Goal: Task Accomplishment & Management: Manage account settings

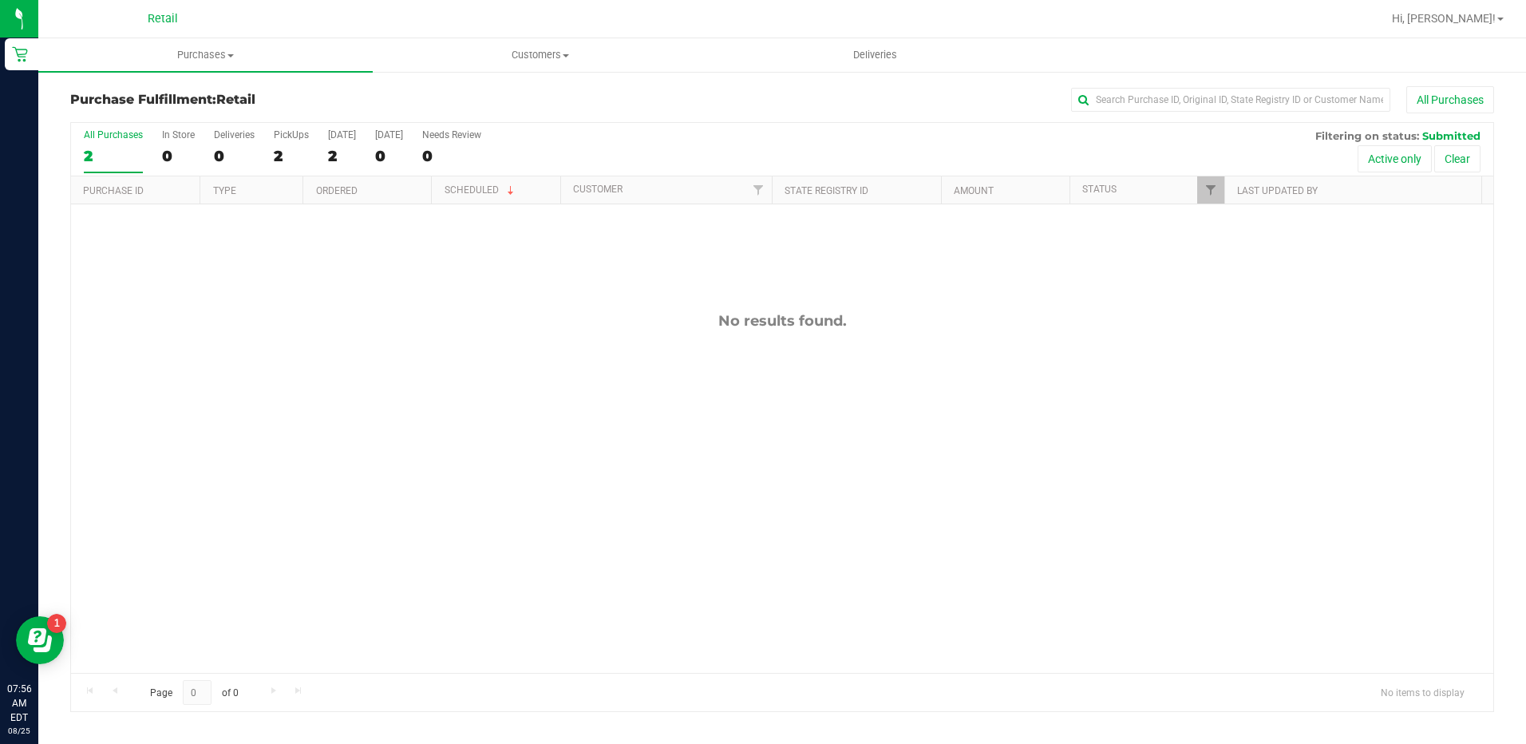
click at [813, 650] on div "No results found." at bounding box center [782, 492] width 1422 height 576
click at [186, 41] on uib-tab-heading "Purchases Summary of purchases Fulfillment All purchases" at bounding box center [205, 55] width 334 height 34
click at [205, 96] on li "Summary of purchases" at bounding box center [205, 96] width 334 height 19
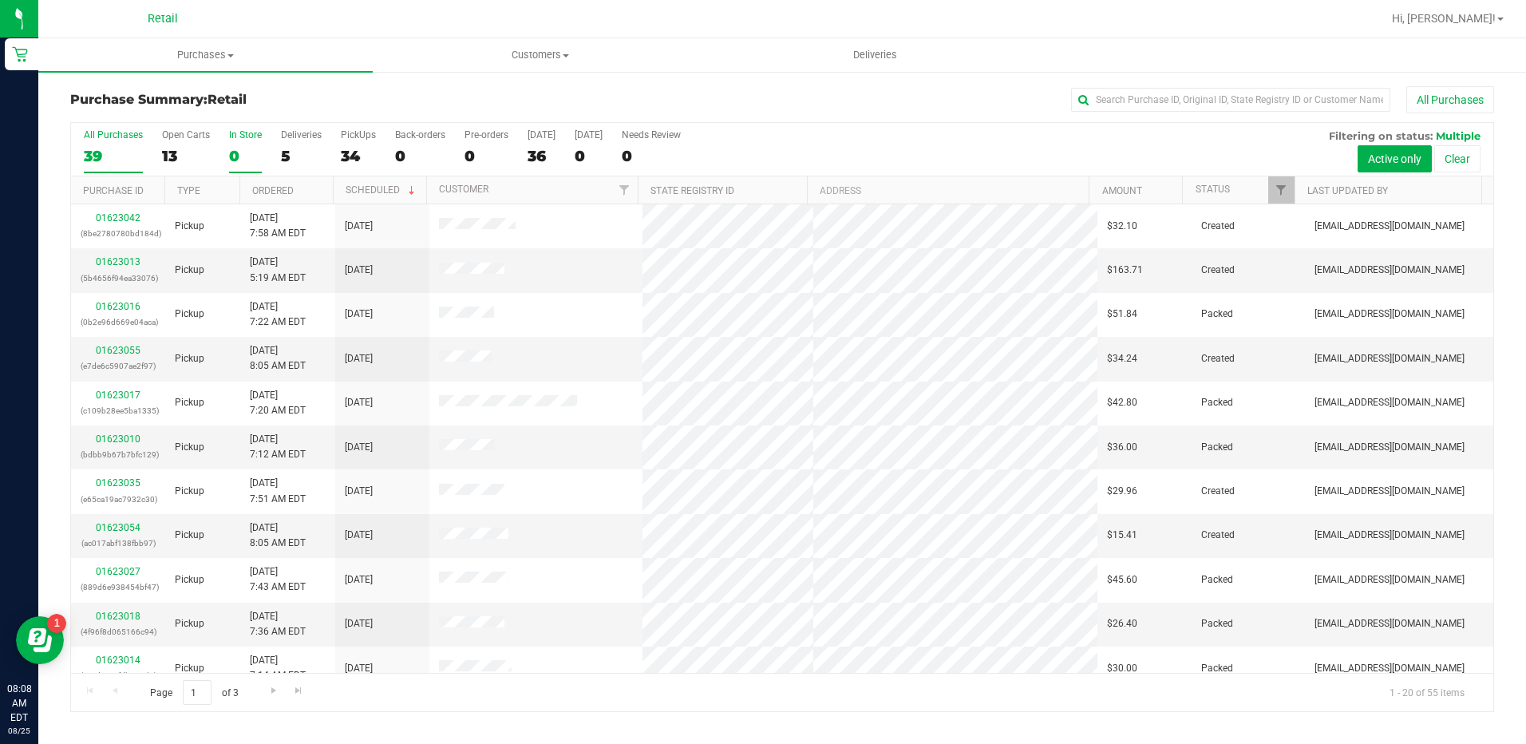
click at [238, 156] on div "0" at bounding box center [245, 156] width 33 height 18
click at [0, 0] on input "In Store 0" at bounding box center [0, 0] width 0 height 0
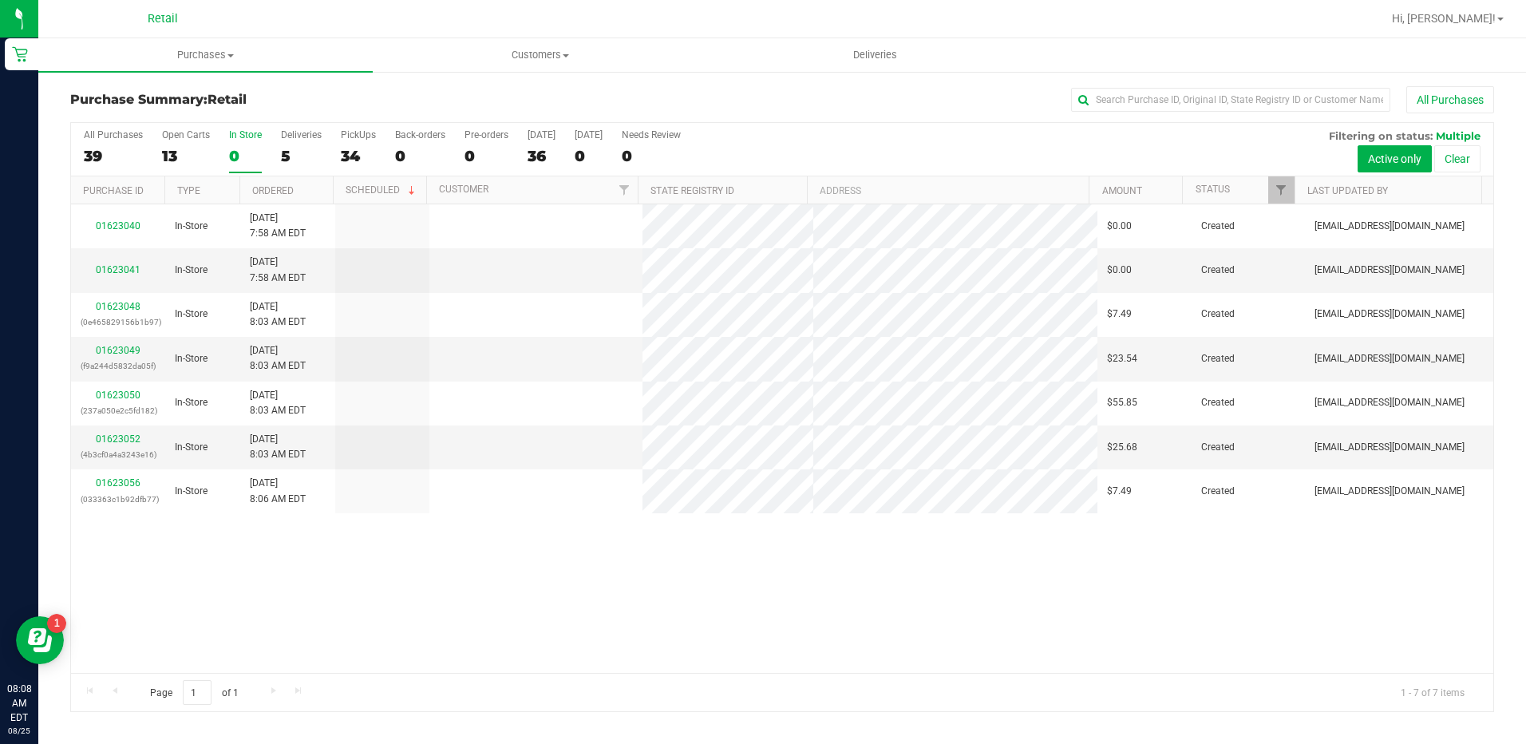
click at [126, 309] on link "01623048" at bounding box center [118, 306] width 45 height 11
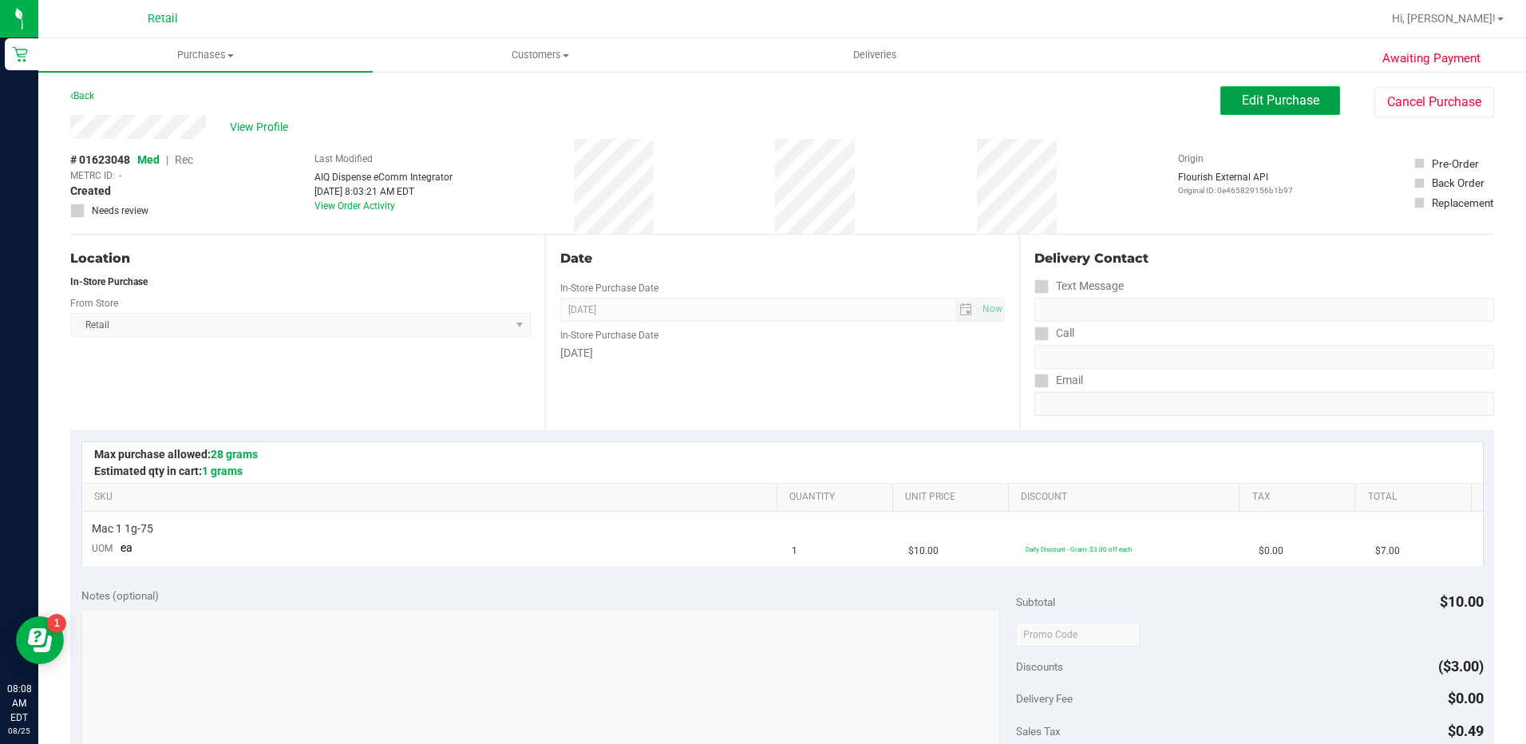
click at [1243, 100] on span "Edit Purchase" at bounding box center [1280, 100] width 77 height 15
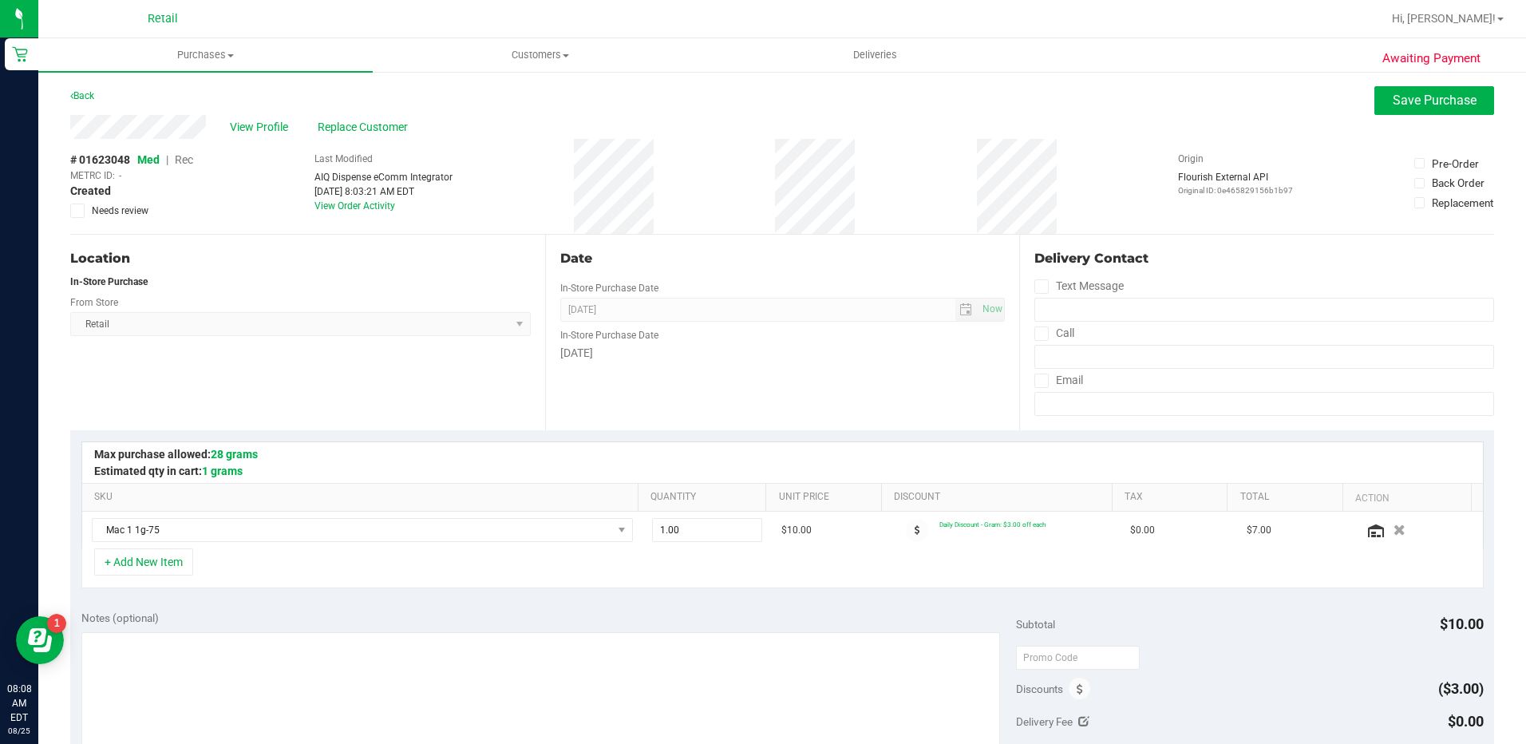
click at [183, 159] on span "Rec" at bounding box center [184, 159] width 18 height 13
click at [390, 124] on span "Replace Customer" at bounding box center [366, 127] width 96 height 17
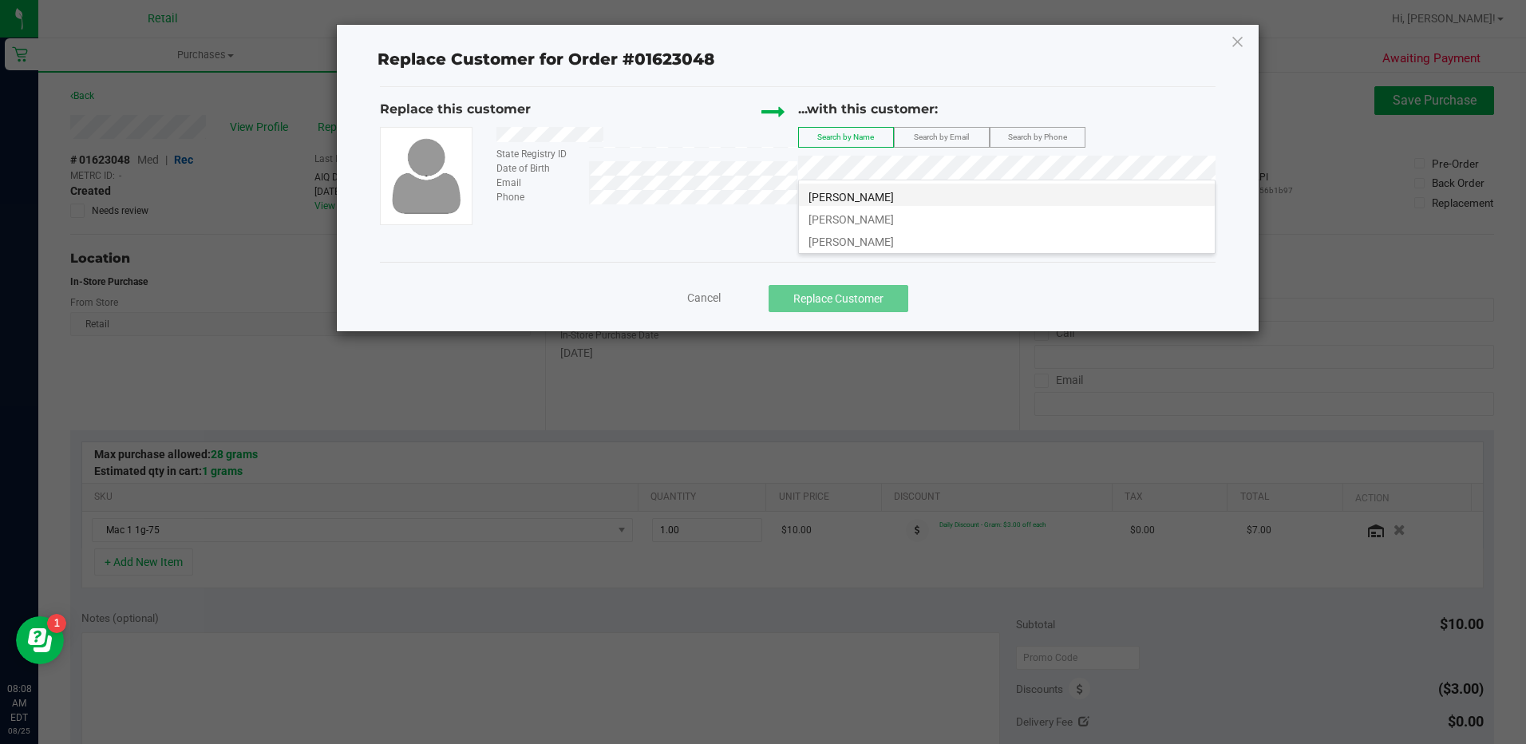
click at [923, 203] on li "[PERSON_NAME]" at bounding box center [1007, 195] width 416 height 22
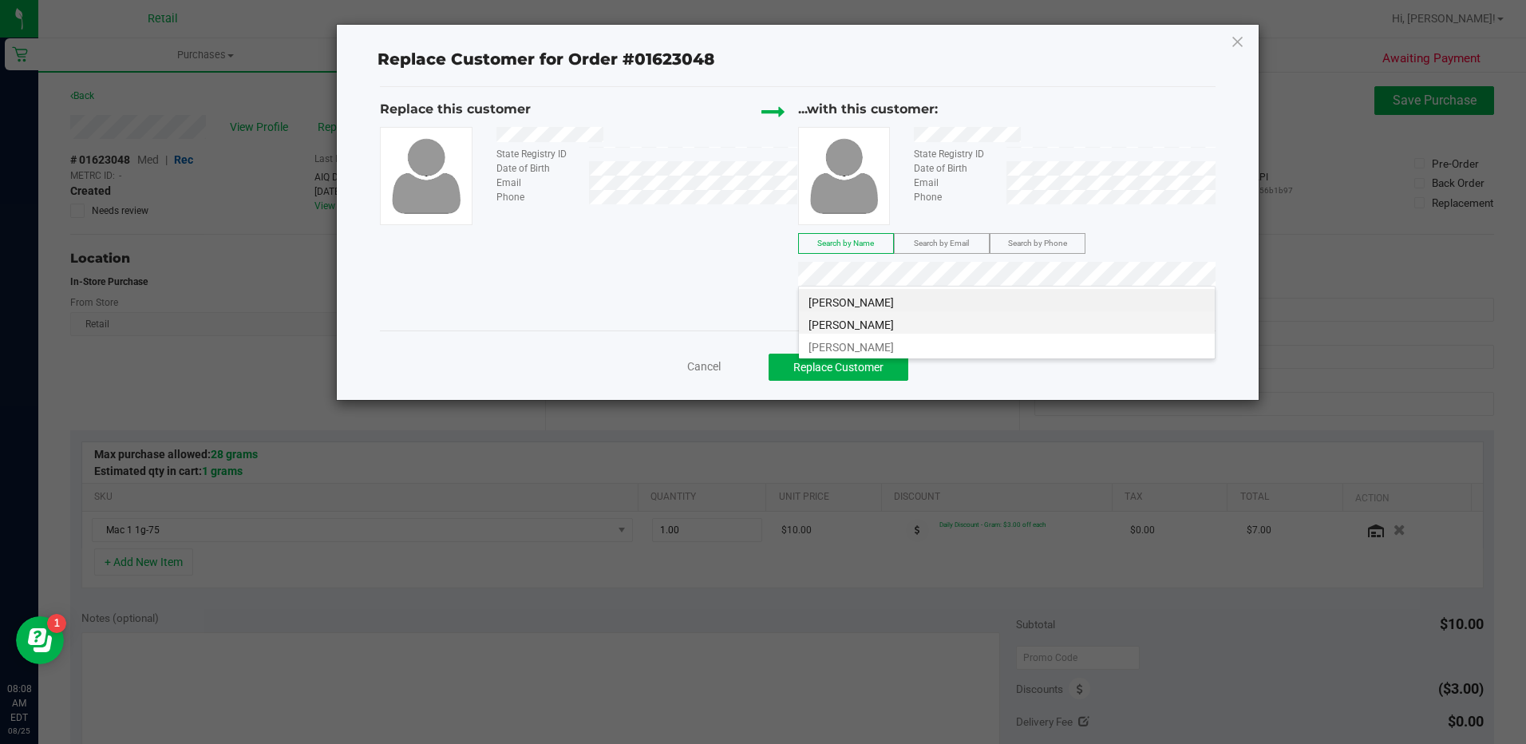
click at [1020, 322] on li "[PERSON_NAME]" at bounding box center [1007, 322] width 416 height 22
click at [1006, 346] on li "[PERSON_NAME]" at bounding box center [1007, 345] width 416 height 22
click at [711, 369] on span "Cancel" at bounding box center [704, 366] width 34 height 13
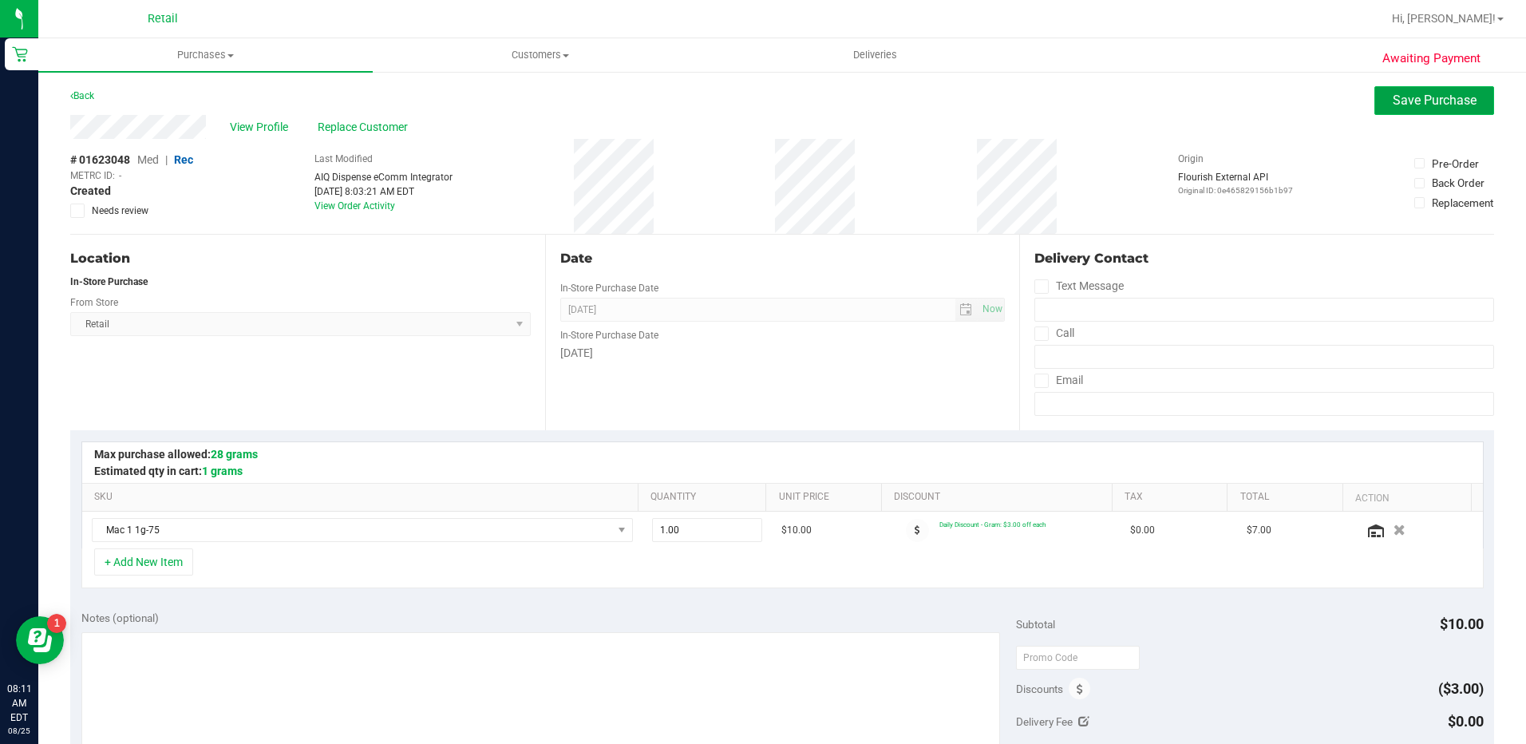
click at [1432, 107] on span "Save Purchase" at bounding box center [1435, 100] width 84 height 15
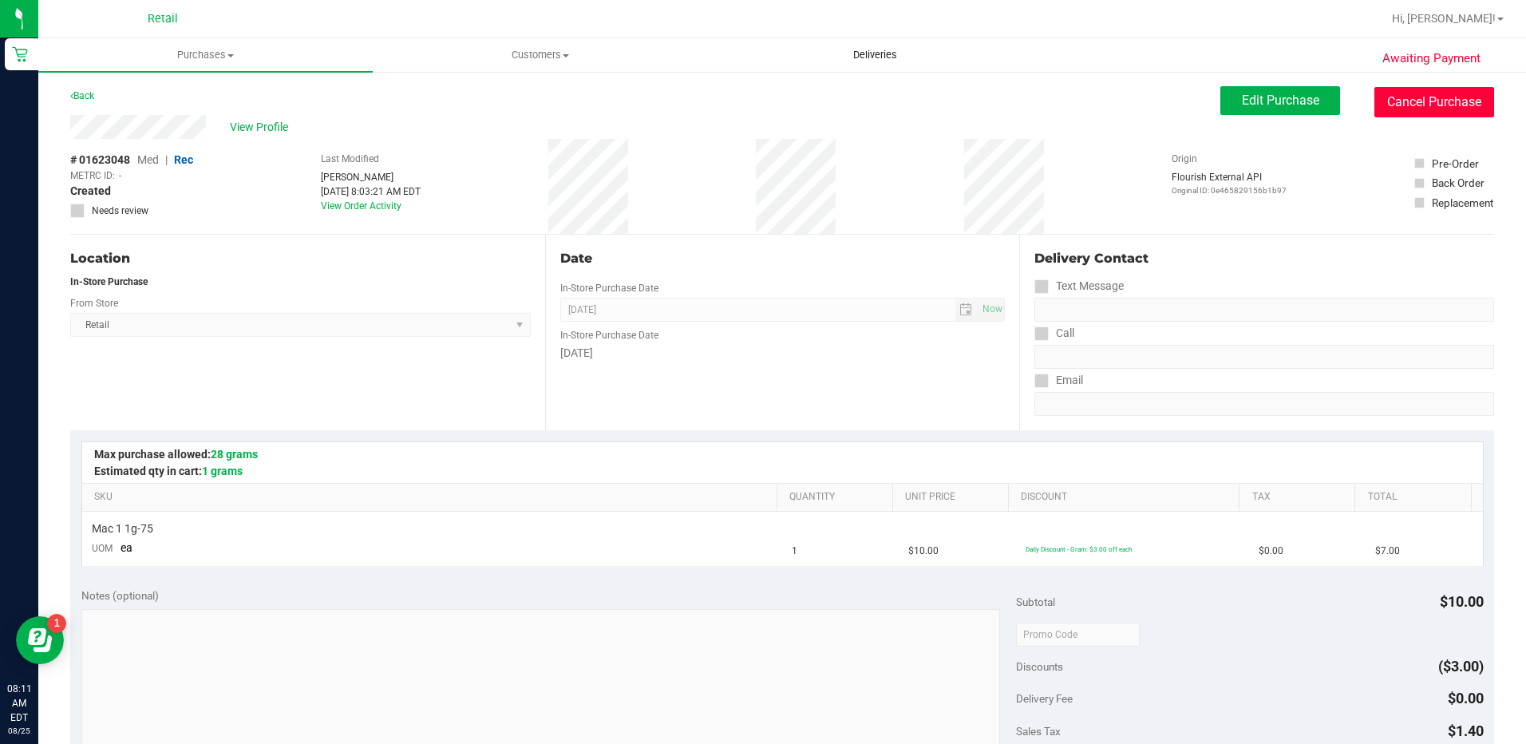
click at [1403, 93] on button "Cancel Purchase" at bounding box center [1434, 102] width 120 height 30
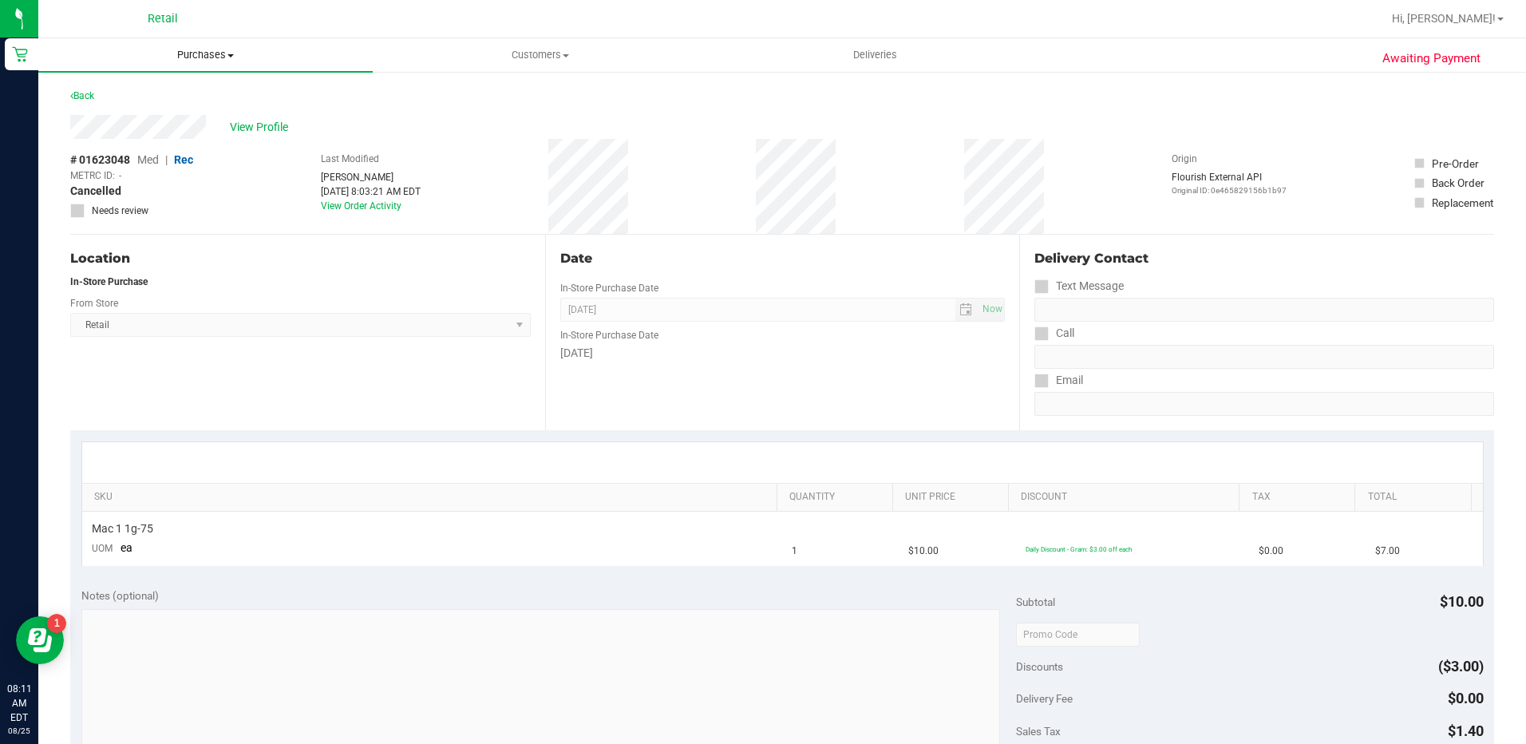
click at [211, 43] on uib-tab-heading "Purchases Summary of purchases Fulfillment All purchases" at bounding box center [205, 55] width 334 height 34
click at [154, 101] on span "Summary of purchases" at bounding box center [120, 96] width 164 height 14
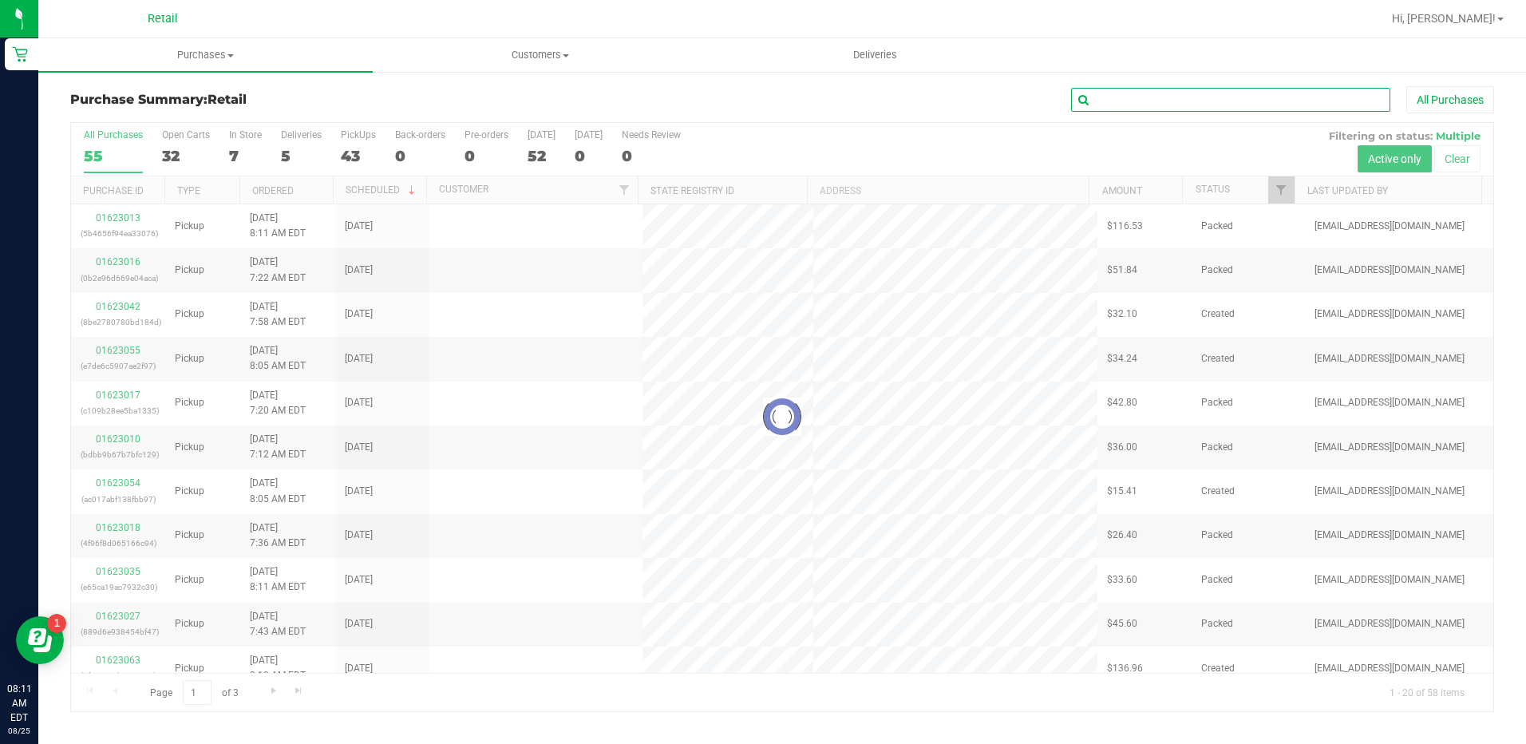
click at [1266, 96] on input "text" at bounding box center [1230, 100] width 319 height 24
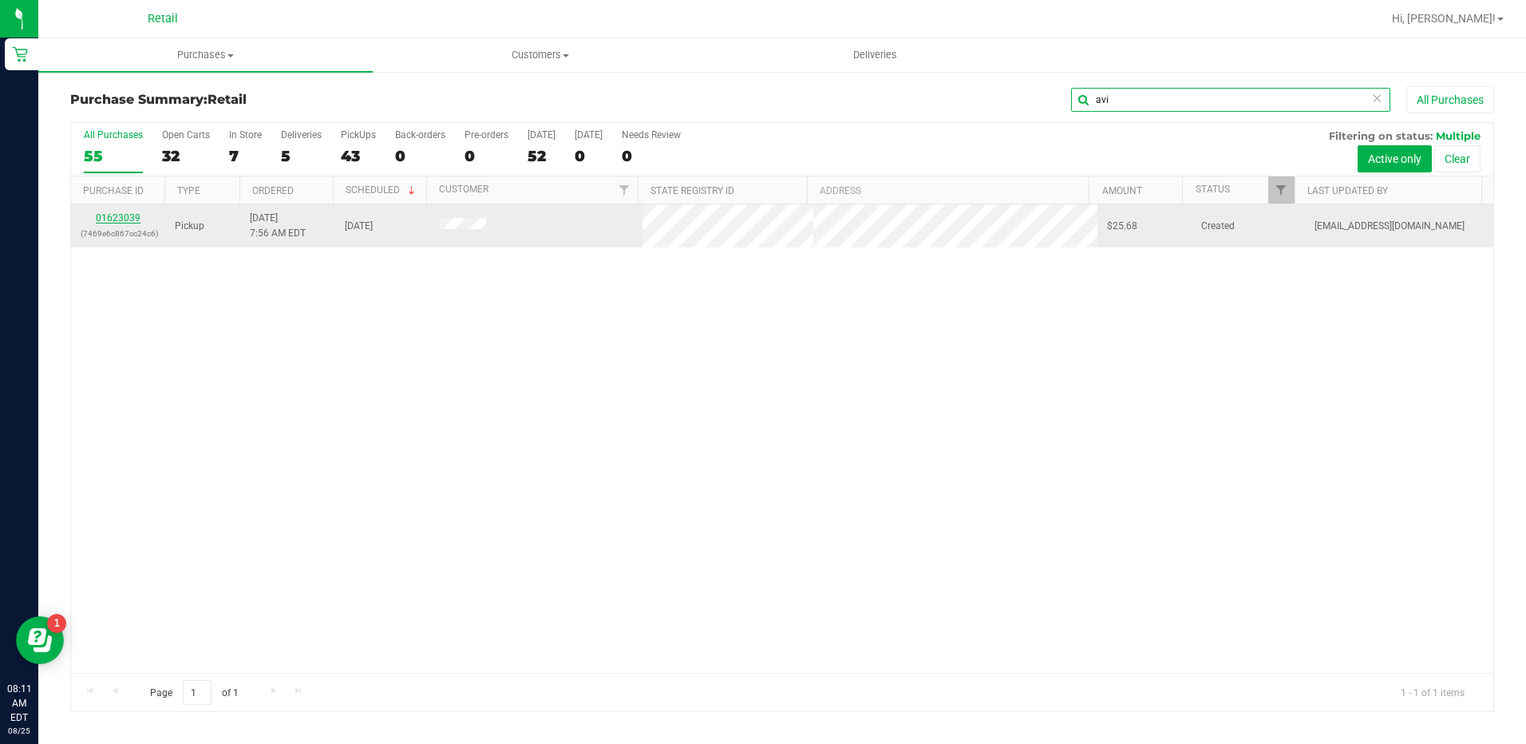
type input "avi"
click at [124, 217] on link "01623039" at bounding box center [118, 217] width 45 height 11
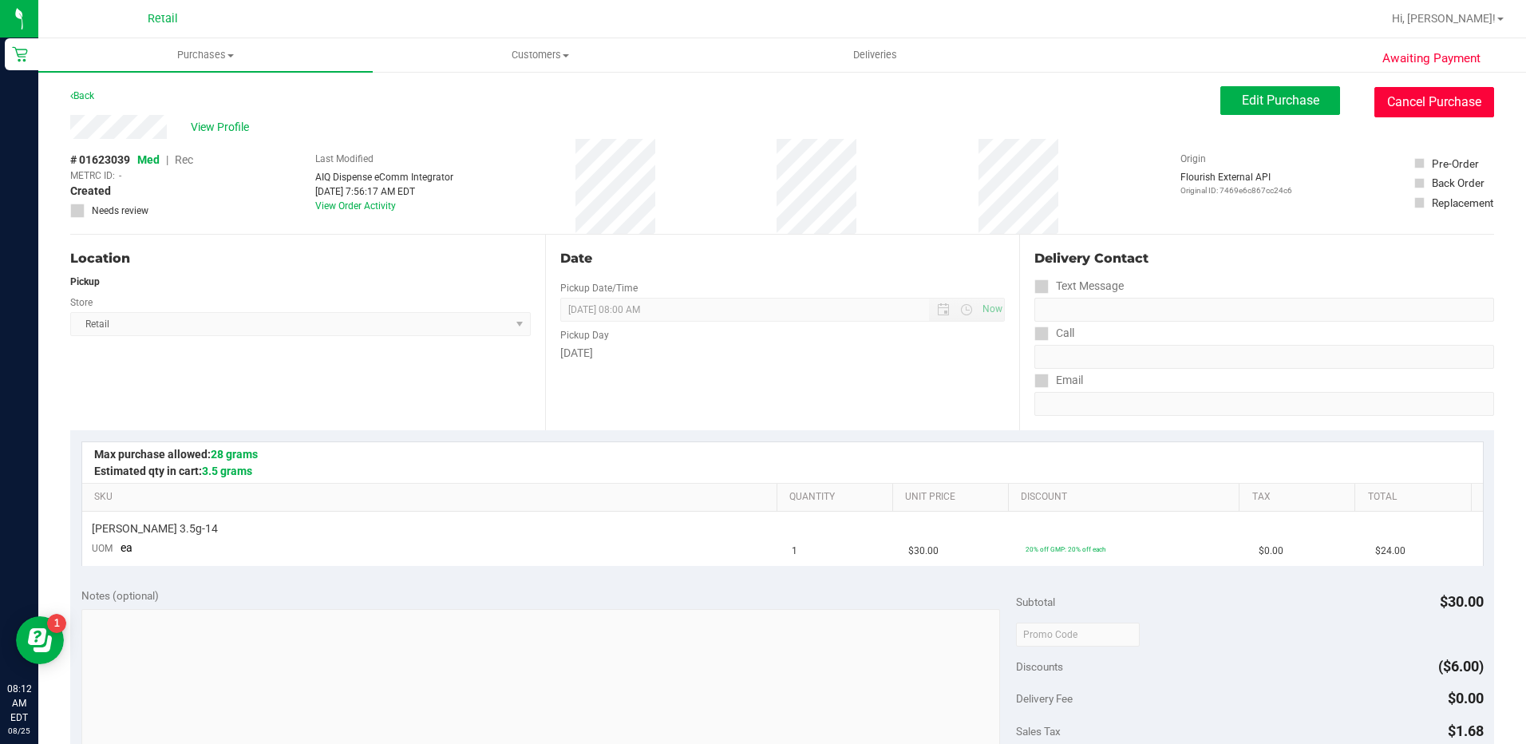
drag, startPoint x: 1387, startPoint y: 108, endPoint x: 828, endPoint y: 73, distance: 559.7
click at [1387, 108] on button "Cancel Purchase" at bounding box center [1434, 102] width 120 height 30
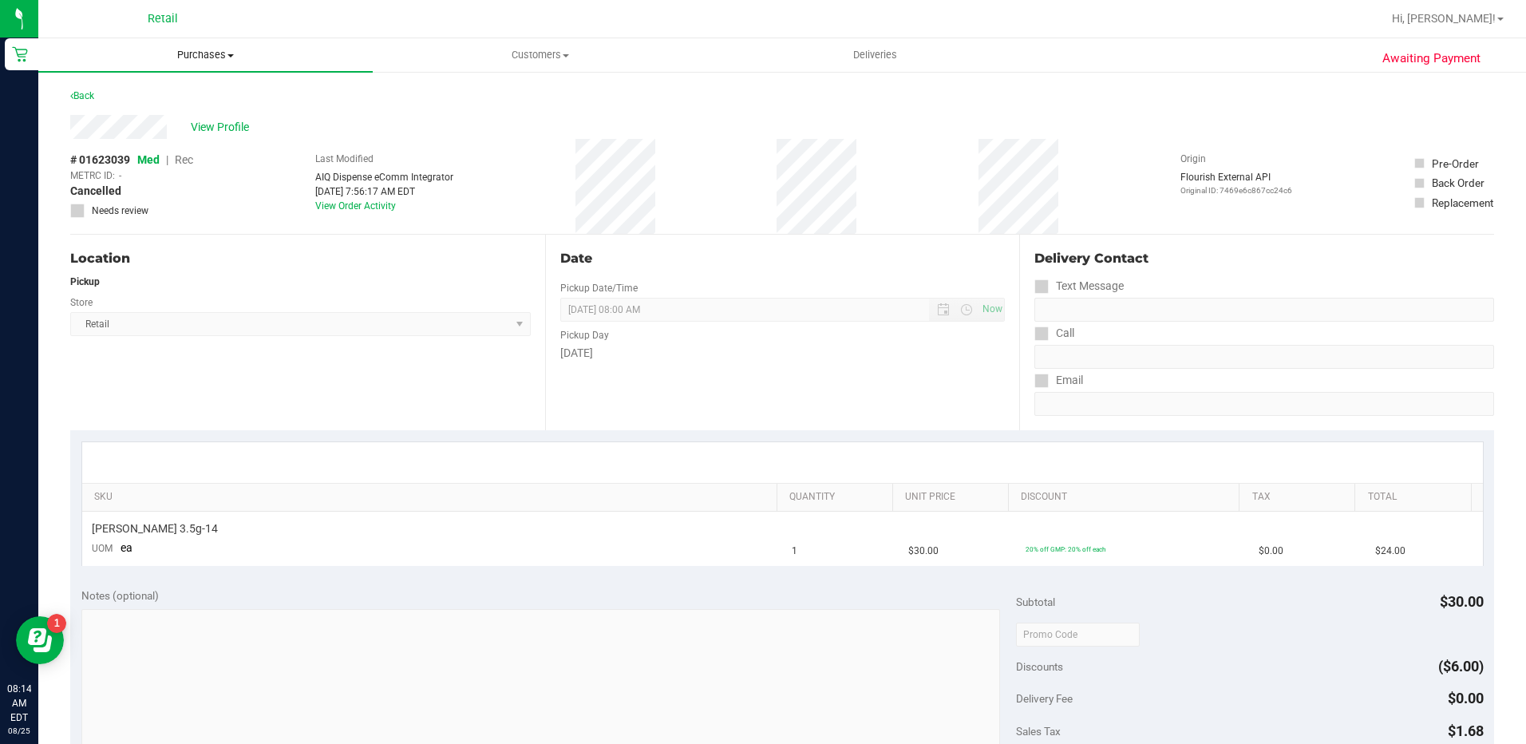
click at [206, 61] on span "Purchases" at bounding box center [205, 55] width 334 height 14
click at [188, 97] on span "Summary of purchases" at bounding box center [120, 96] width 164 height 14
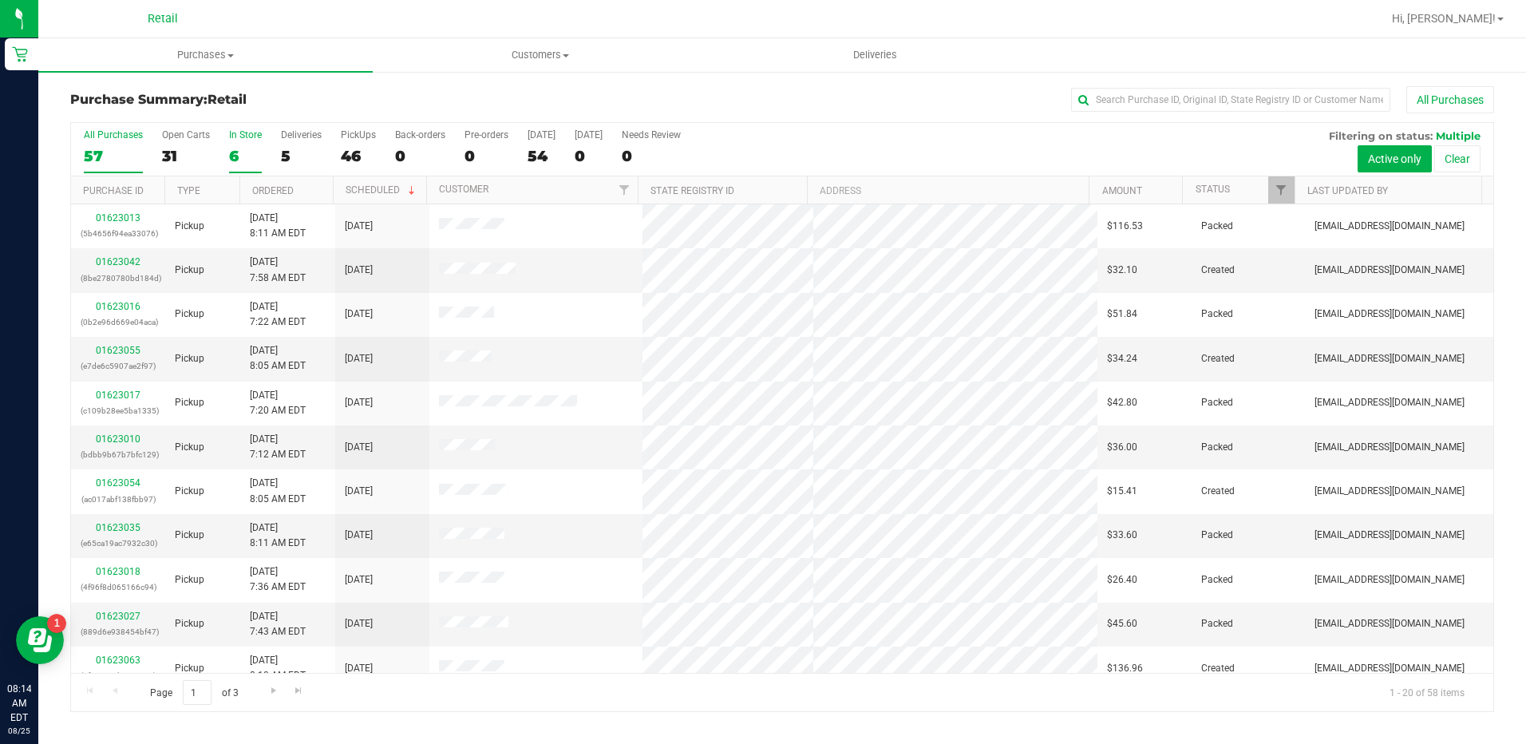
click at [244, 160] on div "6" at bounding box center [245, 156] width 33 height 18
click at [0, 0] on input "In Store 6" at bounding box center [0, 0] width 0 height 0
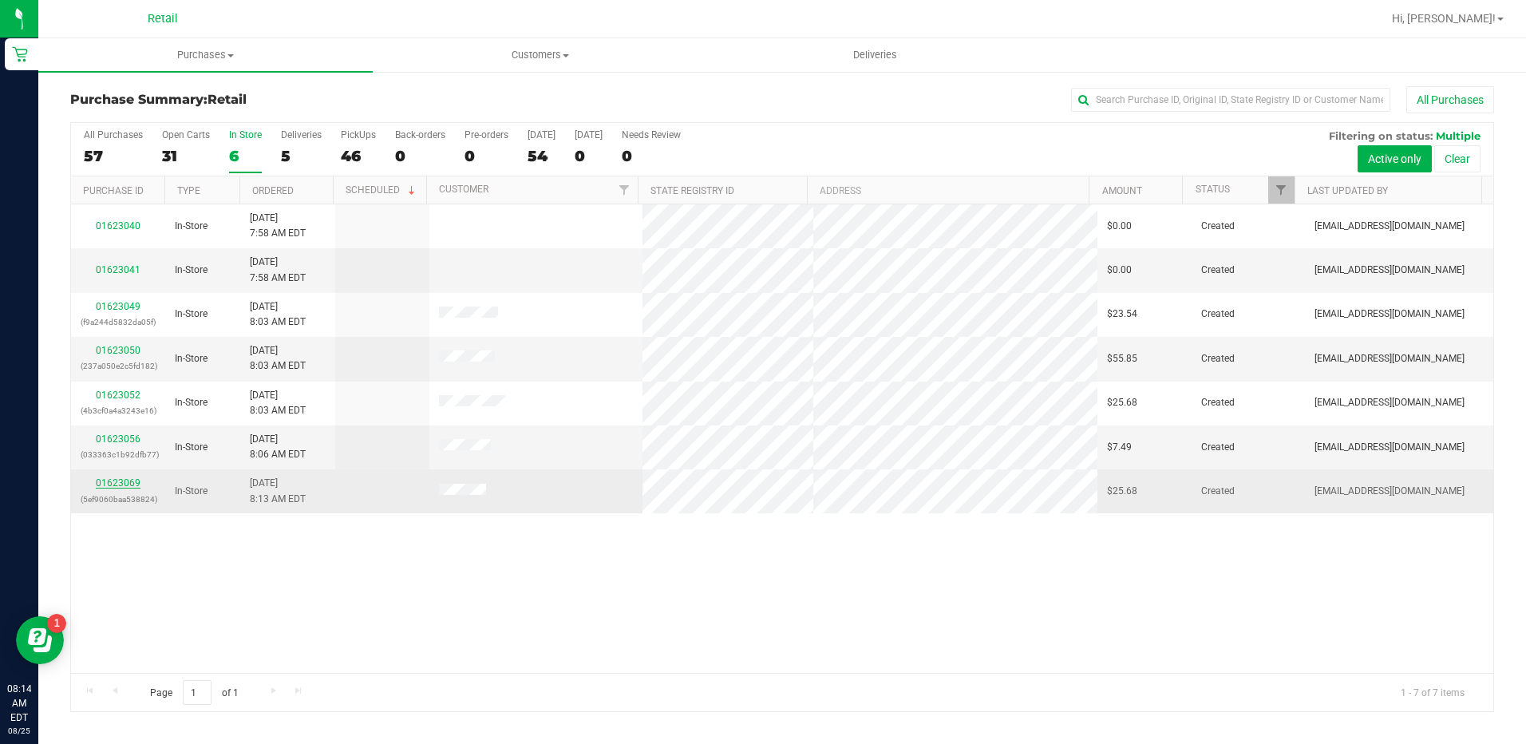
click at [113, 482] on link "01623069" at bounding box center [118, 482] width 45 height 11
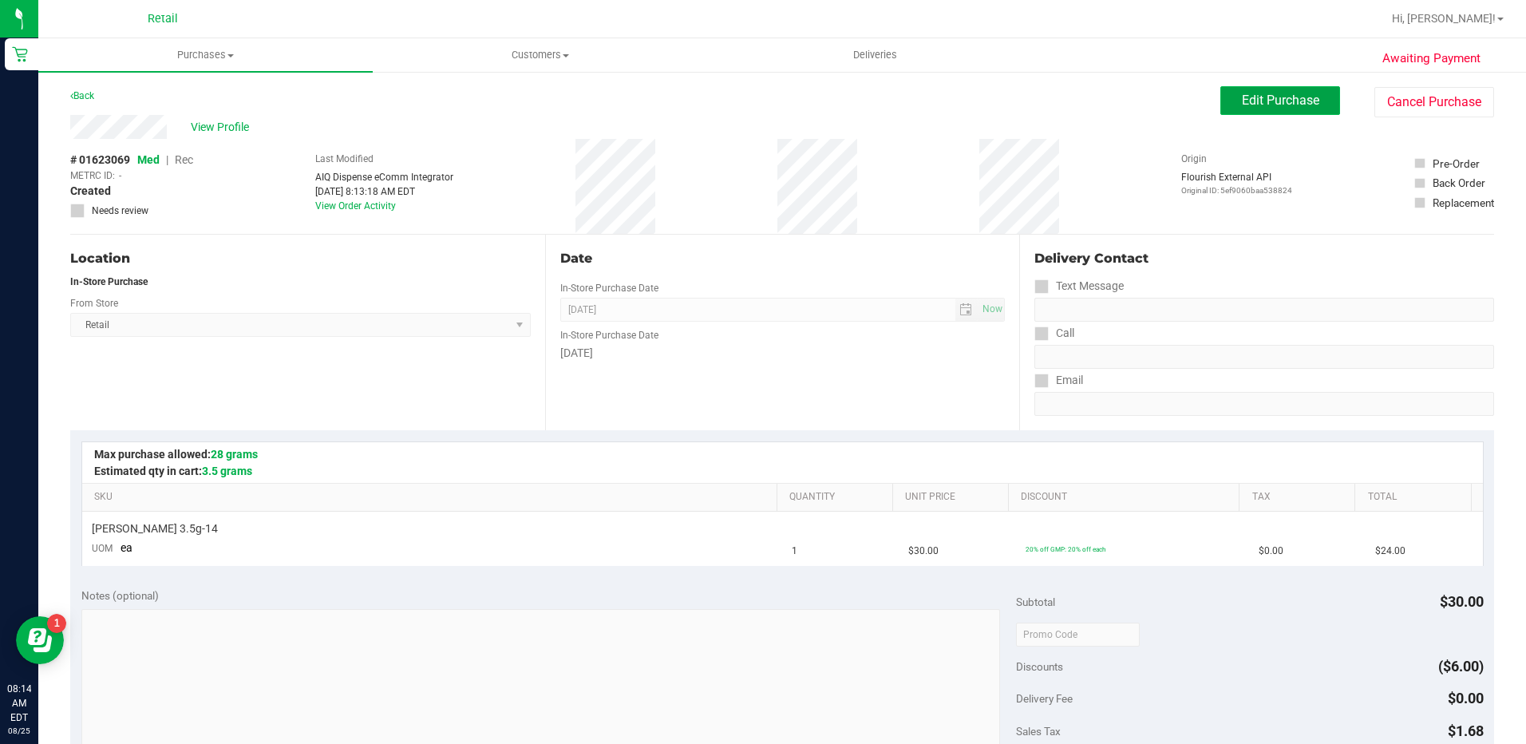
click at [1249, 101] on span "Edit Purchase" at bounding box center [1280, 100] width 77 height 15
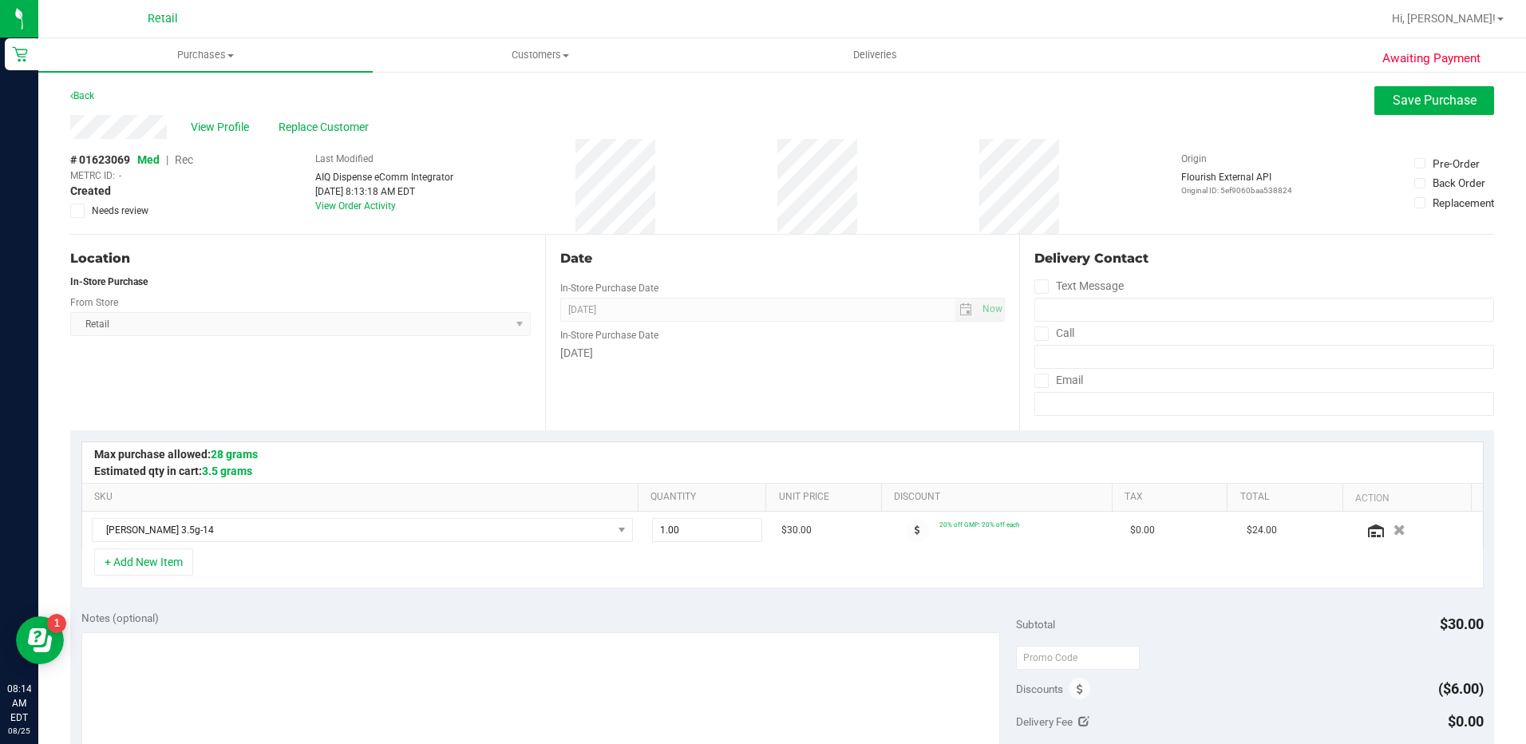
click at [186, 162] on span "Rec" at bounding box center [184, 159] width 18 height 13
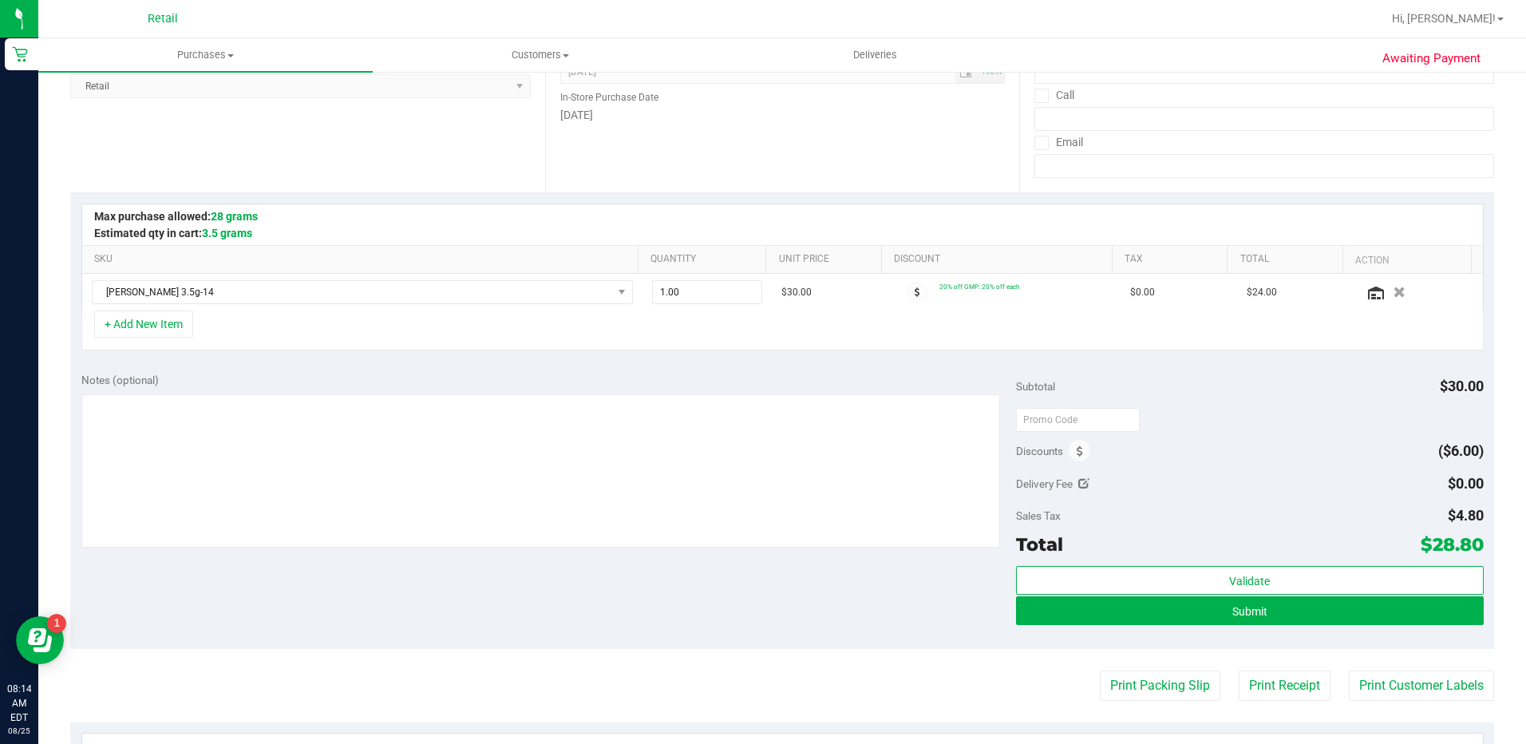
scroll to position [239, 0]
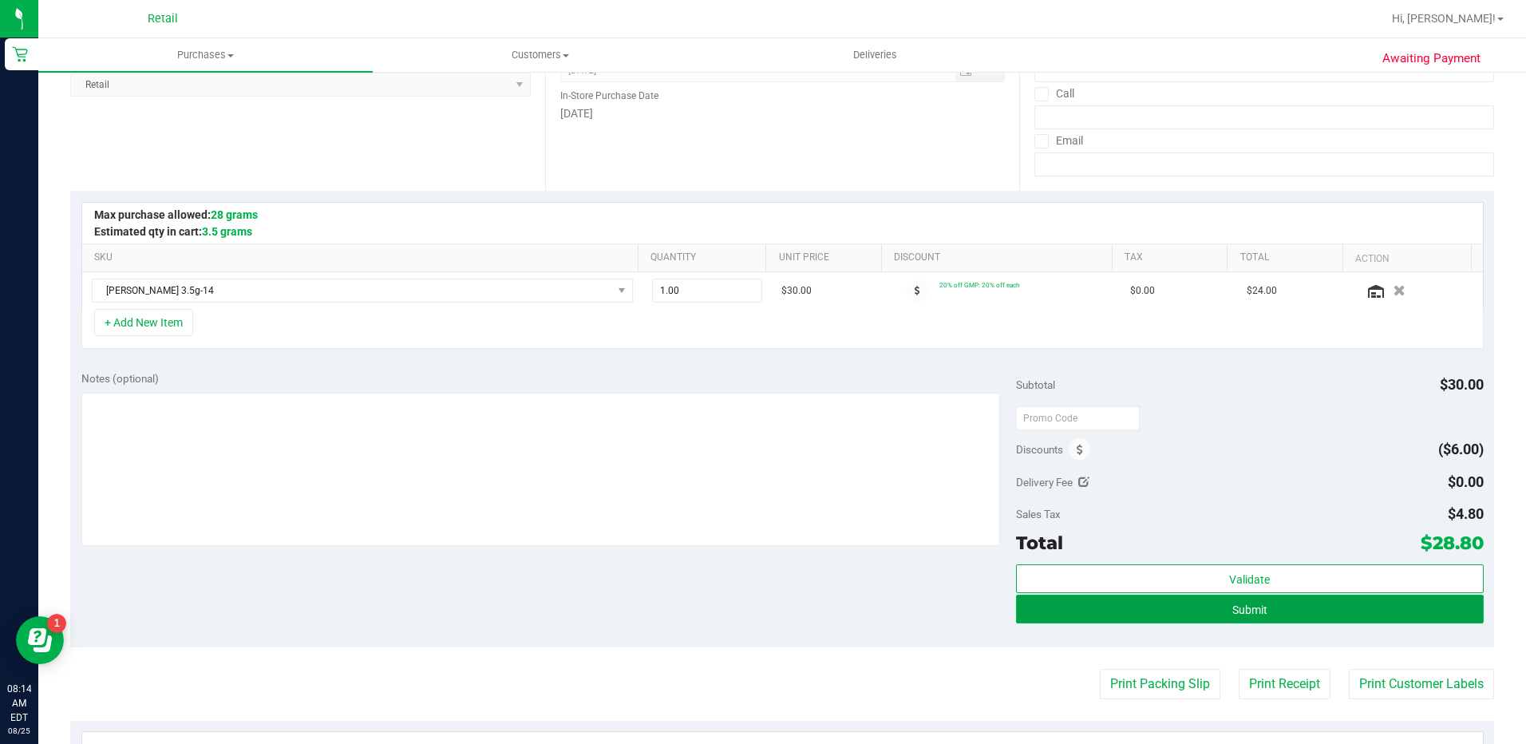
click at [1059, 612] on button "Submit" at bounding box center [1250, 609] width 468 height 29
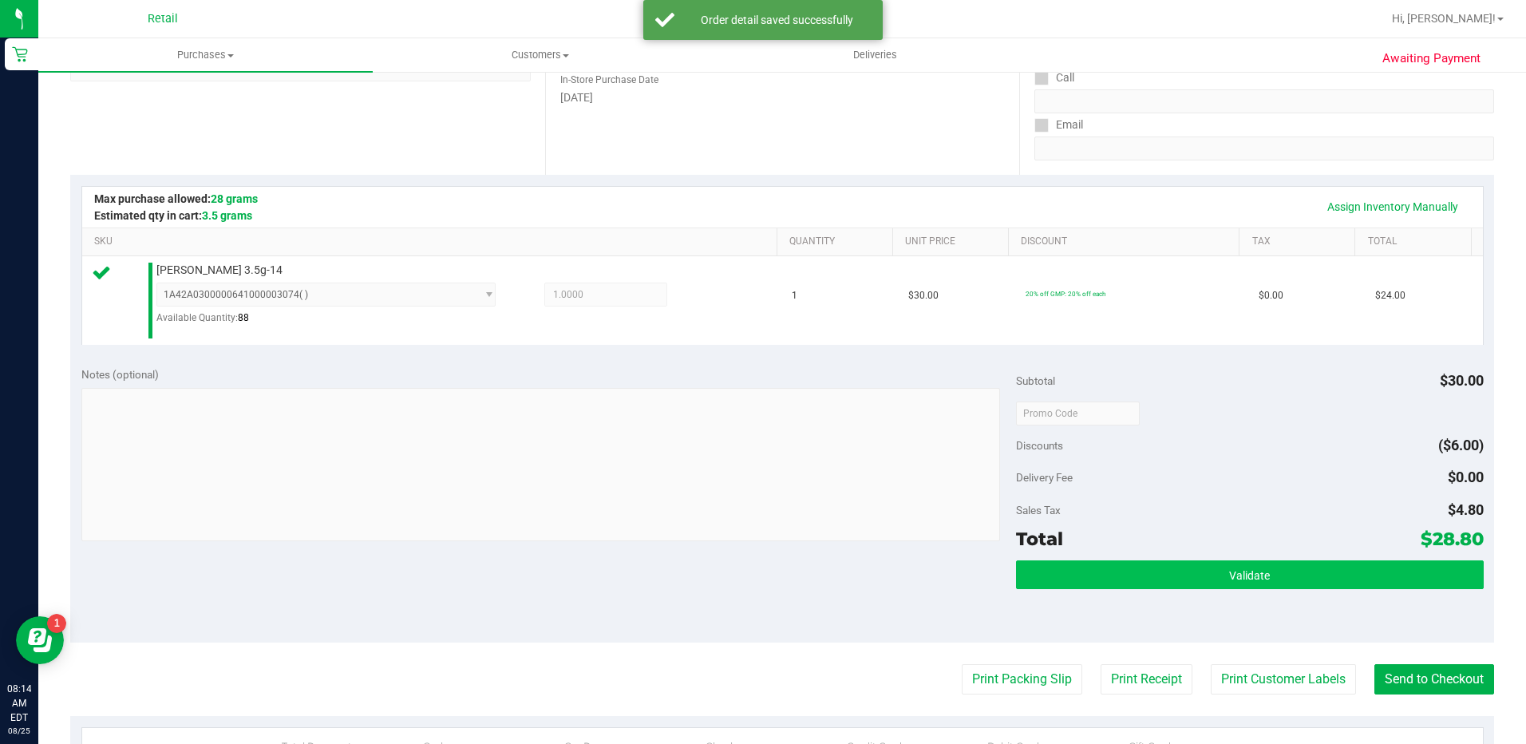
scroll to position [399, 0]
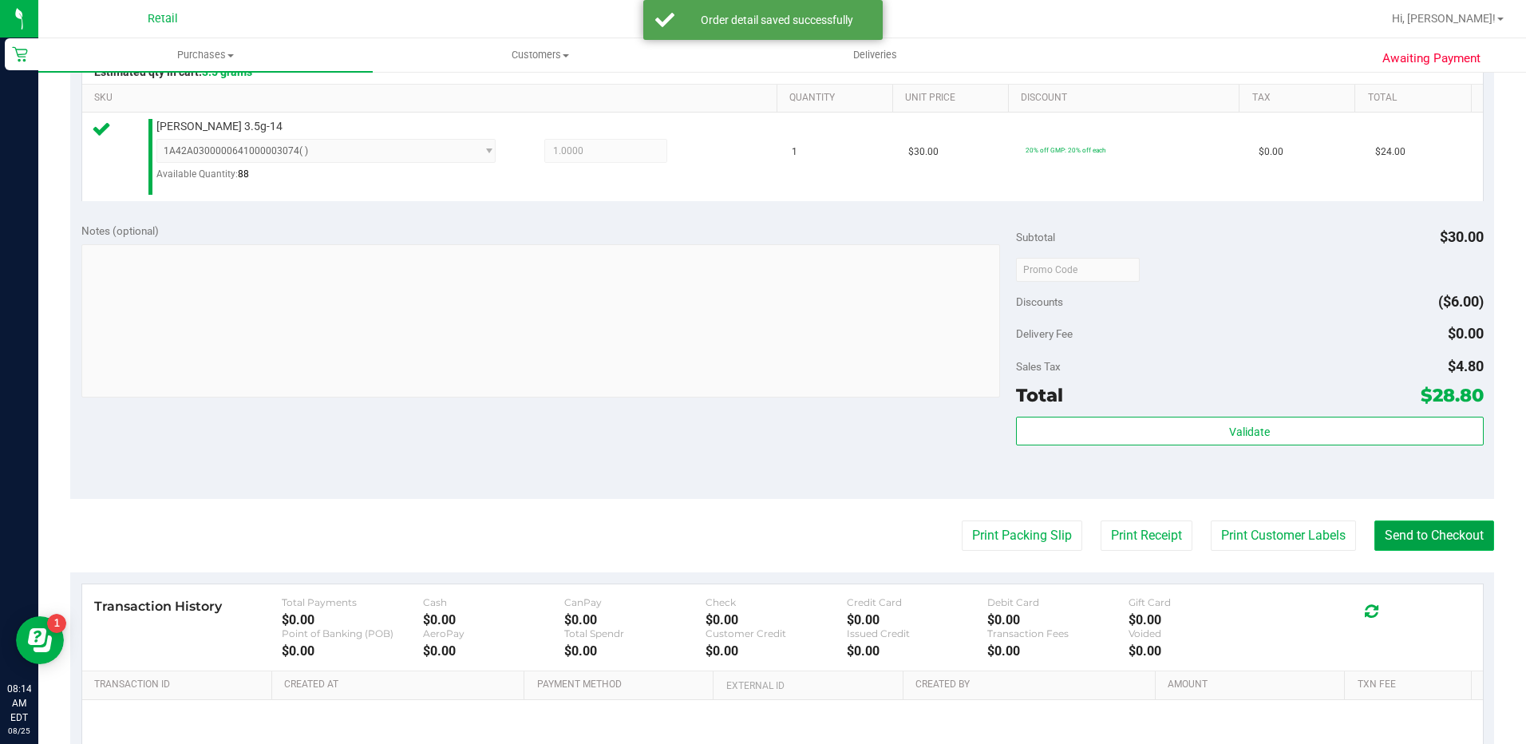
click at [1401, 532] on button "Send to Checkout" at bounding box center [1434, 535] width 120 height 30
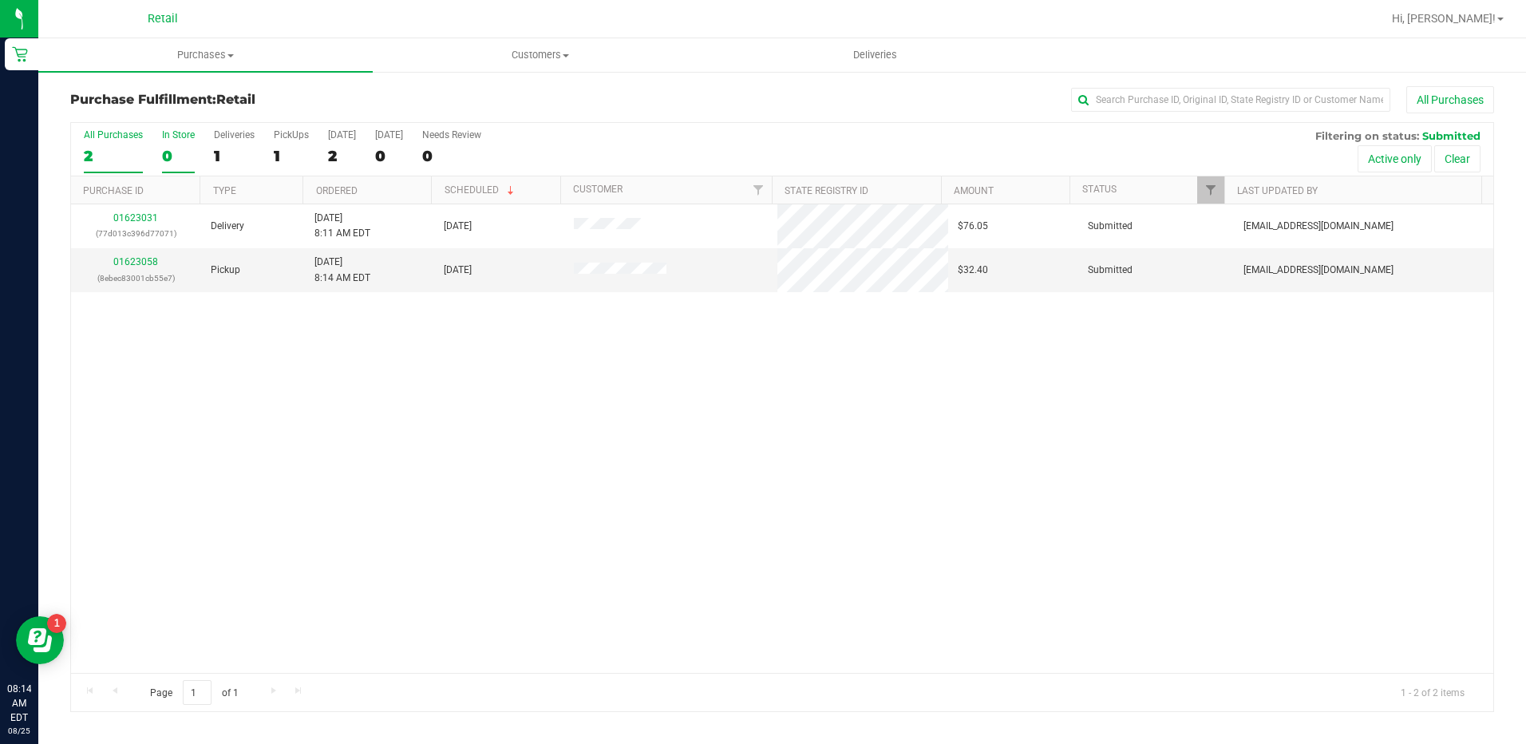
click at [166, 160] on div "0" at bounding box center [178, 156] width 33 height 18
click at [0, 0] on input "In Store 0" at bounding box center [0, 0] width 0 height 0
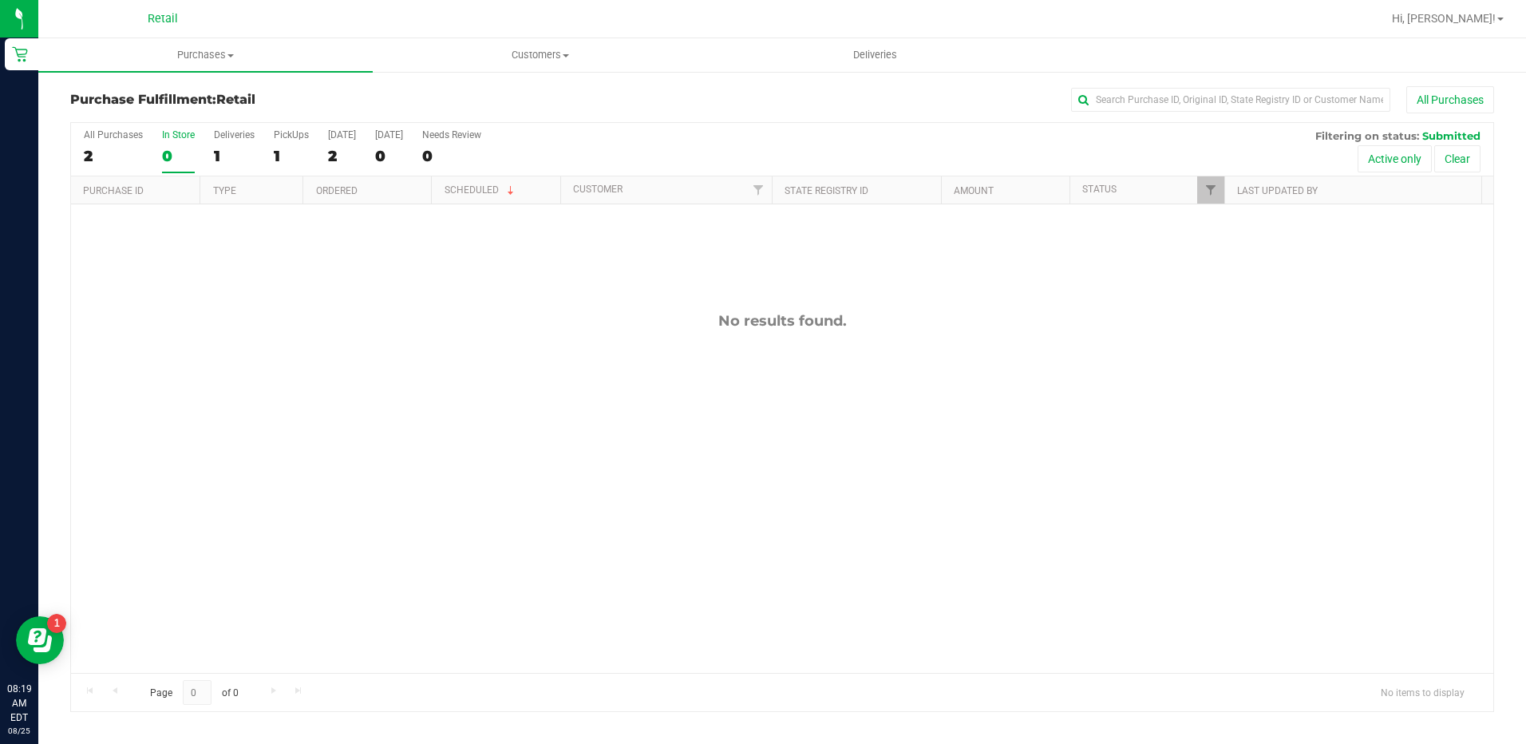
click at [172, 153] on div "0" at bounding box center [178, 156] width 33 height 18
click at [0, 0] on input "In Store 0" at bounding box center [0, 0] width 0 height 0
click at [199, 38] on nav "Retail Hi, [PERSON_NAME]!" at bounding box center [782, 19] width 1488 height 38
click at [202, 53] on span "Purchases" at bounding box center [205, 55] width 334 height 14
click at [202, 100] on li "Summary of purchases" at bounding box center [205, 96] width 334 height 19
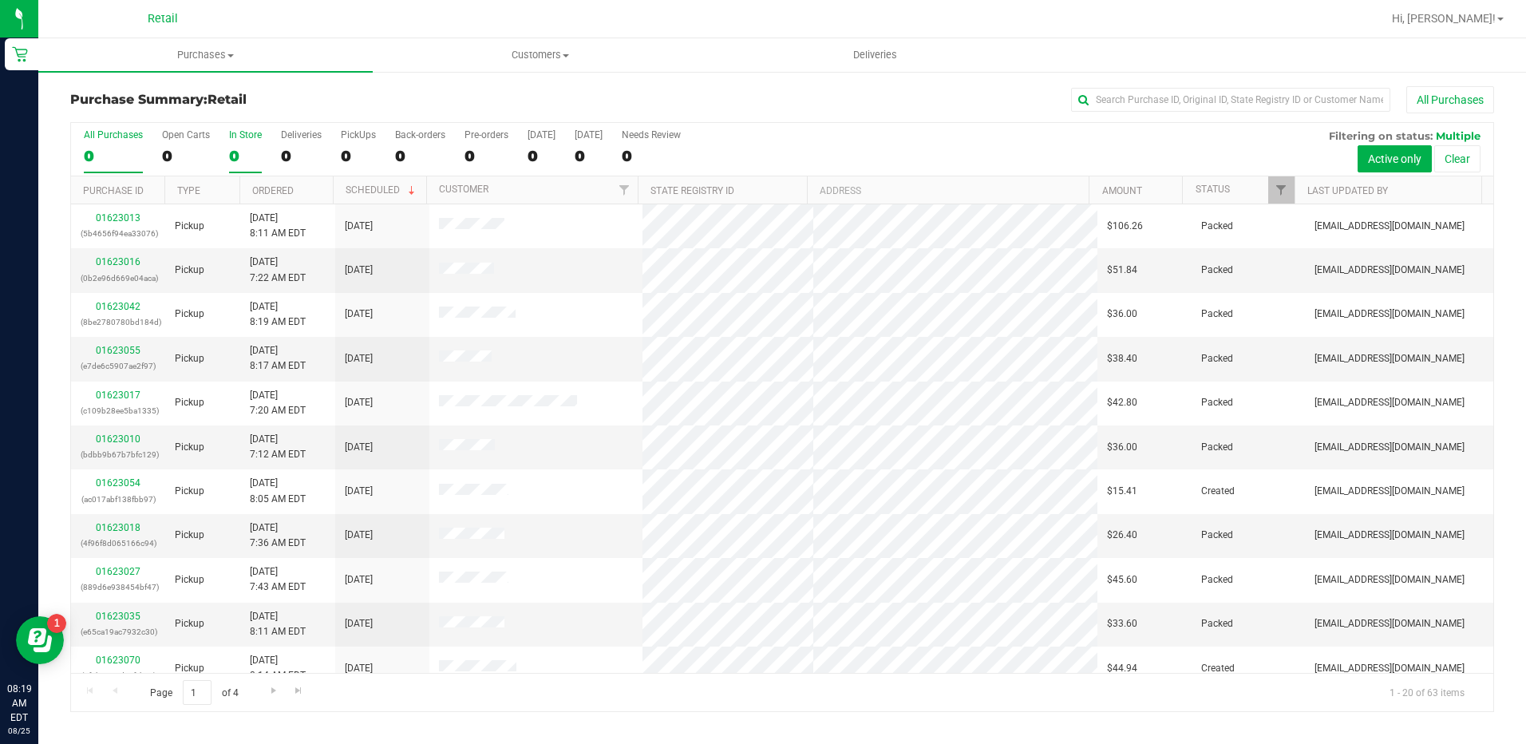
click at [236, 158] on div "0" at bounding box center [245, 156] width 33 height 18
click at [0, 0] on input "In Store 0" at bounding box center [0, 0] width 0 height 0
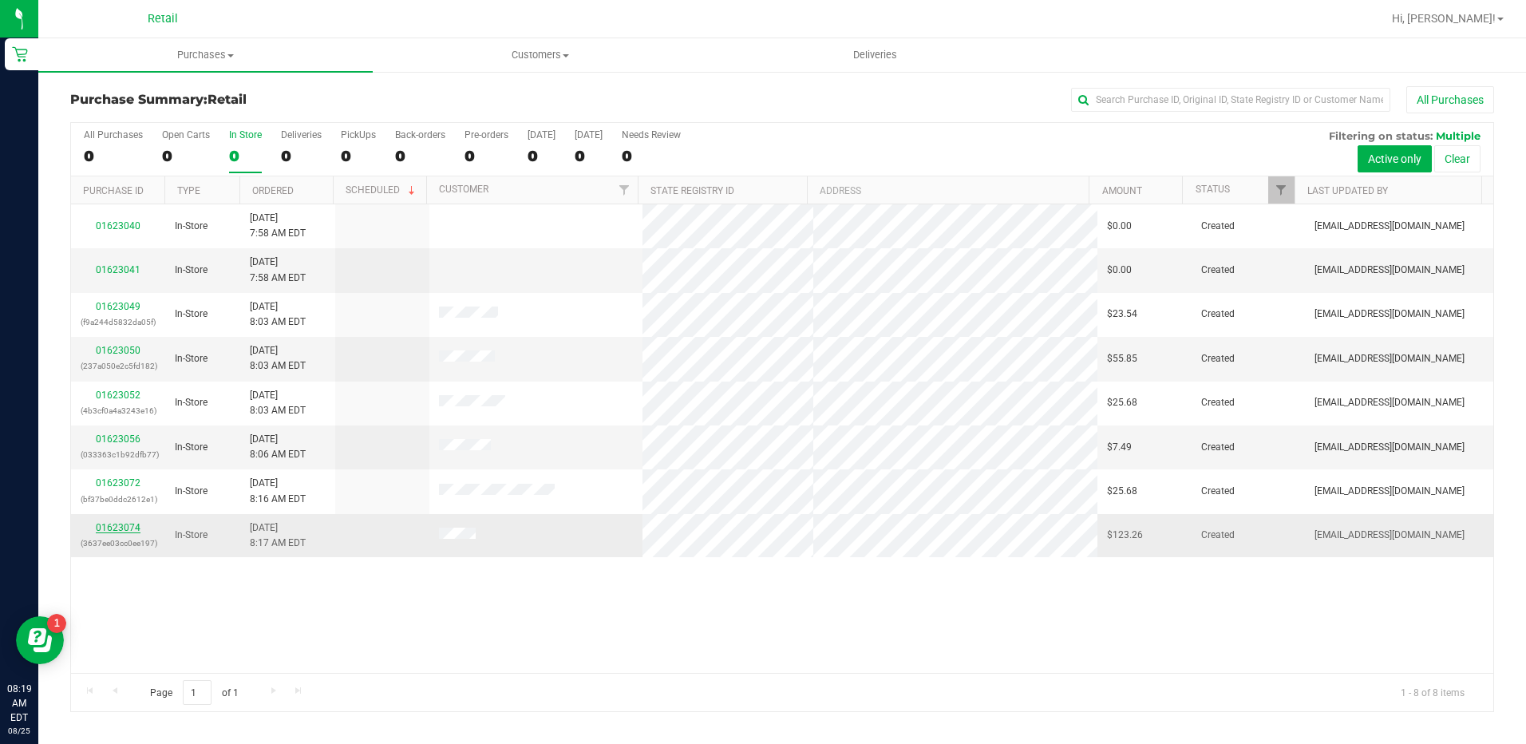
click at [118, 525] on link "01623074" at bounding box center [118, 527] width 45 height 11
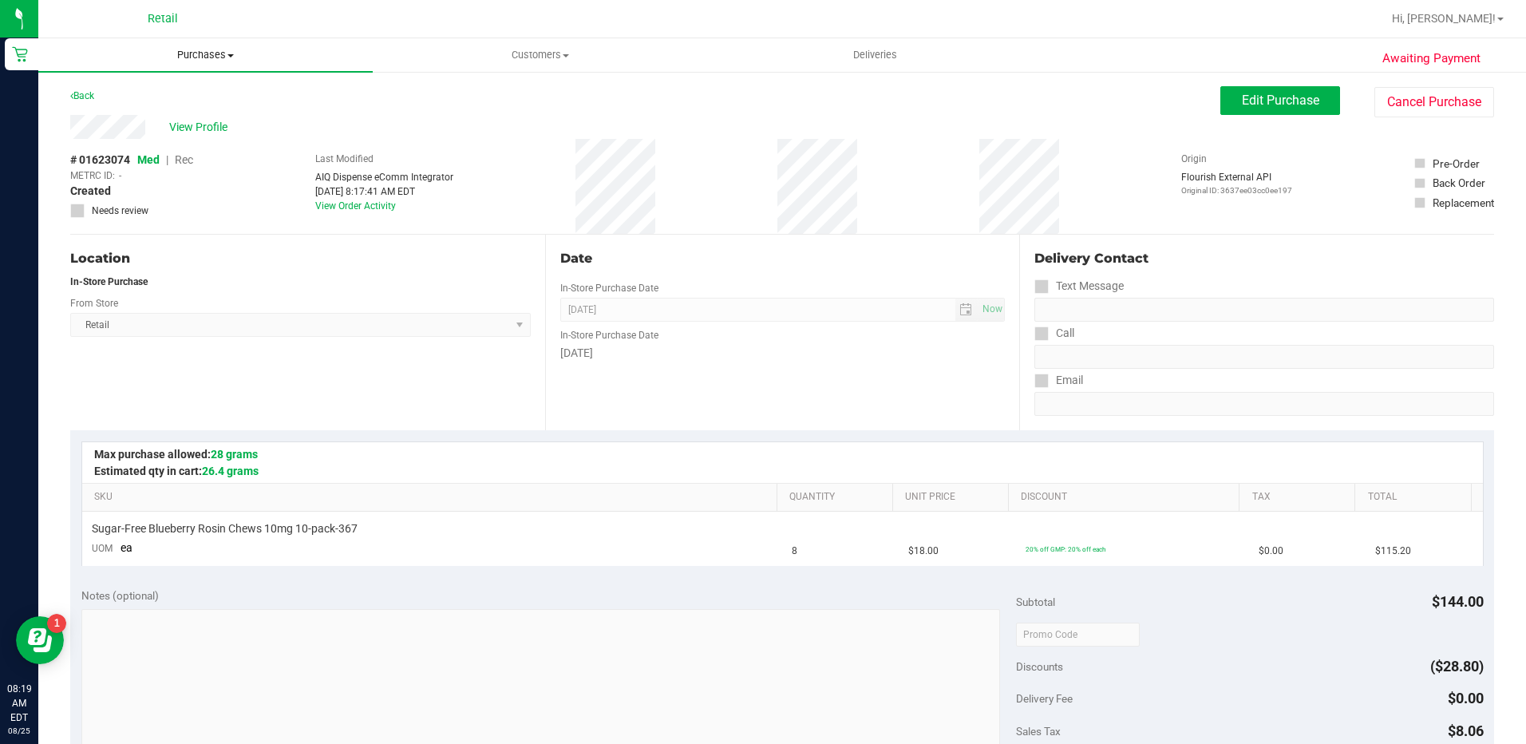
drag, startPoint x: 200, startPoint y: 38, endPoint x: 200, endPoint y: 49, distance: 12.0
click at [200, 44] on div "Retail Hi, [PERSON_NAME]! Purchases Summary of purchases Fulfillment All purcha…" at bounding box center [782, 372] width 1488 height 744
click at [220, 49] on span "Purchases" at bounding box center [205, 55] width 334 height 14
click at [215, 101] on li "Summary of purchases" at bounding box center [205, 96] width 334 height 19
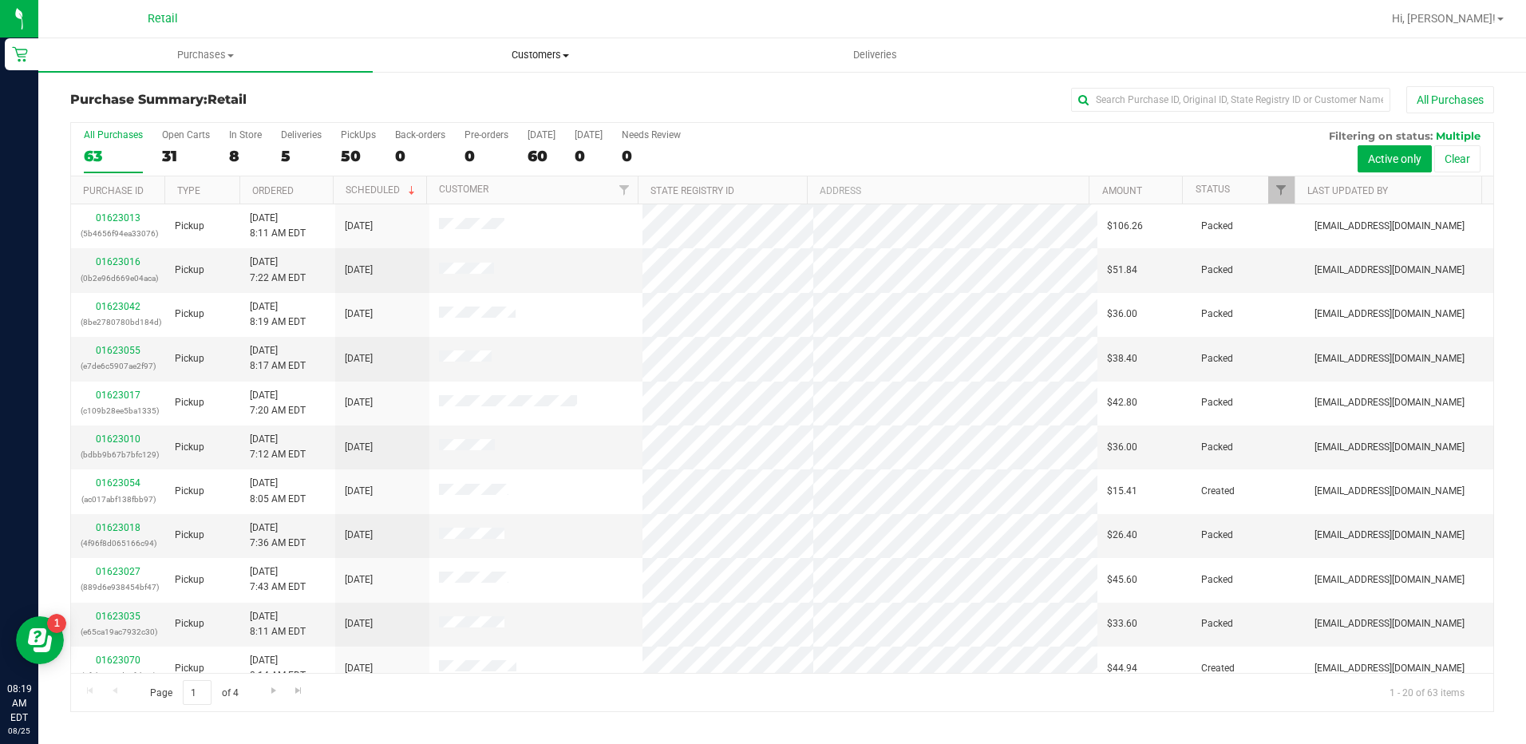
click at [460, 68] on uib-tab-heading "Customers All customers Add a new customer All physicians" at bounding box center [539, 55] width 333 height 32
click at [306, 102] on h3 "Purchase Summary: Retail" at bounding box center [307, 100] width 475 height 14
click at [242, 162] on div "8" at bounding box center [245, 156] width 33 height 18
click at [0, 0] on input "In Store 8" at bounding box center [0, 0] width 0 height 0
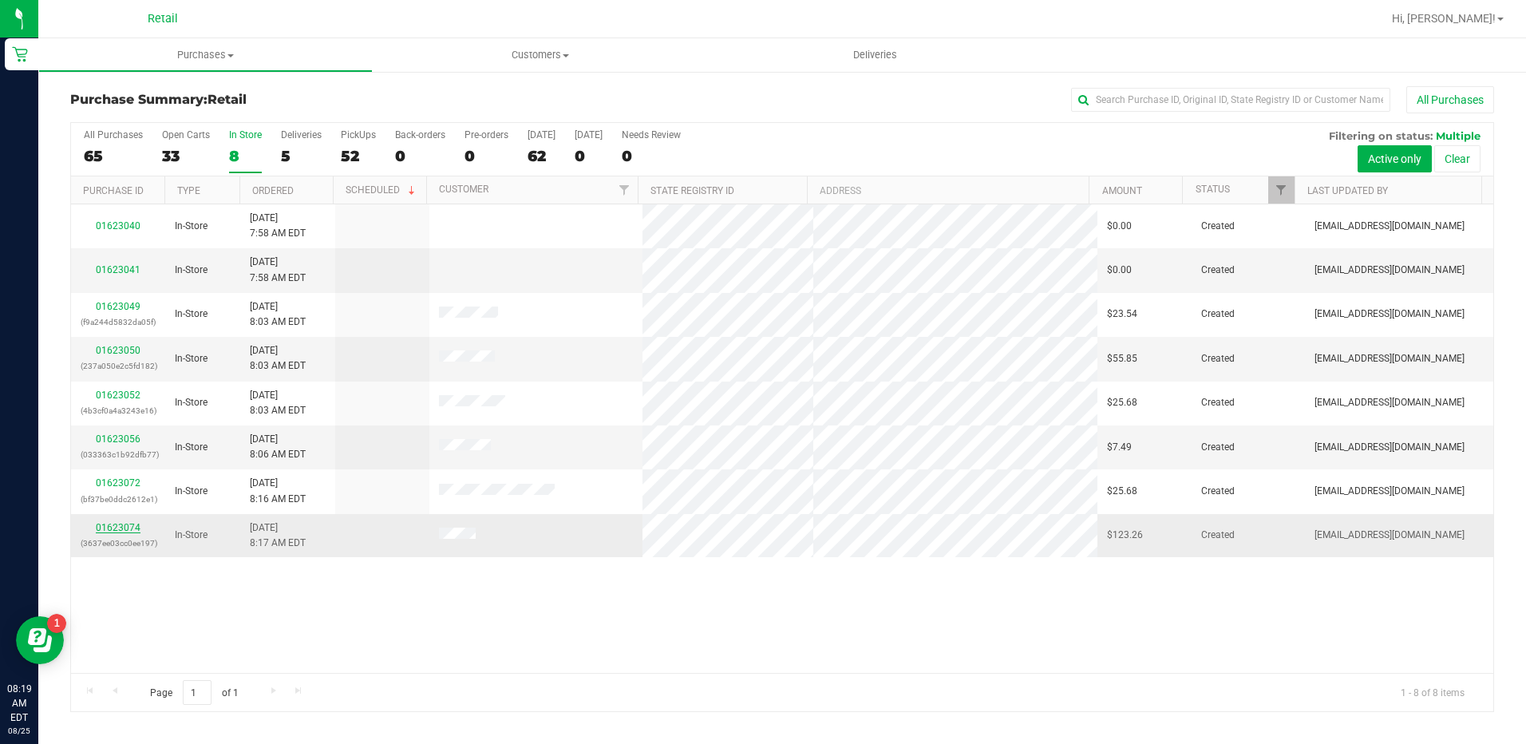
click at [113, 530] on link "01623074" at bounding box center [118, 527] width 45 height 11
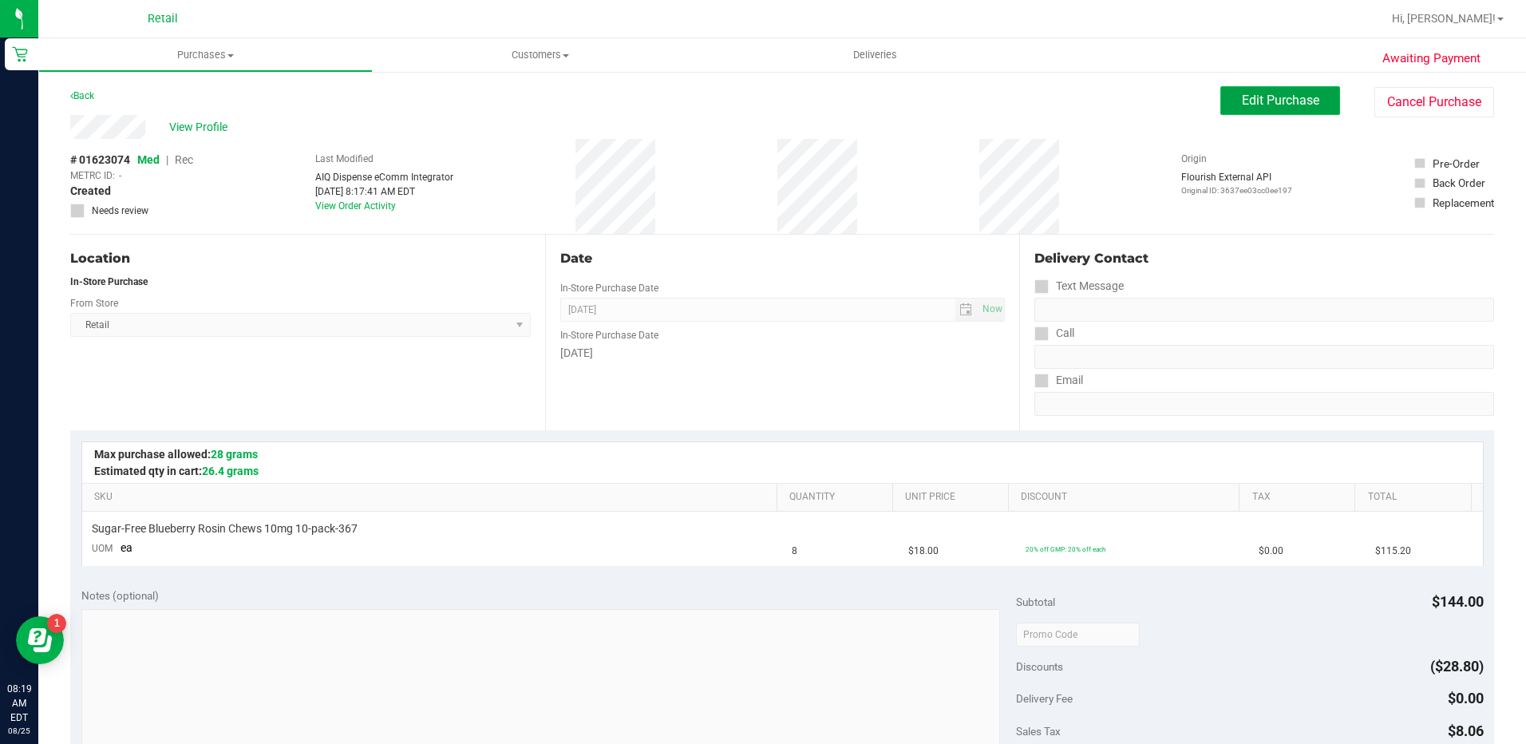
click at [1301, 105] on span "Edit Purchase" at bounding box center [1280, 100] width 77 height 15
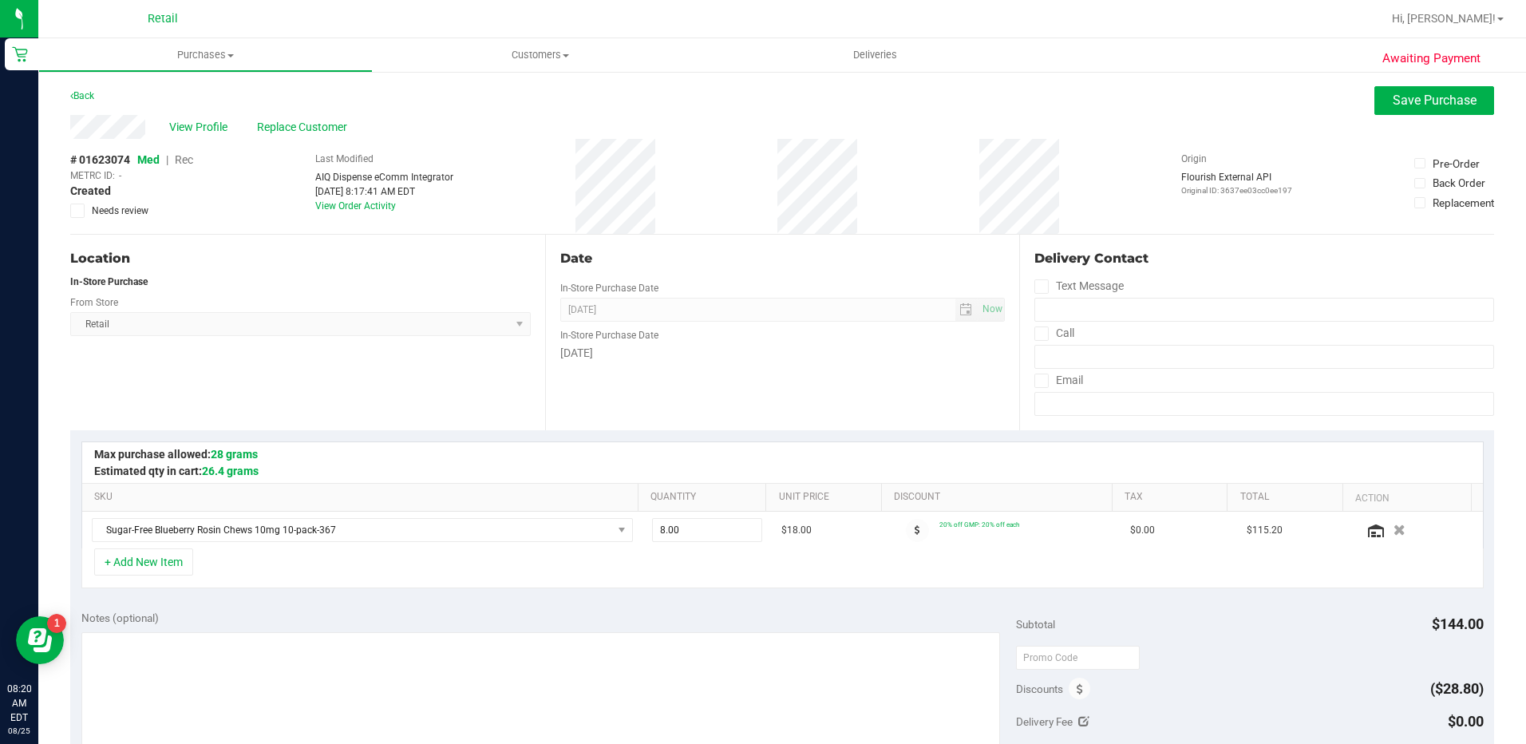
click at [186, 163] on span "Rec" at bounding box center [184, 159] width 18 height 13
click at [334, 132] on span "Replace Customer" at bounding box center [305, 127] width 96 height 17
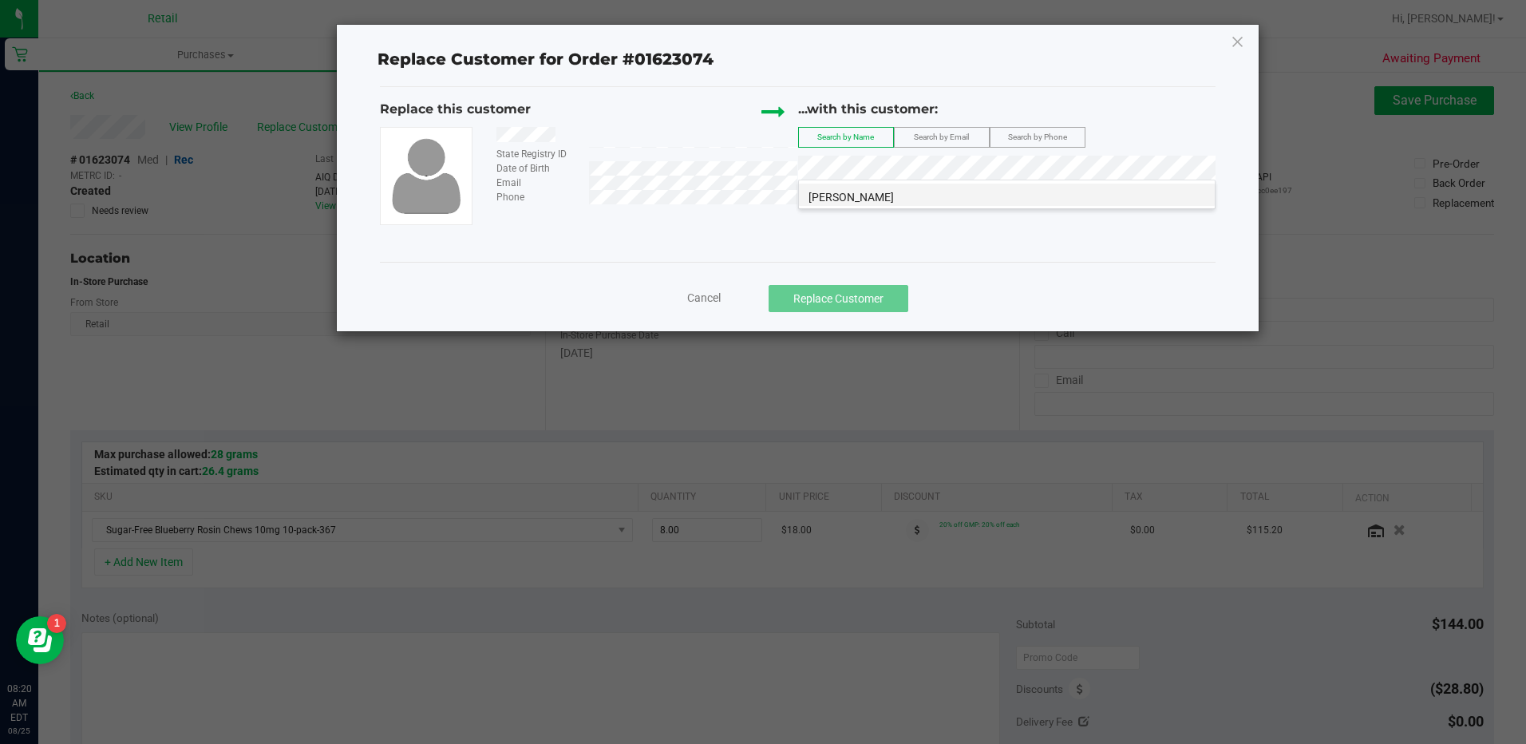
click at [945, 192] on li "[PERSON_NAME]" at bounding box center [1007, 195] width 416 height 22
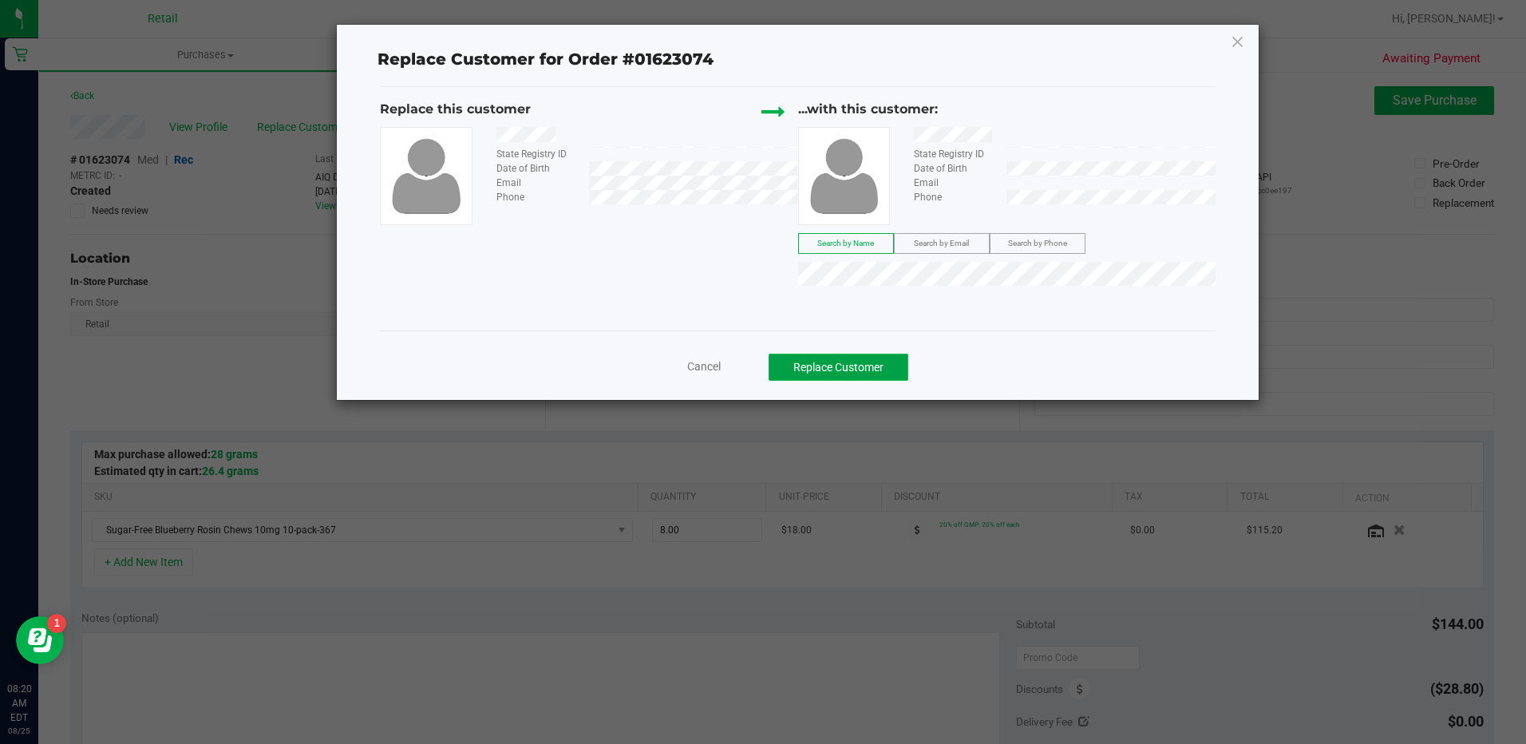
click at [852, 371] on button "Replace Customer" at bounding box center [839, 367] width 140 height 27
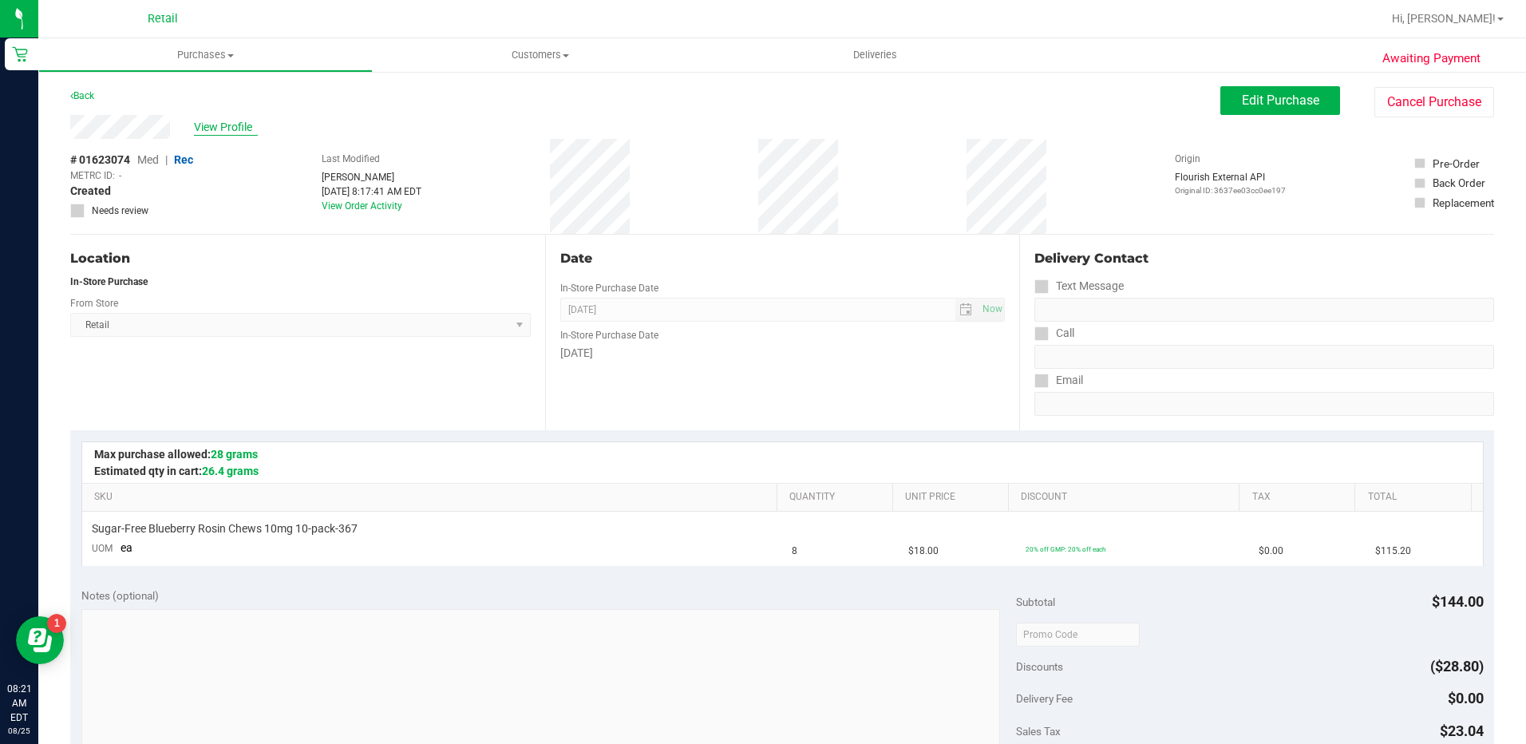
click at [219, 124] on span "View Profile" at bounding box center [226, 127] width 64 height 17
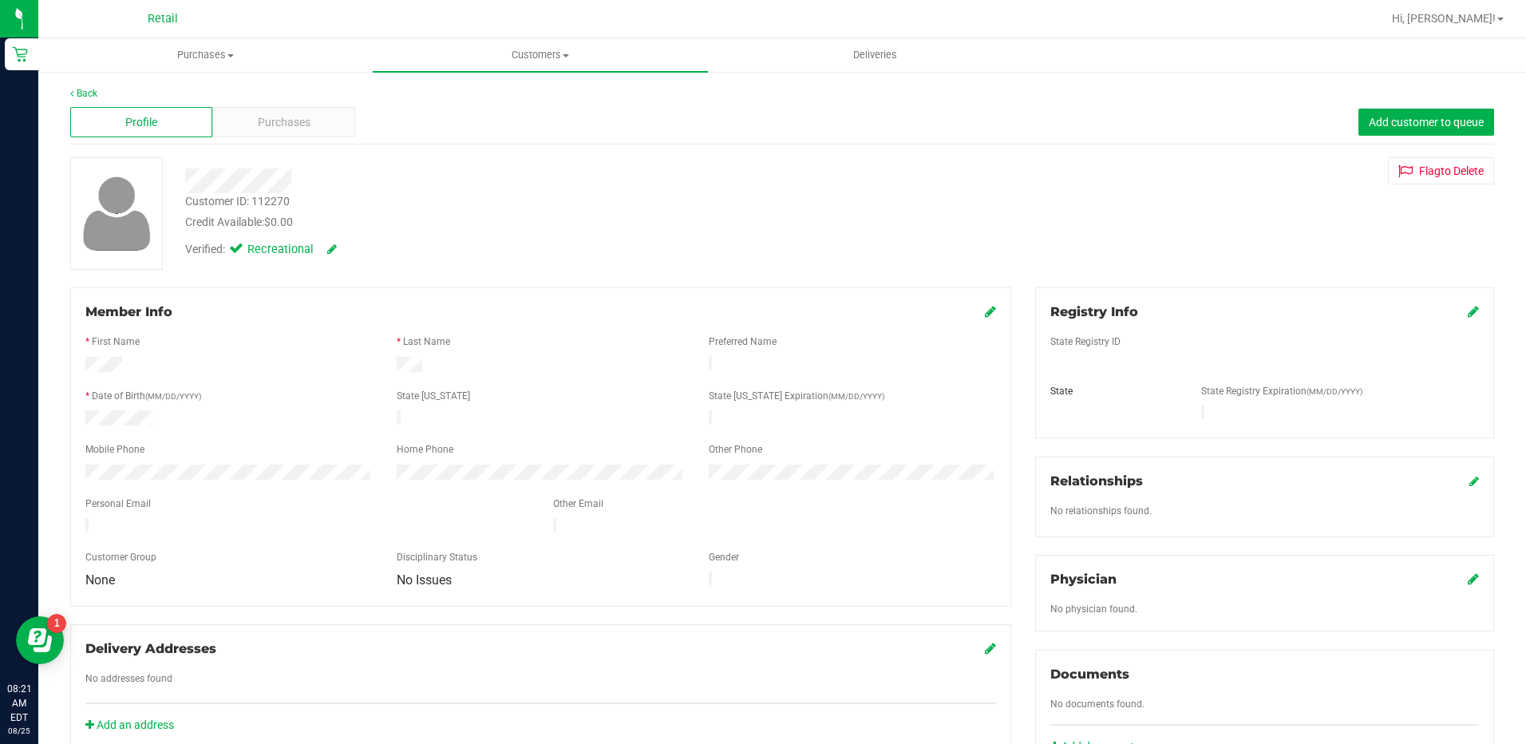
click at [985, 313] on icon at bounding box center [990, 311] width 11 height 13
click at [982, 318] on icon at bounding box center [989, 312] width 14 height 13
click at [305, 118] on span "Purchases" at bounding box center [284, 122] width 53 height 17
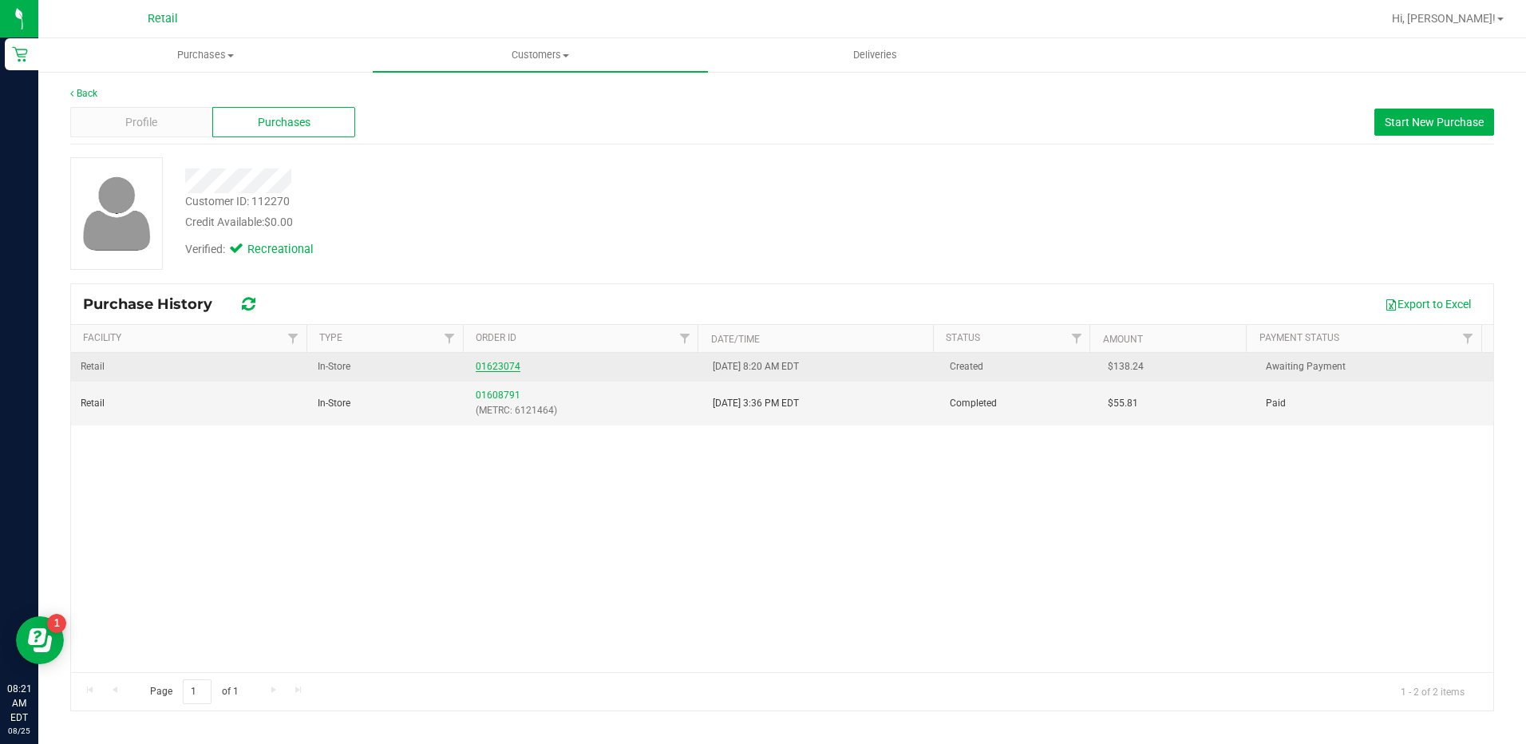
click at [489, 365] on link "01623074" at bounding box center [498, 366] width 45 height 11
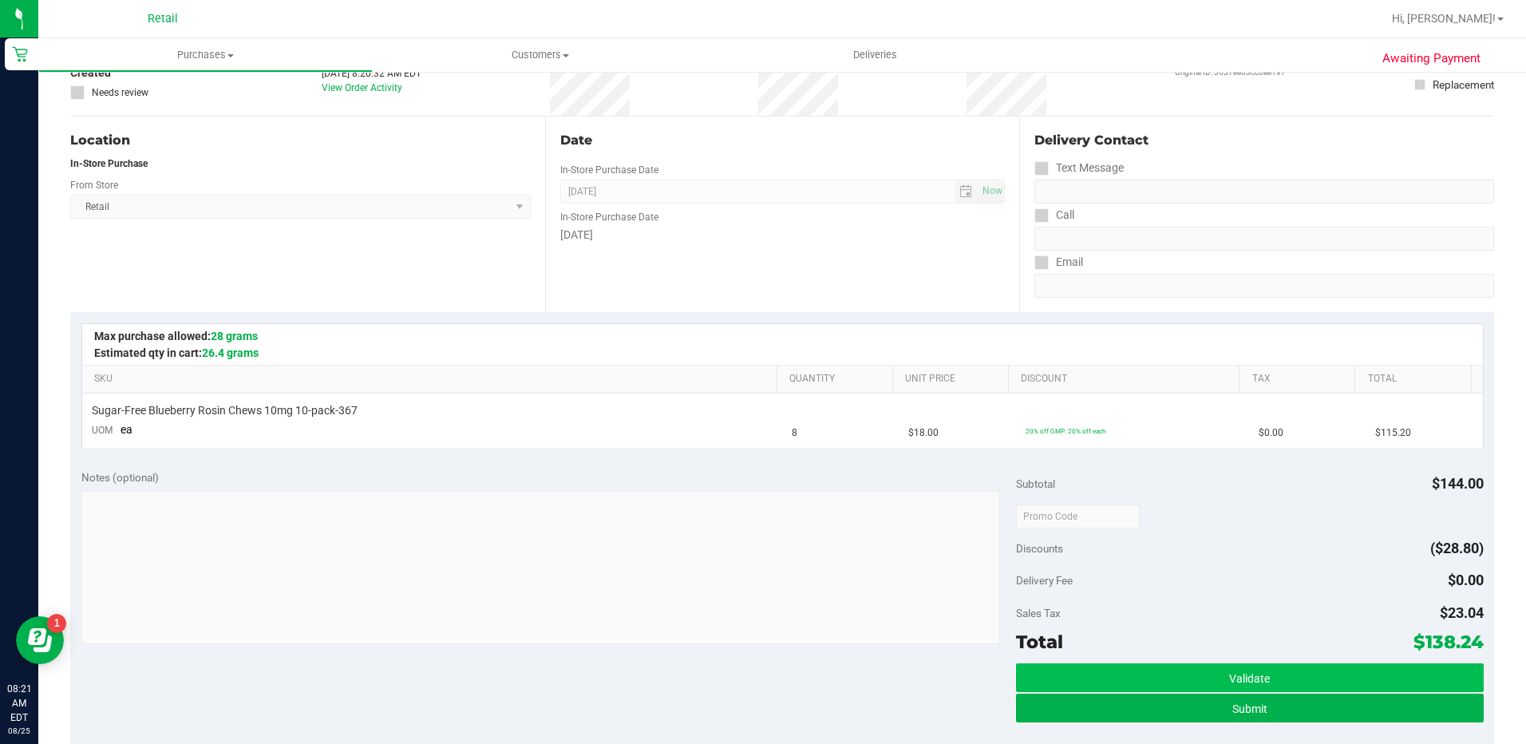
scroll to position [319, 0]
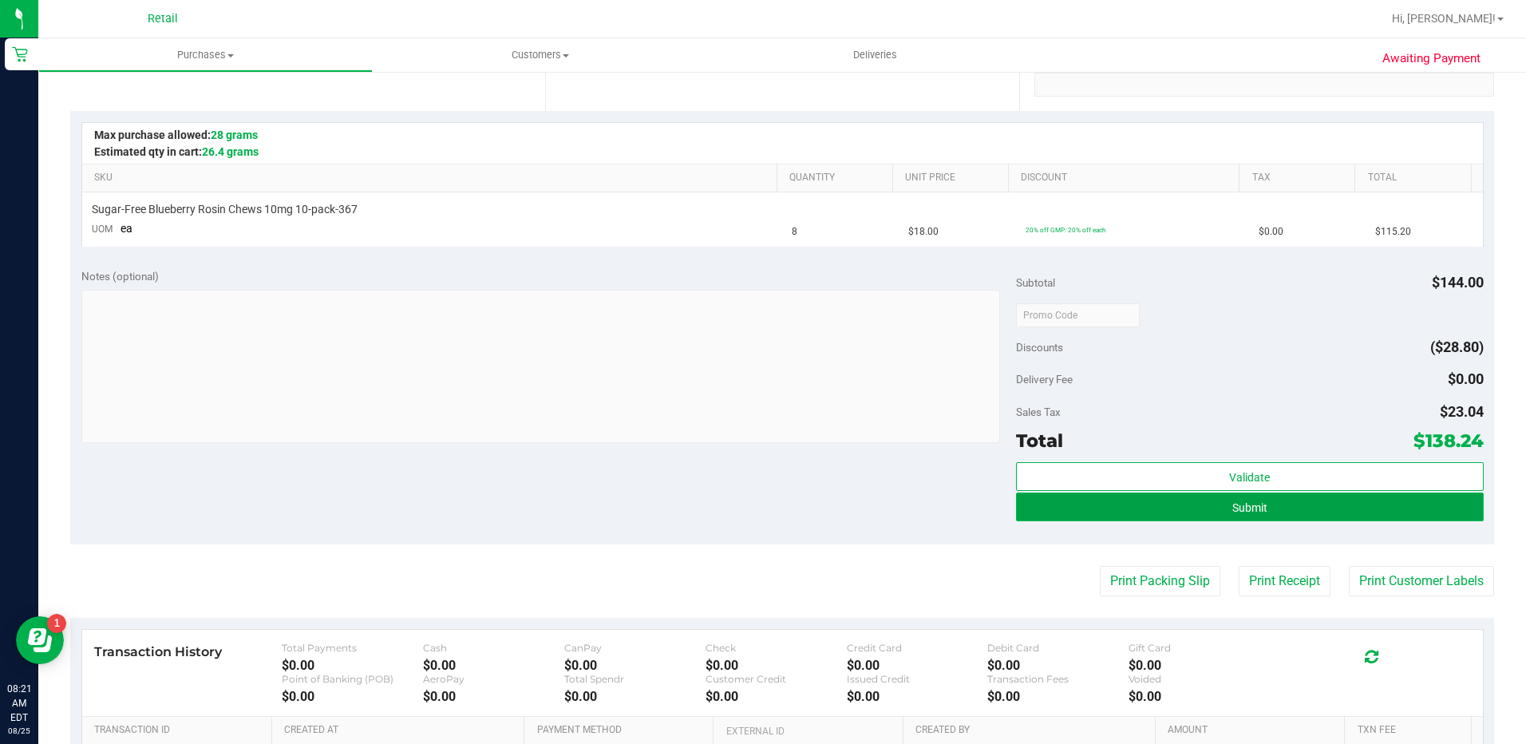
click at [1199, 502] on button "Submit" at bounding box center [1250, 506] width 468 height 29
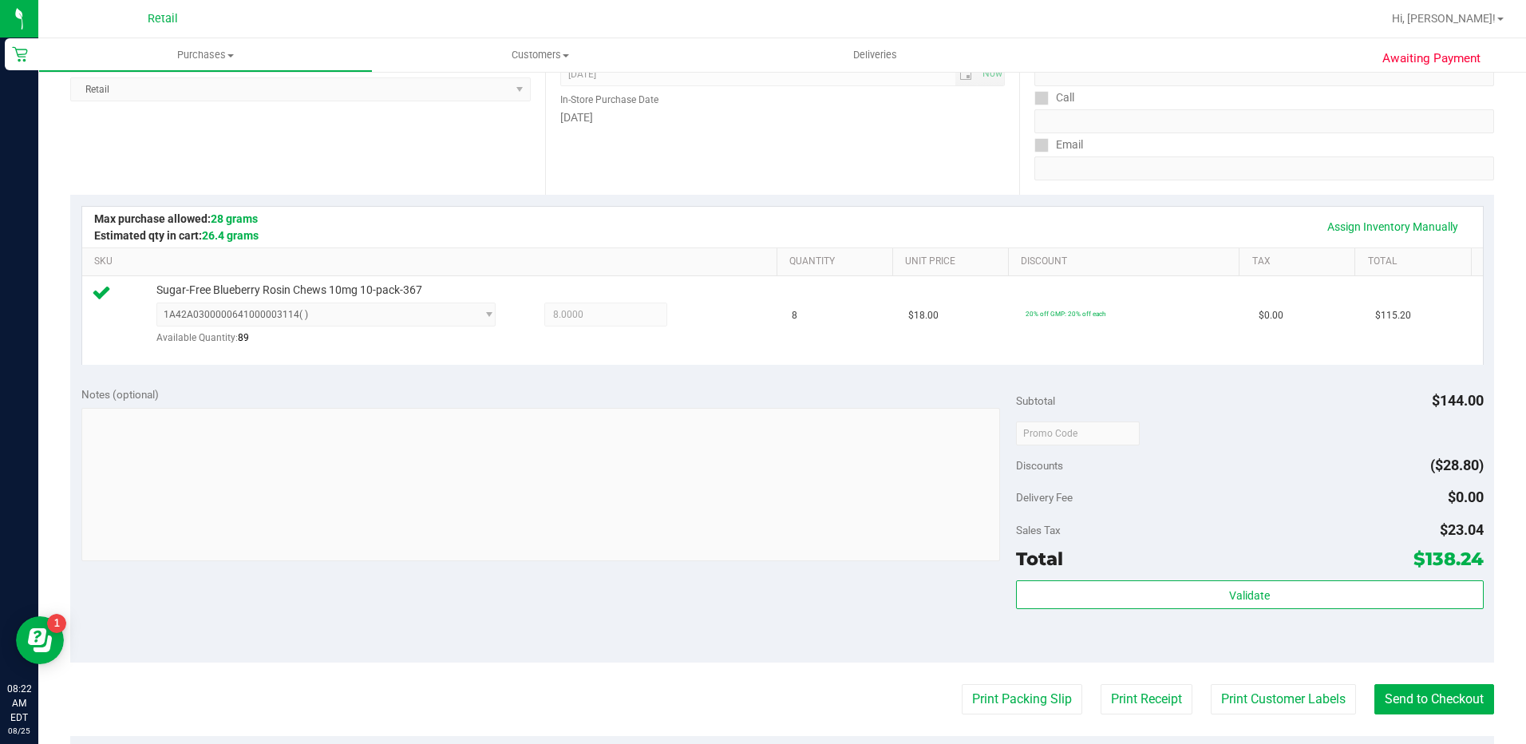
scroll to position [399, 0]
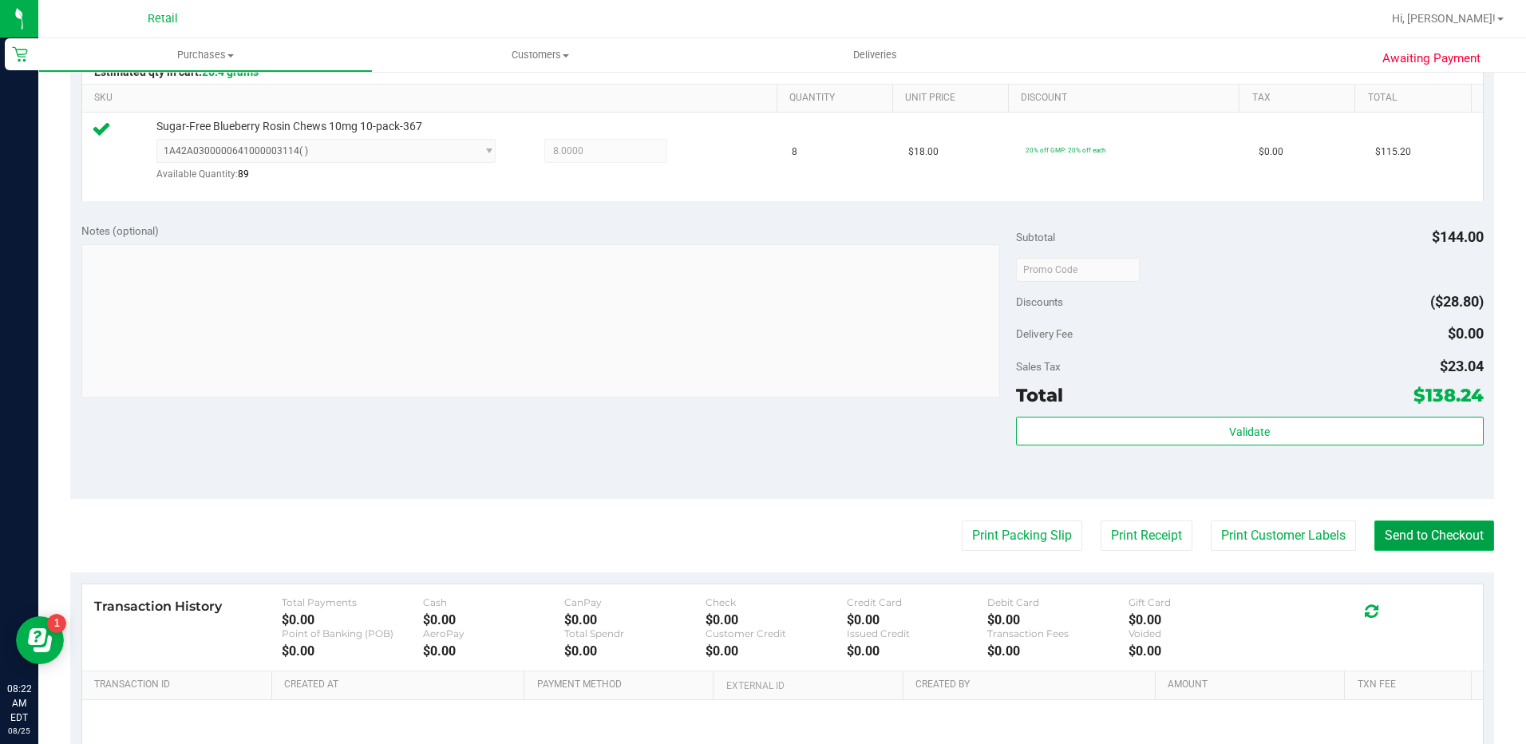
click at [1389, 537] on button "Send to Checkout" at bounding box center [1434, 535] width 120 height 30
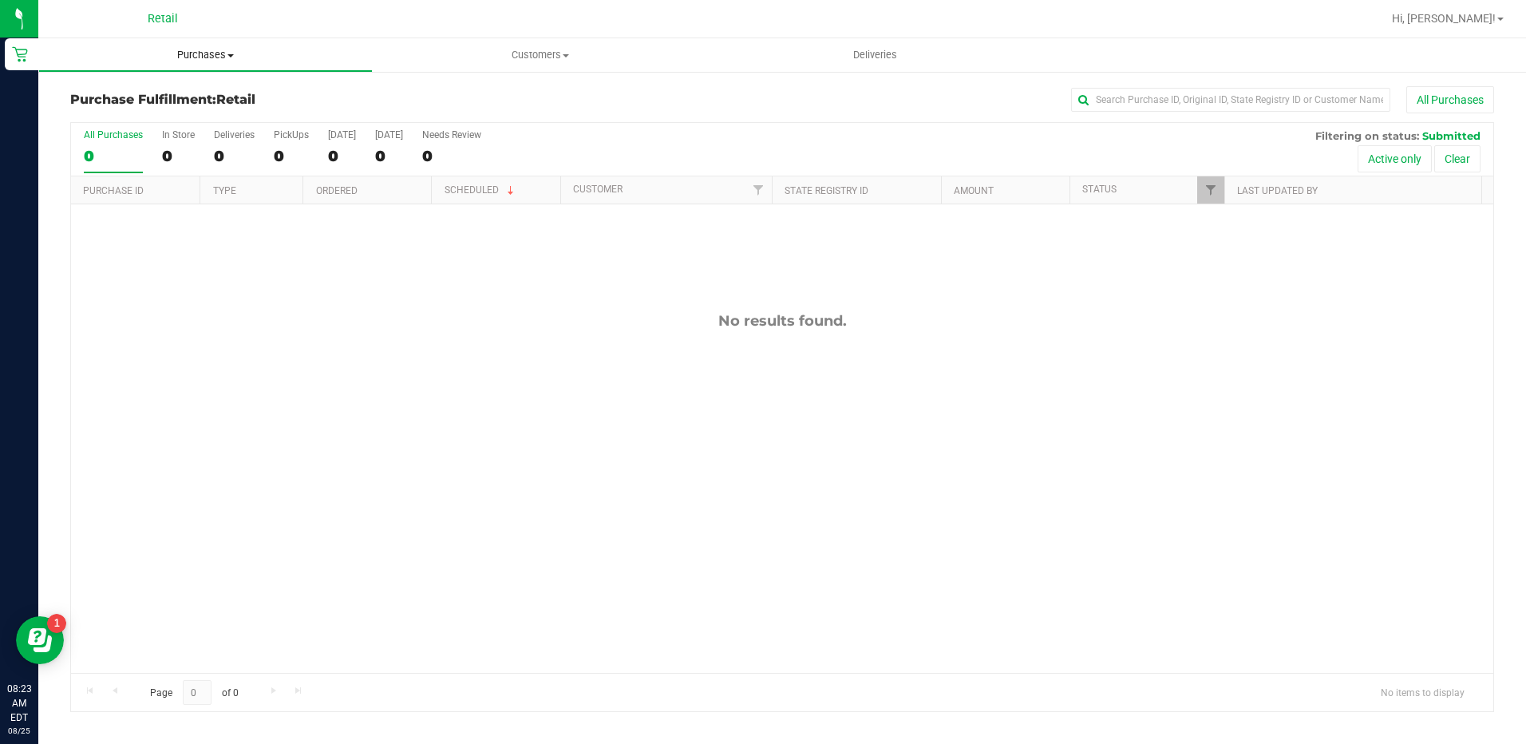
click at [214, 62] on uib-tab-heading "Purchases Summary of purchases Fulfillment All purchases" at bounding box center [205, 55] width 333 height 32
click at [194, 96] on span "Summary of purchases" at bounding box center [120, 96] width 164 height 14
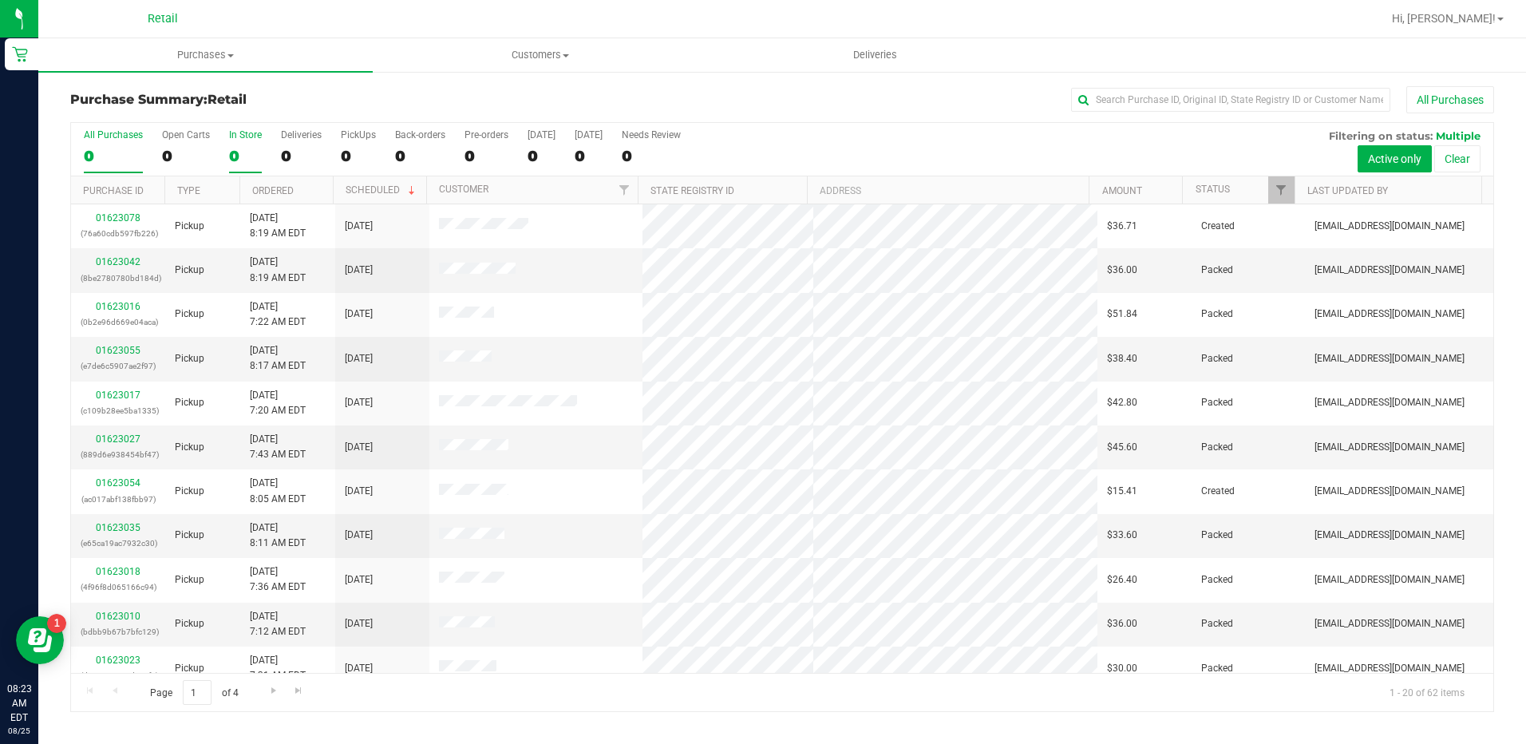
click at [231, 162] on div "0" at bounding box center [245, 156] width 33 height 18
click at [0, 0] on input "In Store 0" at bounding box center [0, 0] width 0 height 0
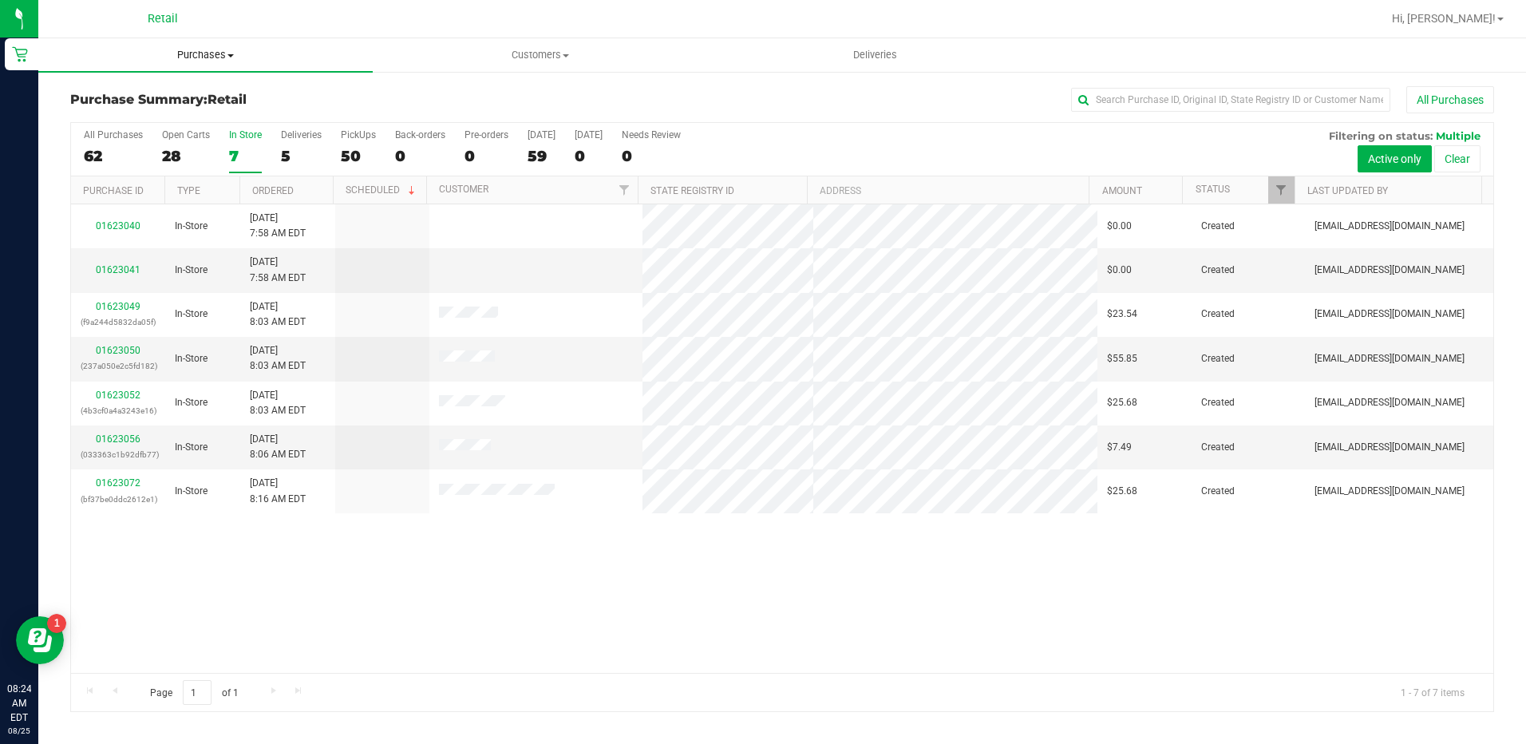
click at [189, 54] on span "Purchases" at bounding box center [205, 55] width 334 height 14
click at [168, 101] on span "Summary of purchases" at bounding box center [120, 96] width 164 height 14
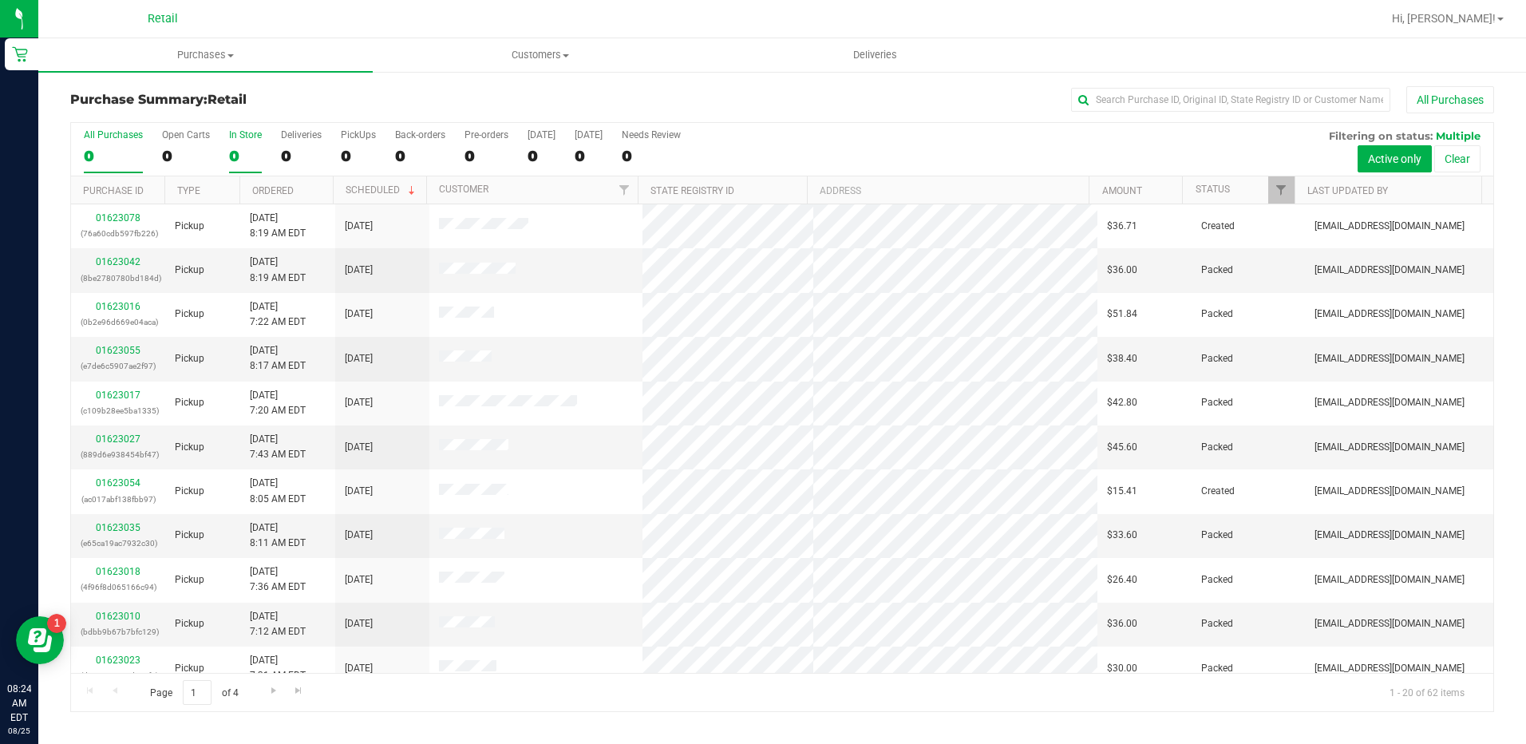
click at [242, 155] on div "0" at bounding box center [245, 156] width 33 height 18
click at [0, 0] on input "In Store 0" at bounding box center [0, 0] width 0 height 0
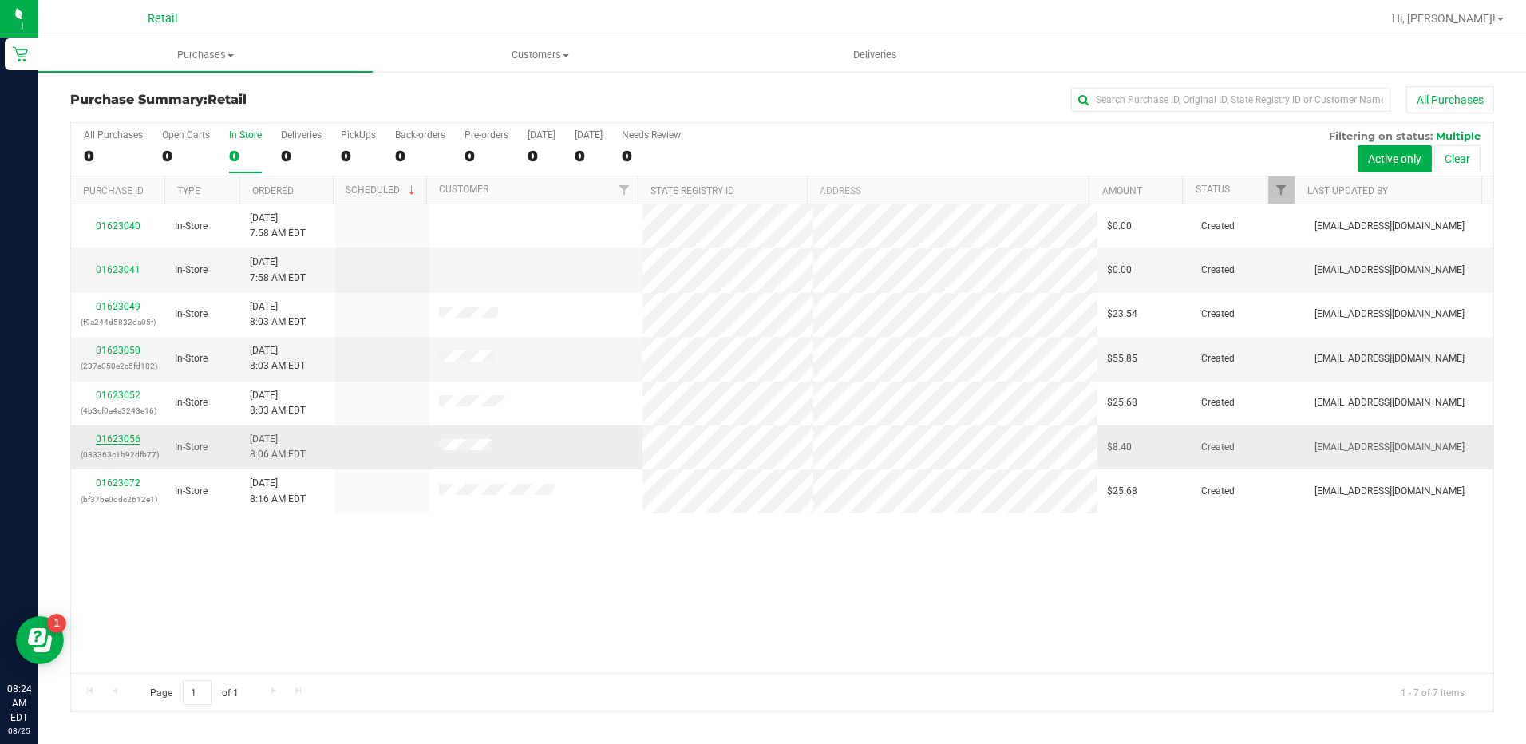
click at [105, 441] on link "01623056" at bounding box center [118, 438] width 45 height 11
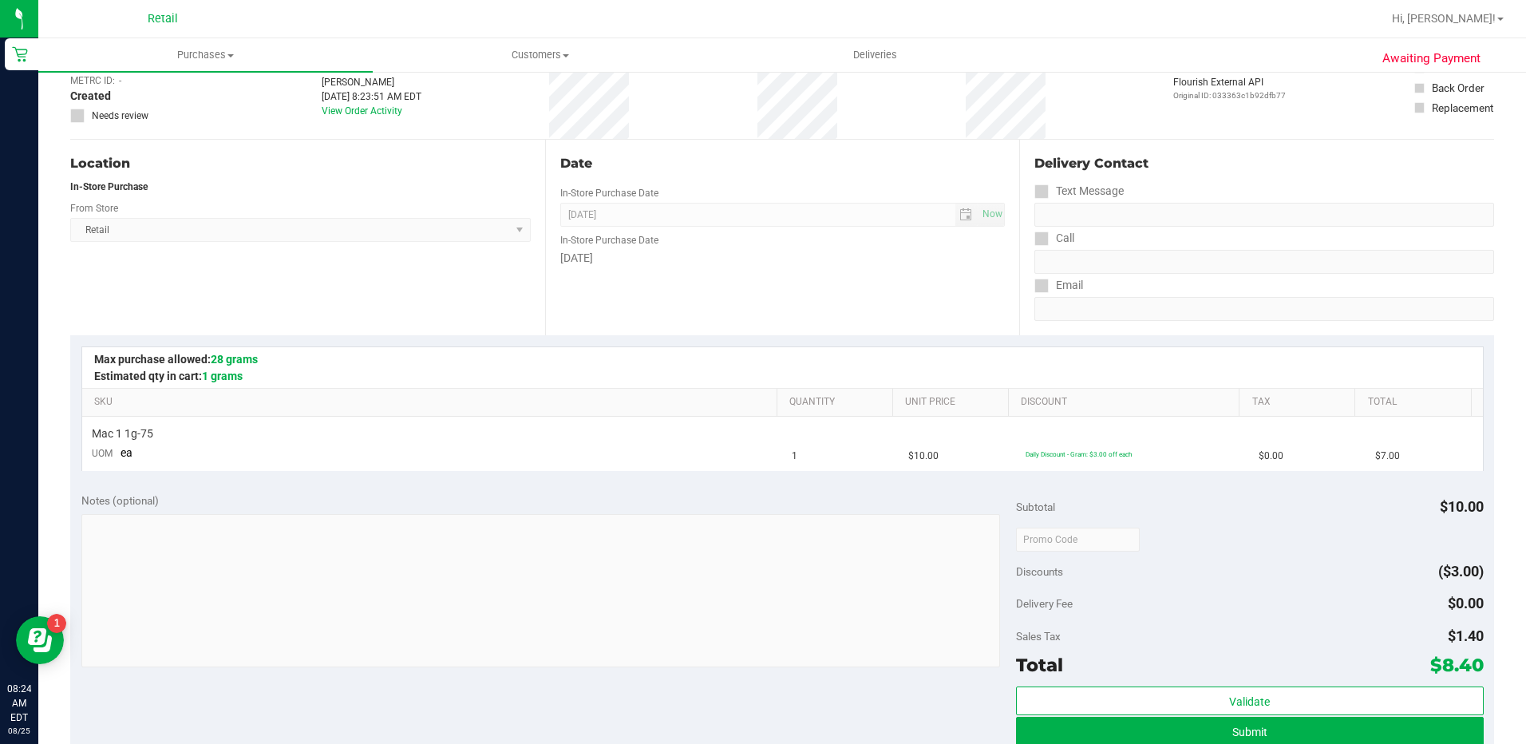
scroll to position [239, 0]
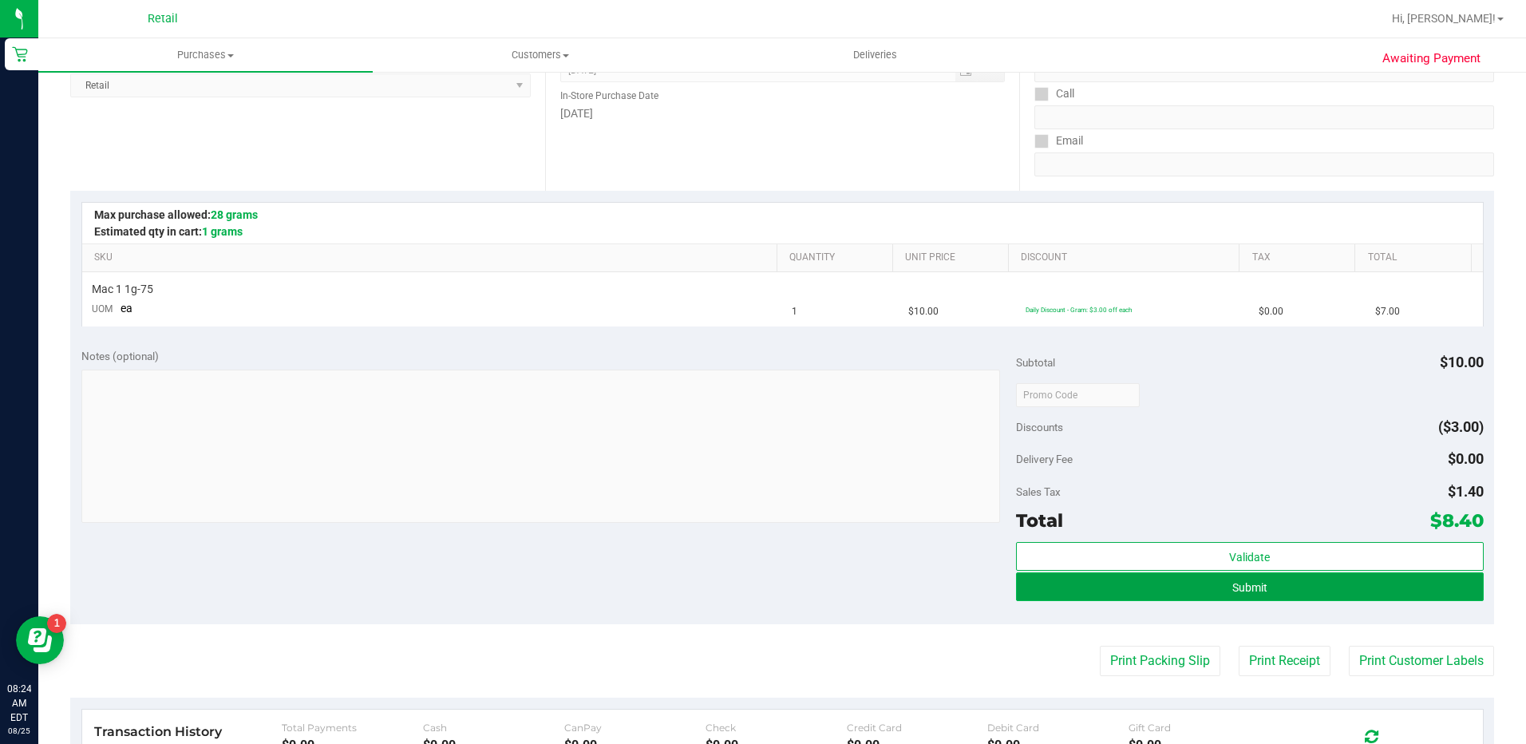
click at [1202, 588] on button "Submit" at bounding box center [1250, 586] width 468 height 29
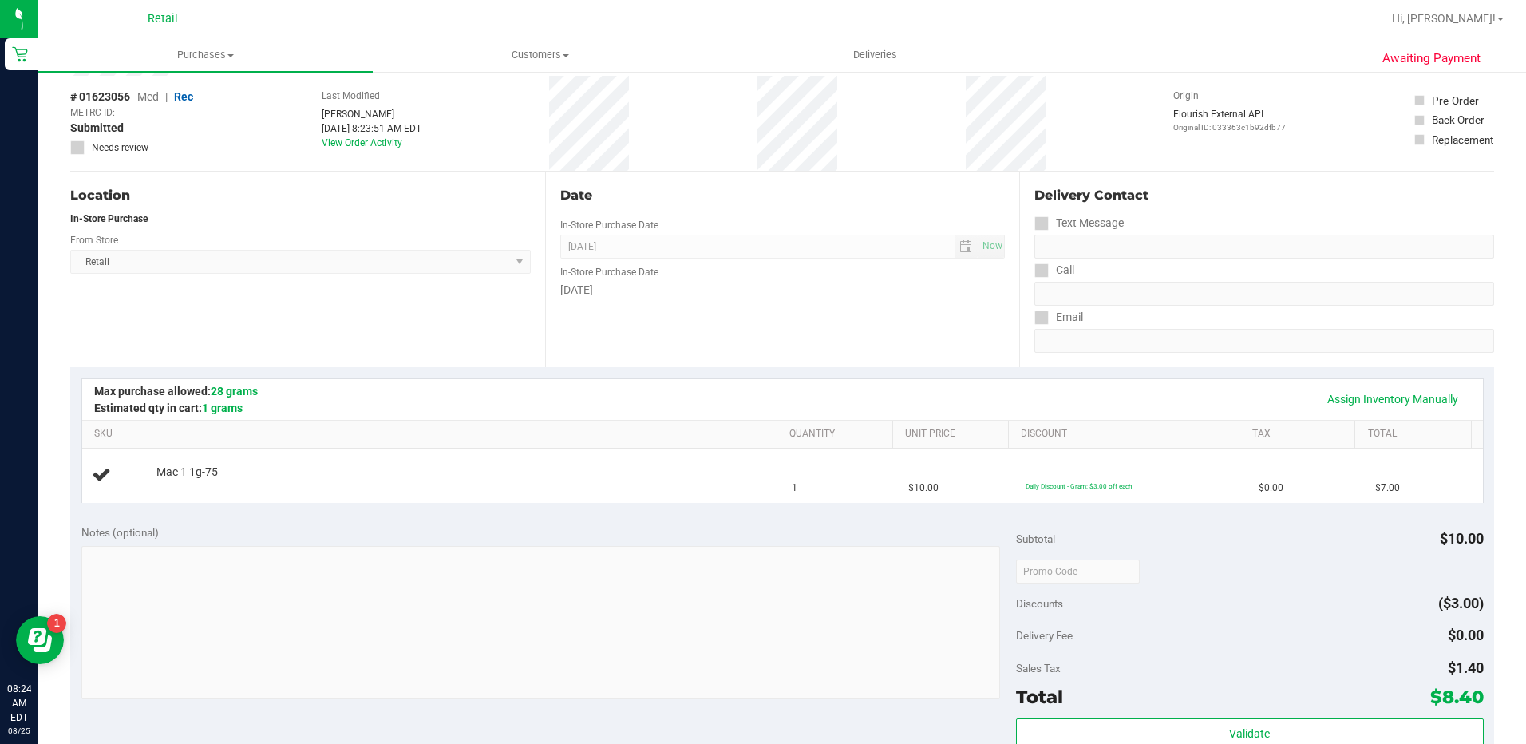
scroll to position [0, 0]
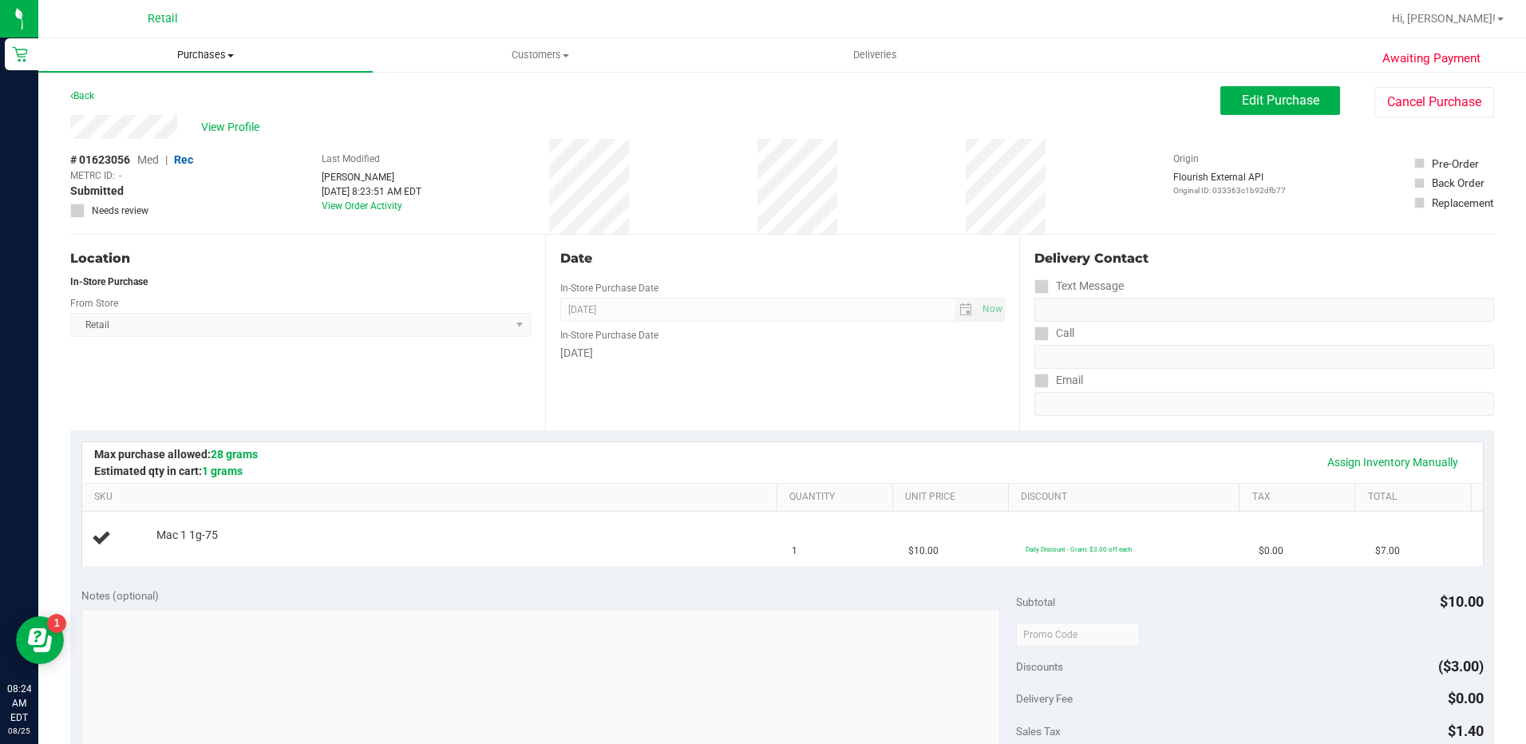
click at [188, 54] on span "Purchases" at bounding box center [205, 55] width 334 height 14
click at [183, 101] on span "Summary of purchases" at bounding box center [120, 96] width 164 height 14
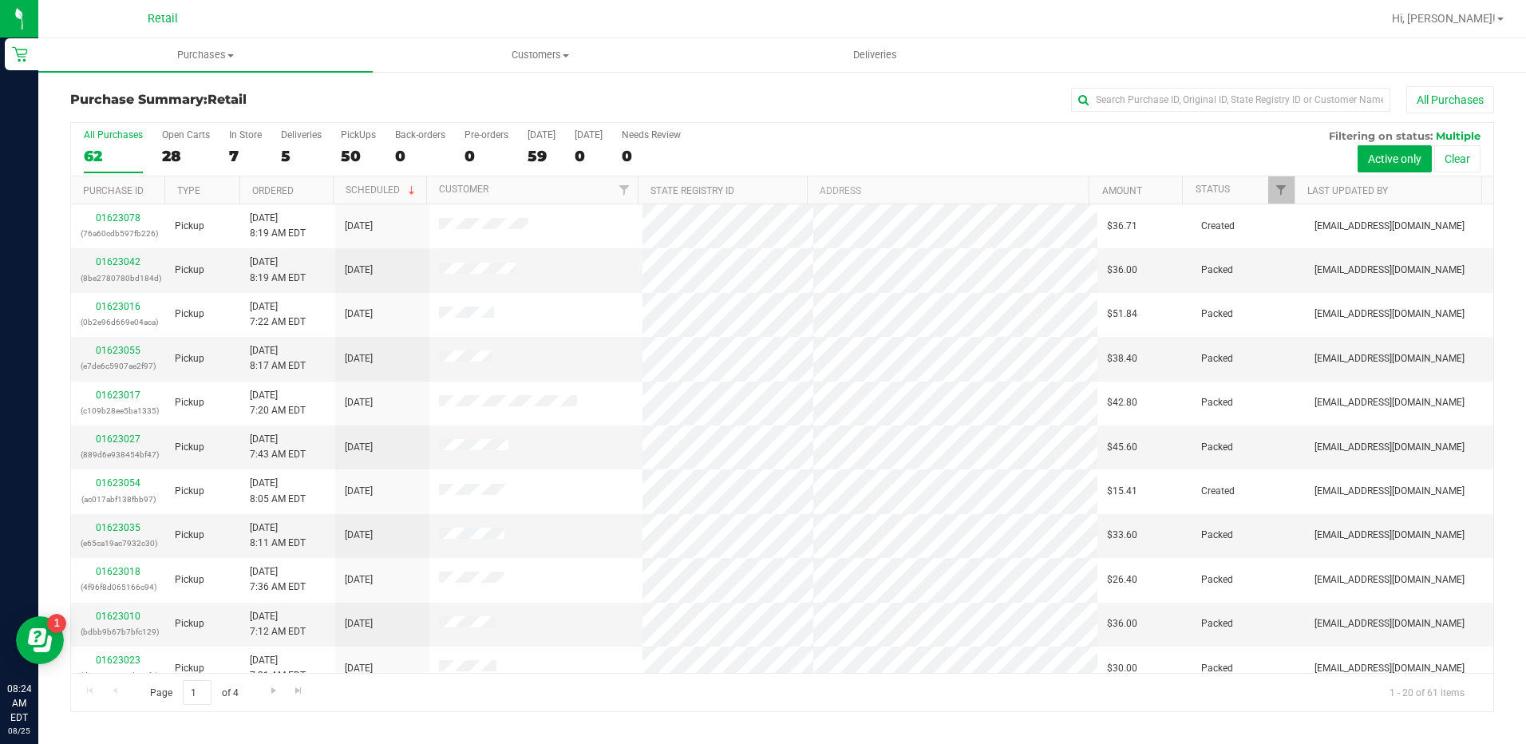
click at [224, 160] on div "All Purchases 62 Open Carts 28 In Store 7 Deliveries 5 PickUps 50 Back-orders 0…" at bounding box center [782, 149] width 1422 height 53
click at [248, 147] on div "7" at bounding box center [245, 156] width 33 height 18
click at [0, 0] on input "In Store 7" at bounding box center [0, 0] width 0 height 0
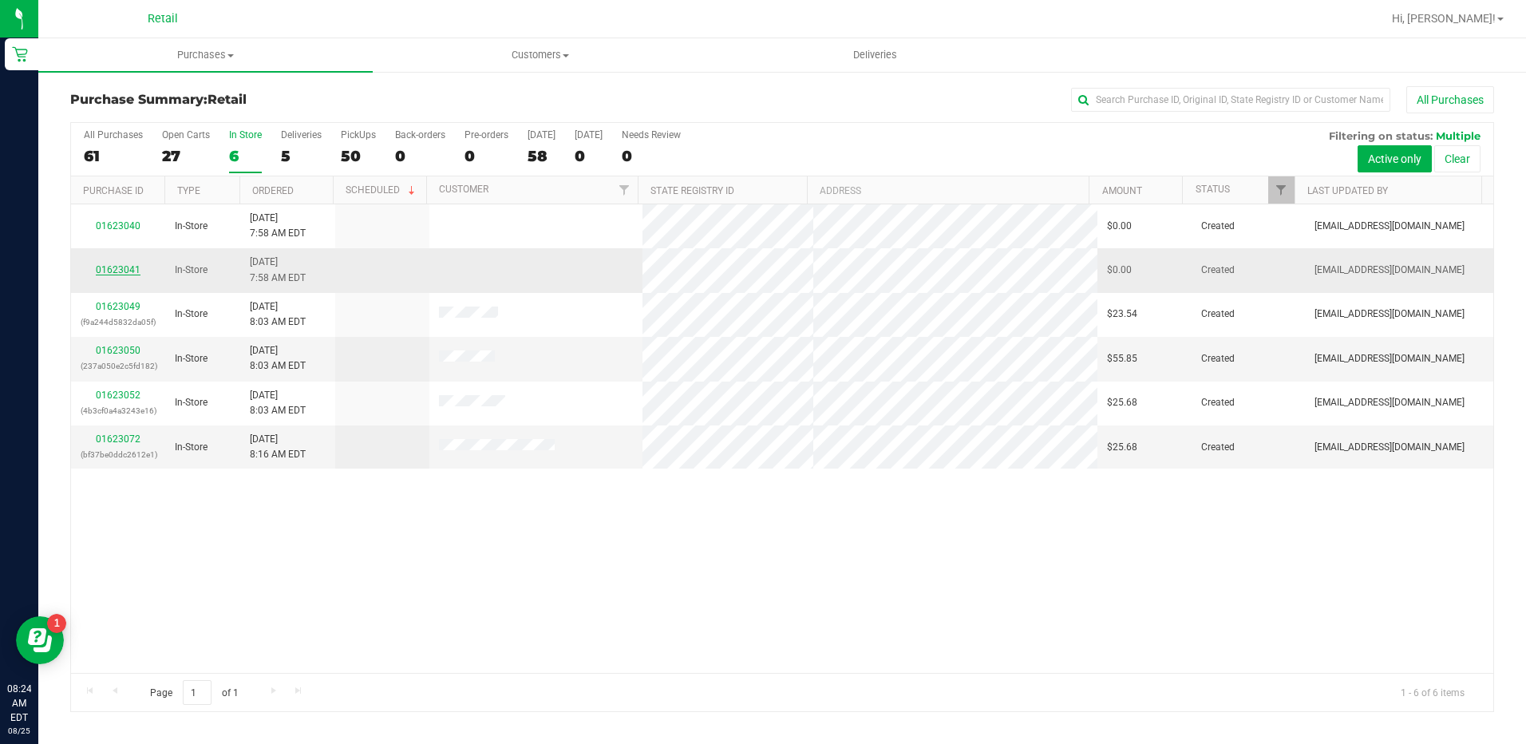
click at [124, 267] on link "01623041" at bounding box center [118, 269] width 45 height 11
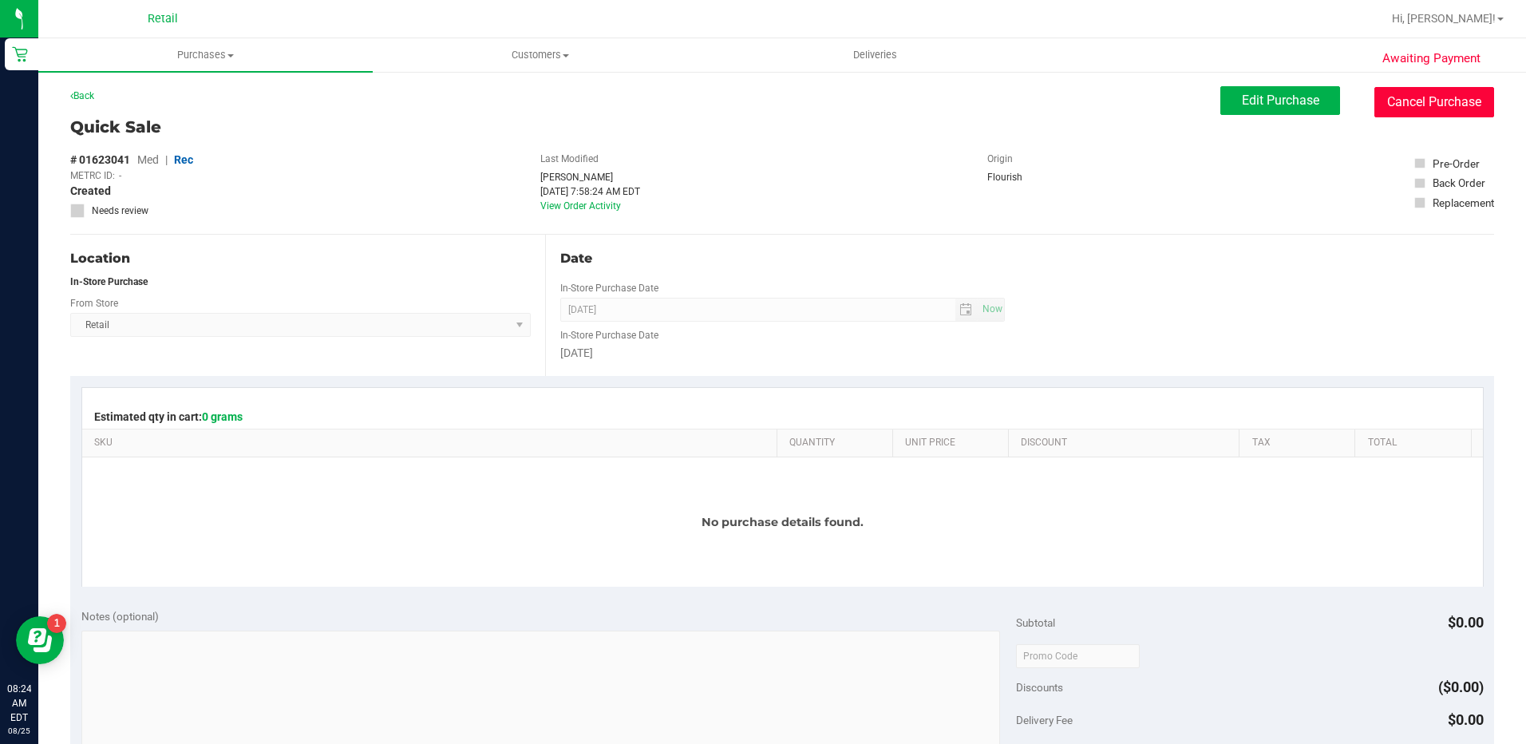
click at [1392, 107] on button "Cancel Purchase" at bounding box center [1434, 102] width 120 height 30
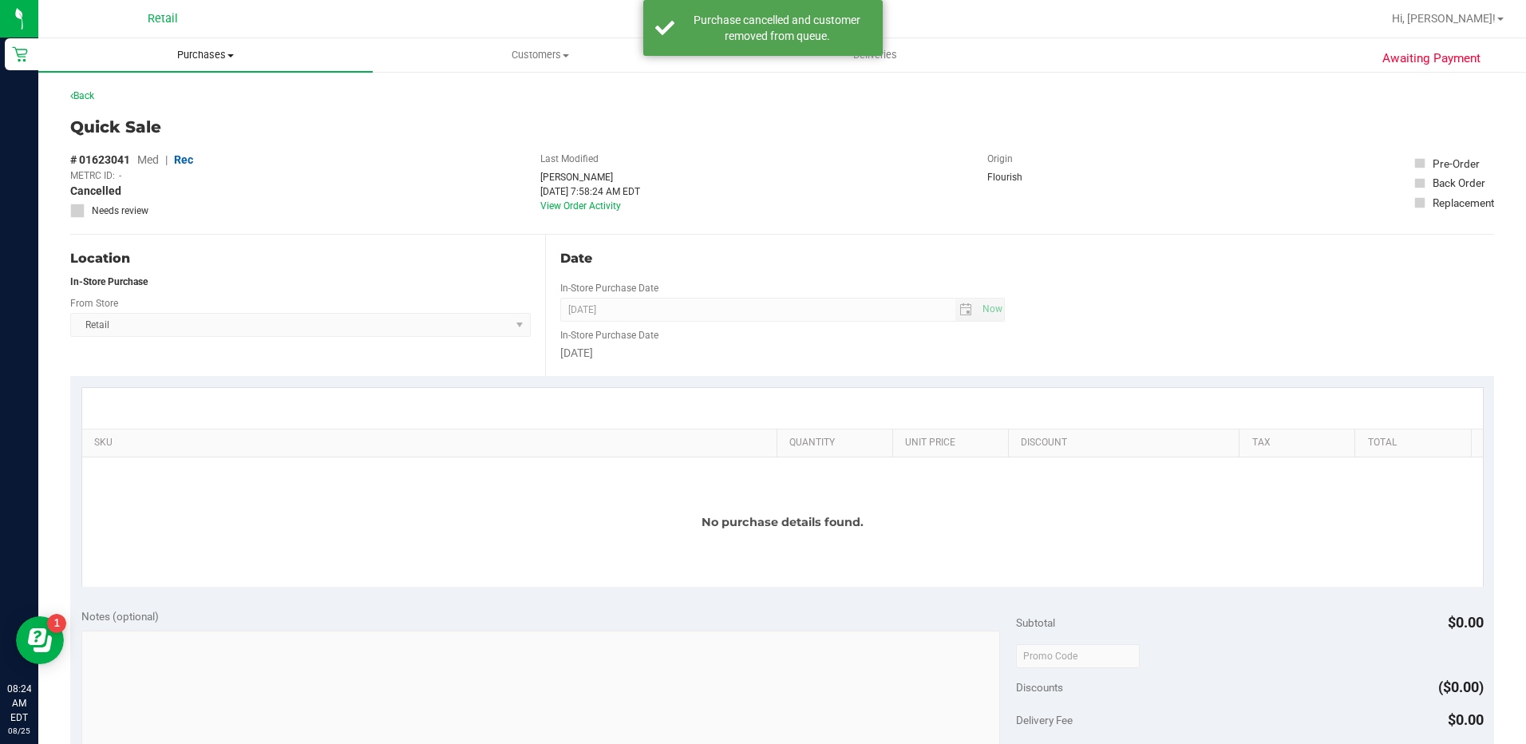
drag, startPoint x: 223, startPoint y: 52, endPoint x: 221, endPoint y: 92, distance: 39.9
click at [223, 53] on span "Purchases" at bounding box center [205, 55] width 334 height 14
click at [220, 95] on li "Summary of purchases" at bounding box center [205, 96] width 334 height 19
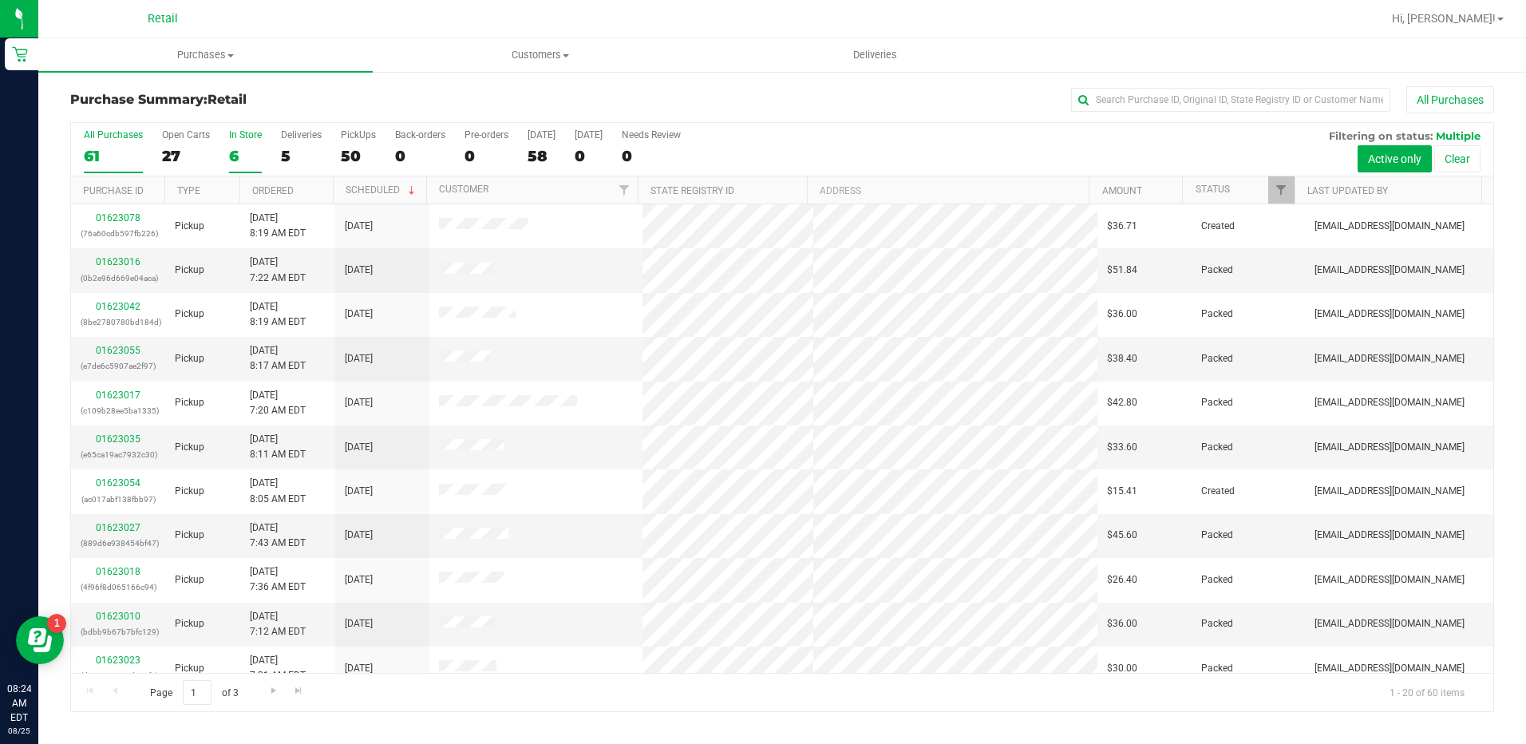
click at [240, 140] on label "In Store 6" at bounding box center [245, 151] width 33 height 44
click at [0, 0] on input "In Store 6" at bounding box center [0, 0] width 0 height 0
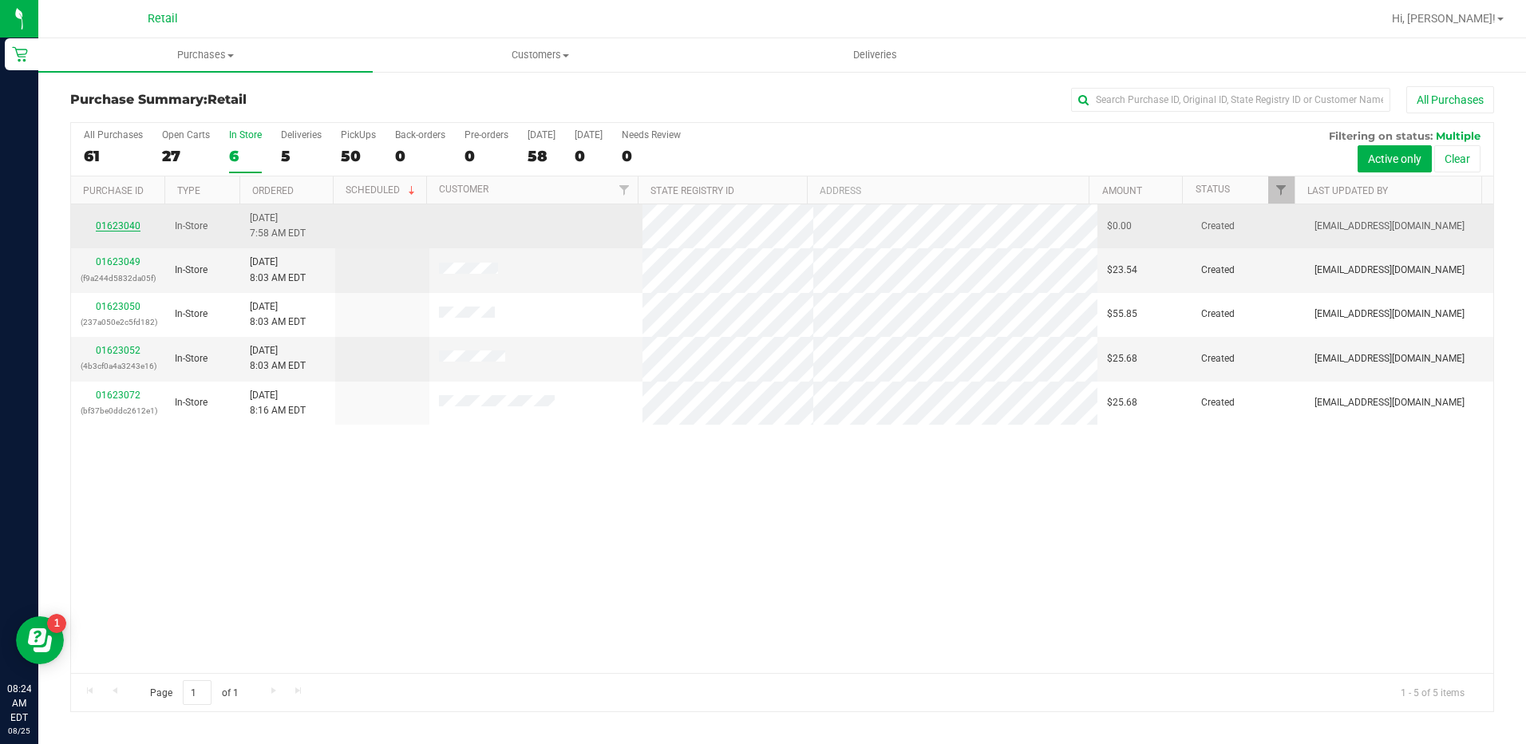
click at [117, 229] on link "01623040" at bounding box center [118, 225] width 45 height 11
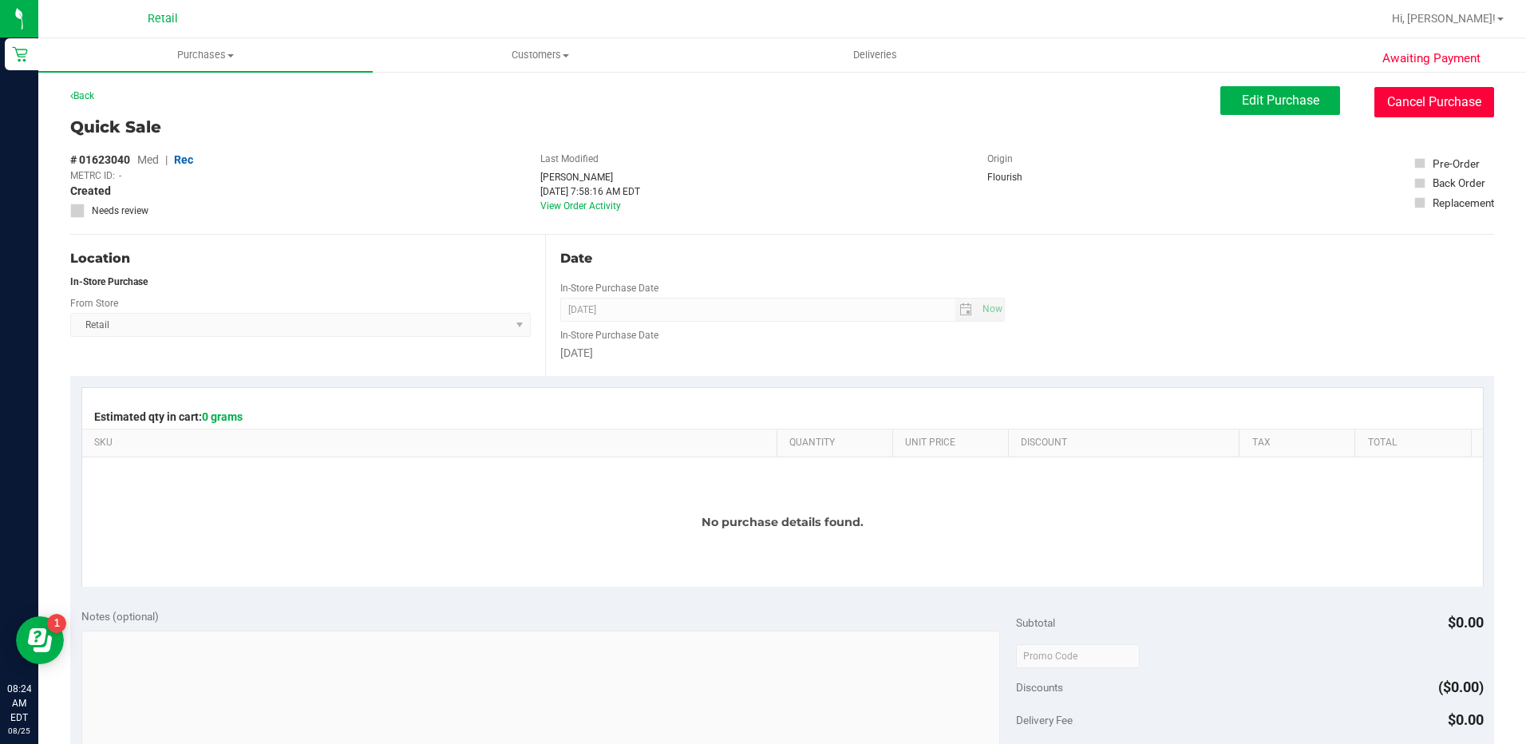
click at [1421, 106] on button "Cancel Purchase" at bounding box center [1434, 102] width 120 height 30
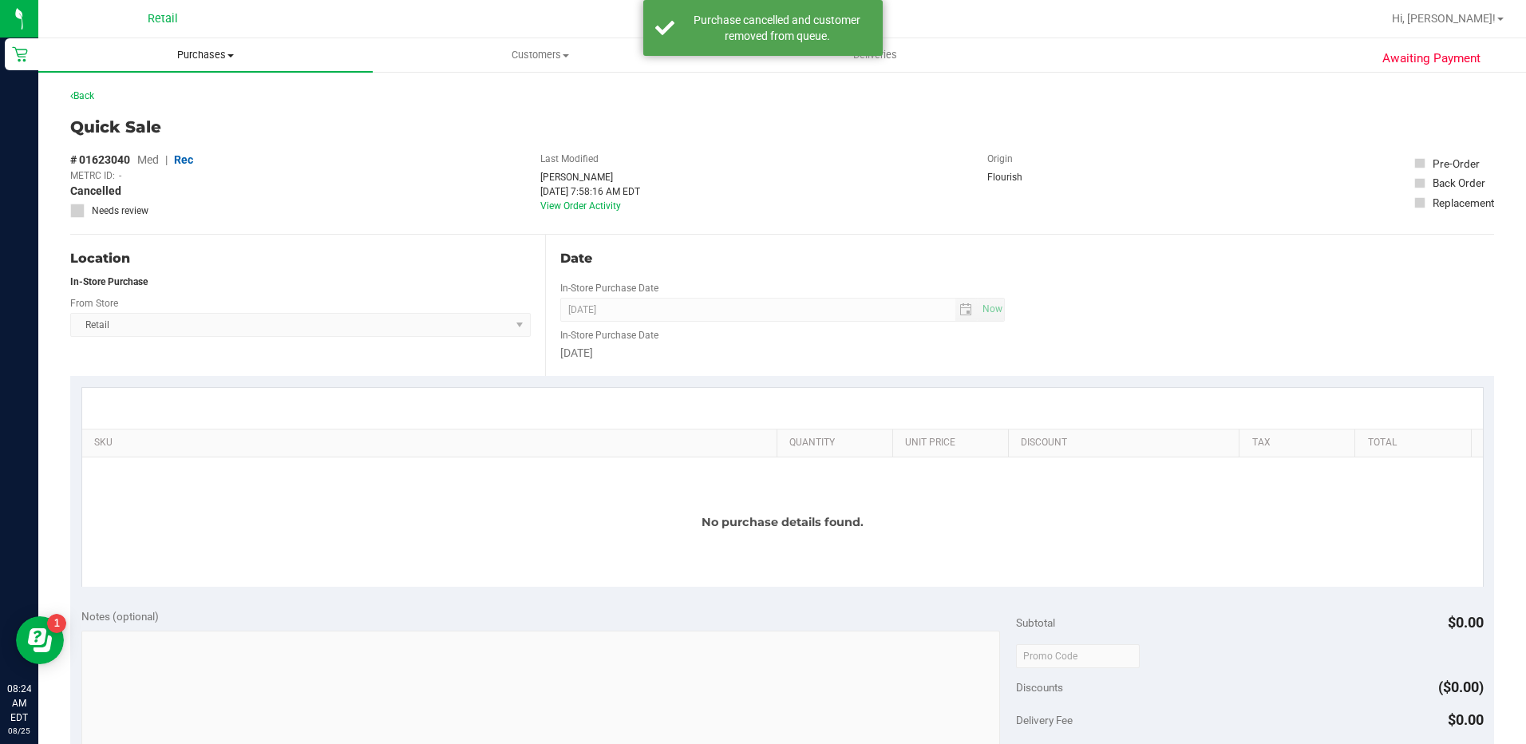
click at [219, 49] on span "Purchases" at bounding box center [205, 55] width 334 height 14
click at [207, 98] on li "Summary of purchases" at bounding box center [205, 96] width 334 height 19
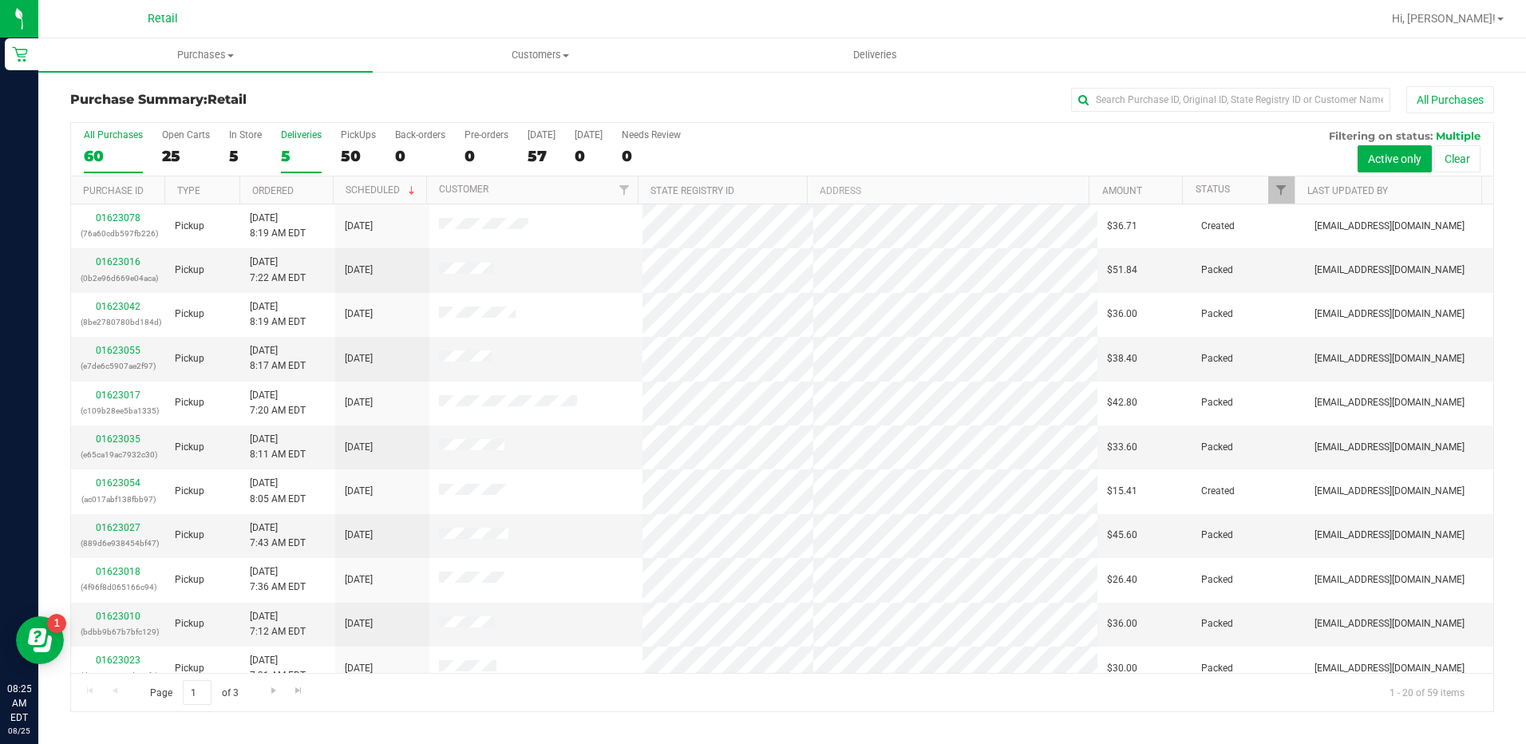
click at [296, 153] on div "5" at bounding box center [301, 156] width 41 height 18
click at [0, 0] on input "Deliveries 5" at bounding box center [0, 0] width 0 height 0
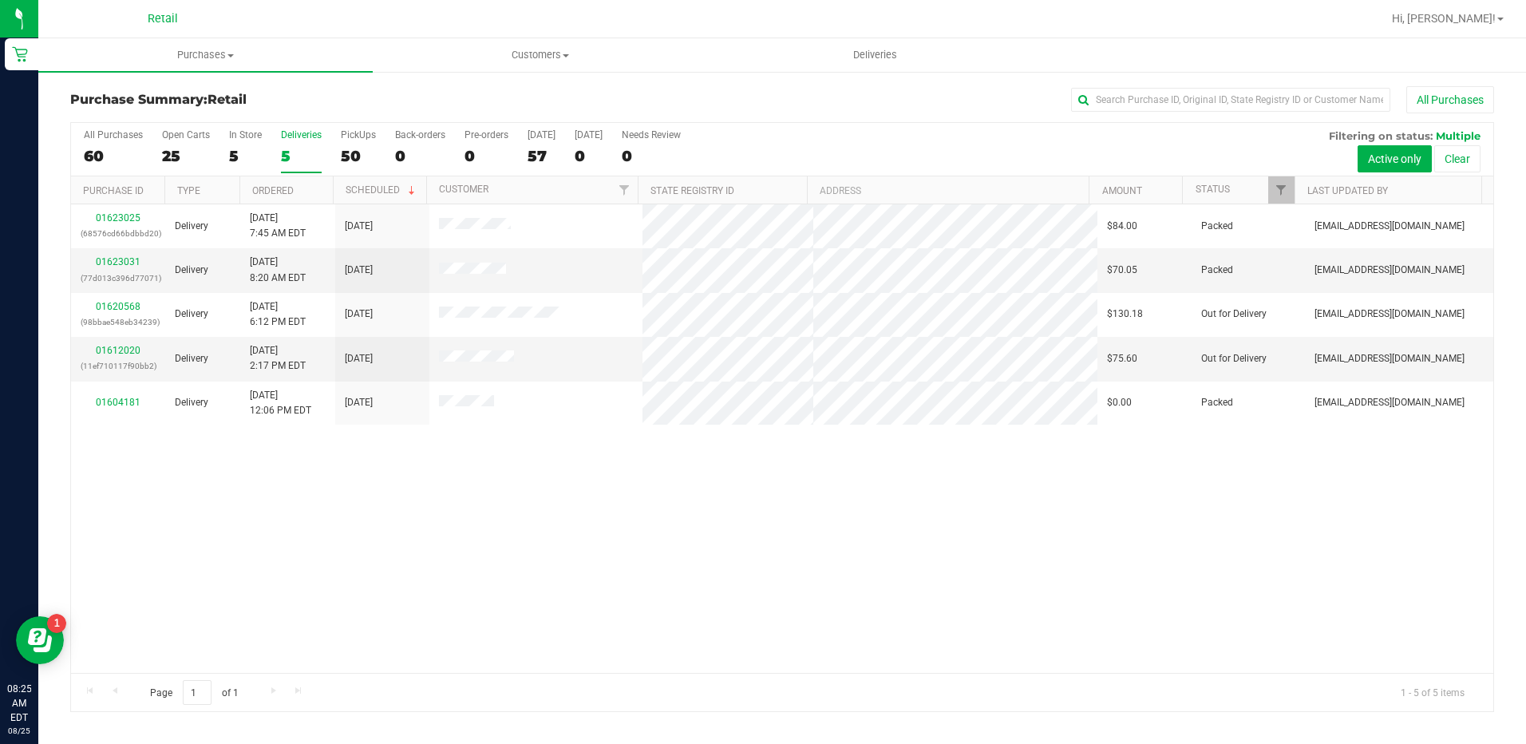
click at [225, 152] on div "All Purchases 60 Open Carts 25 In Store 5 Deliveries 5 PickUps 50 Back-orders 0…" at bounding box center [782, 149] width 1422 height 53
click at [236, 148] on div "5" at bounding box center [245, 156] width 33 height 18
click at [0, 0] on input "In Store 5" at bounding box center [0, 0] width 0 height 0
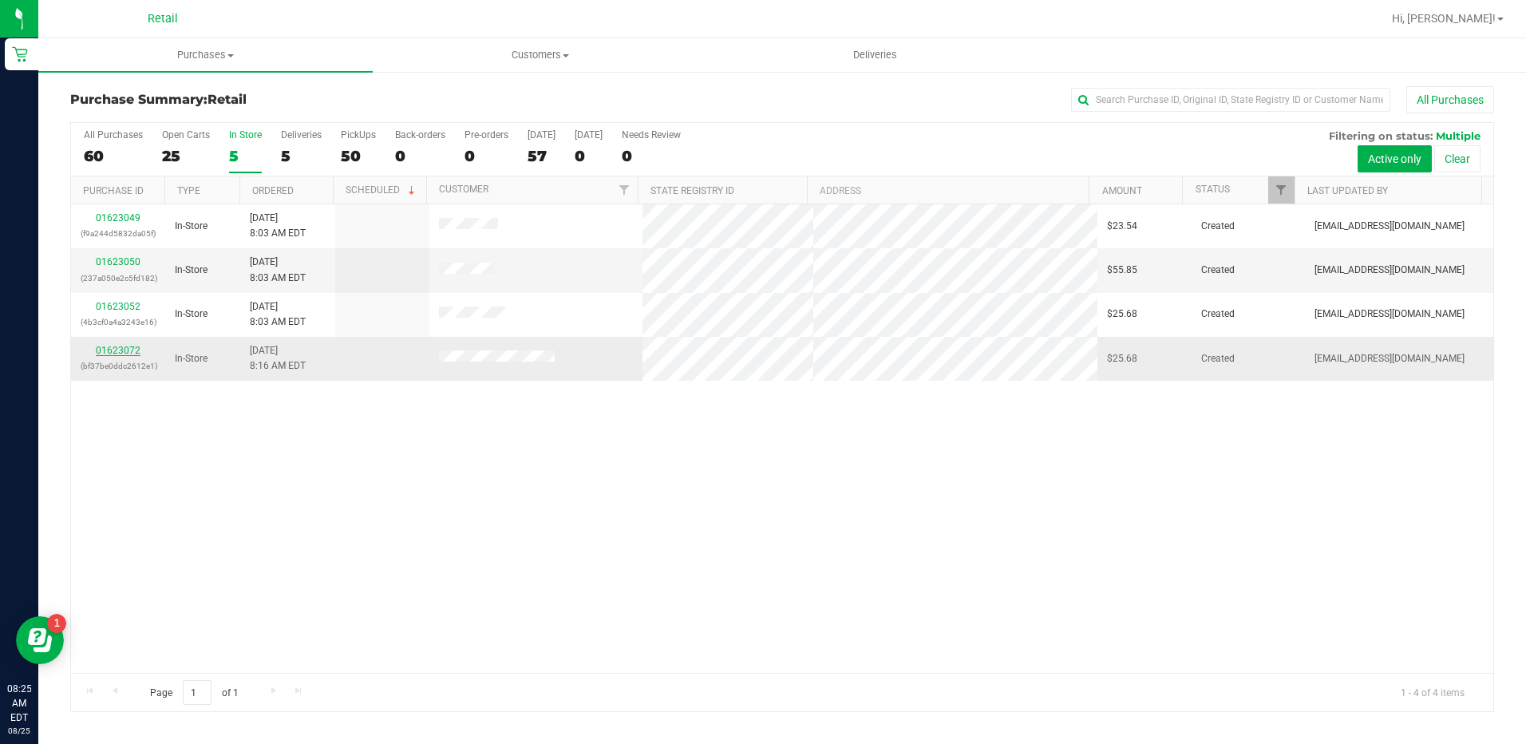
click at [112, 350] on link "01623072" at bounding box center [118, 350] width 45 height 11
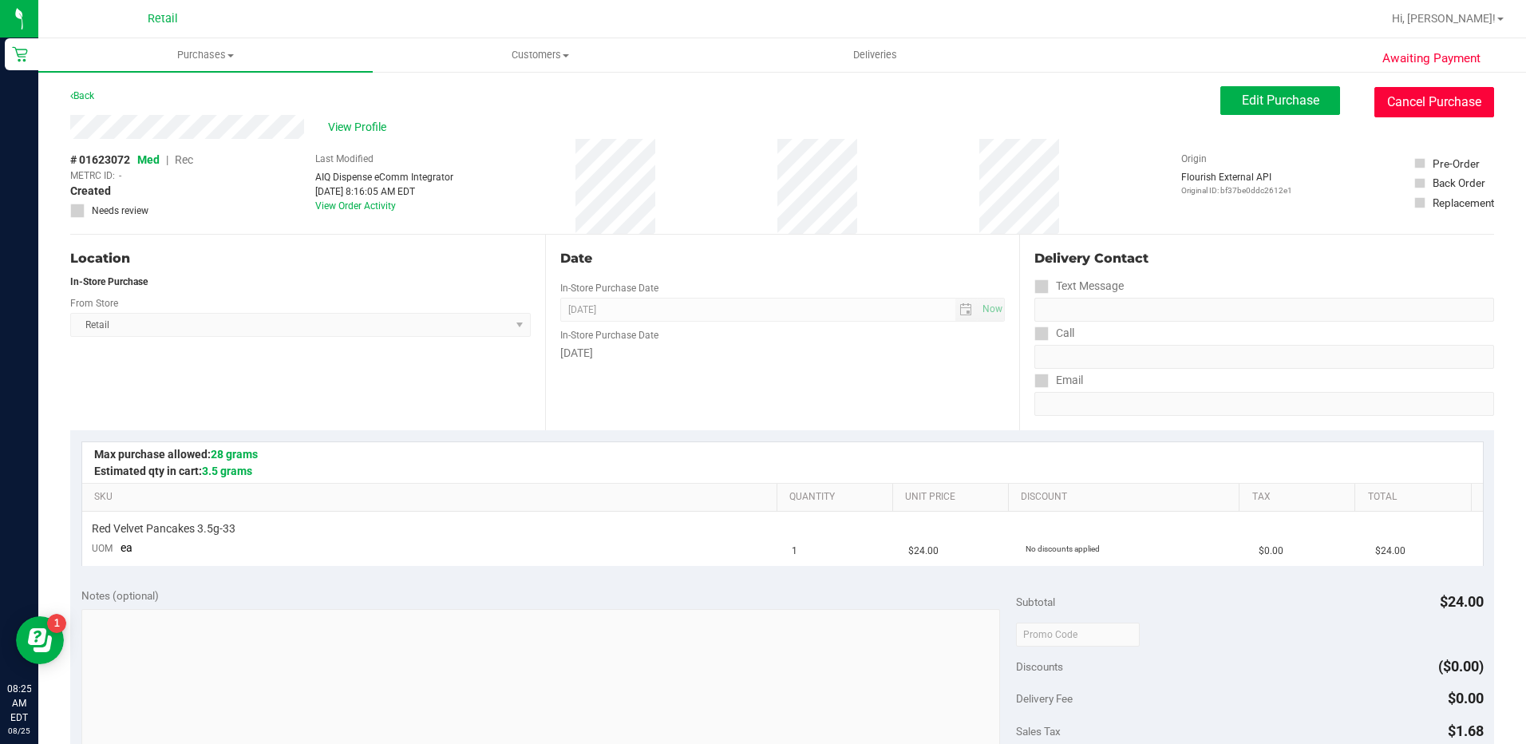
click at [1432, 105] on button "Cancel Purchase" at bounding box center [1434, 102] width 120 height 30
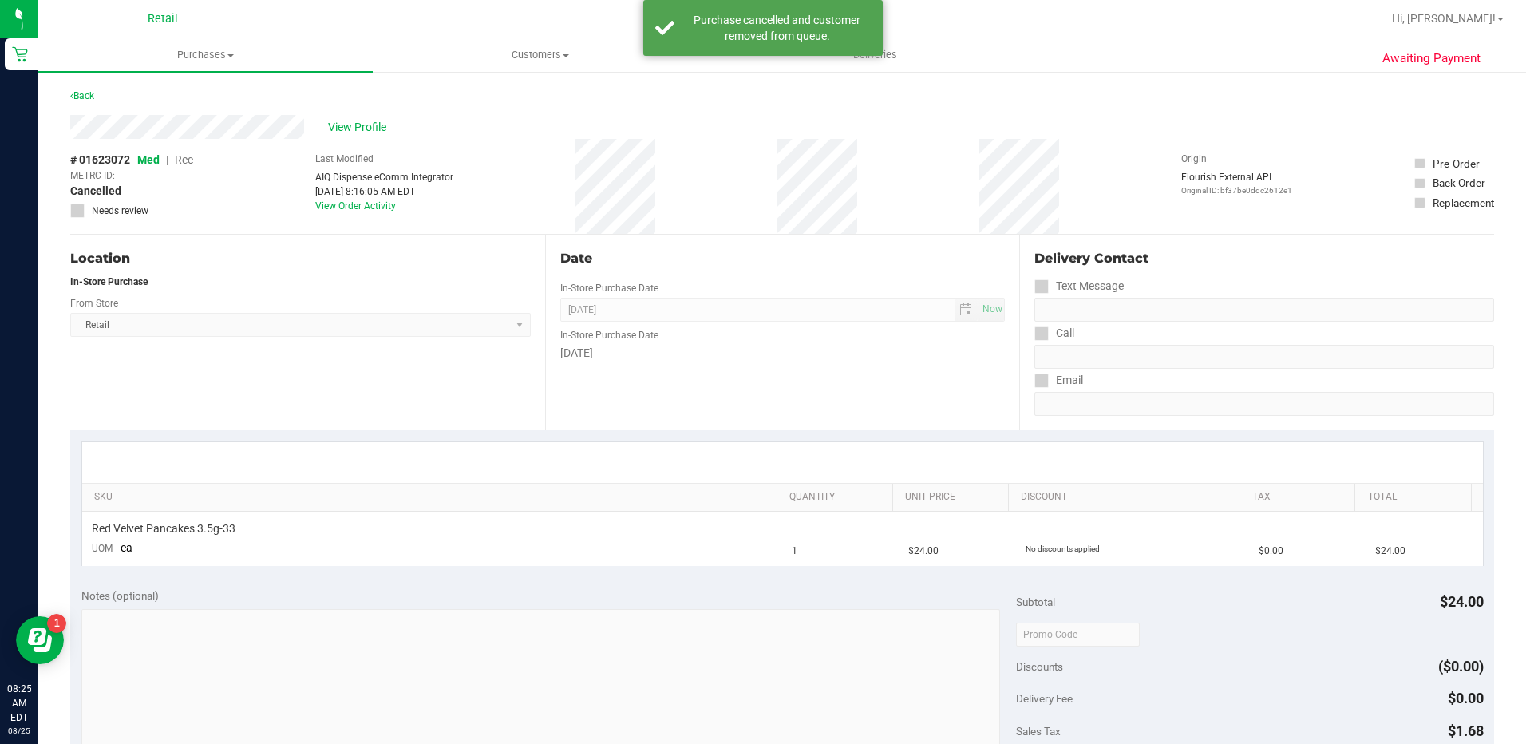
click at [89, 98] on link "Back" at bounding box center [82, 95] width 24 height 11
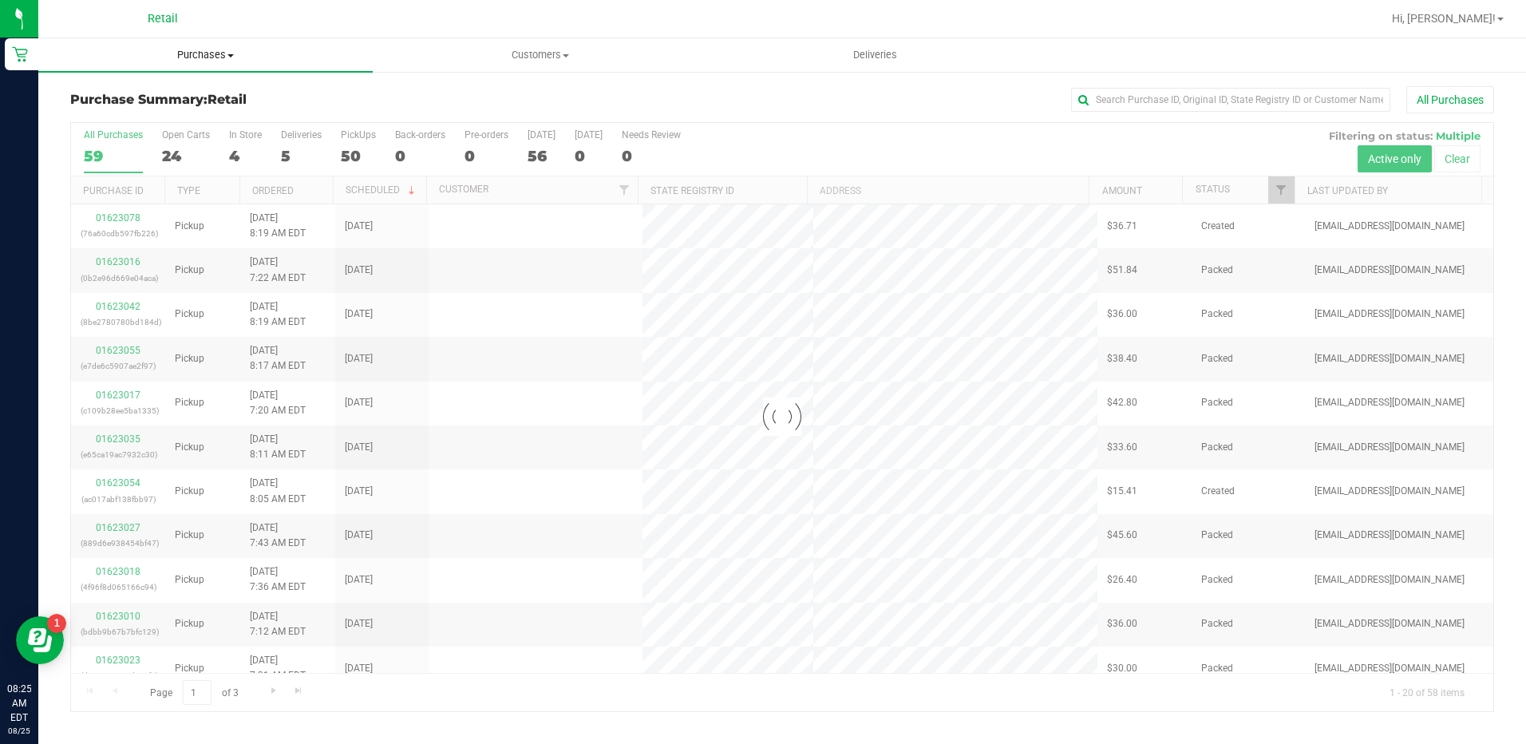
click at [219, 59] on span "Purchases" at bounding box center [205, 55] width 334 height 14
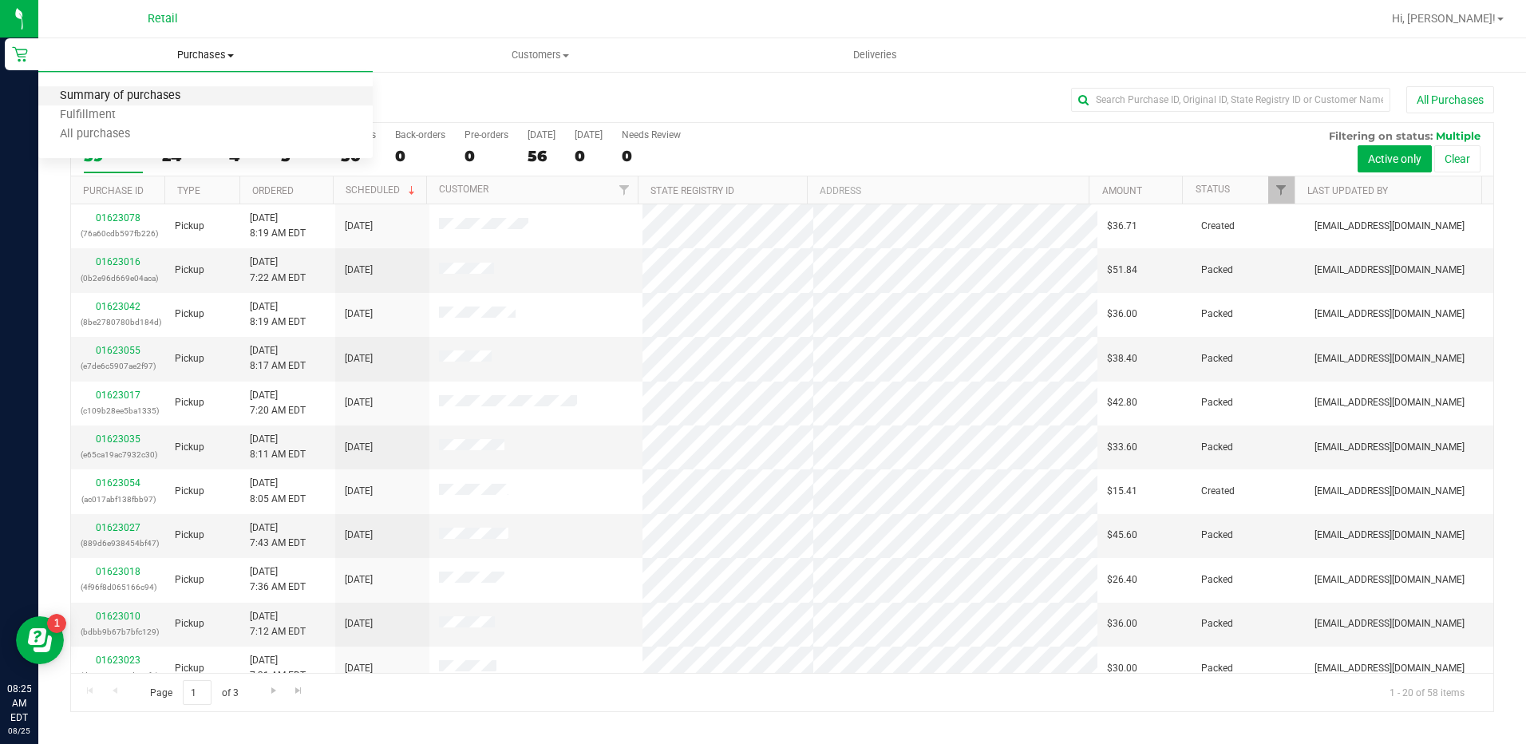
click at [192, 101] on span "Summary of purchases" at bounding box center [120, 96] width 164 height 14
click at [247, 160] on div "4" at bounding box center [245, 156] width 33 height 18
click at [0, 0] on input "In Store 4" at bounding box center [0, 0] width 0 height 0
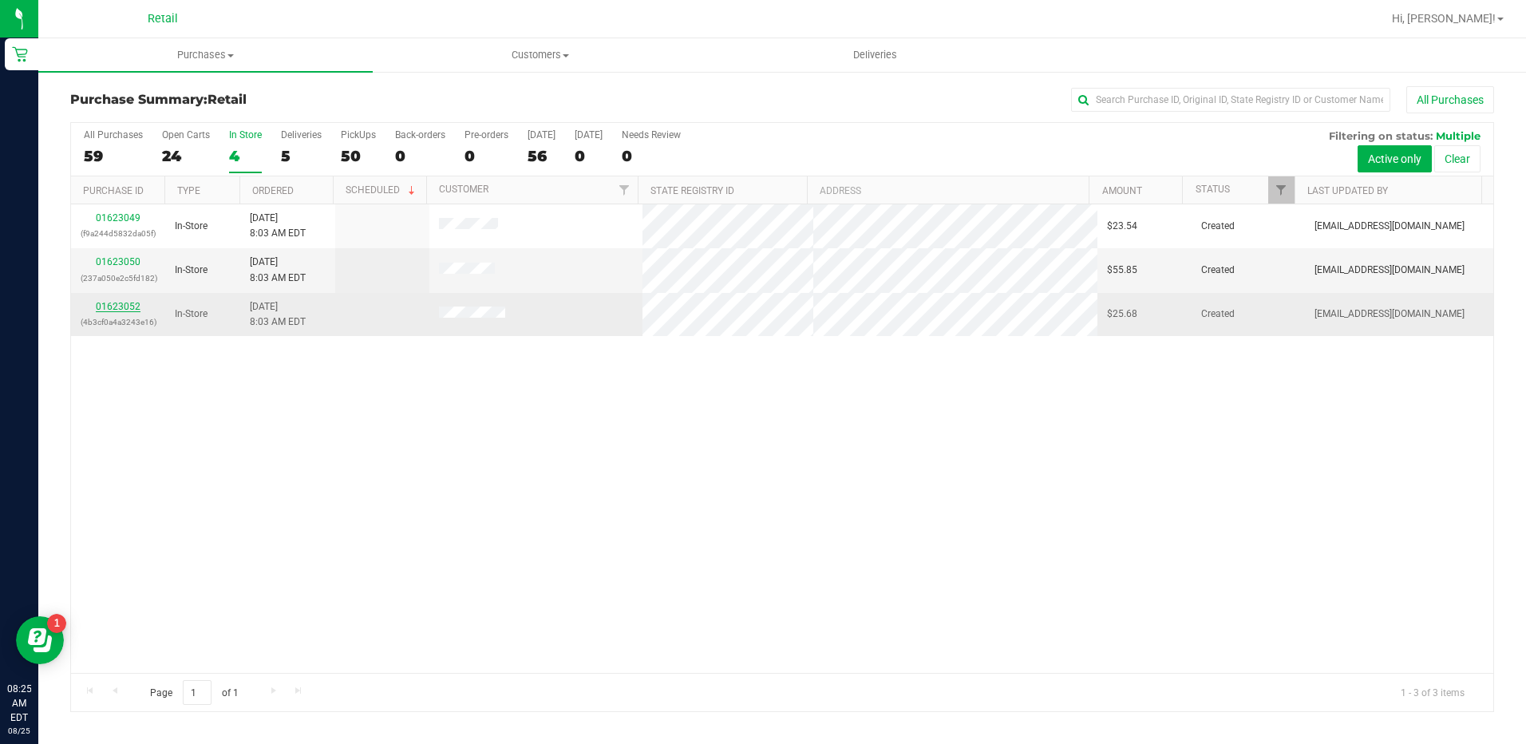
click at [114, 309] on link "01623052" at bounding box center [118, 306] width 45 height 11
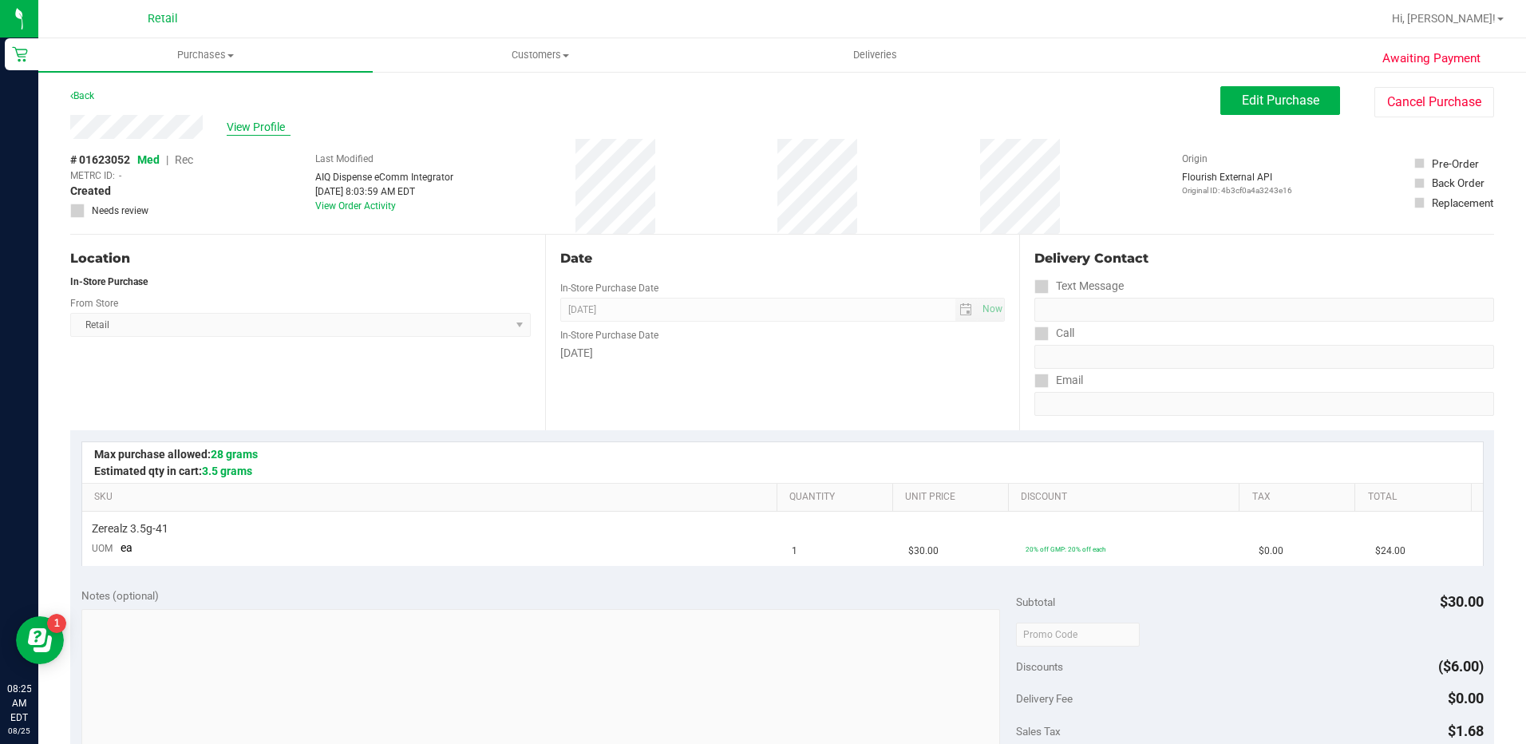
click at [249, 122] on span "View Profile" at bounding box center [259, 127] width 64 height 17
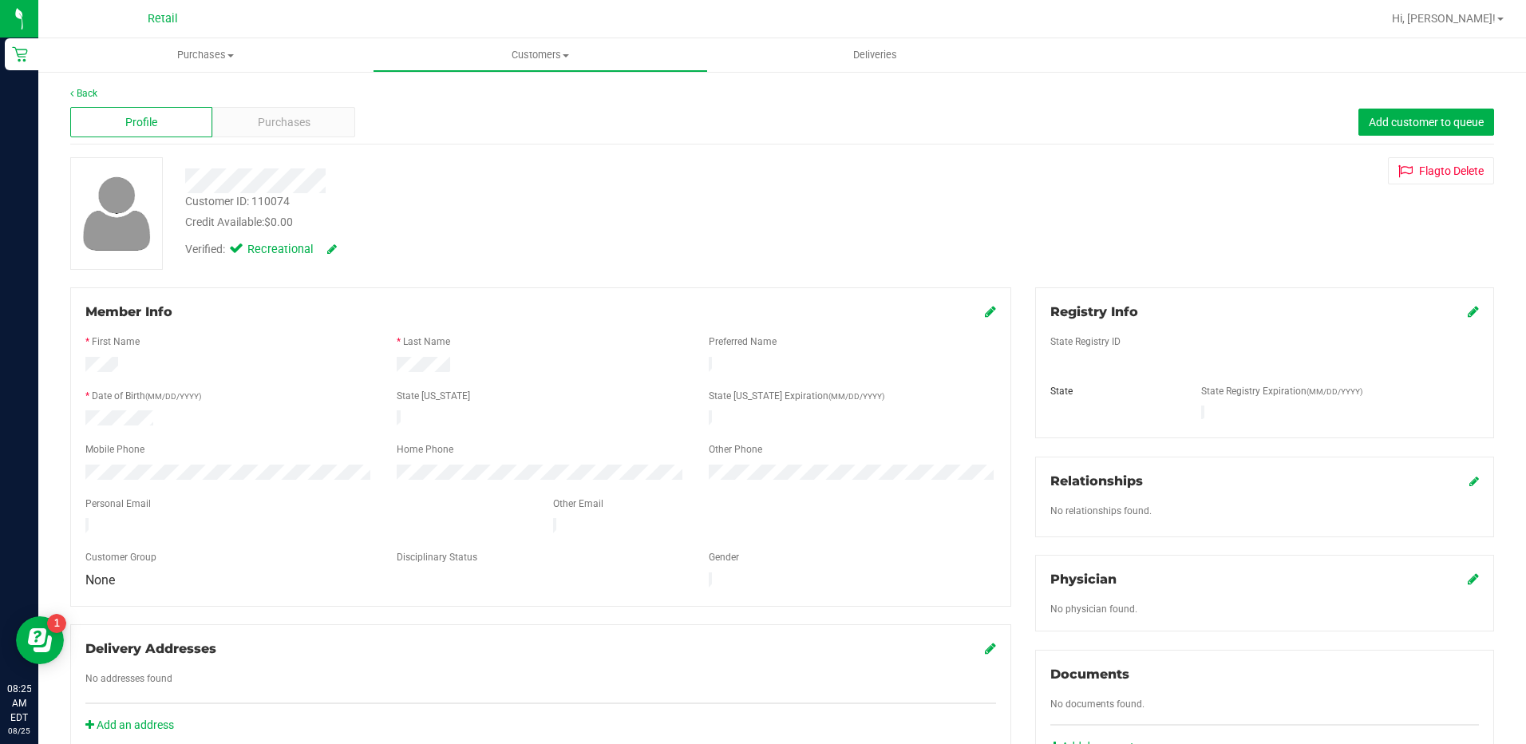
click at [269, 118] on span "Purchases" at bounding box center [284, 122] width 53 height 17
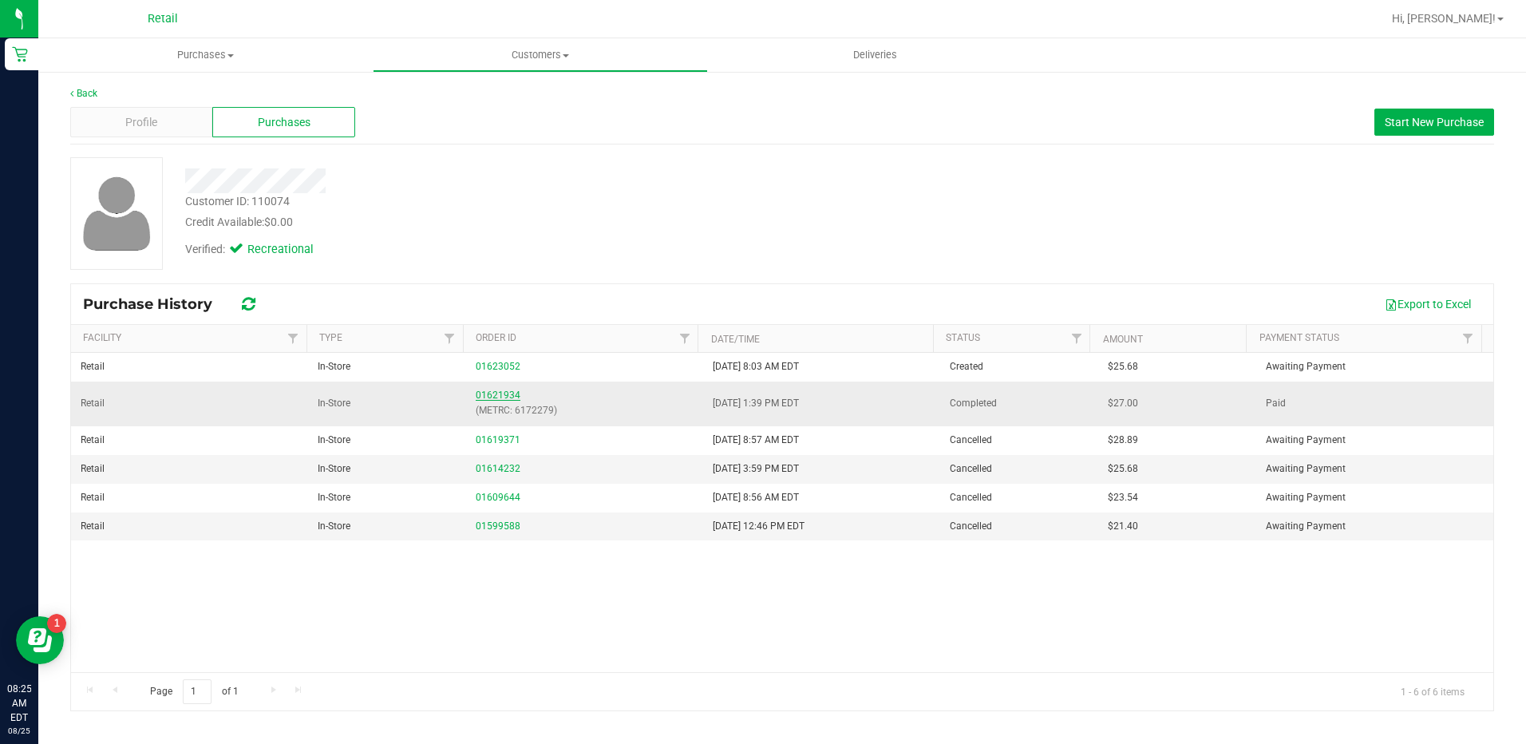
click at [492, 394] on link "01621934" at bounding box center [498, 394] width 45 height 11
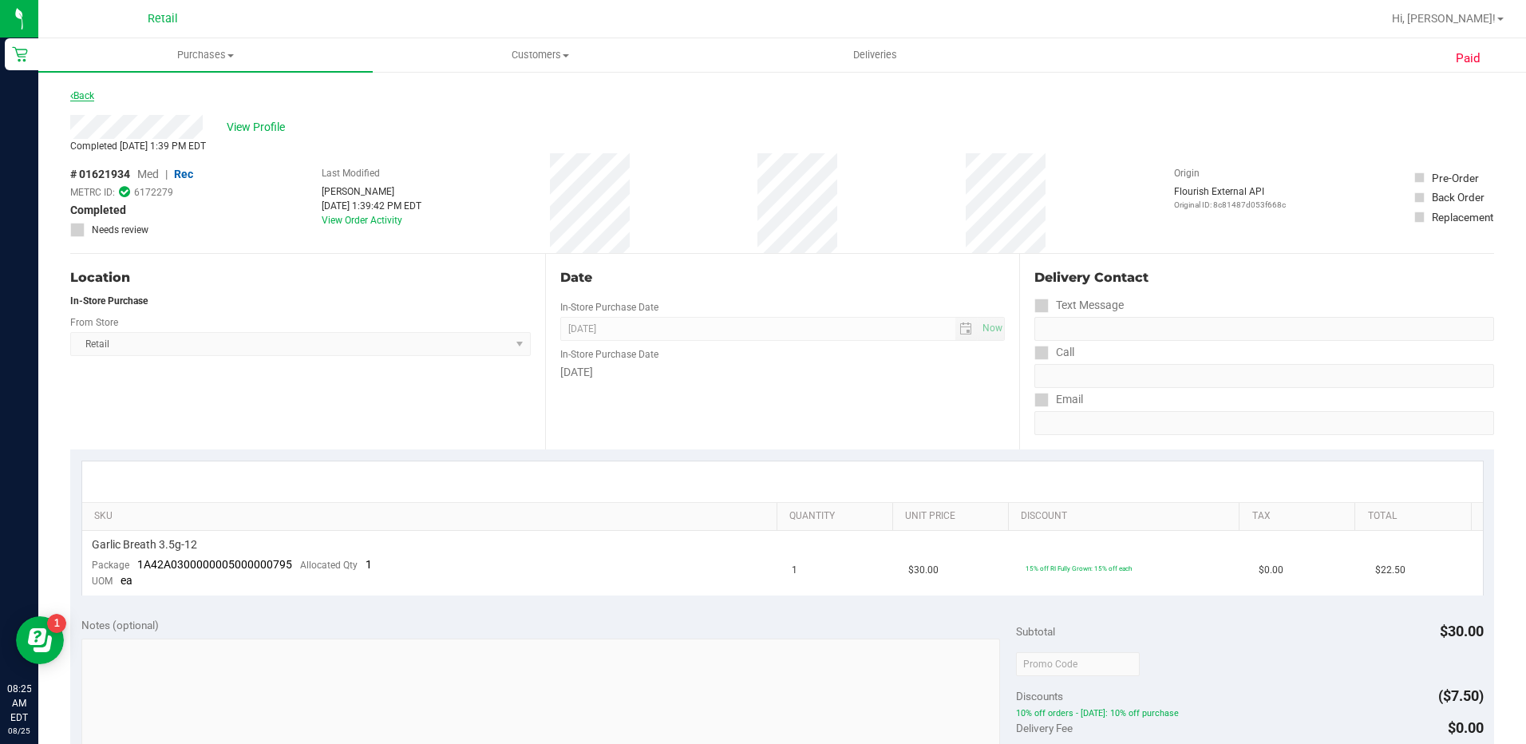
click at [89, 93] on link "Back" at bounding box center [82, 95] width 24 height 11
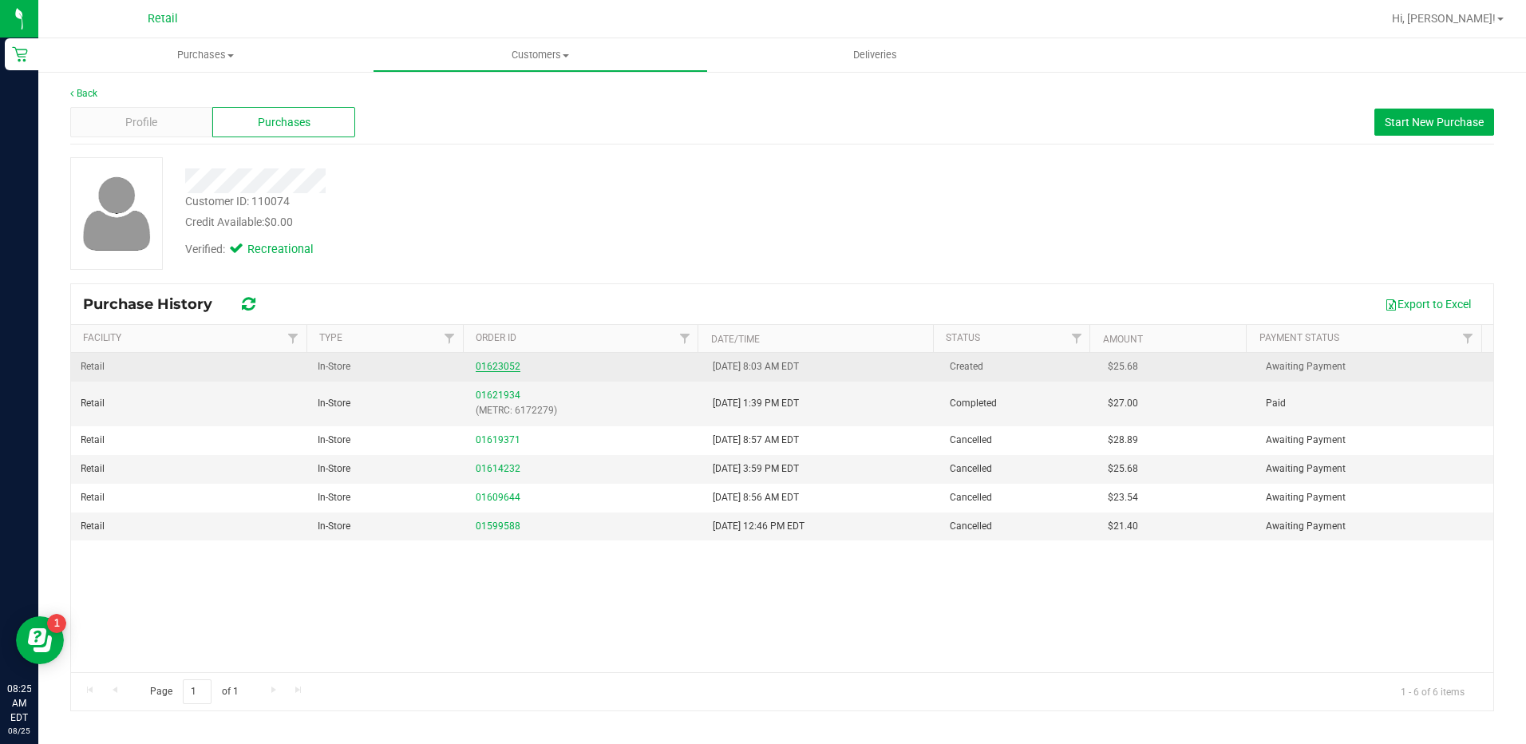
click at [506, 363] on link "01623052" at bounding box center [498, 366] width 45 height 11
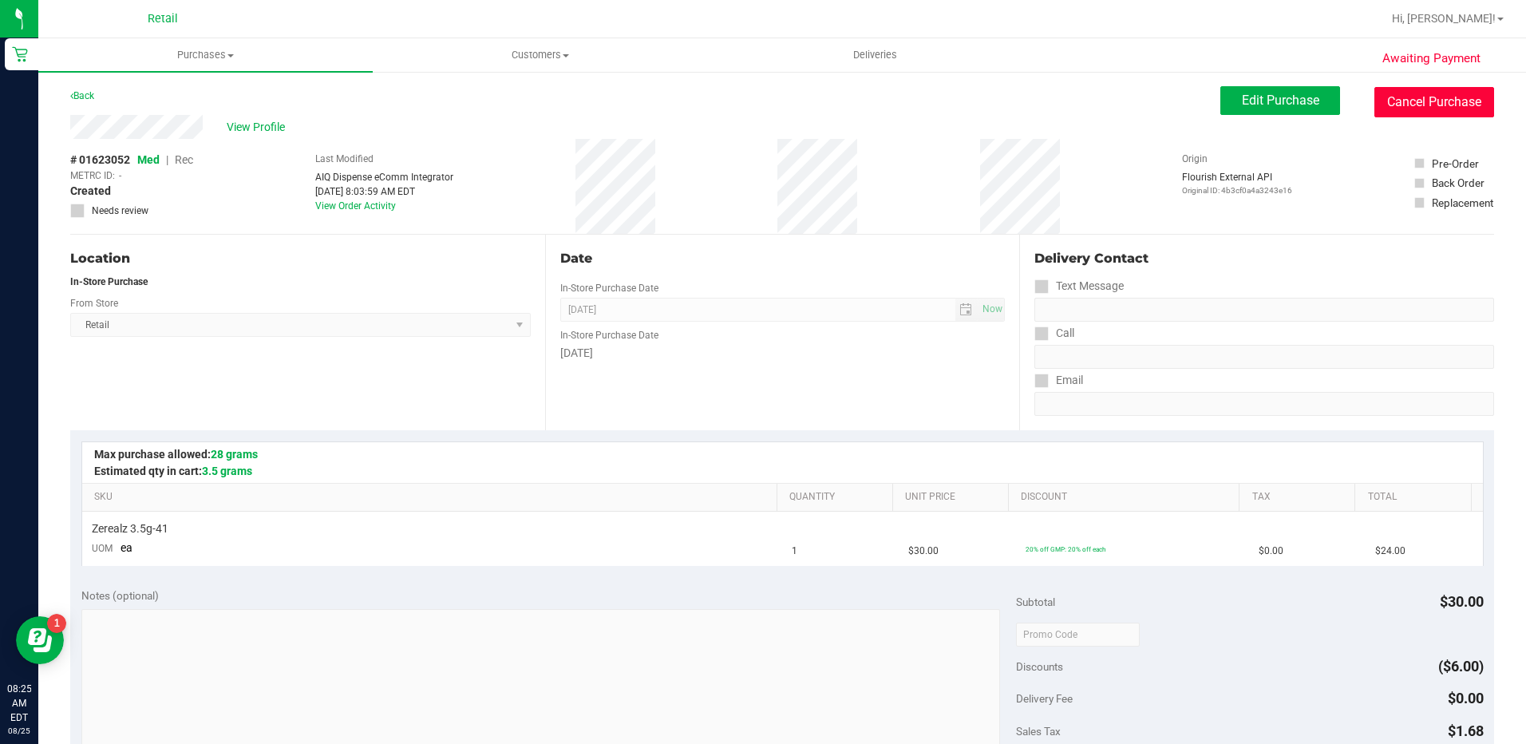
drag, startPoint x: 1388, startPoint y: 95, endPoint x: 816, endPoint y: 85, distance: 571.5
click at [1388, 95] on button "Cancel Purchase" at bounding box center [1434, 102] width 120 height 30
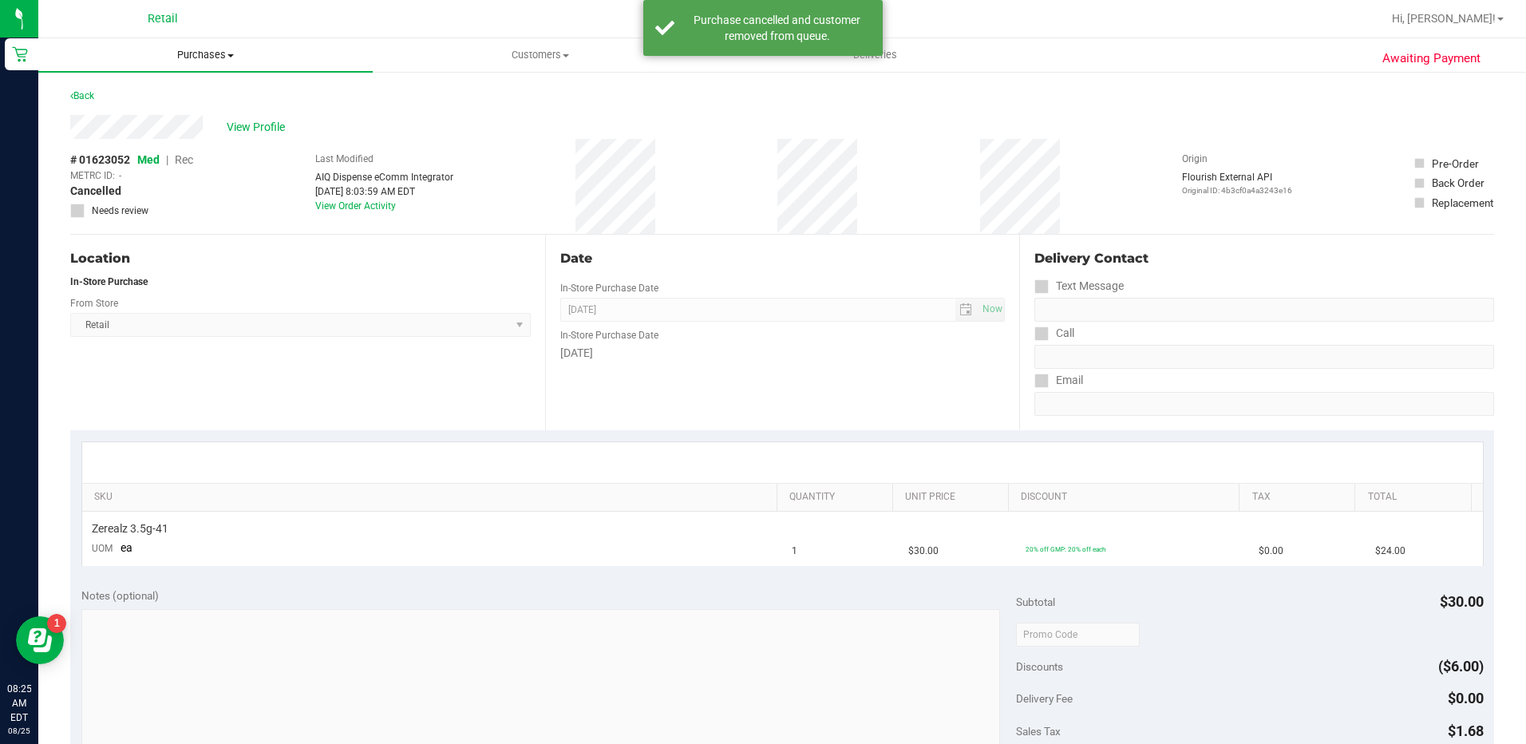
drag, startPoint x: 223, startPoint y: 64, endPoint x: 217, endPoint y: 72, distance: 9.7
click at [222, 64] on uib-tab-heading "Purchases Summary of purchases Fulfillment All purchases" at bounding box center [205, 55] width 334 height 34
click at [221, 93] on li "Summary of purchases" at bounding box center [205, 96] width 334 height 19
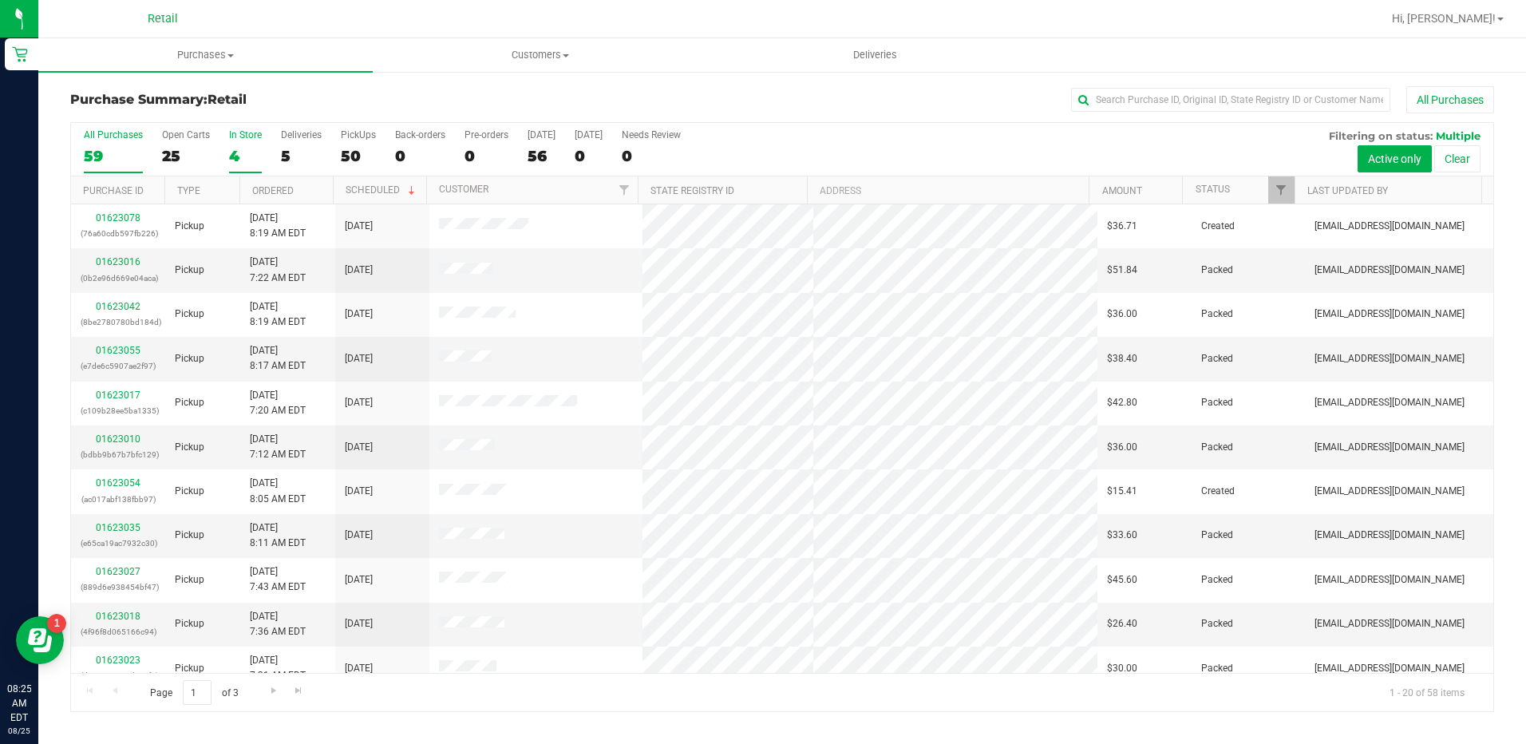
click at [243, 153] on div "4" at bounding box center [245, 156] width 33 height 18
click at [0, 0] on input "In Store 4" at bounding box center [0, 0] width 0 height 0
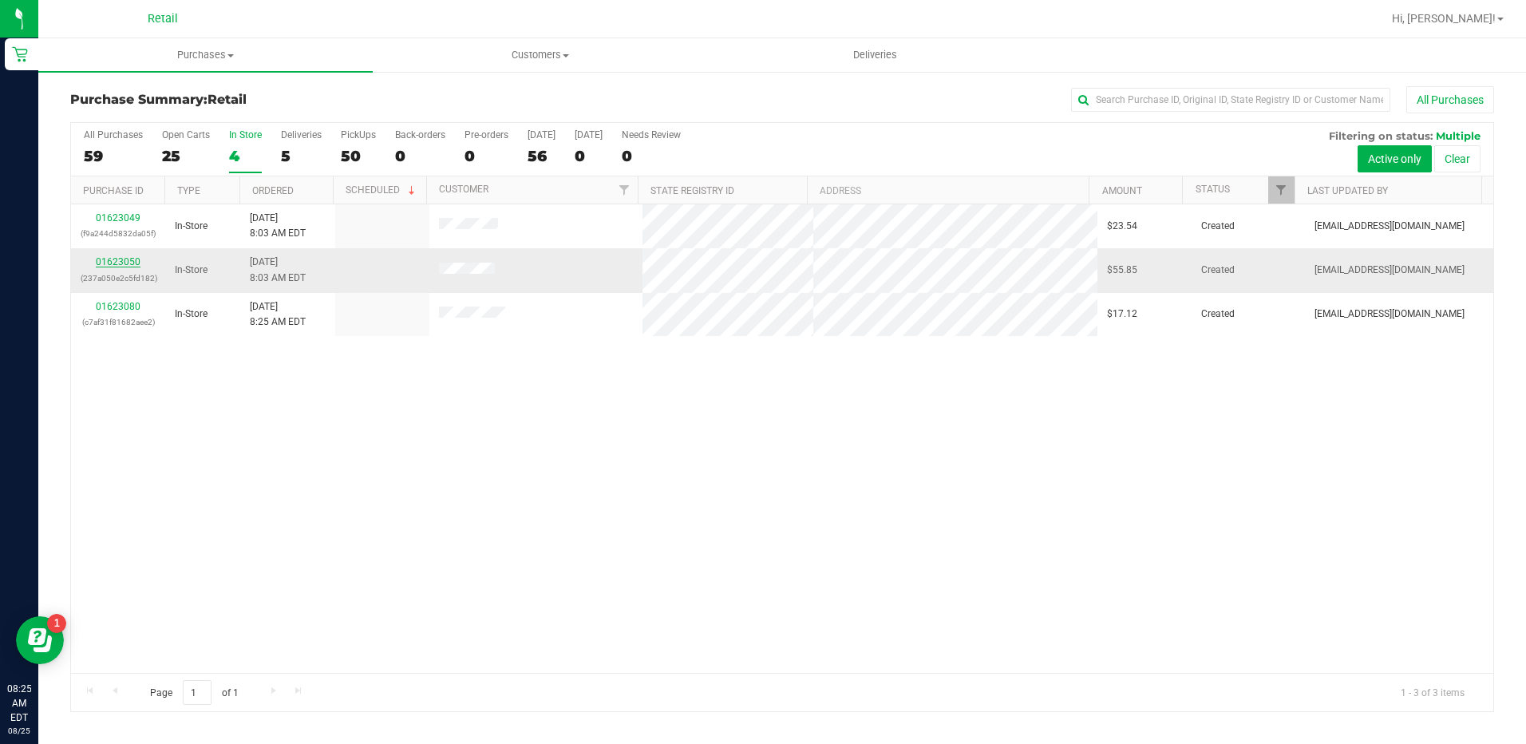
click at [121, 256] on link "01623050" at bounding box center [118, 261] width 45 height 11
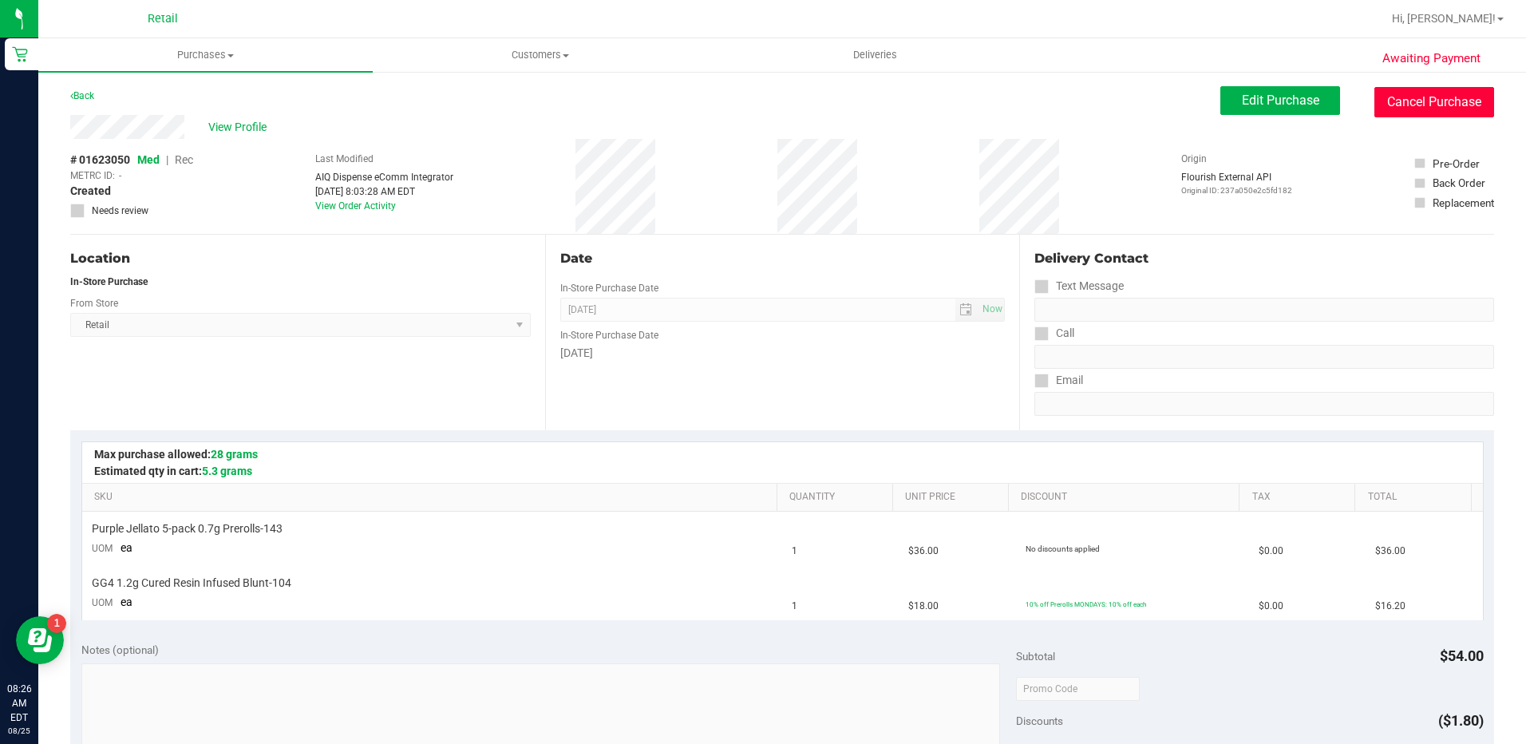
click at [1380, 97] on button "Cancel Purchase" at bounding box center [1434, 102] width 120 height 30
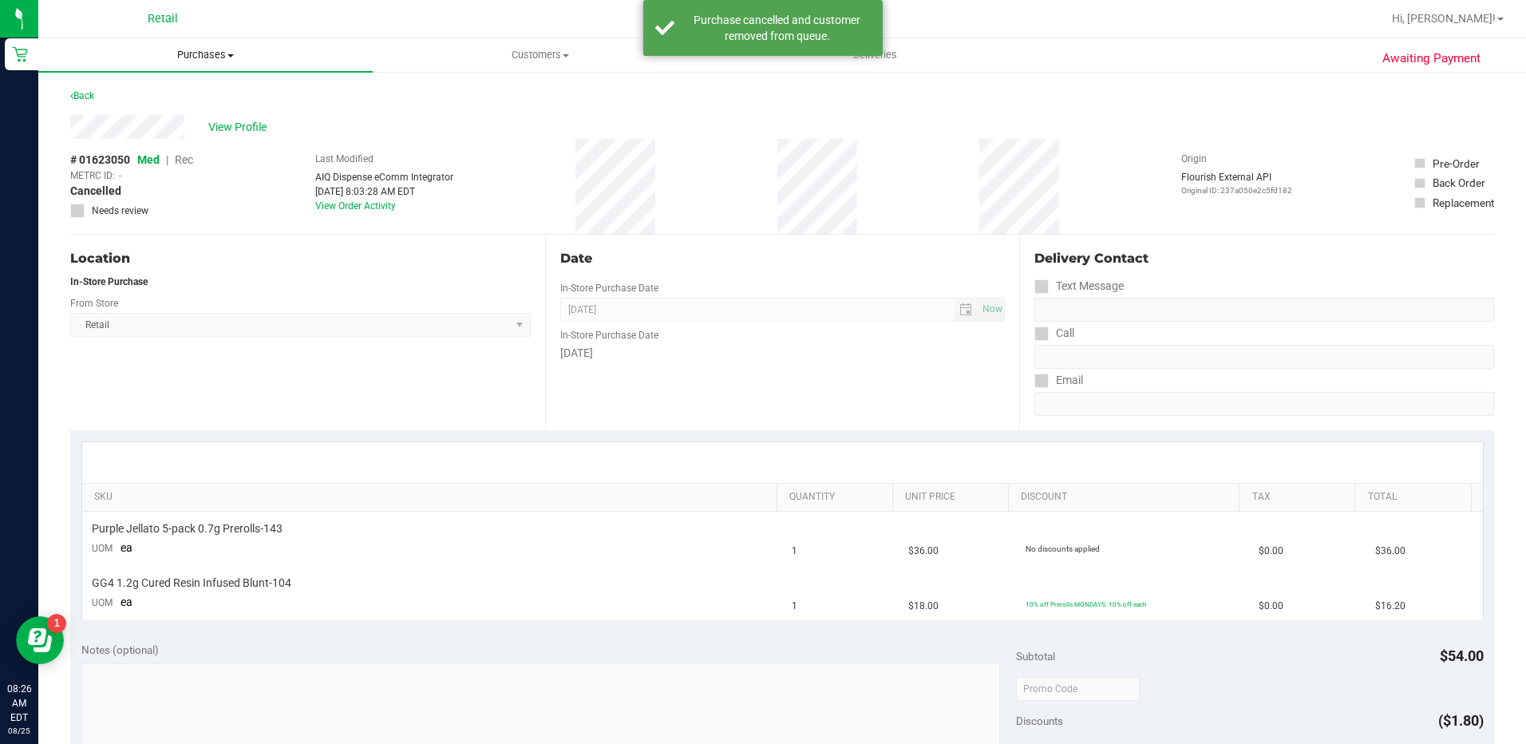
click at [181, 61] on span "Purchases" at bounding box center [205, 55] width 334 height 14
click at [167, 94] on span "Summary of purchases" at bounding box center [120, 96] width 164 height 14
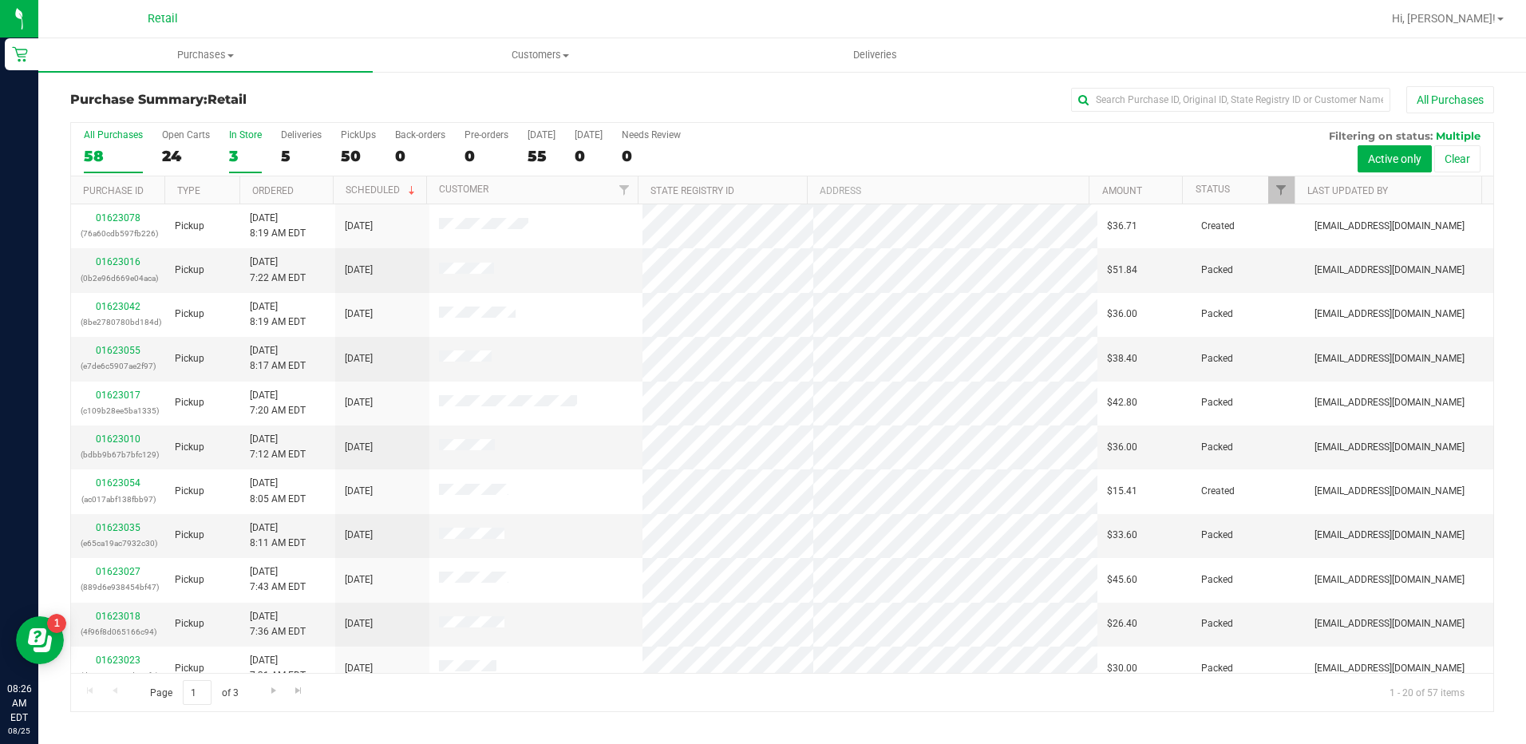
click at [240, 148] on div "3" at bounding box center [245, 156] width 33 height 18
click at [0, 0] on input "In Store 3" at bounding box center [0, 0] width 0 height 0
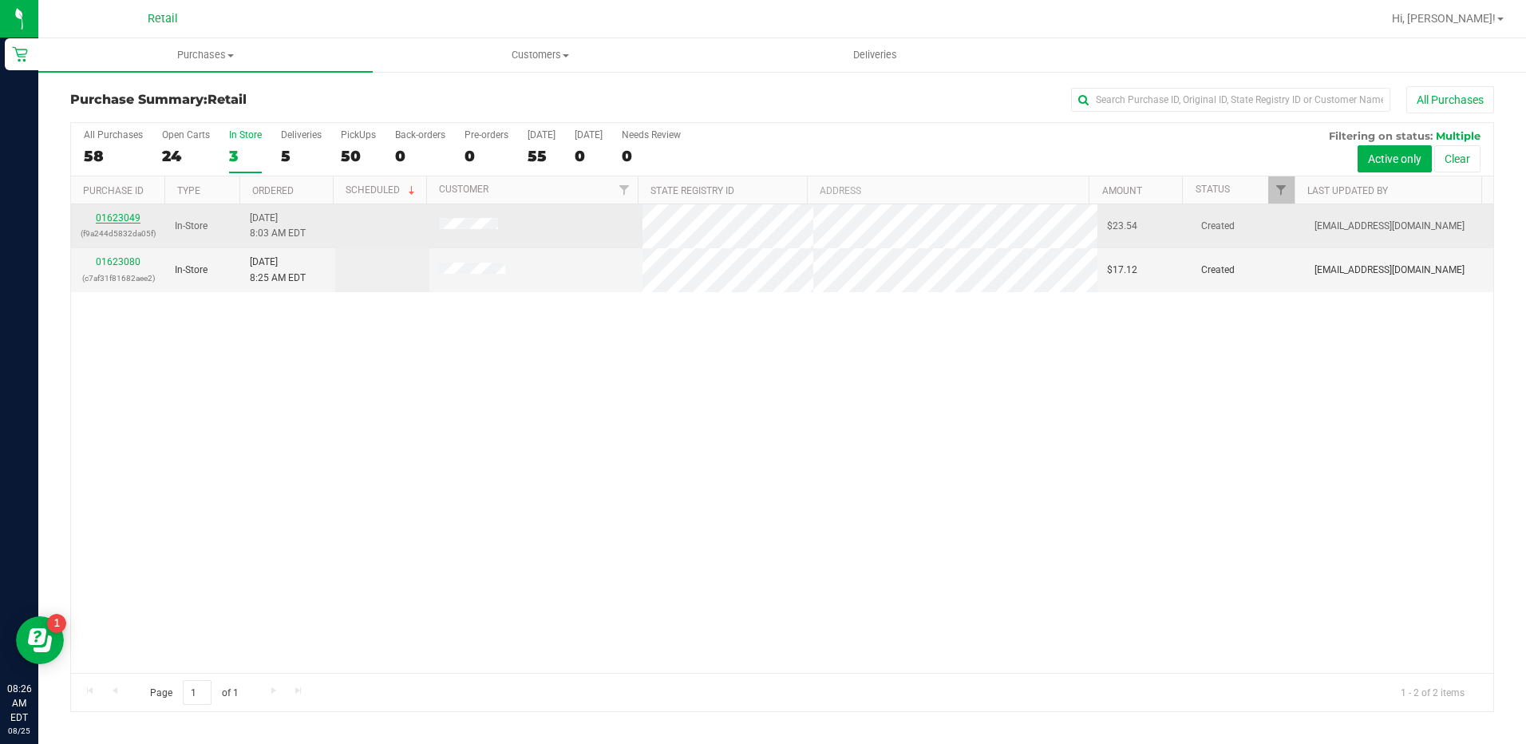
click at [127, 215] on link "01623049" at bounding box center [118, 217] width 45 height 11
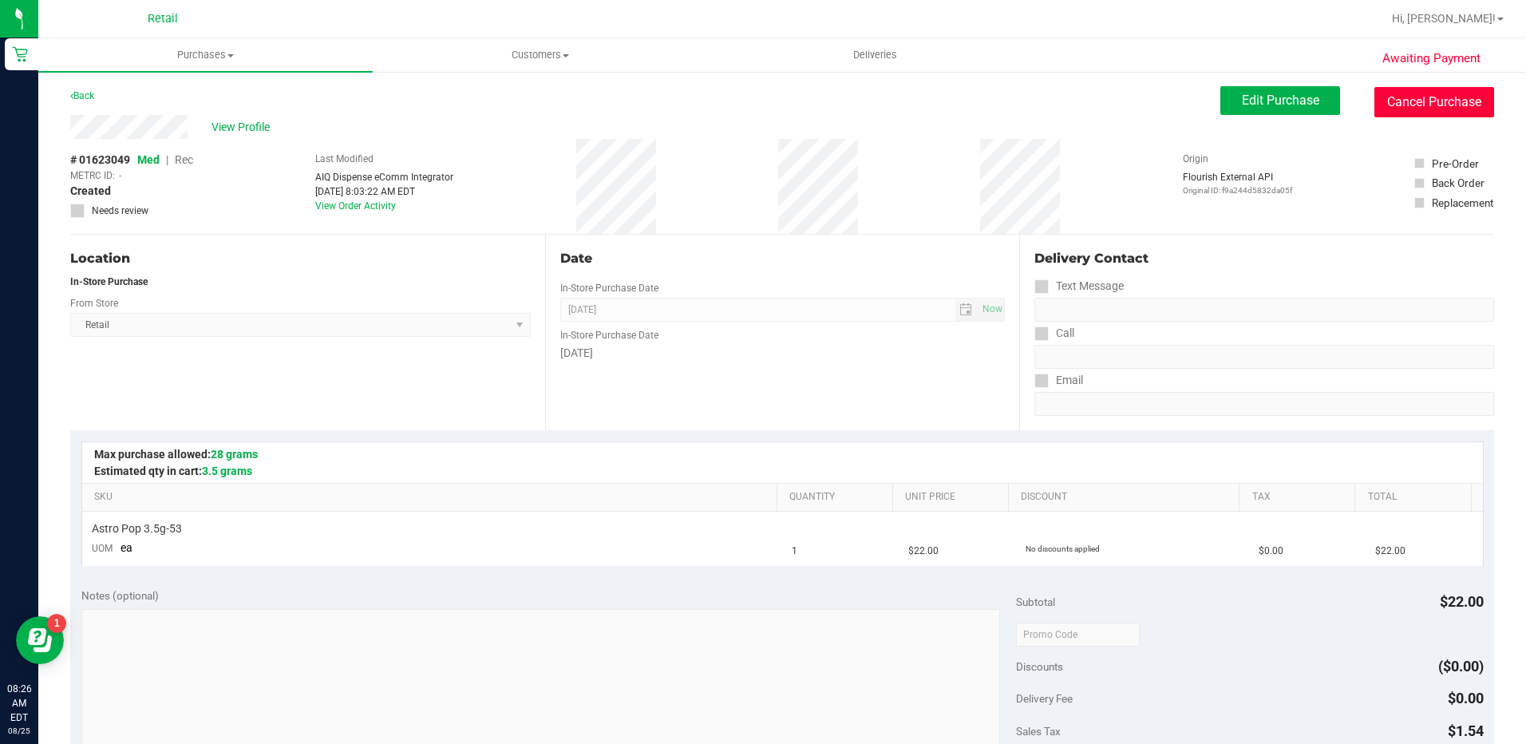
click at [1392, 110] on button "Cancel Purchase" at bounding box center [1434, 102] width 120 height 30
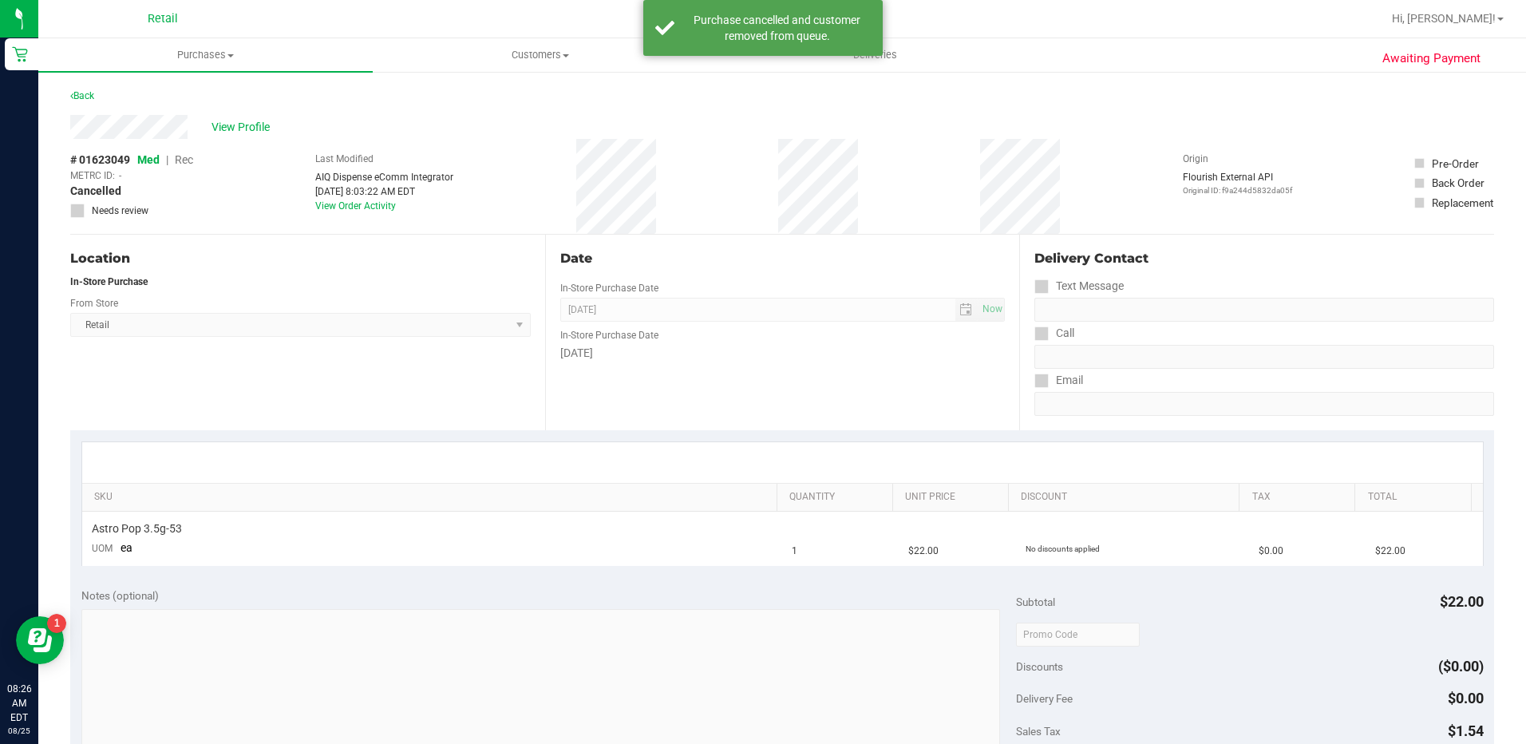
click at [69, 100] on div "Awaiting Payment Back View Profile # 01623049 Med | Rec METRC ID: - Cancelled N…" at bounding box center [782, 668] width 1488 height 1197
click at [85, 93] on link "Back" at bounding box center [82, 95] width 24 height 11
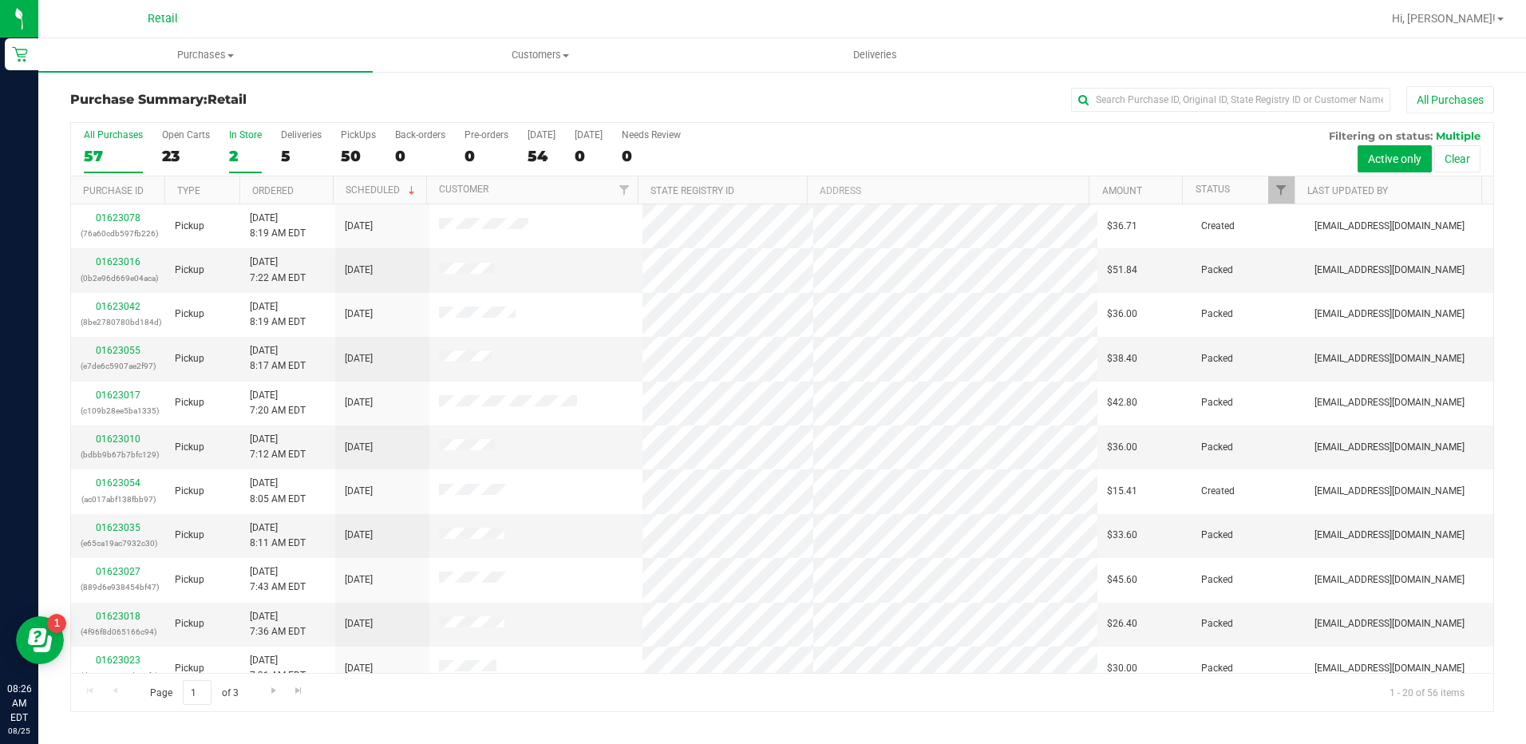
click at [239, 154] on div "2" at bounding box center [245, 156] width 33 height 18
click at [0, 0] on input "In Store 2" at bounding box center [0, 0] width 0 height 0
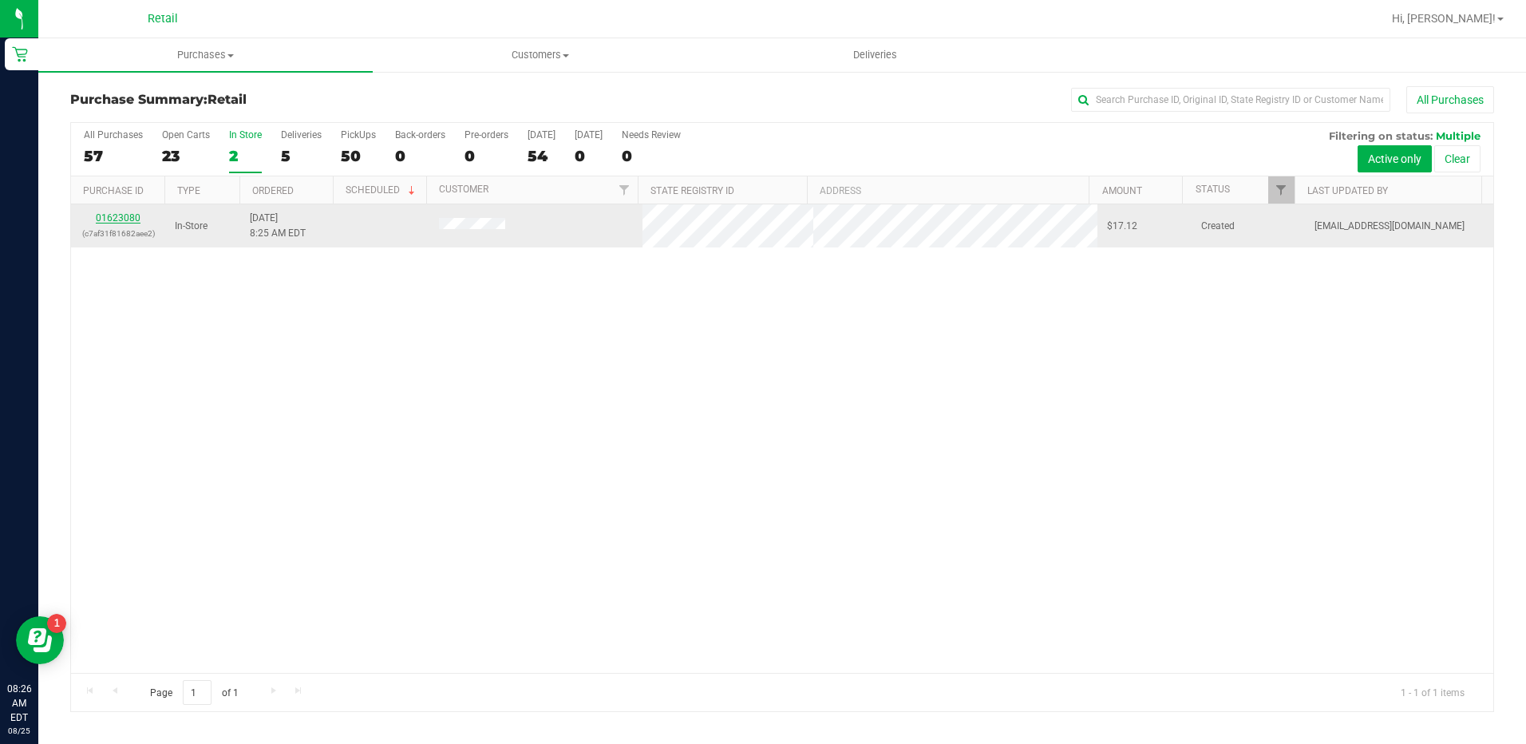
click at [123, 215] on link "01623080" at bounding box center [118, 217] width 45 height 11
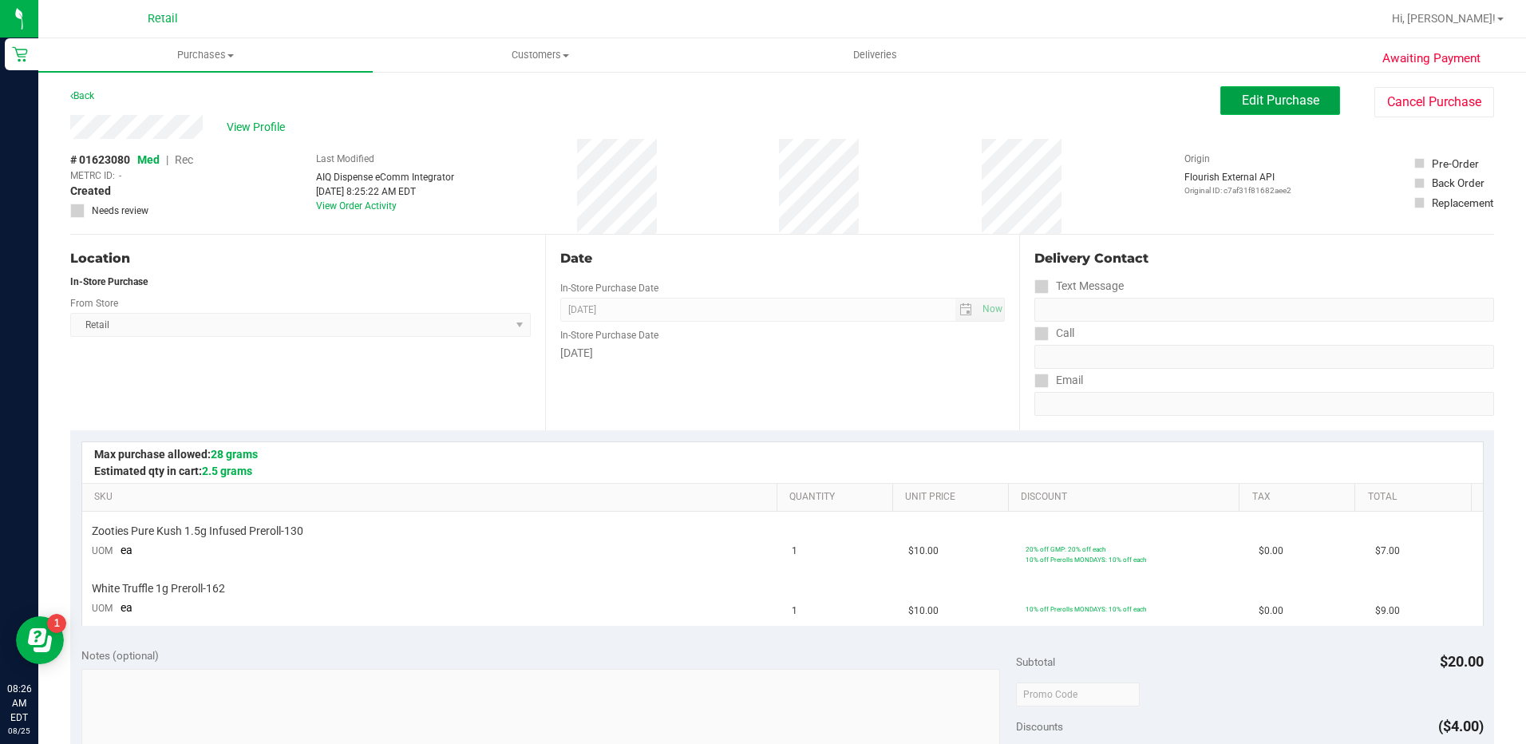
click at [1242, 100] on span "Edit Purchase" at bounding box center [1280, 100] width 77 height 15
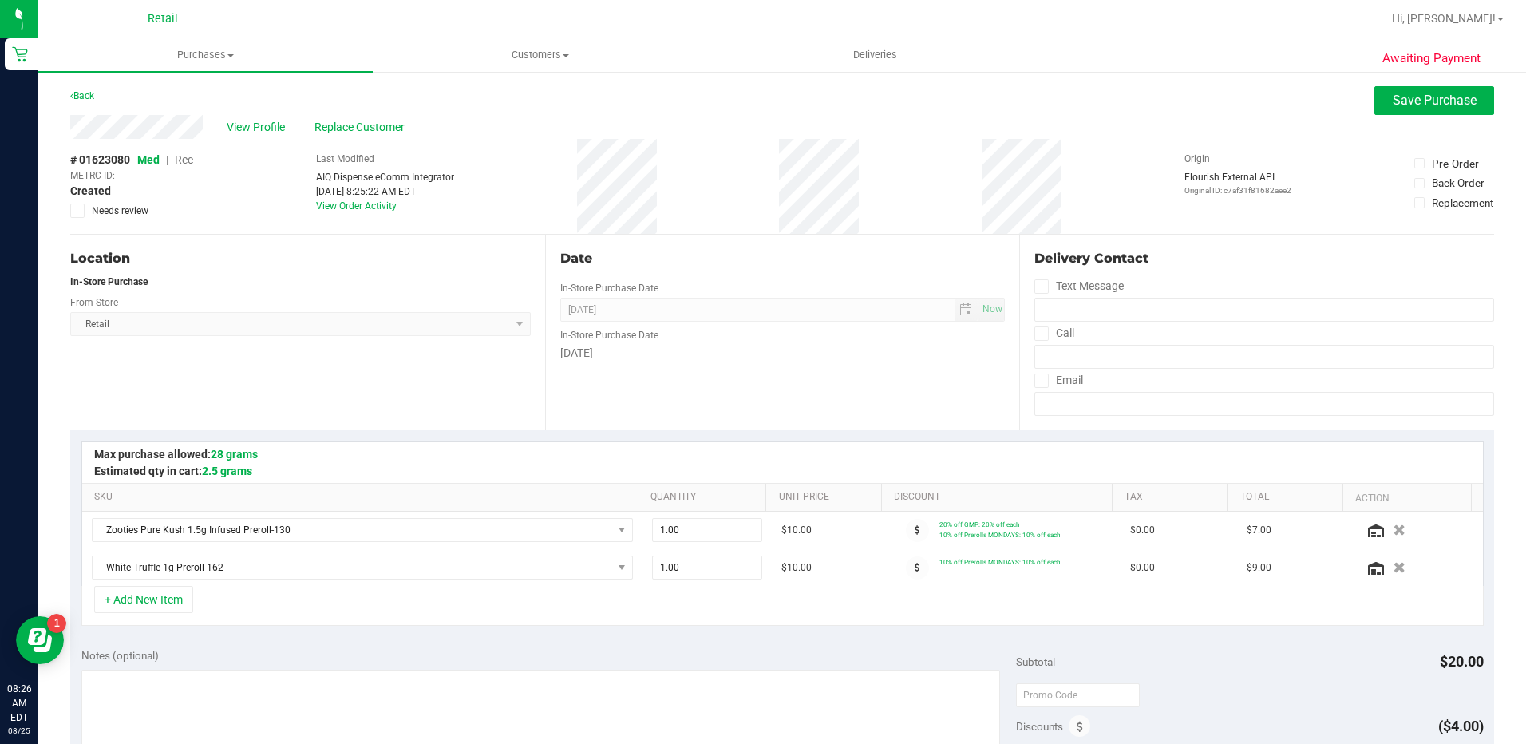
click at [187, 159] on span "Rec" at bounding box center [184, 159] width 18 height 13
click at [339, 123] on span "Replace Customer" at bounding box center [362, 127] width 96 height 17
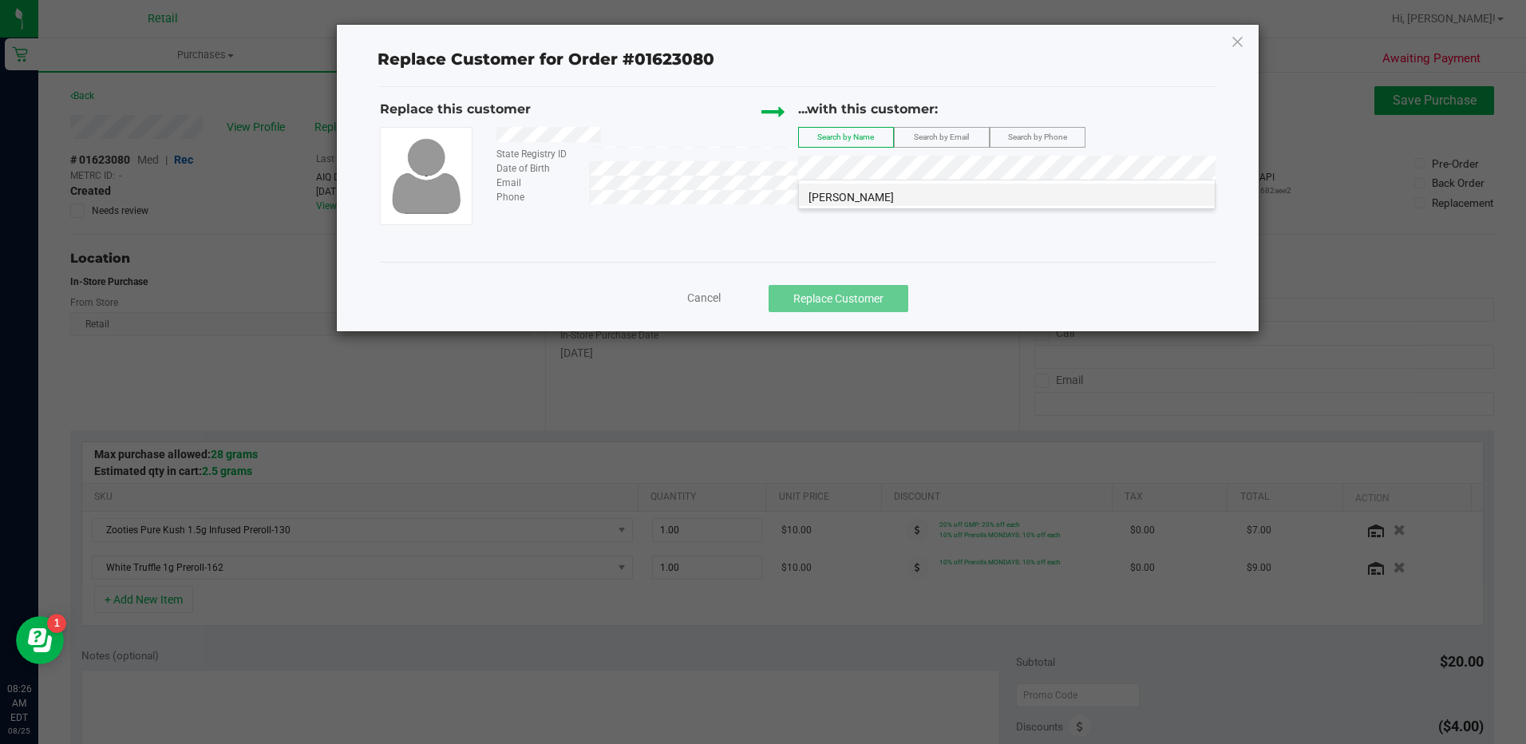
click at [946, 194] on li "[PERSON_NAME]" at bounding box center [1007, 195] width 416 height 22
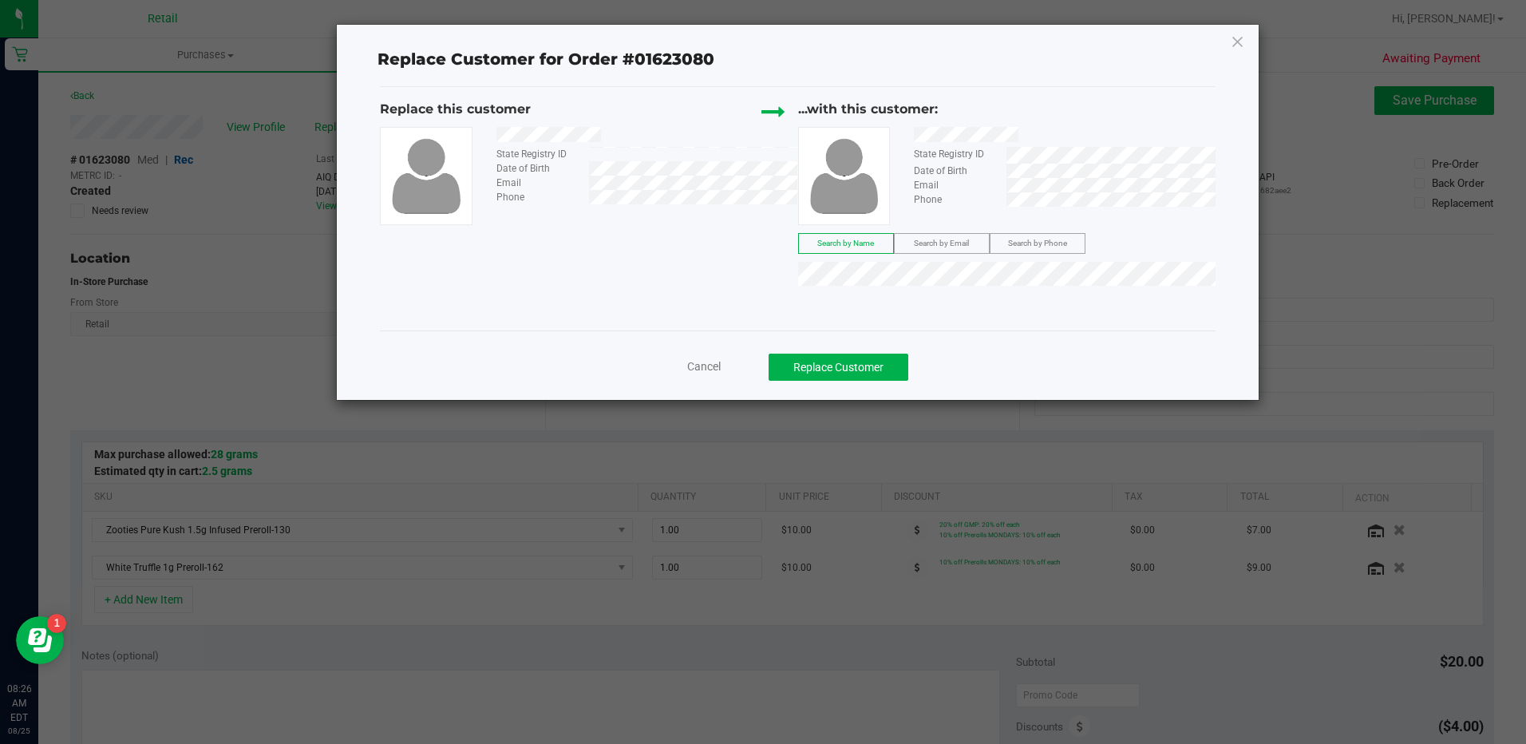
click at [690, 377] on div "Cancel Replace Customer" at bounding box center [797, 367] width 811 height 27
click at [703, 367] on span "Cancel" at bounding box center [704, 366] width 34 height 13
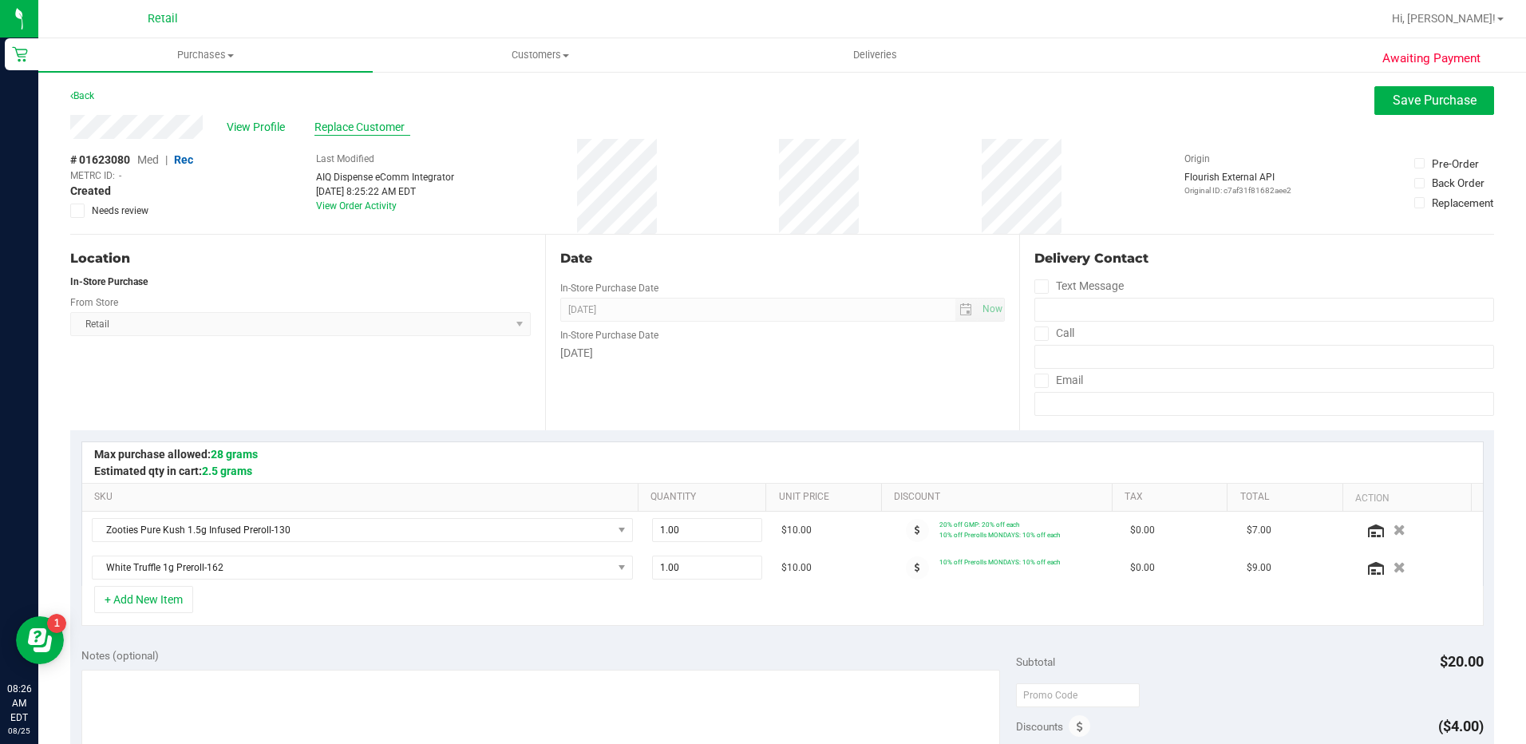
click at [364, 124] on span "Replace Customer" at bounding box center [362, 127] width 96 height 17
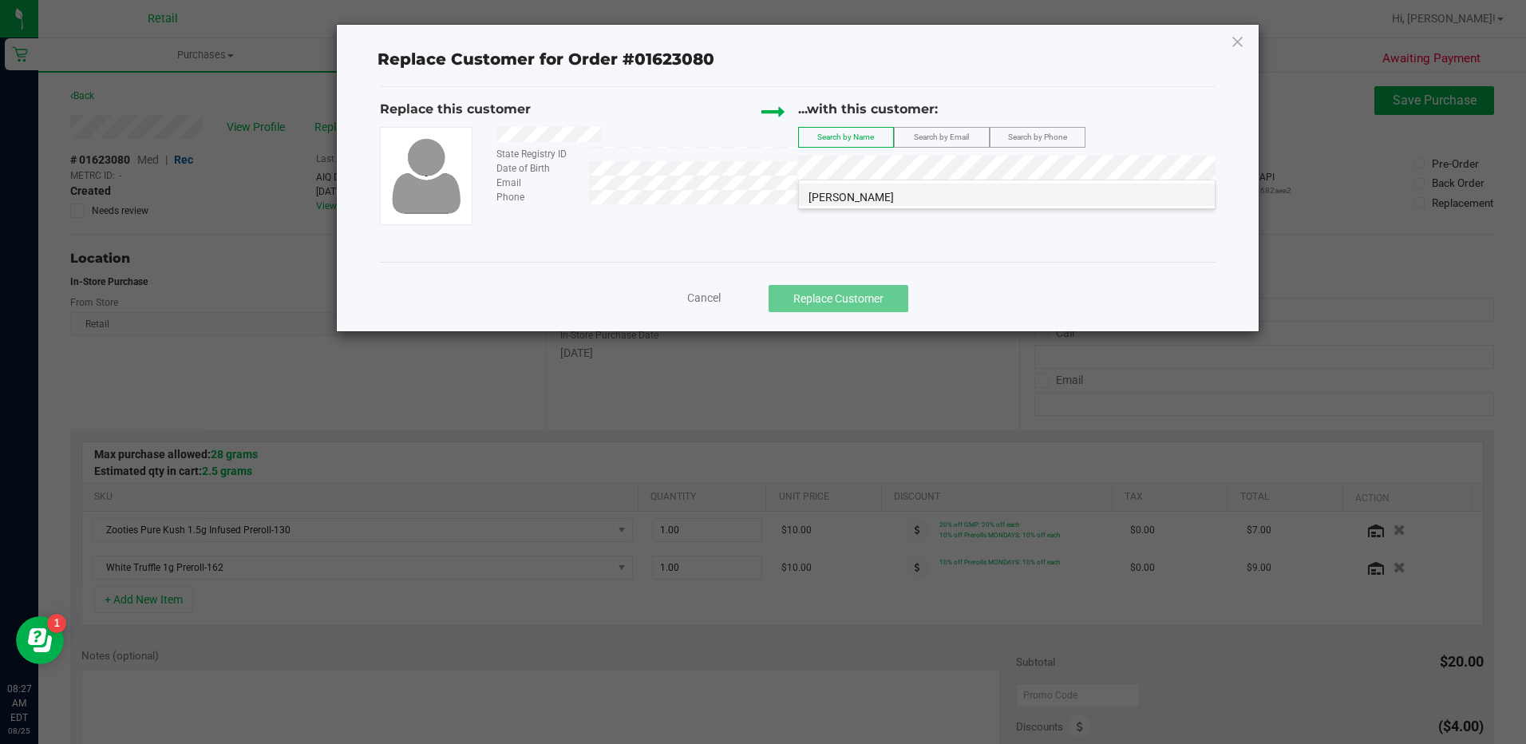
click at [1096, 200] on li "[PERSON_NAME]" at bounding box center [1007, 195] width 416 height 22
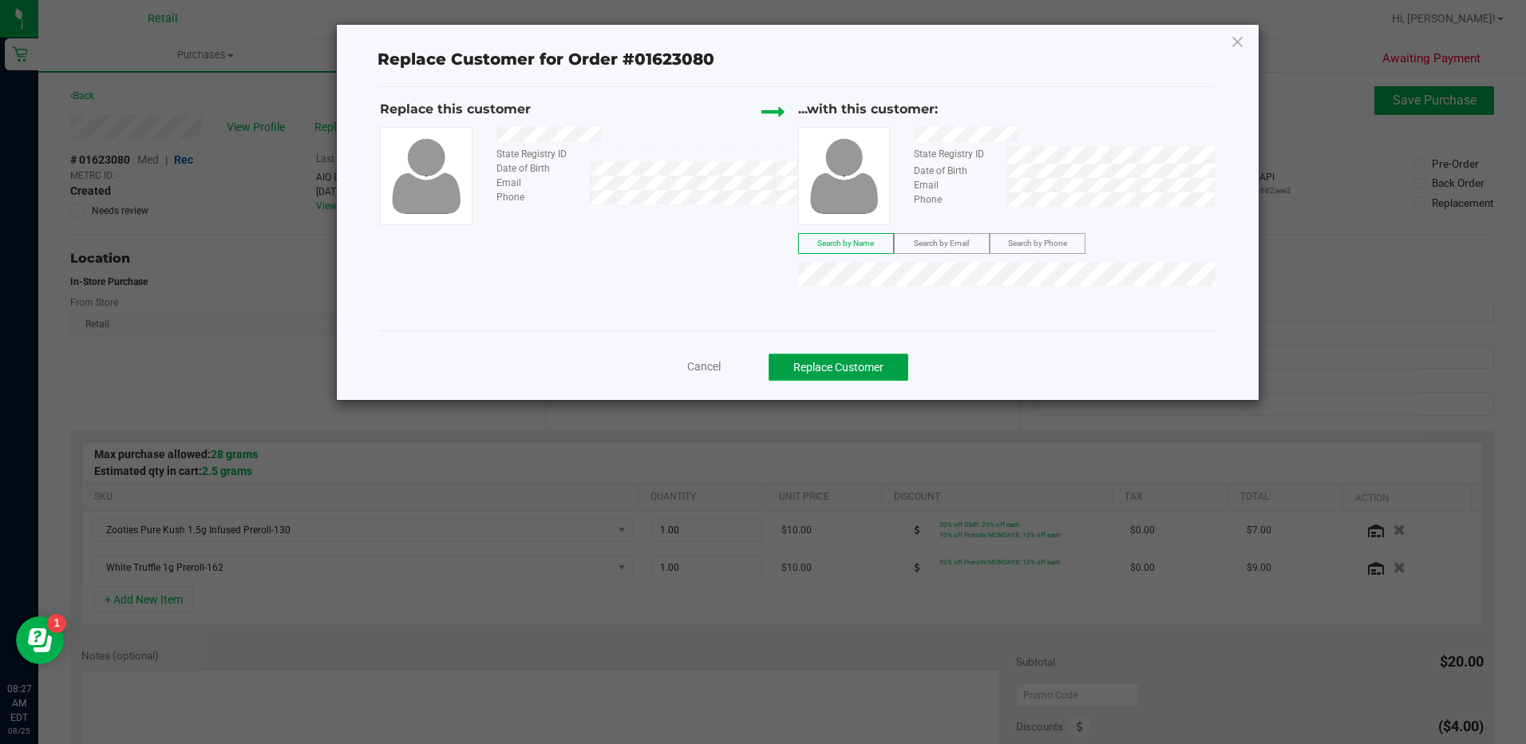
click at [903, 369] on button "Replace Customer" at bounding box center [839, 367] width 140 height 27
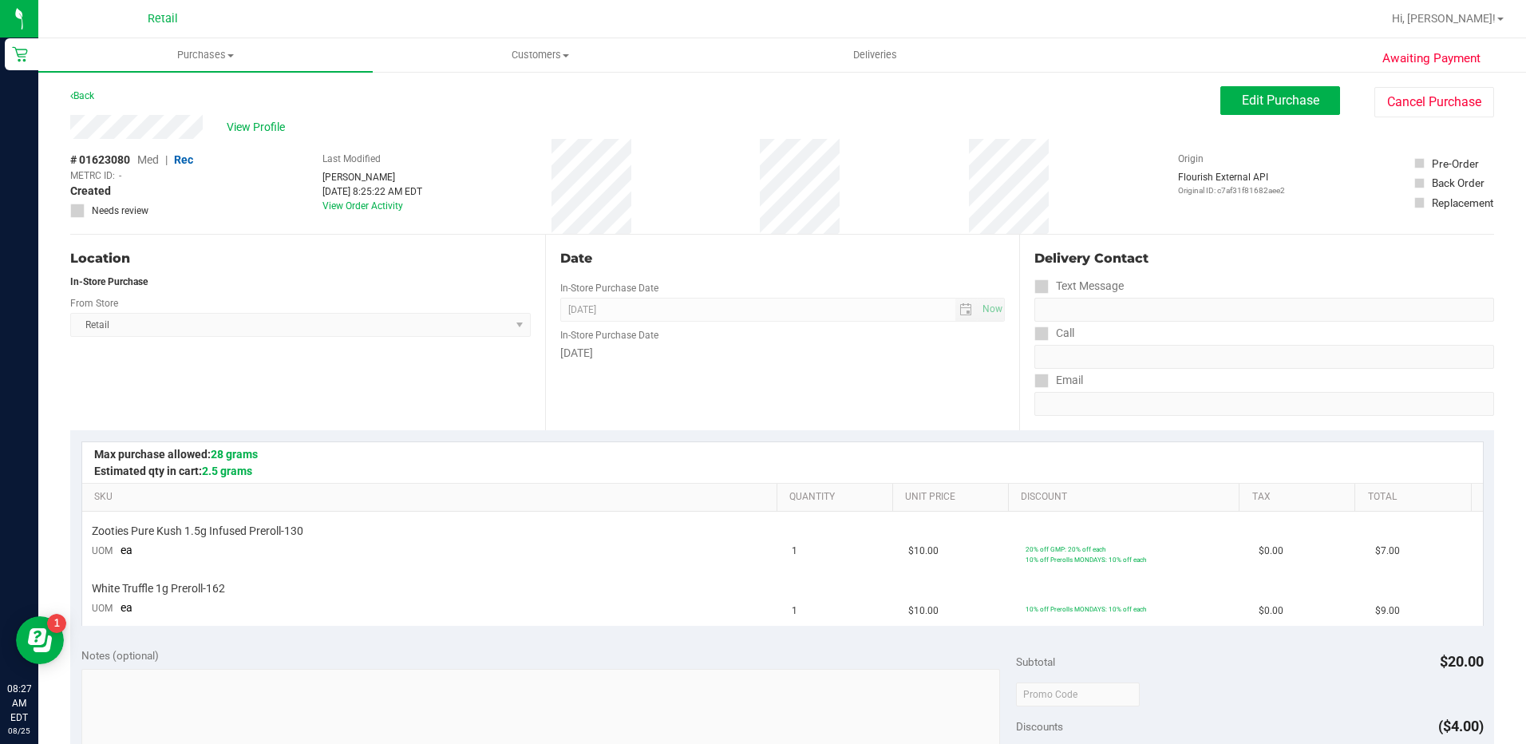
click at [150, 161] on span "Med" at bounding box center [148, 159] width 22 height 13
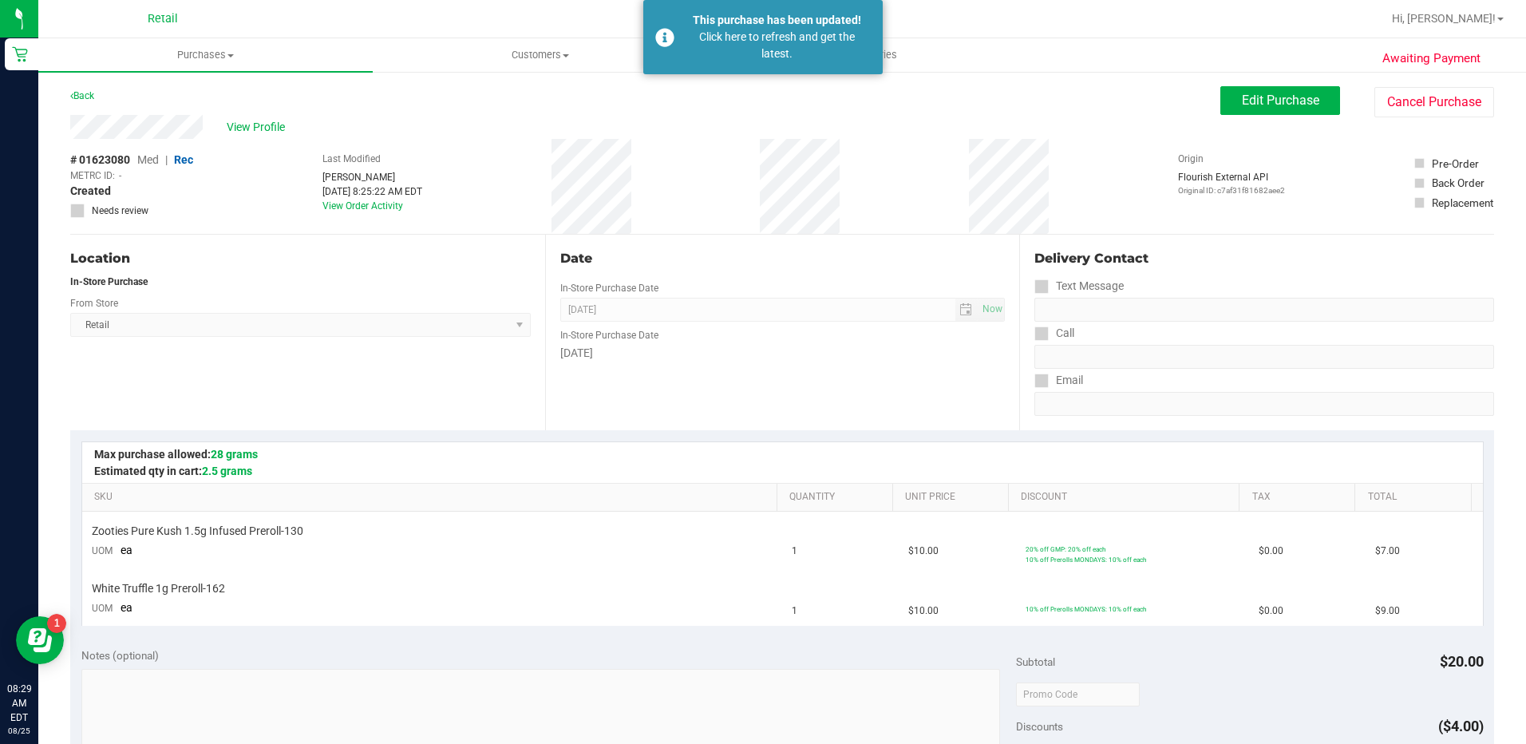
click at [796, 14] on div "This purchase has been updated!" at bounding box center [777, 20] width 188 height 17
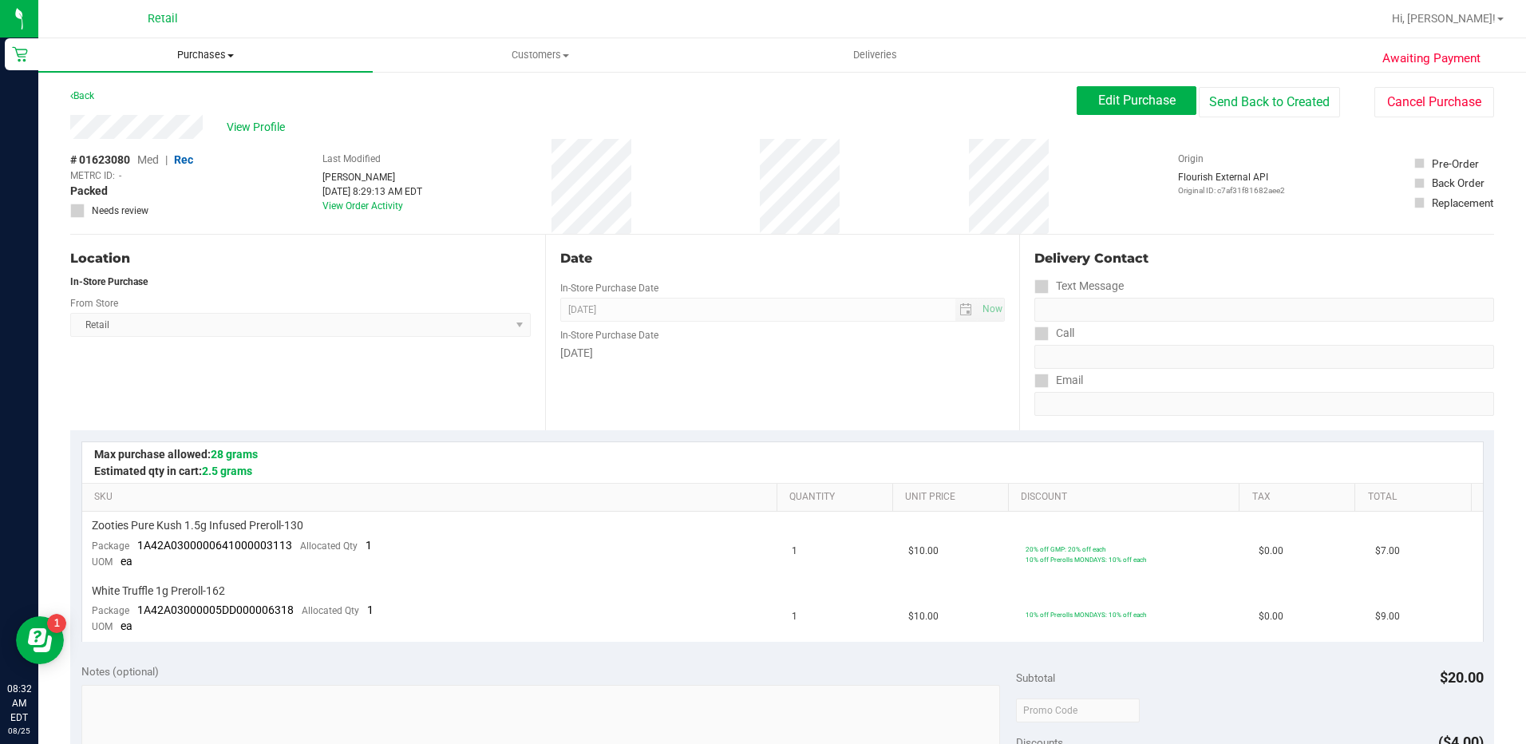
drag, startPoint x: 212, startPoint y: 55, endPoint x: 211, endPoint y: 75, distance: 20.0
click at [212, 55] on span "Purchases" at bounding box center [205, 55] width 334 height 14
click at [212, 97] on li "Summary of purchases" at bounding box center [205, 96] width 334 height 19
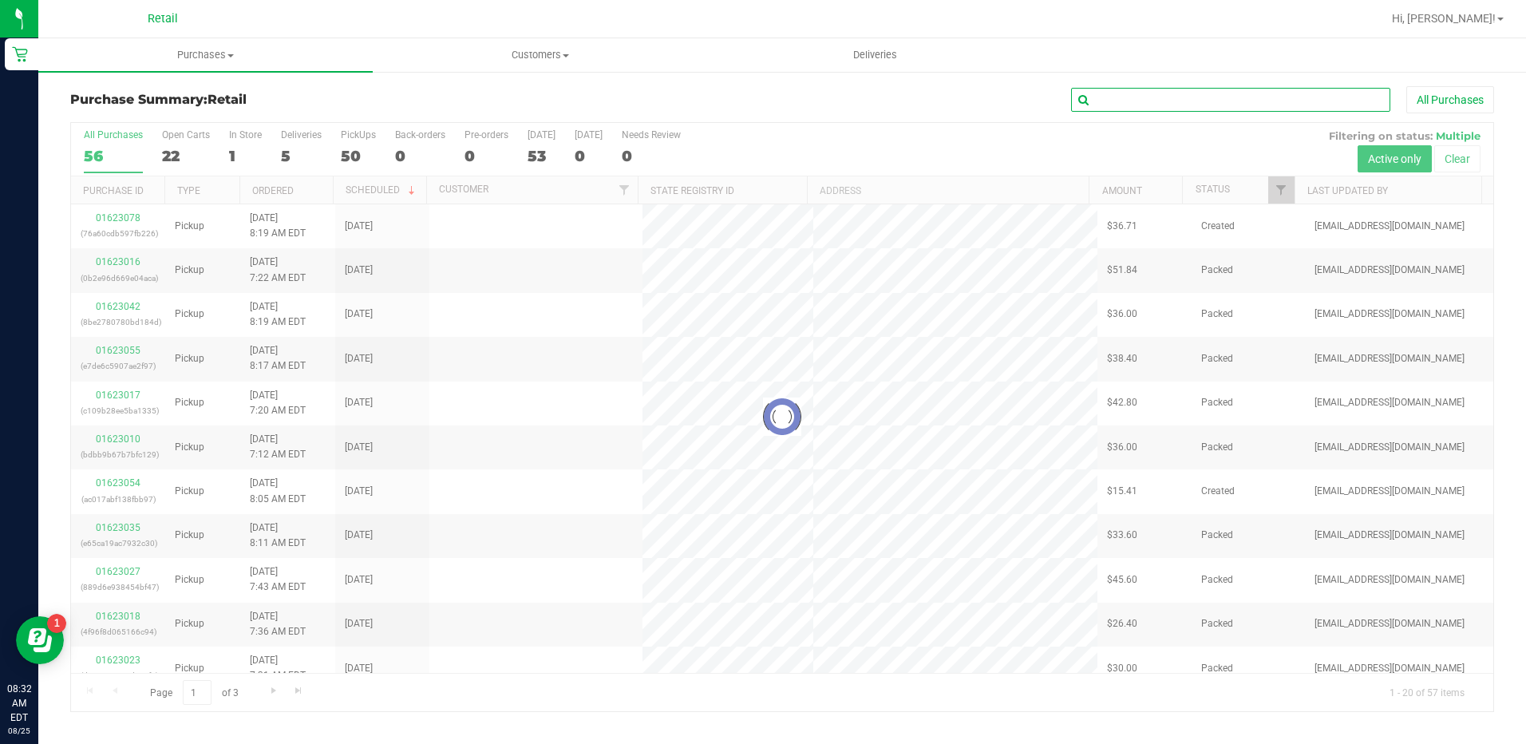
click at [1150, 100] on input "text" at bounding box center [1230, 100] width 319 height 24
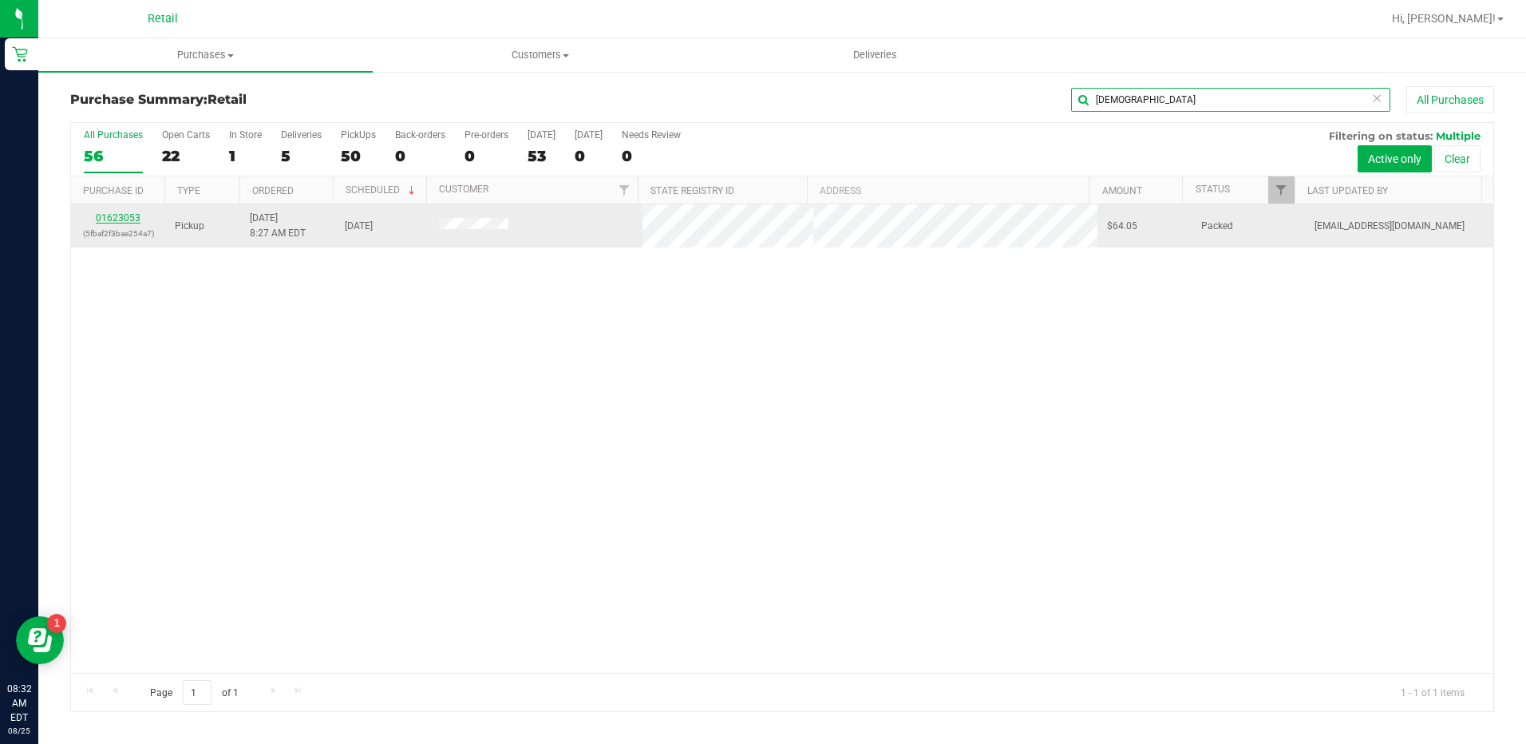
type input "[DEMOGRAPHIC_DATA]"
click at [115, 212] on link "01623053" at bounding box center [118, 217] width 45 height 11
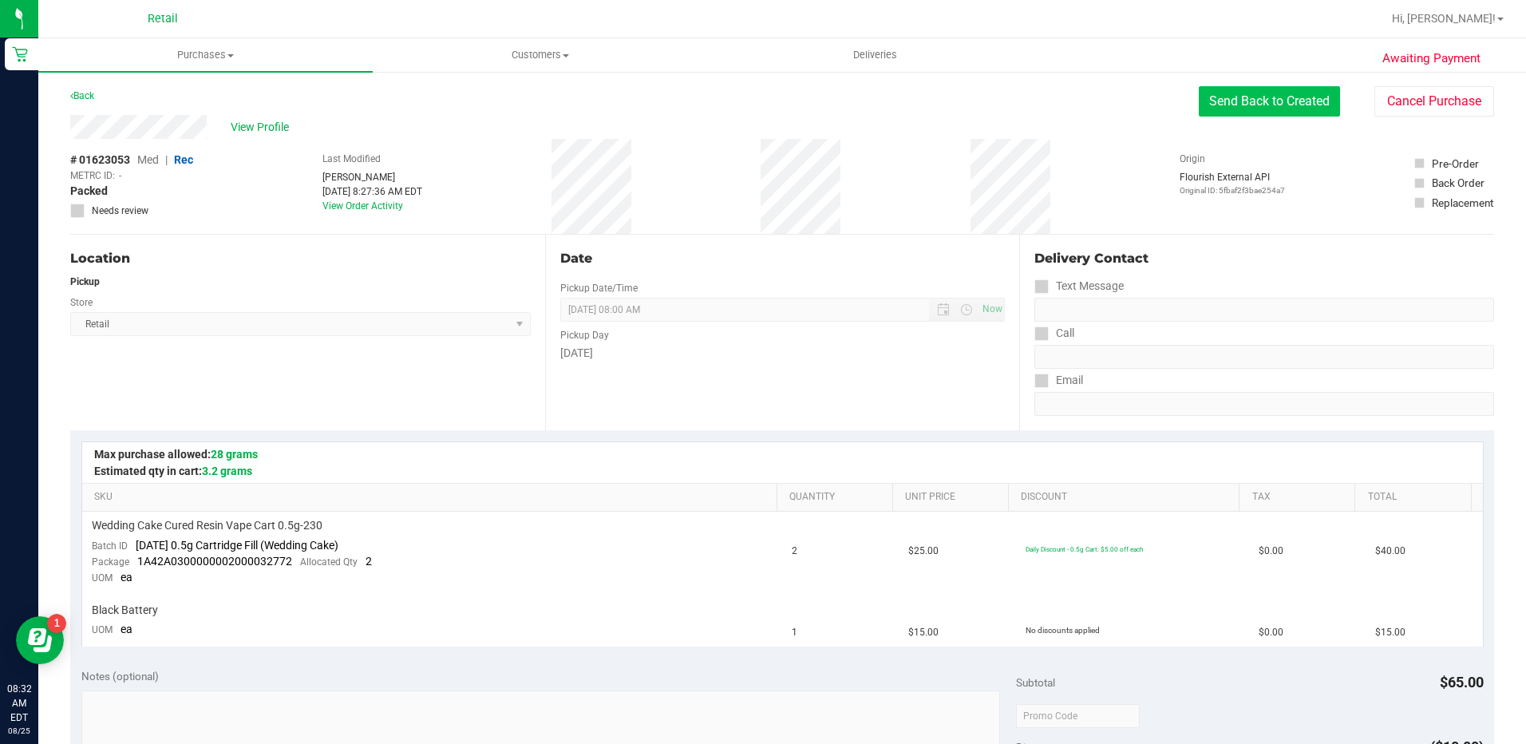
click at [1294, 105] on button "Send Back to Created" at bounding box center [1269, 101] width 141 height 30
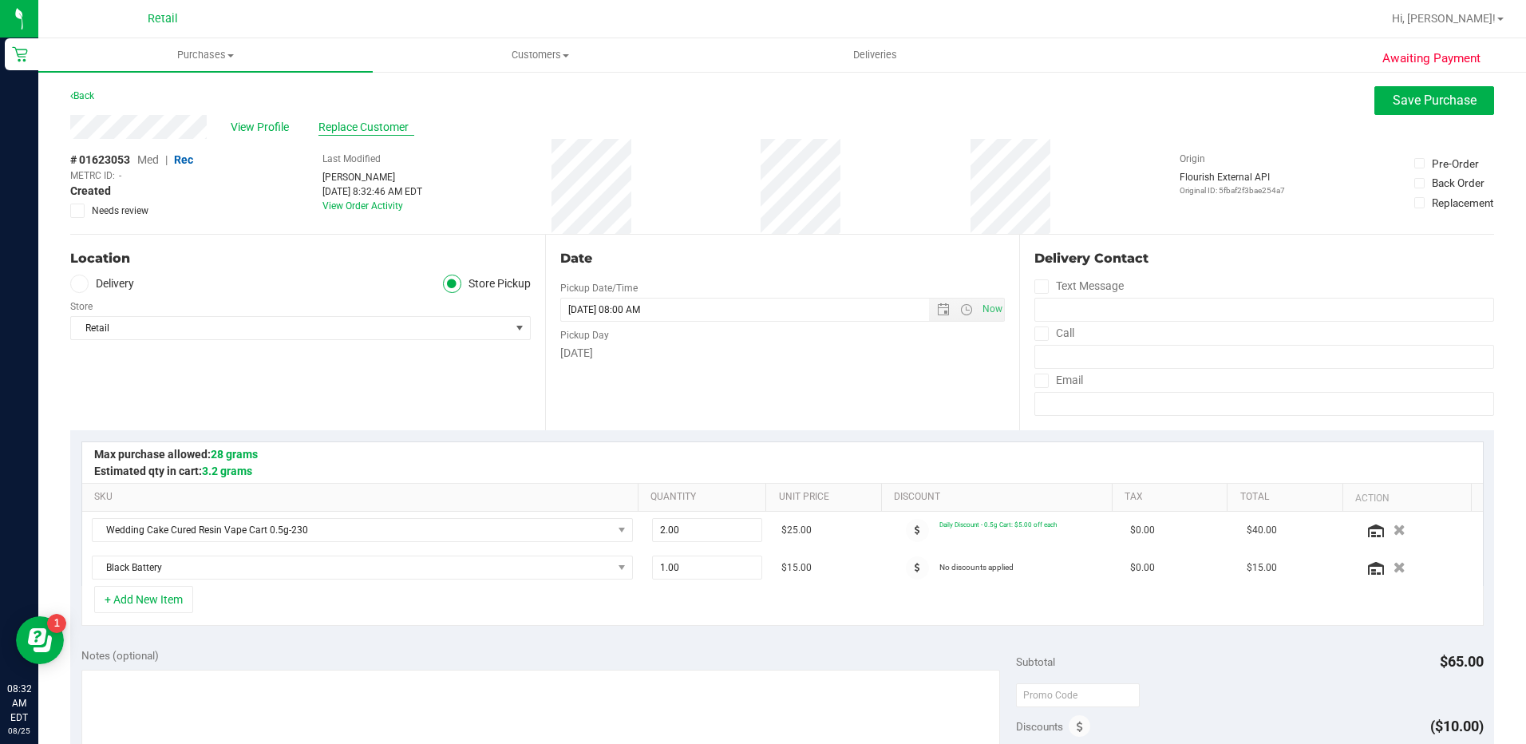
click at [343, 132] on span "Replace Customer" at bounding box center [366, 127] width 96 height 17
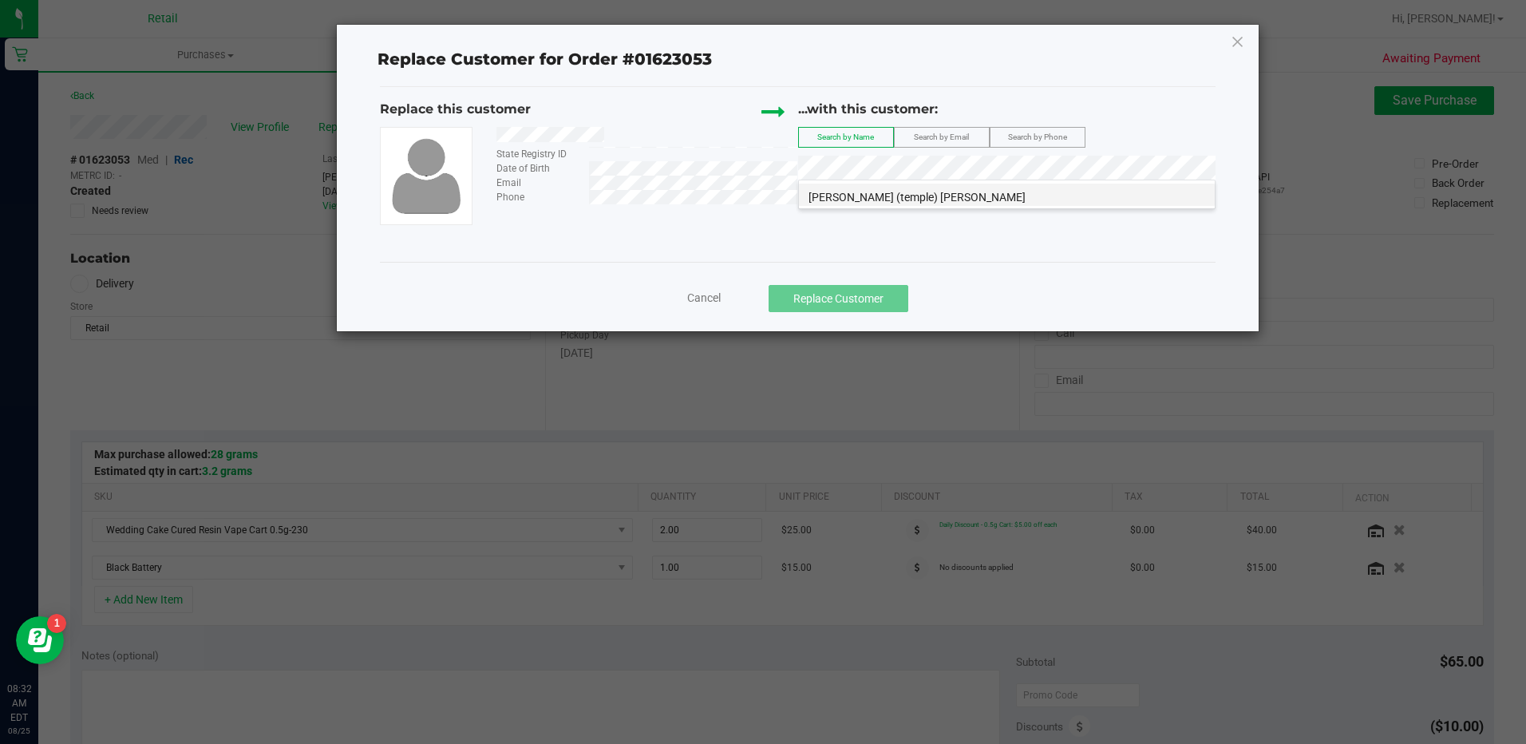
click at [898, 197] on span "[PERSON_NAME] (temple) [PERSON_NAME]" at bounding box center [916, 197] width 217 height 13
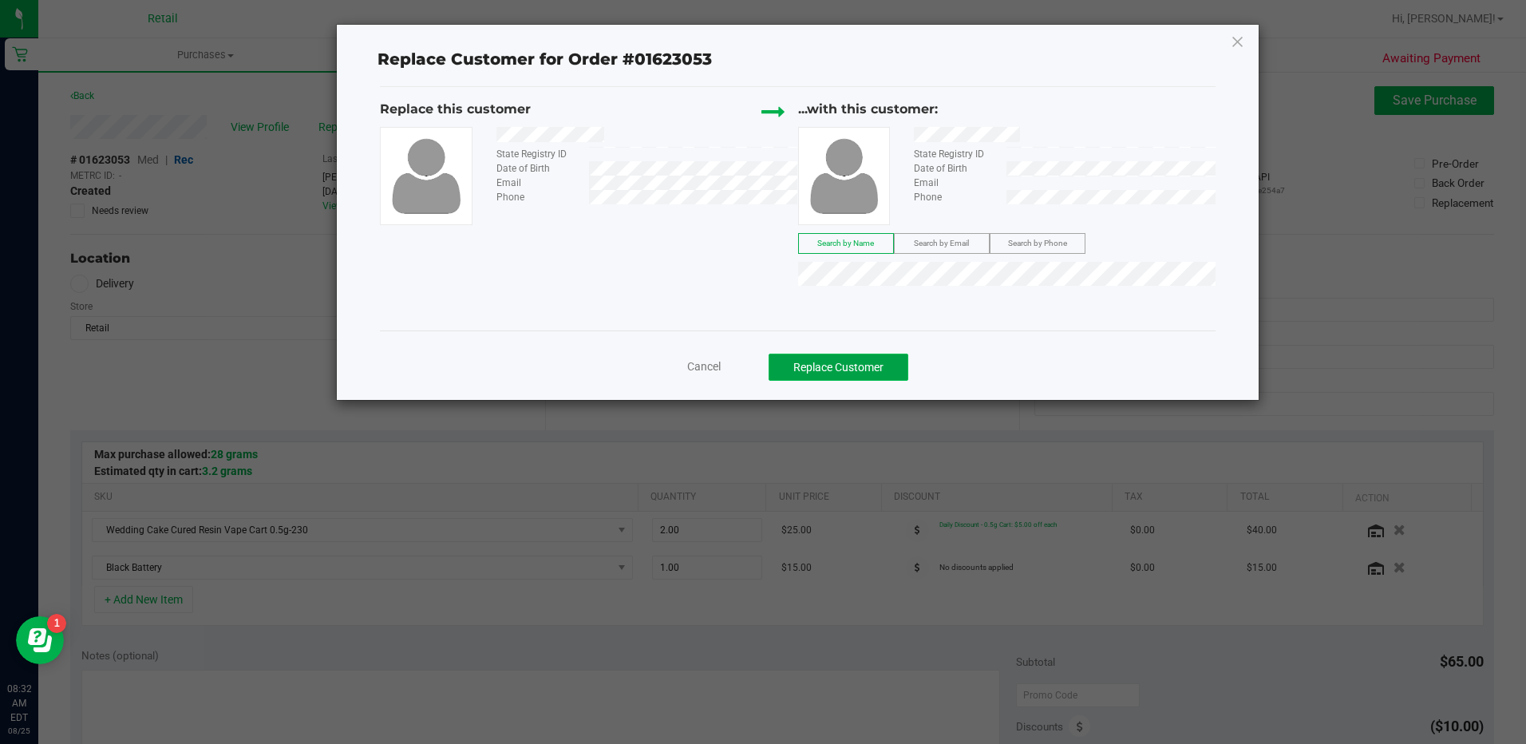
click at [895, 368] on button "Replace Customer" at bounding box center [839, 367] width 140 height 27
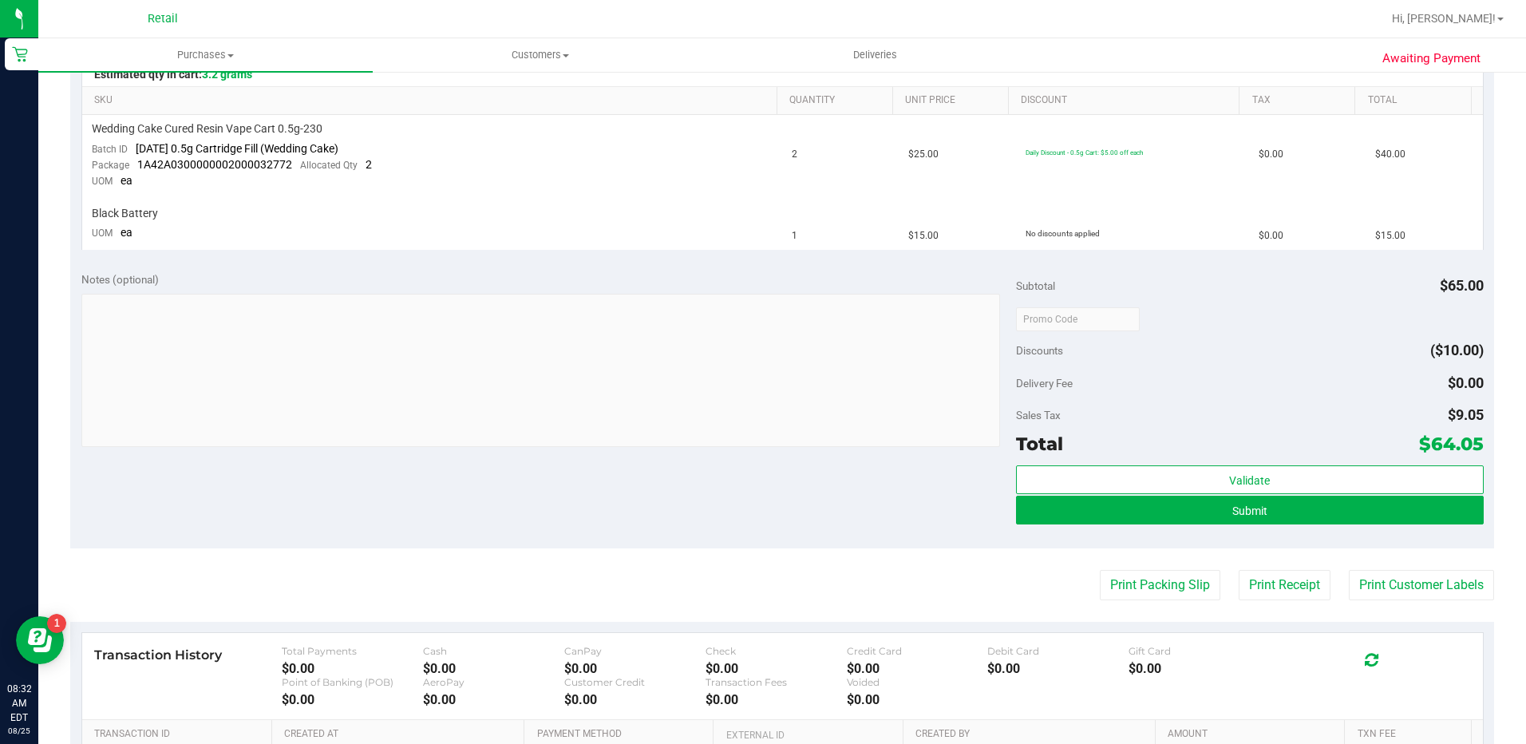
scroll to position [399, 0]
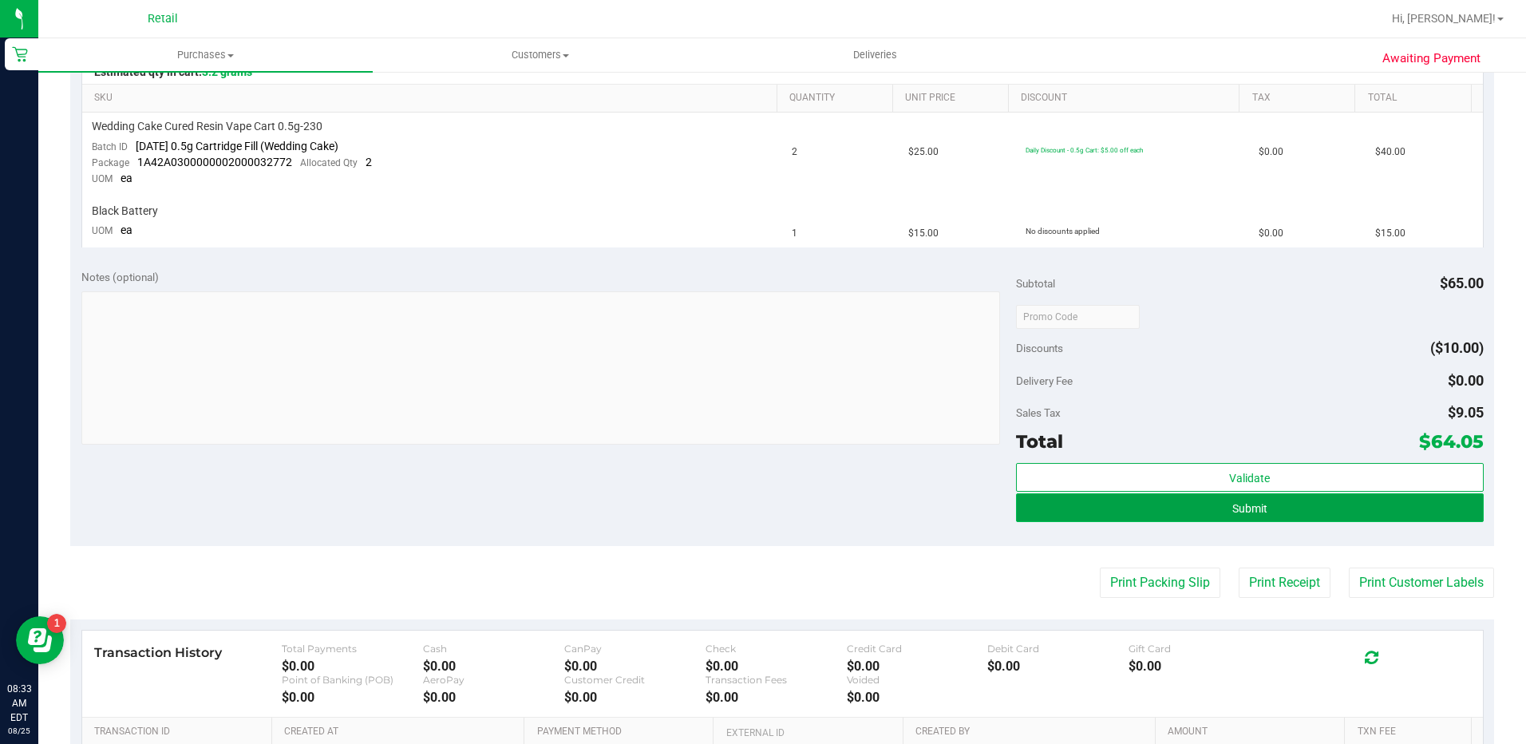
click at [1286, 509] on button "Submit" at bounding box center [1250, 507] width 468 height 29
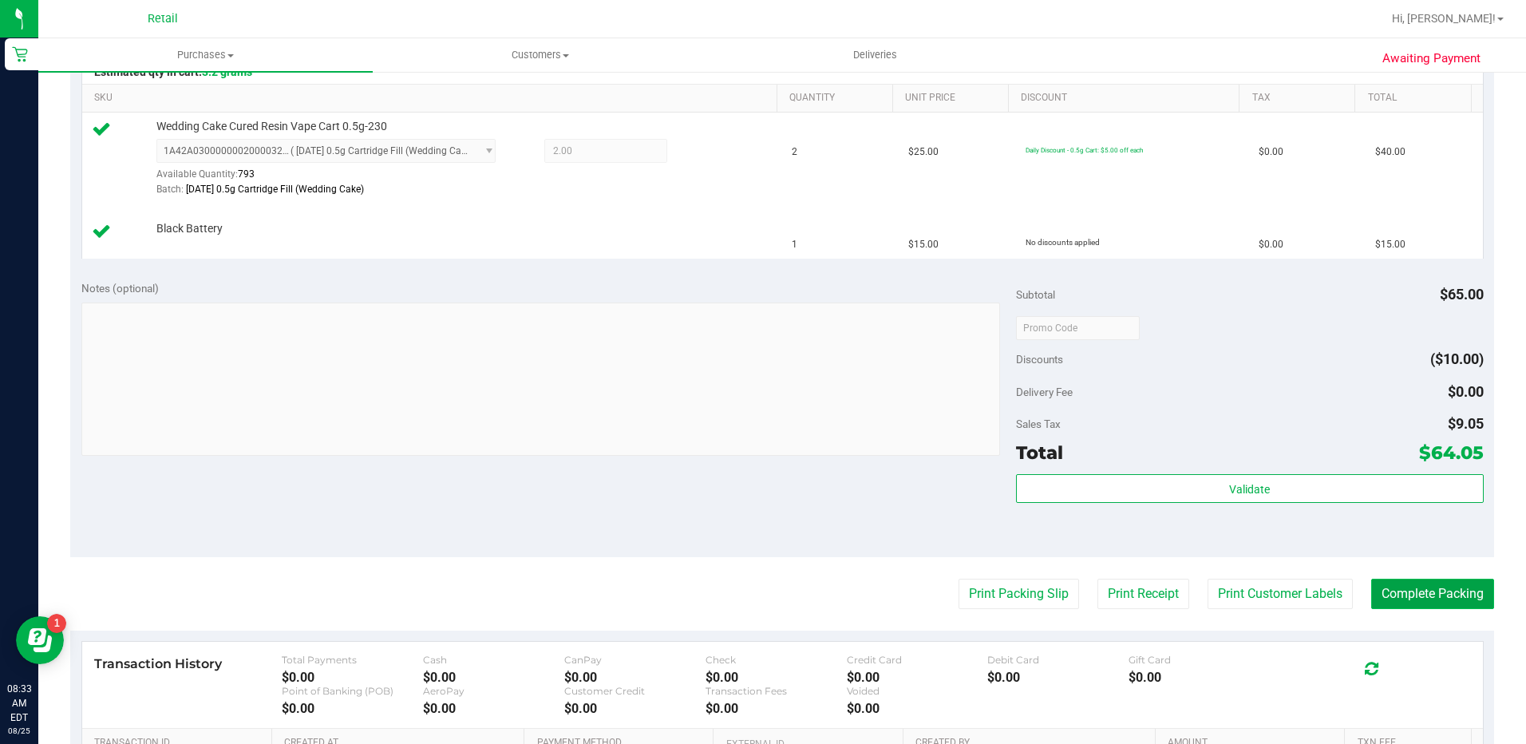
click at [1423, 604] on button "Complete Packing" at bounding box center [1432, 594] width 123 height 30
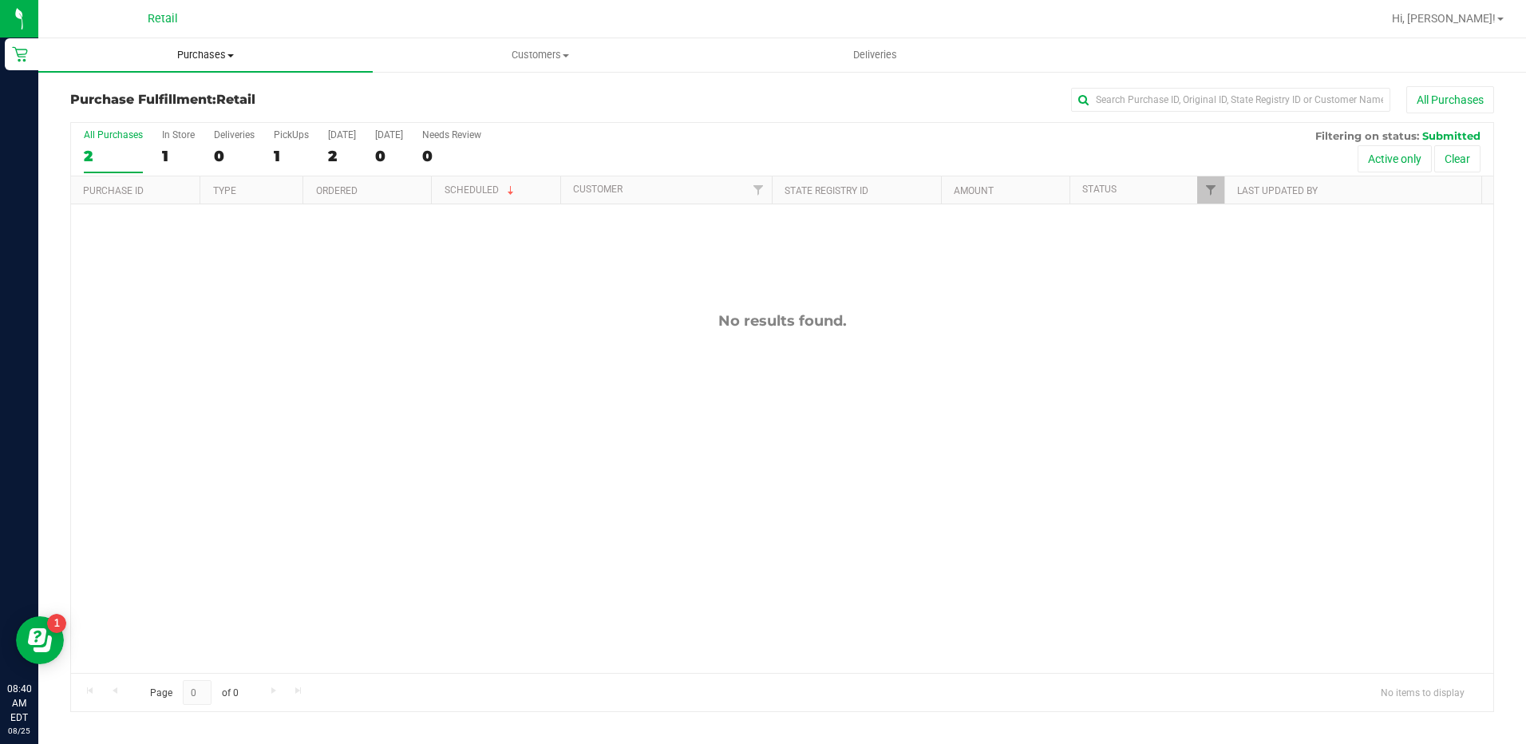
click at [207, 56] on span "Purchases" at bounding box center [205, 55] width 334 height 14
click at [188, 82] on ul "Summary of purchases Fulfillment All purchases" at bounding box center [205, 116] width 334 height 86
click at [205, 50] on span "Purchases" at bounding box center [205, 55] width 334 height 14
click at [210, 93] on li "Summary of purchases" at bounding box center [205, 96] width 334 height 19
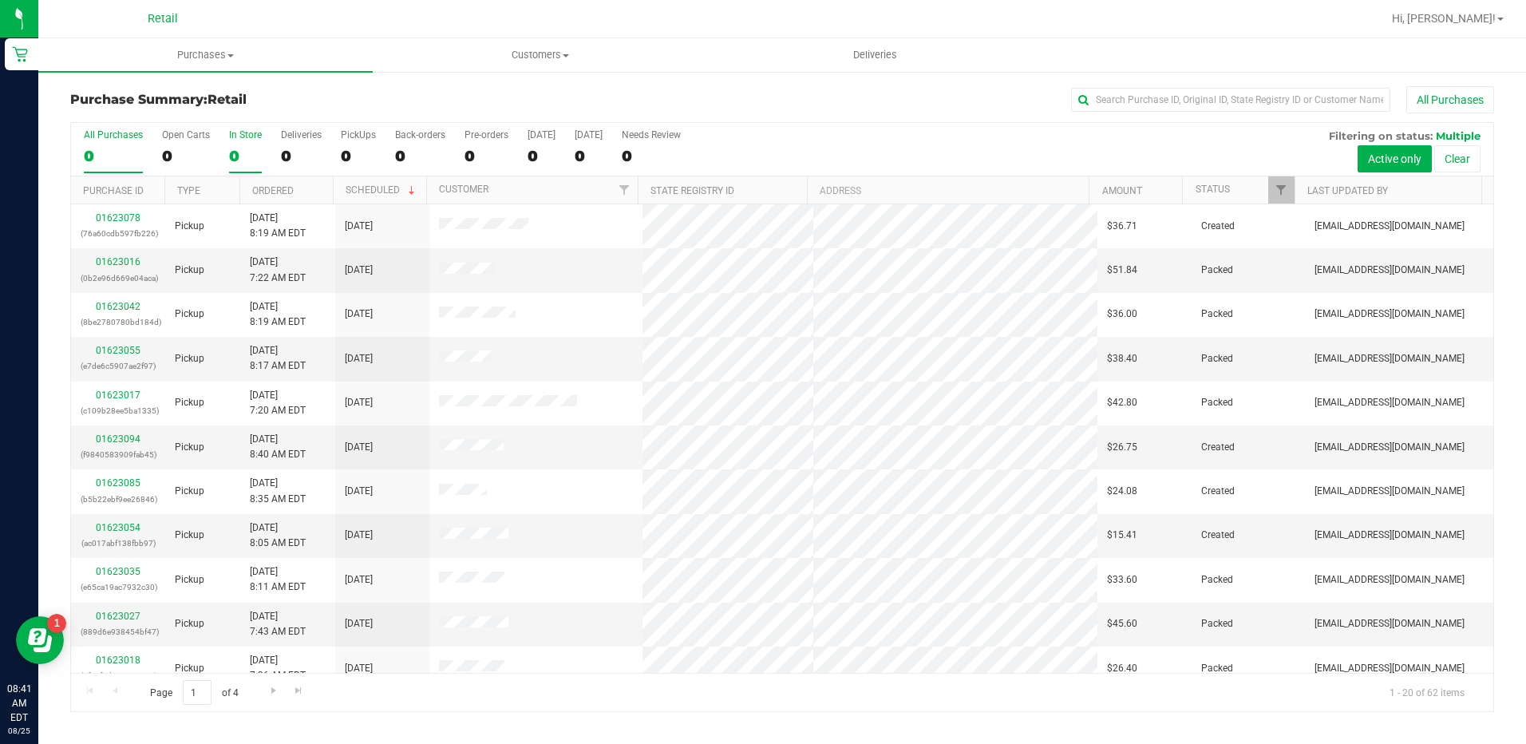
click at [235, 155] on div "0" at bounding box center [245, 156] width 33 height 18
click at [0, 0] on input "In Store 0" at bounding box center [0, 0] width 0 height 0
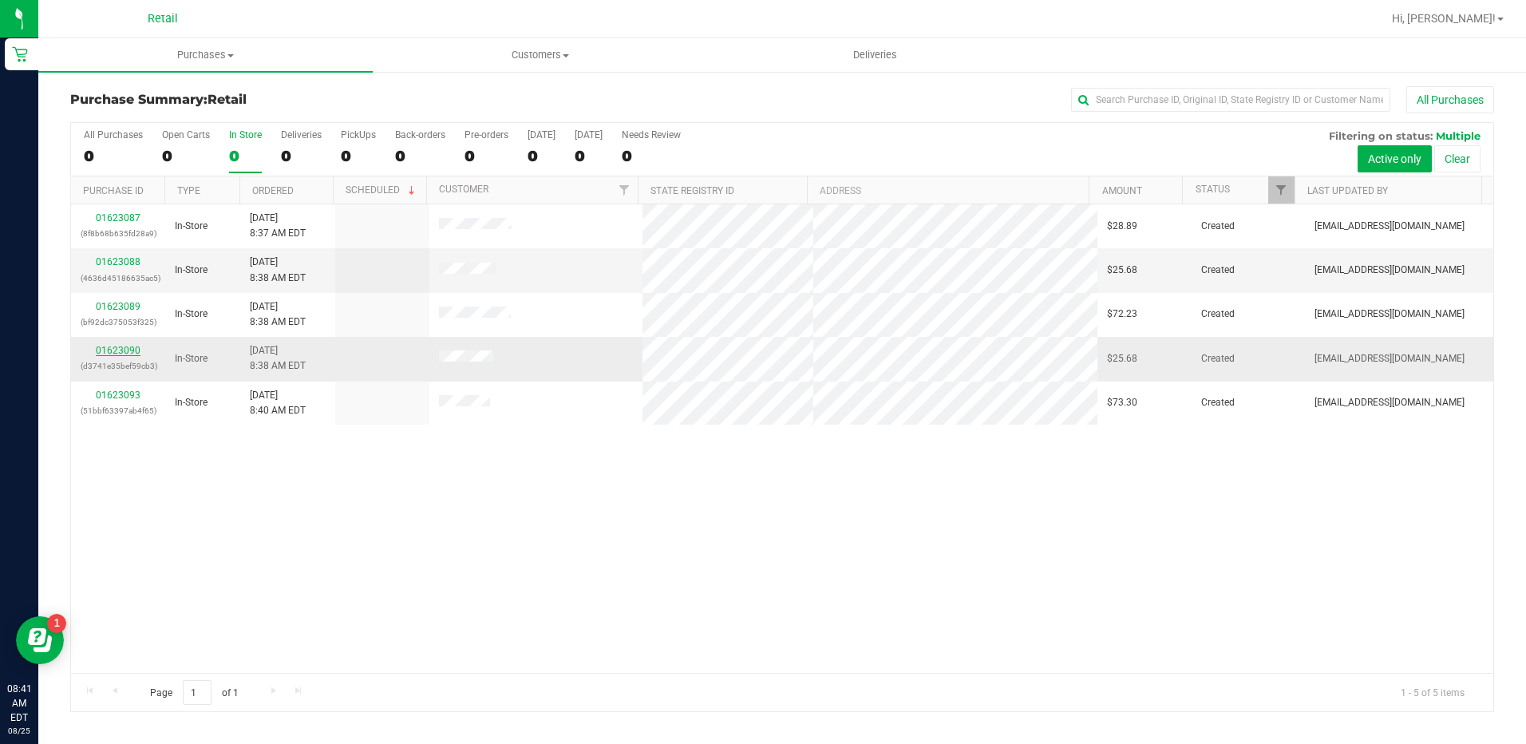
click at [124, 353] on link "01623090" at bounding box center [118, 350] width 45 height 11
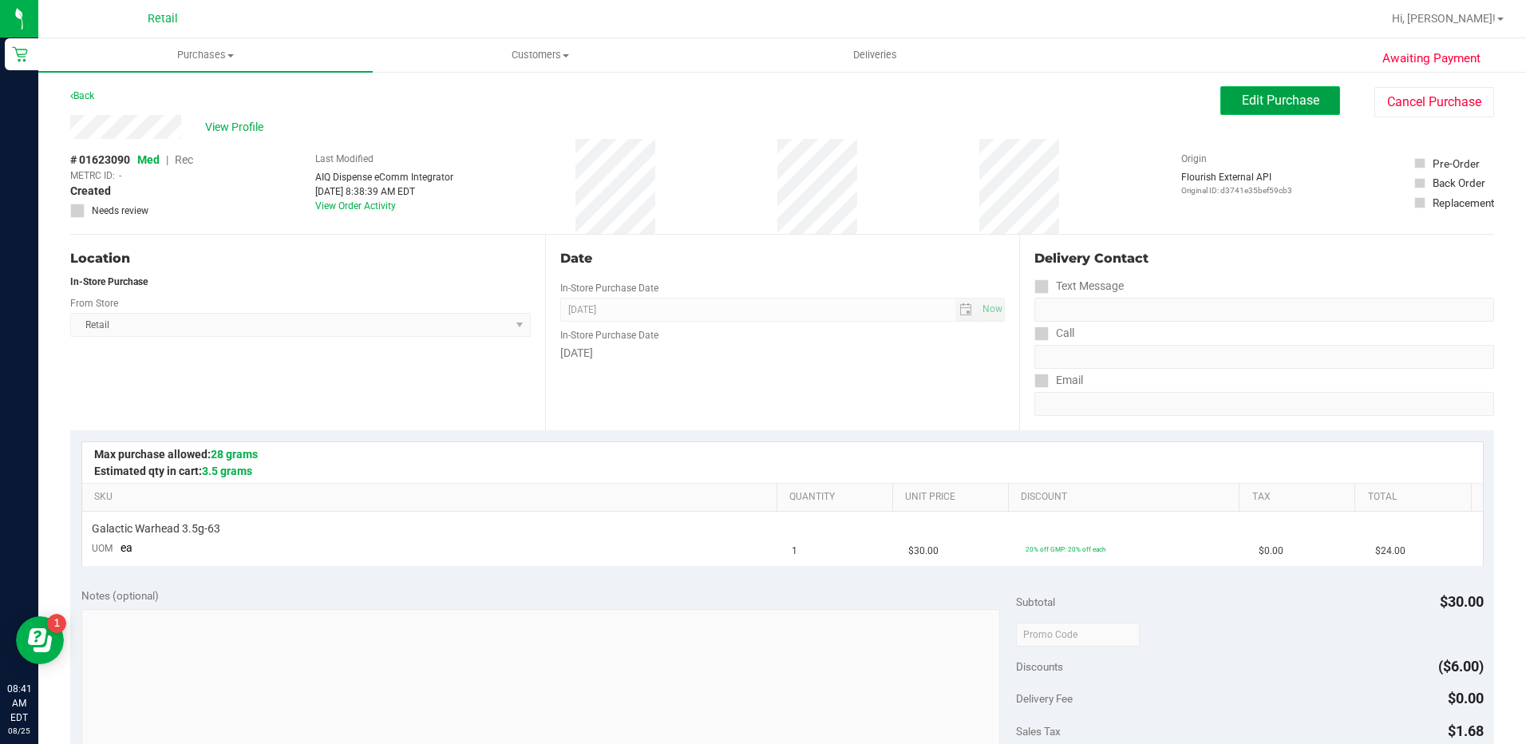
click at [1220, 101] on button "Edit Purchase" at bounding box center [1280, 100] width 120 height 29
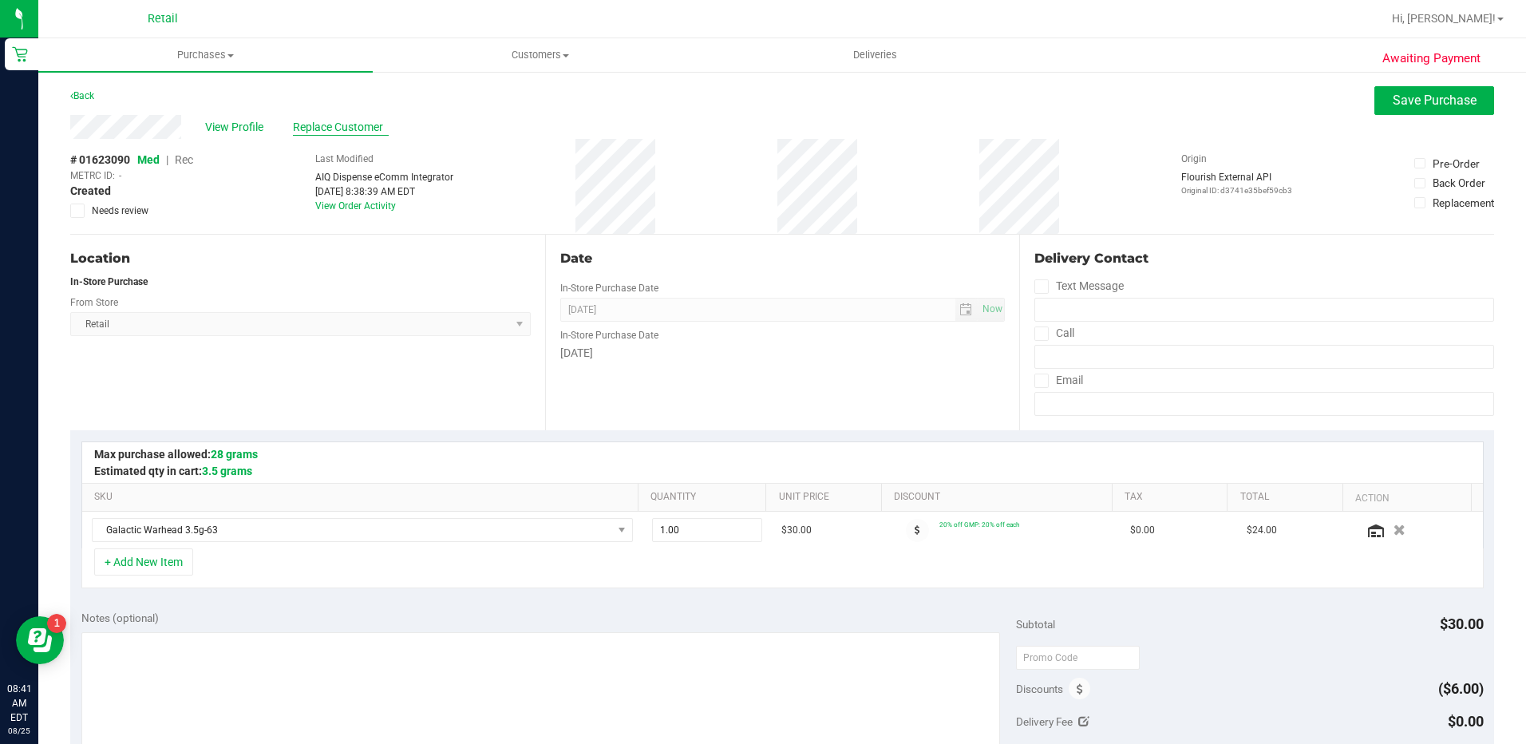
click at [308, 128] on span "Replace Customer" at bounding box center [341, 127] width 96 height 17
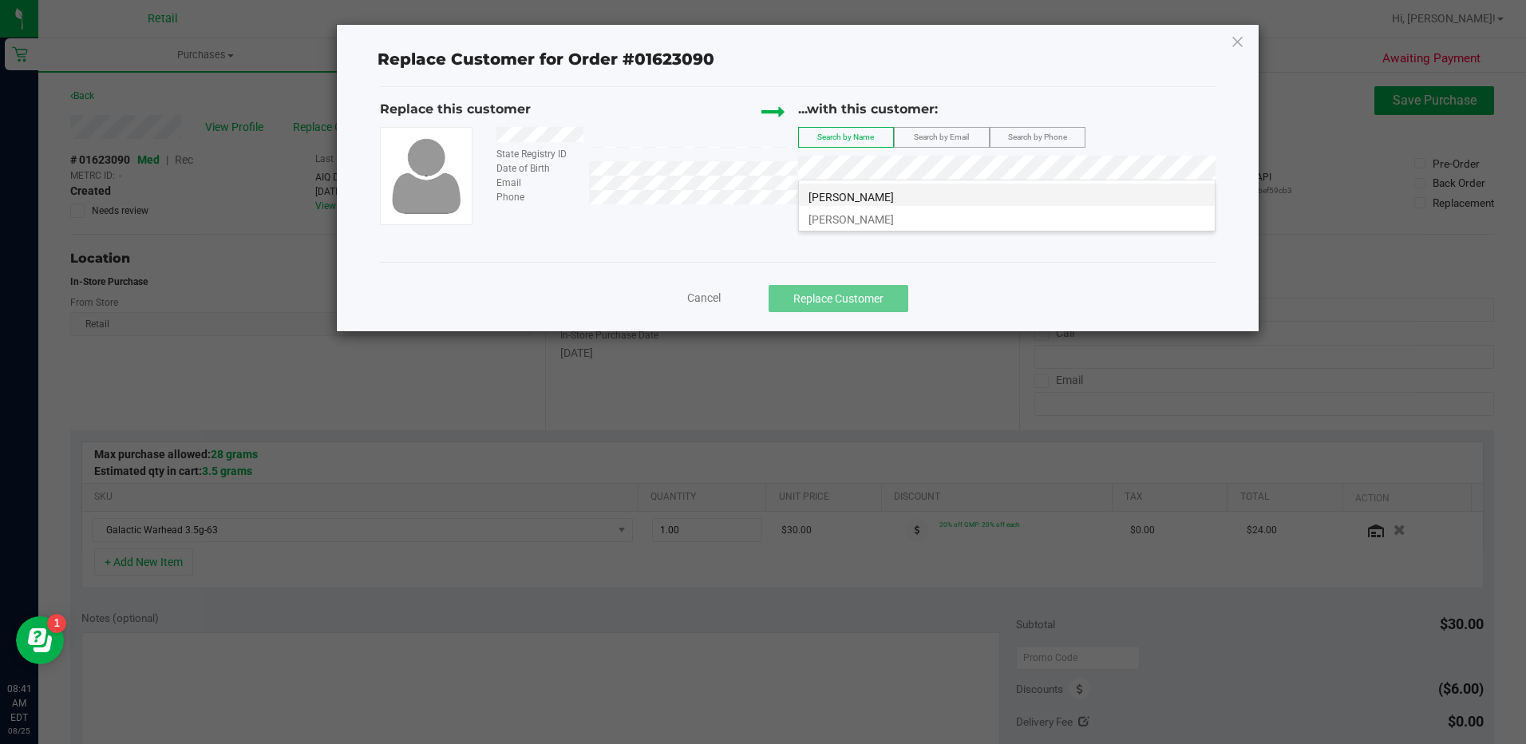
click at [891, 188] on li "[PERSON_NAME]" at bounding box center [1007, 195] width 416 height 22
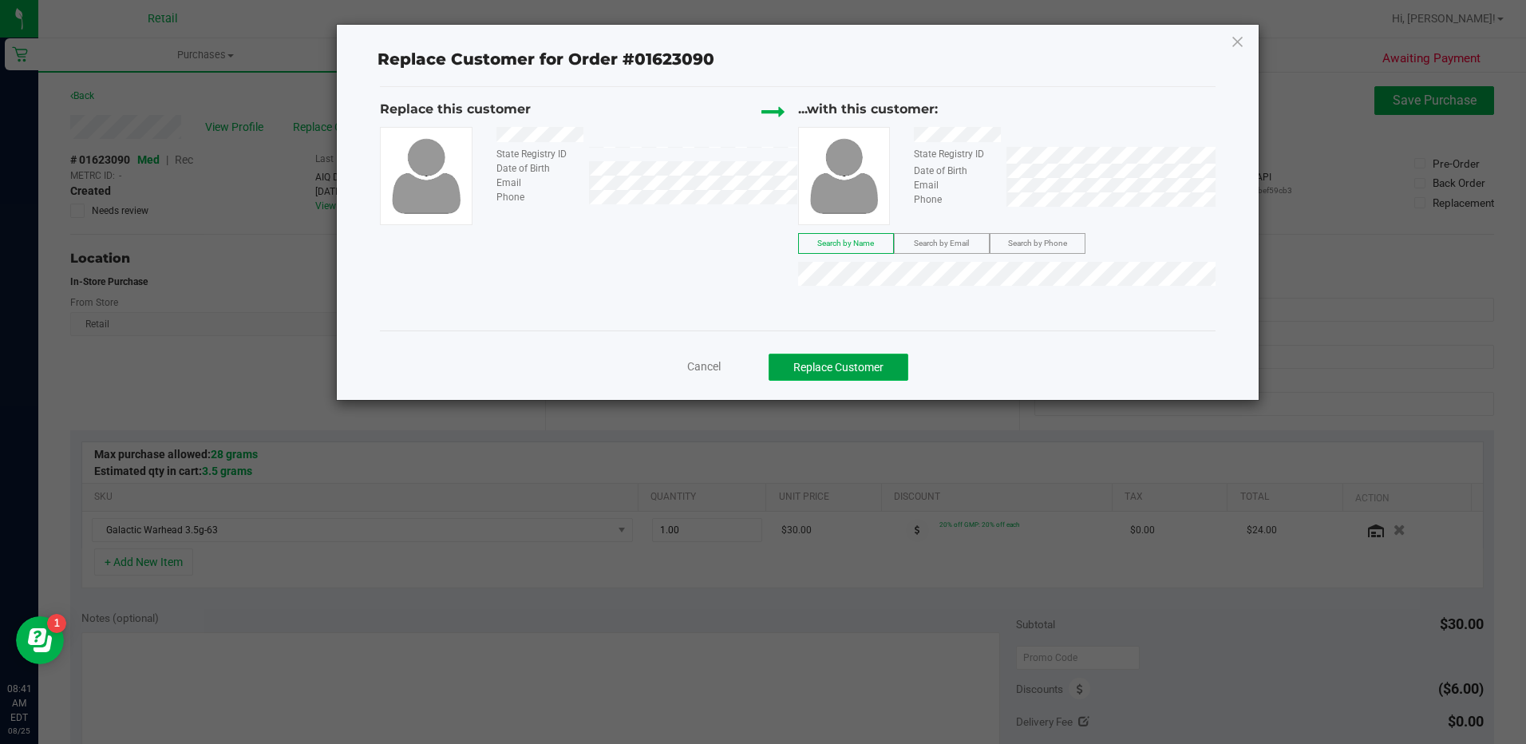
click at [865, 374] on button "Replace Customer" at bounding box center [839, 367] width 140 height 27
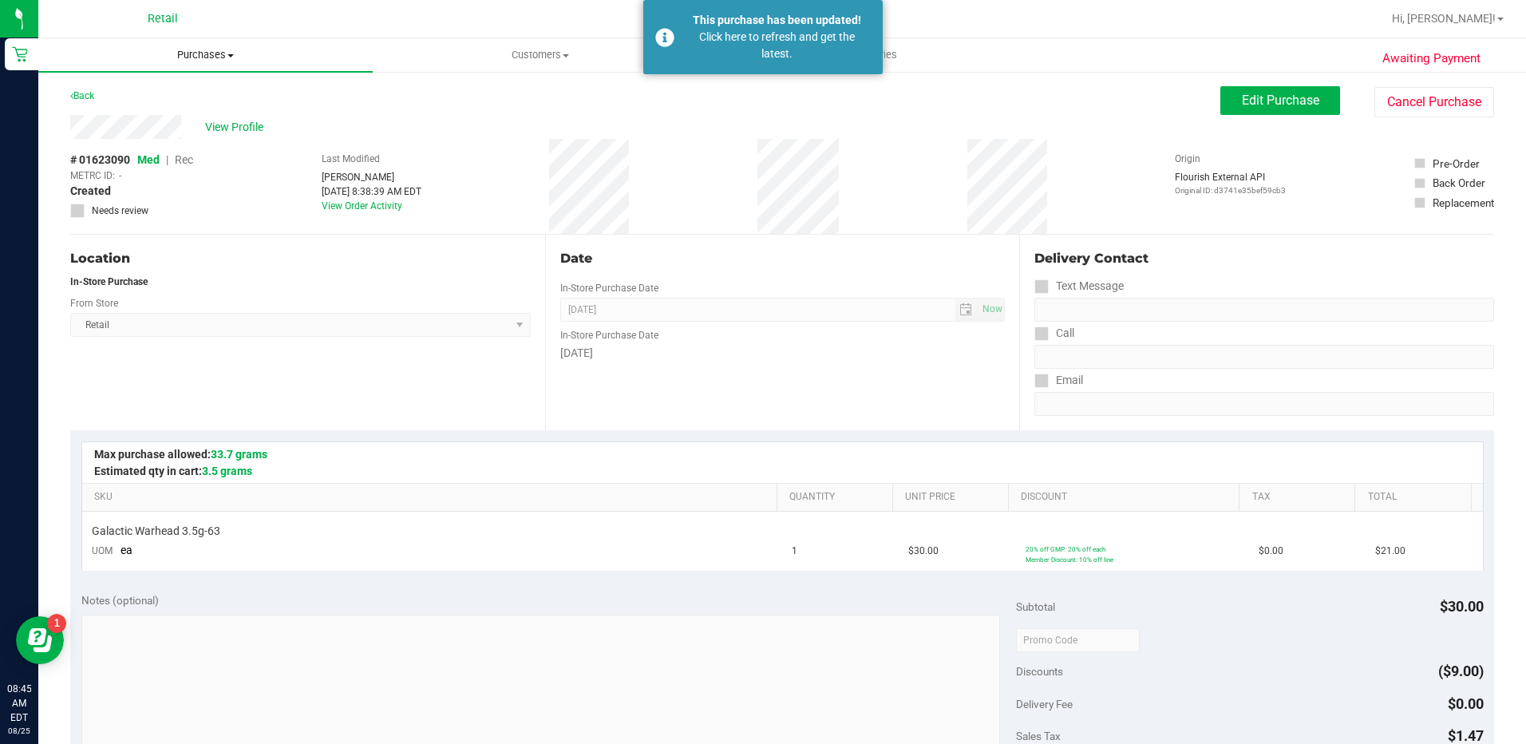
click at [211, 57] on span "Purchases" at bounding box center [205, 55] width 334 height 14
click at [223, 93] on li "Summary of purchases" at bounding box center [205, 96] width 334 height 19
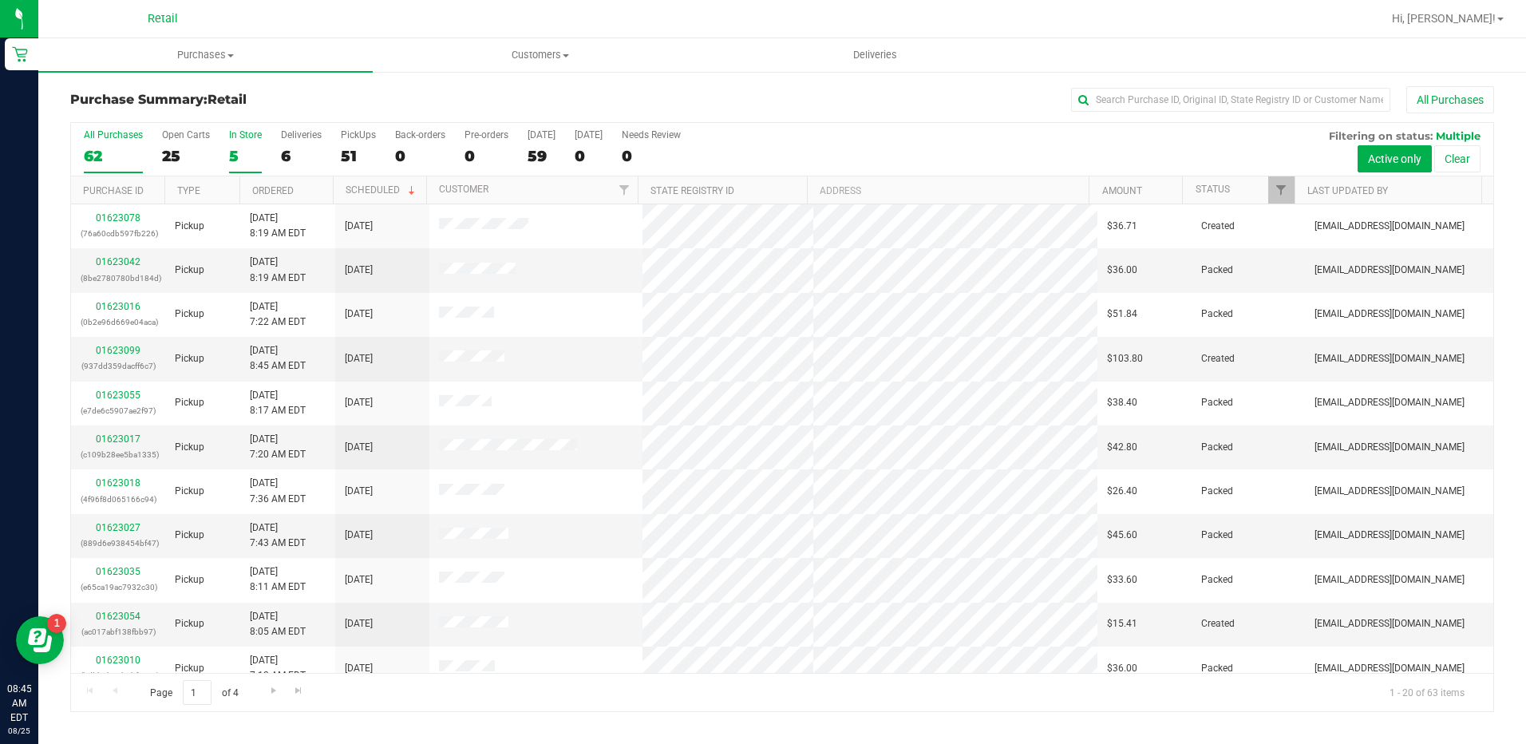
click at [246, 159] on div "5" at bounding box center [245, 156] width 33 height 18
click at [0, 0] on input "In Store 5" at bounding box center [0, 0] width 0 height 0
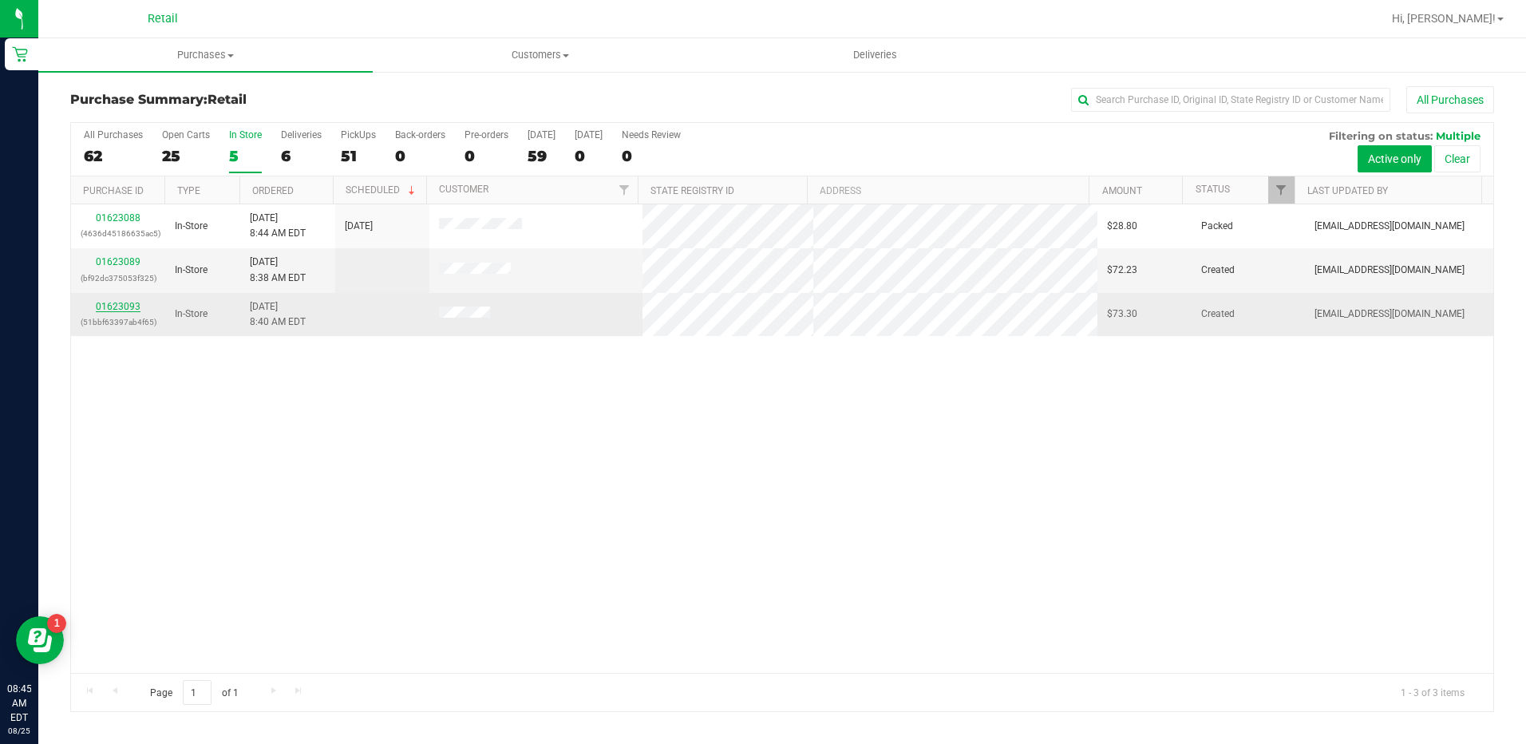
click at [121, 306] on link "01623093" at bounding box center [118, 306] width 45 height 11
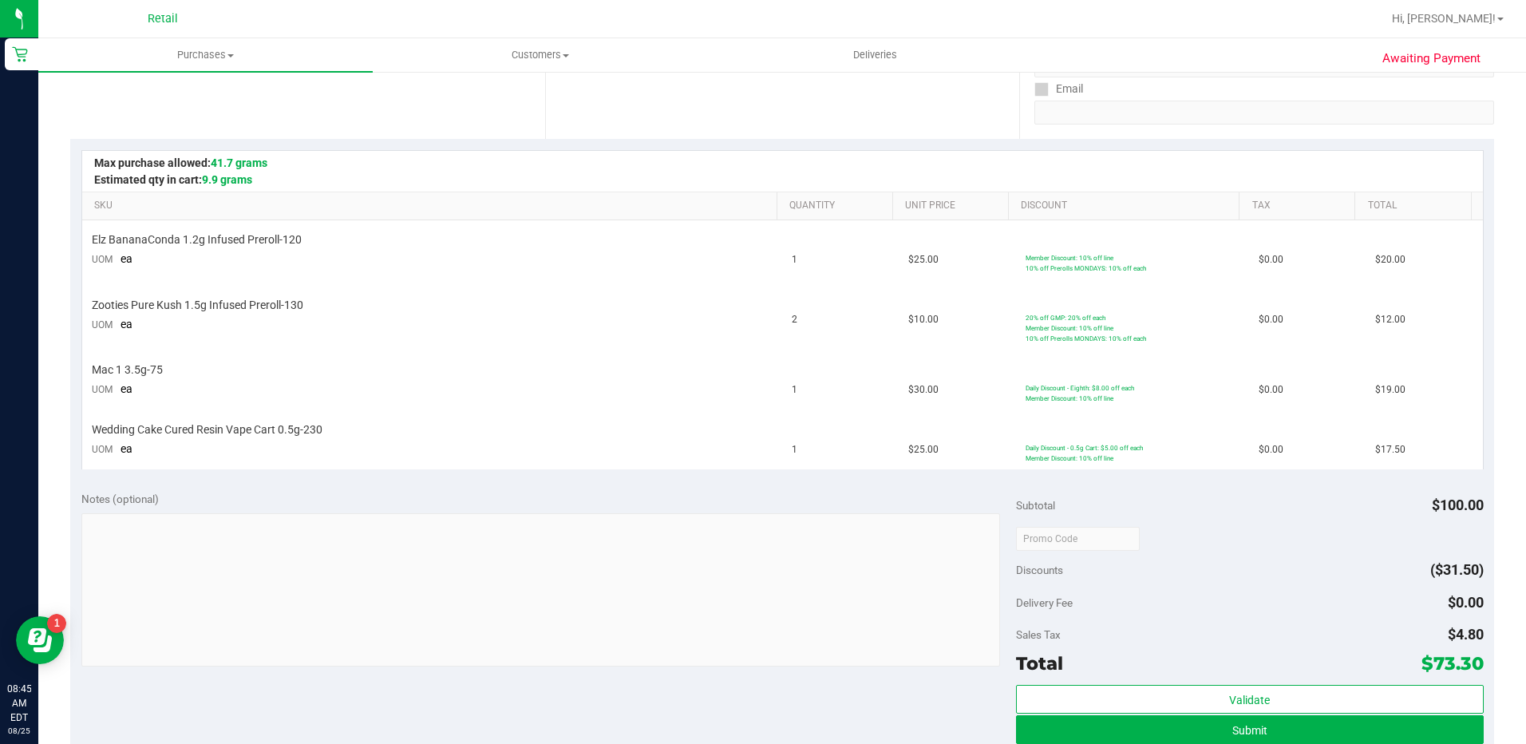
scroll to position [319, 0]
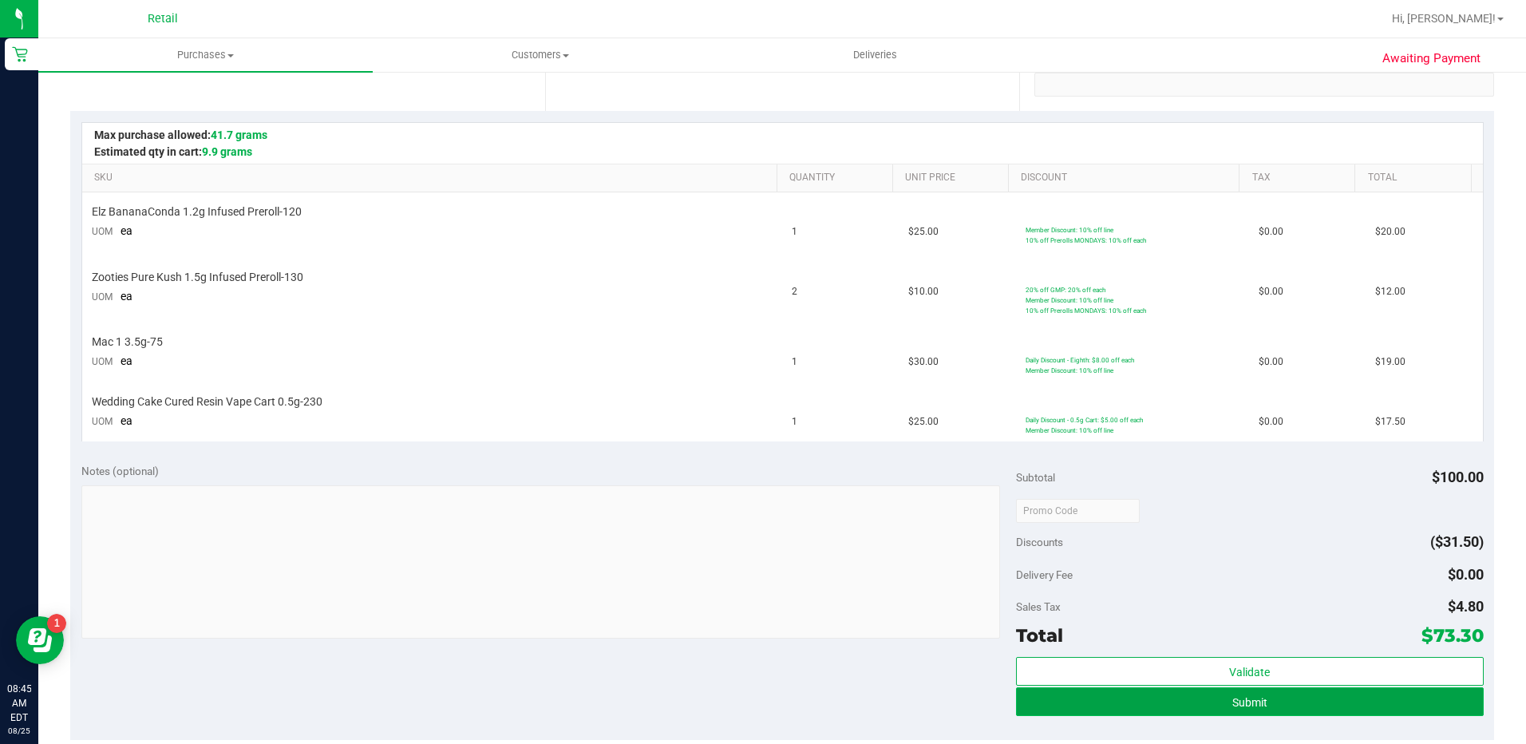
click at [1283, 710] on button "Submit" at bounding box center [1250, 701] width 468 height 29
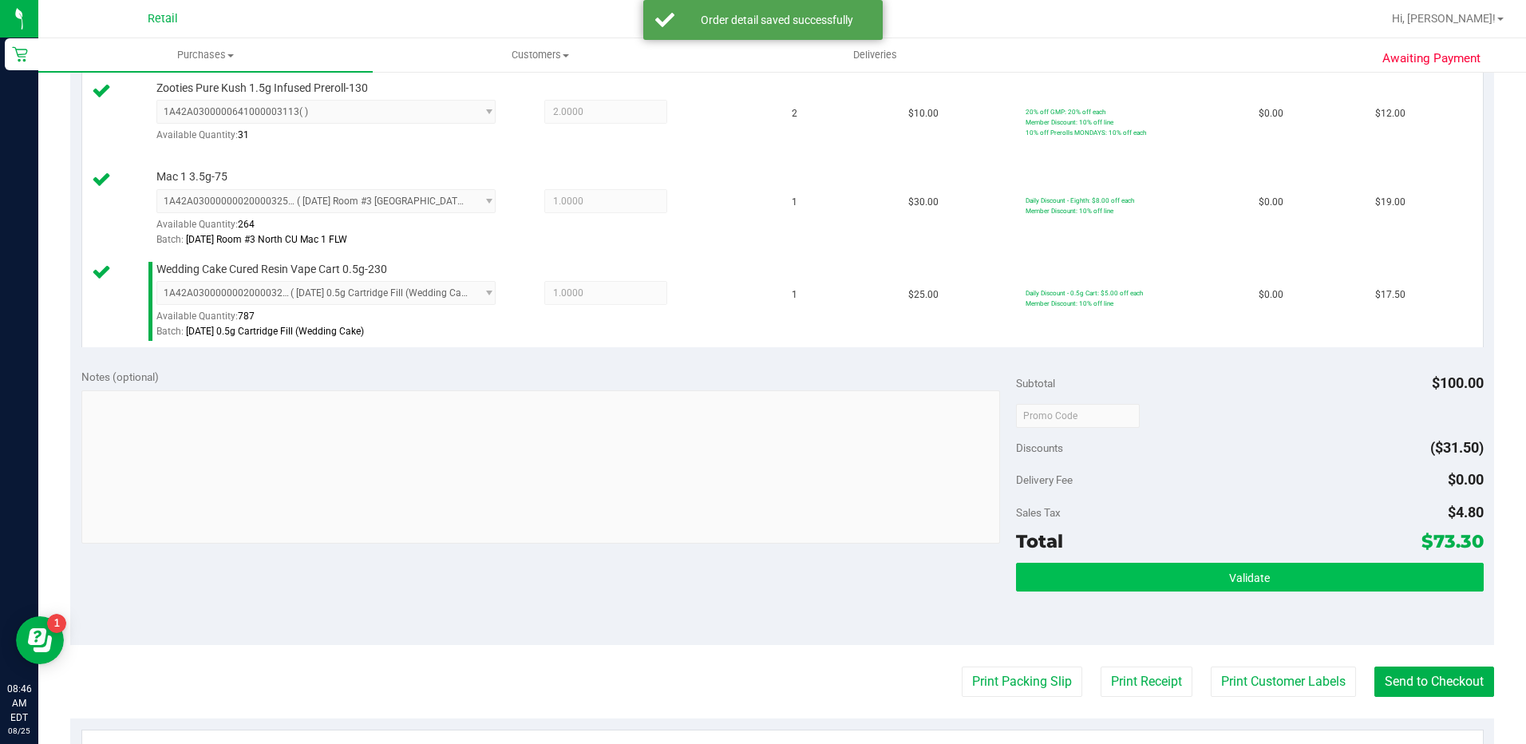
scroll to position [559, 0]
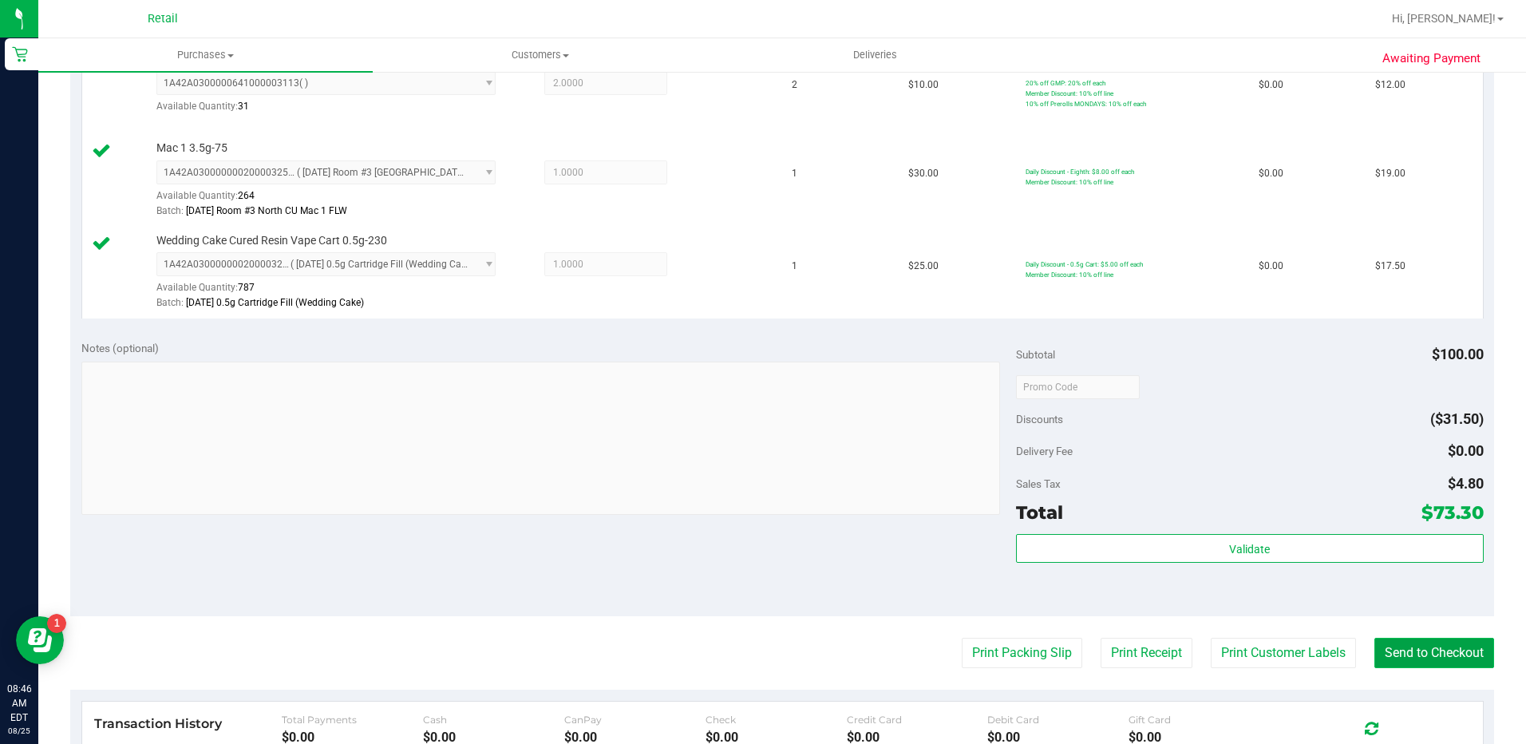
click at [1424, 650] on button "Send to Checkout" at bounding box center [1434, 653] width 120 height 30
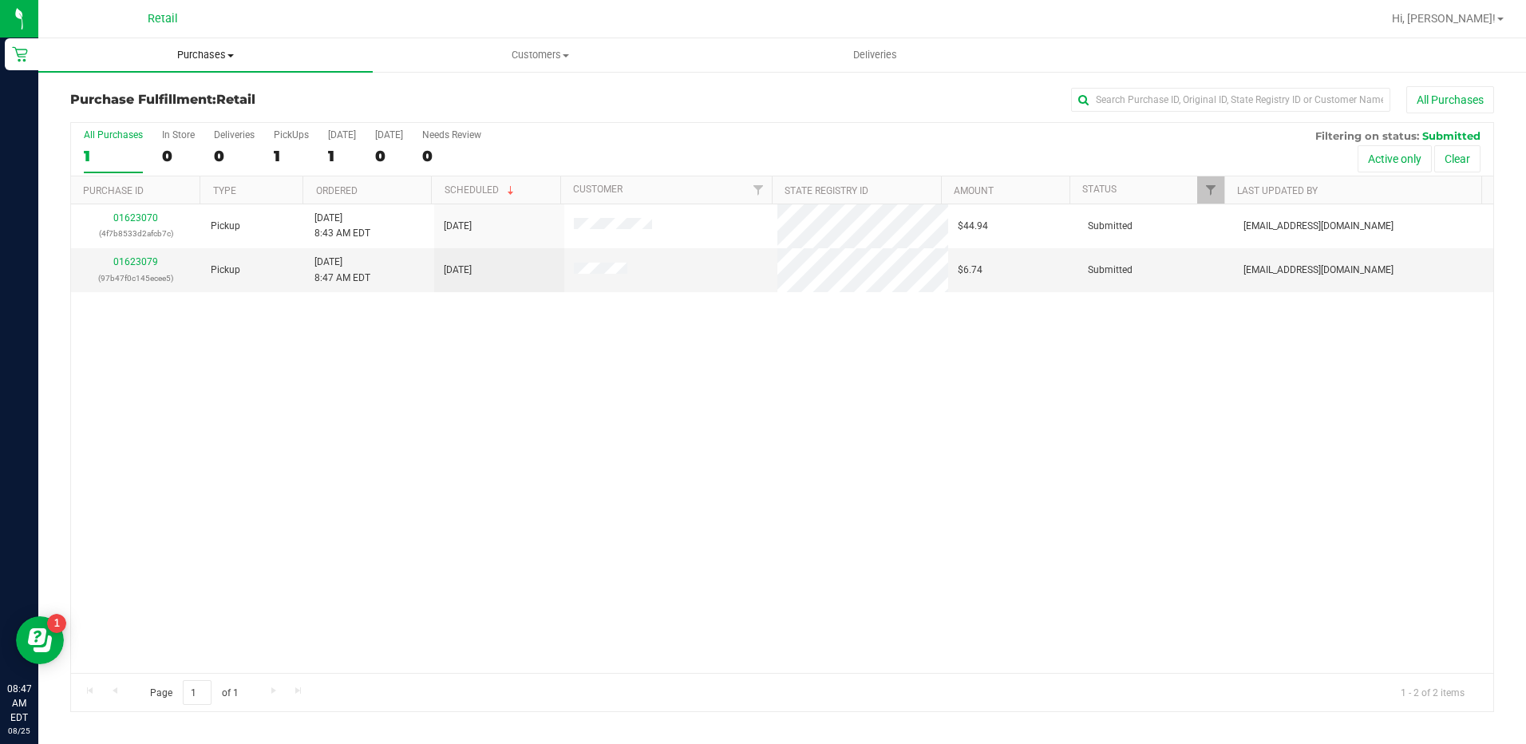
click at [193, 55] on span "Purchases" at bounding box center [205, 55] width 334 height 14
click at [192, 93] on span "Summary of purchases" at bounding box center [120, 96] width 164 height 14
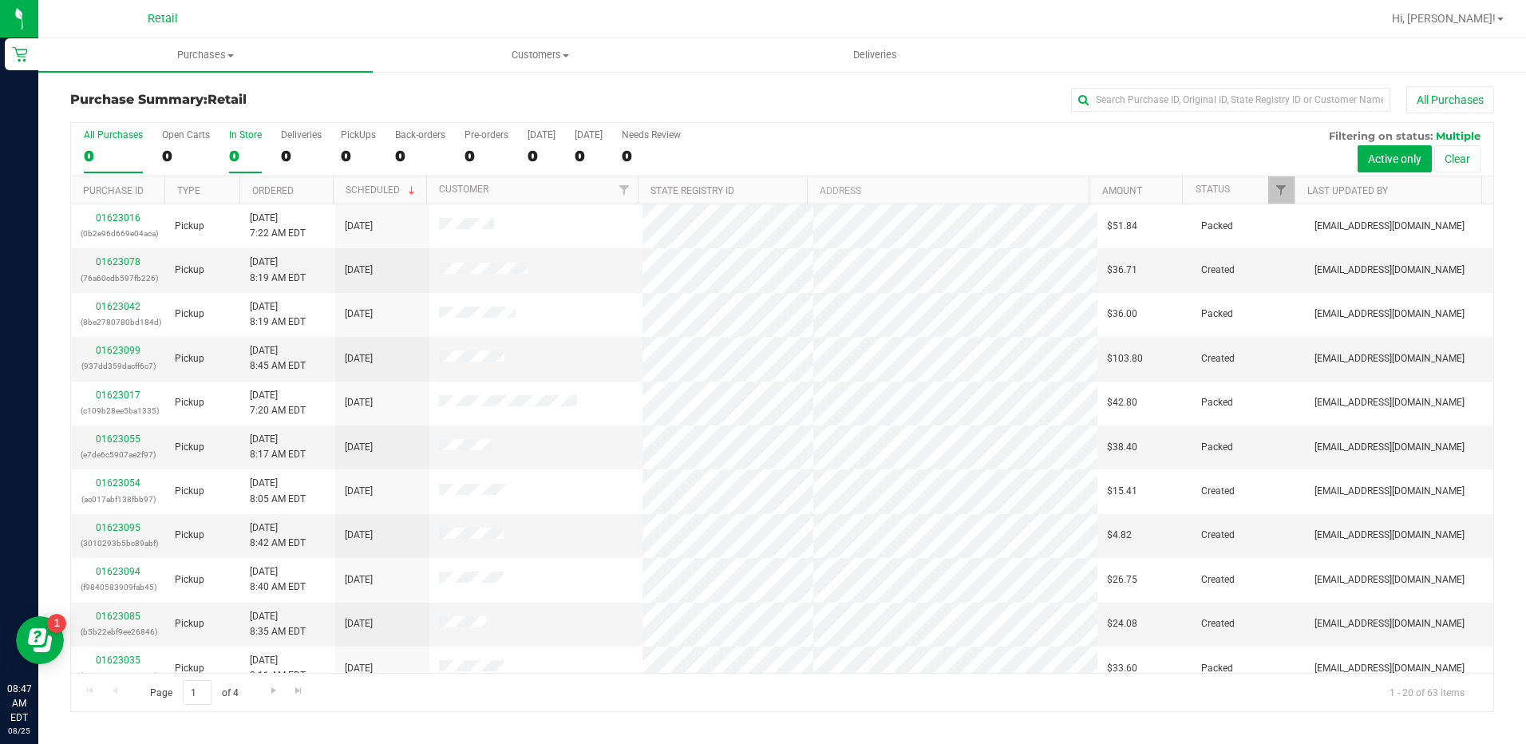
click at [233, 142] on label "In Store 0" at bounding box center [245, 151] width 33 height 44
click at [0, 0] on input "In Store 0" at bounding box center [0, 0] width 0 height 0
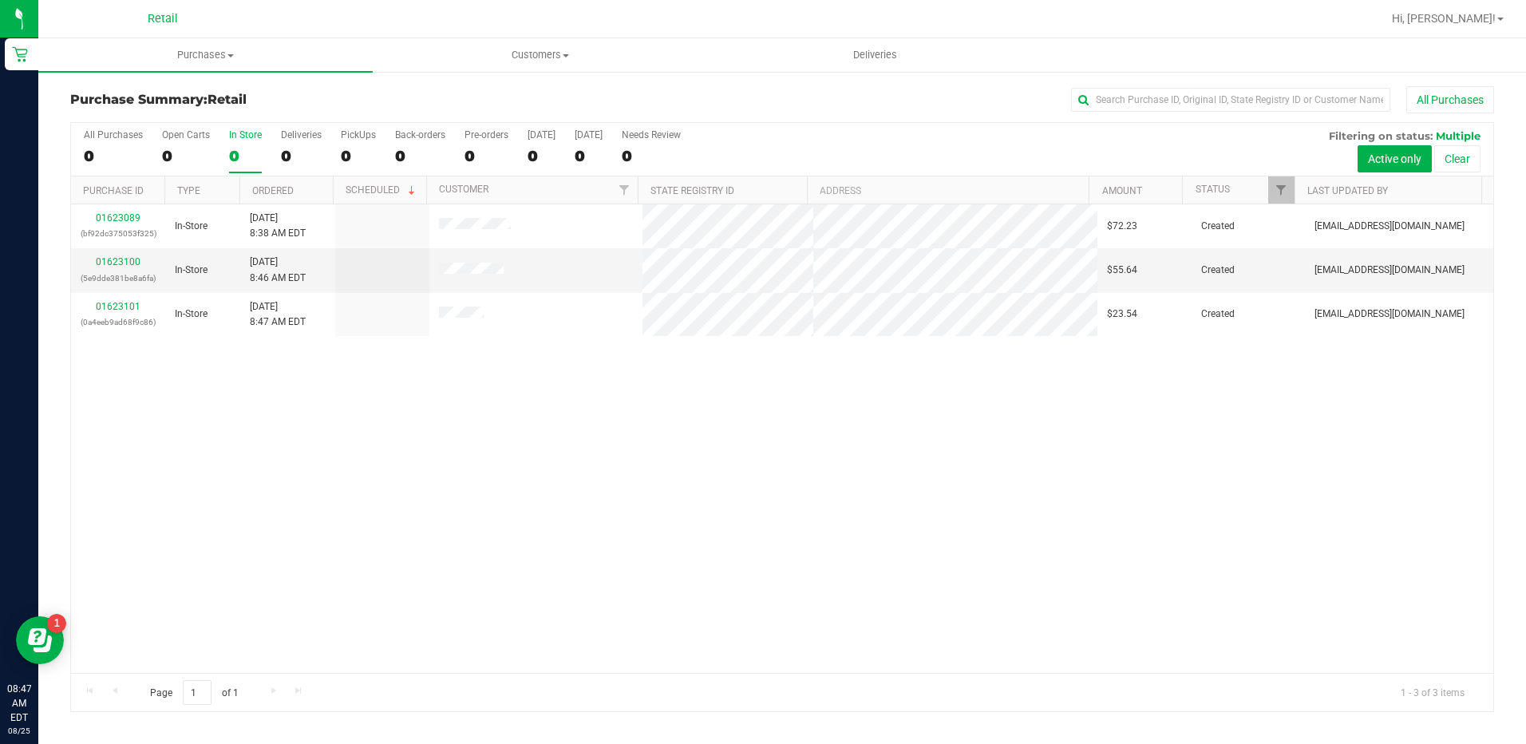
click at [247, 147] on div "0" at bounding box center [245, 156] width 33 height 18
click at [0, 0] on input "In Store 0" at bounding box center [0, 0] width 0 height 0
click at [114, 256] on link "01623100" at bounding box center [118, 261] width 45 height 11
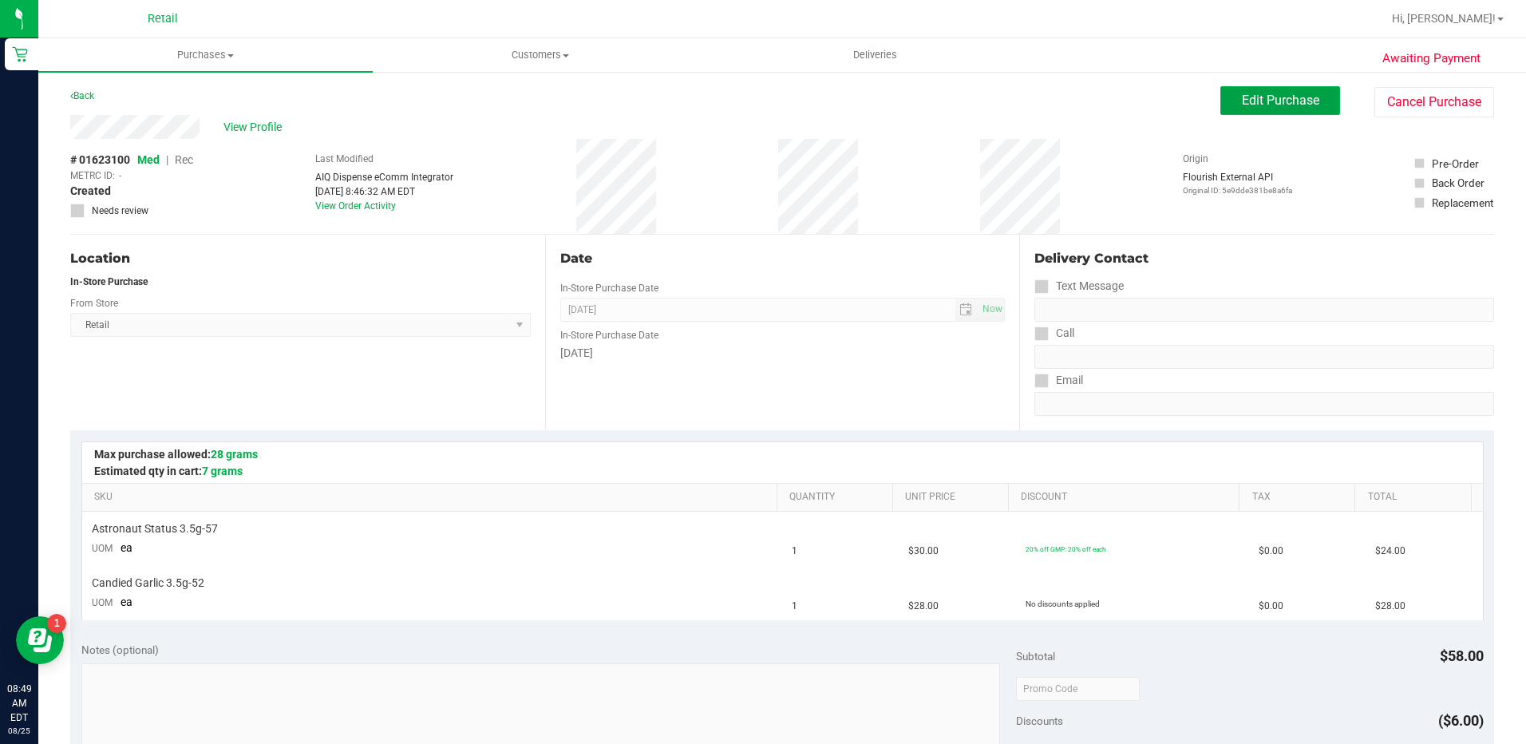
click at [1258, 105] on span "Edit Purchase" at bounding box center [1280, 100] width 77 height 15
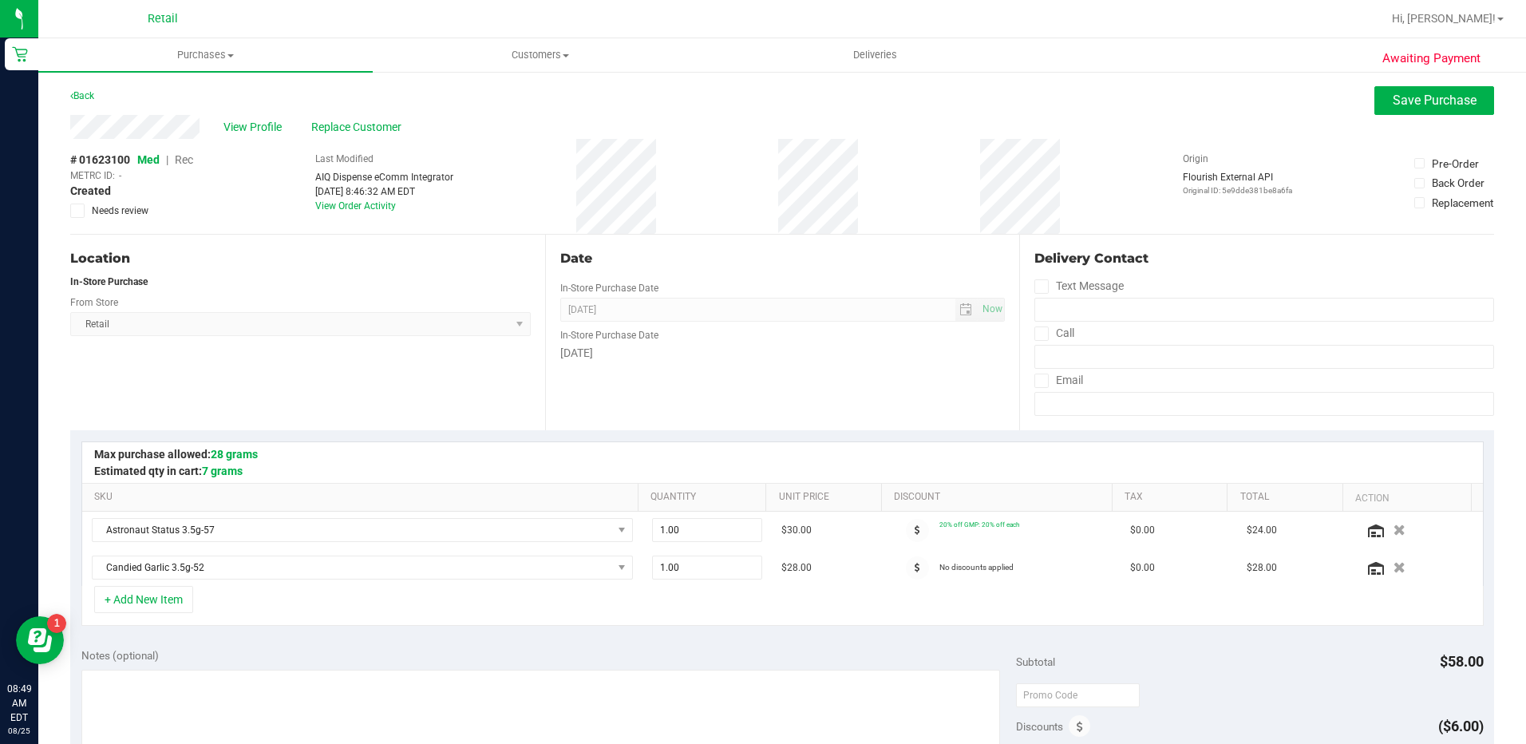
click at [187, 160] on span "Rec" at bounding box center [184, 159] width 18 height 13
click at [380, 129] on span "Replace Customer" at bounding box center [359, 127] width 96 height 17
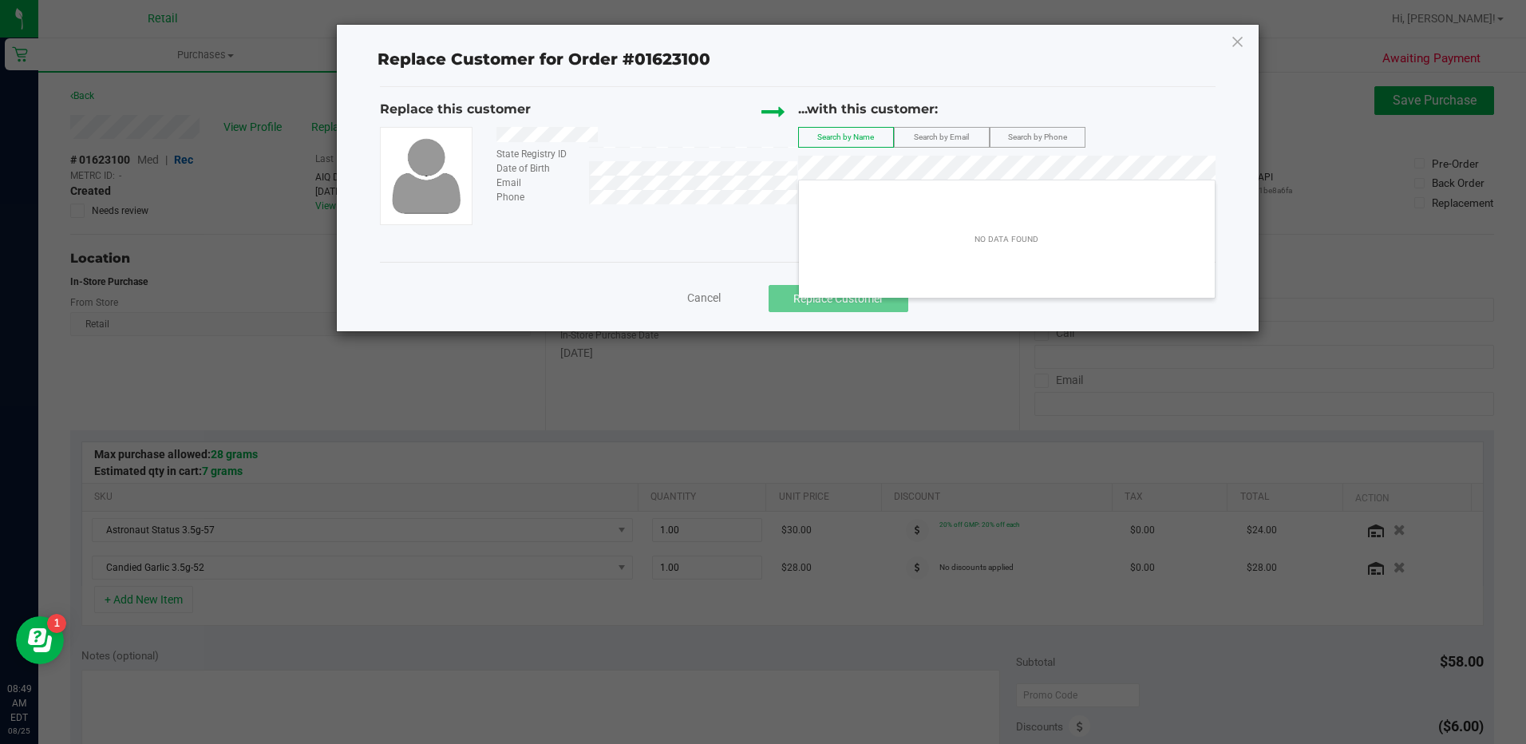
click at [704, 300] on span "Cancel" at bounding box center [704, 297] width 34 height 13
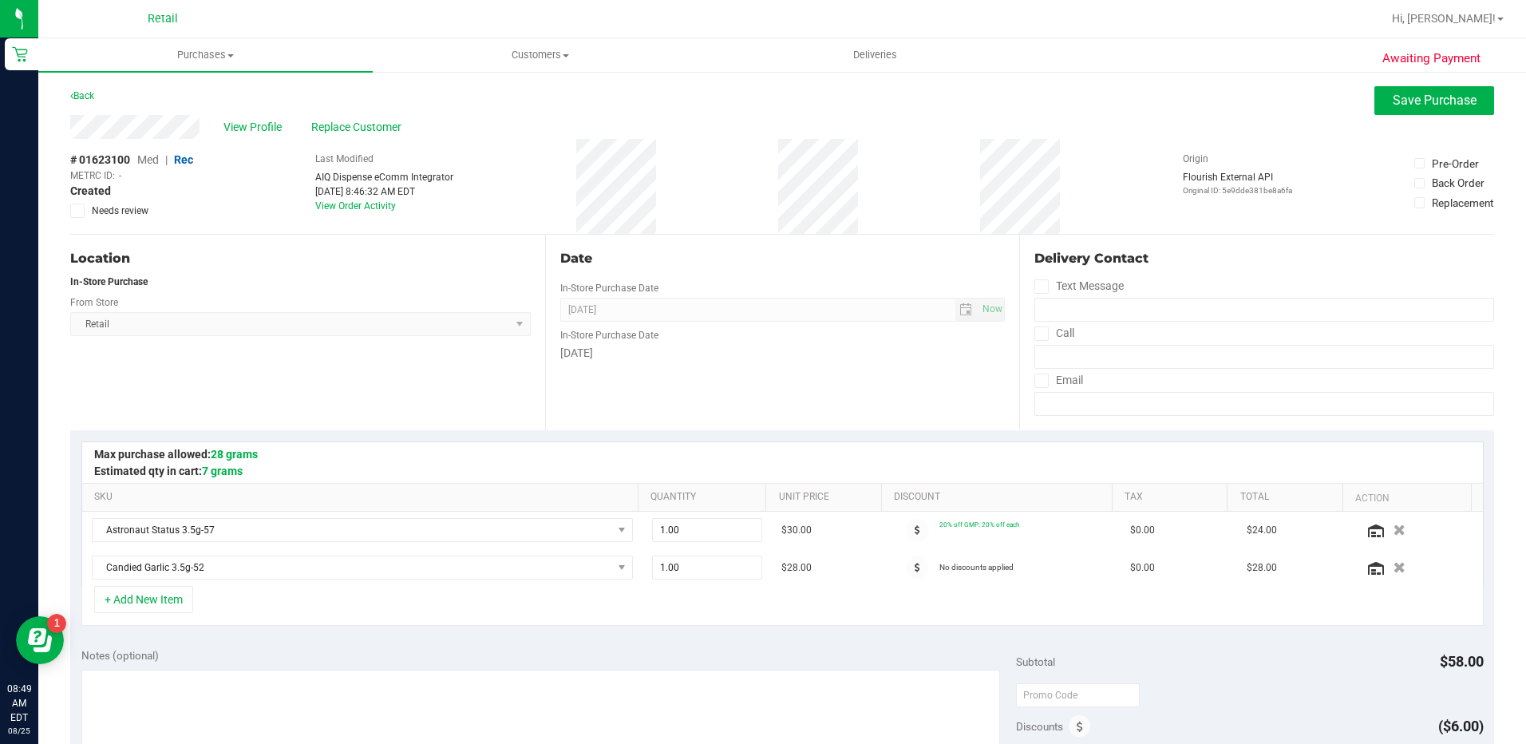
scroll to position [319, 0]
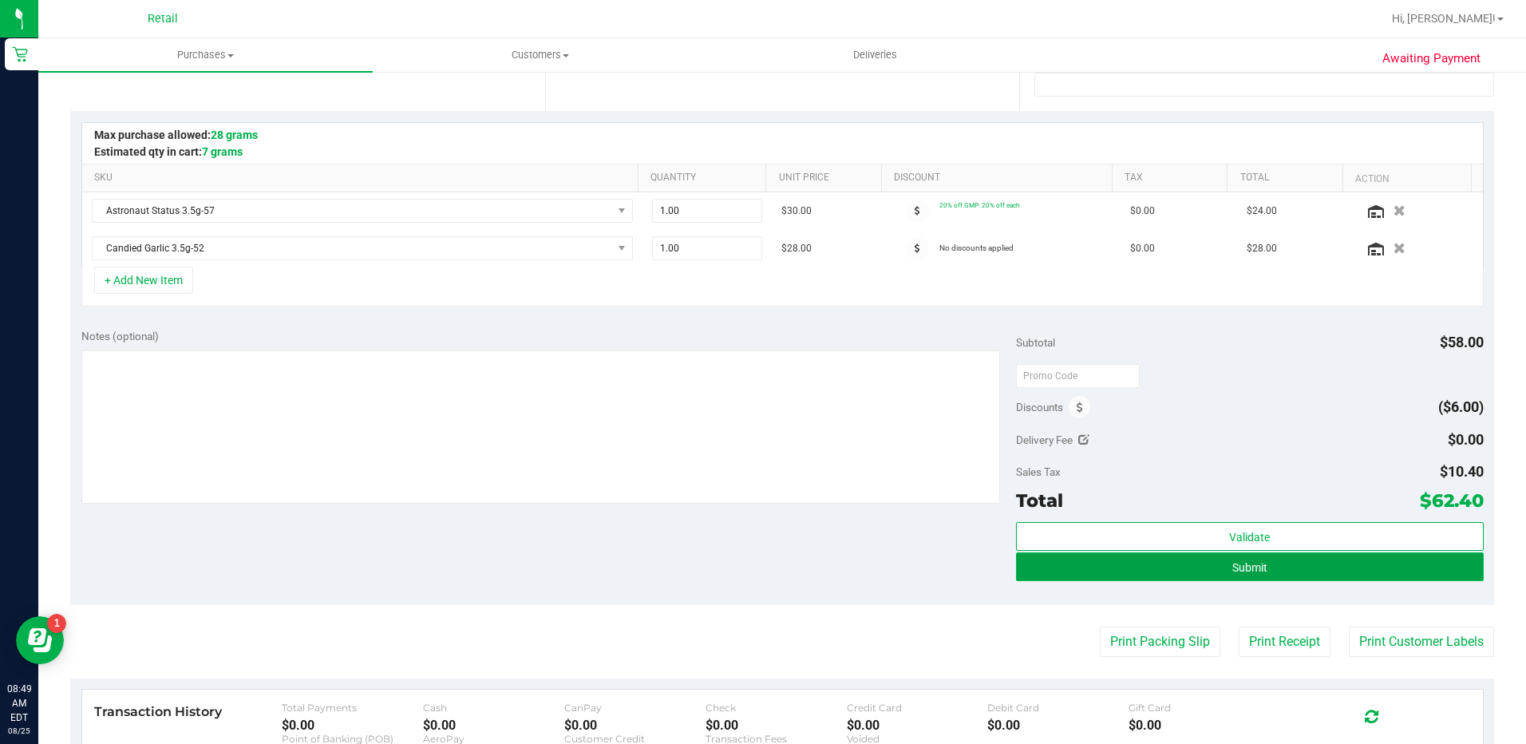
click at [1345, 570] on button "Submit" at bounding box center [1250, 566] width 468 height 29
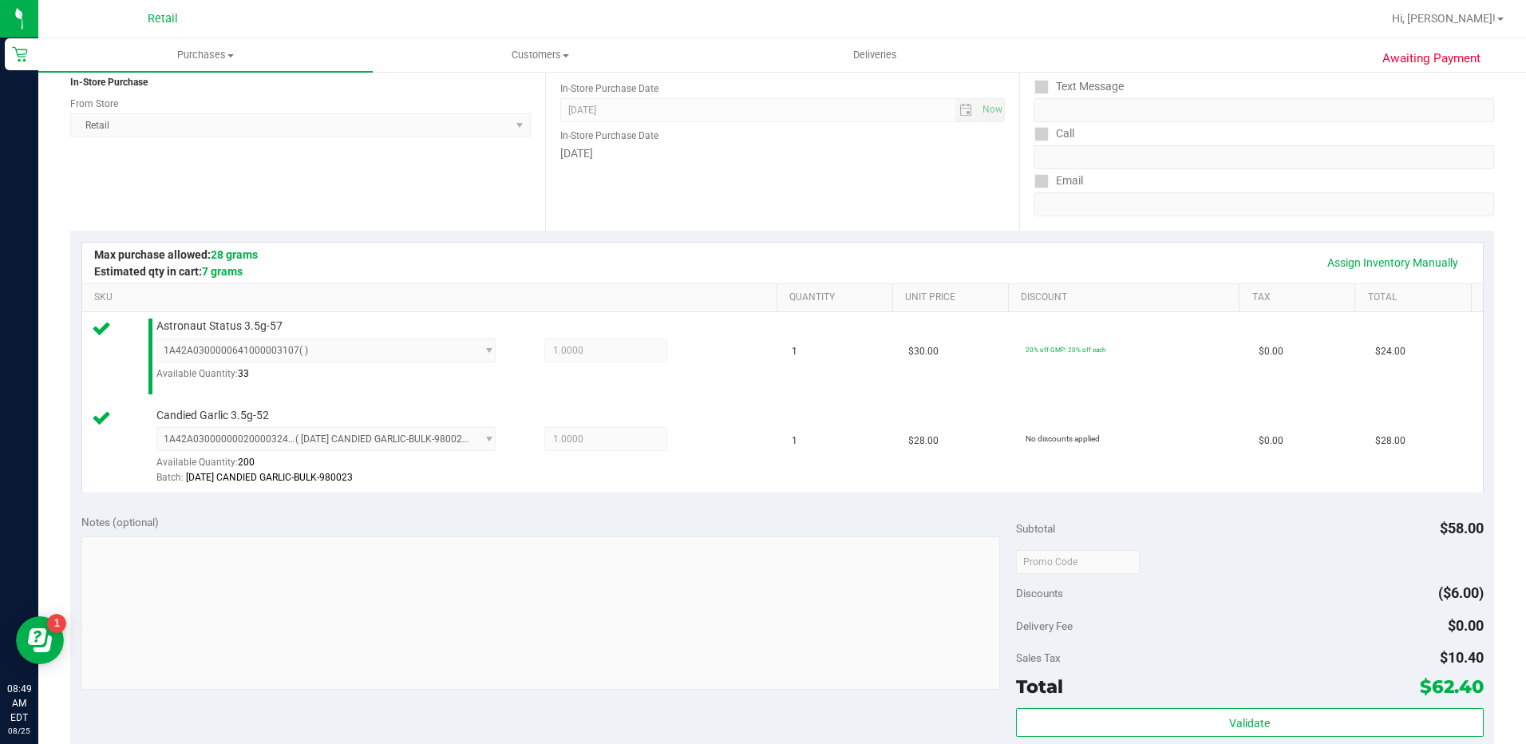
scroll to position [319, 0]
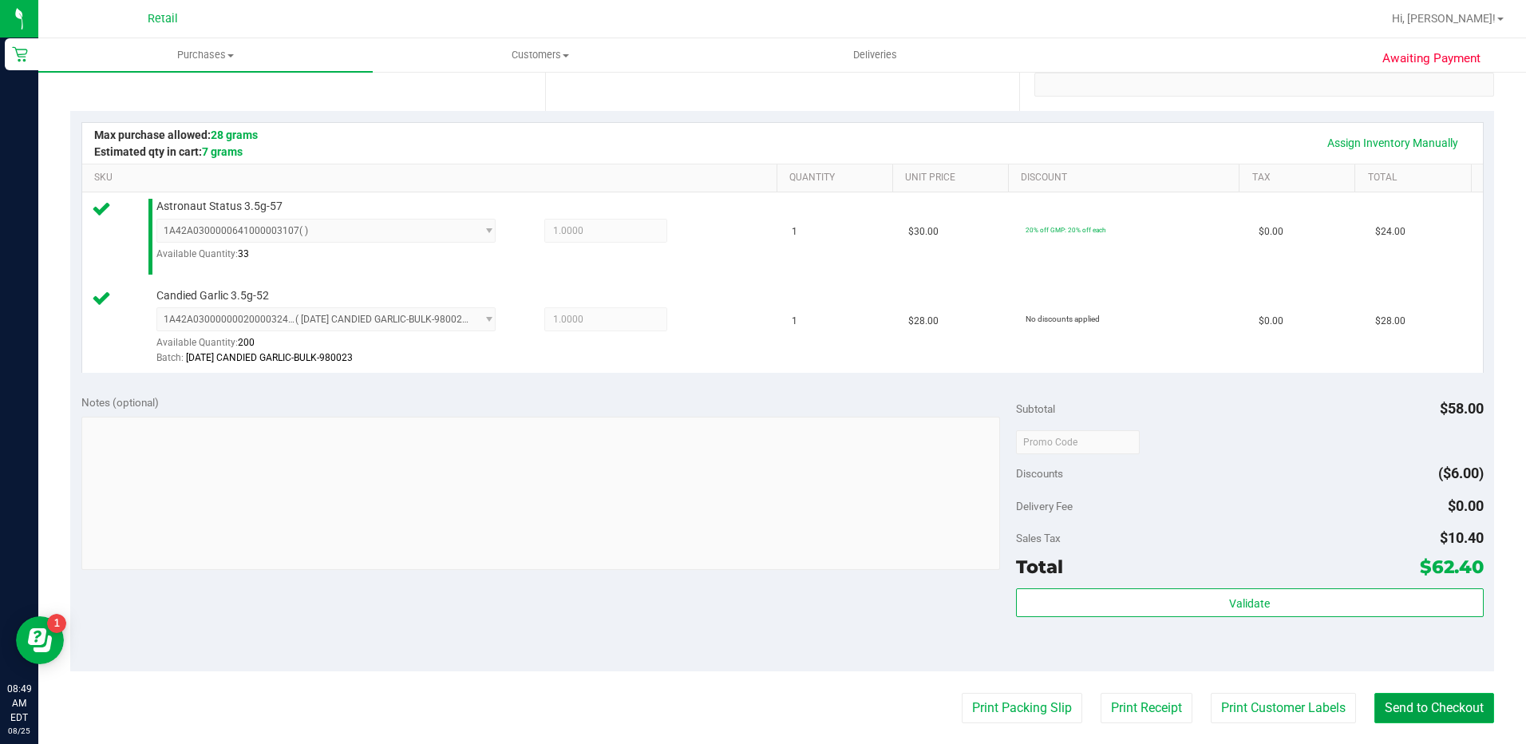
click at [1394, 709] on button "Send to Checkout" at bounding box center [1434, 708] width 120 height 30
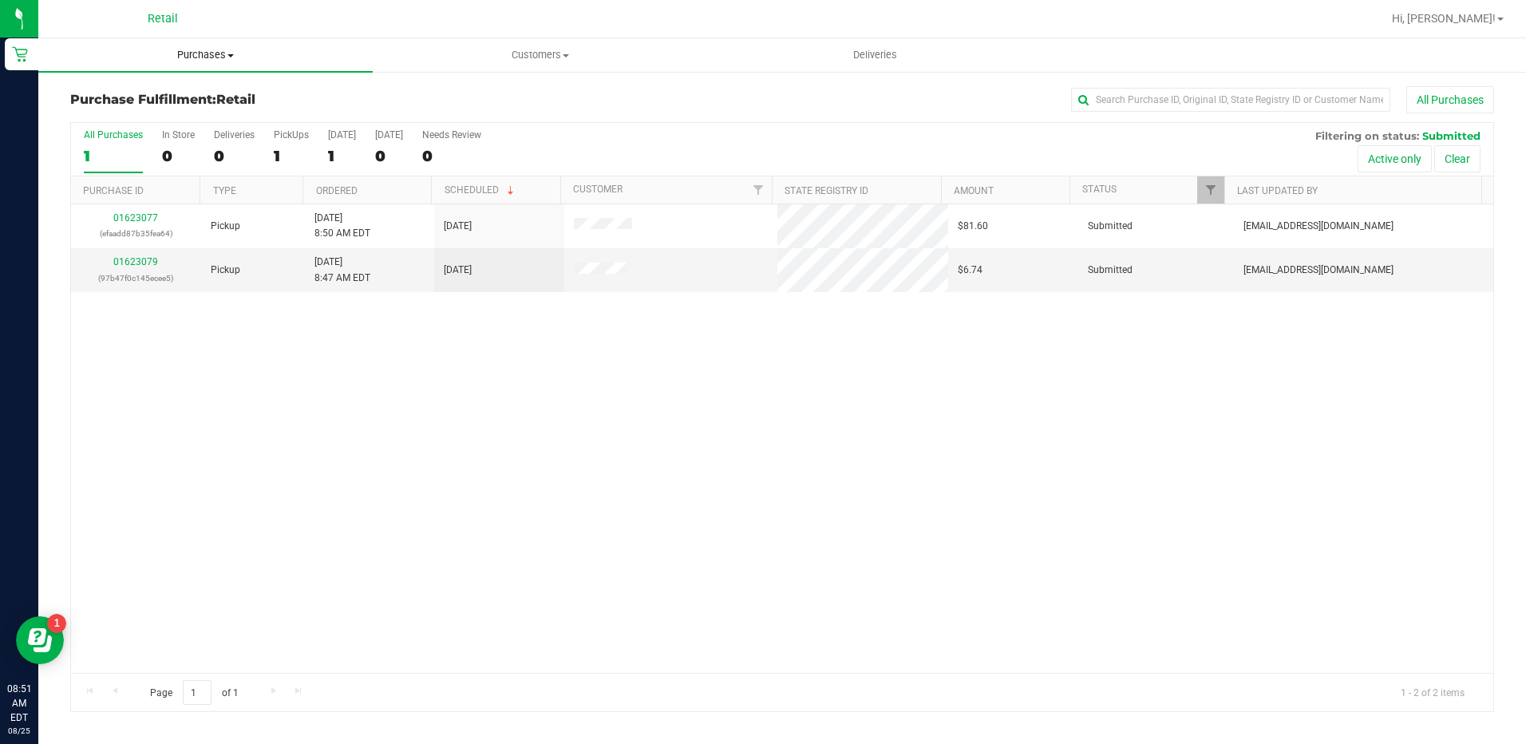
click at [231, 52] on span "Purchases" at bounding box center [205, 55] width 334 height 14
click at [229, 87] on li "Summary of purchases" at bounding box center [205, 96] width 334 height 19
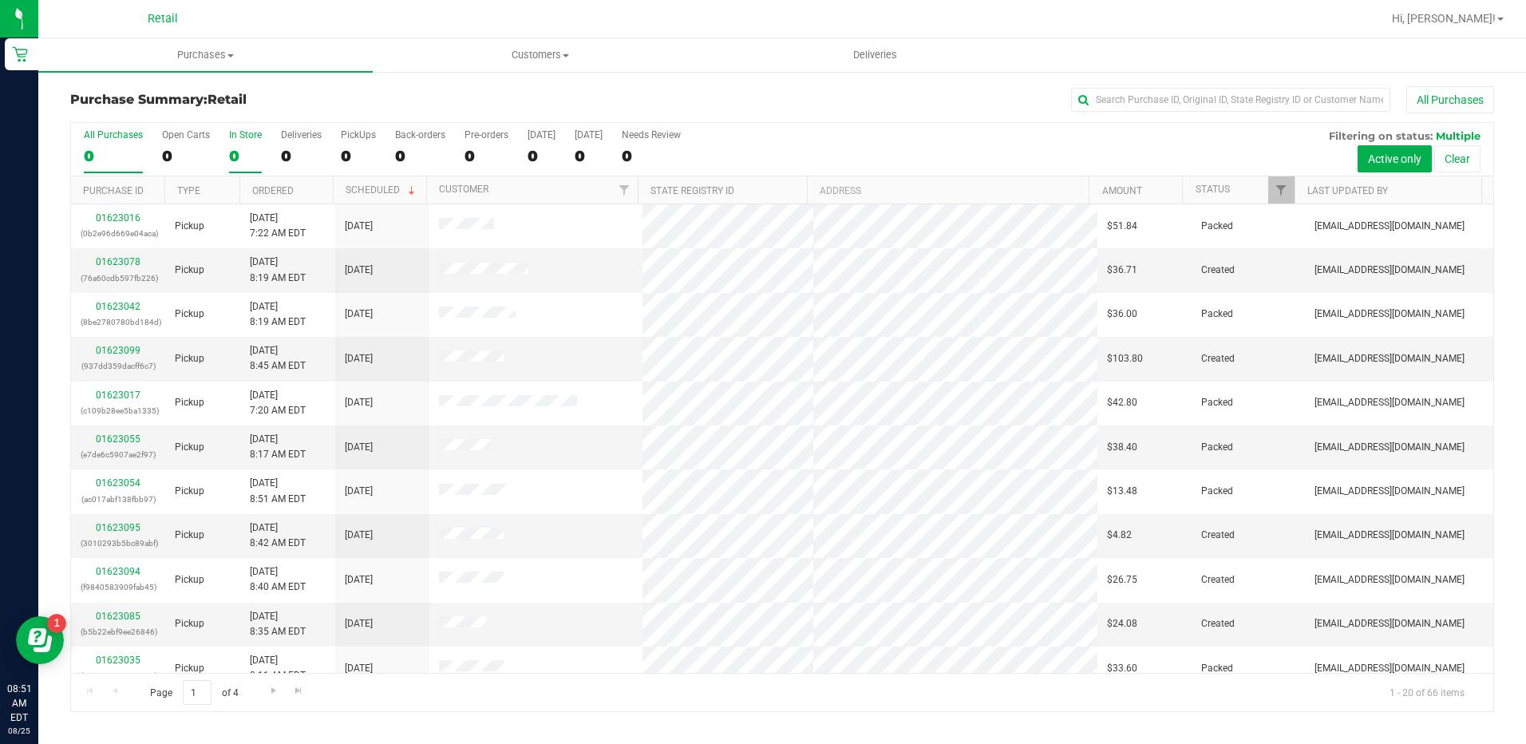
click at [240, 144] on label "In Store 0" at bounding box center [245, 151] width 33 height 44
click at [0, 0] on input "In Store 0" at bounding box center [0, 0] width 0 height 0
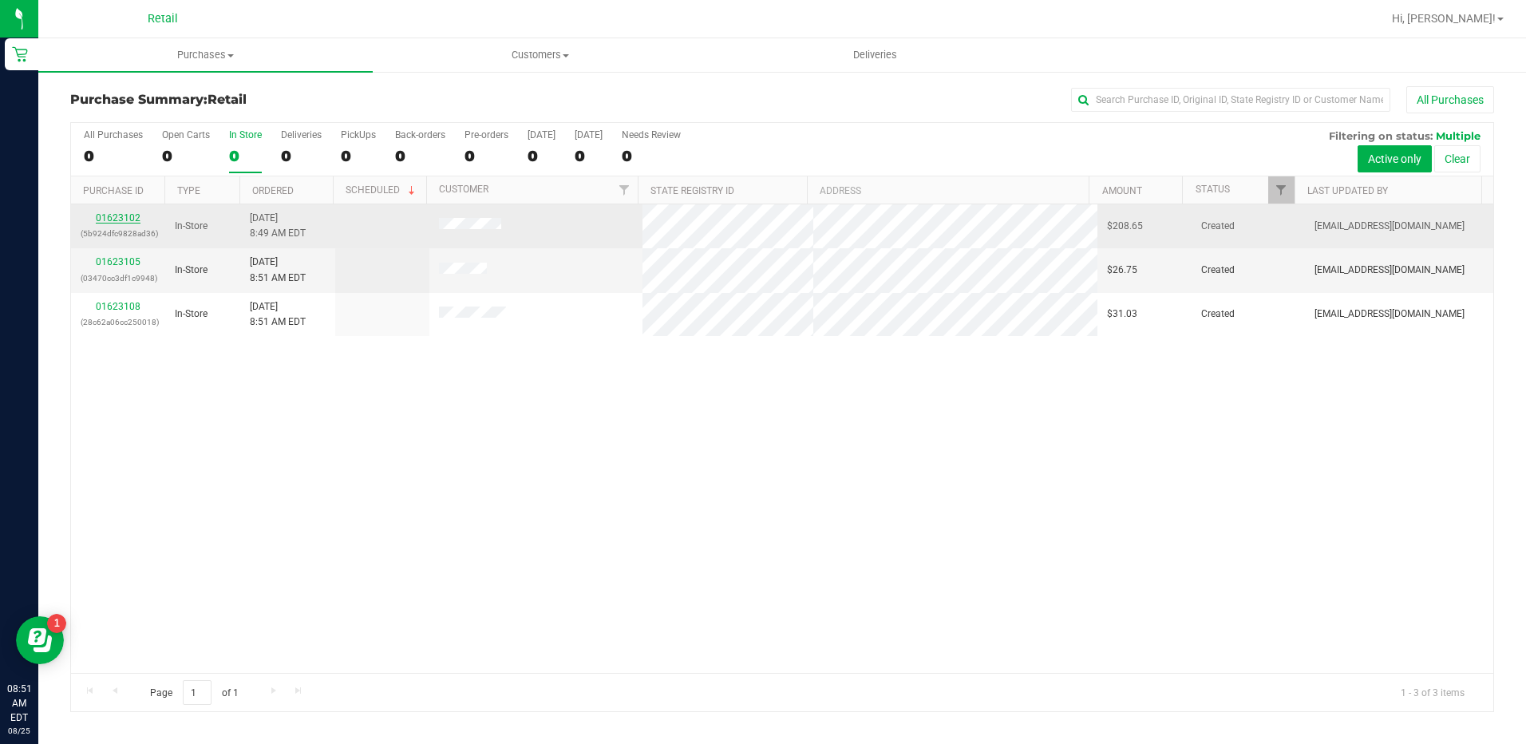
click at [134, 213] on link "01623102" at bounding box center [118, 217] width 45 height 11
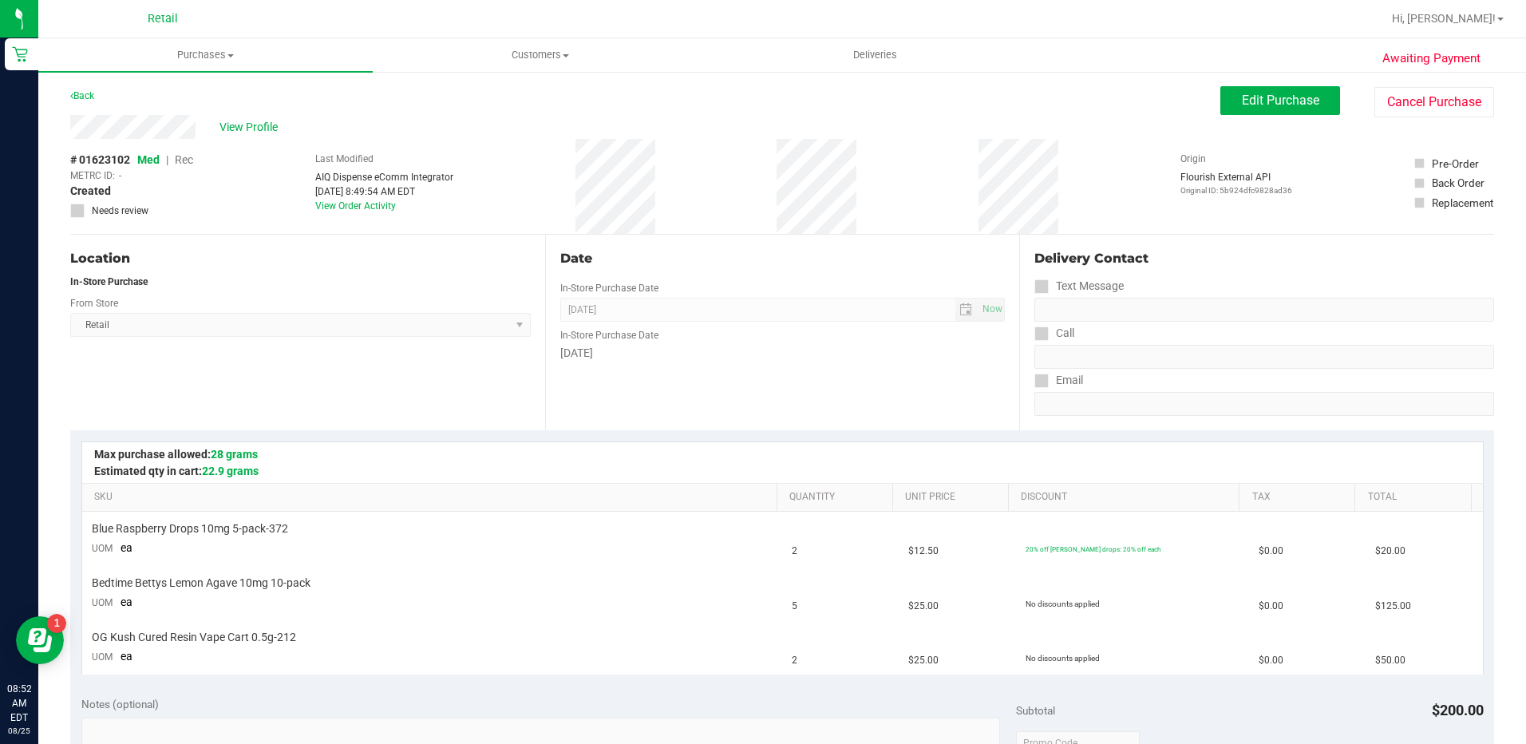
click at [1306, 118] on div "View Profile # 01623102 Med | Rec METRC ID: - Created Needs review Last Modifie…" at bounding box center [782, 175] width 1424 height 120
drag, startPoint x: 1284, startPoint y: 98, endPoint x: 1126, endPoint y: 97, distance: 158.0
click at [1282, 94] on span "Edit Purchase" at bounding box center [1280, 100] width 77 height 15
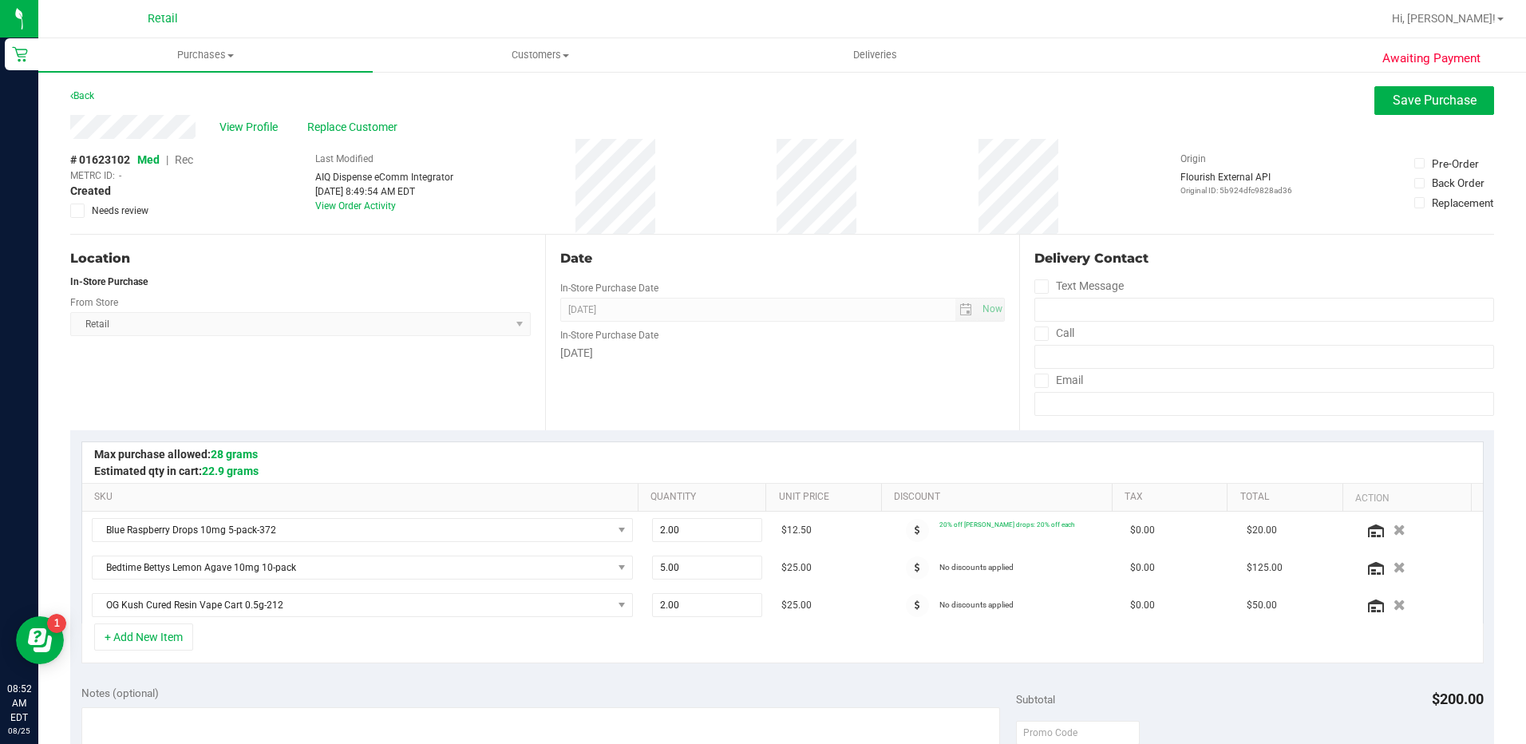
click at [187, 155] on span "Rec" at bounding box center [184, 159] width 18 height 13
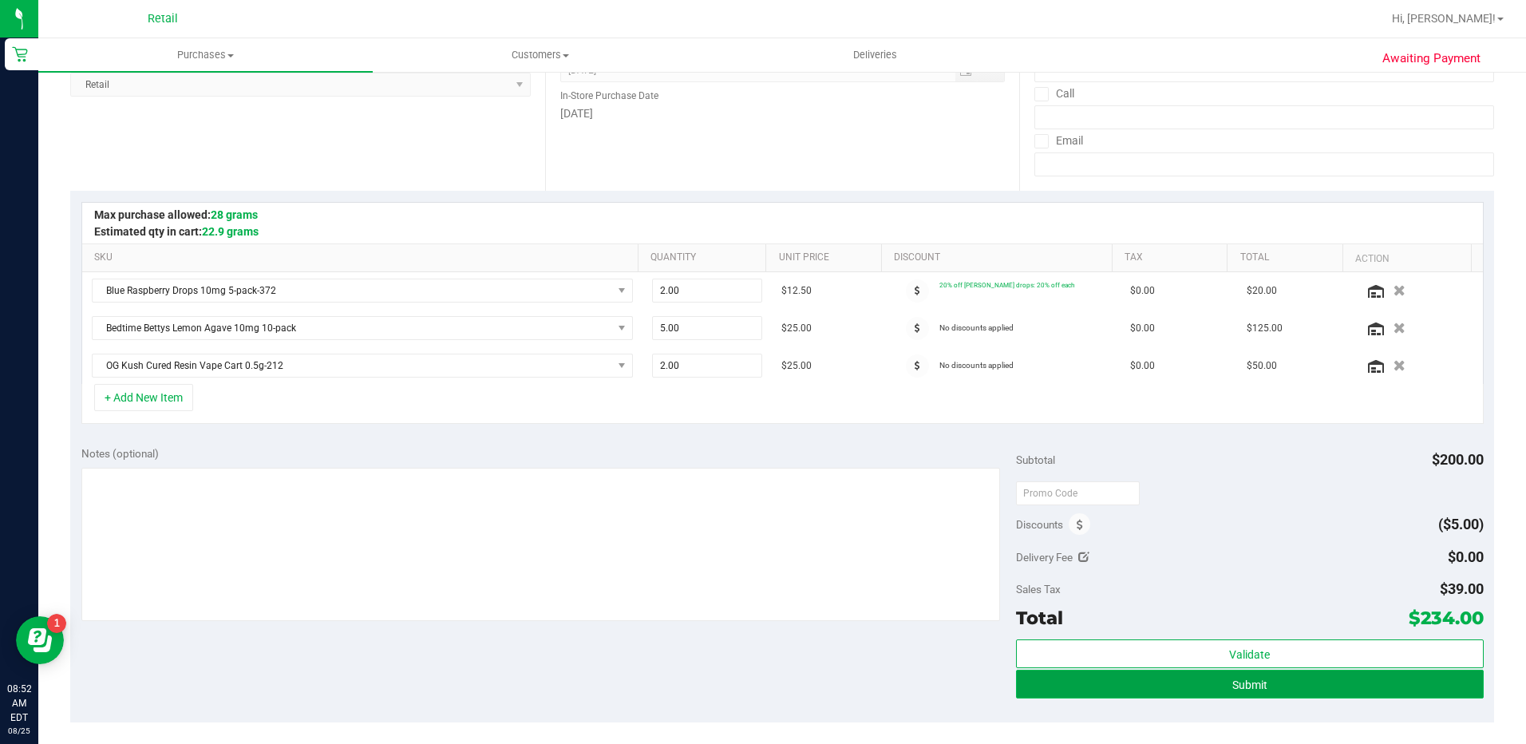
click at [1322, 686] on button "Submit" at bounding box center [1250, 684] width 468 height 29
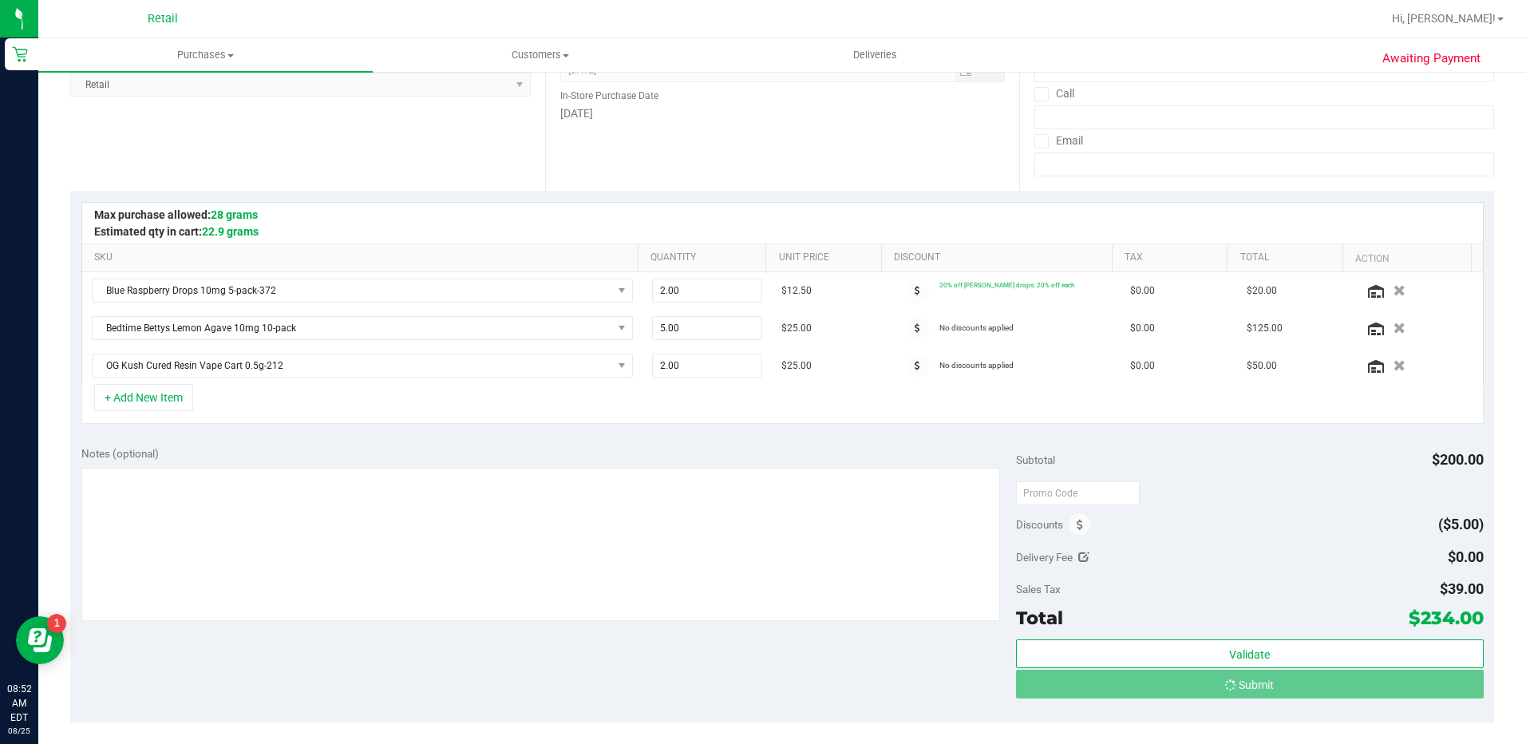
scroll to position [0, 0]
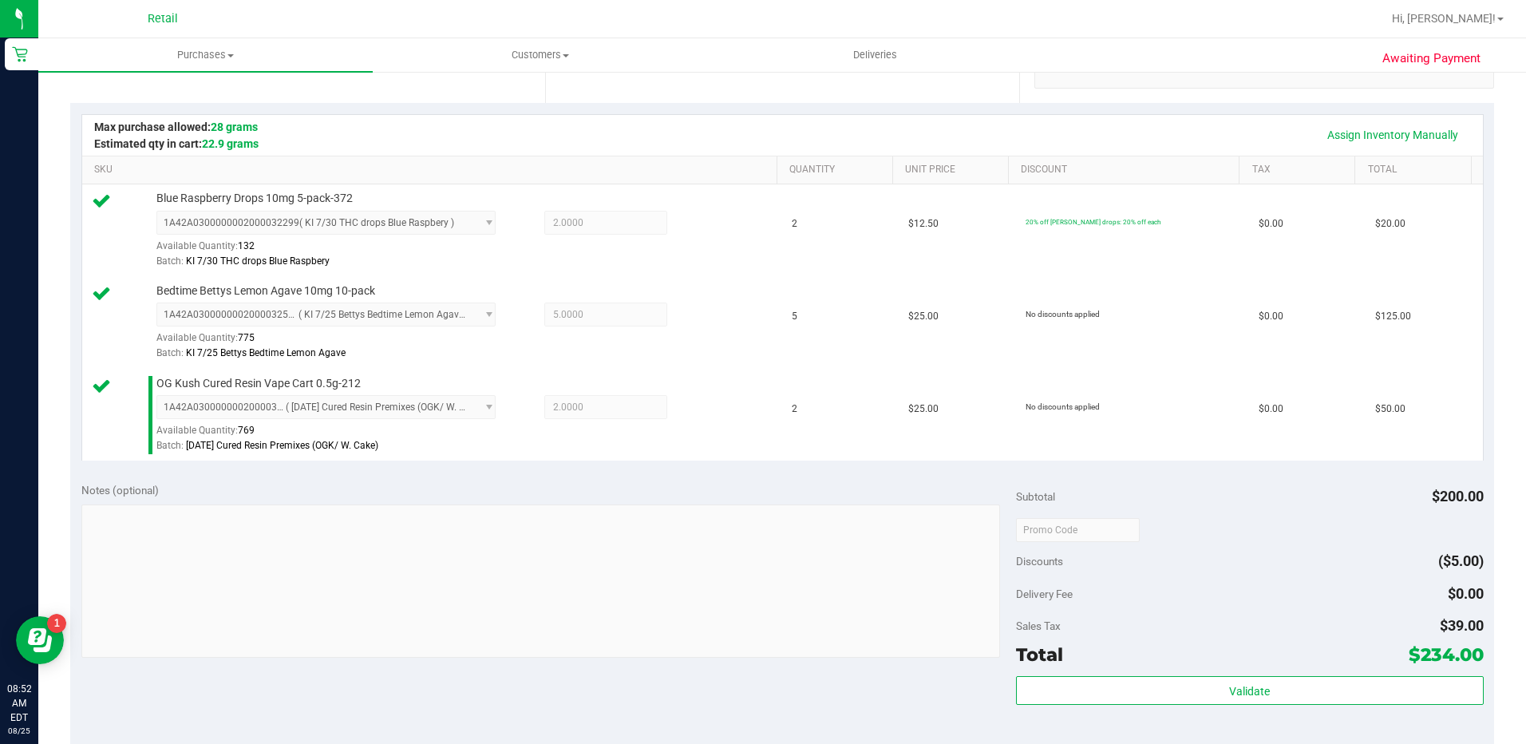
scroll to position [399, 0]
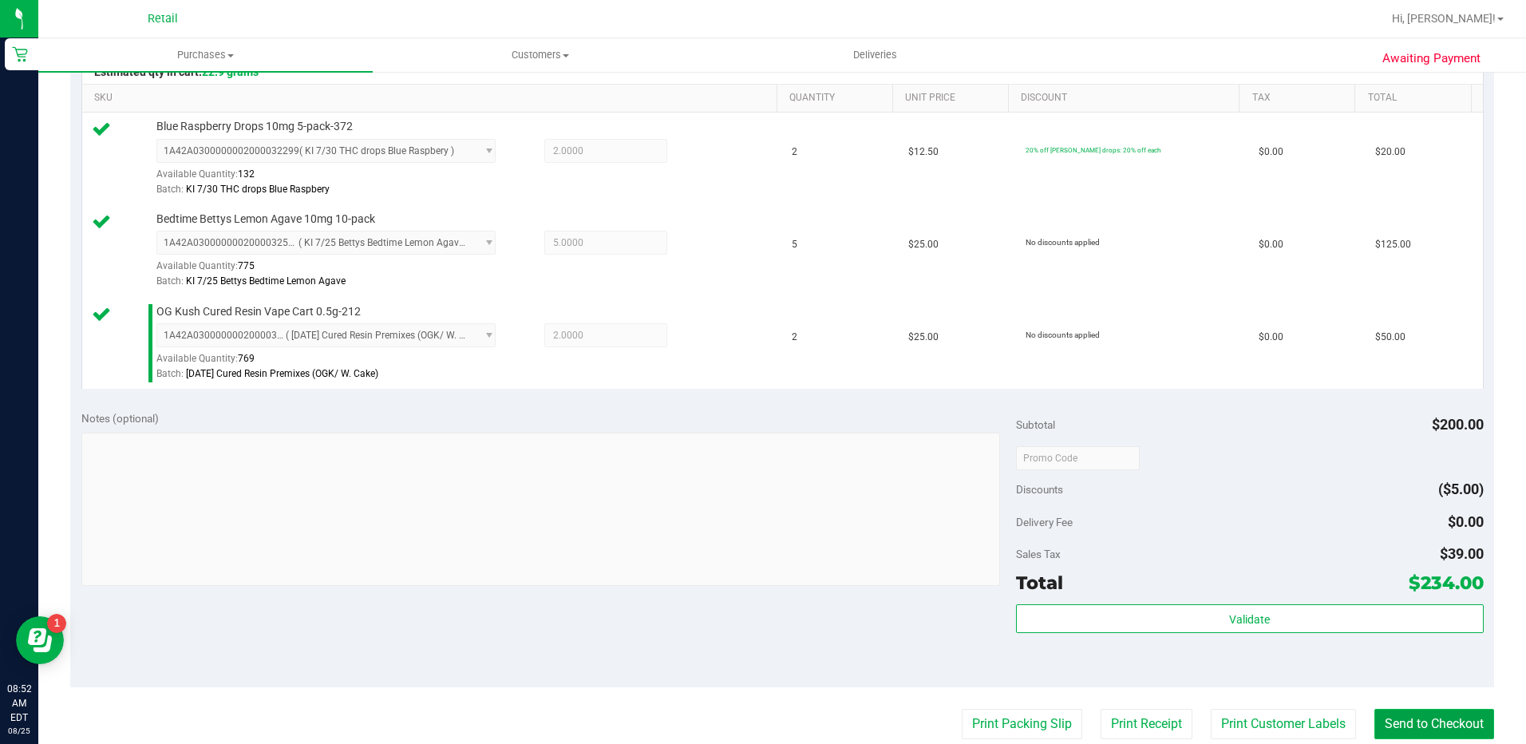
click at [1394, 720] on button "Send to Checkout" at bounding box center [1434, 724] width 120 height 30
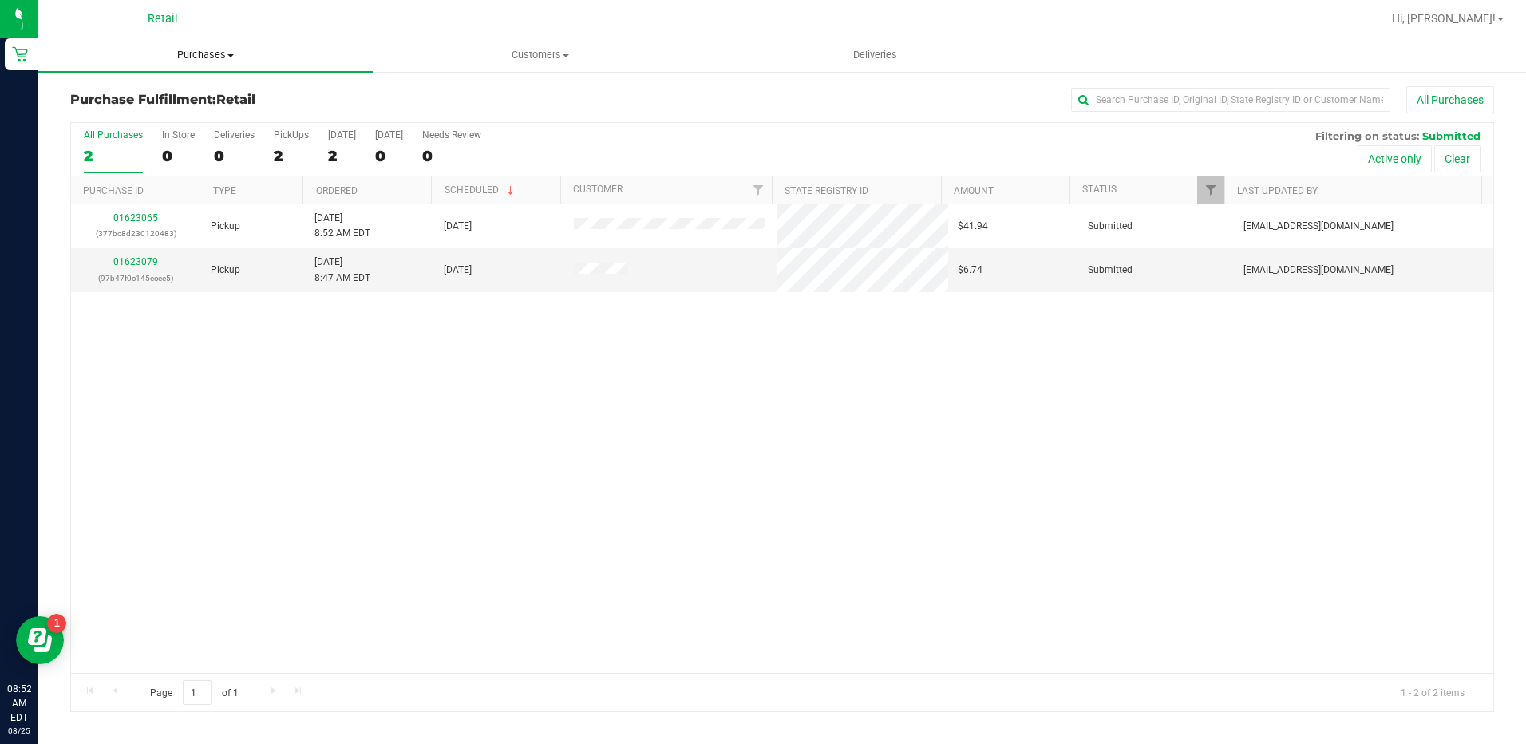
click at [202, 47] on uib-tab-heading "Purchases Summary of purchases Fulfillment All purchases" at bounding box center [205, 55] width 334 height 34
click at [207, 95] on li "Summary of purchases" at bounding box center [205, 96] width 334 height 19
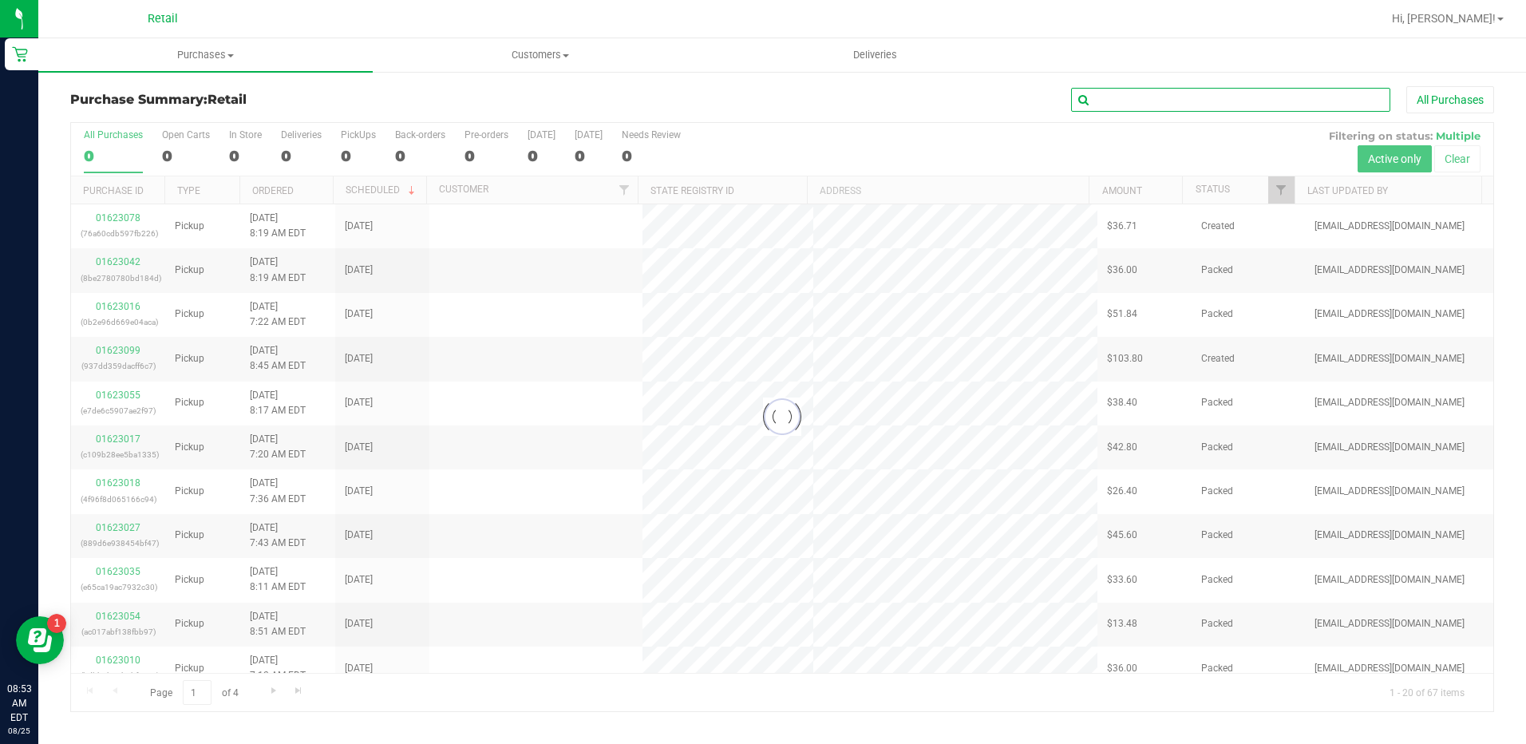
click at [1182, 93] on input "text" at bounding box center [1230, 100] width 319 height 24
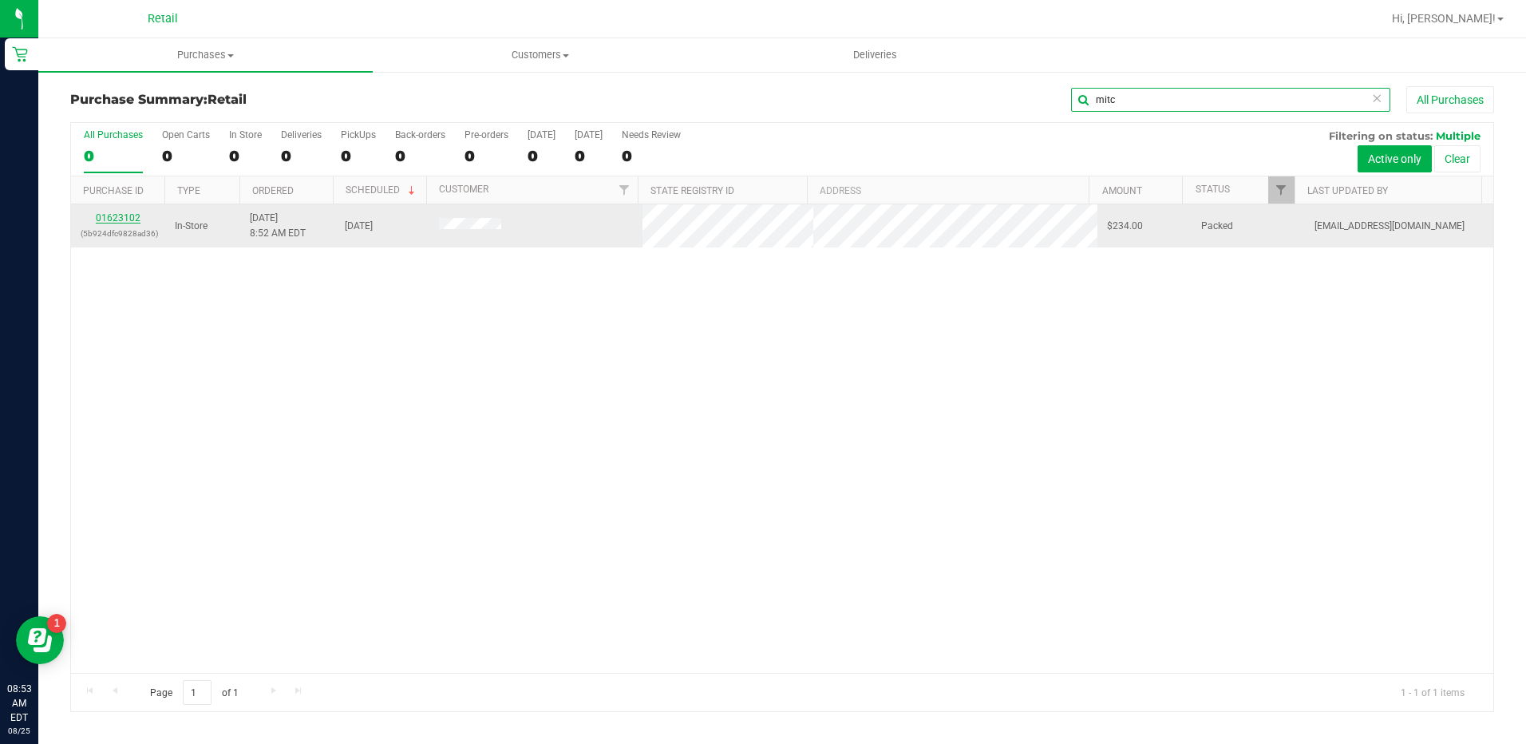
type input "mitc"
click at [117, 217] on link "01623102" at bounding box center [118, 217] width 45 height 11
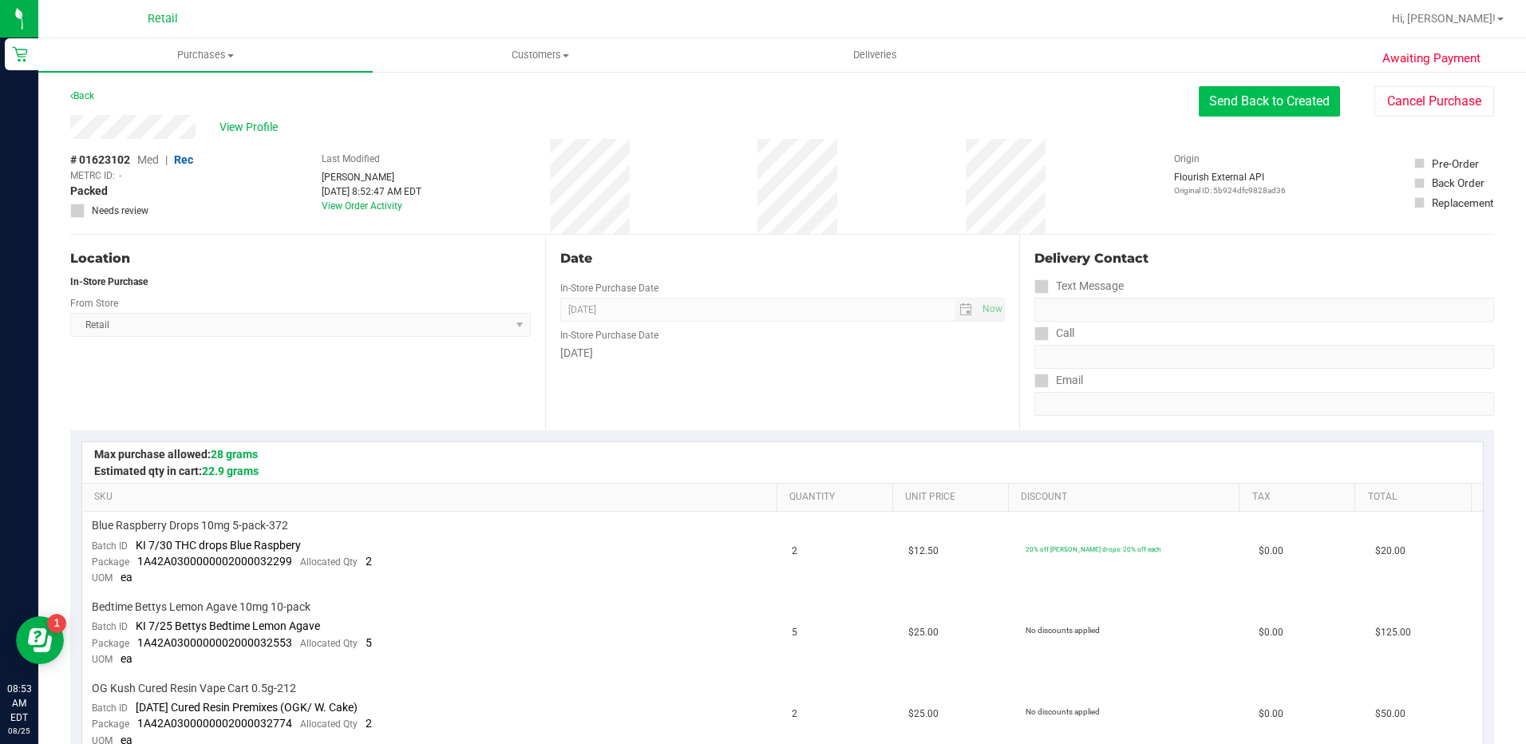
click at [1215, 96] on button "Send Back to Created" at bounding box center [1269, 101] width 141 height 30
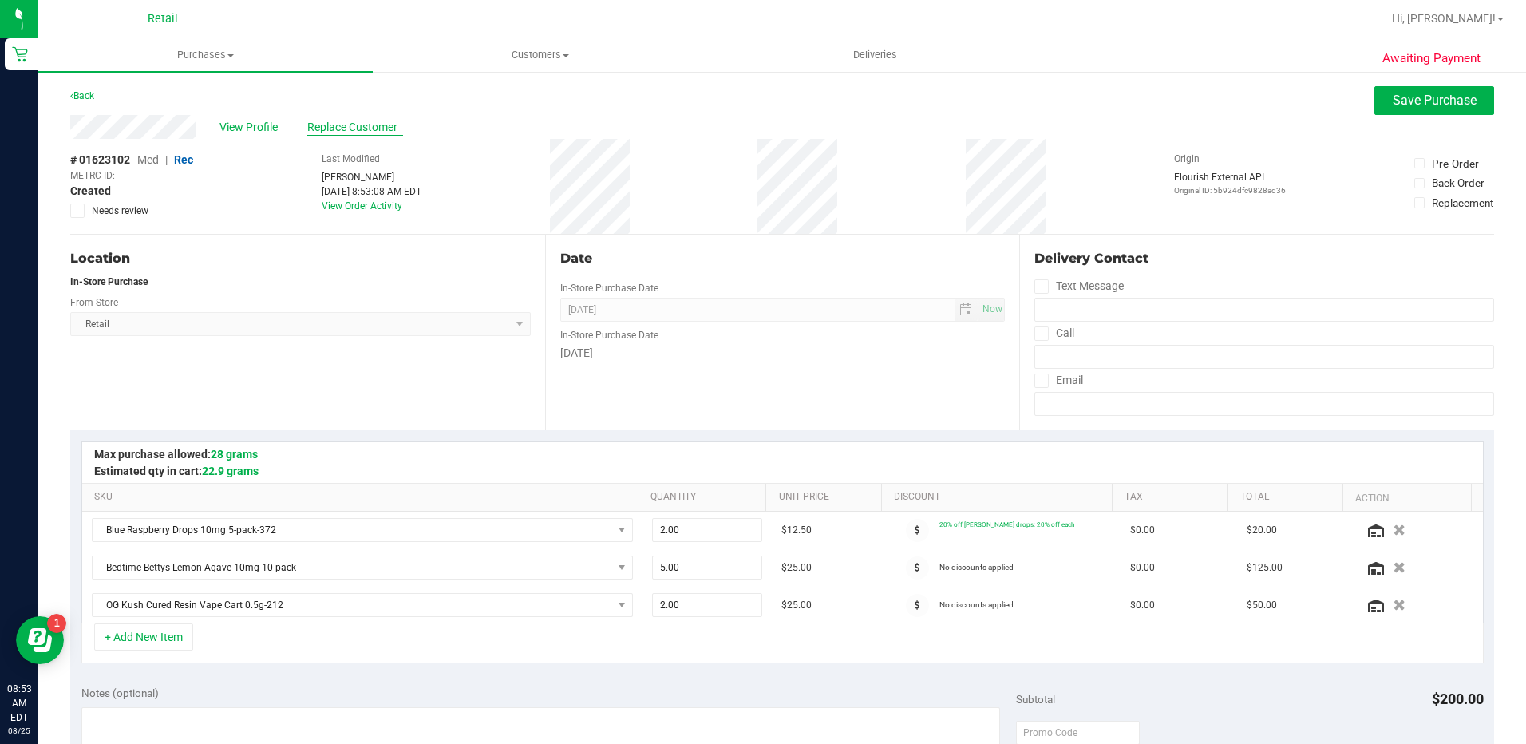
click at [343, 128] on span "Replace Customer" at bounding box center [355, 127] width 96 height 17
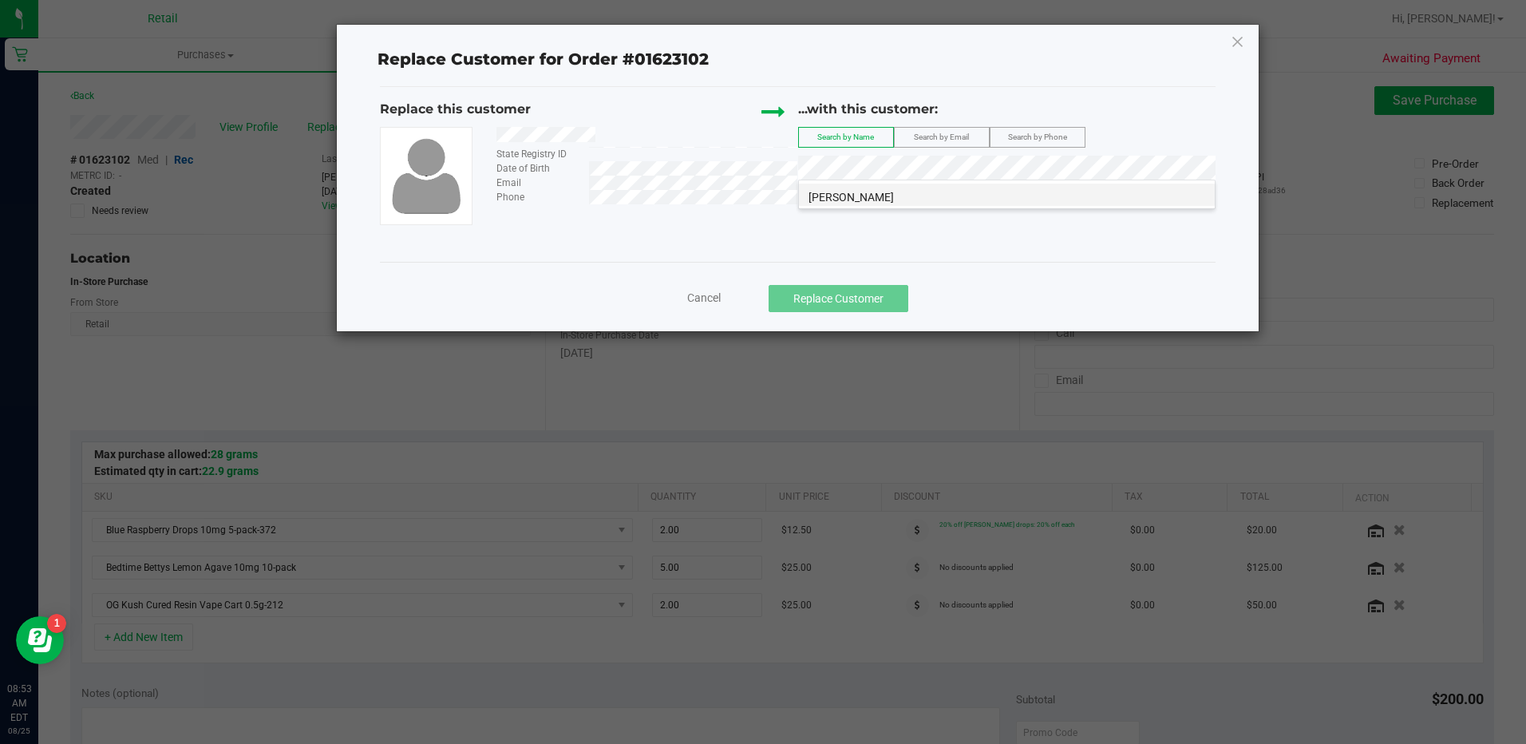
click at [901, 184] on li "[PERSON_NAME]" at bounding box center [1007, 195] width 416 height 22
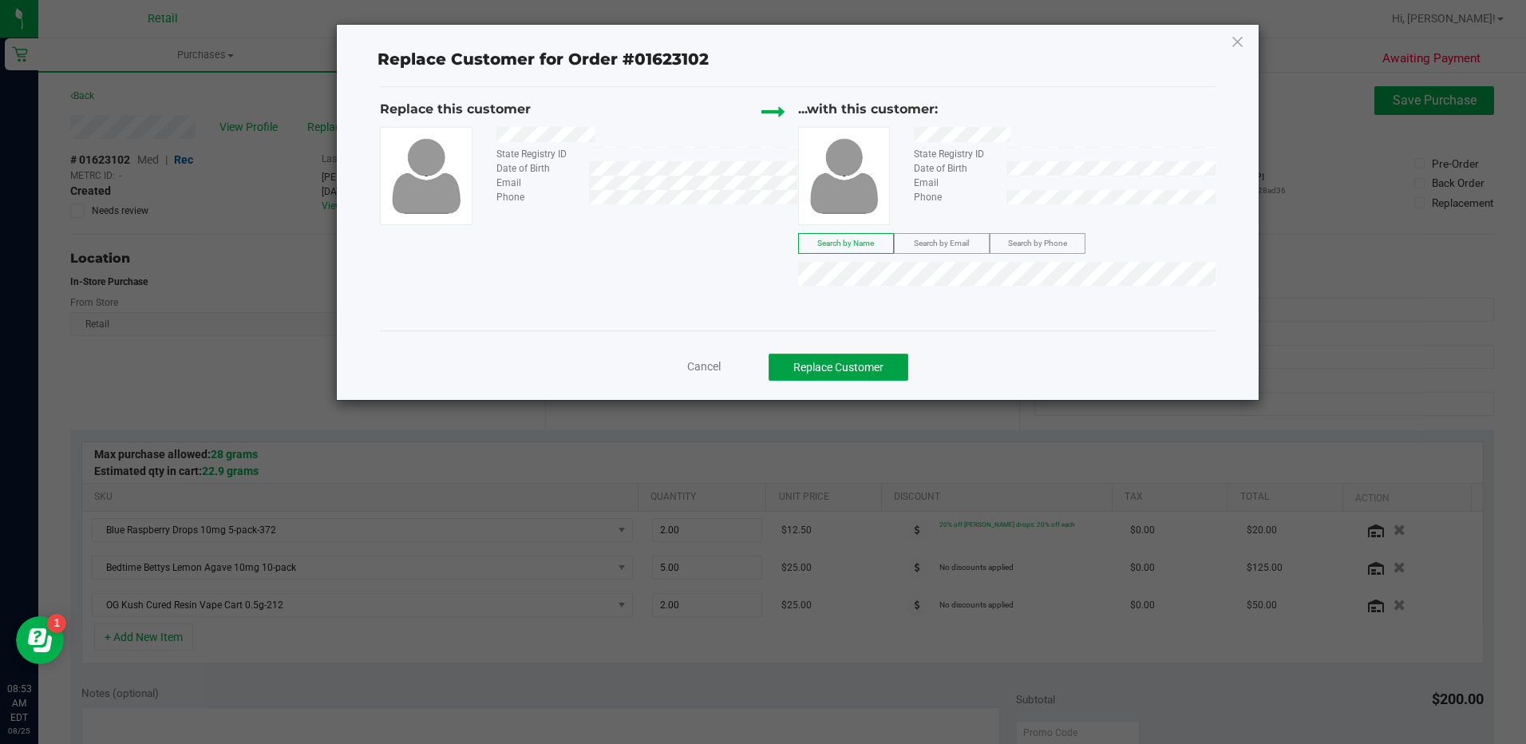
click at [830, 369] on button "Replace Customer" at bounding box center [839, 367] width 140 height 27
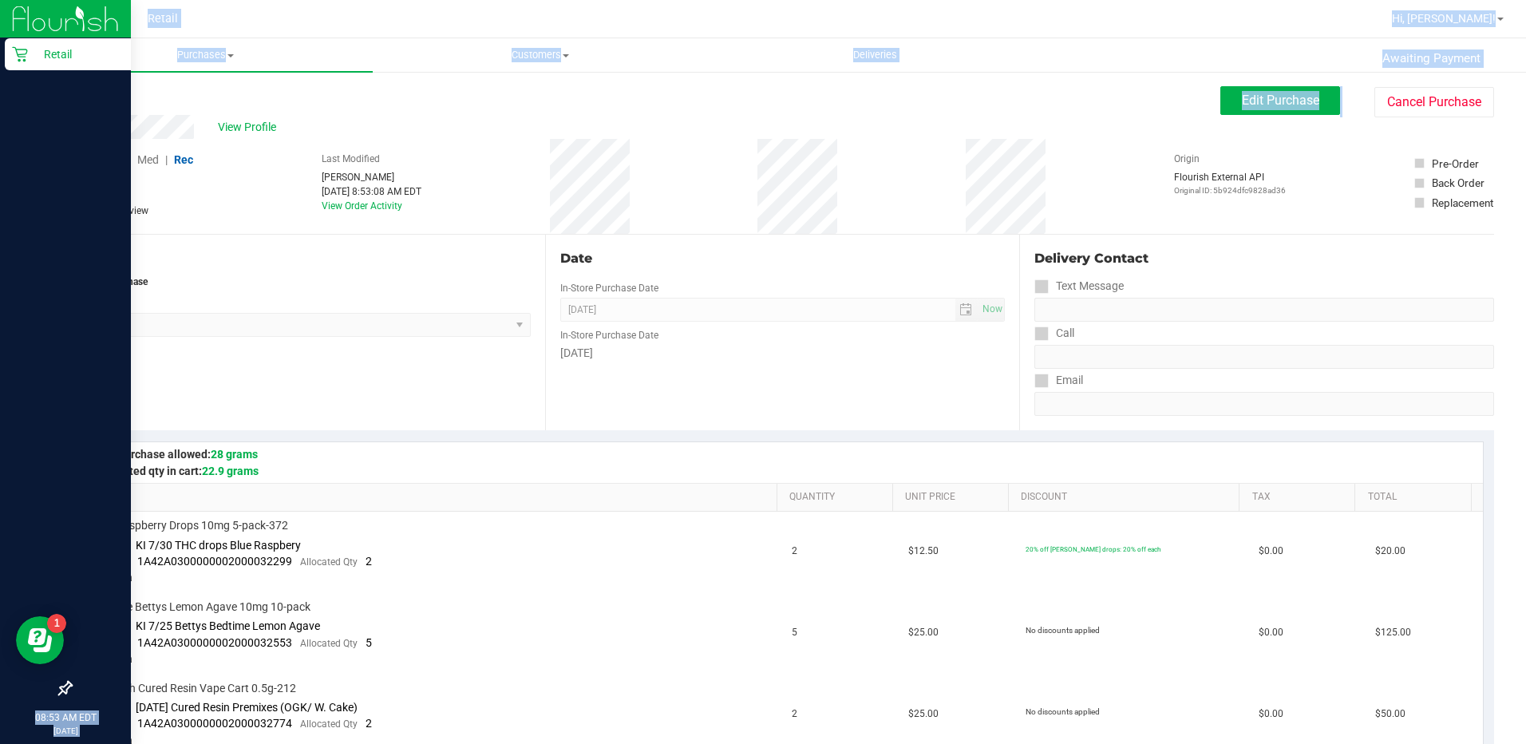
click at [32, 109] on div "Retail 08:53 AM EDT [DATE] 08/25 Retail Hi, [PERSON_NAME]! Purchases Summary of…" at bounding box center [763, 372] width 1526 height 744
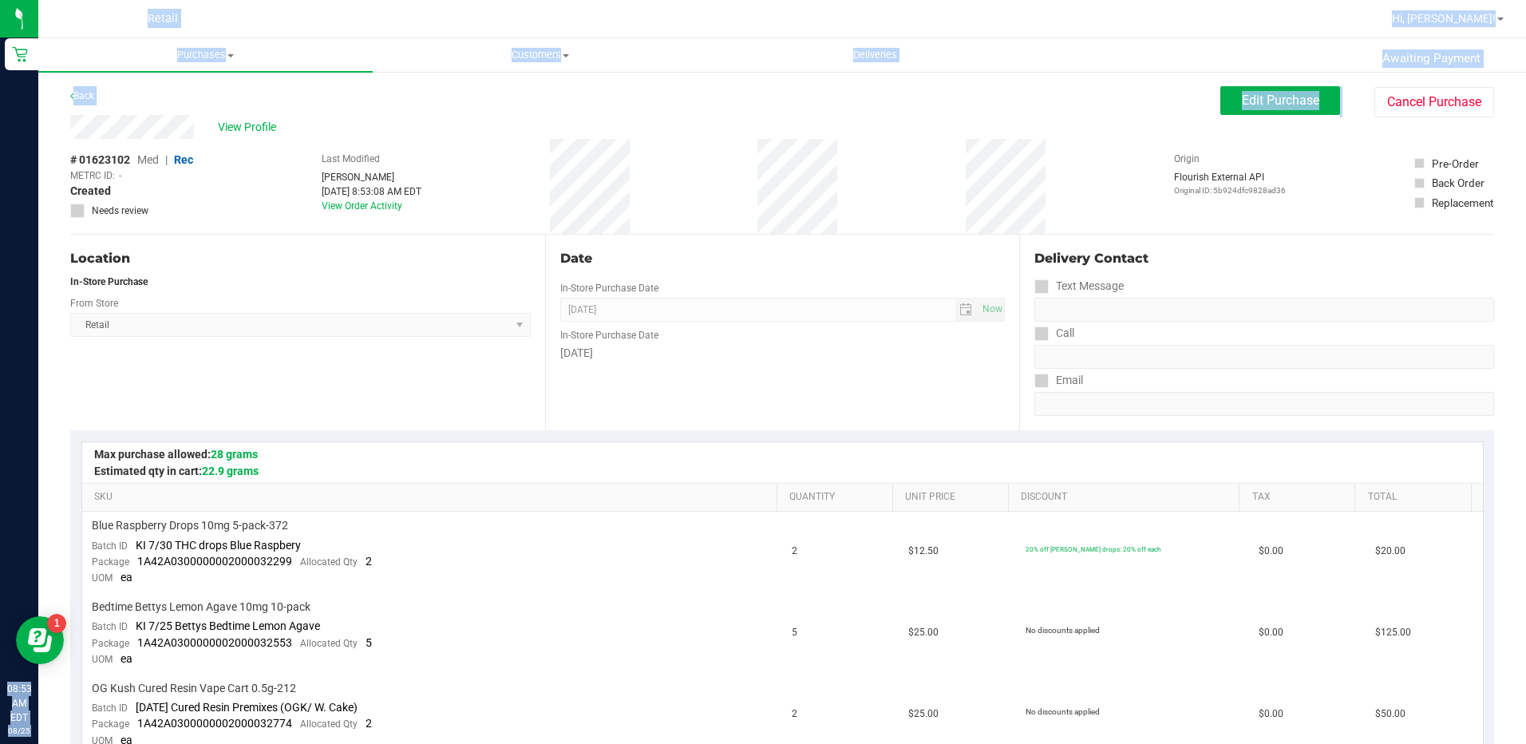
click at [348, 93] on div "Back Edit Purchase Cancel Purchase" at bounding box center [782, 100] width 1424 height 29
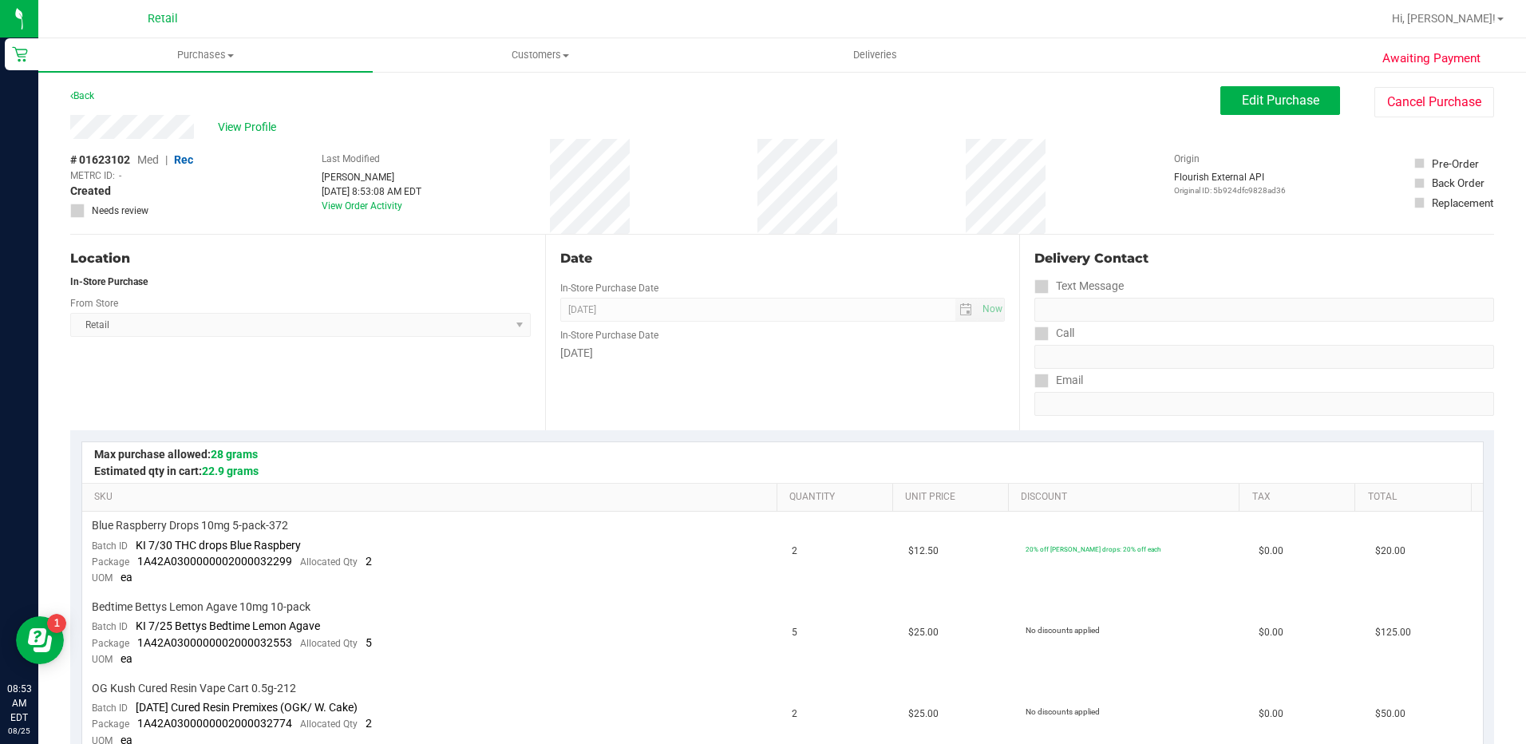
click at [450, 128] on div "View Profile" at bounding box center [645, 127] width 1150 height 24
click at [175, 140] on div "# 01623102 Med | Rec METRC ID: - Created Needs review" at bounding box center [131, 186] width 123 height 95
click at [958, 119] on div "View Profile" at bounding box center [645, 127] width 1150 height 24
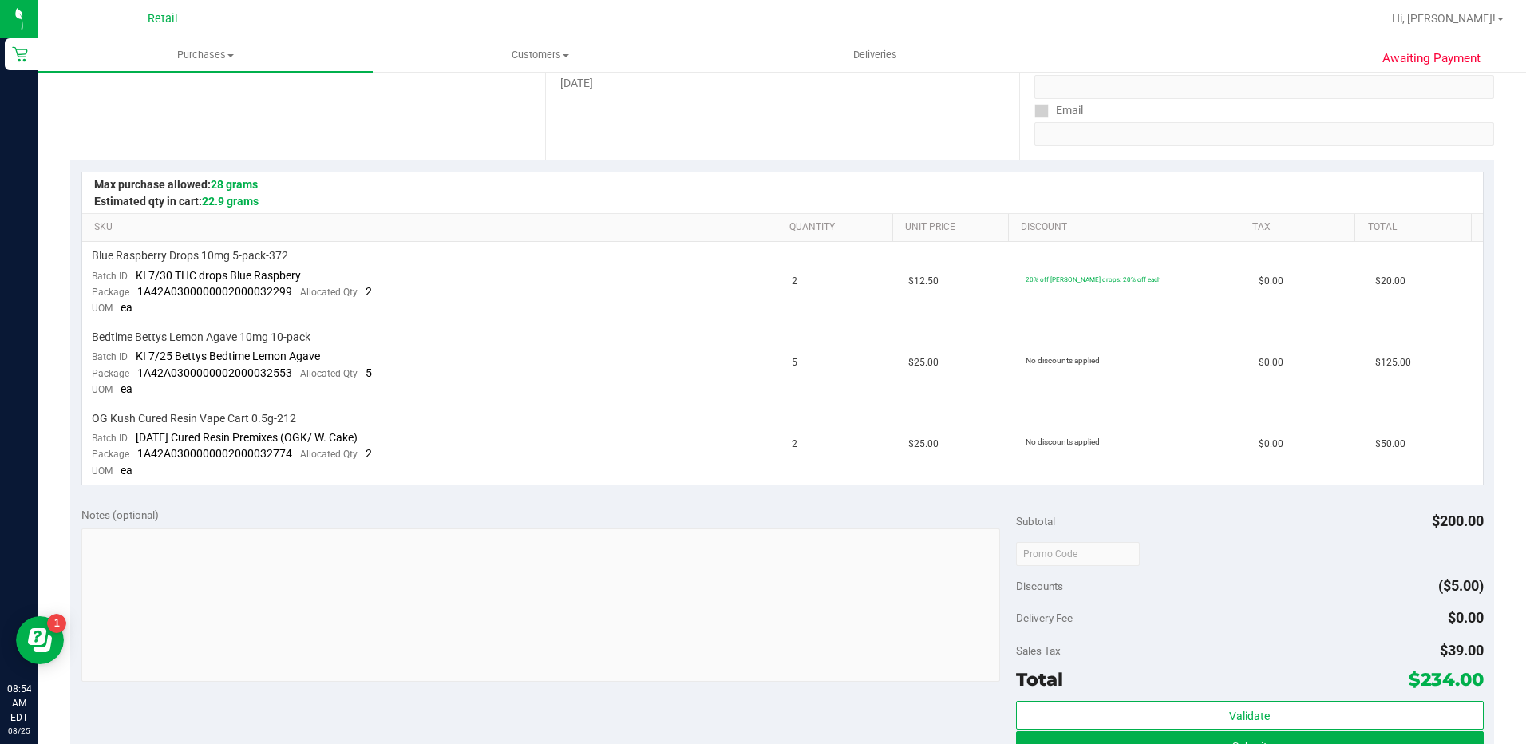
scroll to position [154, 0]
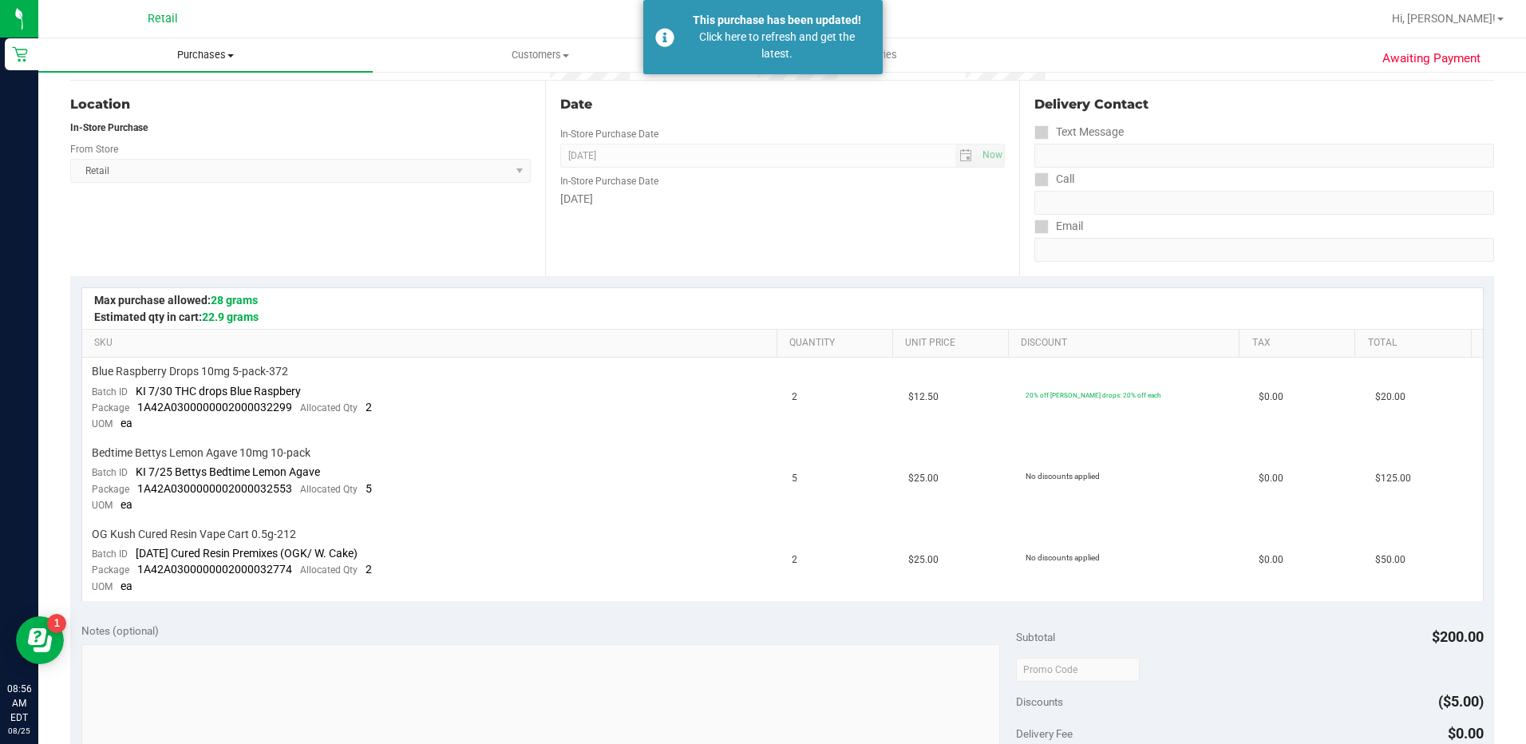
click at [221, 61] on span "Purchases" at bounding box center [205, 55] width 334 height 14
click at [228, 89] on li "Summary of purchases" at bounding box center [205, 96] width 334 height 19
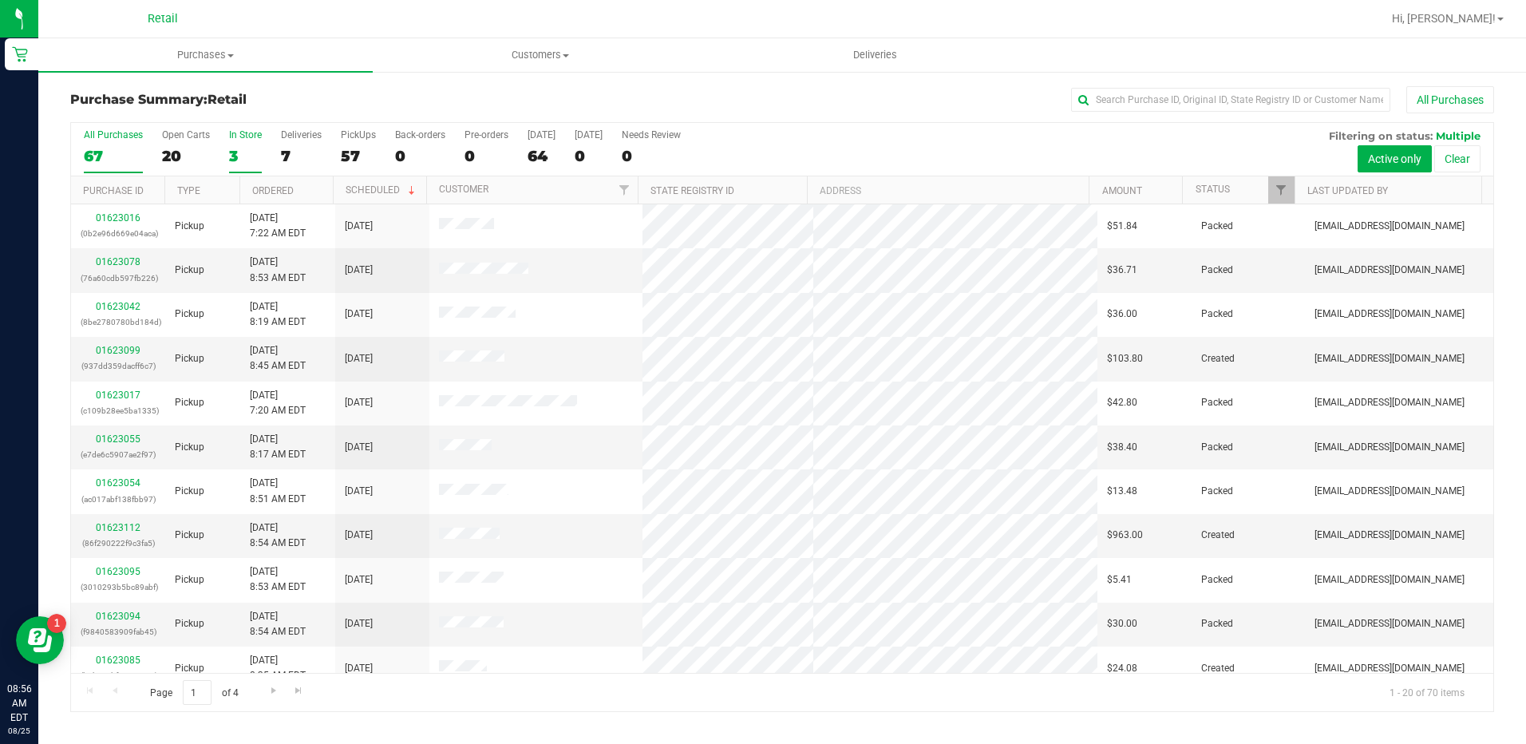
click at [239, 152] on div "3" at bounding box center [245, 156] width 33 height 18
click at [0, 0] on input "In Store 3" at bounding box center [0, 0] width 0 height 0
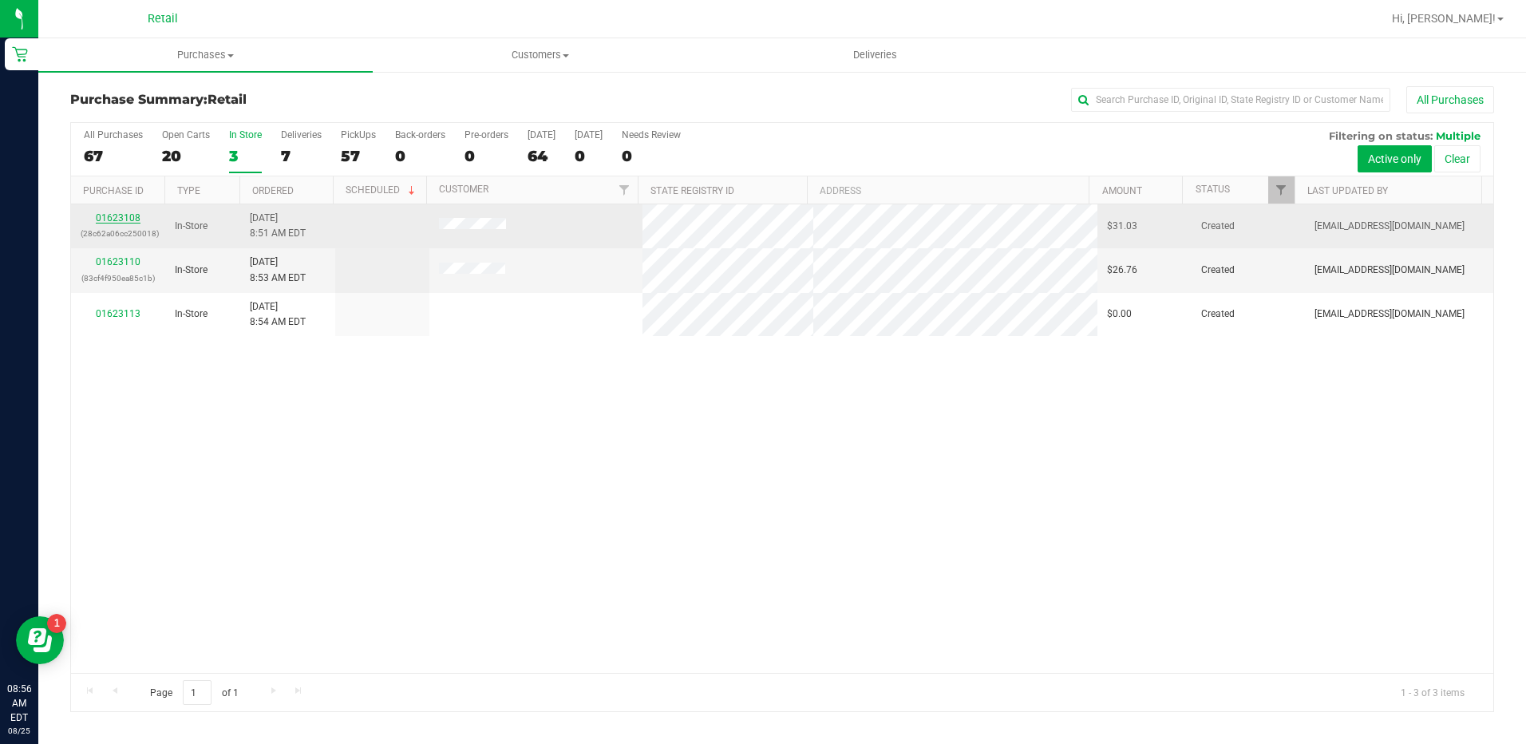
click at [111, 215] on link "01623108" at bounding box center [118, 217] width 45 height 11
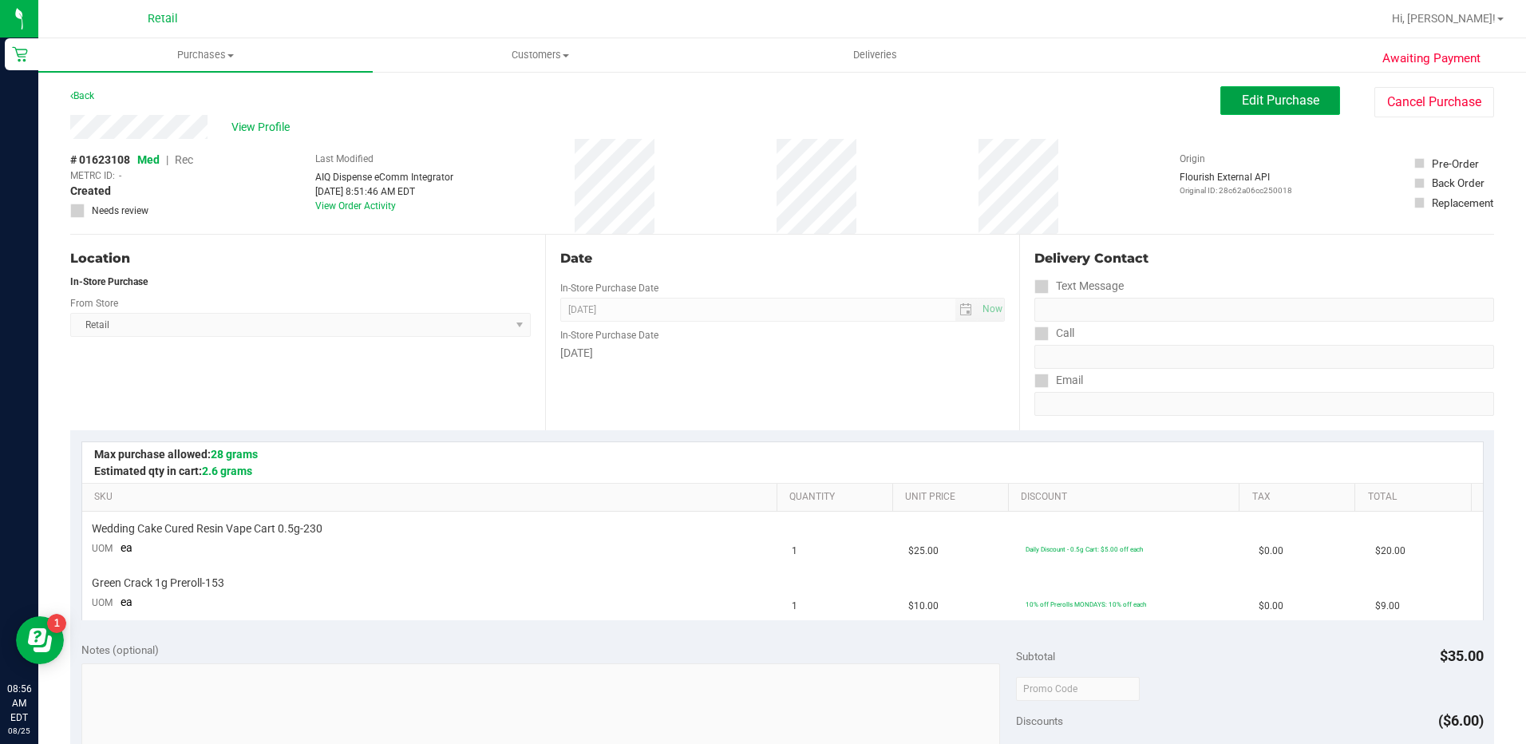
click at [1256, 94] on span "Edit Purchase" at bounding box center [1280, 100] width 77 height 15
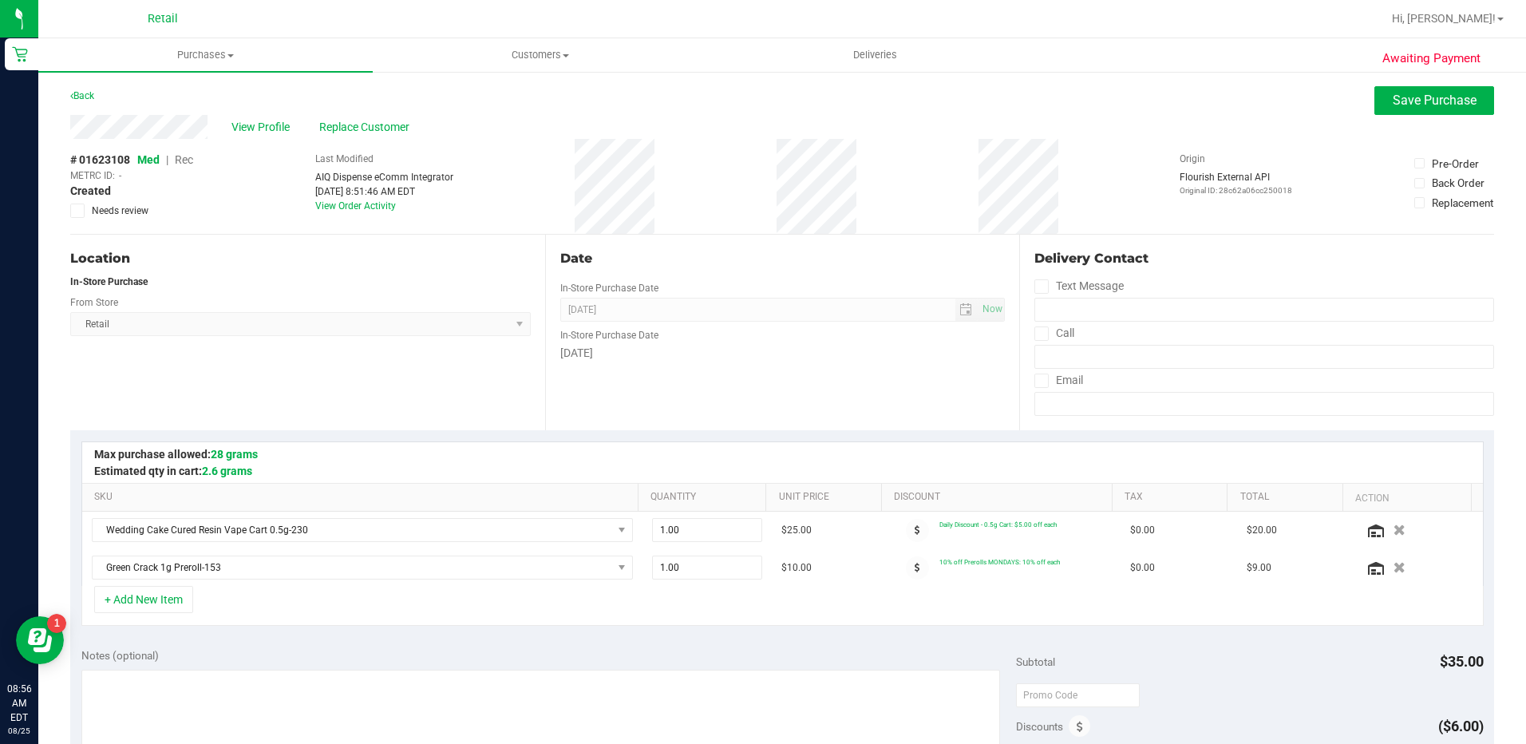
click at [183, 158] on span "Rec" at bounding box center [184, 159] width 18 height 13
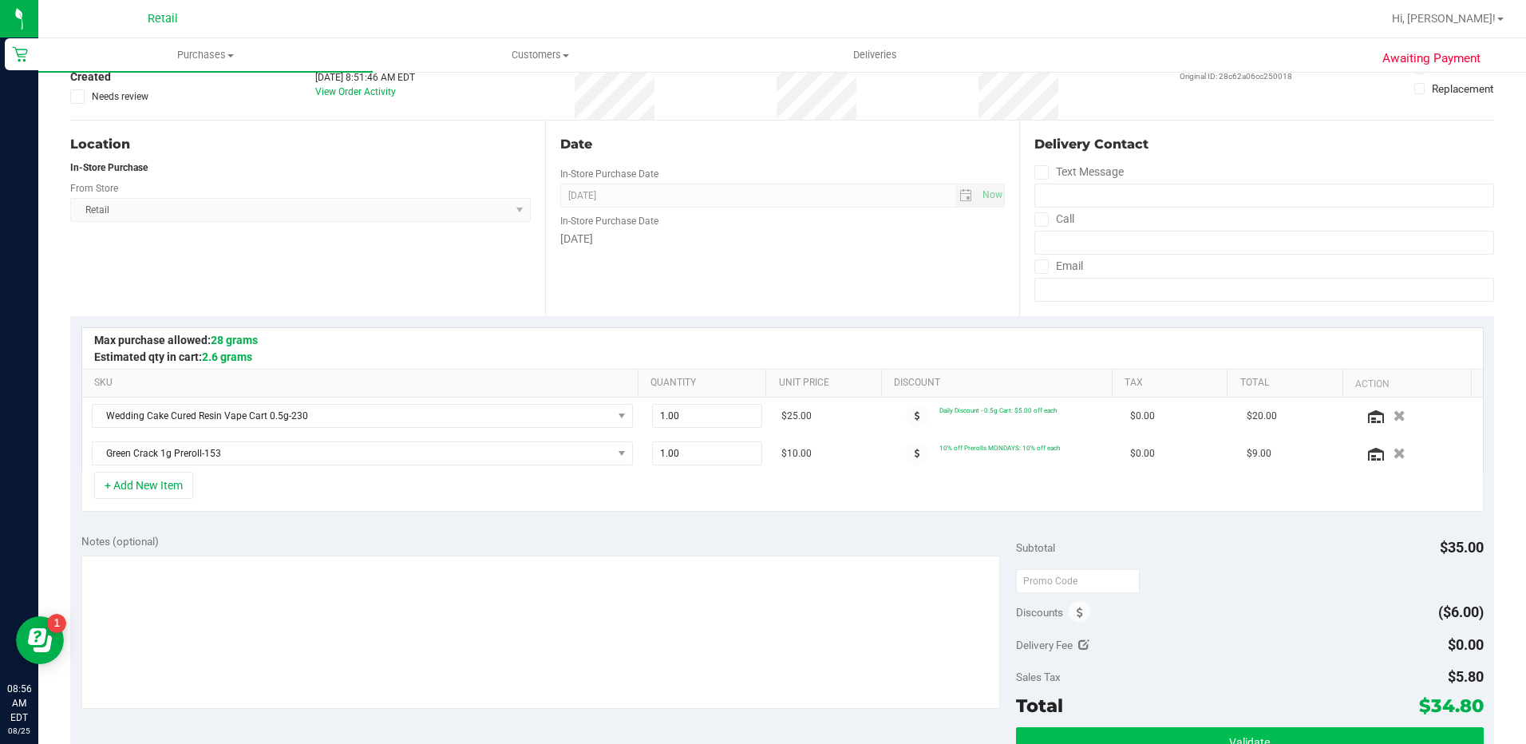
scroll to position [319, 0]
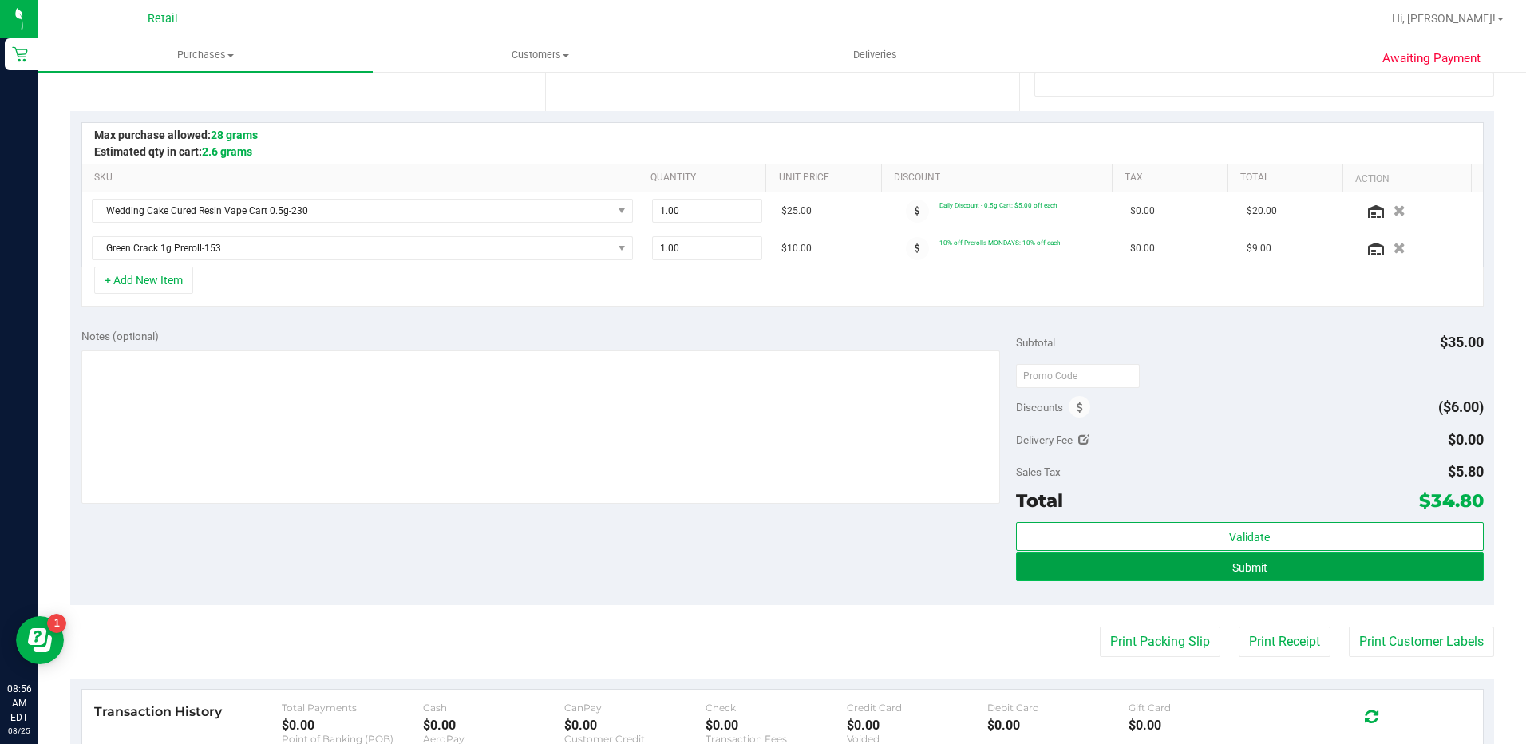
click at [1321, 568] on button "Submit" at bounding box center [1250, 566] width 468 height 29
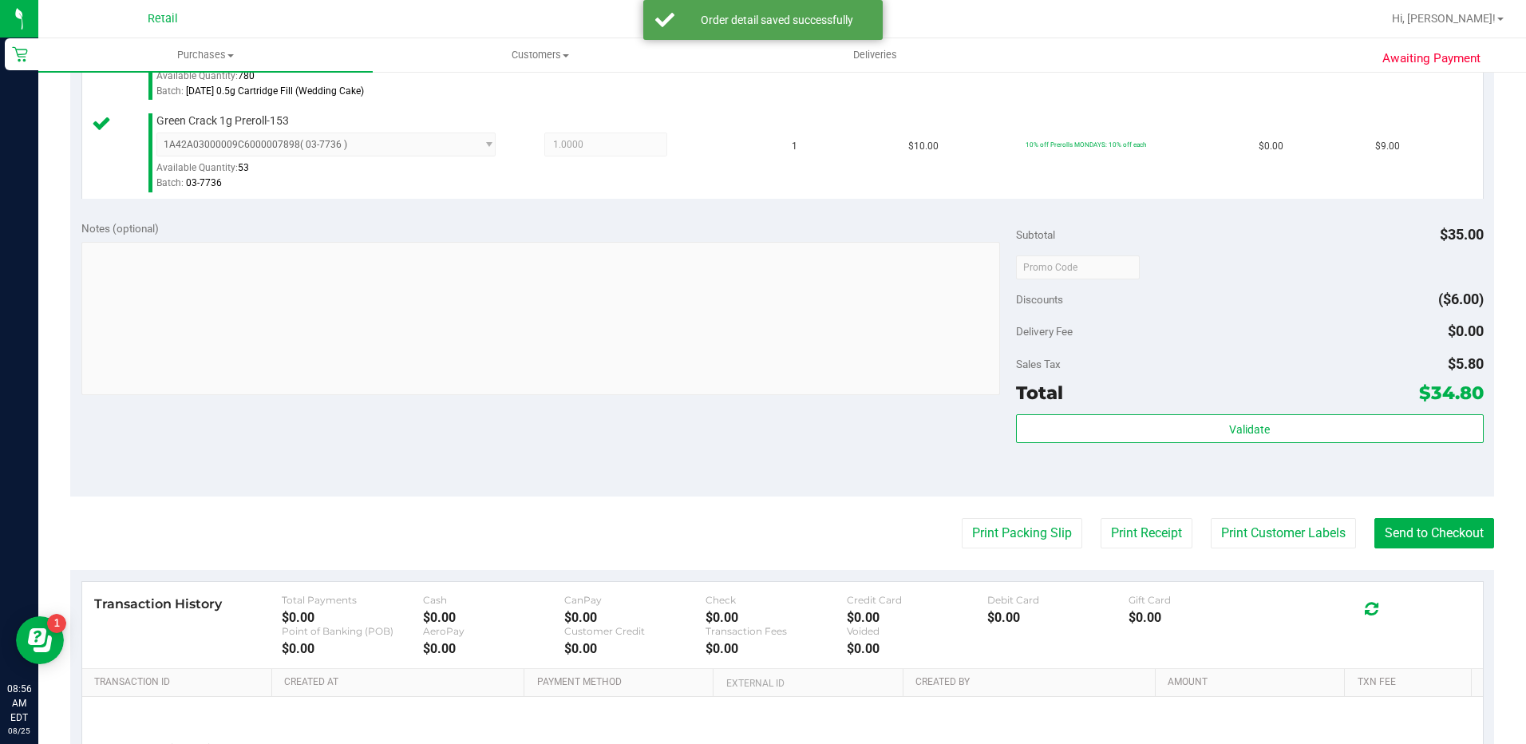
scroll to position [654, 0]
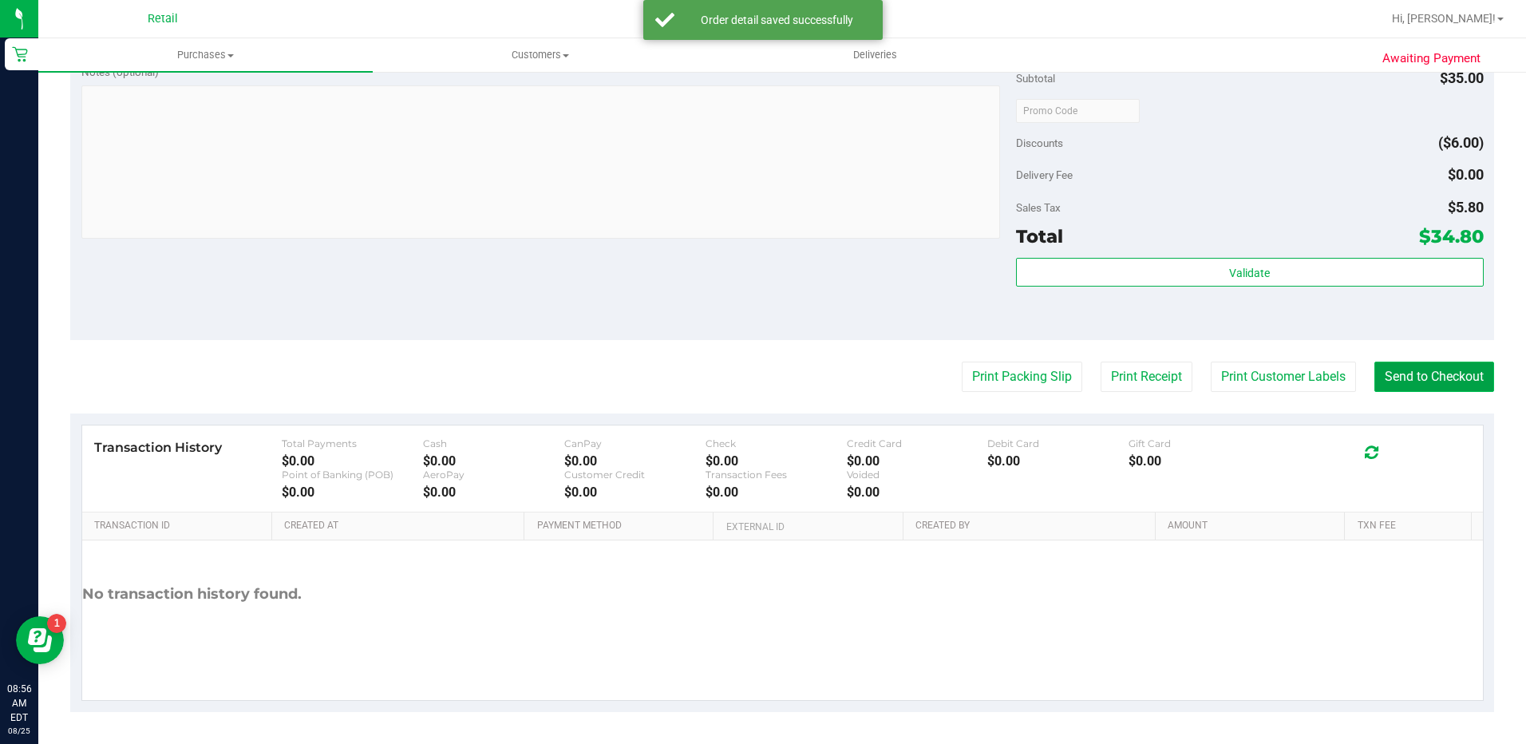
click at [1444, 364] on button "Send to Checkout" at bounding box center [1434, 377] width 120 height 30
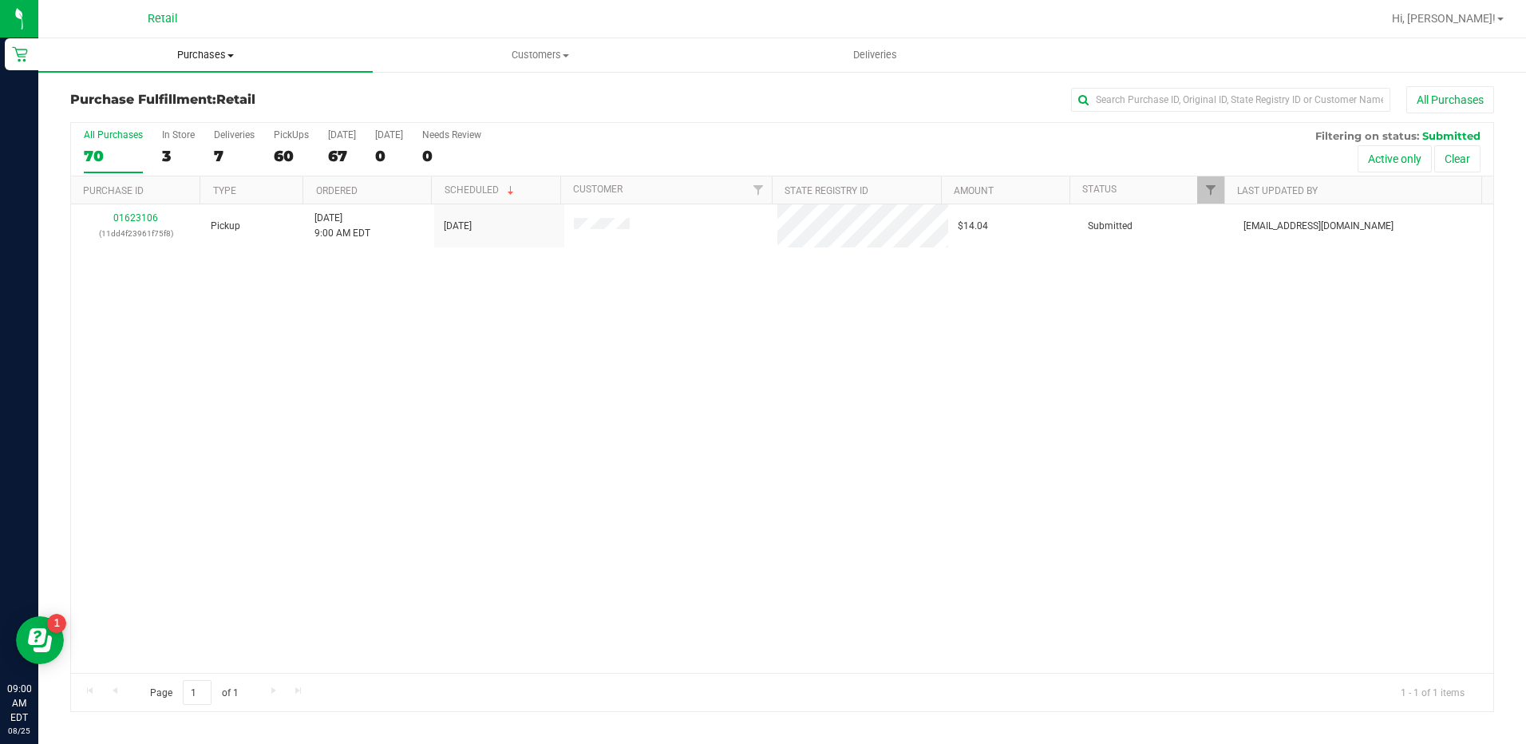
click at [207, 55] on span "Purchases" at bounding box center [205, 55] width 334 height 14
click at [214, 95] on li "Summary of purchases" at bounding box center [205, 96] width 334 height 19
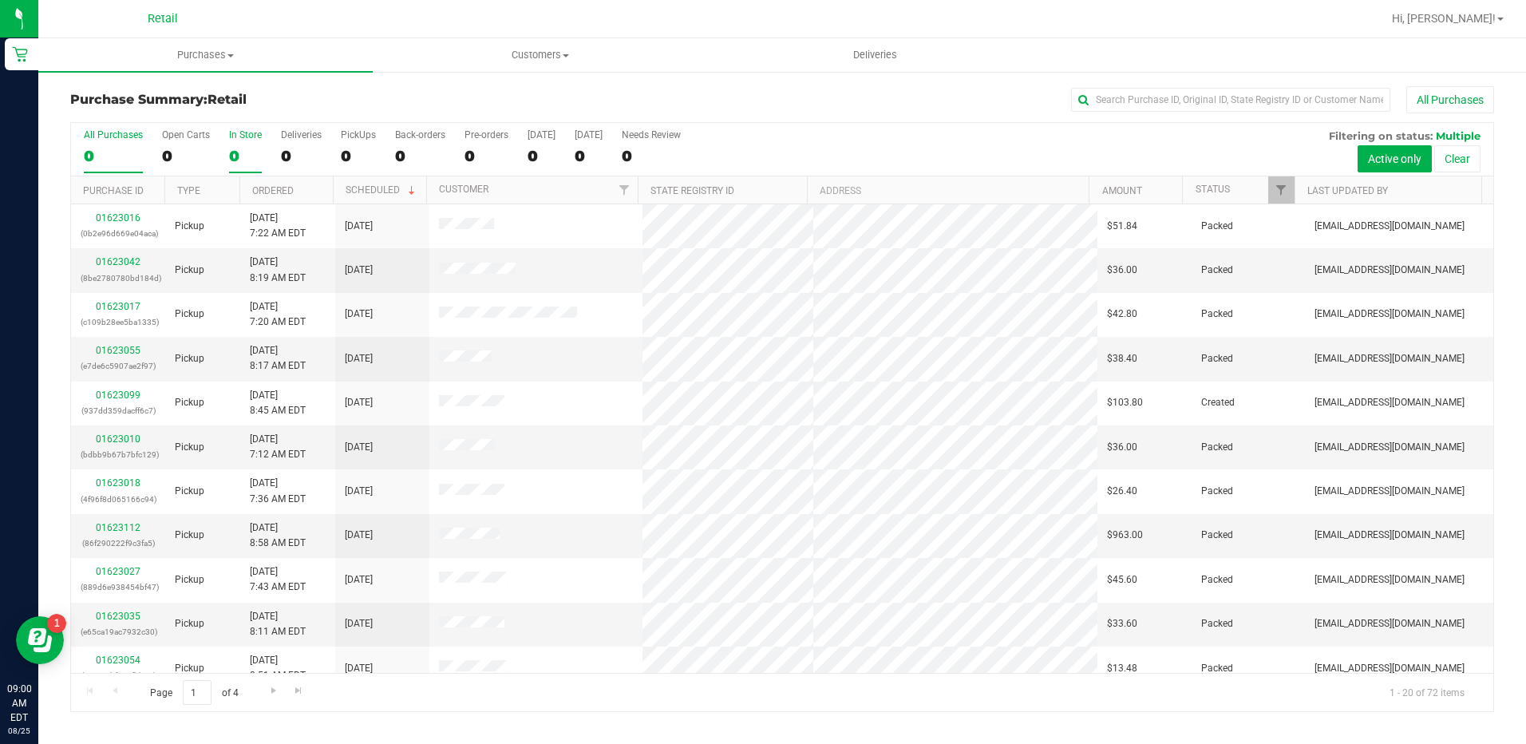
click at [243, 148] on div "0" at bounding box center [245, 156] width 33 height 18
click at [0, 0] on input "In Store 0" at bounding box center [0, 0] width 0 height 0
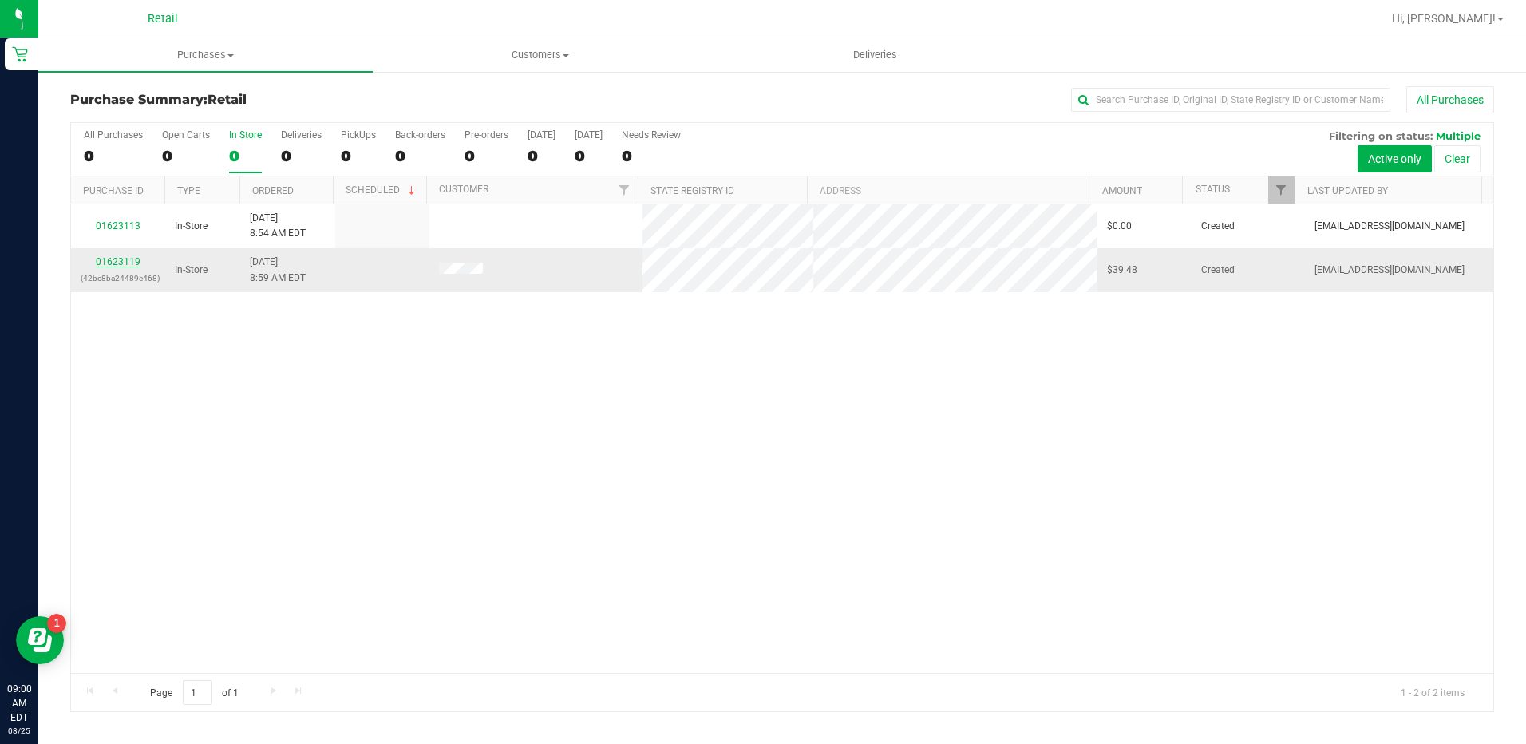
click at [130, 265] on link "01623119" at bounding box center [118, 261] width 45 height 11
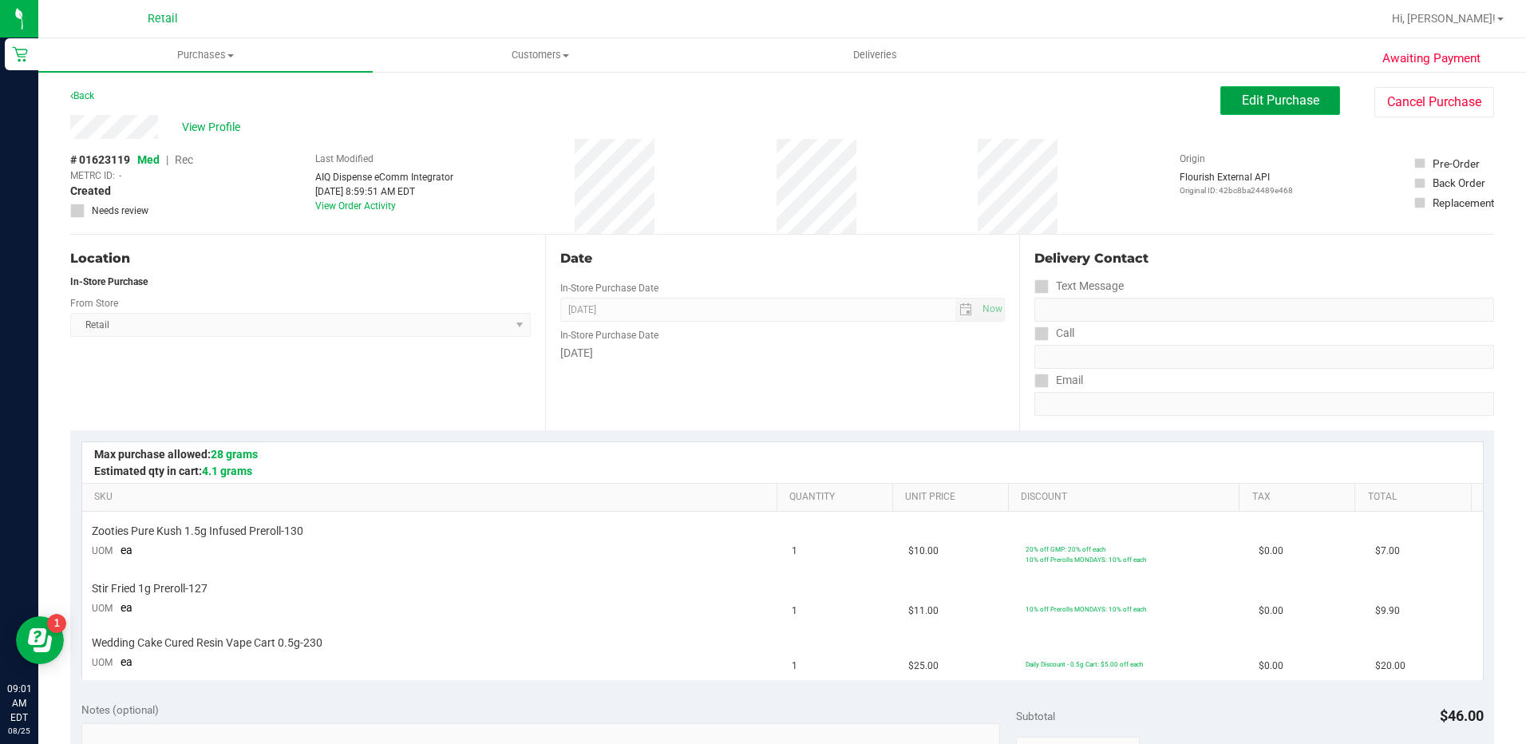
click at [1251, 101] on span "Edit Purchase" at bounding box center [1280, 100] width 77 height 15
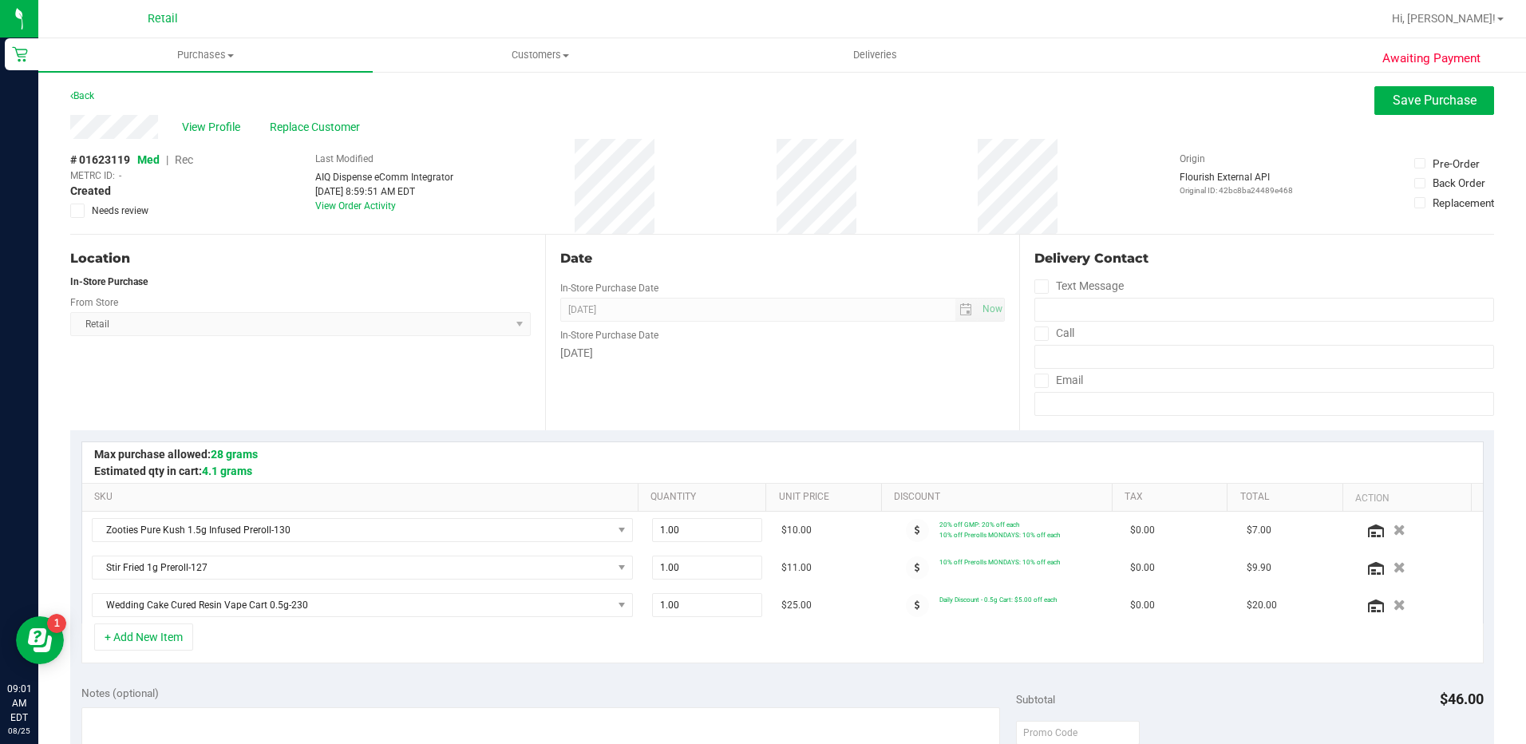
click at [188, 160] on span "Rec" at bounding box center [184, 159] width 18 height 13
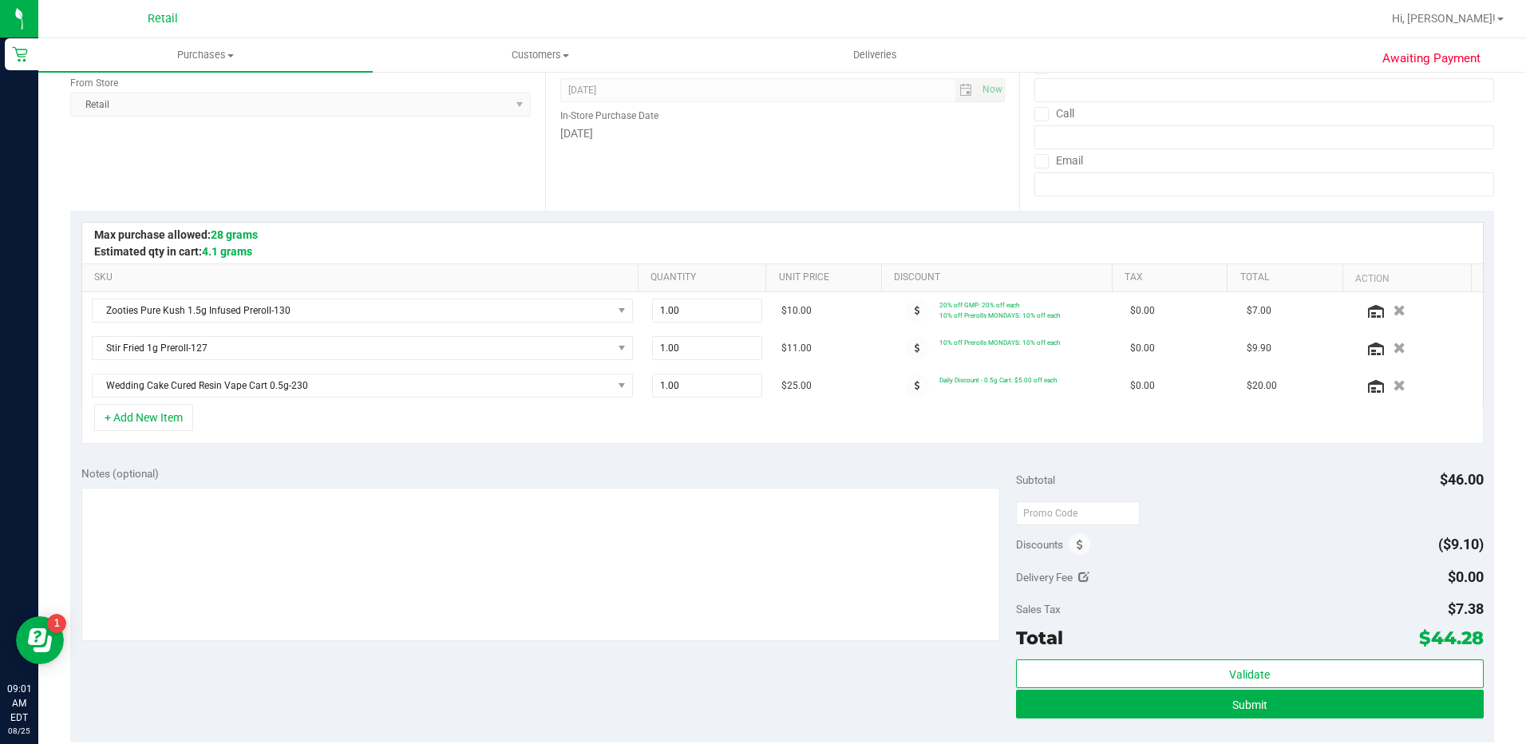
scroll to position [239, 0]
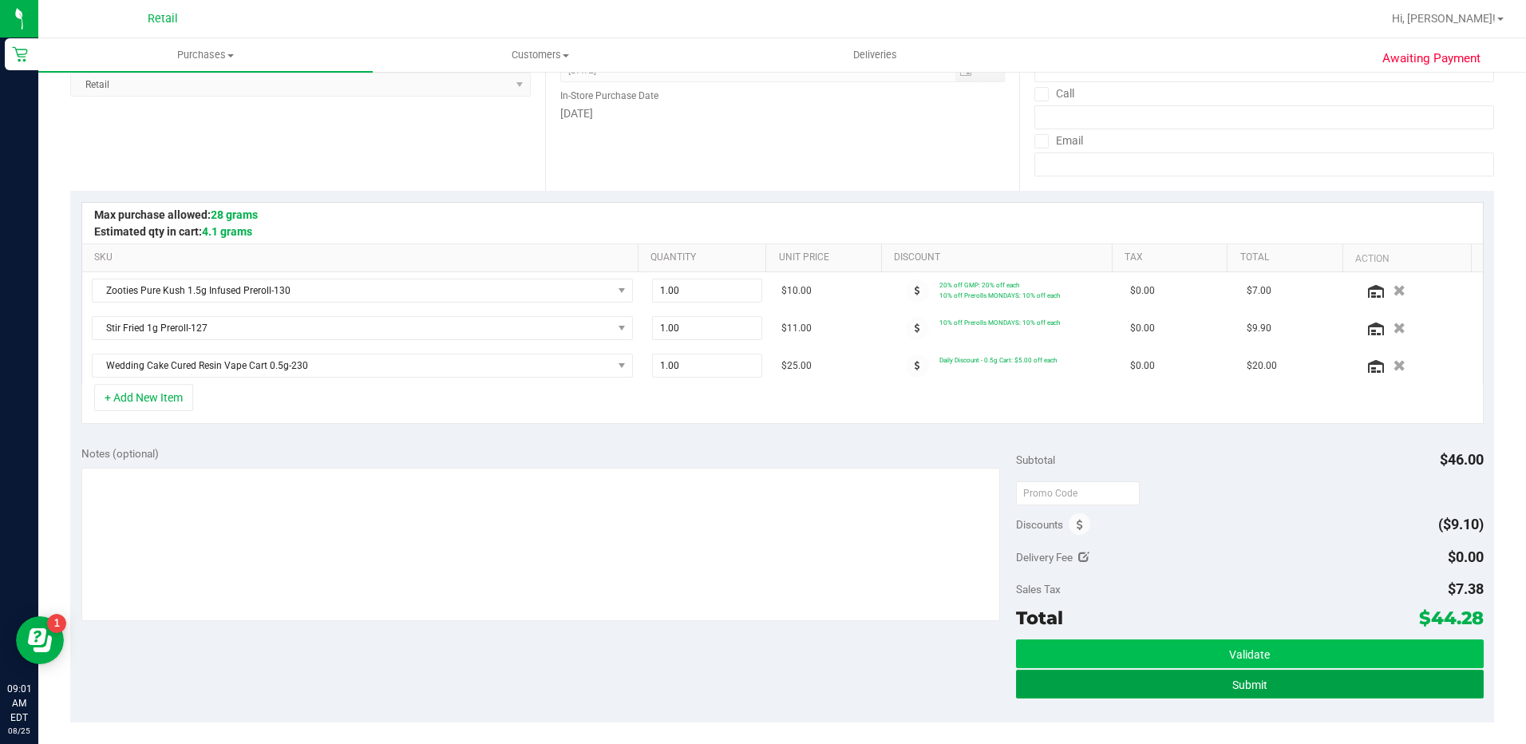
drag, startPoint x: 1420, startPoint y: 674, endPoint x: 1421, endPoint y: 665, distance: 8.9
click at [1420, 674] on button "Submit" at bounding box center [1250, 684] width 468 height 29
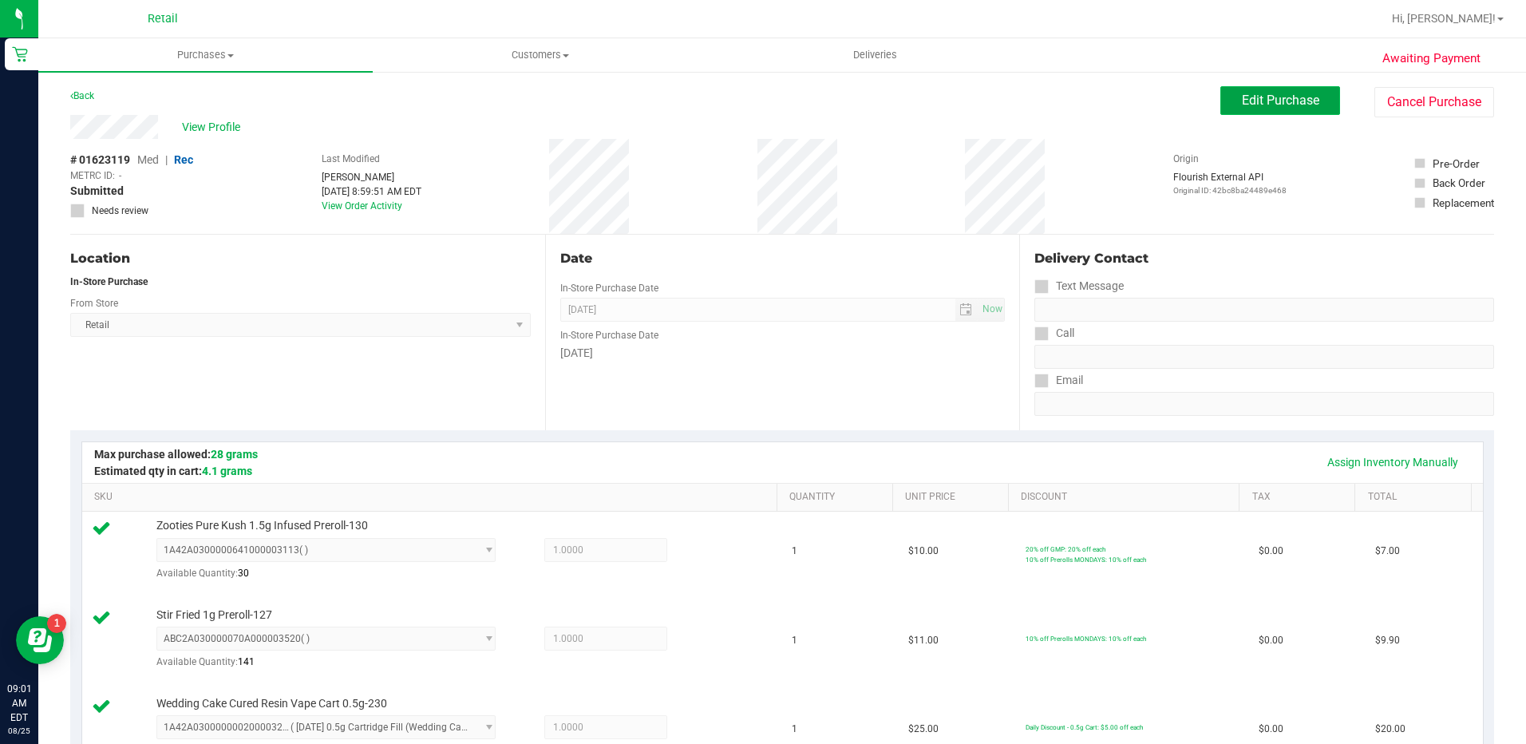
click at [1282, 101] on span "Edit Purchase" at bounding box center [1280, 100] width 77 height 15
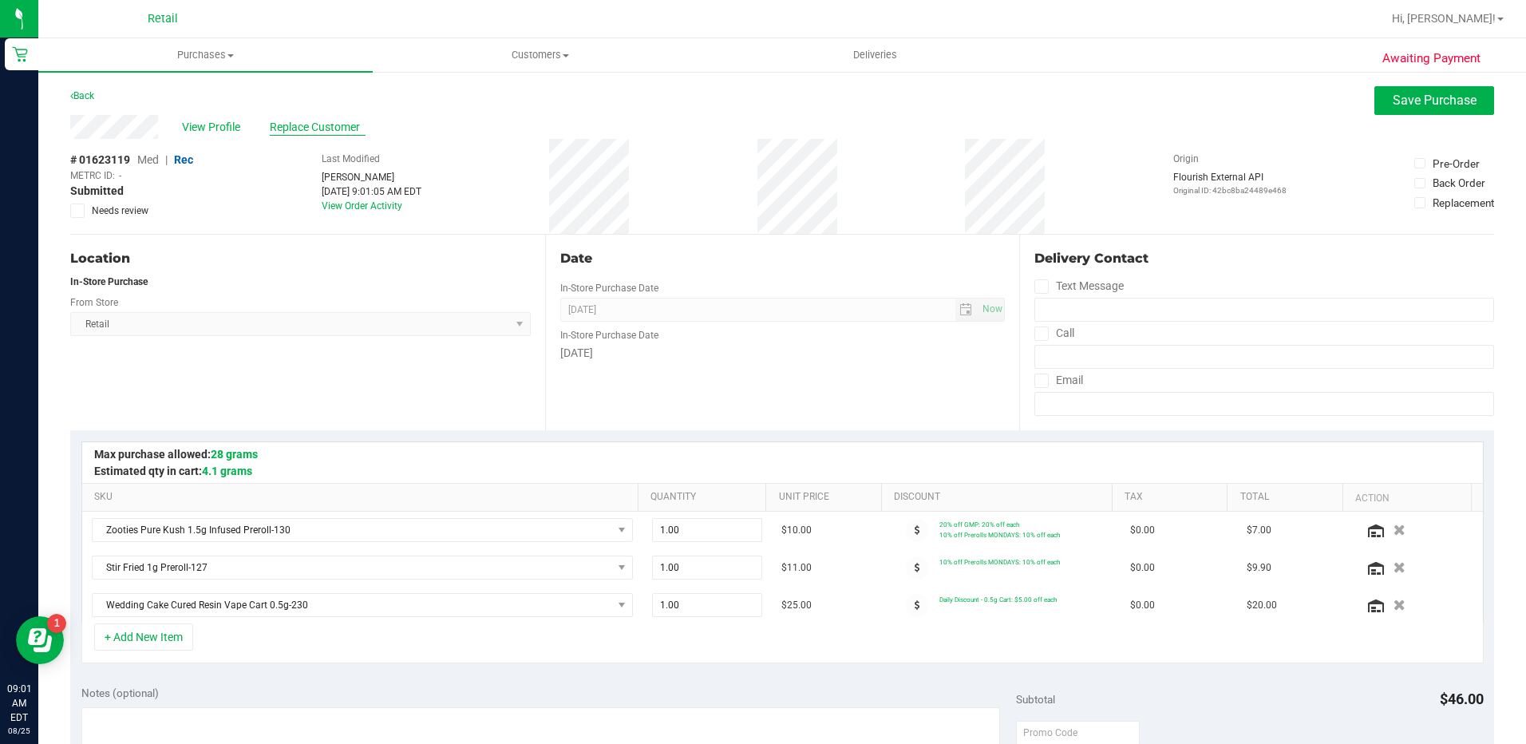
click at [293, 129] on span "Replace Customer" at bounding box center [318, 127] width 96 height 17
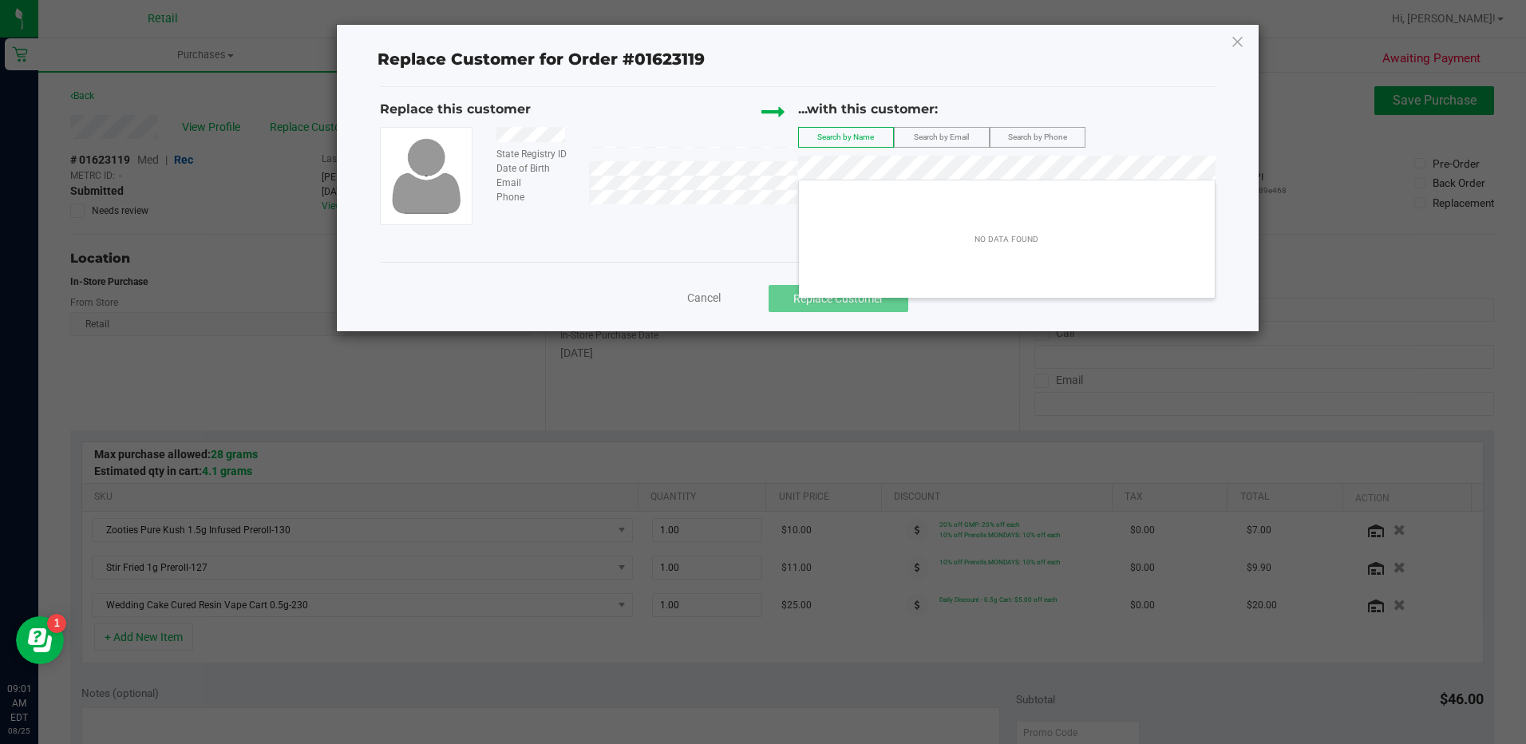
click at [794, 180] on div "Replace this customer State Registry ID Date of Birth Email Phone ...with this …" at bounding box center [797, 162] width 835 height 124
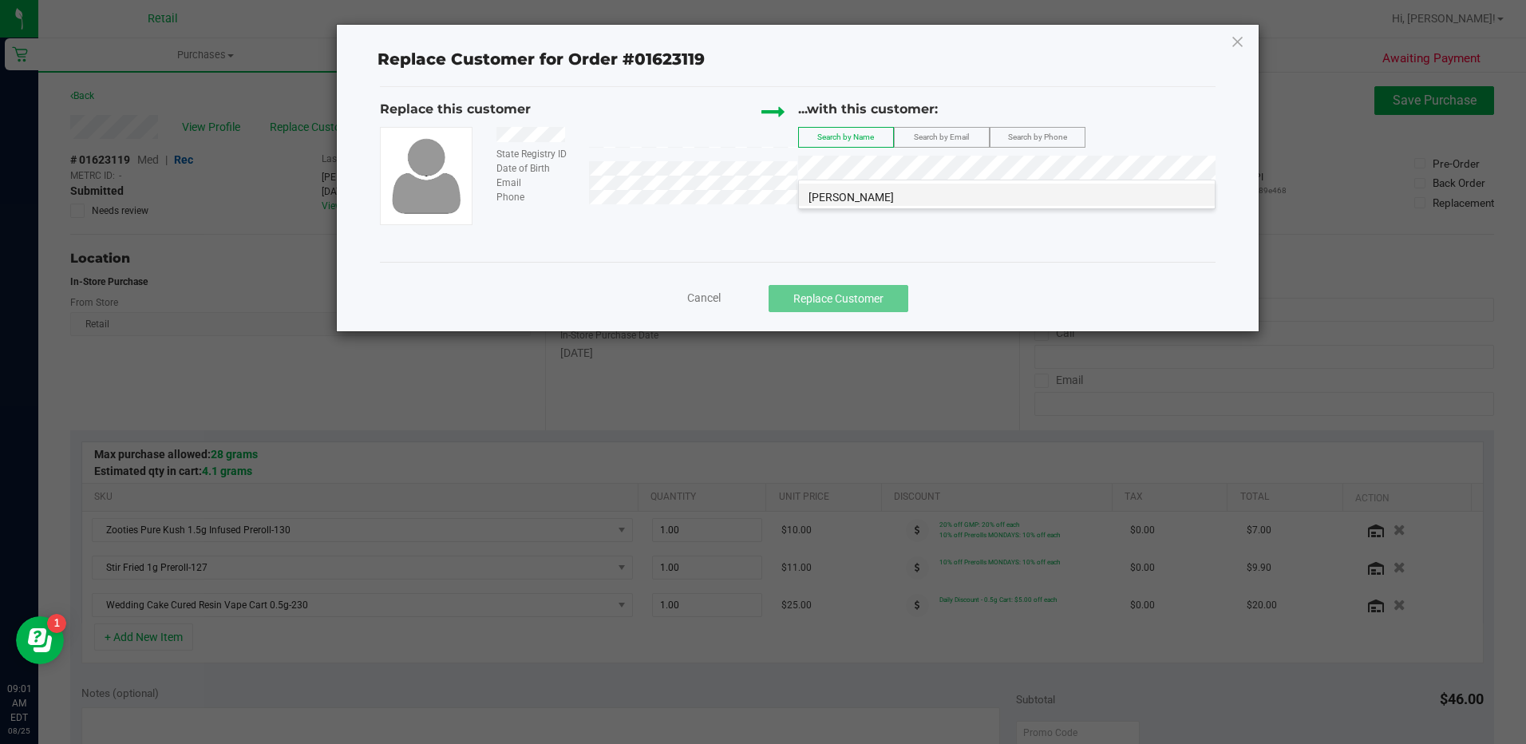
click at [879, 193] on li "[PERSON_NAME]" at bounding box center [1007, 195] width 416 height 22
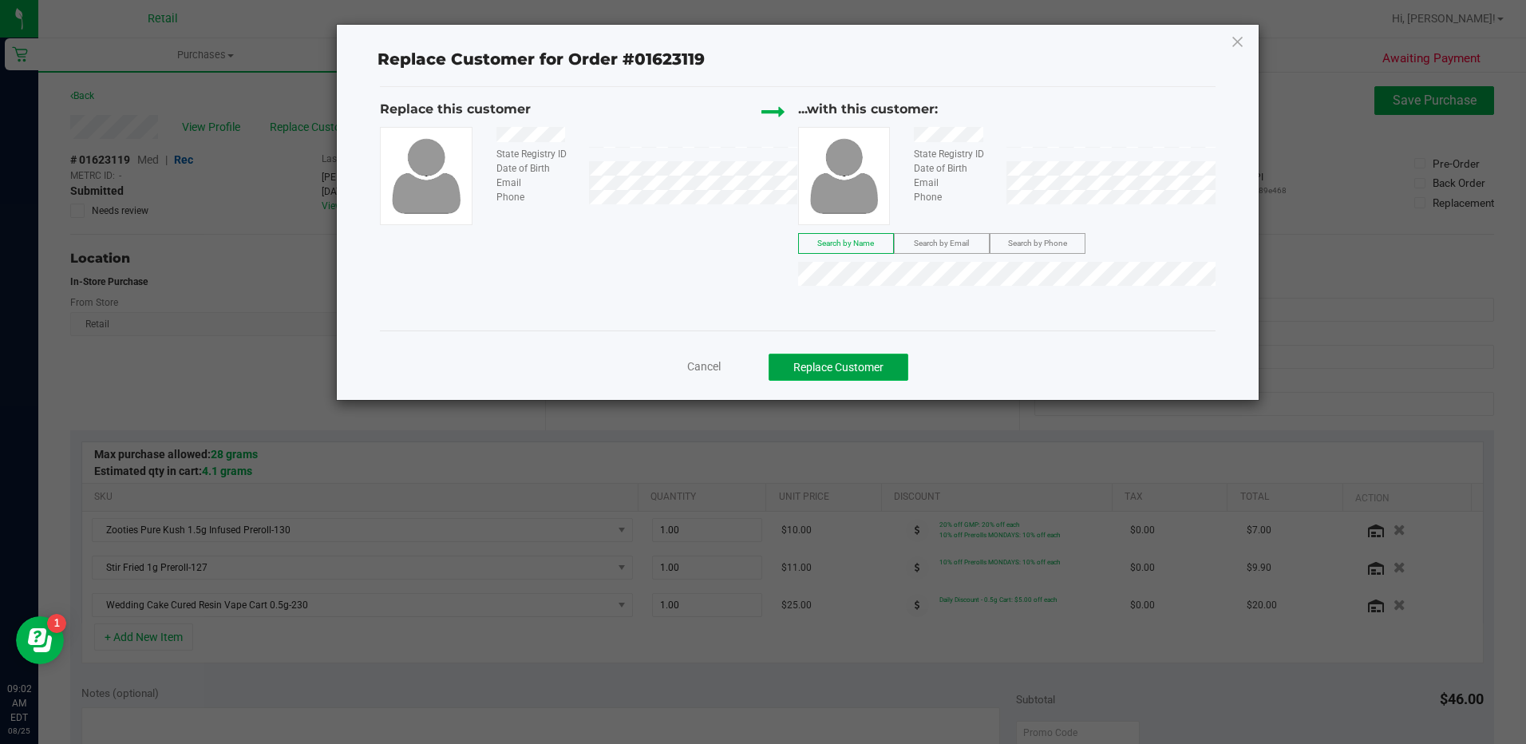
click at [871, 366] on button "Replace Customer" at bounding box center [839, 367] width 140 height 27
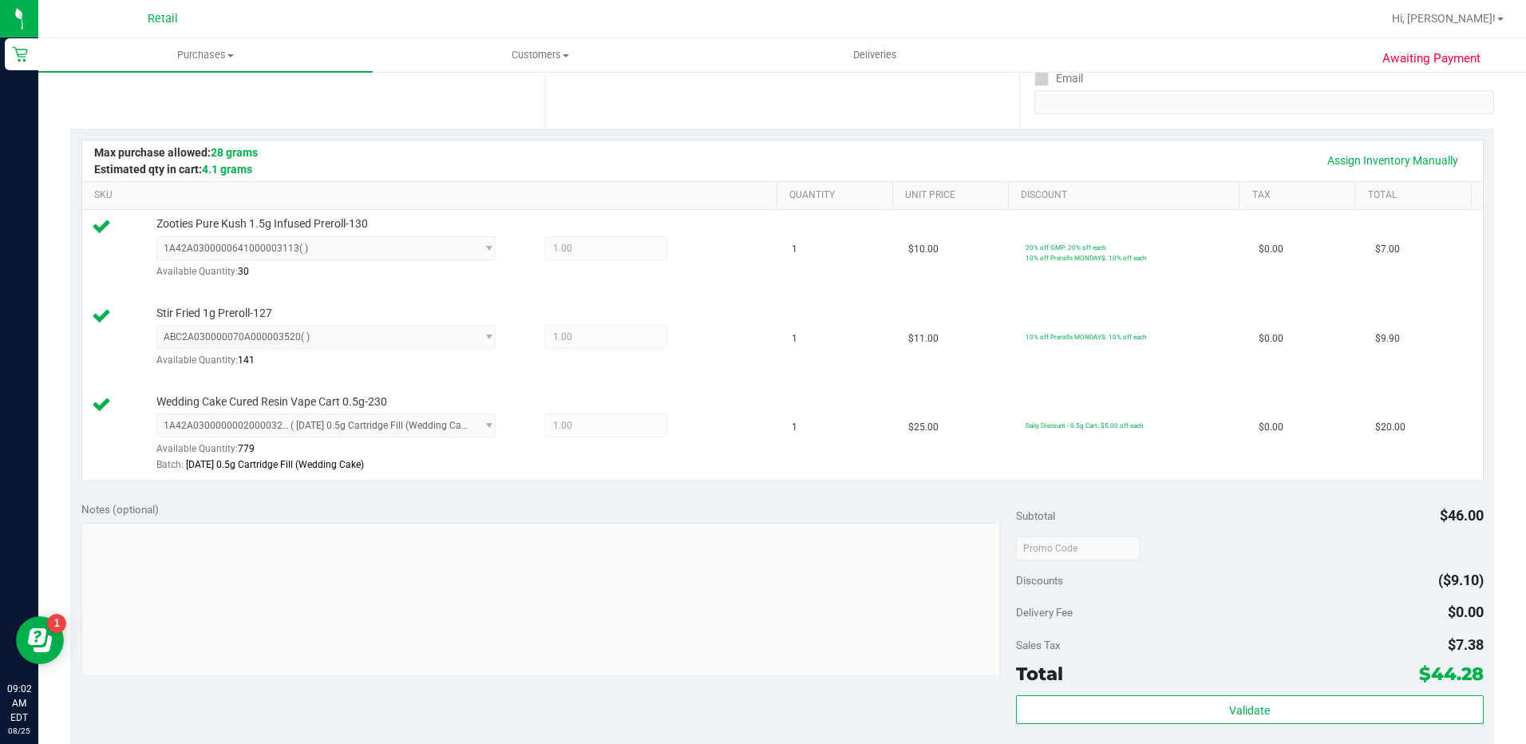
scroll to position [479, 0]
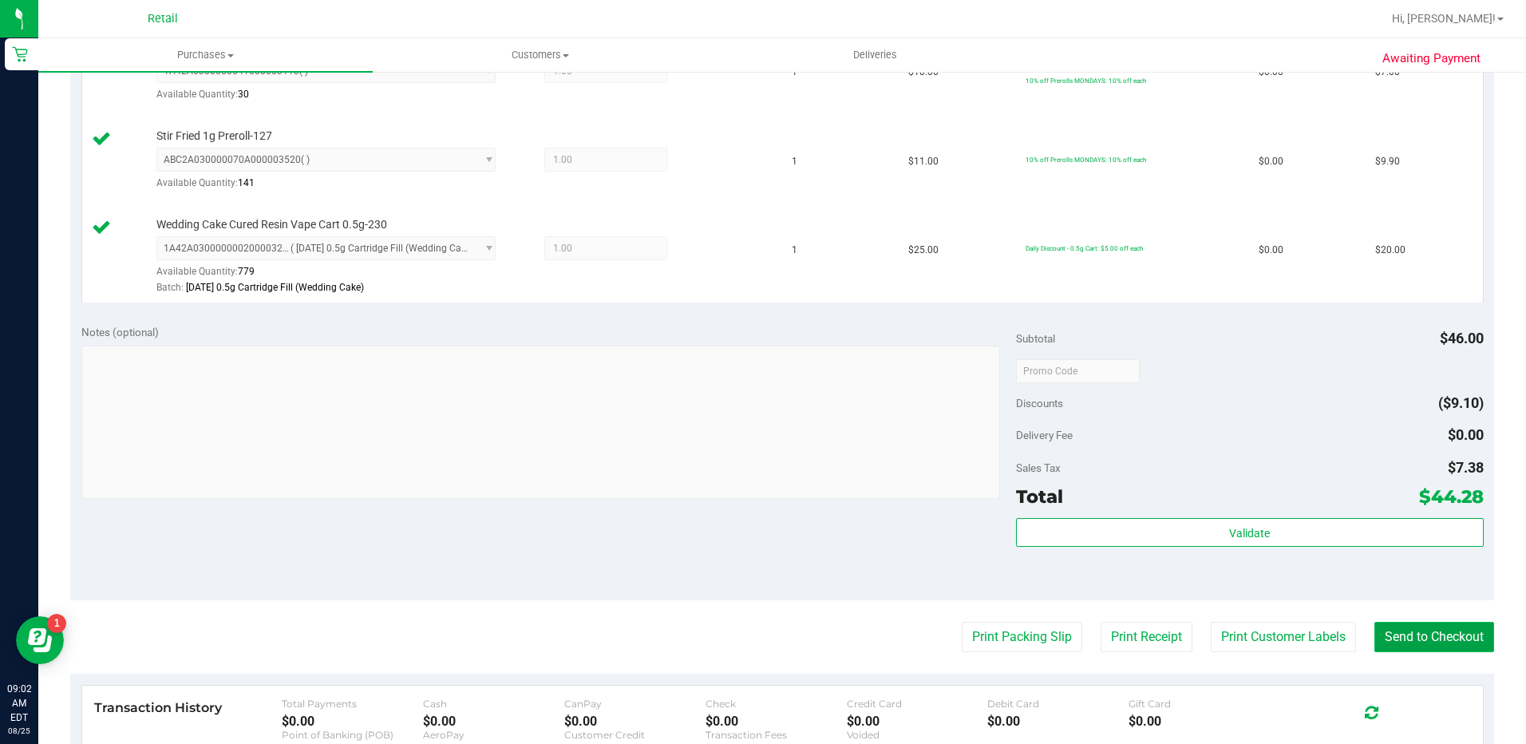
click at [1456, 634] on button "Send to Checkout" at bounding box center [1434, 637] width 120 height 30
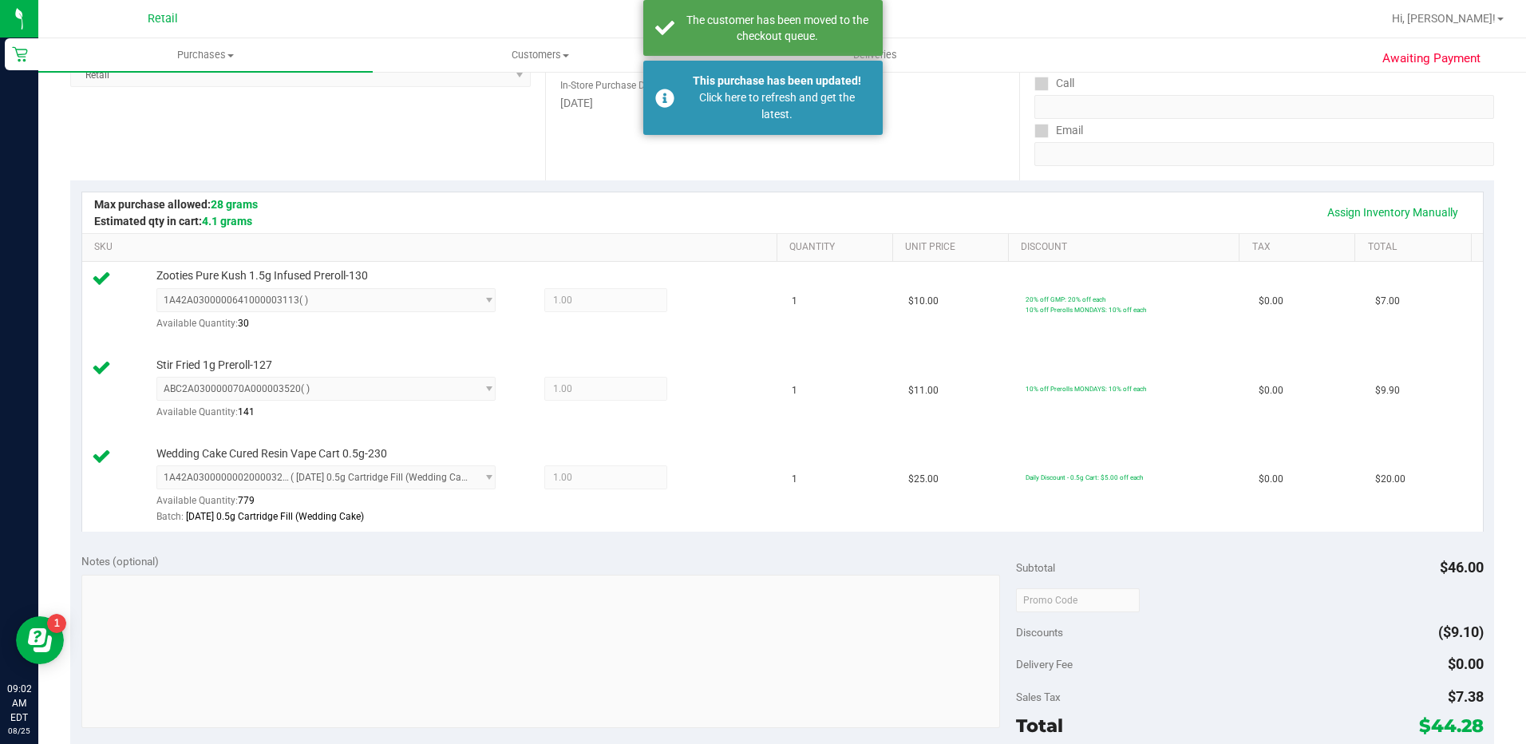
scroll to position [0, 0]
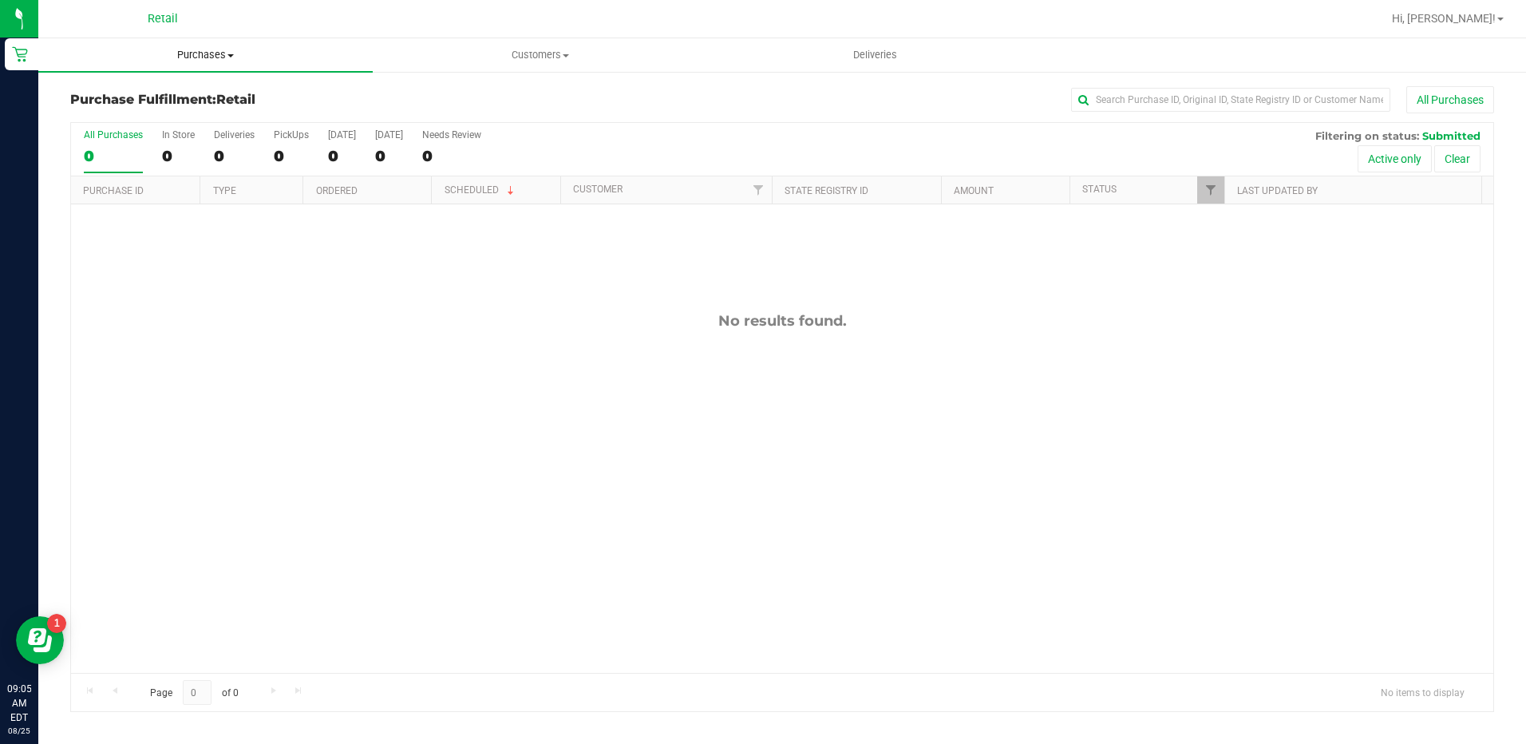
click at [197, 61] on span "Purchases" at bounding box center [205, 55] width 334 height 14
click at [194, 94] on span "Summary of purchases" at bounding box center [120, 96] width 164 height 14
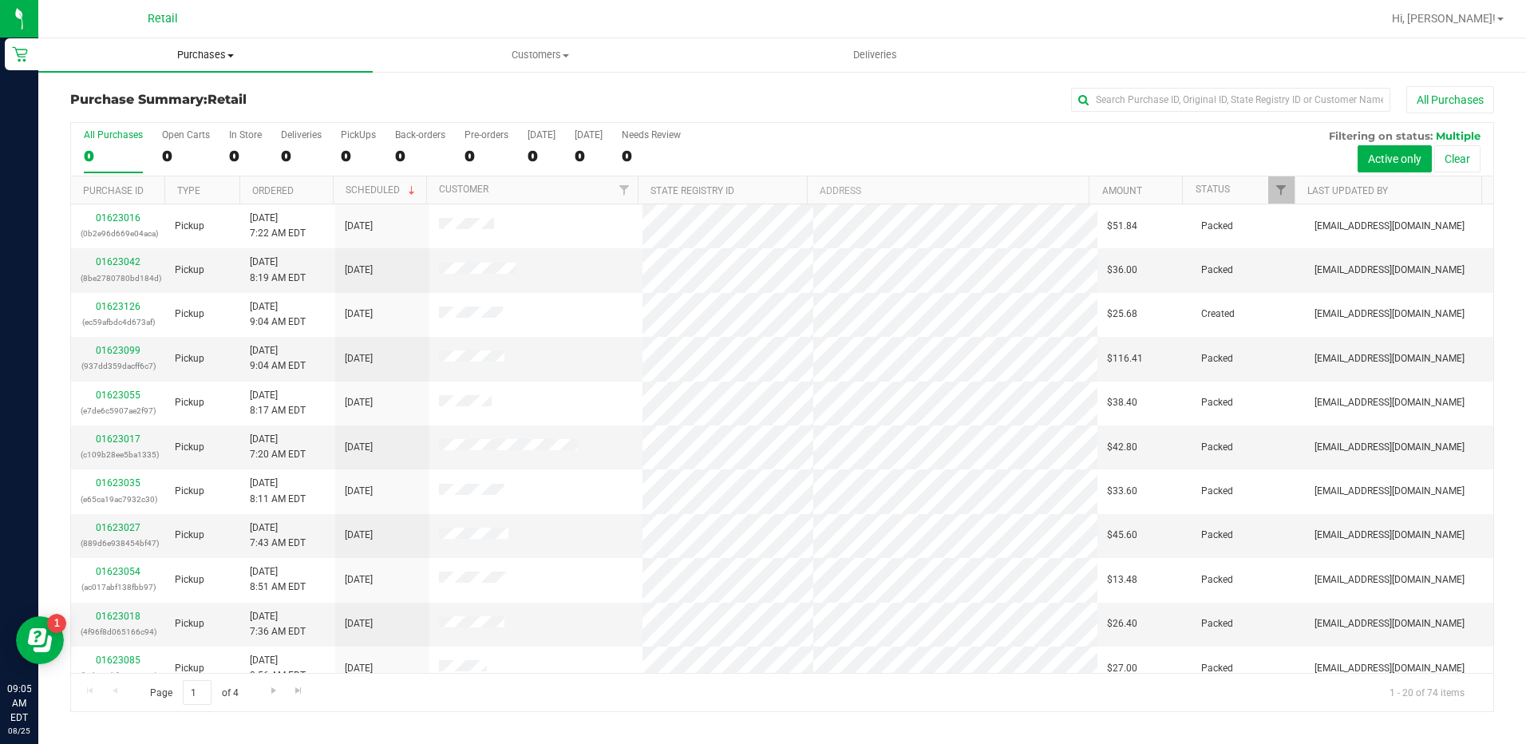
click at [180, 56] on span "Purchases" at bounding box center [205, 55] width 334 height 14
click at [186, 93] on span "Summary of purchases" at bounding box center [120, 96] width 164 height 14
click at [237, 148] on div "0" at bounding box center [245, 156] width 33 height 18
click at [0, 0] on input "In Store 0" at bounding box center [0, 0] width 0 height 0
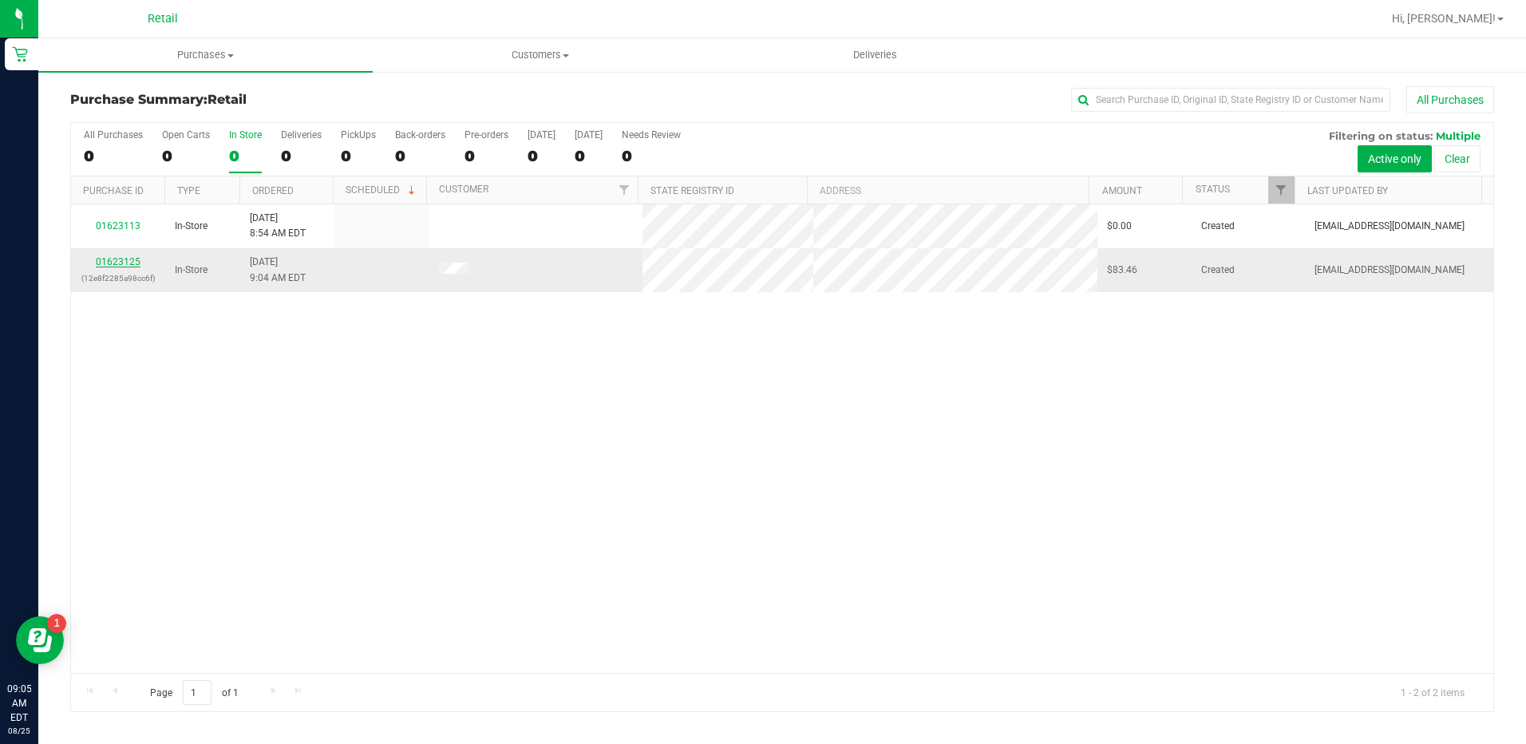
click at [124, 260] on link "01623125" at bounding box center [118, 261] width 45 height 11
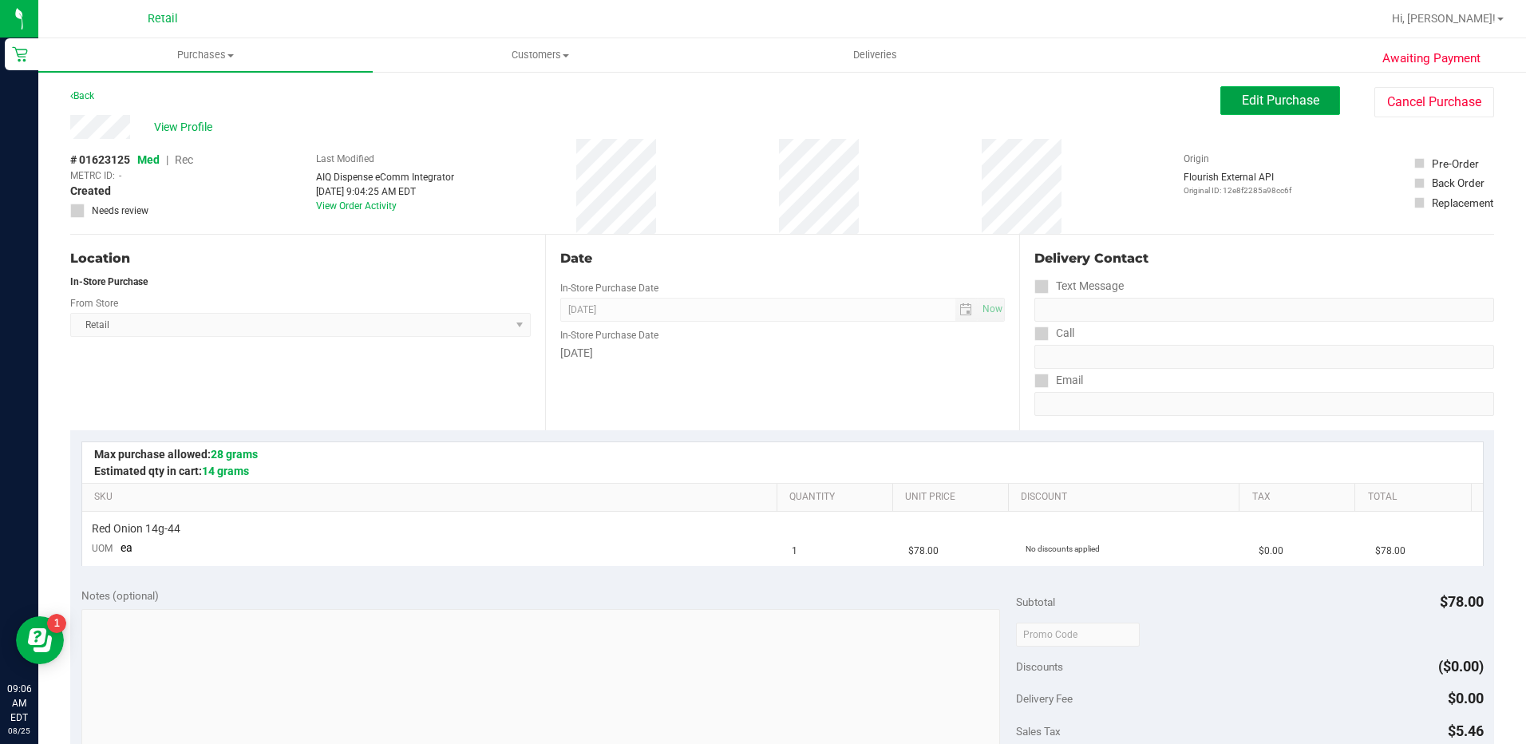
click at [1266, 101] on span "Edit Purchase" at bounding box center [1280, 100] width 77 height 15
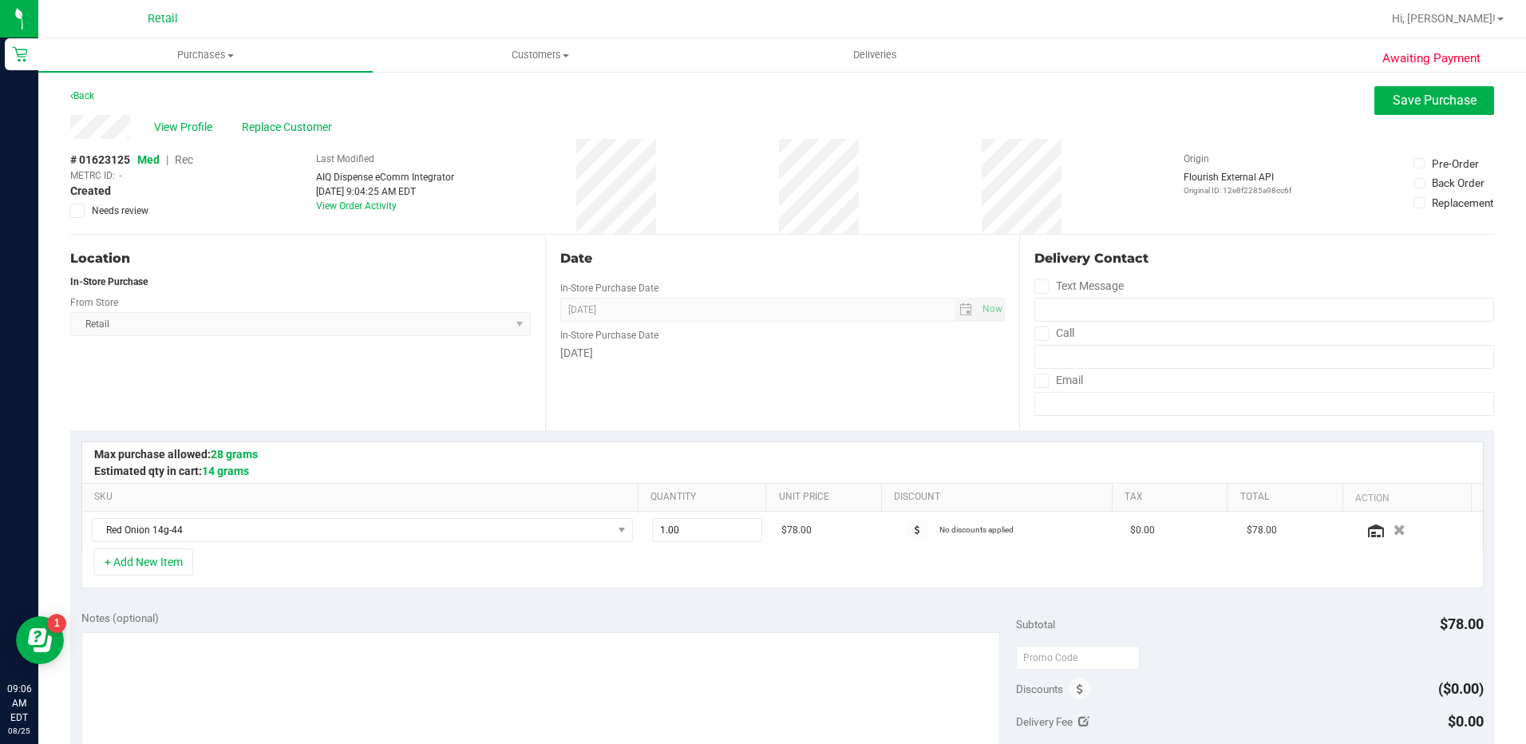
click at [181, 160] on span "Rec" at bounding box center [184, 159] width 18 height 13
click at [263, 130] on span "Replace Customer" at bounding box center [290, 127] width 96 height 17
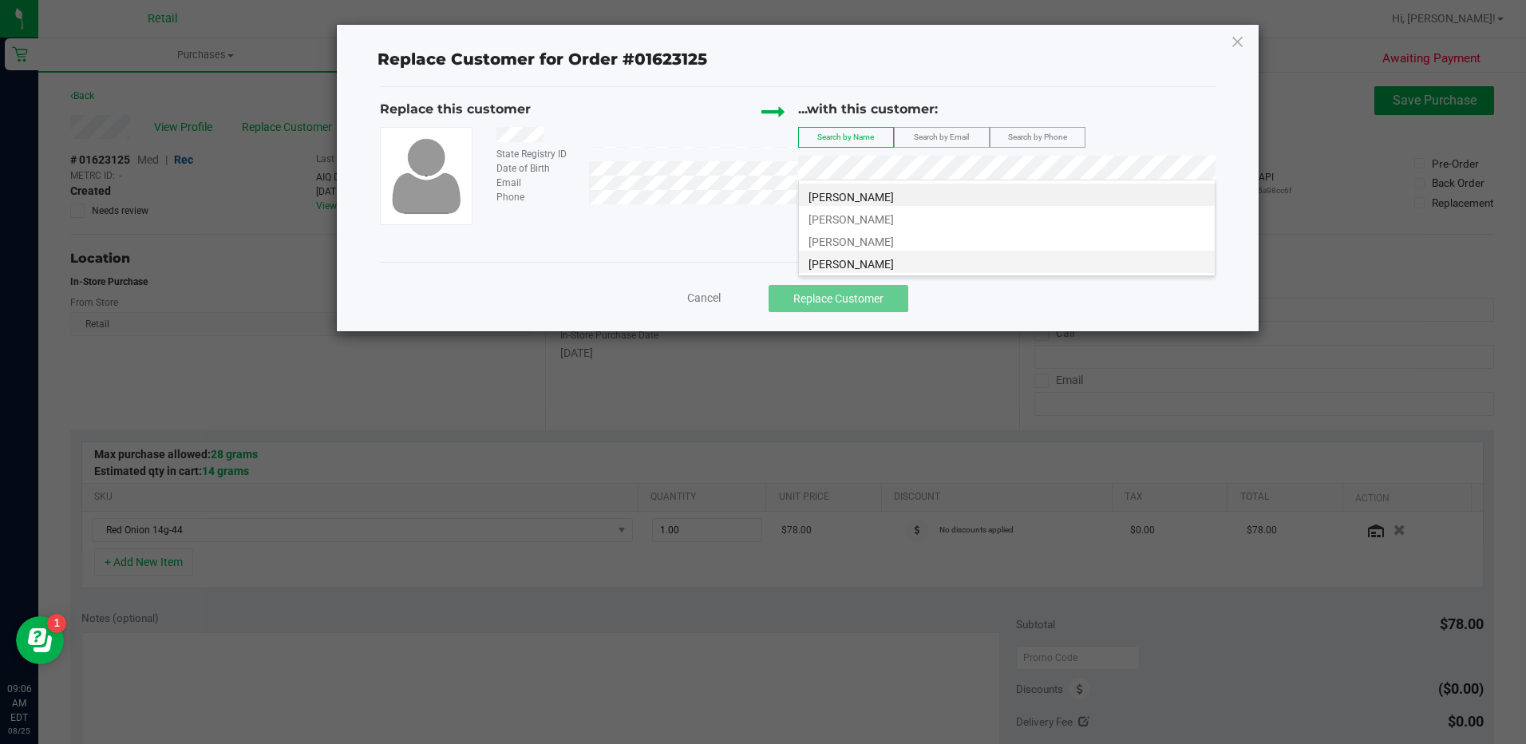
click at [985, 253] on li "[PERSON_NAME]" at bounding box center [1007, 262] width 416 height 22
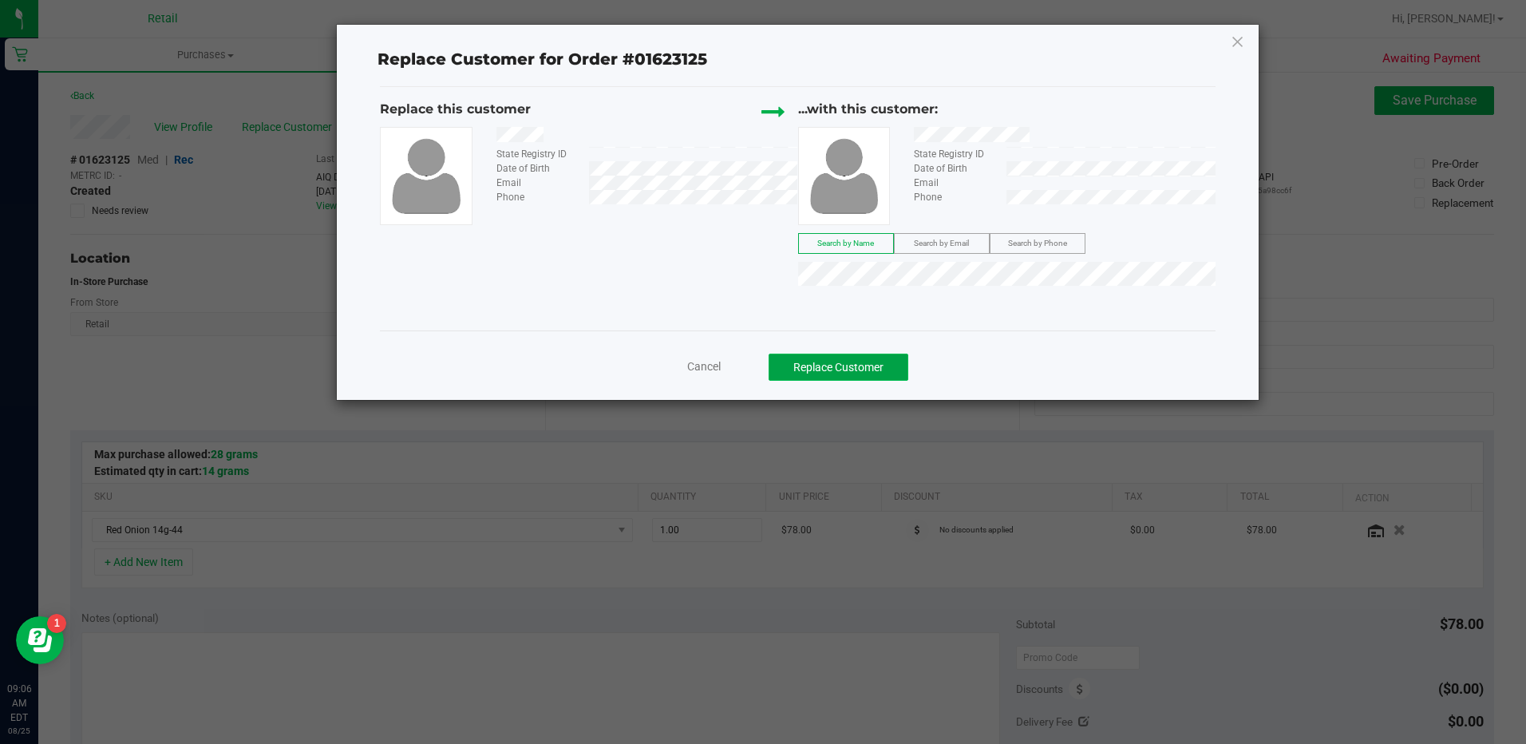
click at [845, 369] on button "Replace Customer" at bounding box center [839, 367] width 140 height 27
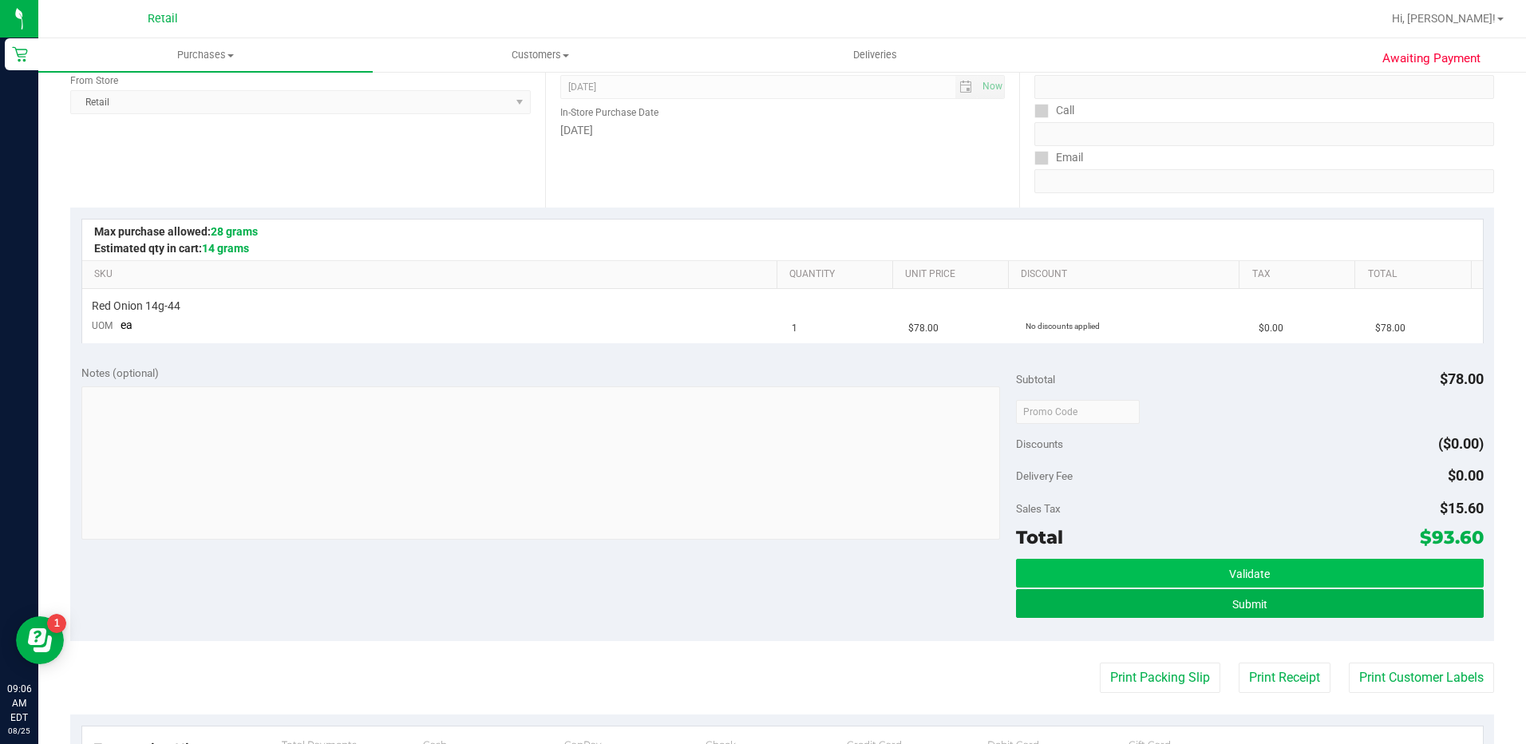
scroll to position [239, 0]
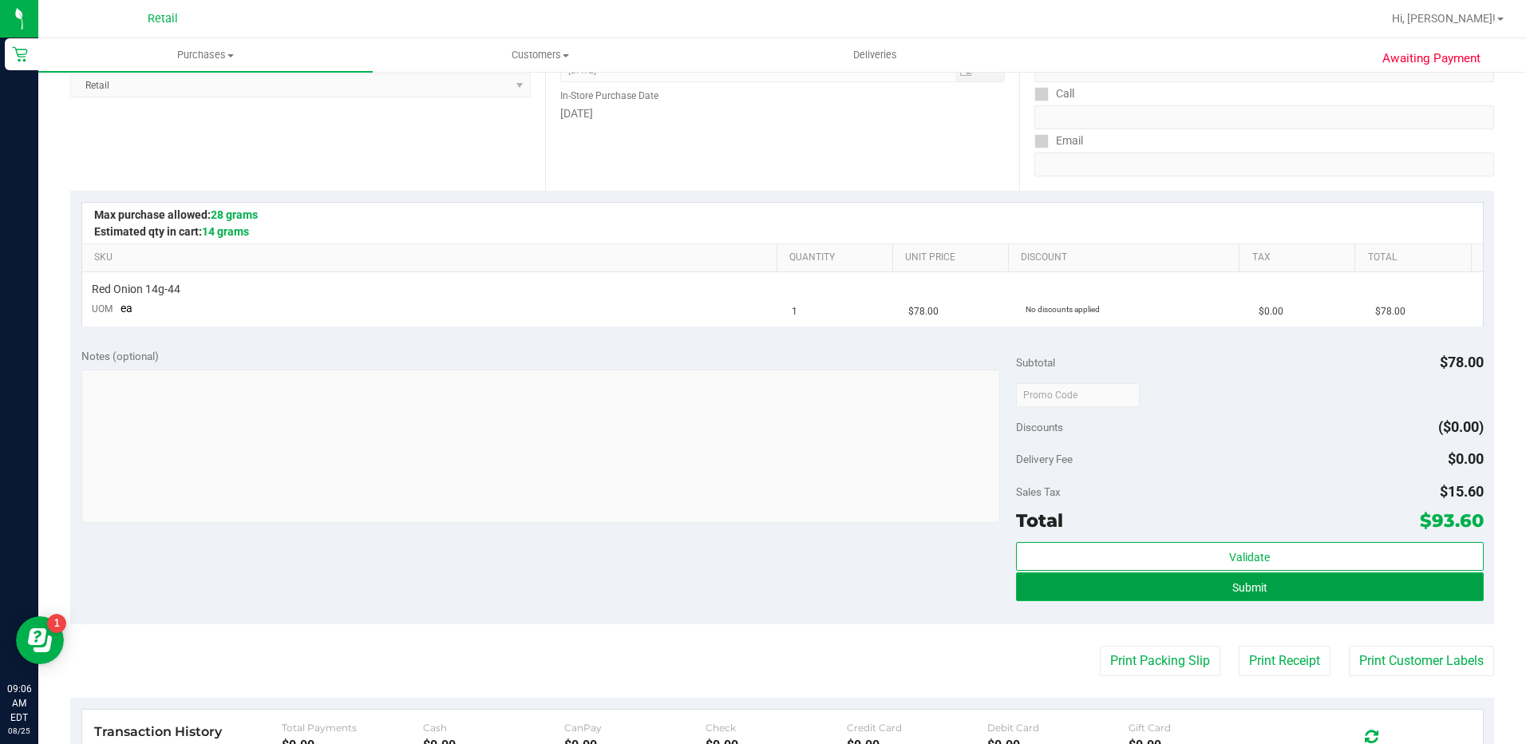
click at [1286, 591] on button "Submit" at bounding box center [1250, 586] width 468 height 29
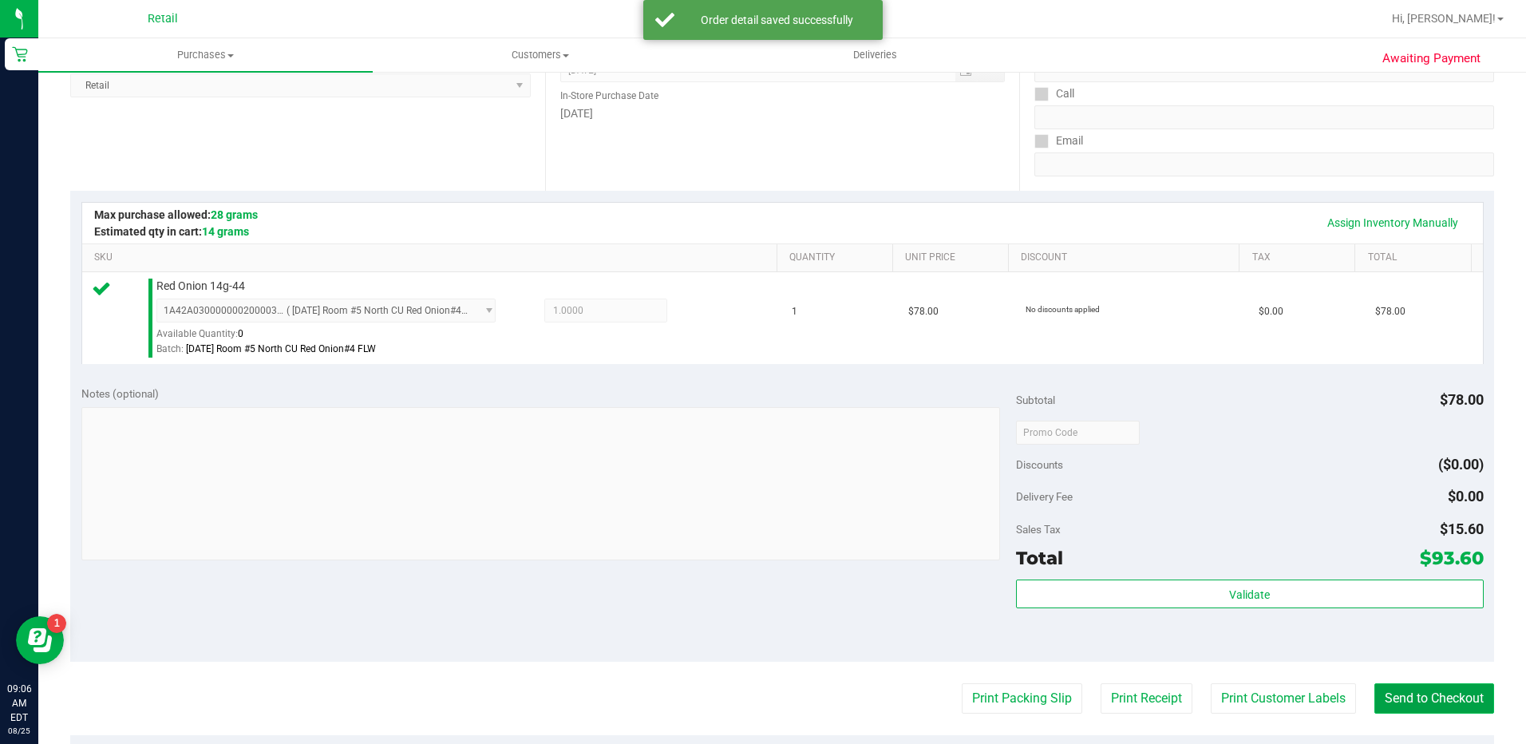
click at [1435, 692] on button "Send to Checkout" at bounding box center [1434, 698] width 120 height 30
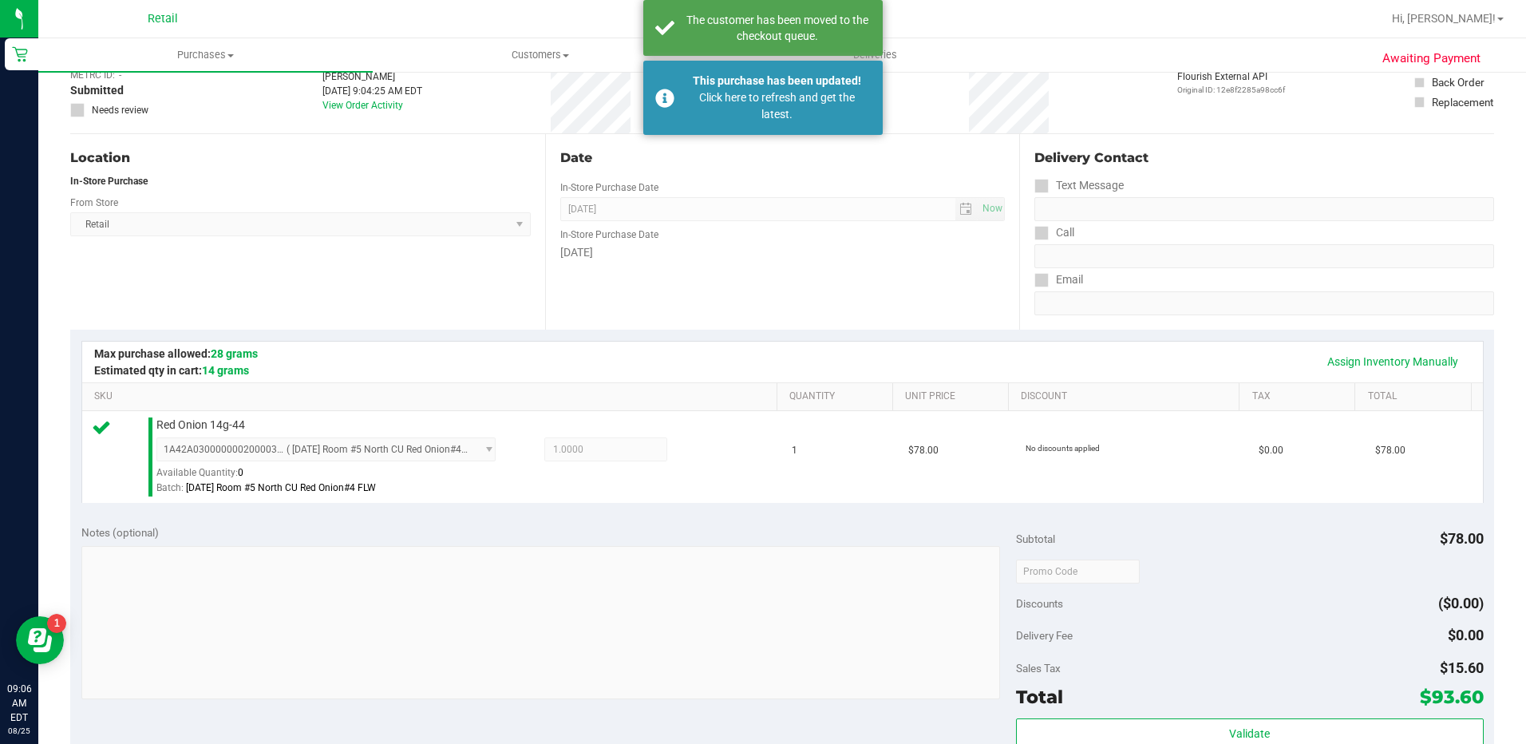
scroll to position [0, 0]
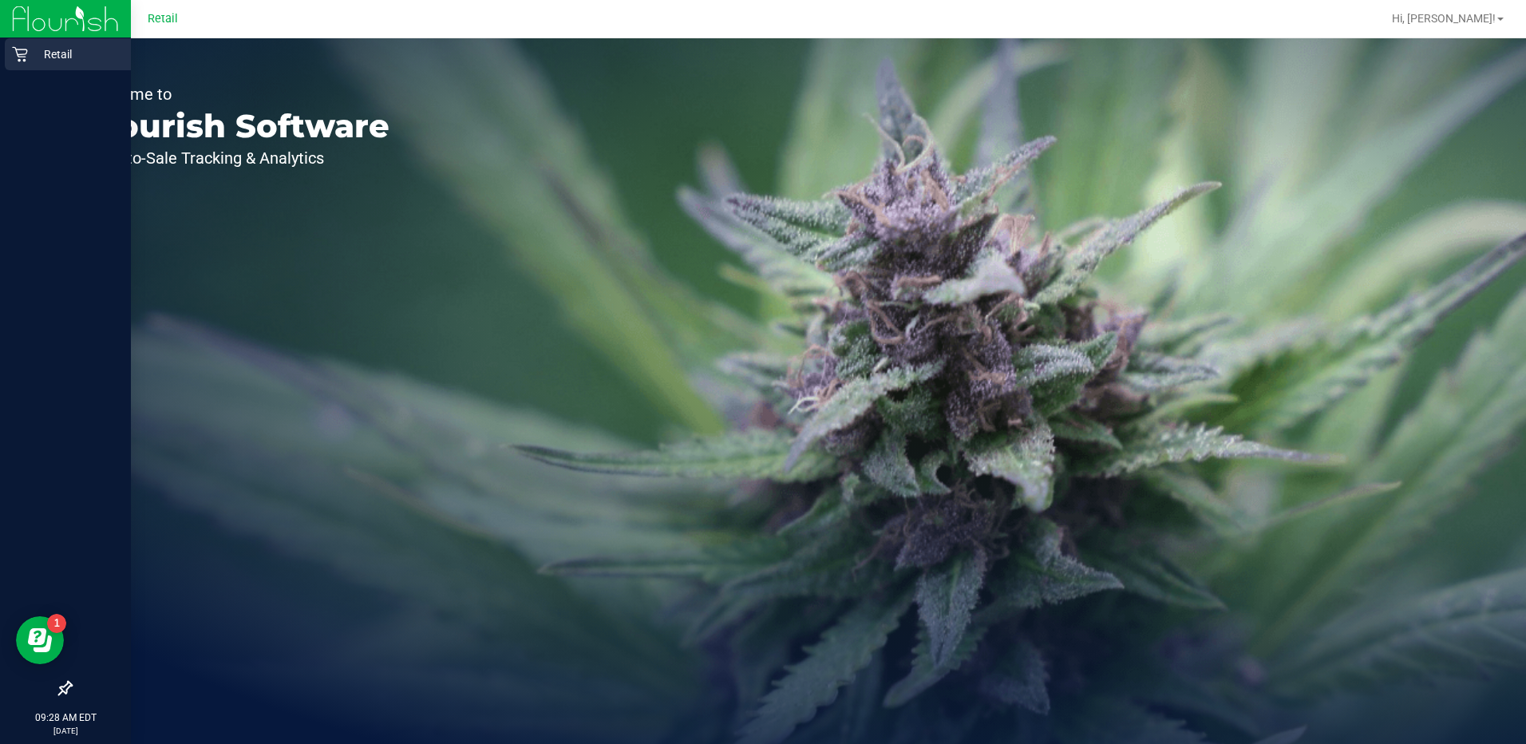
click at [8, 38] on div "Retail" at bounding box center [68, 54] width 126 height 32
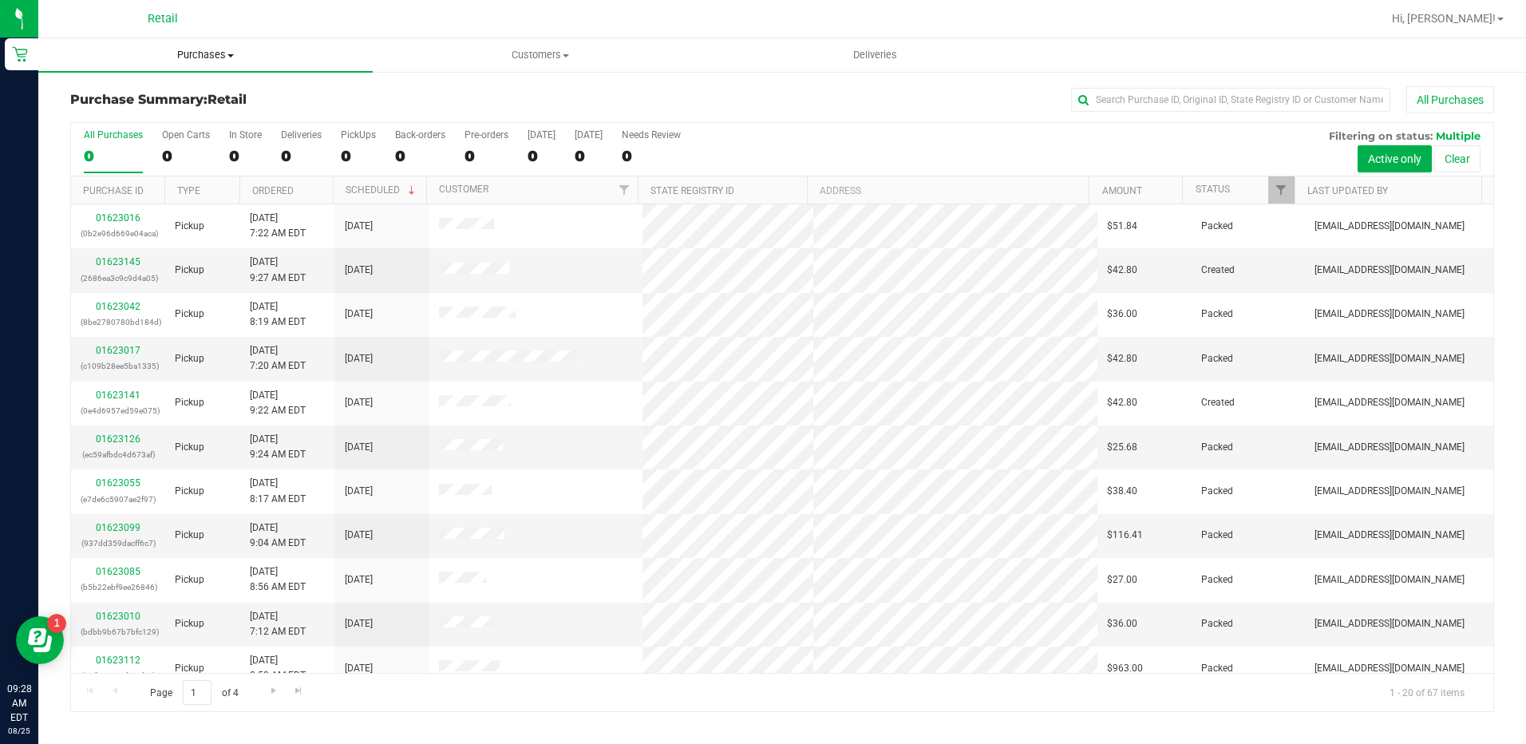
click at [215, 52] on span "Purchases" at bounding box center [205, 55] width 334 height 14
click at [211, 94] on li "Summary of purchases" at bounding box center [205, 96] width 334 height 19
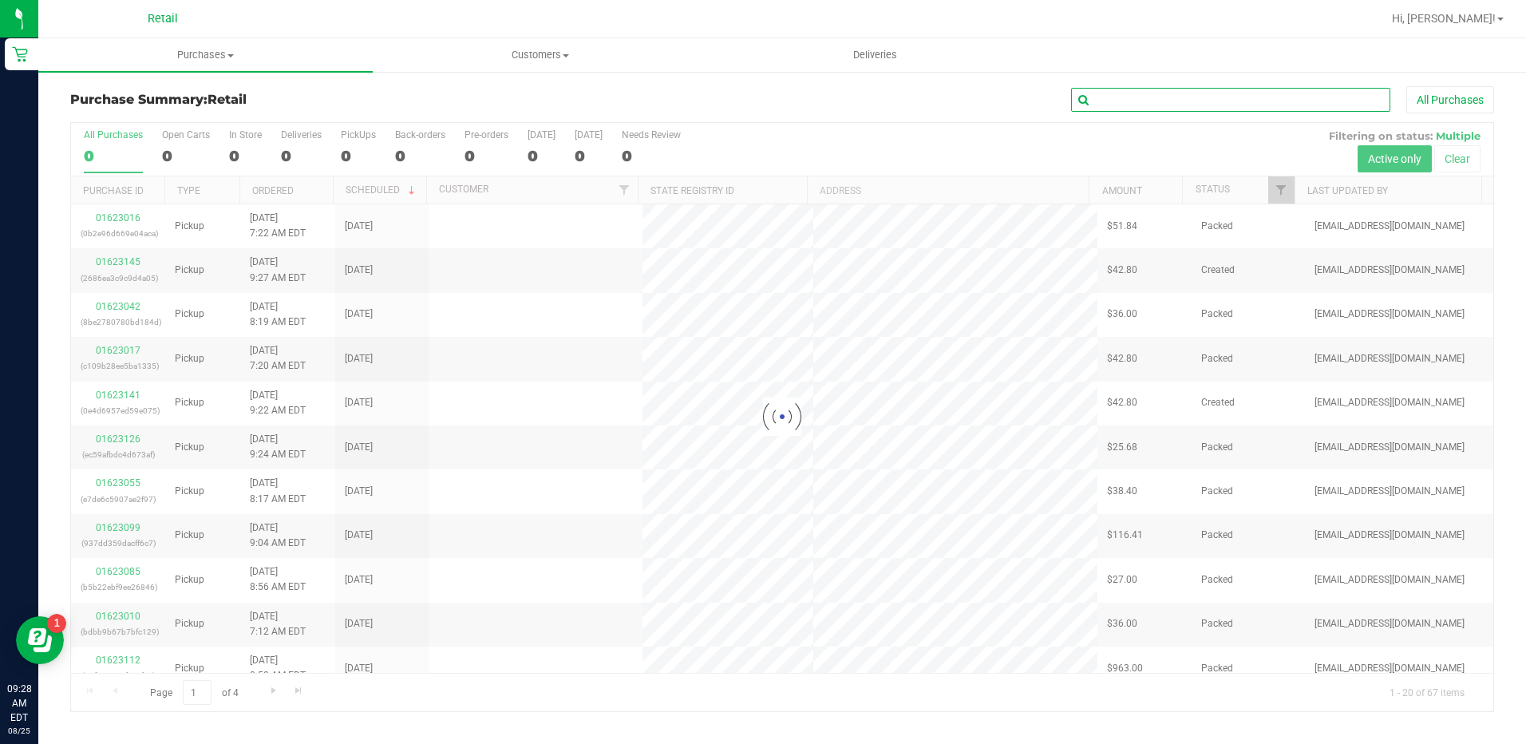
click at [1304, 93] on input "text" at bounding box center [1230, 100] width 319 height 24
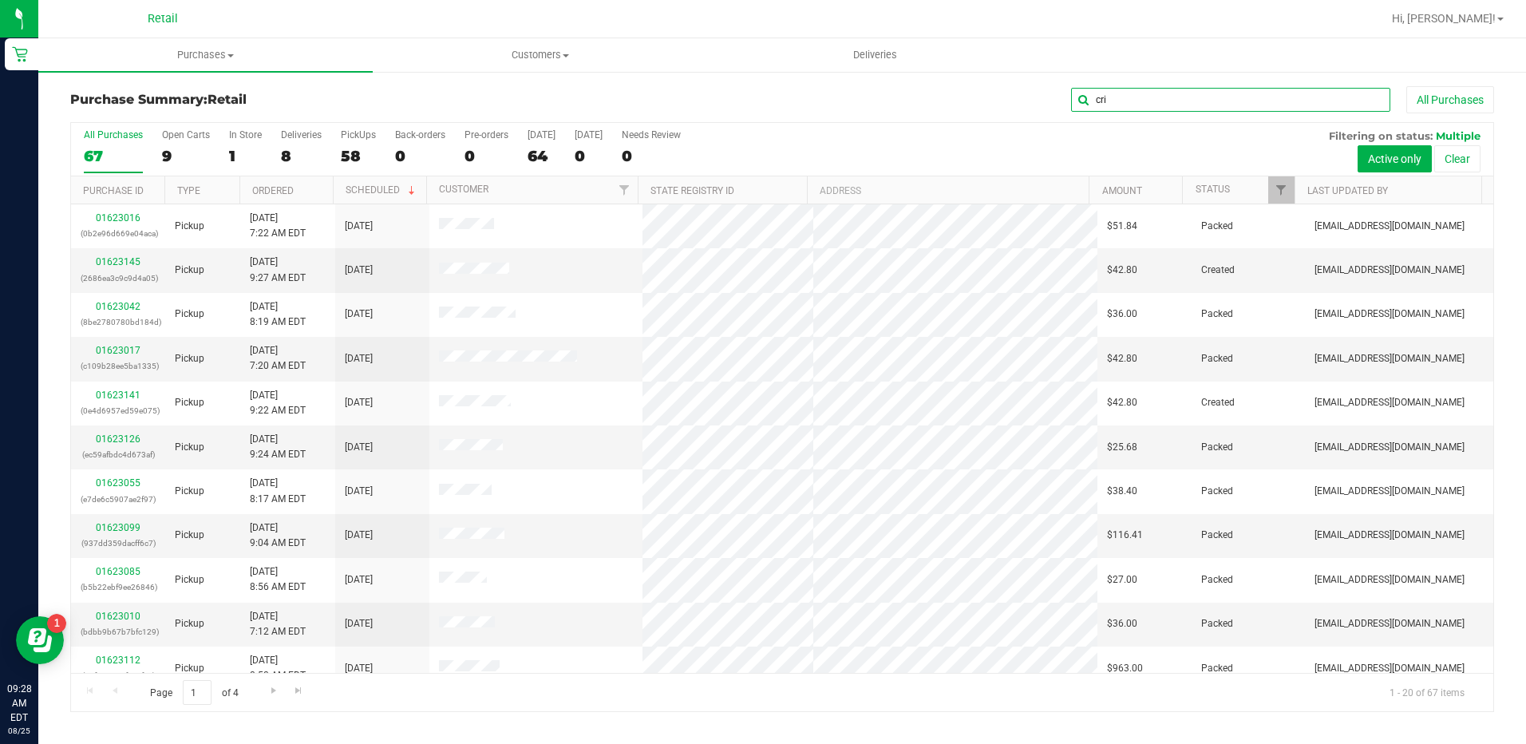
type input "cri"
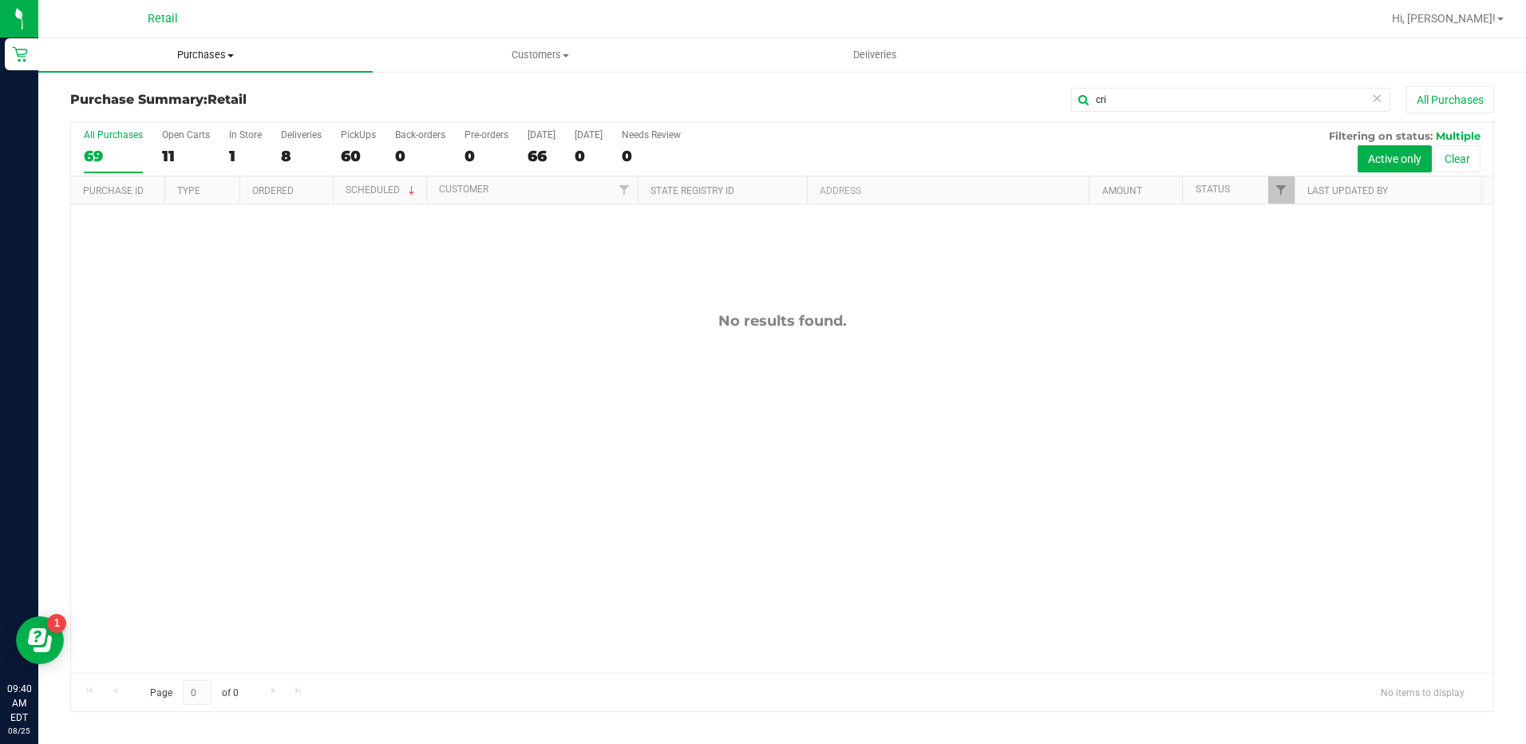
click at [179, 43] on uib-tab-heading "Purchases Summary of purchases Fulfillment All purchases" at bounding box center [205, 55] width 334 height 34
click at [192, 88] on li "Summary of purchases" at bounding box center [205, 96] width 334 height 19
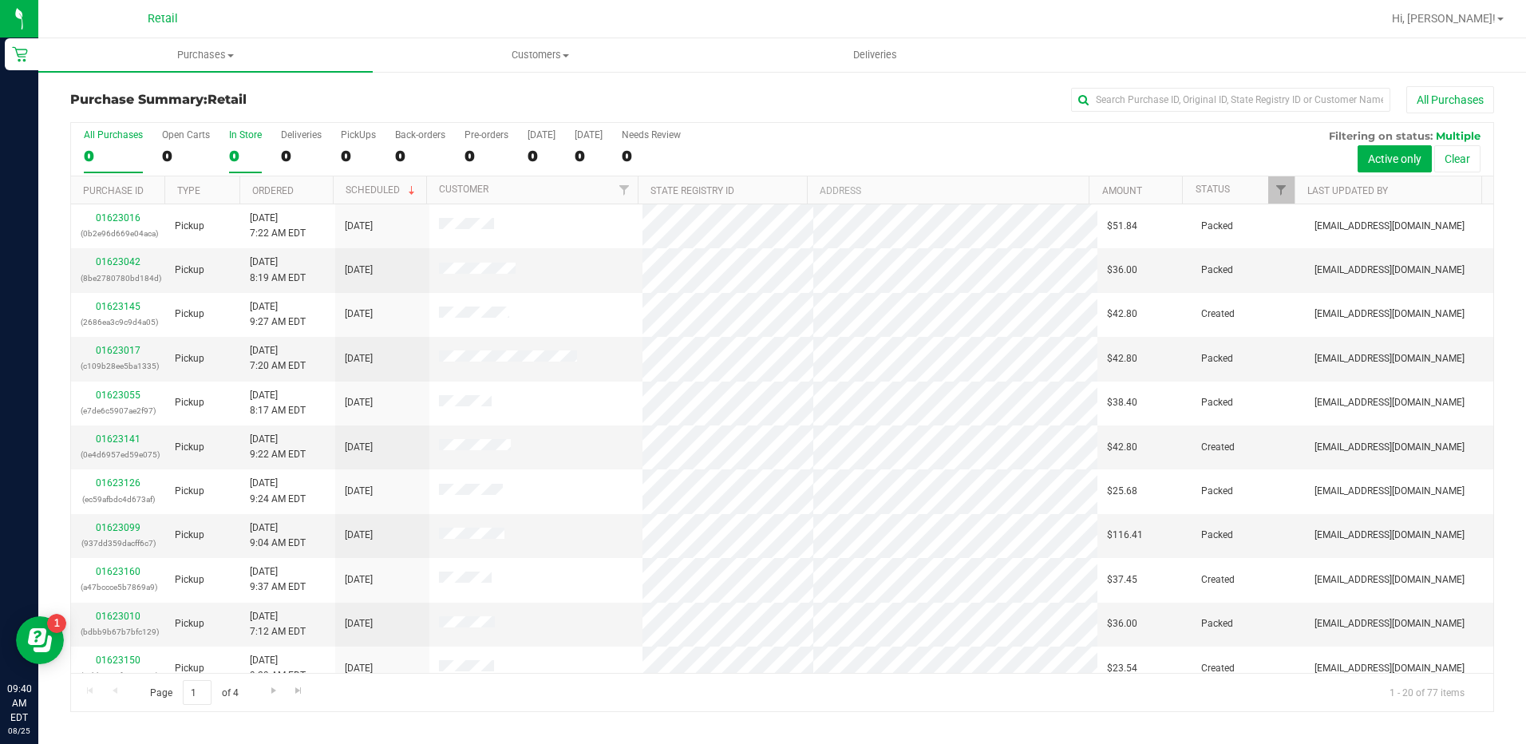
click at [246, 149] on div "0" at bounding box center [245, 156] width 33 height 18
click at [0, 0] on input "In Store 0" at bounding box center [0, 0] width 0 height 0
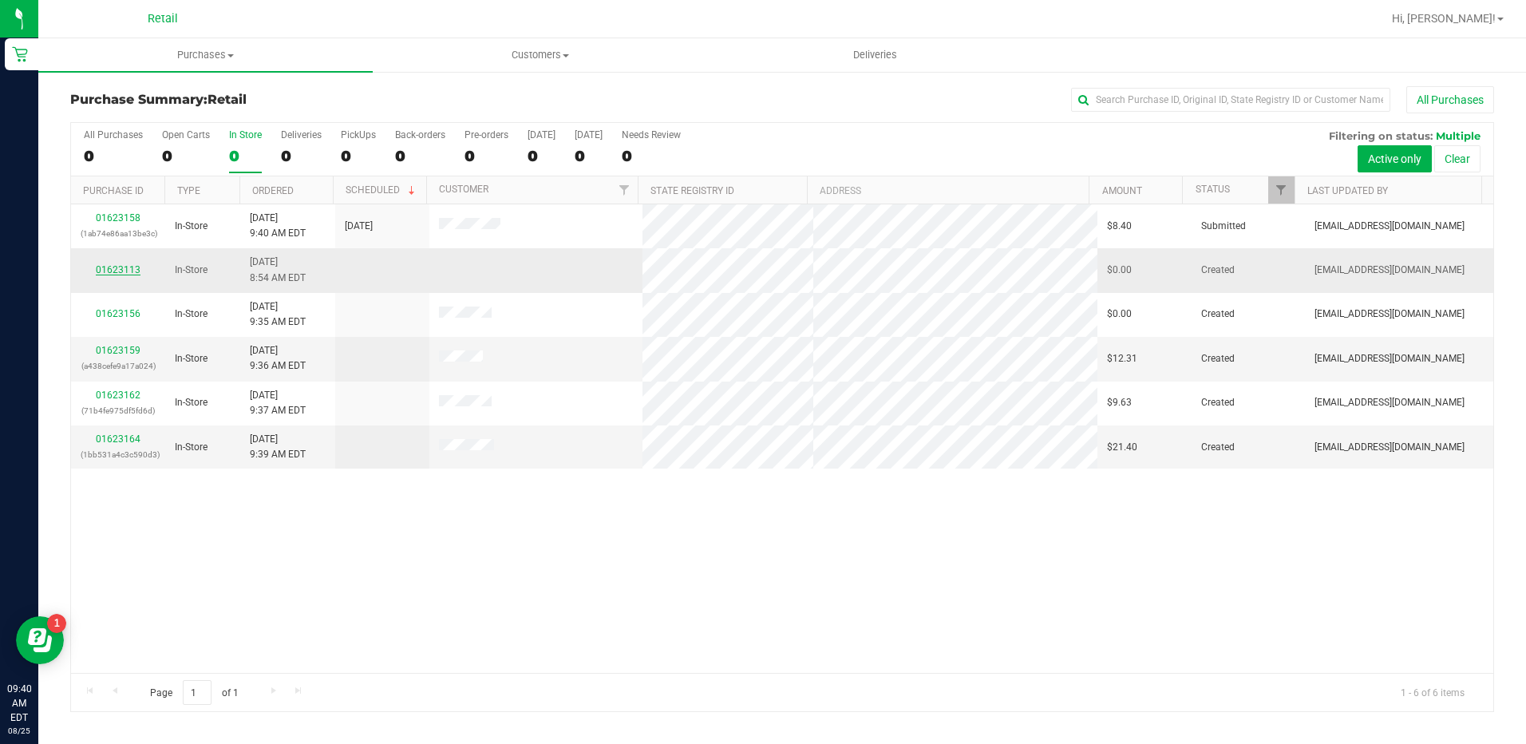
click at [108, 274] on link "01623113" at bounding box center [118, 269] width 45 height 11
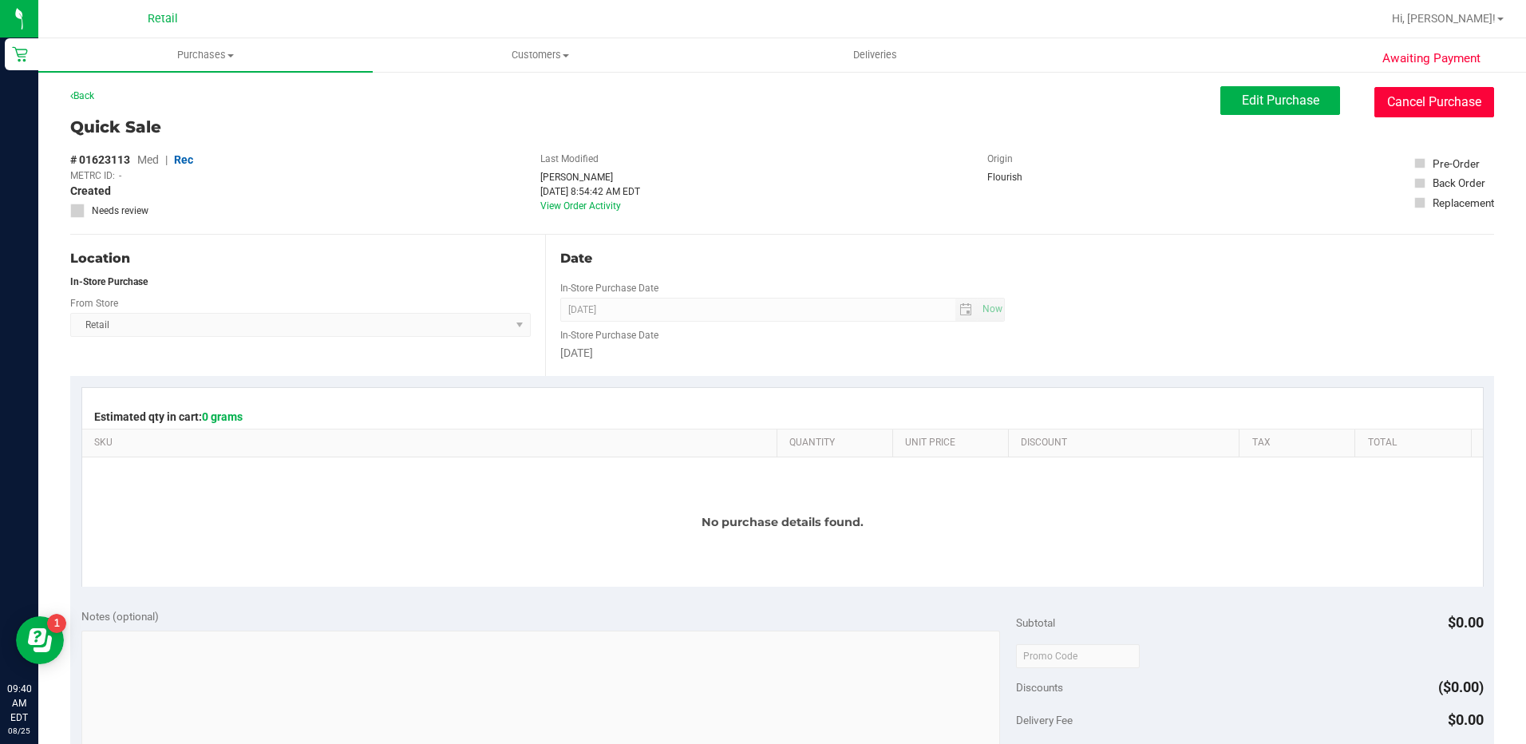
click at [1383, 92] on button "Cancel Purchase" at bounding box center [1434, 102] width 120 height 30
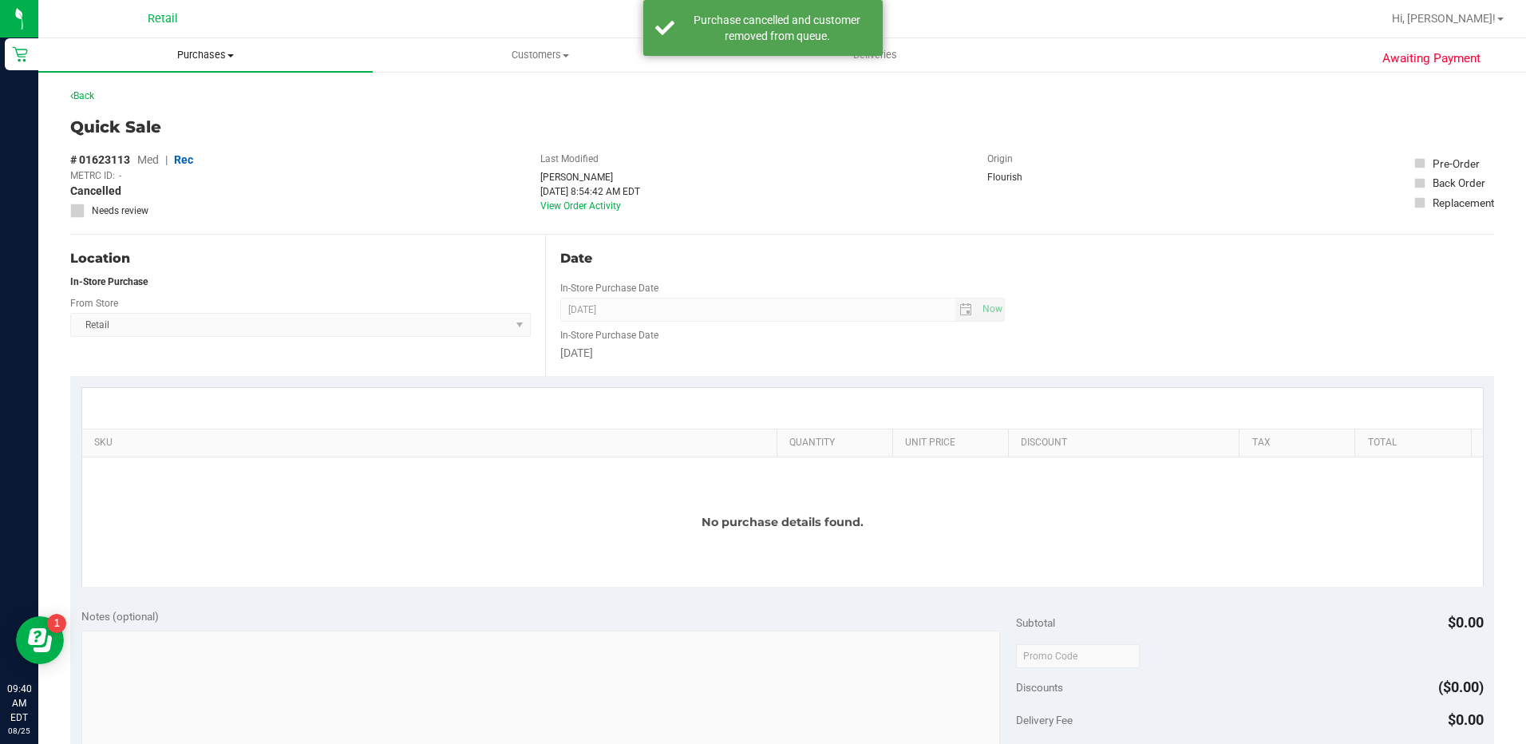
click at [195, 54] on span "Purchases" at bounding box center [205, 55] width 334 height 14
click at [217, 105] on li "Summary of purchases" at bounding box center [205, 96] width 334 height 19
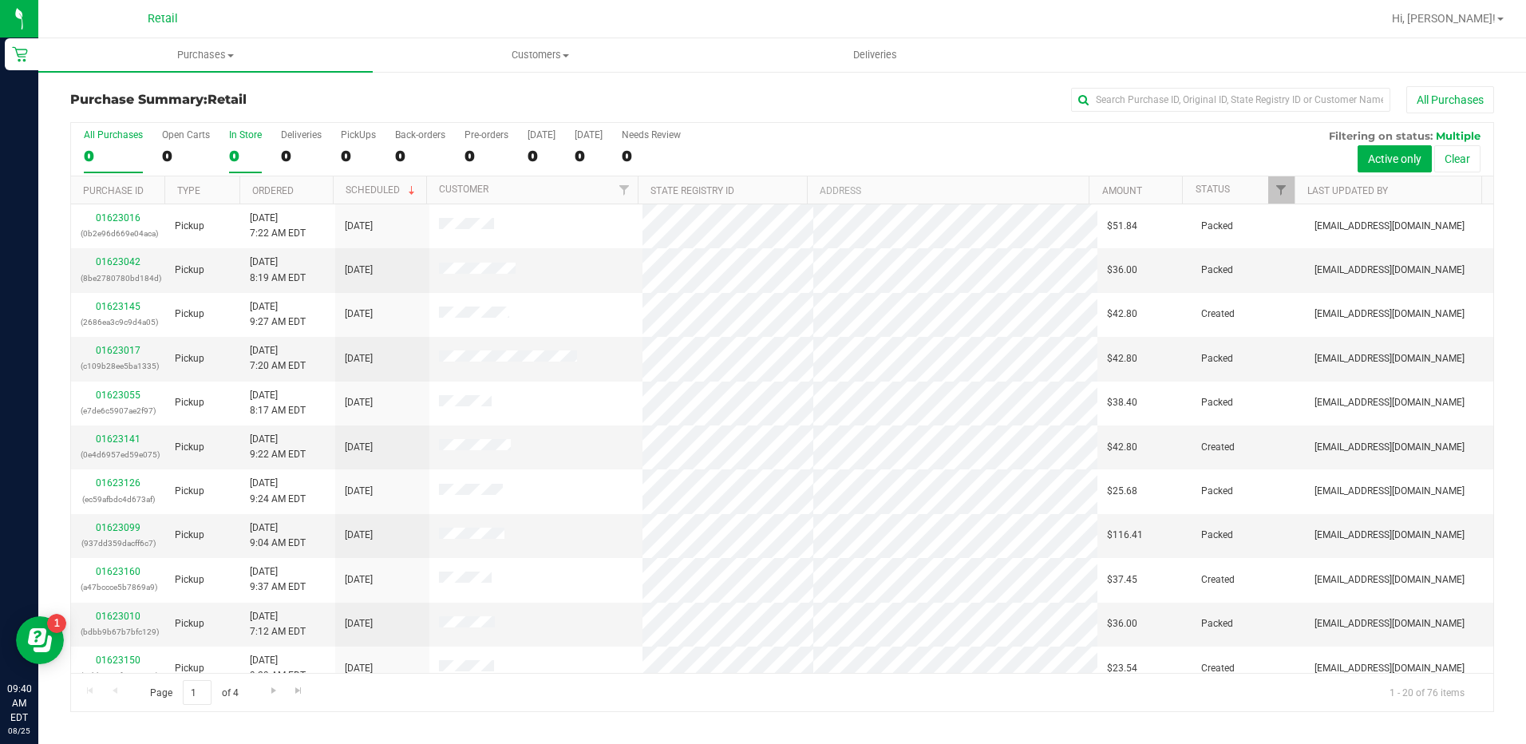
click at [239, 144] on label "In Store 0" at bounding box center [245, 151] width 33 height 44
click at [0, 0] on input "In Store 0" at bounding box center [0, 0] width 0 height 0
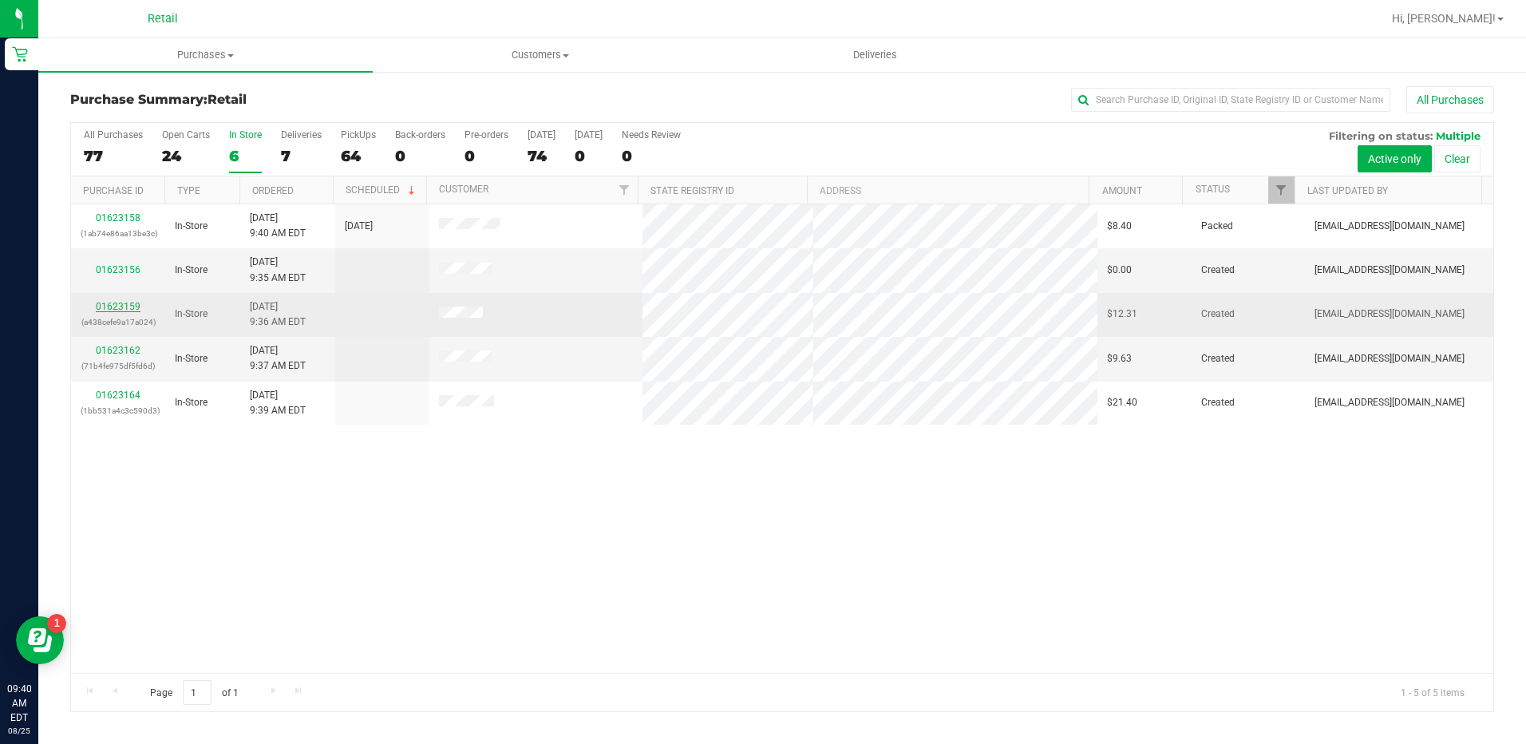
click at [109, 309] on link "01623159" at bounding box center [118, 306] width 45 height 11
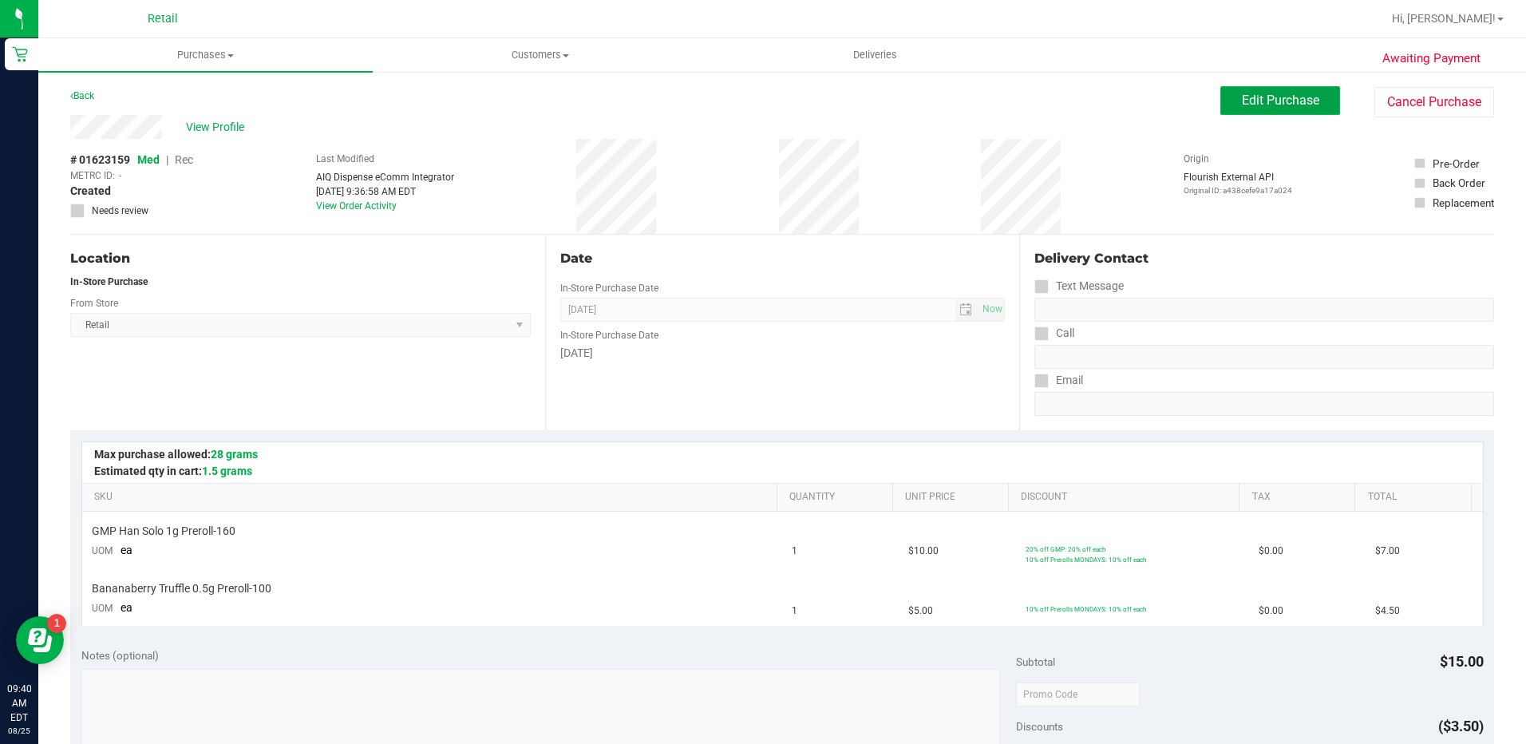
click at [1277, 93] on span "Edit Purchase" at bounding box center [1280, 100] width 77 height 15
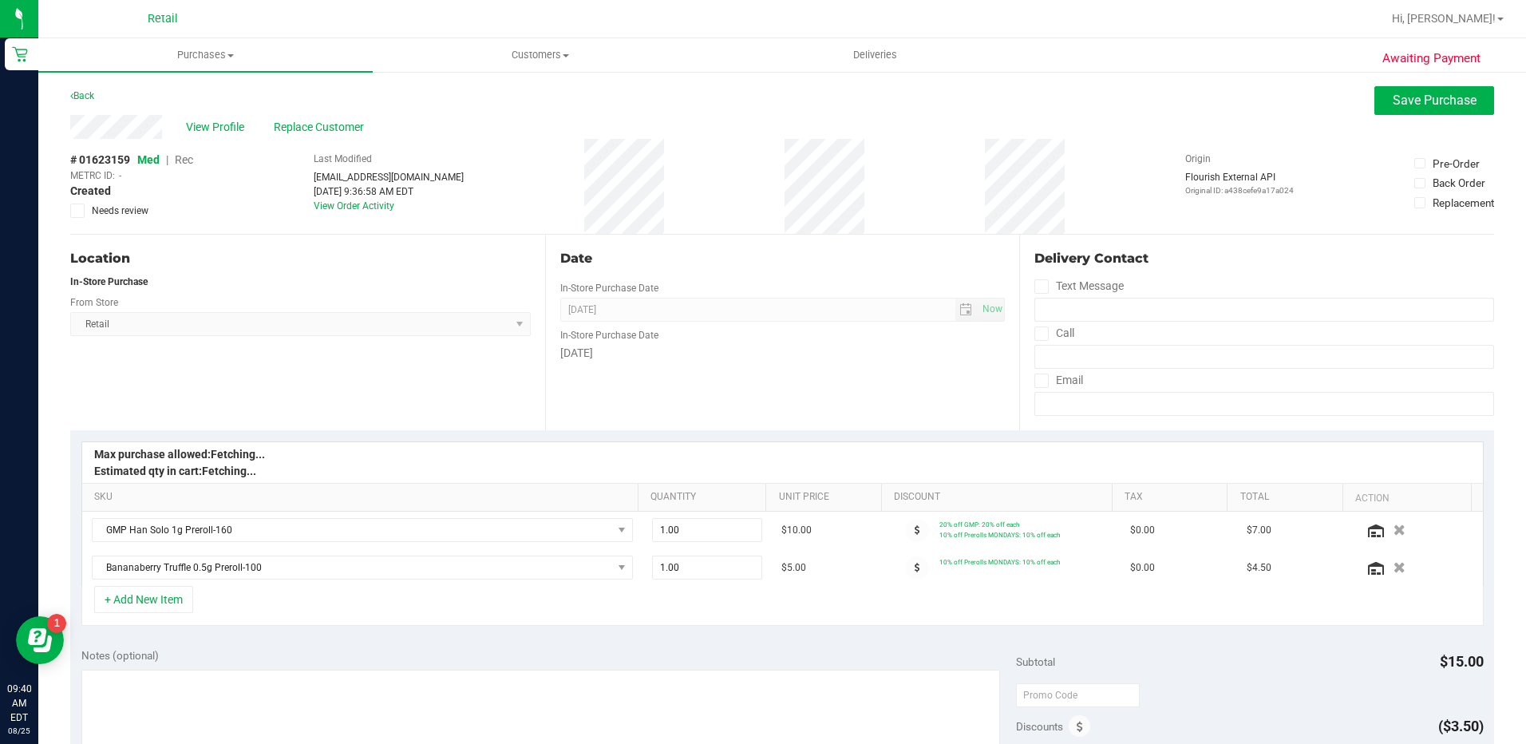
click at [184, 158] on span "Rec" at bounding box center [184, 159] width 18 height 13
click at [316, 124] on span "Replace Customer" at bounding box center [322, 127] width 96 height 17
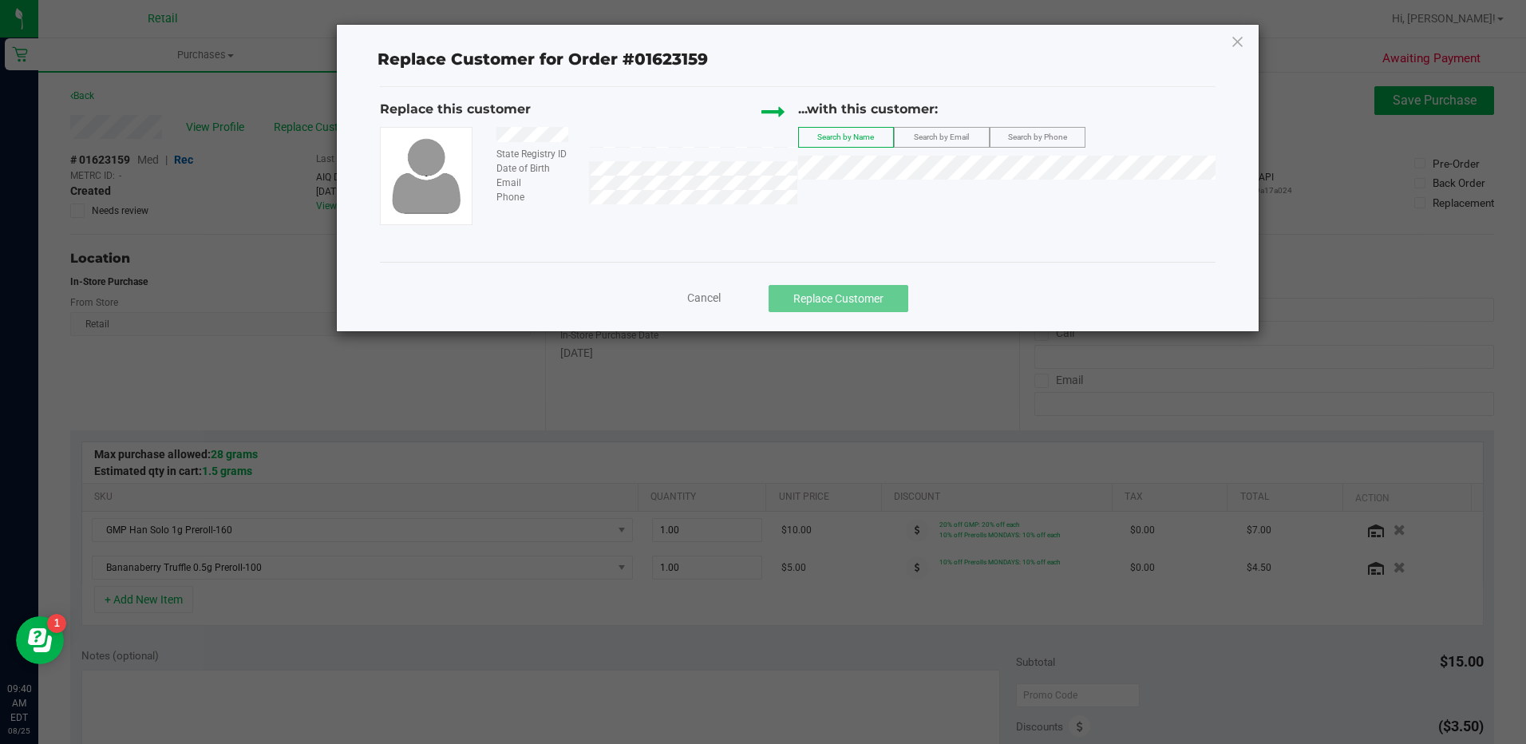
click at [669, 208] on div "State Registry ID Date of Birth Email Phone" at bounding box center [588, 175] width 417 height 97
click at [707, 293] on span "Cancel" at bounding box center [704, 297] width 34 height 13
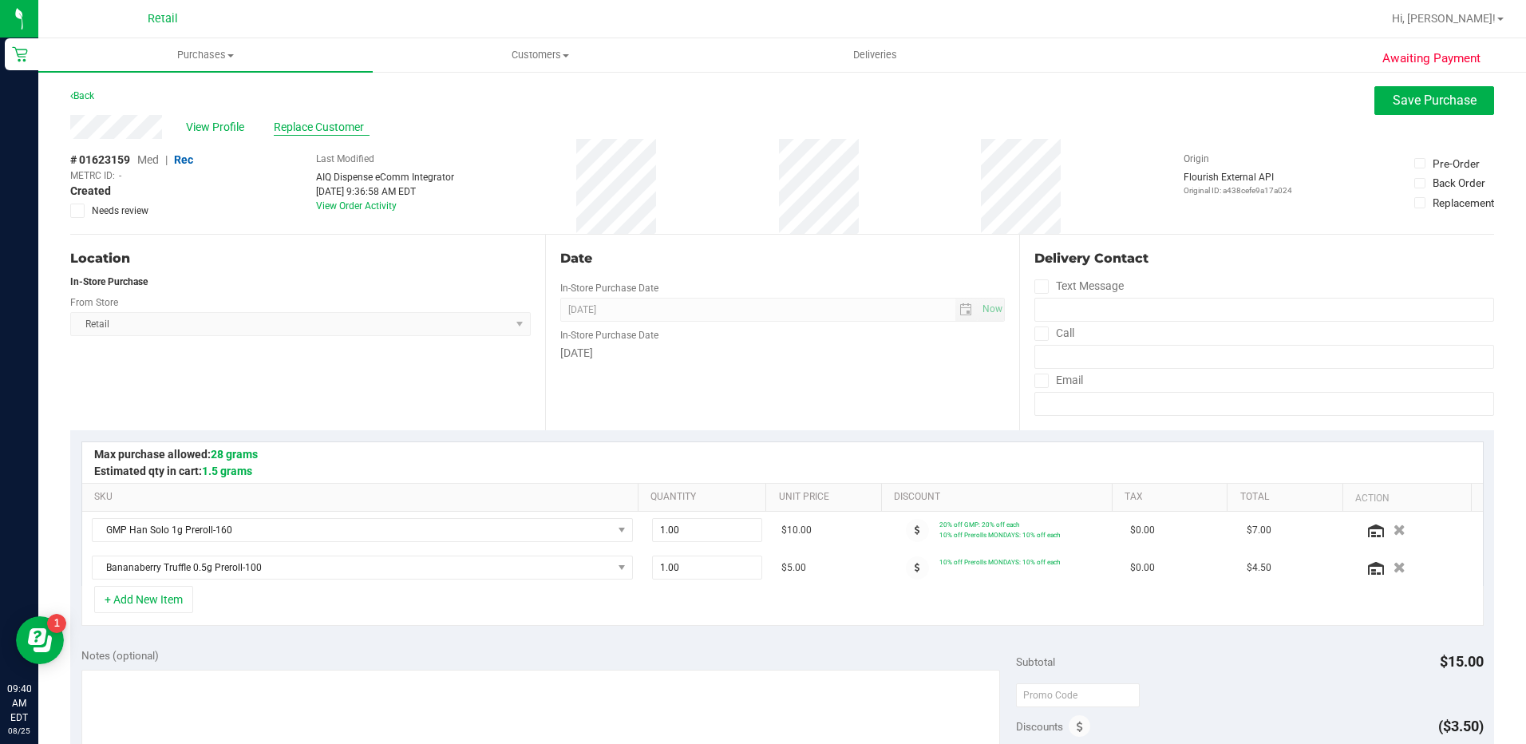
click at [286, 121] on span "Replace Customer" at bounding box center [322, 127] width 96 height 17
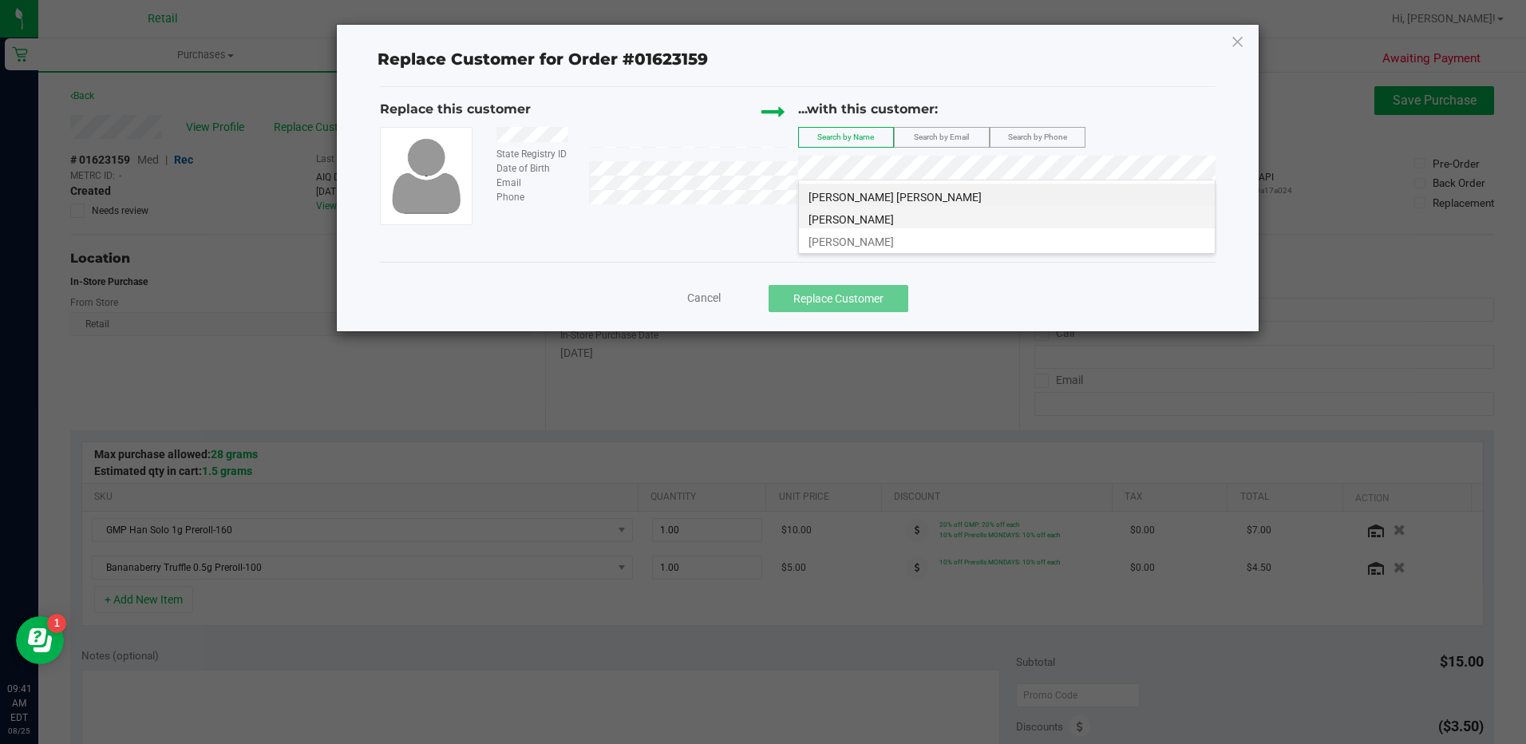
click at [890, 218] on li "William rivera" at bounding box center [1007, 217] width 416 height 22
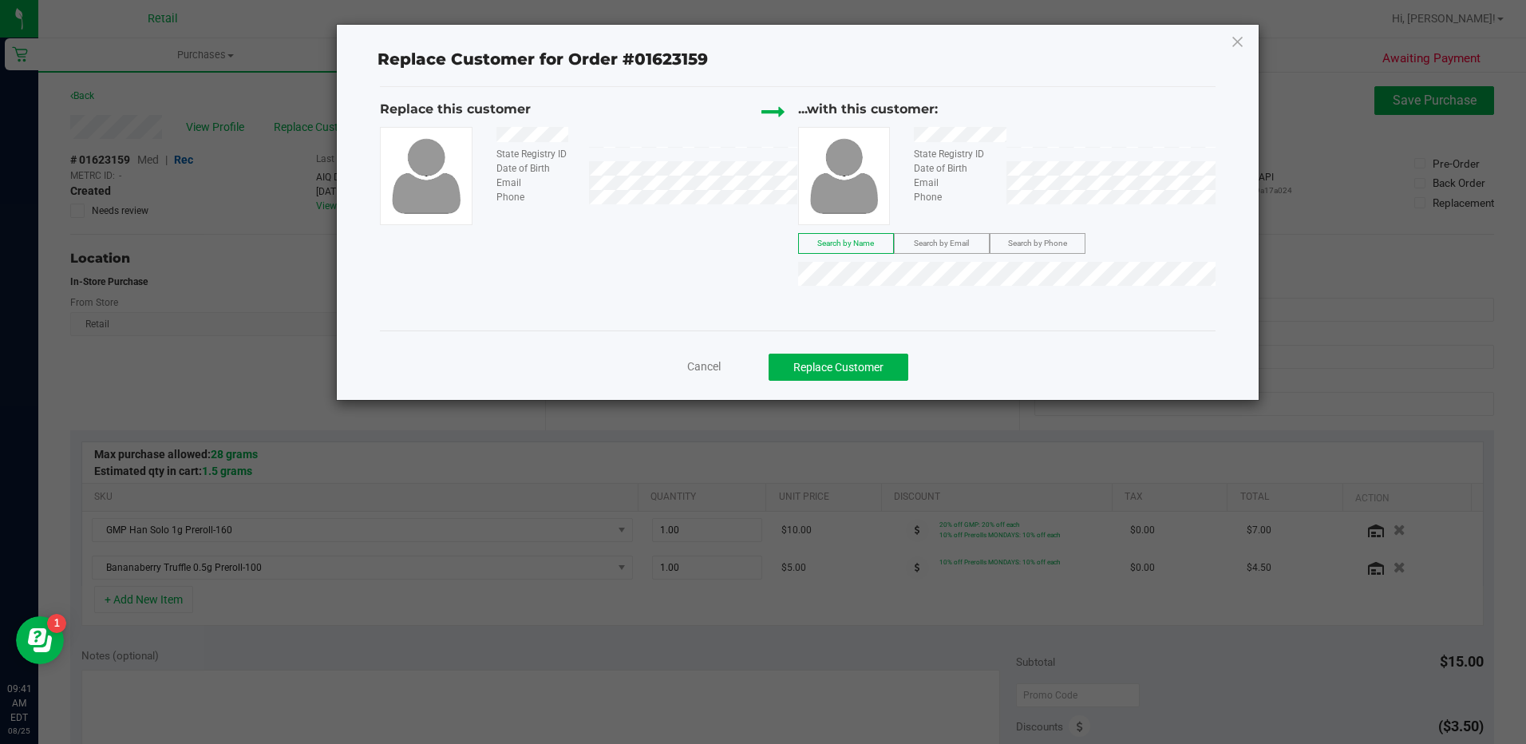
click at [703, 366] on span "Cancel" at bounding box center [704, 366] width 34 height 13
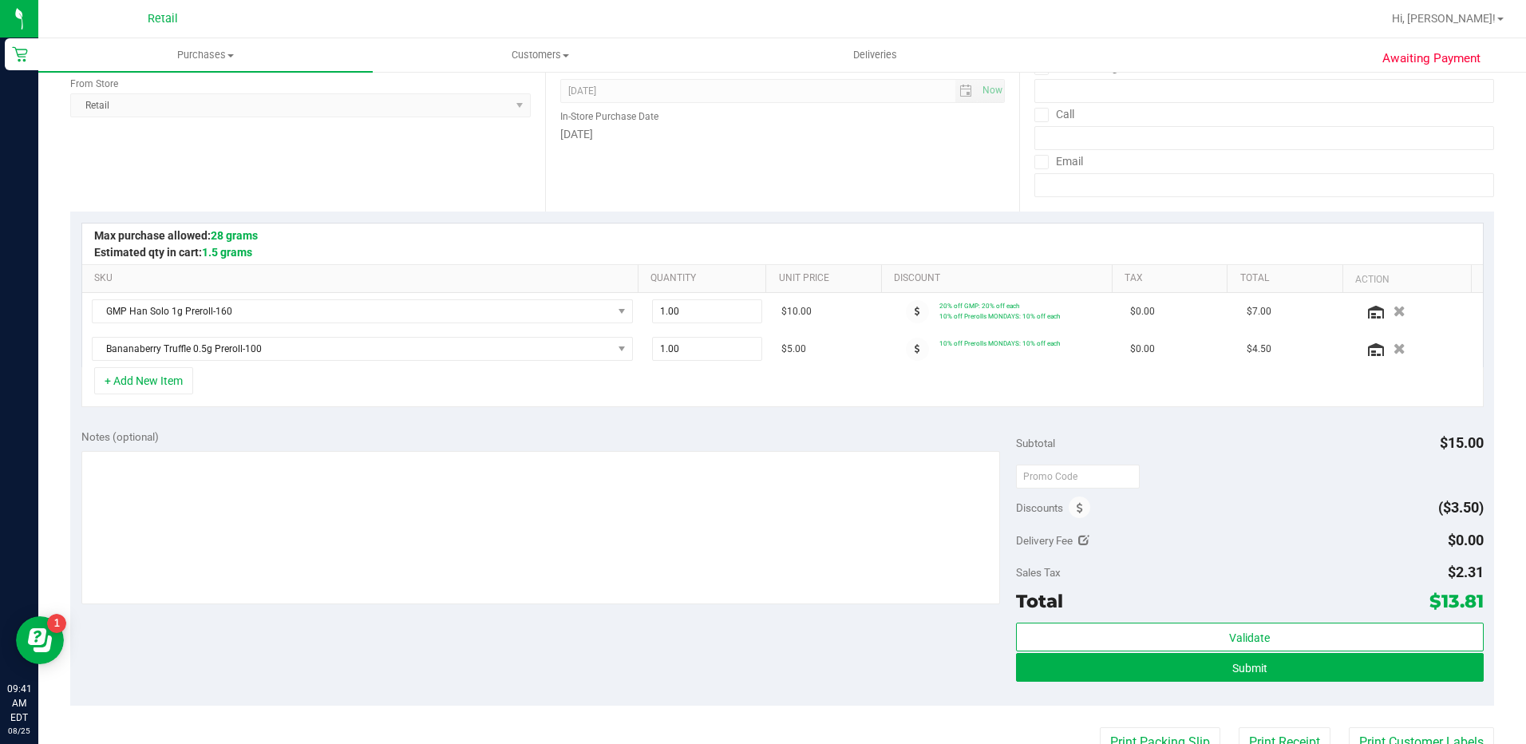
scroll to position [239, 0]
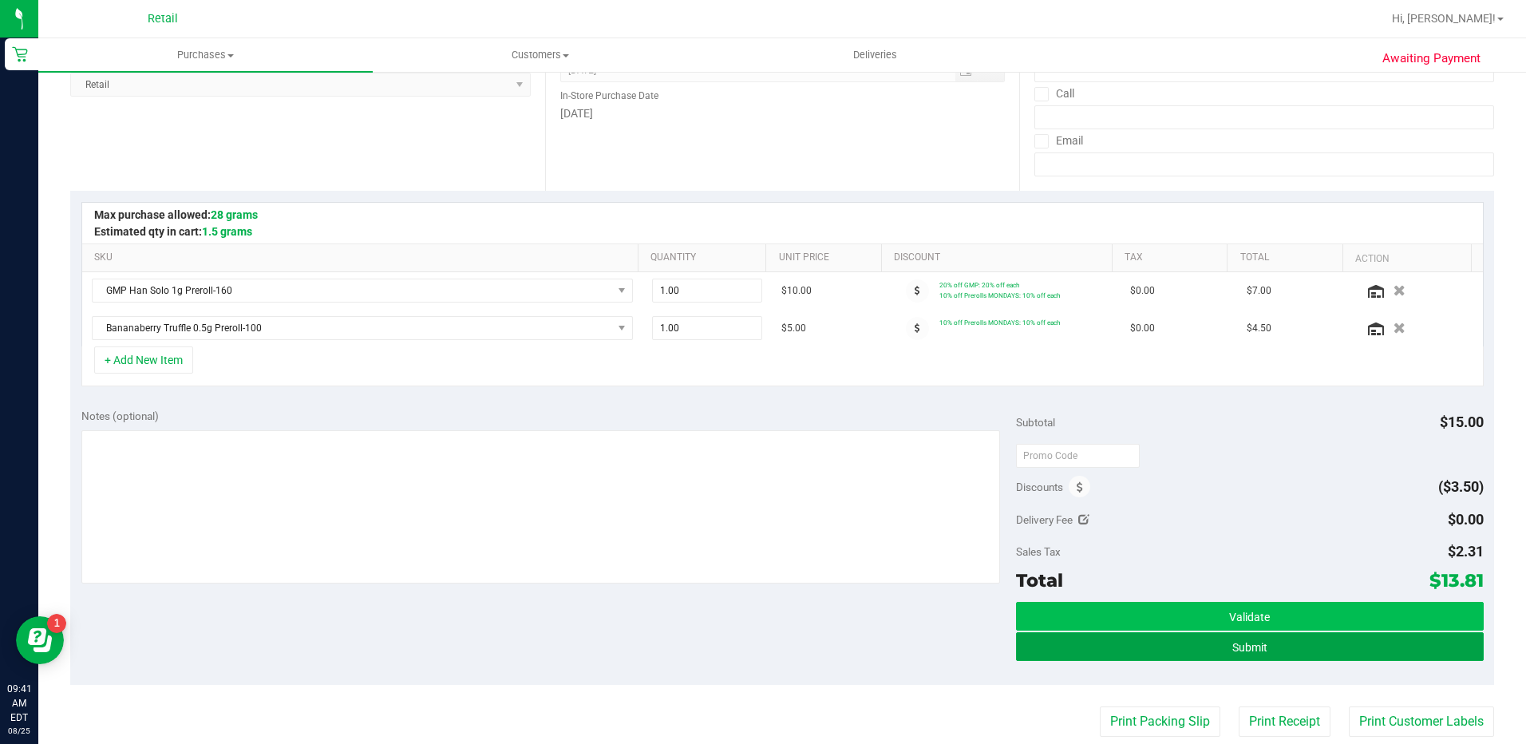
click at [1175, 647] on button "Submit" at bounding box center [1250, 646] width 468 height 29
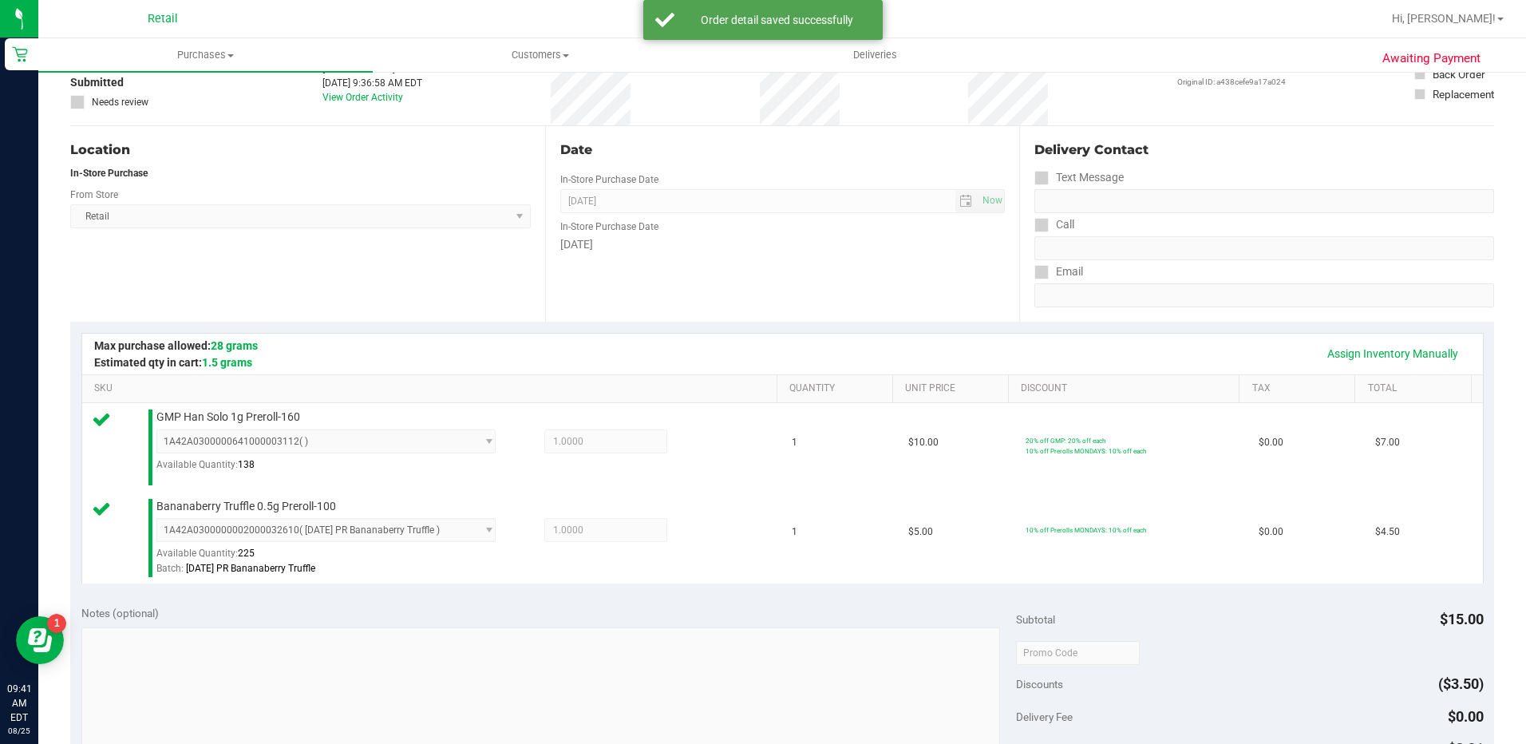
scroll to position [319, 0]
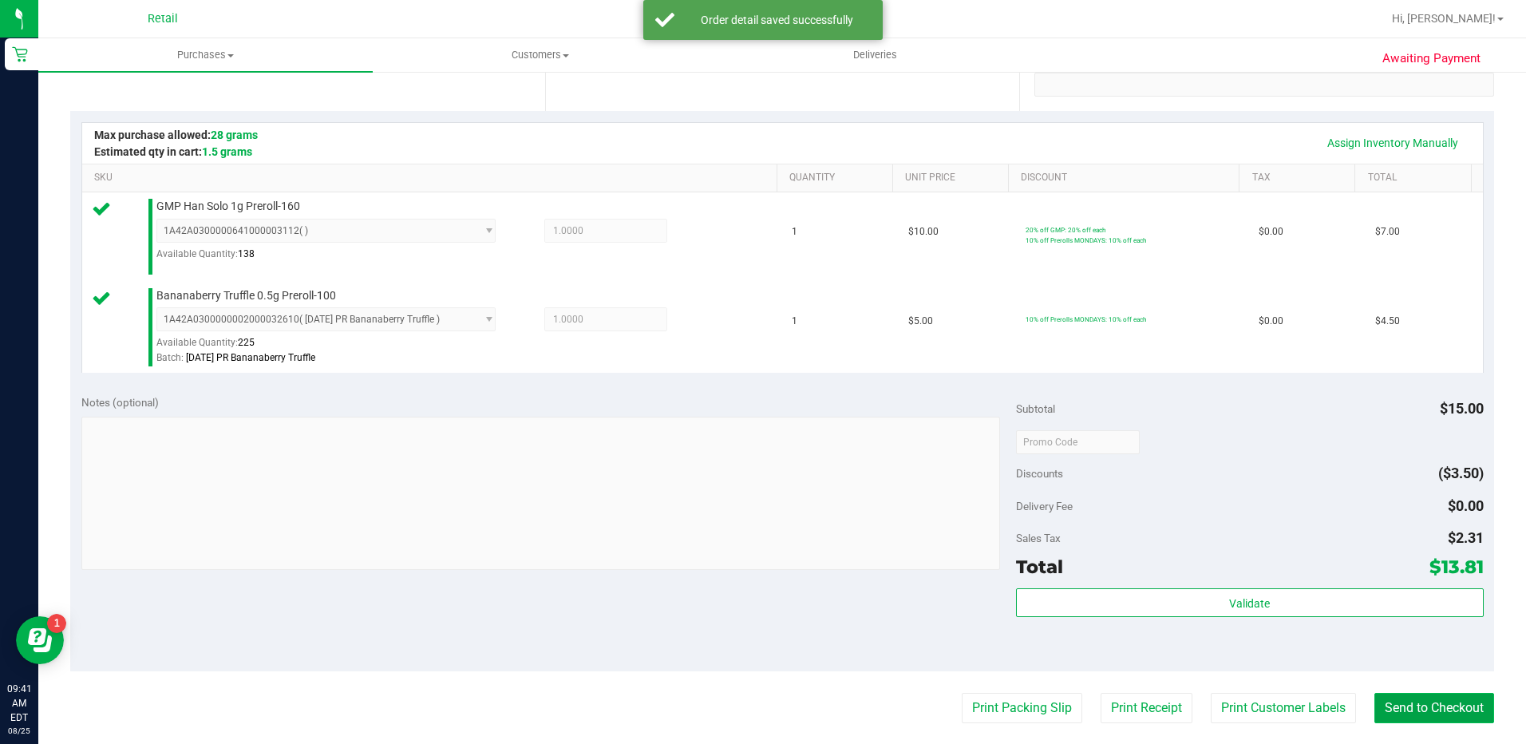
click at [1423, 709] on button "Send to Checkout" at bounding box center [1434, 708] width 120 height 30
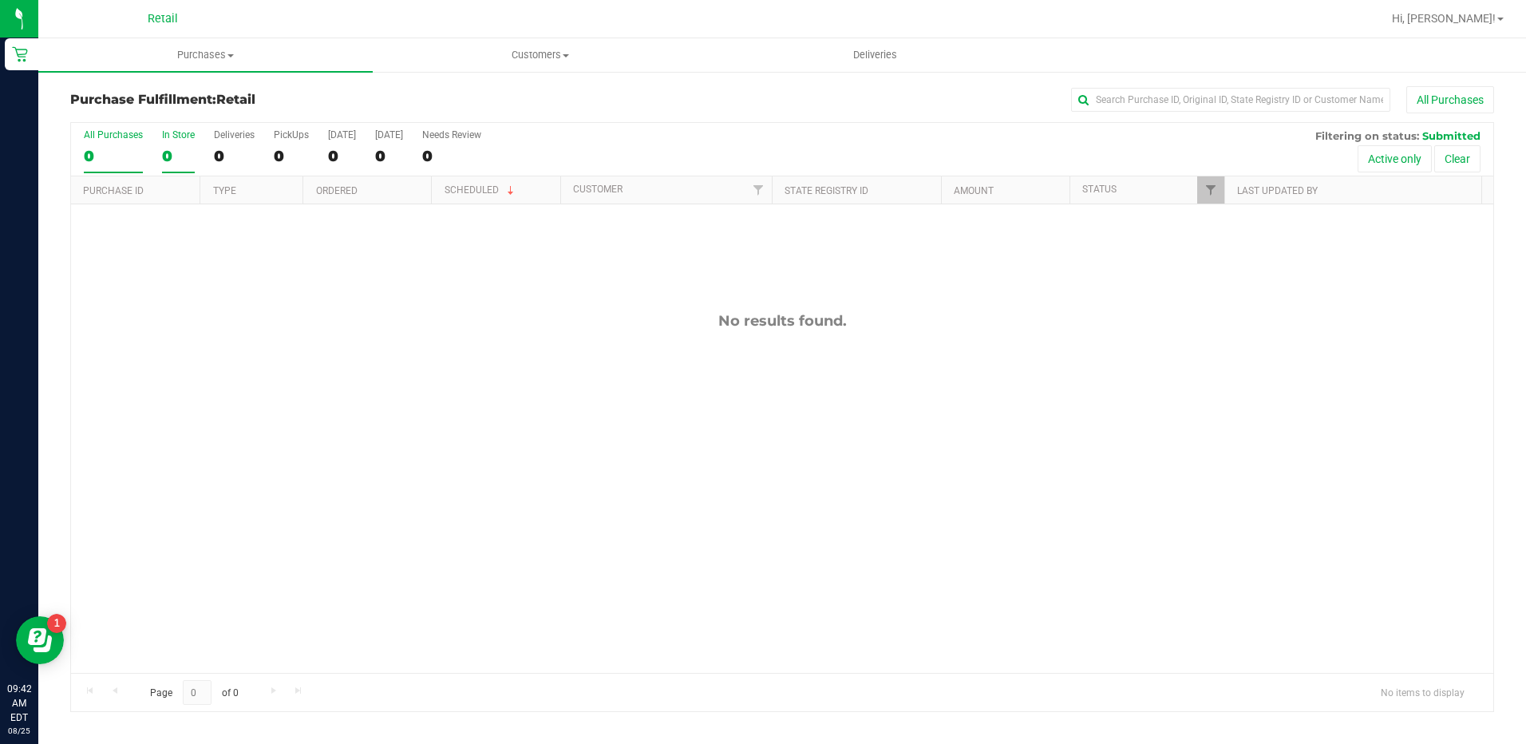
click at [177, 142] on label "In Store 0" at bounding box center [178, 151] width 33 height 44
click at [0, 0] on input "In Store 0" at bounding box center [0, 0] width 0 height 0
click at [217, 57] on span "Purchases" at bounding box center [205, 55] width 334 height 14
click at [209, 97] on li "Summary of purchases" at bounding box center [205, 96] width 334 height 19
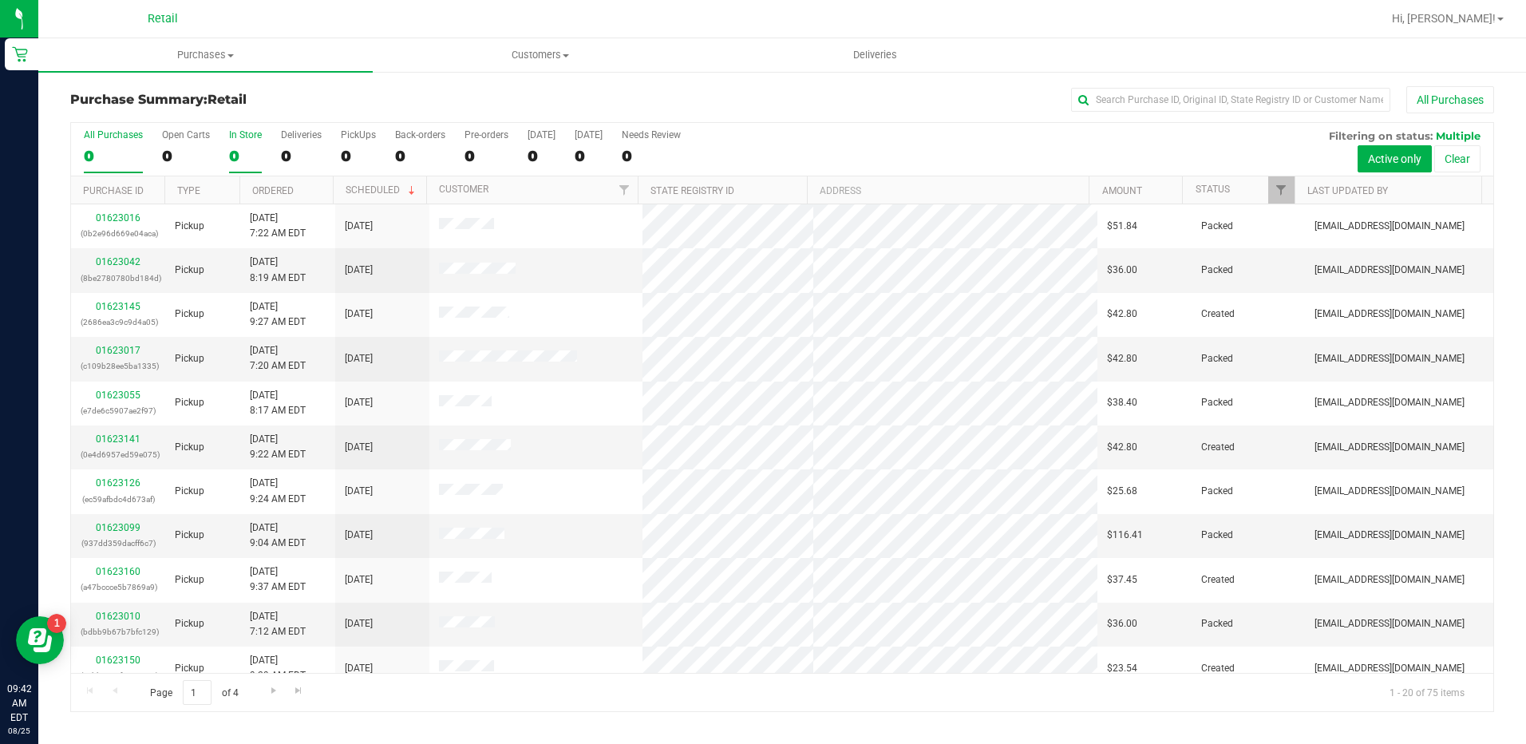
click at [243, 153] on div "0" at bounding box center [245, 156] width 33 height 18
click at [0, 0] on input "In Store 0" at bounding box center [0, 0] width 0 height 0
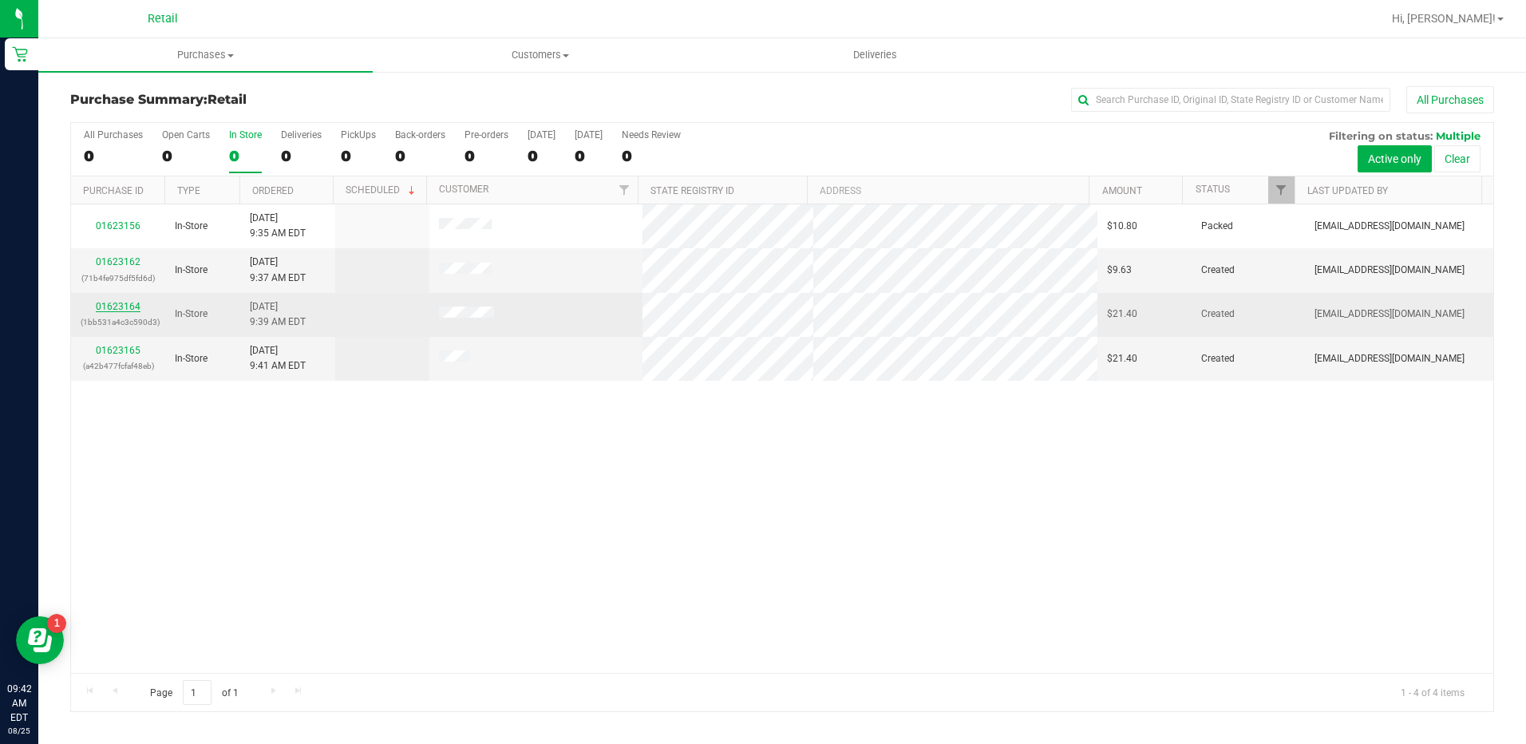
click at [127, 305] on link "01623164" at bounding box center [118, 306] width 45 height 11
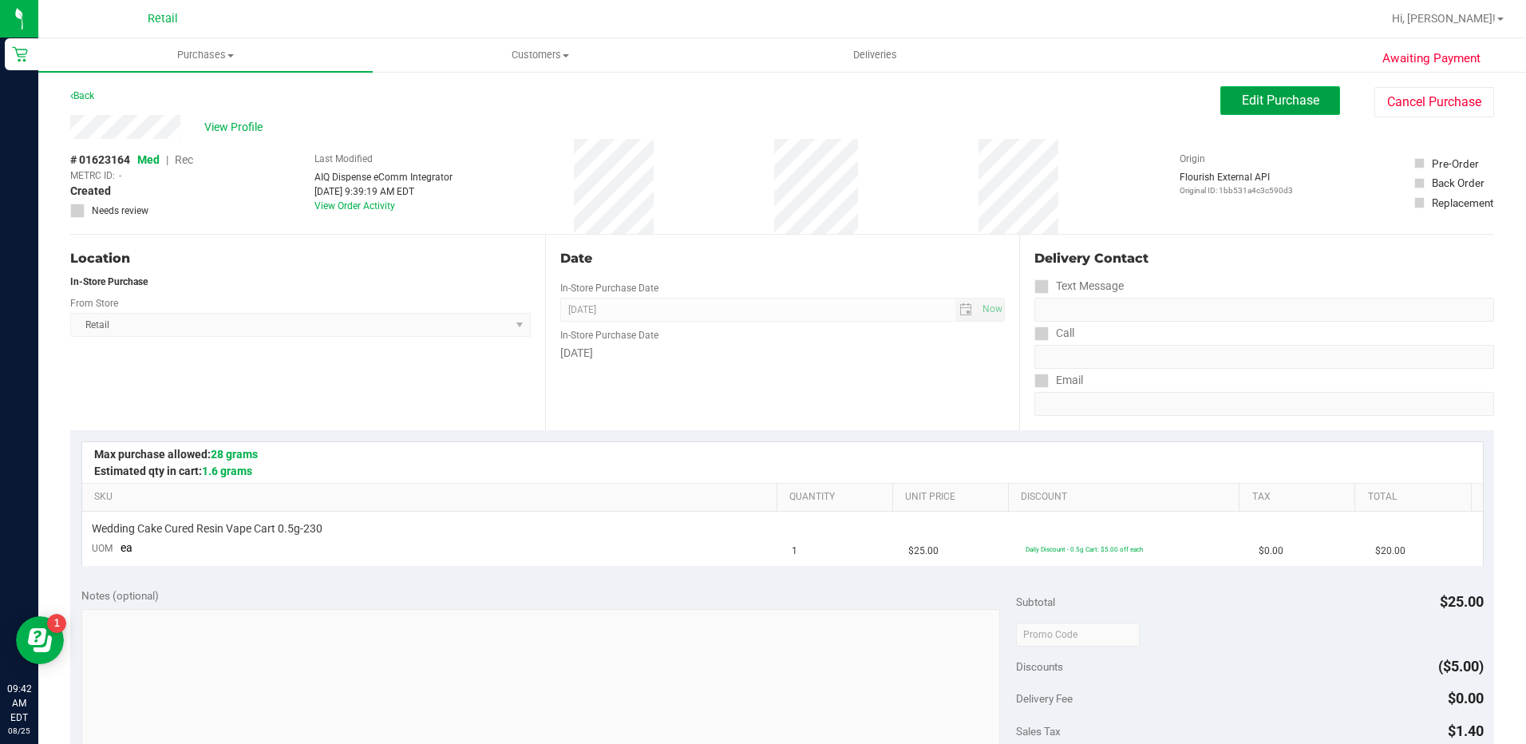
click at [1282, 98] on span "Edit Purchase" at bounding box center [1280, 100] width 77 height 15
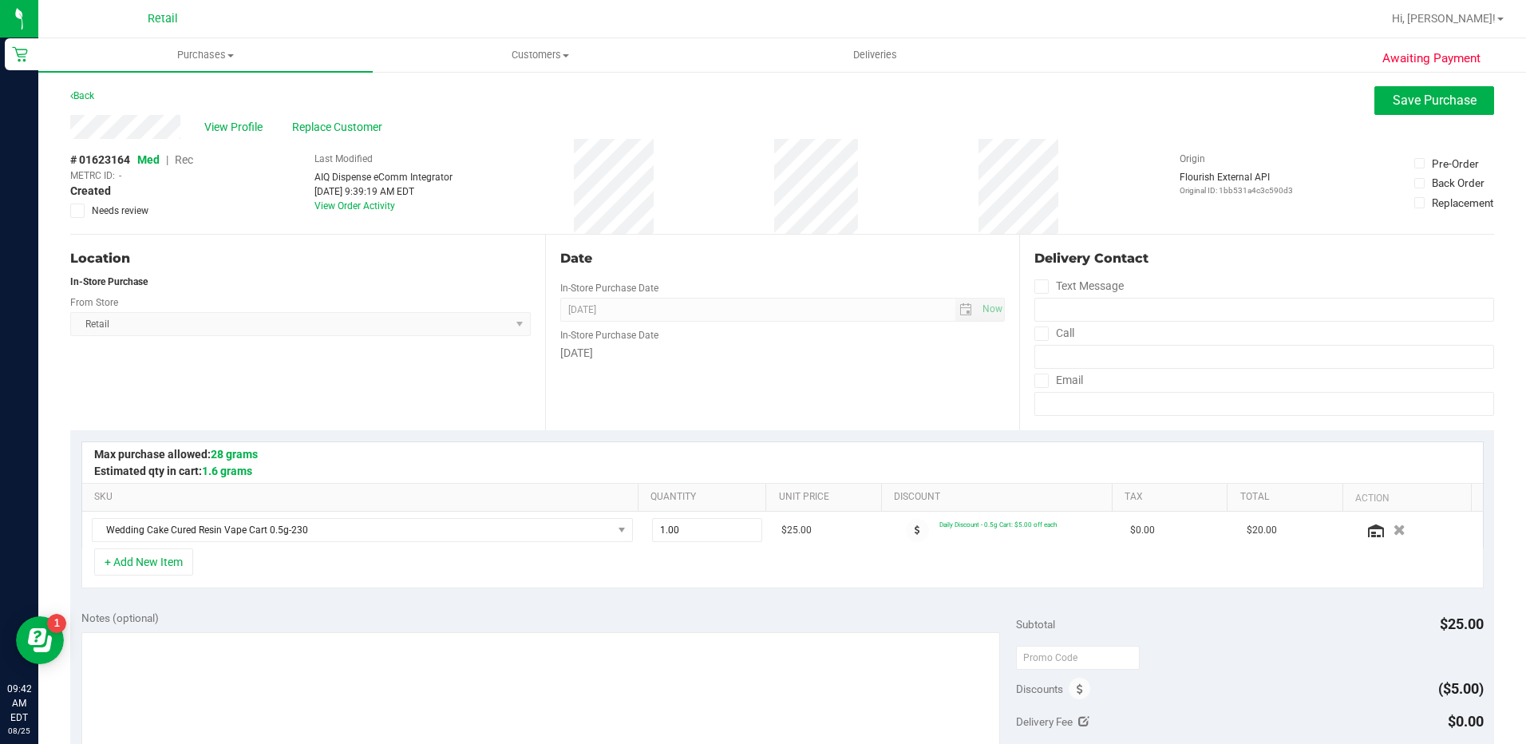
click at [186, 157] on span "Rec" at bounding box center [184, 159] width 18 height 13
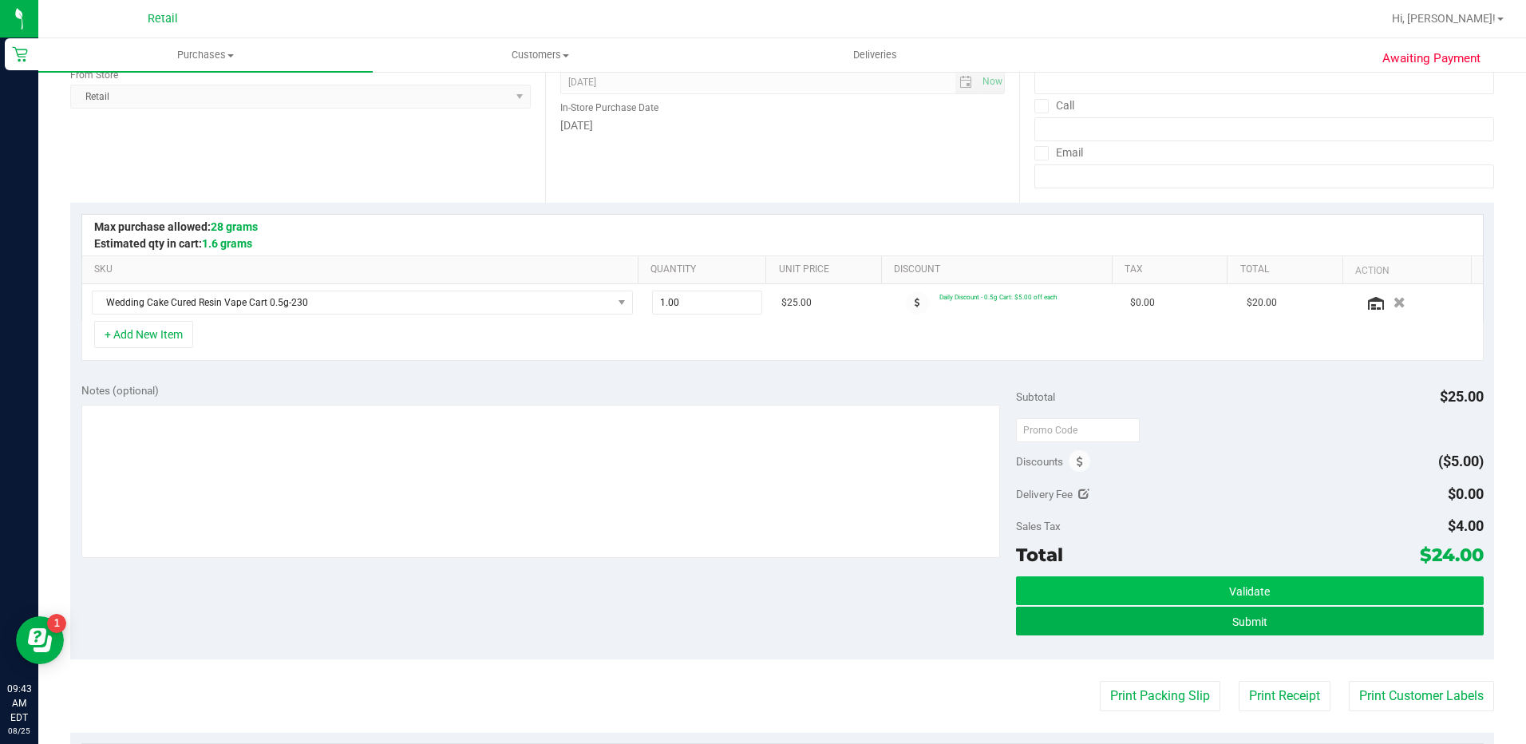
scroll to position [319, 0]
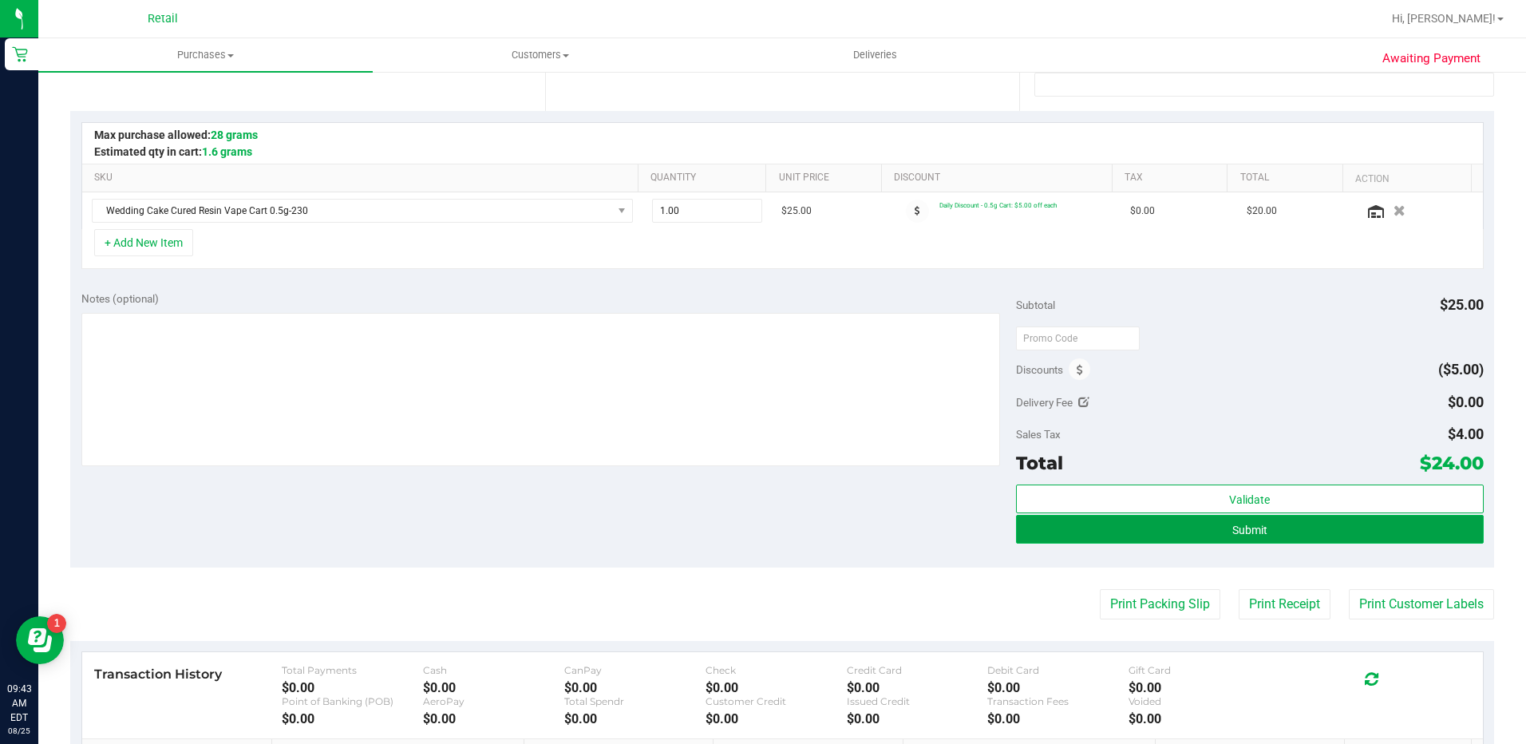
click at [1363, 530] on button "Submit" at bounding box center [1250, 529] width 468 height 29
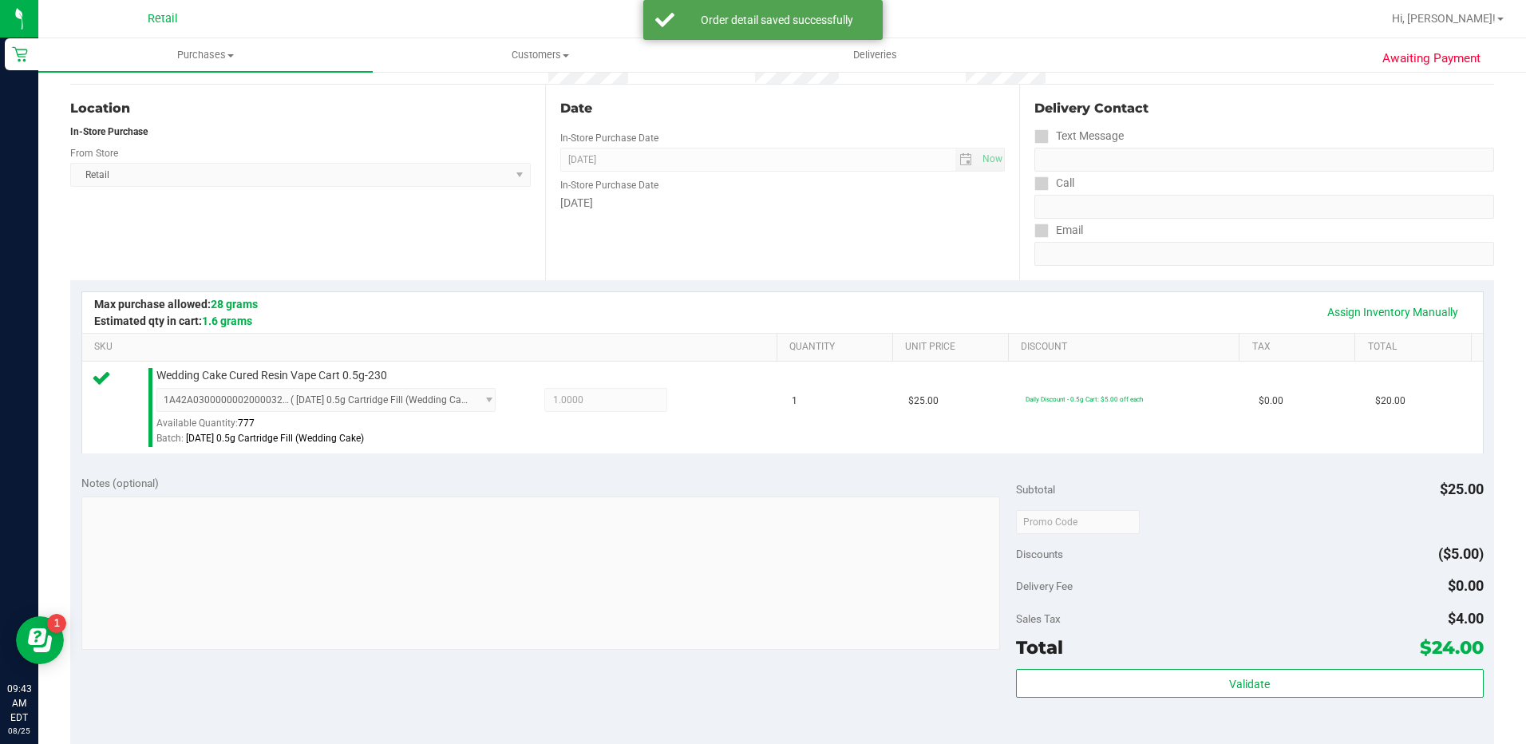
scroll to position [239, 0]
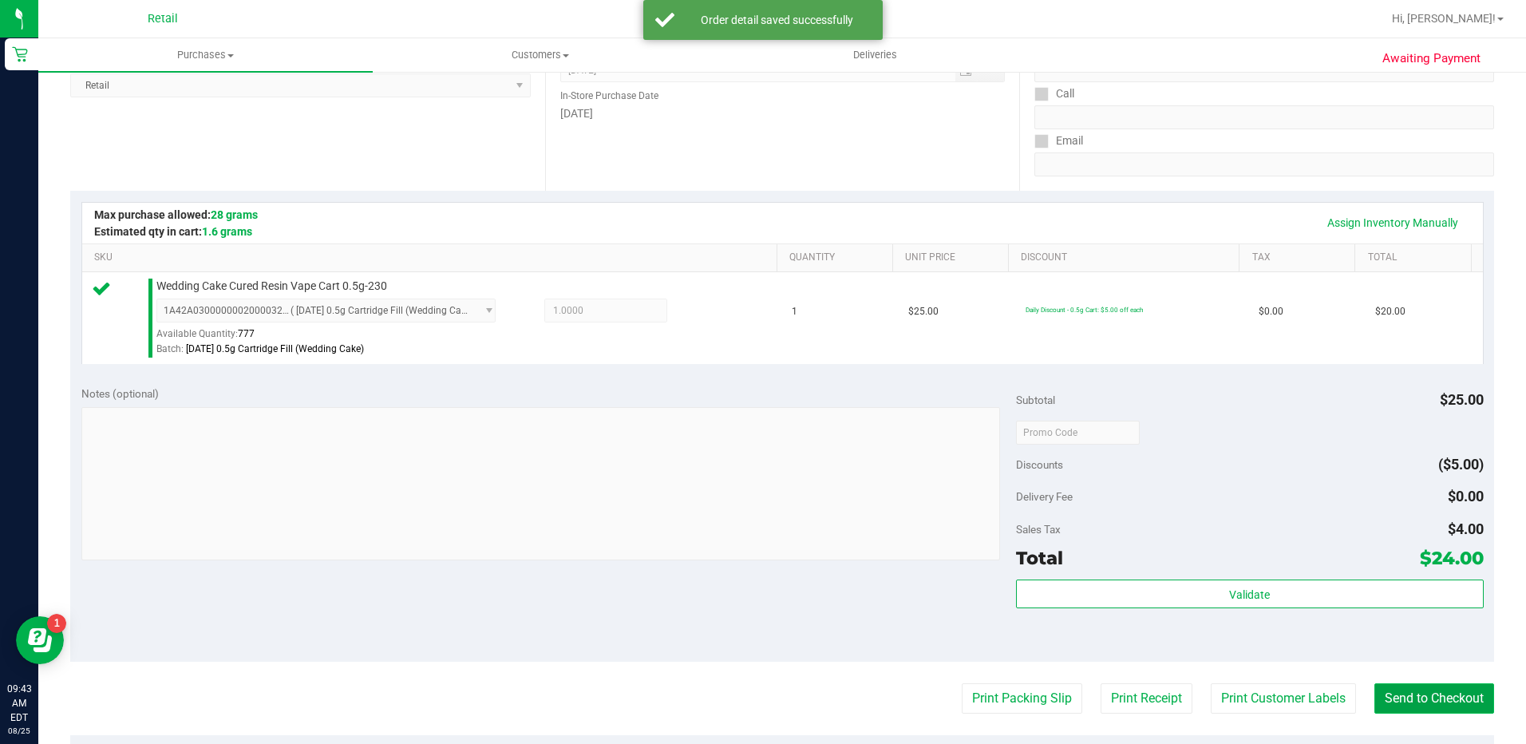
click at [1439, 689] on button "Send to Checkout" at bounding box center [1434, 698] width 120 height 30
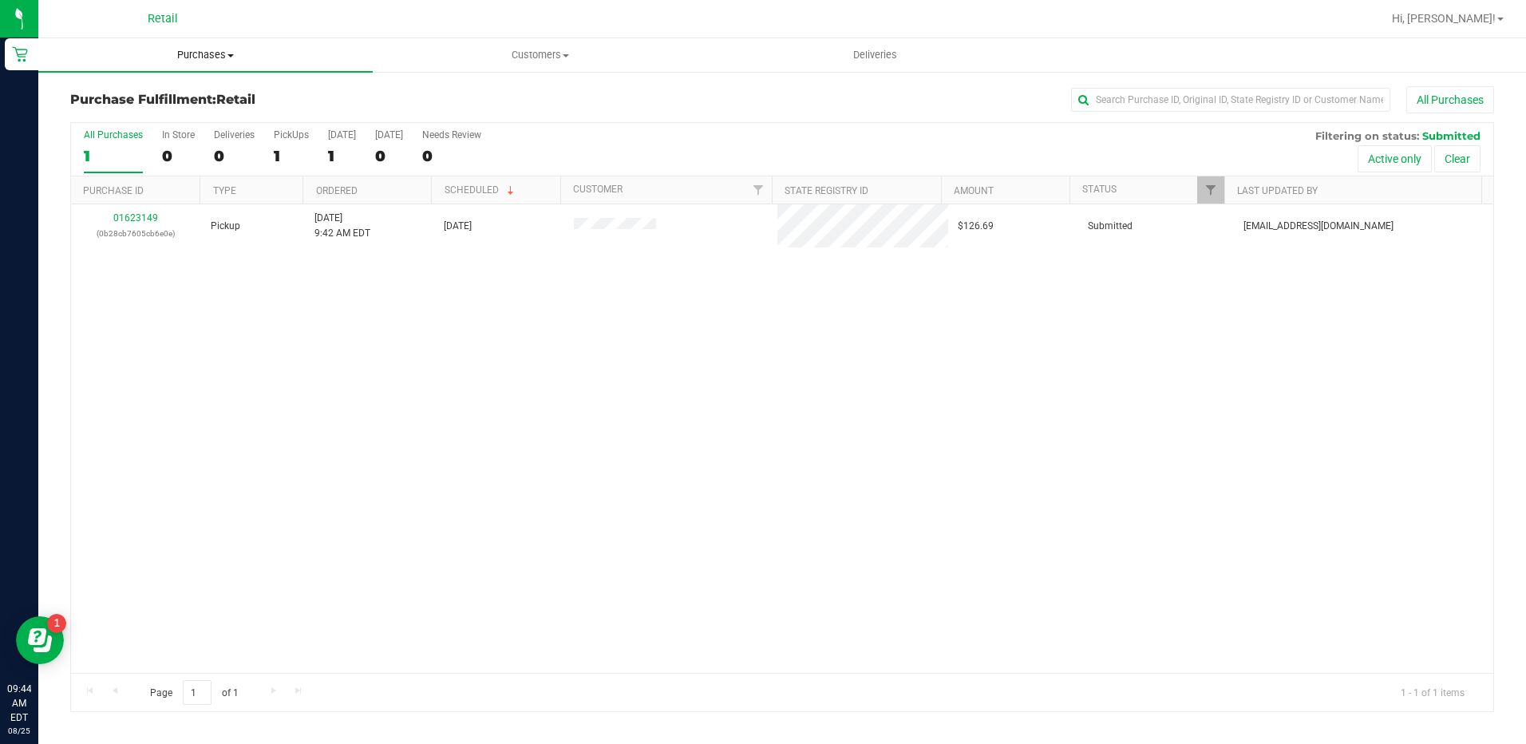
click at [176, 47] on uib-tab-heading "Purchases Summary of purchases Fulfillment All purchases" at bounding box center [205, 55] width 334 height 34
click at [178, 127] on li "All purchases" at bounding box center [205, 134] width 334 height 19
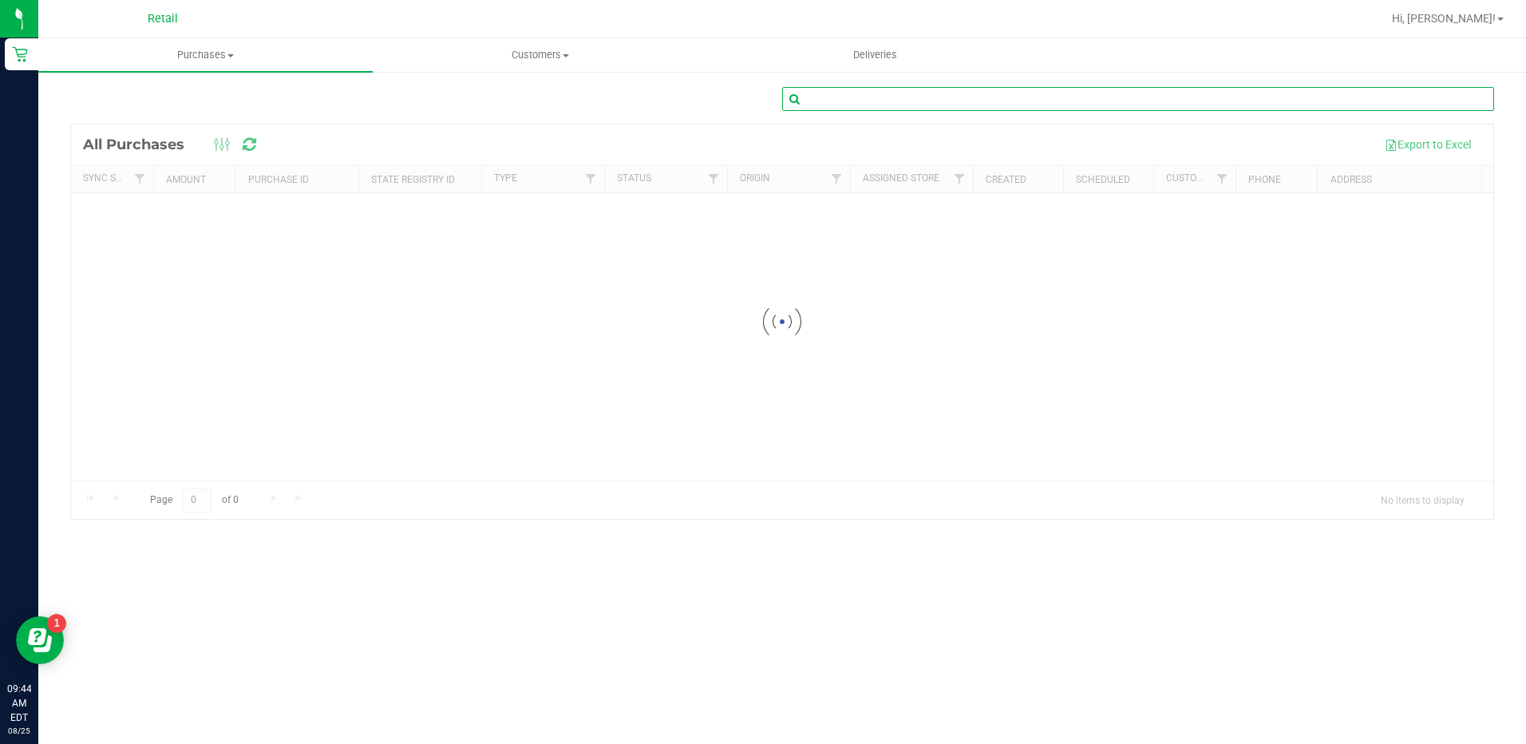
click at [1176, 92] on input "text" at bounding box center [1138, 99] width 712 height 24
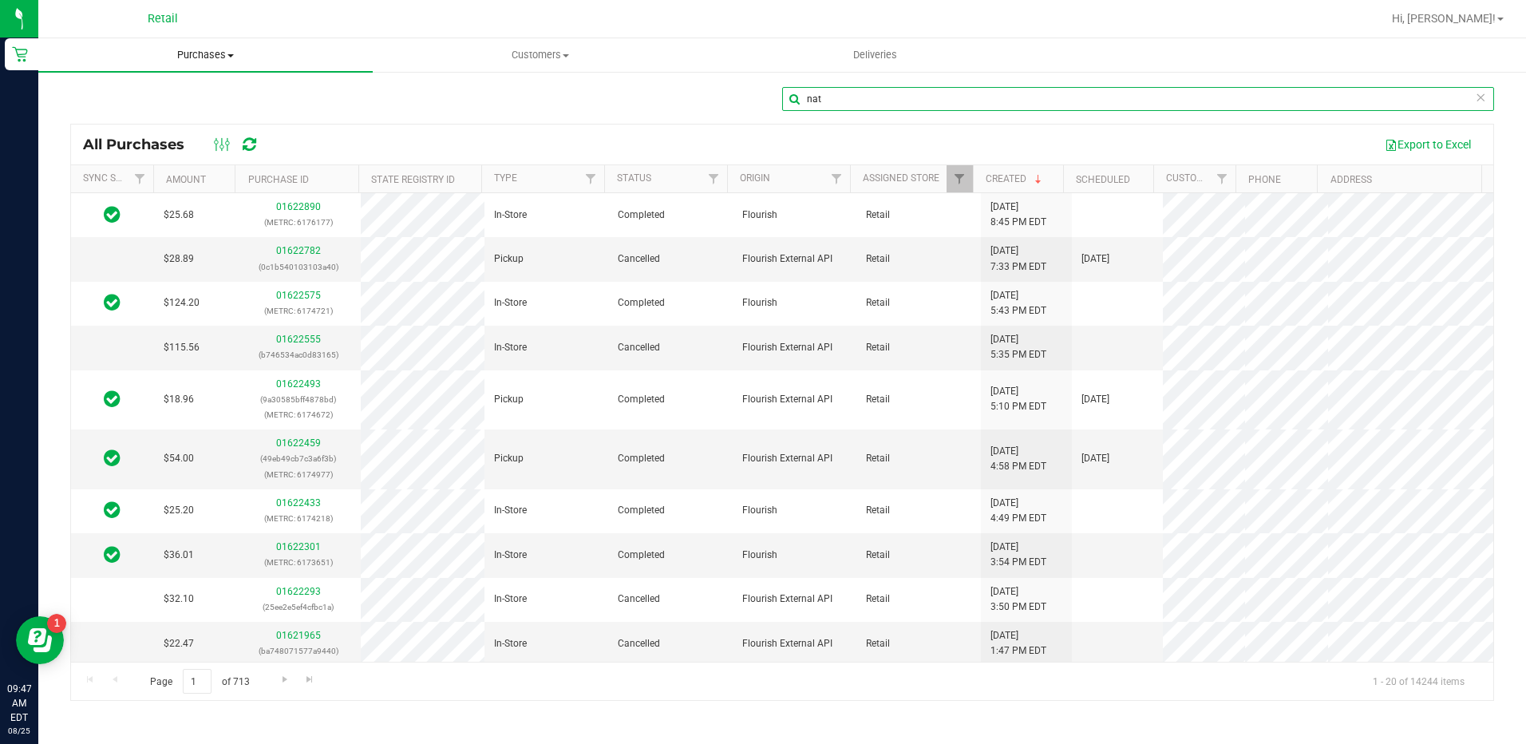
type input "nat"
click at [210, 57] on span "Purchases" at bounding box center [205, 55] width 334 height 14
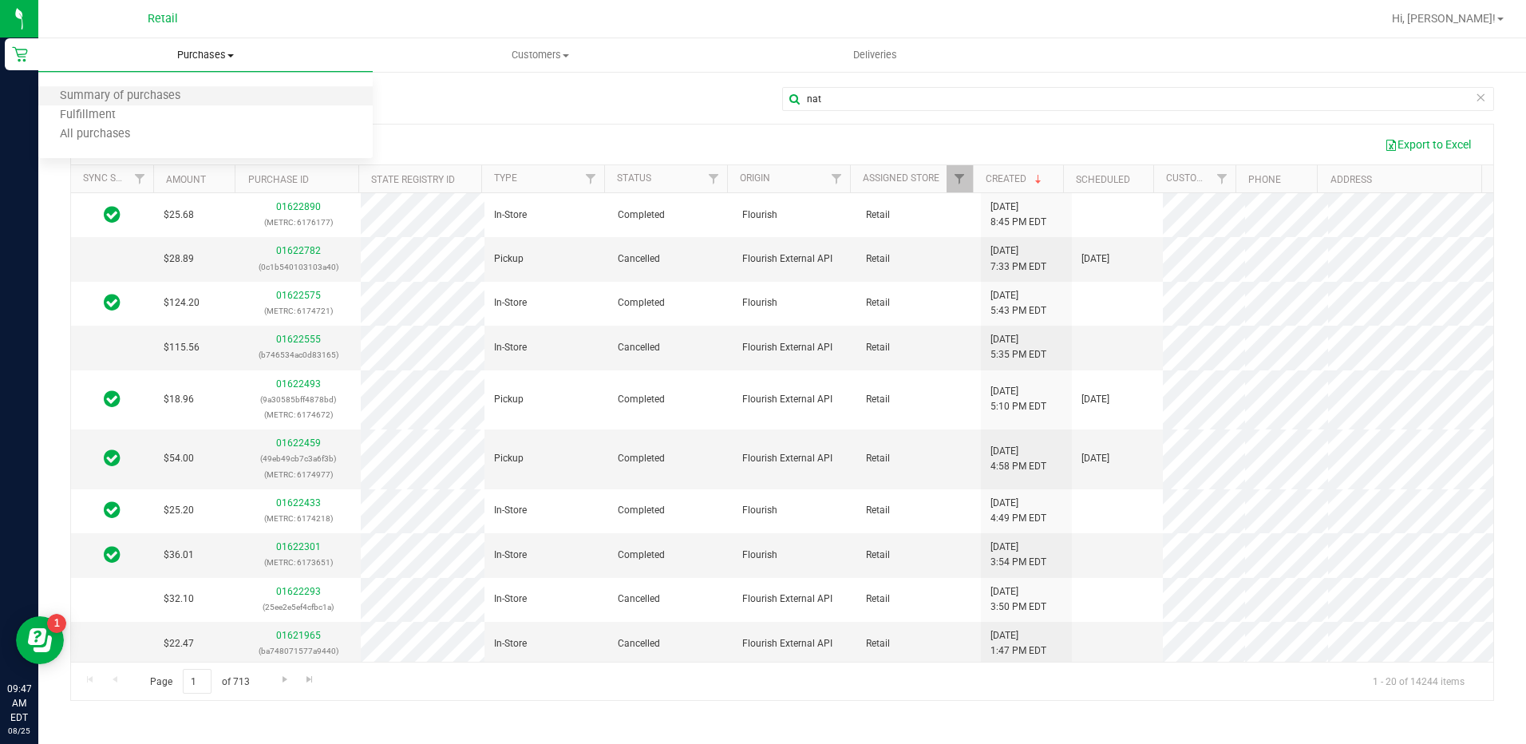
click at [211, 92] on li "Summary of purchases" at bounding box center [205, 96] width 334 height 19
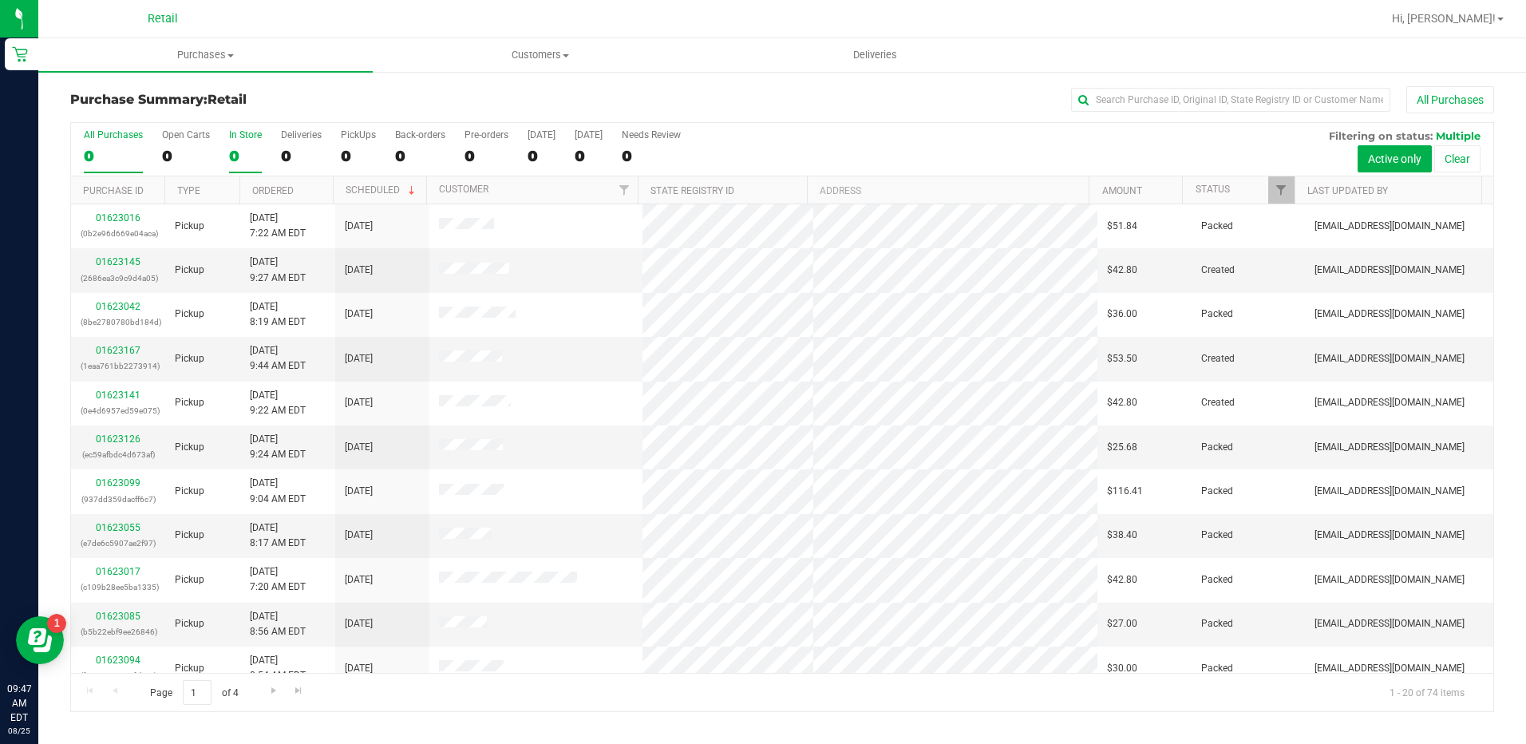
click at [247, 154] on div "0" at bounding box center [245, 156] width 33 height 18
click at [0, 0] on input "In Store 0" at bounding box center [0, 0] width 0 height 0
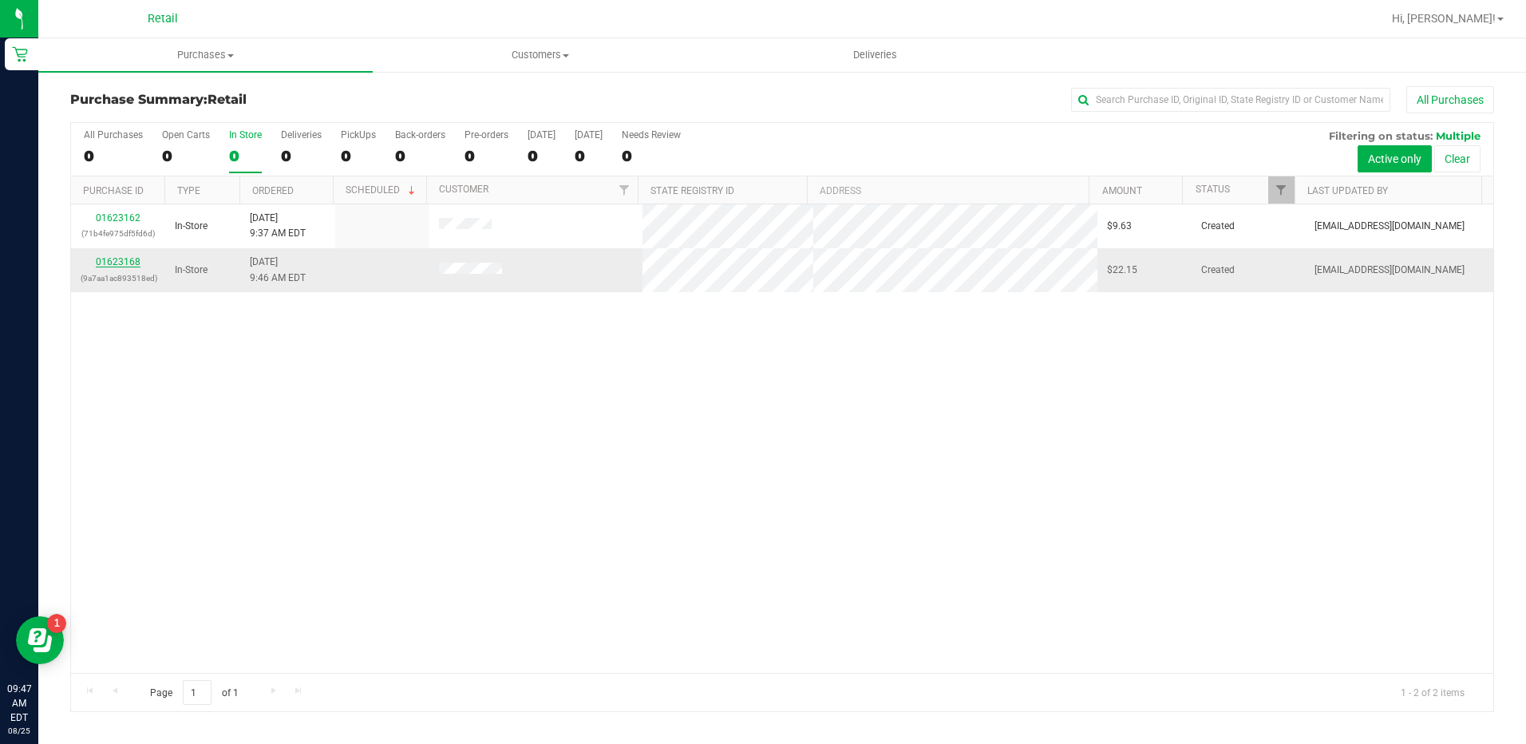
click at [132, 264] on link "01623168" at bounding box center [118, 261] width 45 height 11
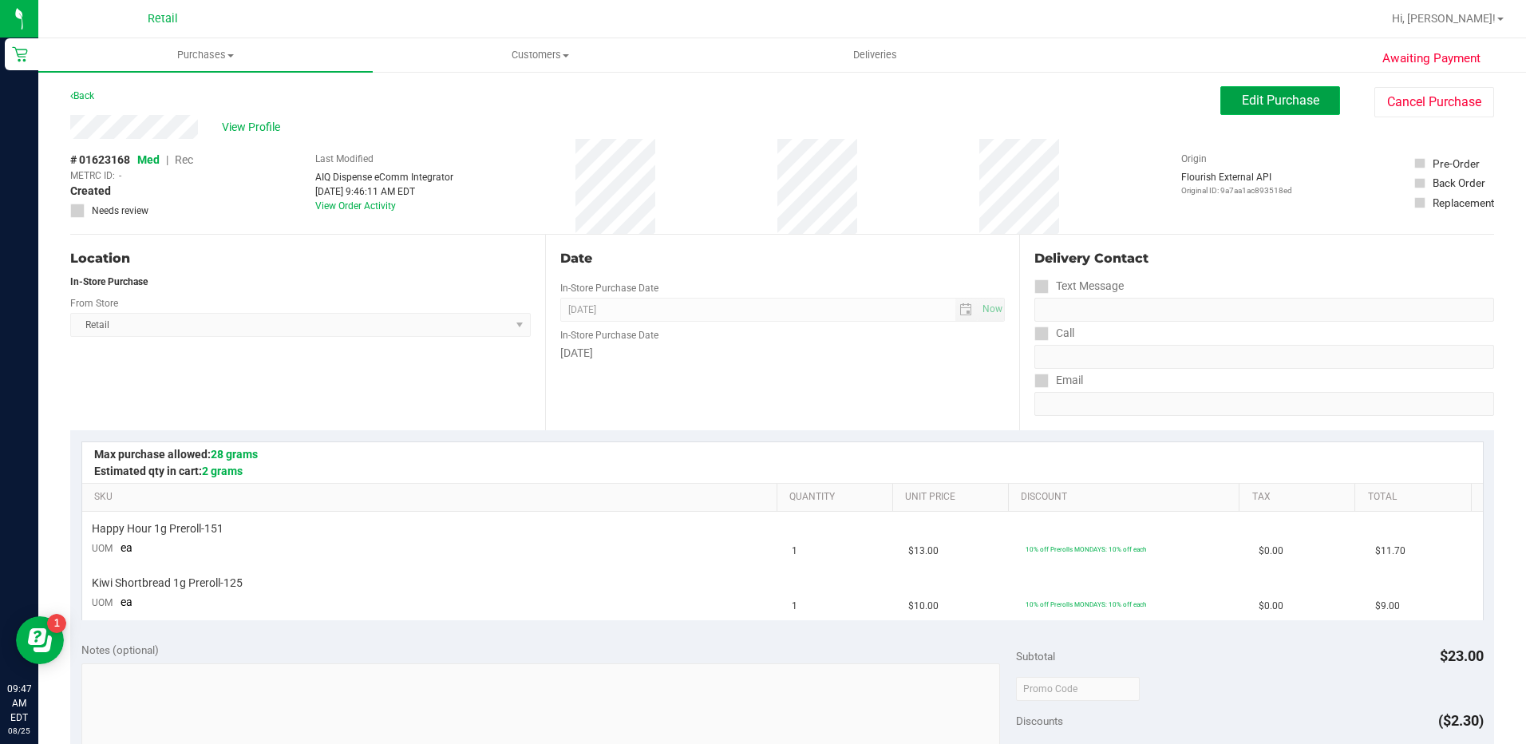
click at [1255, 106] on span "Edit Purchase" at bounding box center [1280, 100] width 77 height 15
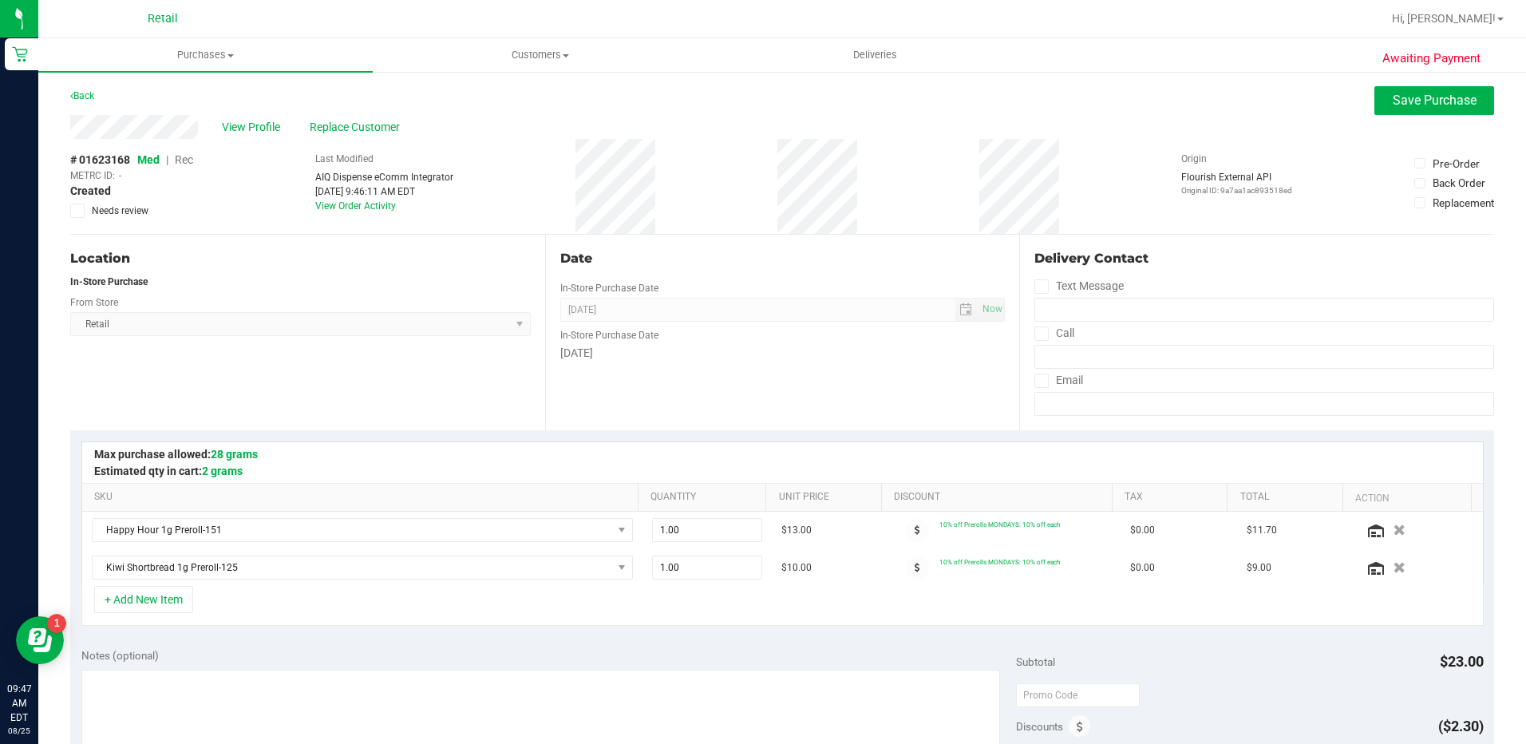
click at [187, 156] on span "Rec" at bounding box center [184, 159] width 18 height 13
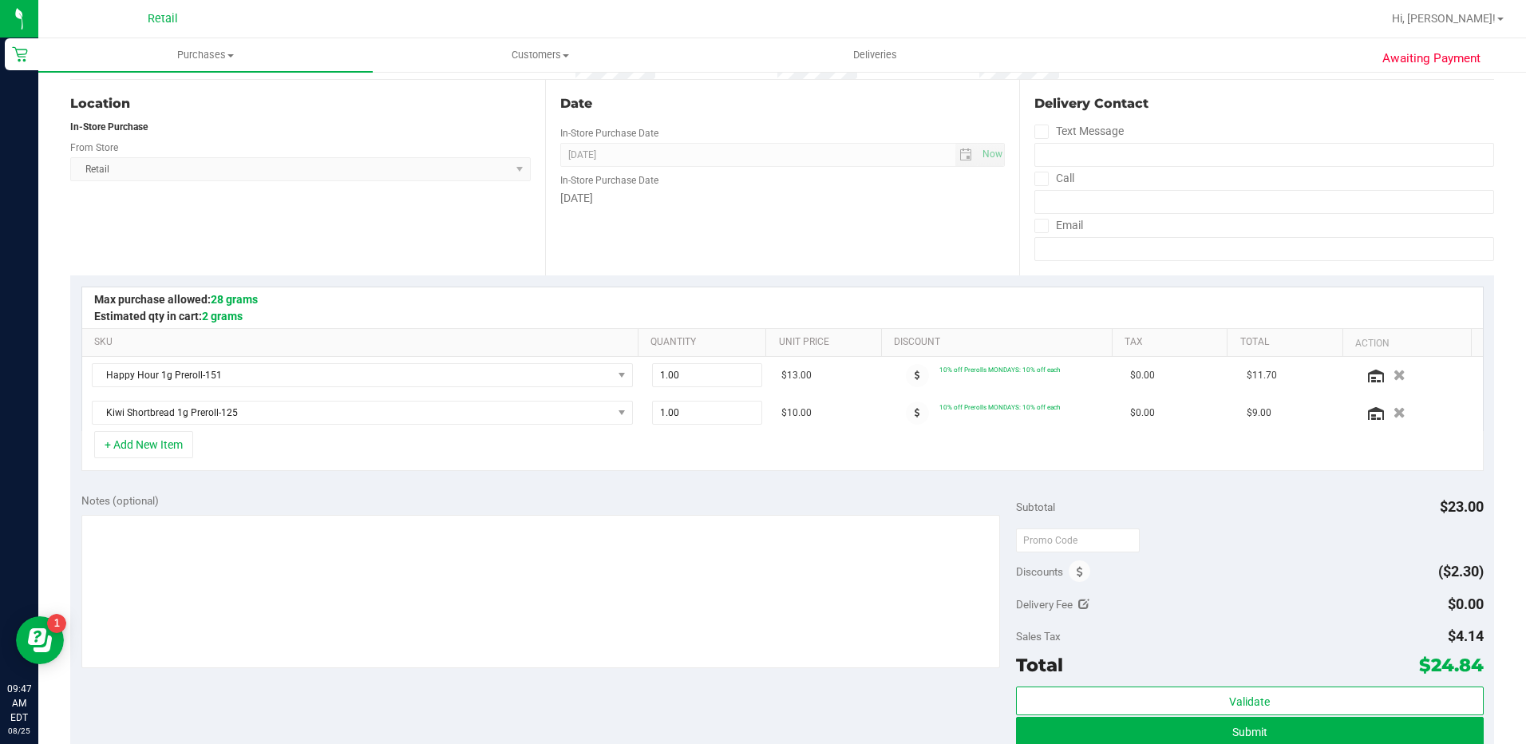
scroll to position [319, 0]
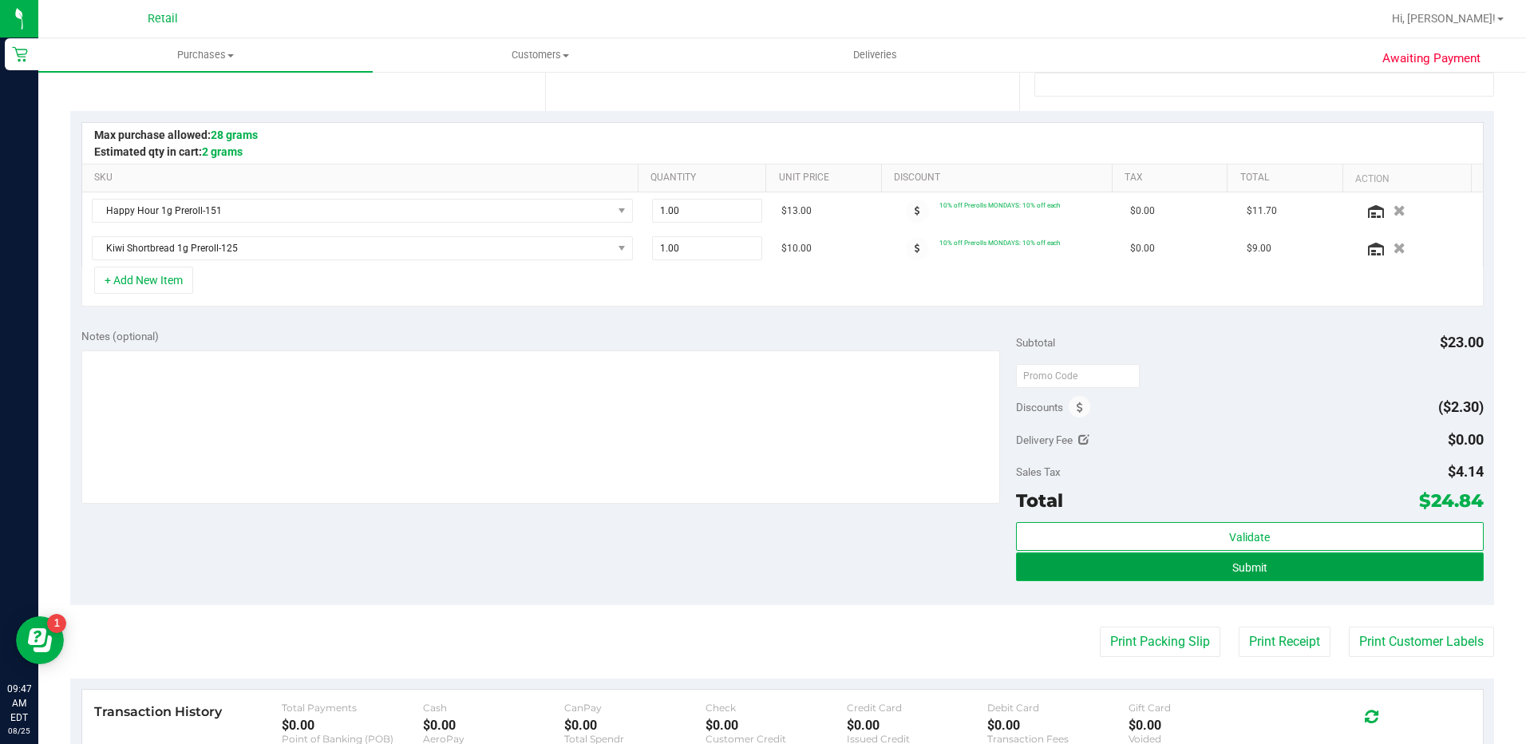
click at [1263, 559] on button "Submit" at bounding box center [1250, 566] width 468 height 29
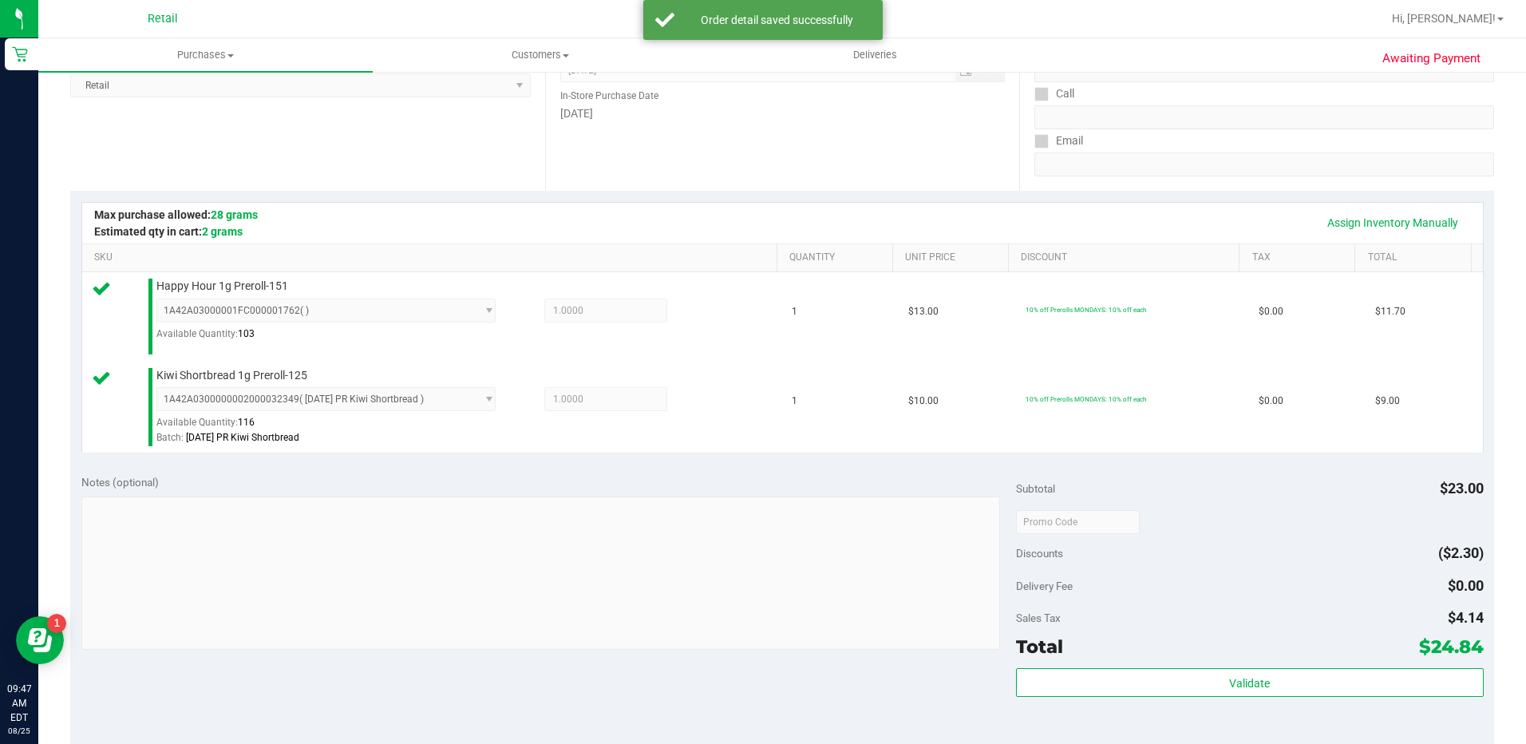
scroll to position [399, 0]
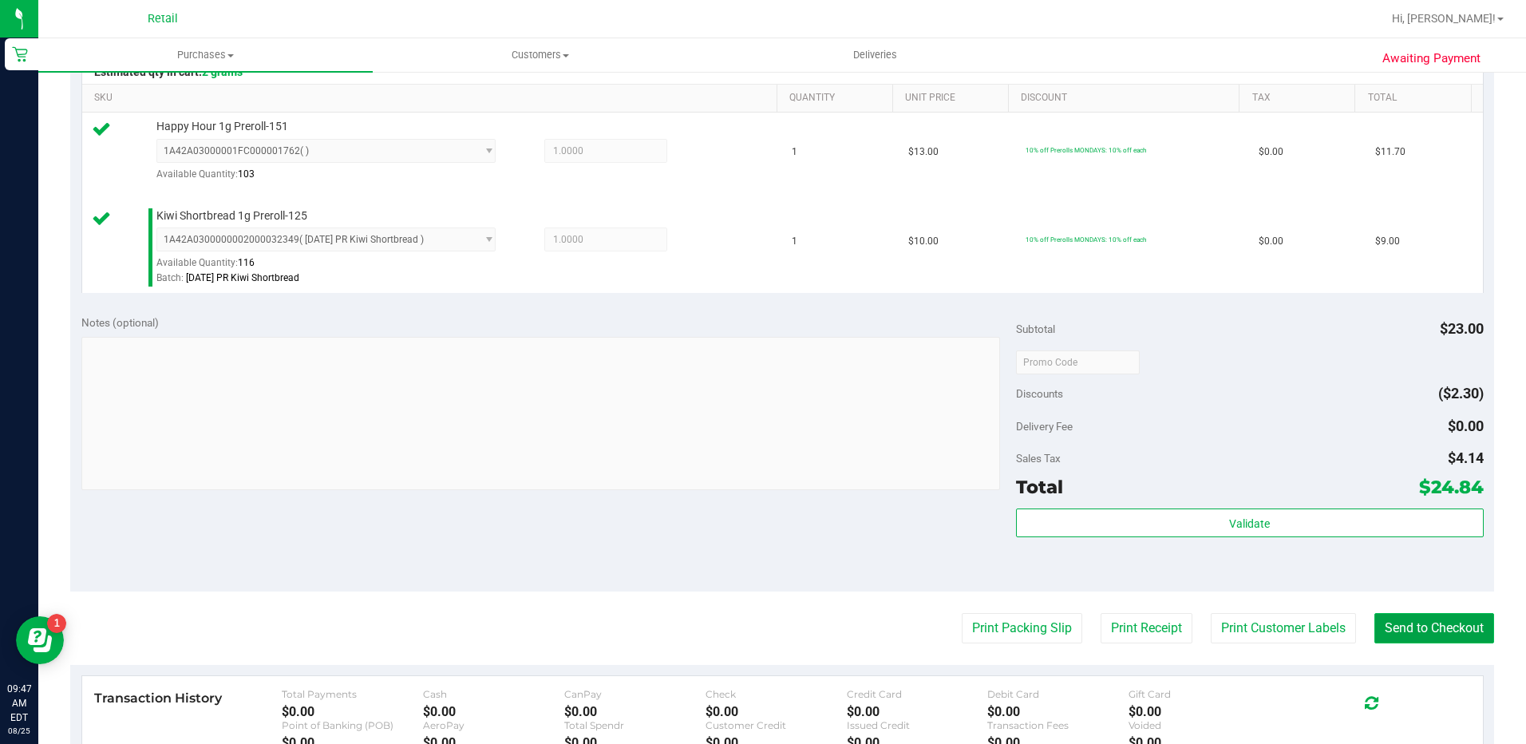
click at [1384, 622] on button "Send to Checkout" at bounding box center [1434, 628] width 120 height 30
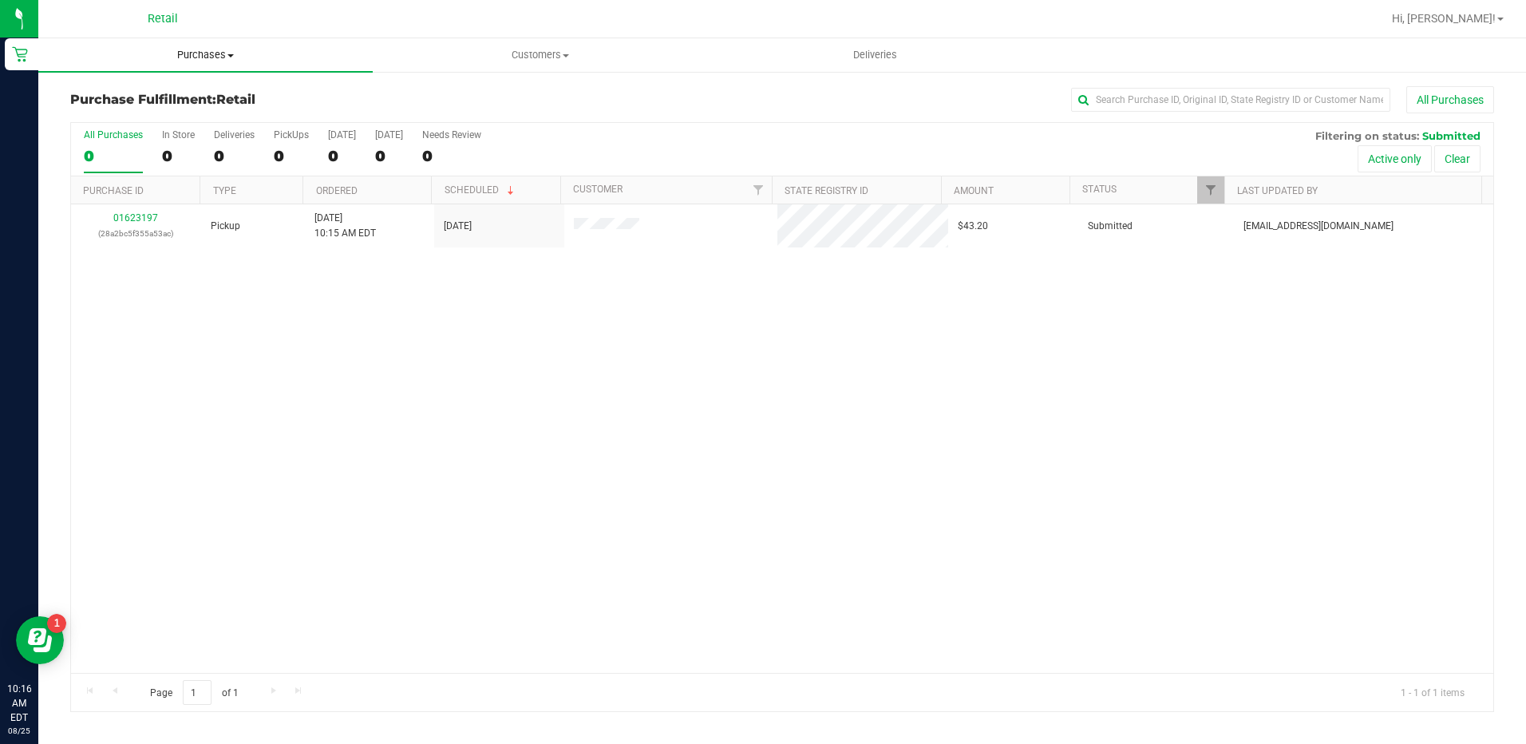
click at [201, 53] on span "Purchases" at bounding box center [205, 55] width 334 height 14
click at [223, 98] on li "Summary of purchases" at bounding box center [205, 96] width 334 height 19
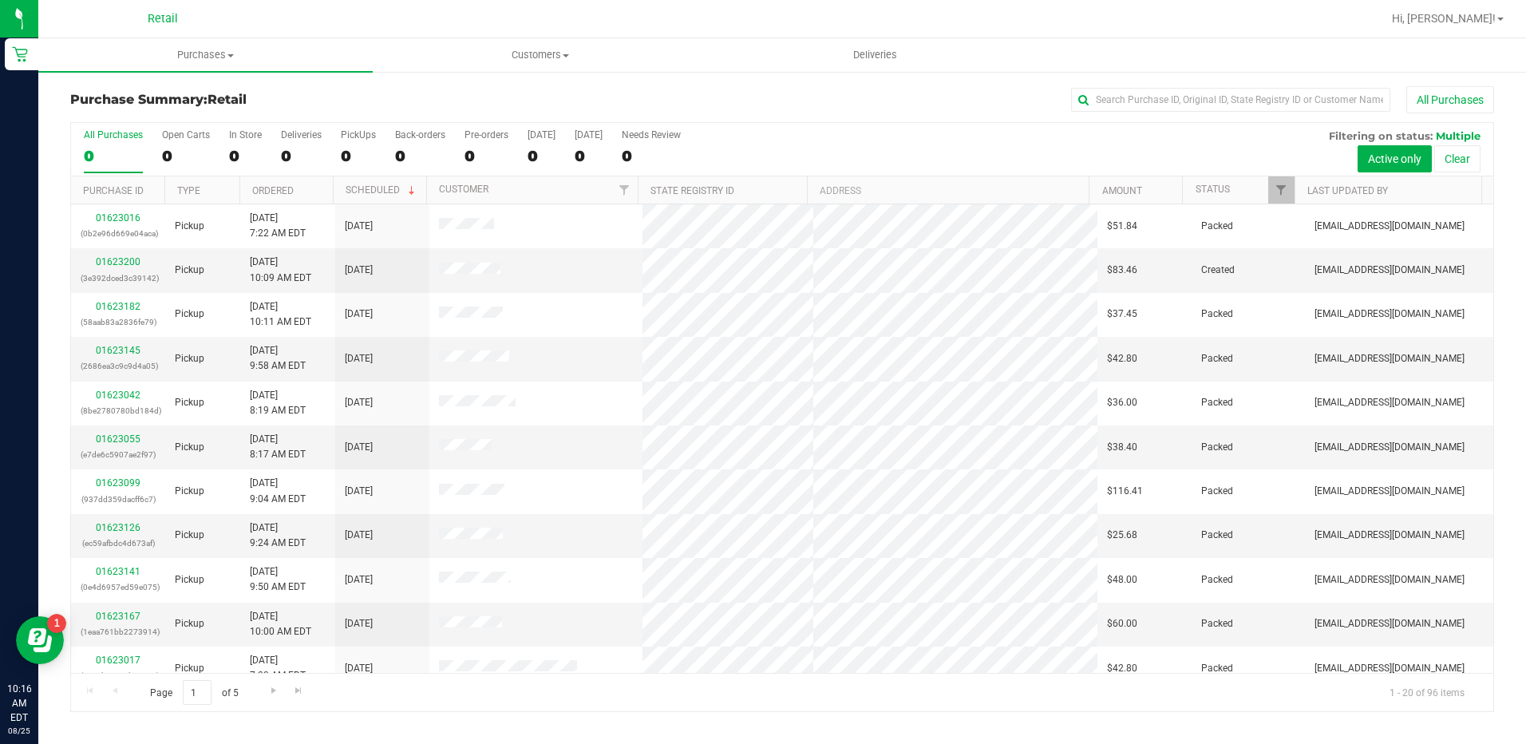
click at [219, 159] on div "All Purchases 0 Open Carts 0 In Store 0 Deliveries 0 PickUps 0 Back-orders 0 Pr…" at bounding box center [782, 149] width 1422 height 53
click at [228, 155] on div "All Purchases 0 Open Carts 0 In Store 0 Deliveries 0 PickUps 0 Back-orders 0 Pr…" at bounding box center [782, 149] width 1422 height 53
click at [232, 164] on div "0" at bounding box center [245, 156] width 33 height 18
click at [0, 0] on input "In Store 0" at bounding box center [0, 0] width 0 height 0
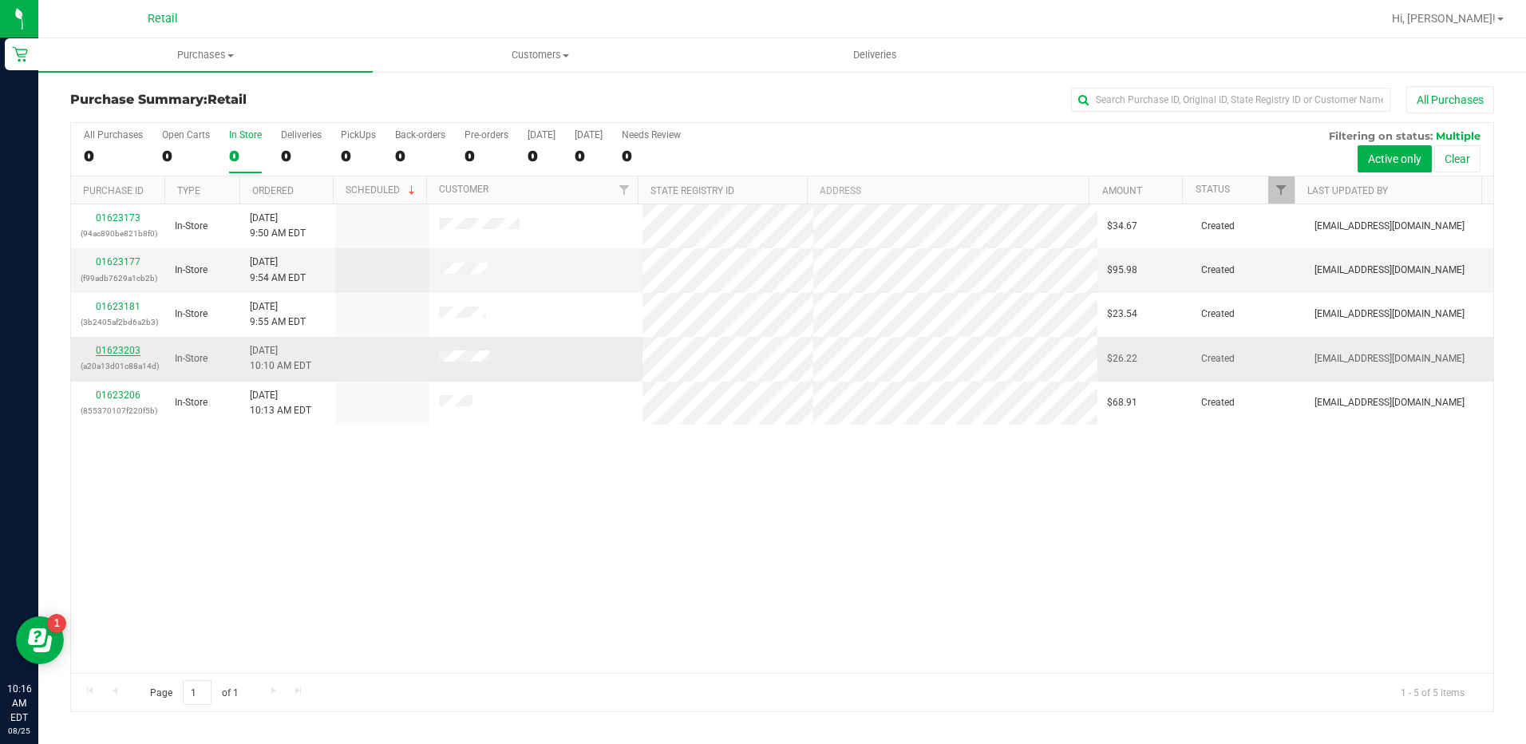
click at [113, 349] on link "01623203" at bounding box center [118, 350] width 45 height 11
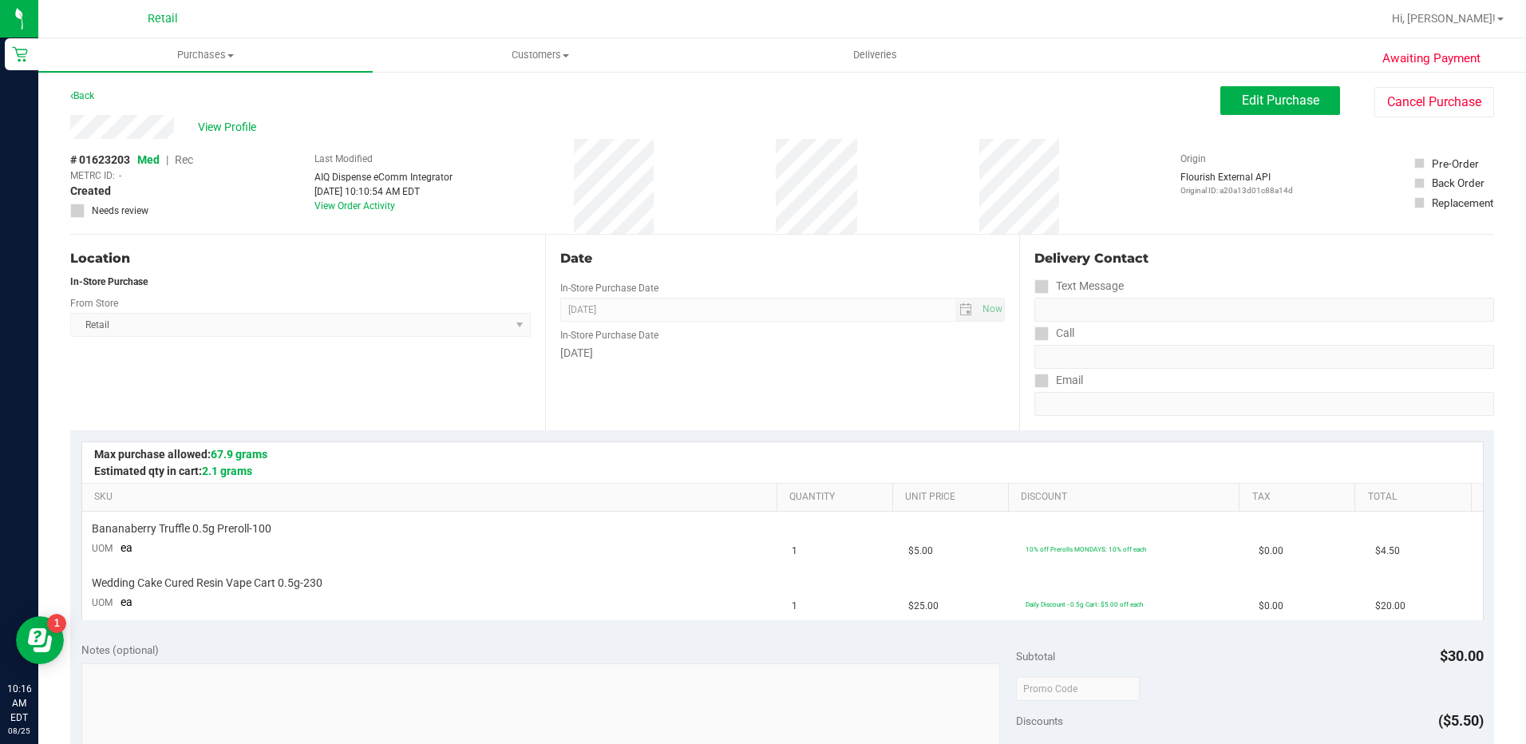
scroll to position [399, 0]
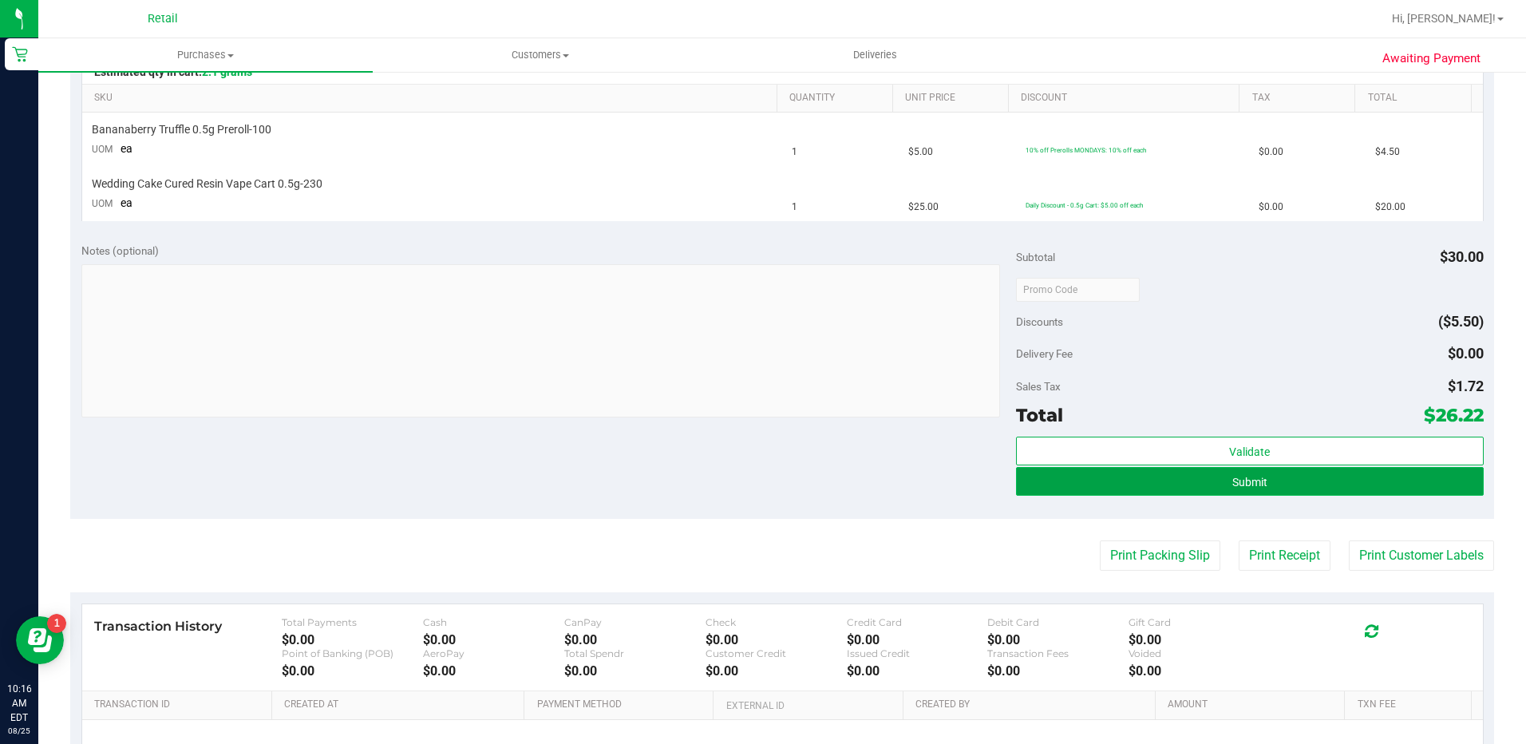
click at [1326, 484] on button "Submit" at bounding box center [1250, 481] width 468 height 29
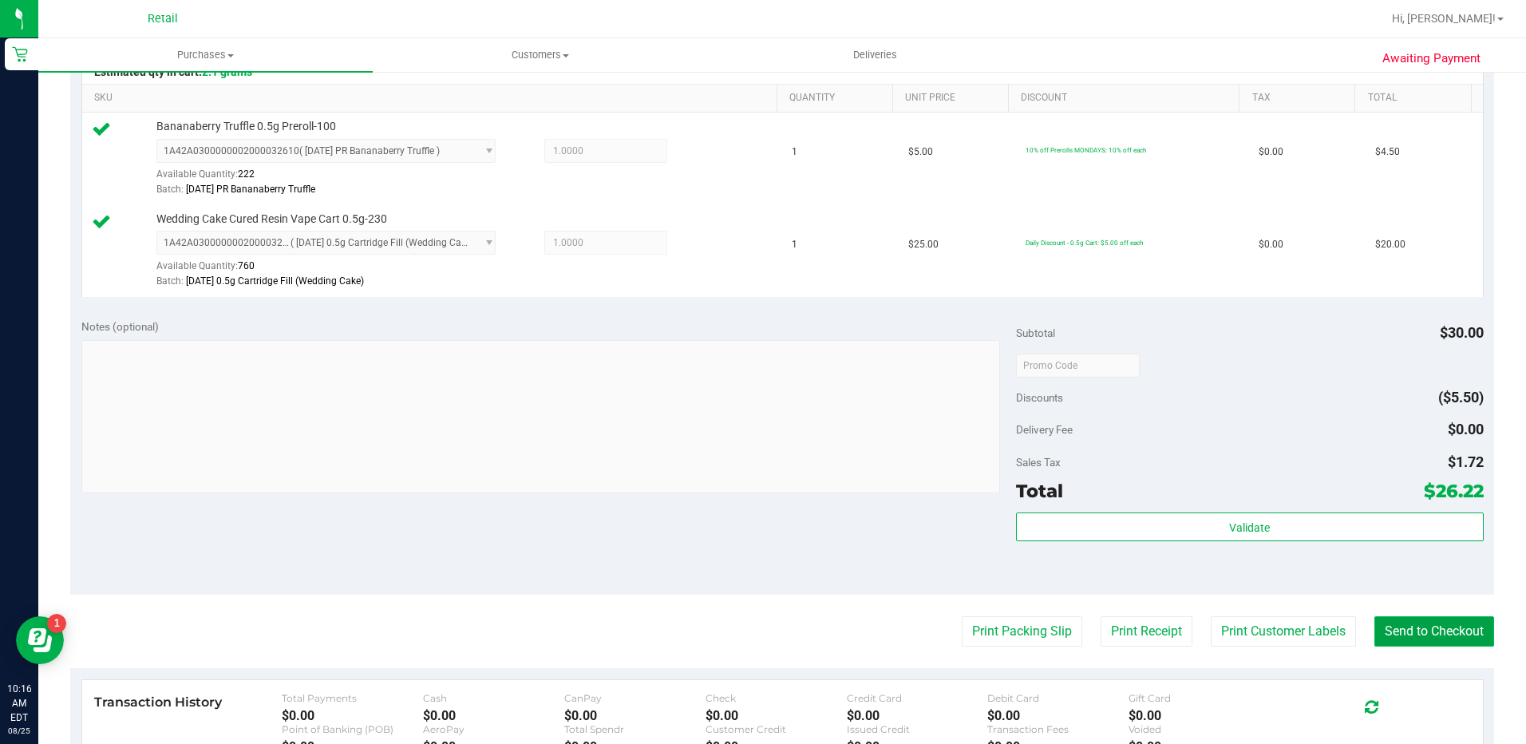
click at [1393, 632] on button "Send to Checkout" at bounding box center [1434, 631] width 120 height 30
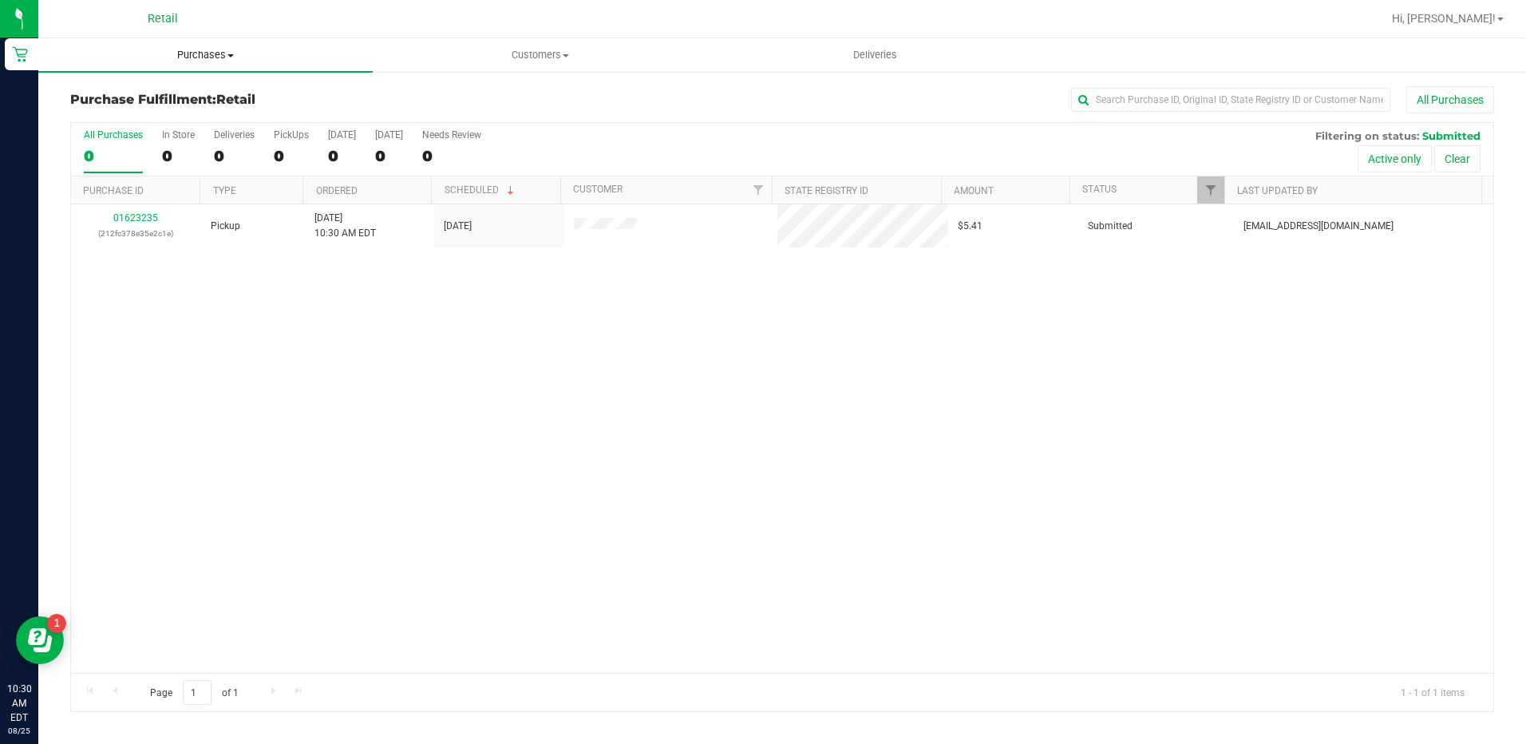
click at [208, 43] on uib-tab-heading "Purchases Summary of purchases Fulfillment All purchases" at bounding box center [205, 55] width 334 height 34
click at [224, 92] on li "Summary of purchases" at bounding box center [205, 96] width 334 height 19
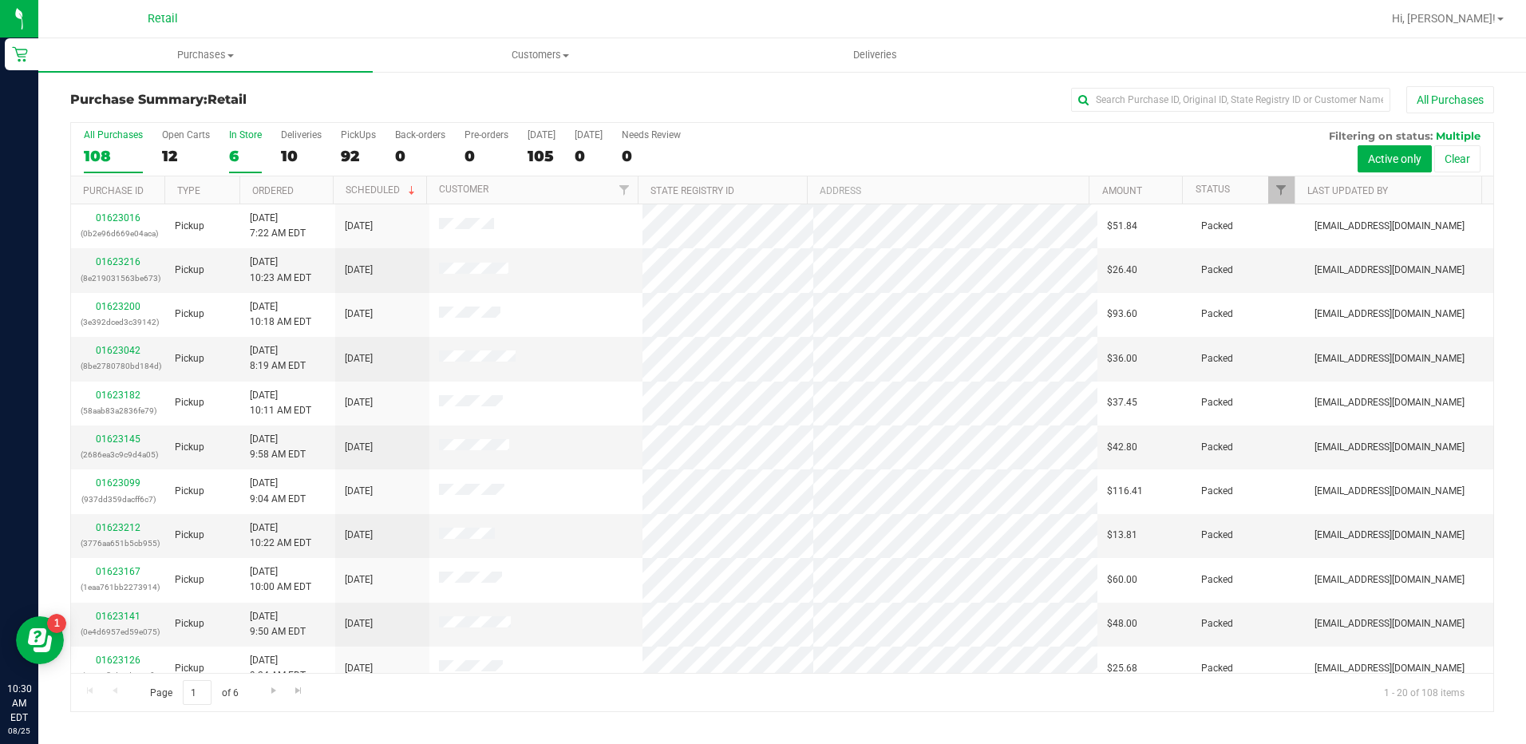
click at [238, 152] on div "6" at bounding box center [245, 156] width 33 height 18
click at [0, 0] on input "In Store 6" at bounding box center [0, 0] width 0 height 0
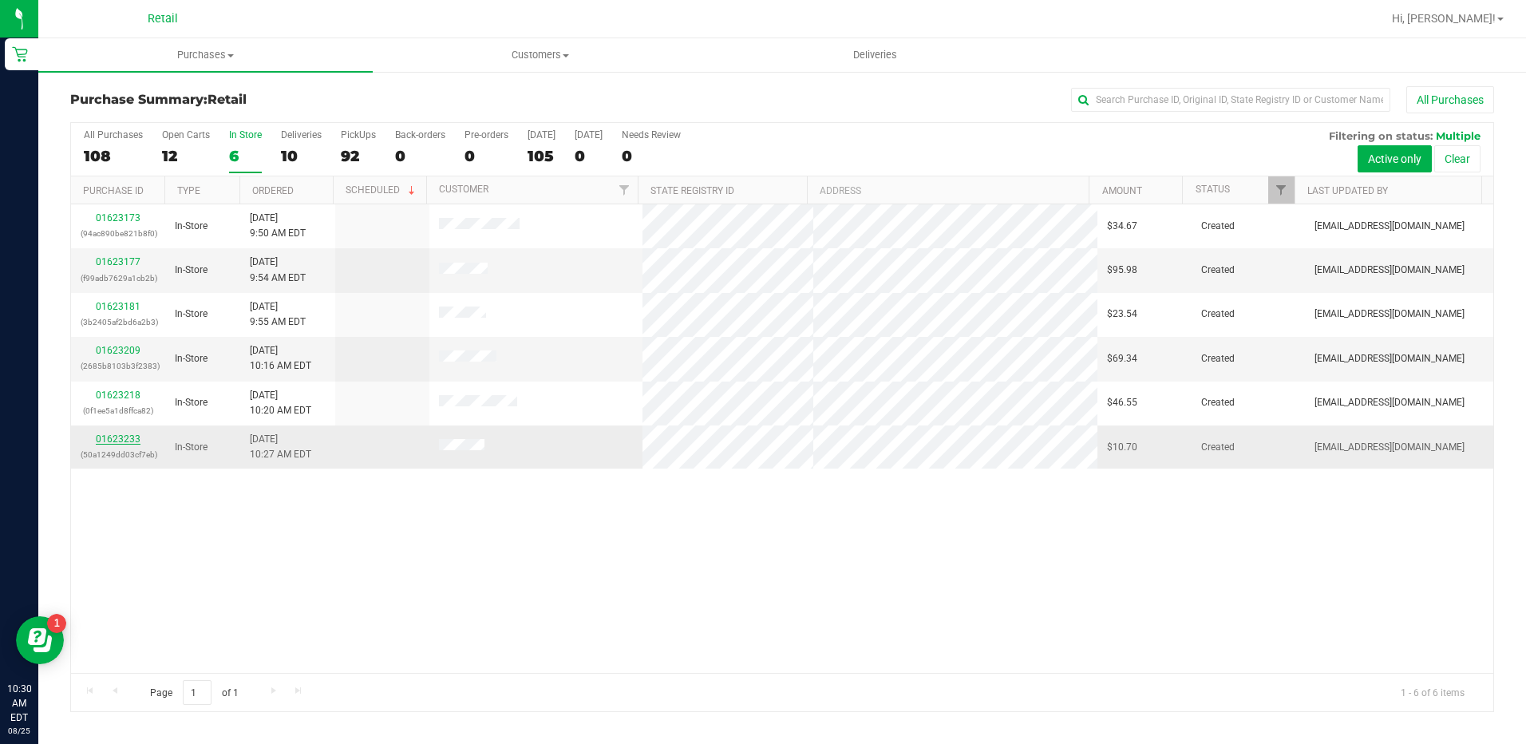
click at [119, 441] on link "01623233" at bounding box center [118, 438] width 45 height 11
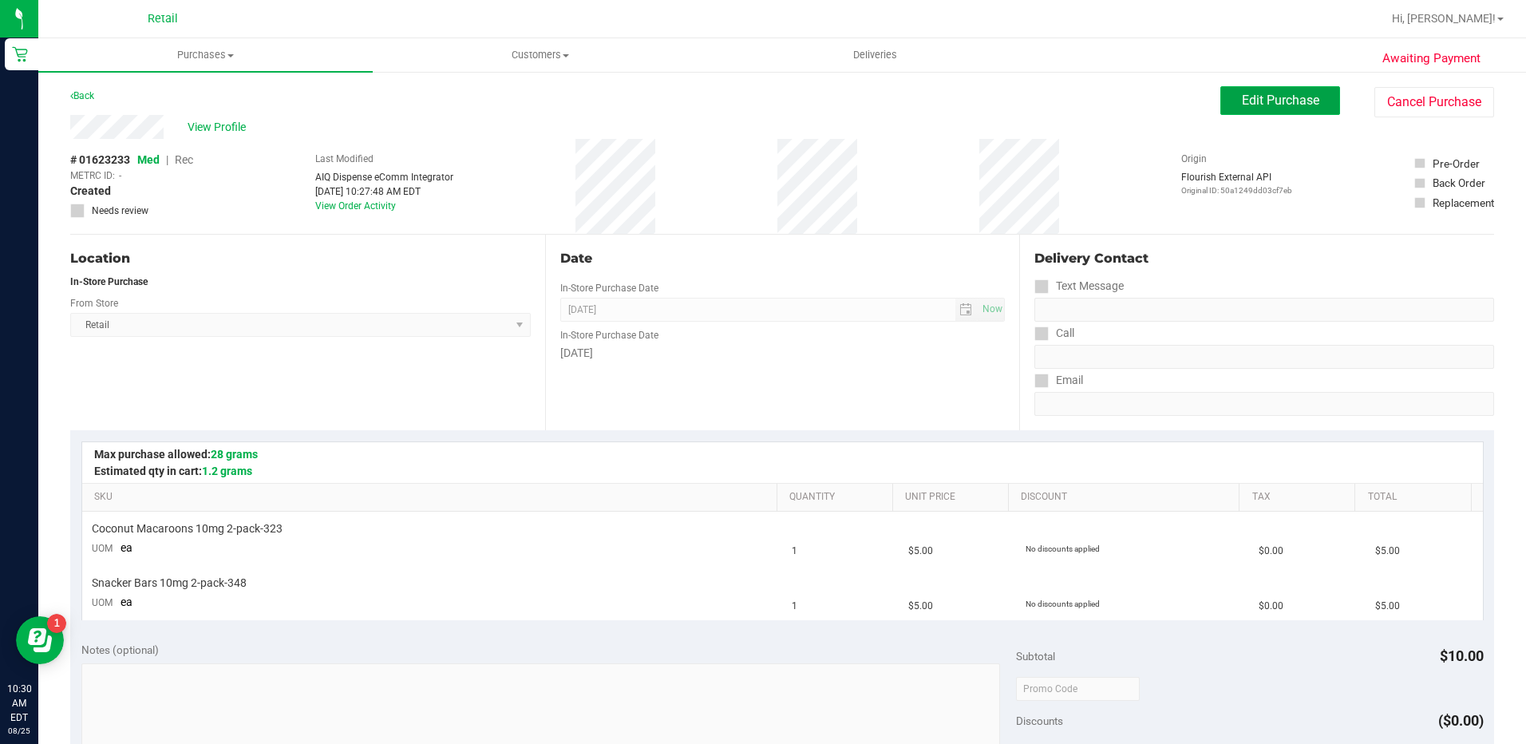
click at [1247, 92] on button "Edit Purchase" at bounding box center [1280, 100] width 120 height 29
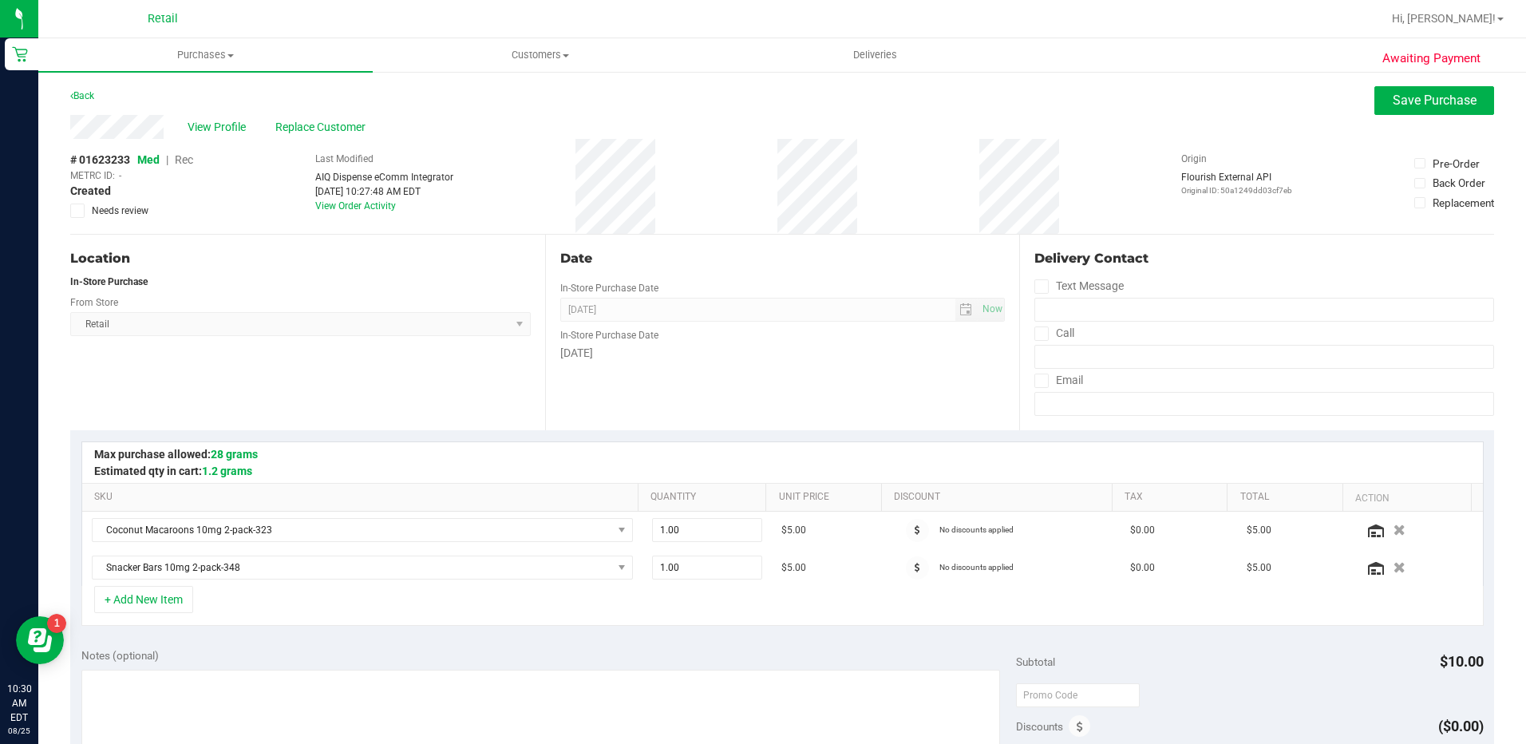
click at [192, 159] on span "Rec" at bounding box center [184, 159] width 18 height 13
click at [331, 126] on span "Replace Customer" at bounding box center [323, 127] width 96 height 17
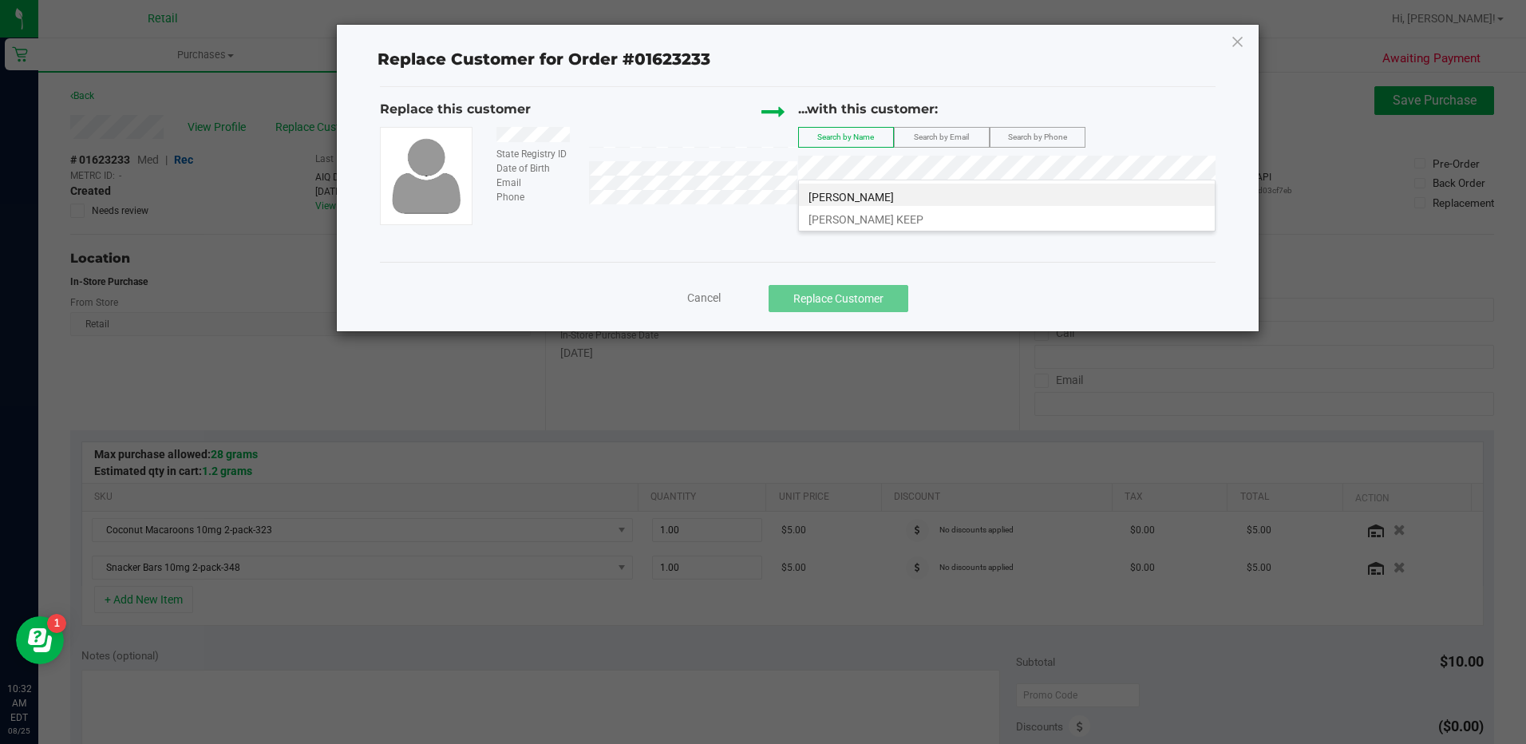
click at [923, 216] on li "William Volmer KEEP" at bounding box center [1007, 217] width 416 height 22
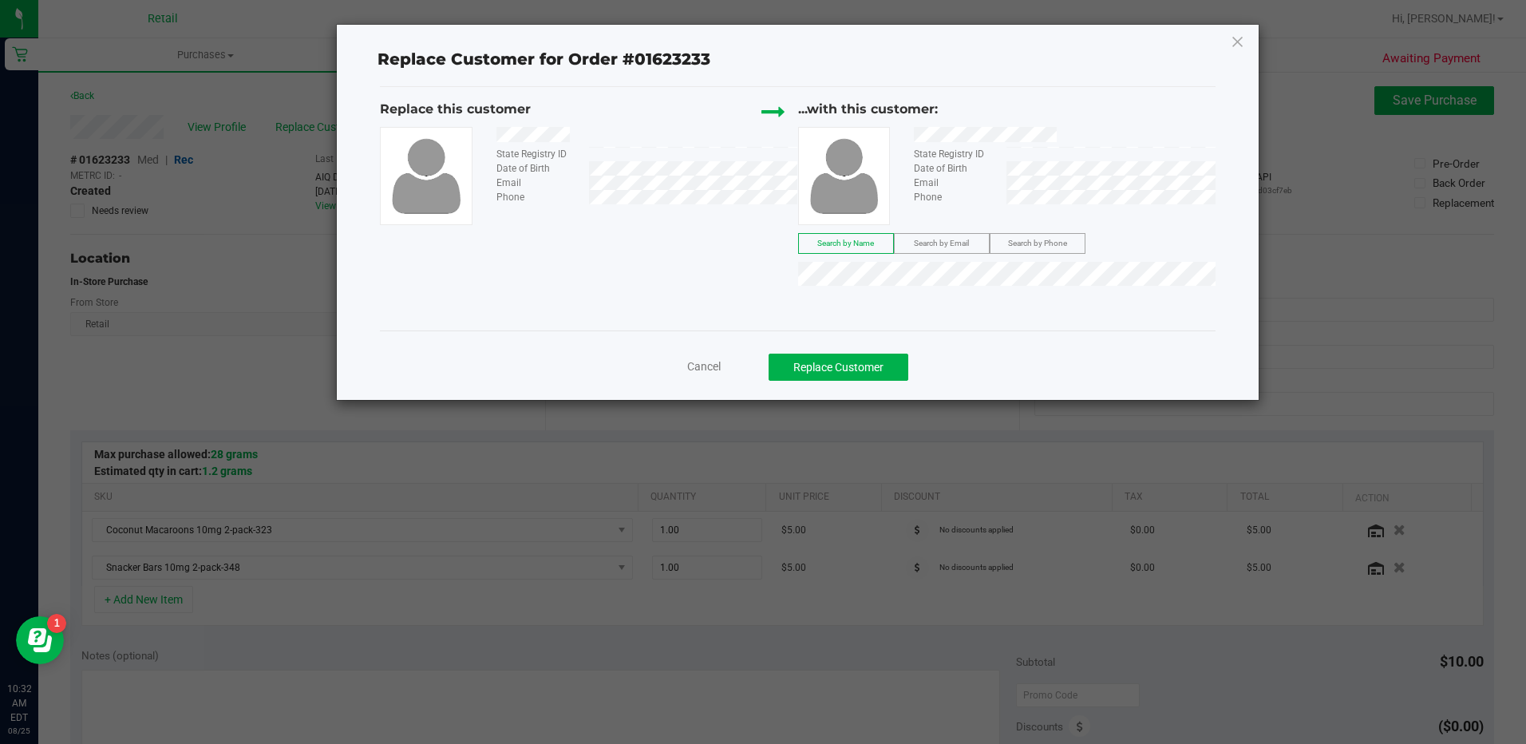
click at [875, 384] on div "Cancel Replace Customer" at bounding box center [797, 361] width 835 height 63
click at [876, 368] on button "Replace Customer" at bounding box center [839, 367] width 140 height 27
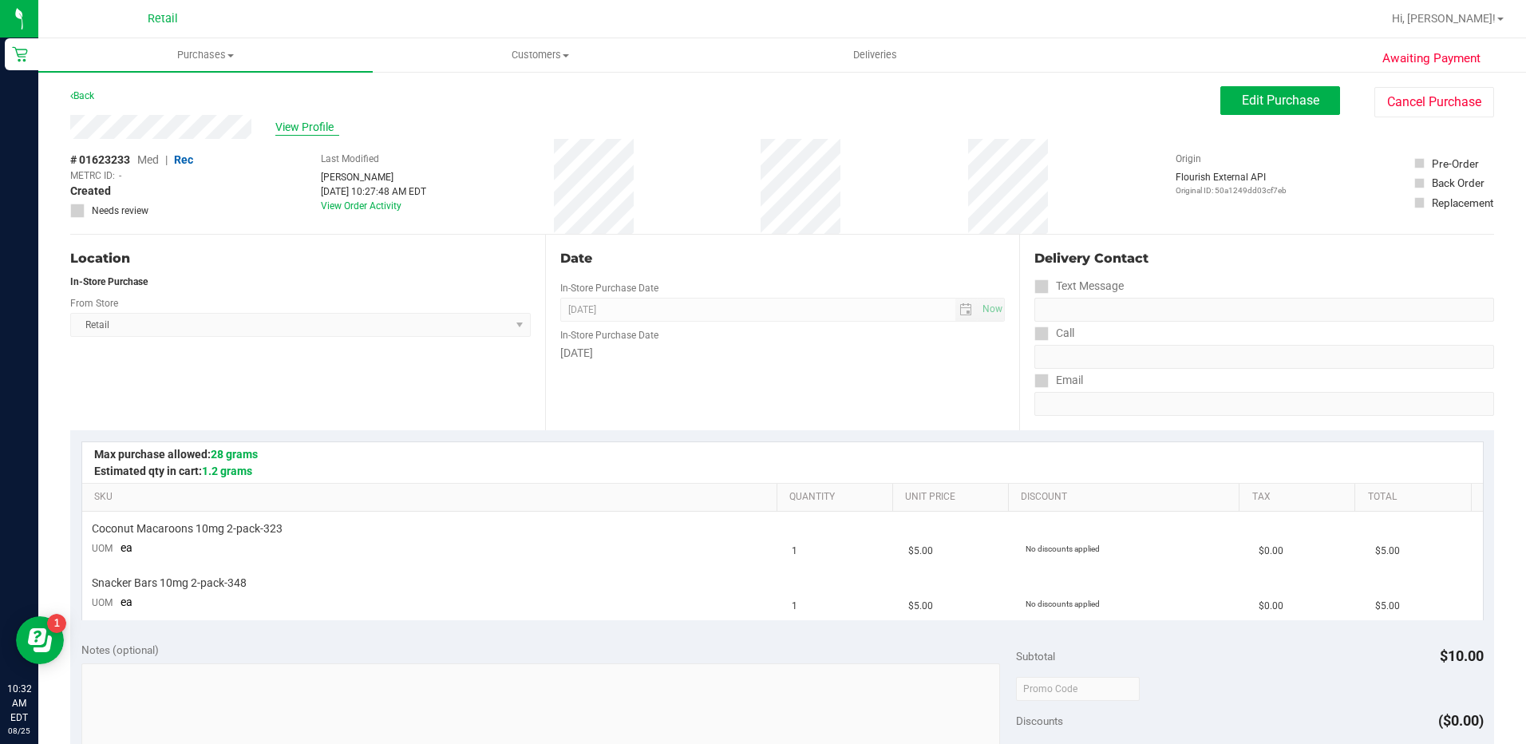
click at [322, 126] on span "View Profile" at bounding box center [307, 127] width 64 height 17
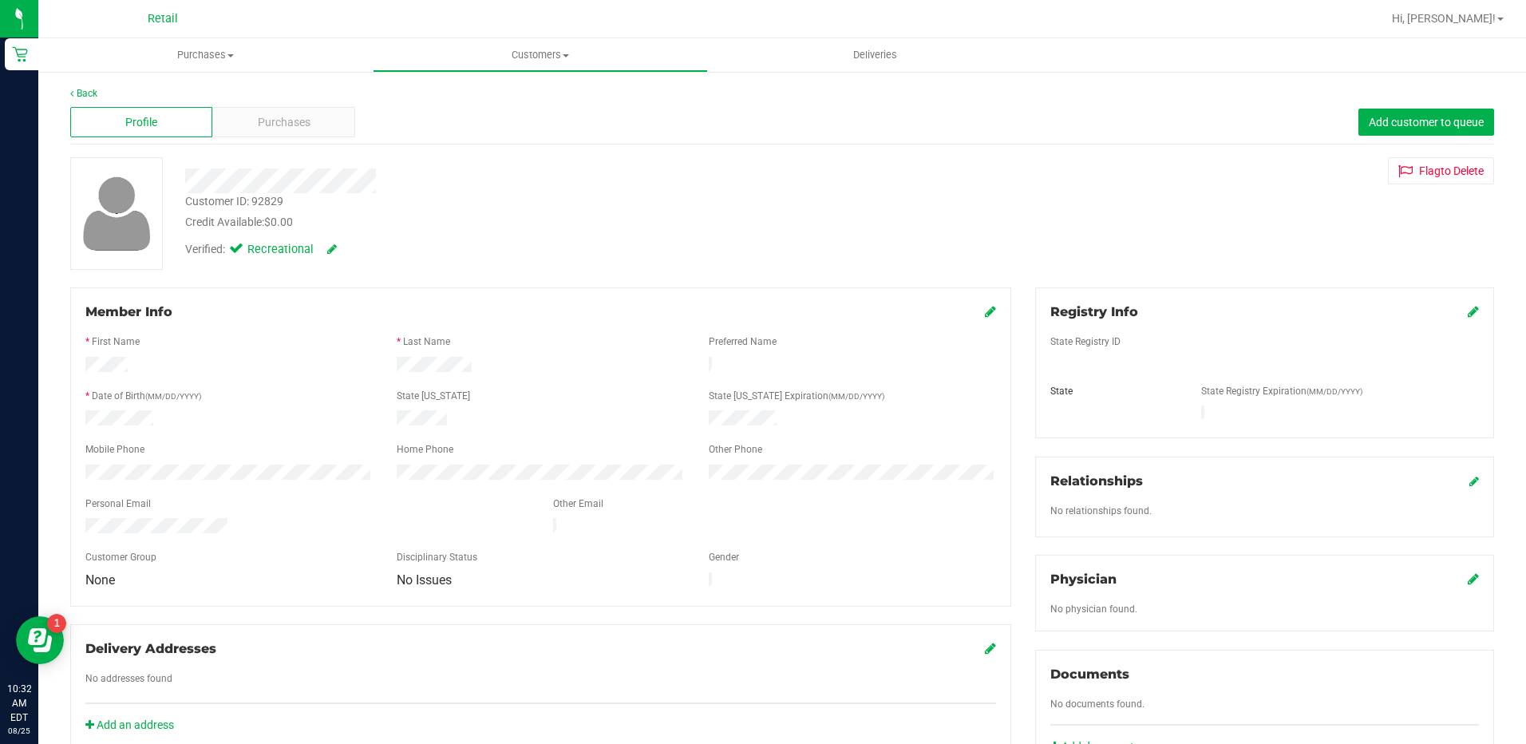
click at [985, 318] on icon at bounding box center [990, 311] width 11 height 13
click at [887, 354] on div at bounding box center [540, 355] width 911 height 4
click at [907, 382] on div at bounding box center [540, 387] width 911 height 13
click at [982, 309] on icon at bounding box center [989, 312] width 14 height 13
click at [218, 59] on span "Purchases" at bounding box center [205, 55] width 334 height 14
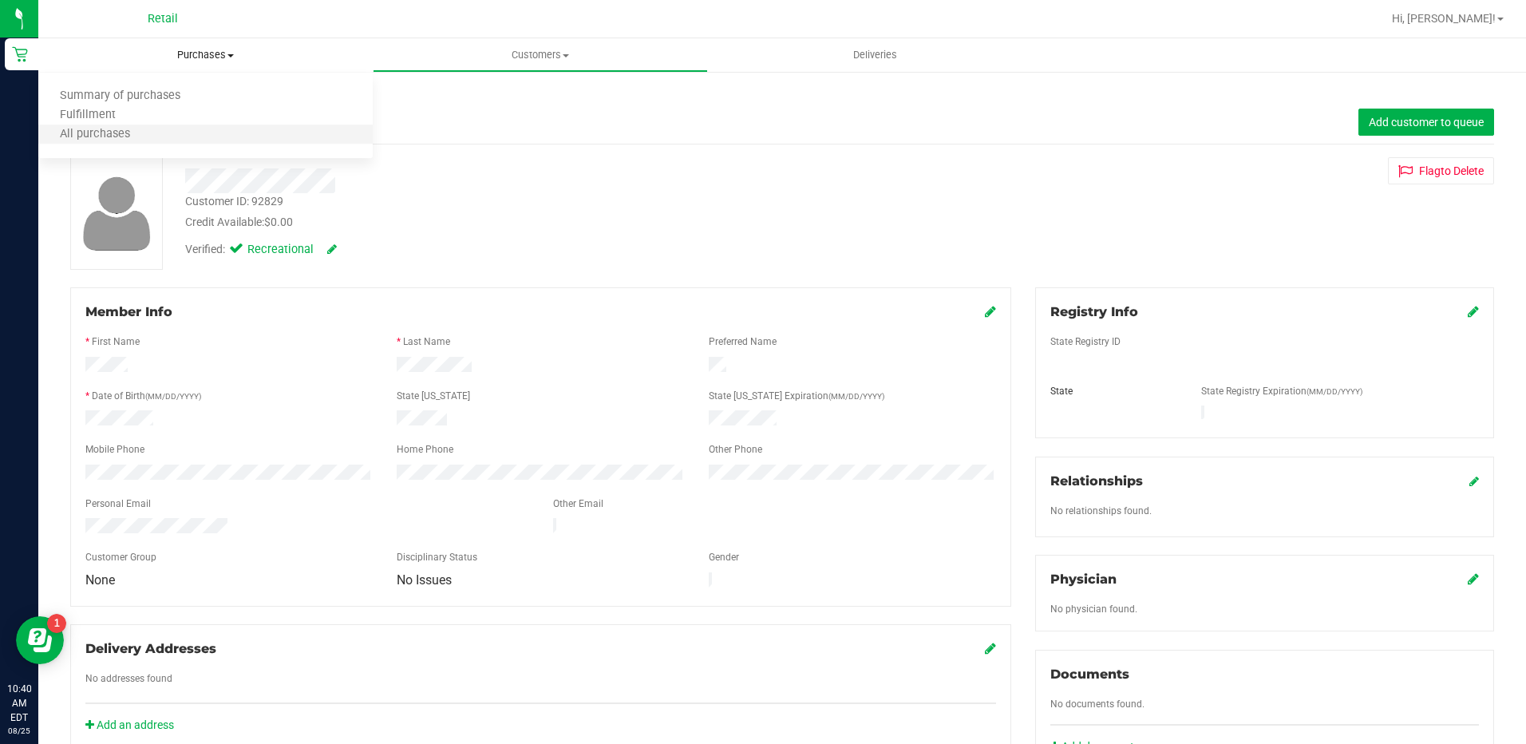
click at [214, 130] on li "All purchases" at bounding box center [205, 134] width 334 height 19
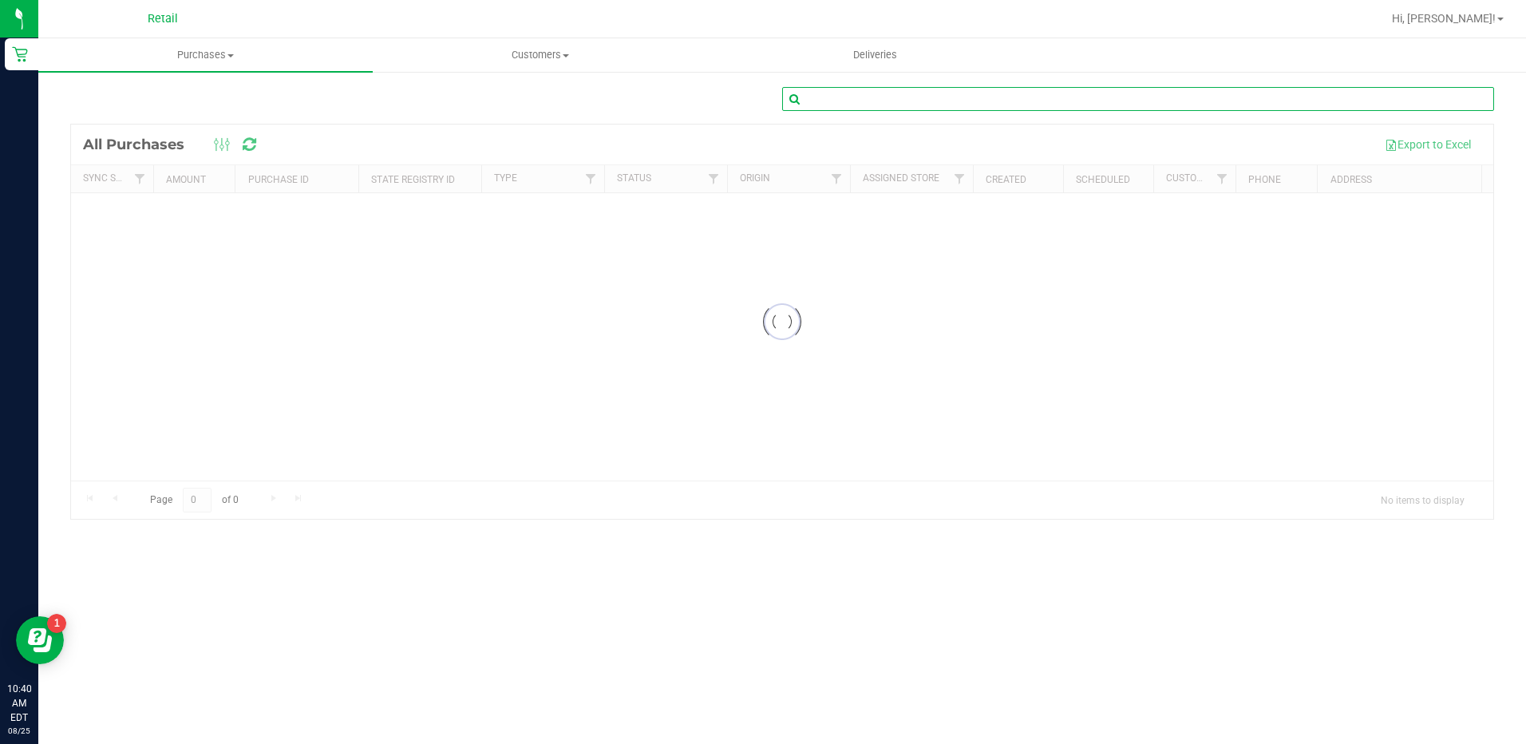
click at [909, 108] on input "text" at bounding box center [1138, 99] width 712 height 24
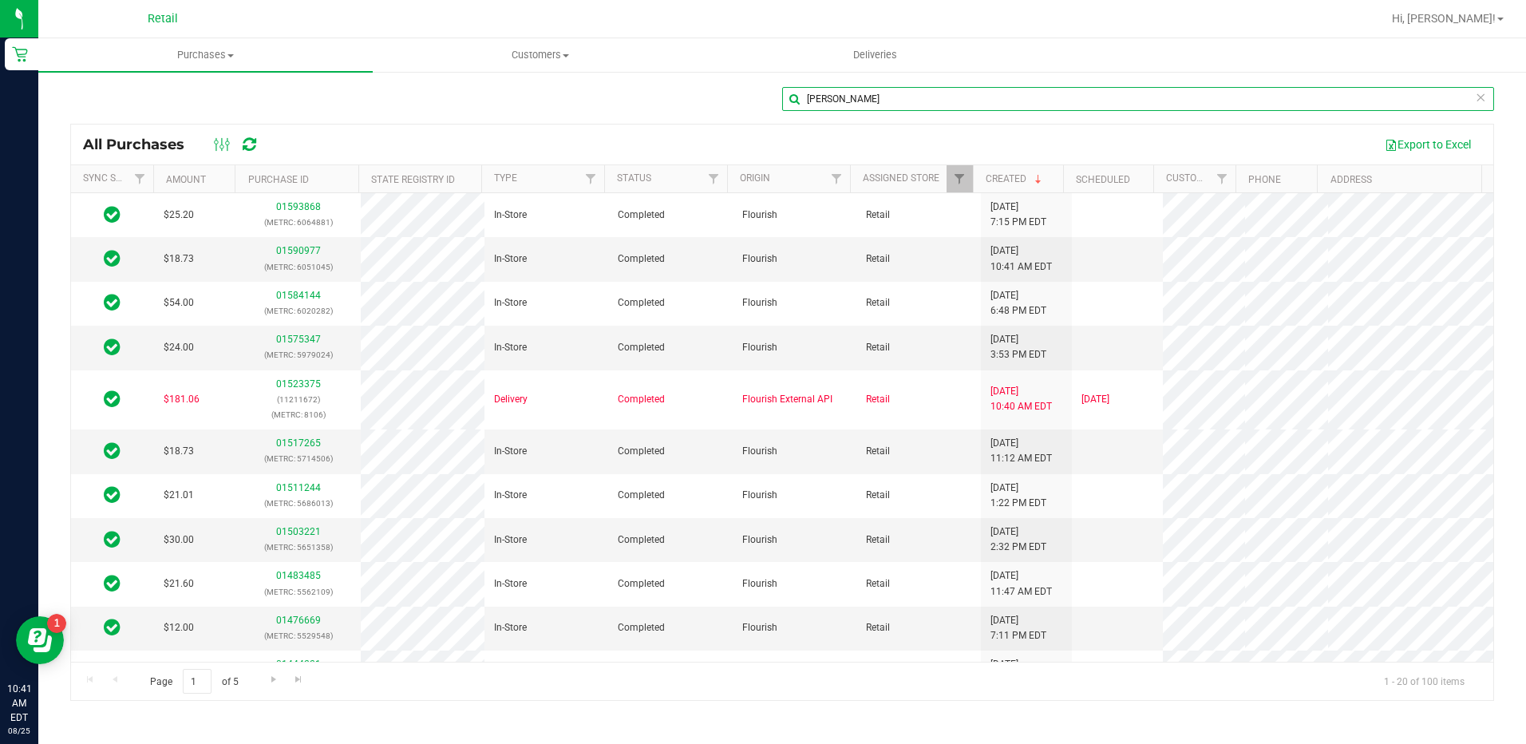
type input "charlene"
drag, startPoint x: 201, startPoint y: 49, endPoint x: 201, endPoint y: 57, distance: 8.8
click at [201, 49] on span "Purchases" at bounding box center [205, 55] width 334 height 14
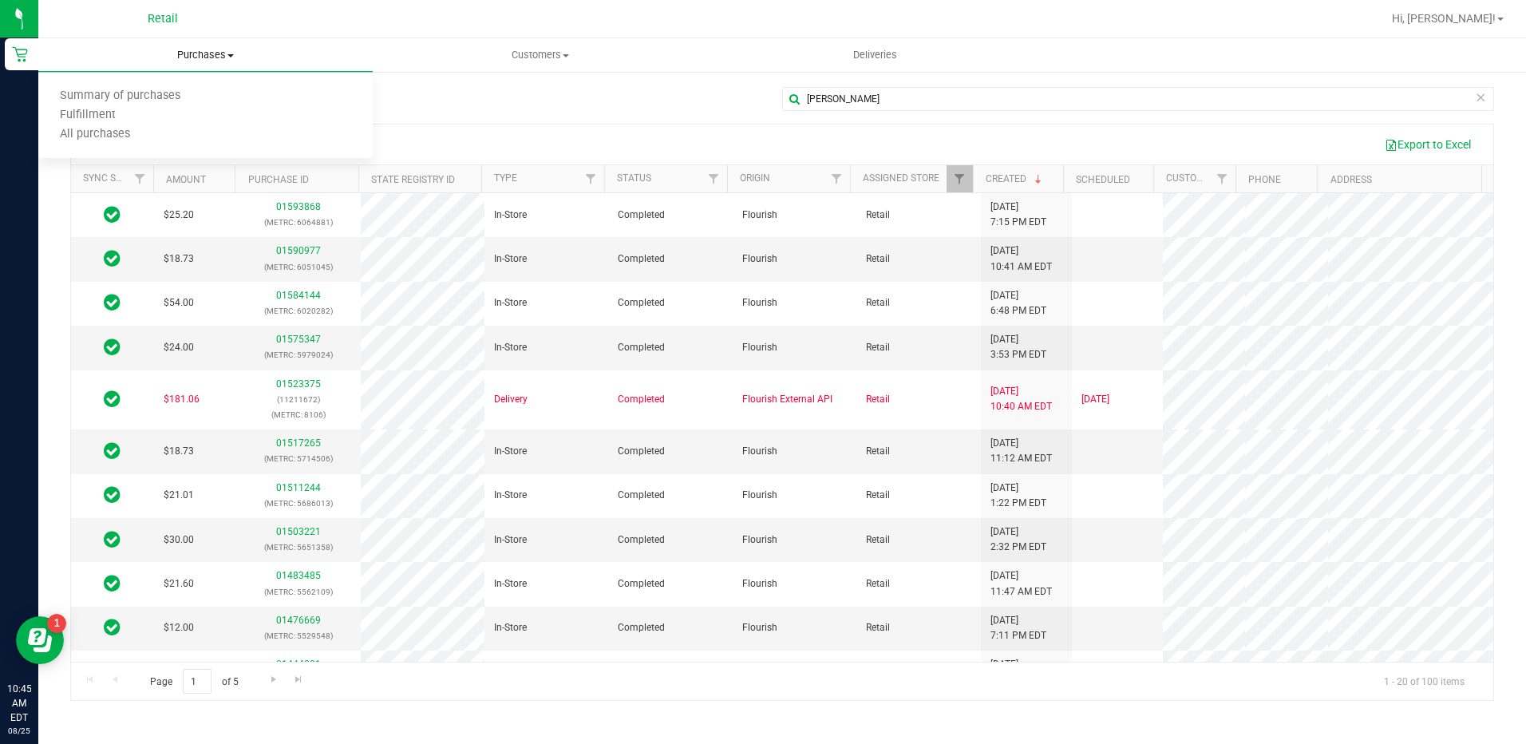
click at [207, 84] on ul "Summary of purchases Fulfillment All purchases" at bounding box center [205, 116] width 334 height 86
click at [214, 48] on span "Purchases" at bounding box center [205, 55] width 334 height 14
click at [218, 97] on li "Summary of purchases" at bounding box center [205, 96] width 334 height 19
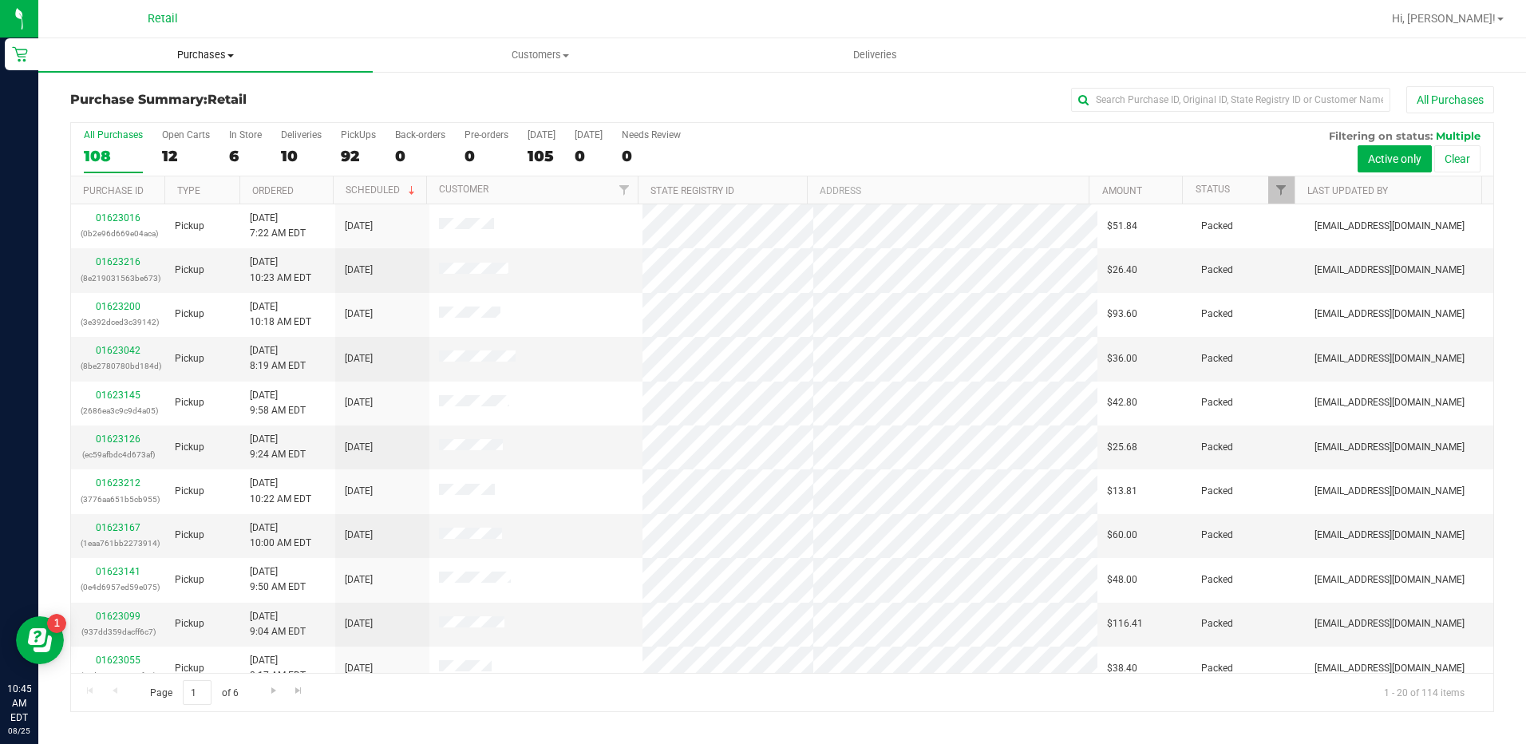
click at [186, 49] on span "Purchases" at bounding box center [205, 55] width 334 height 14
click at [512, 93] on h3 "Purchase Summary: Retail" at bounding box center [307, 100] width 475 height 14
click at [243, 150] on div "6" at bounding box center [245, 156] width 33 height 18
click at [0, 0] on input "In Store 6" at bounding box center [0, 0] width 0 height 0
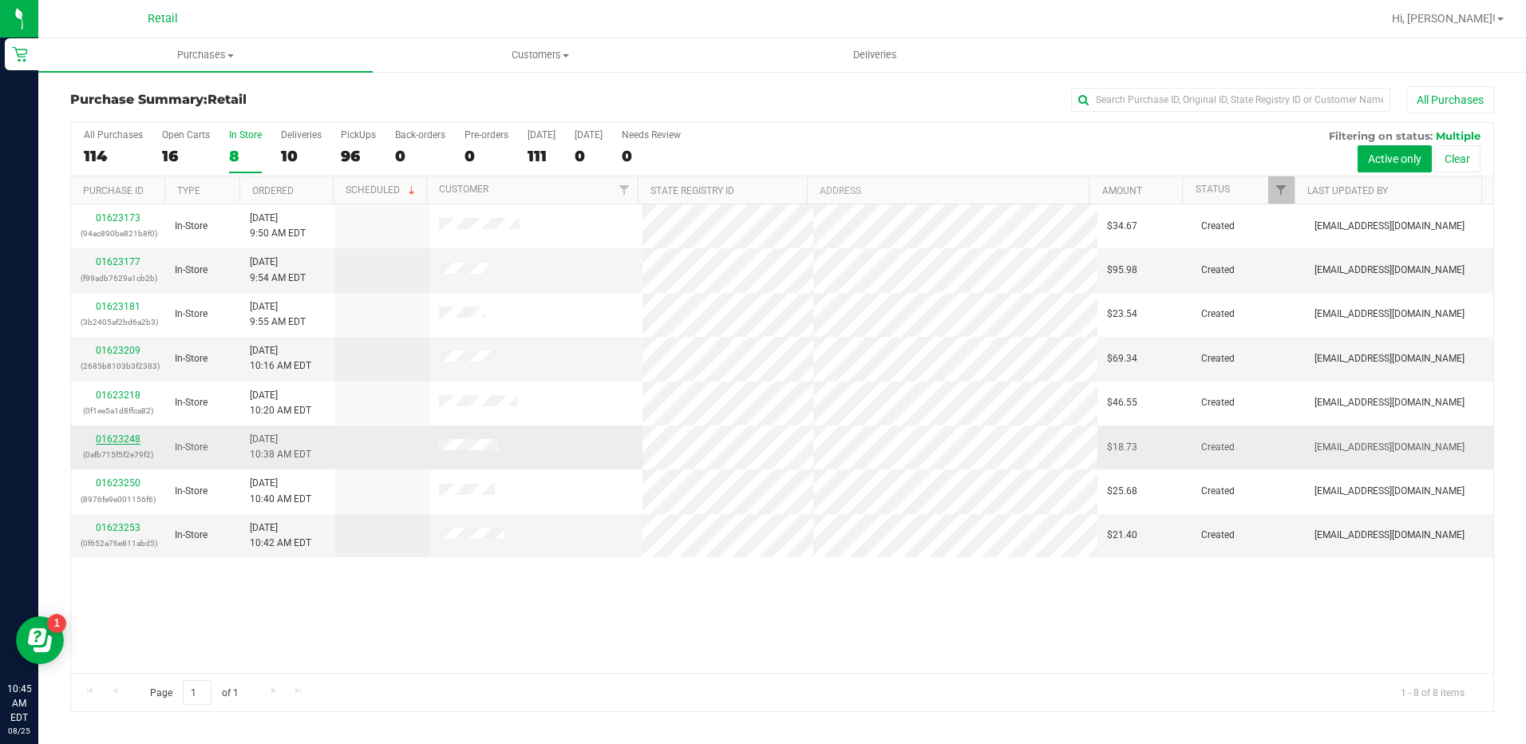
click at [128, 435] on link "01623248" at bounding box center [118, 438] width 45 height 11
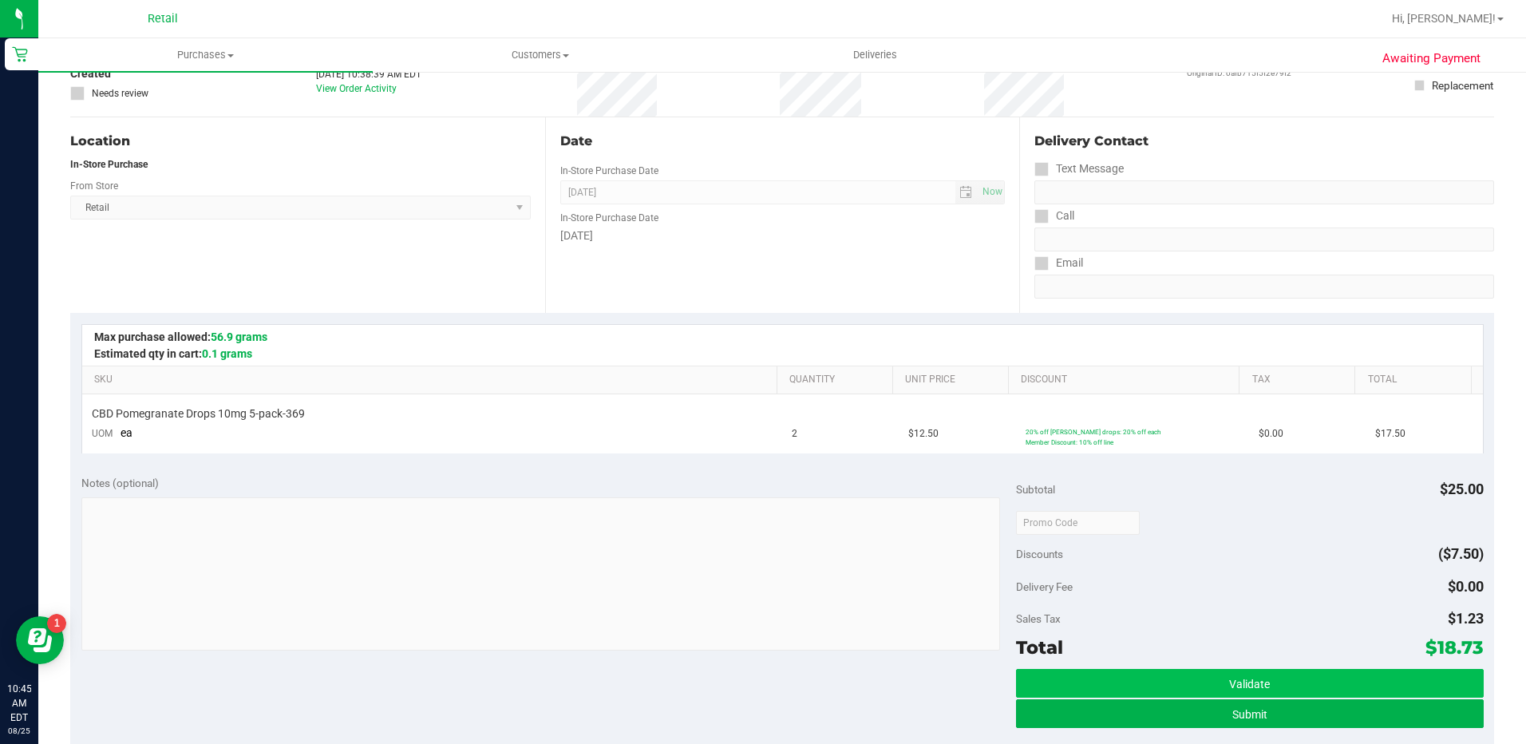
scroll to position [239, 0]
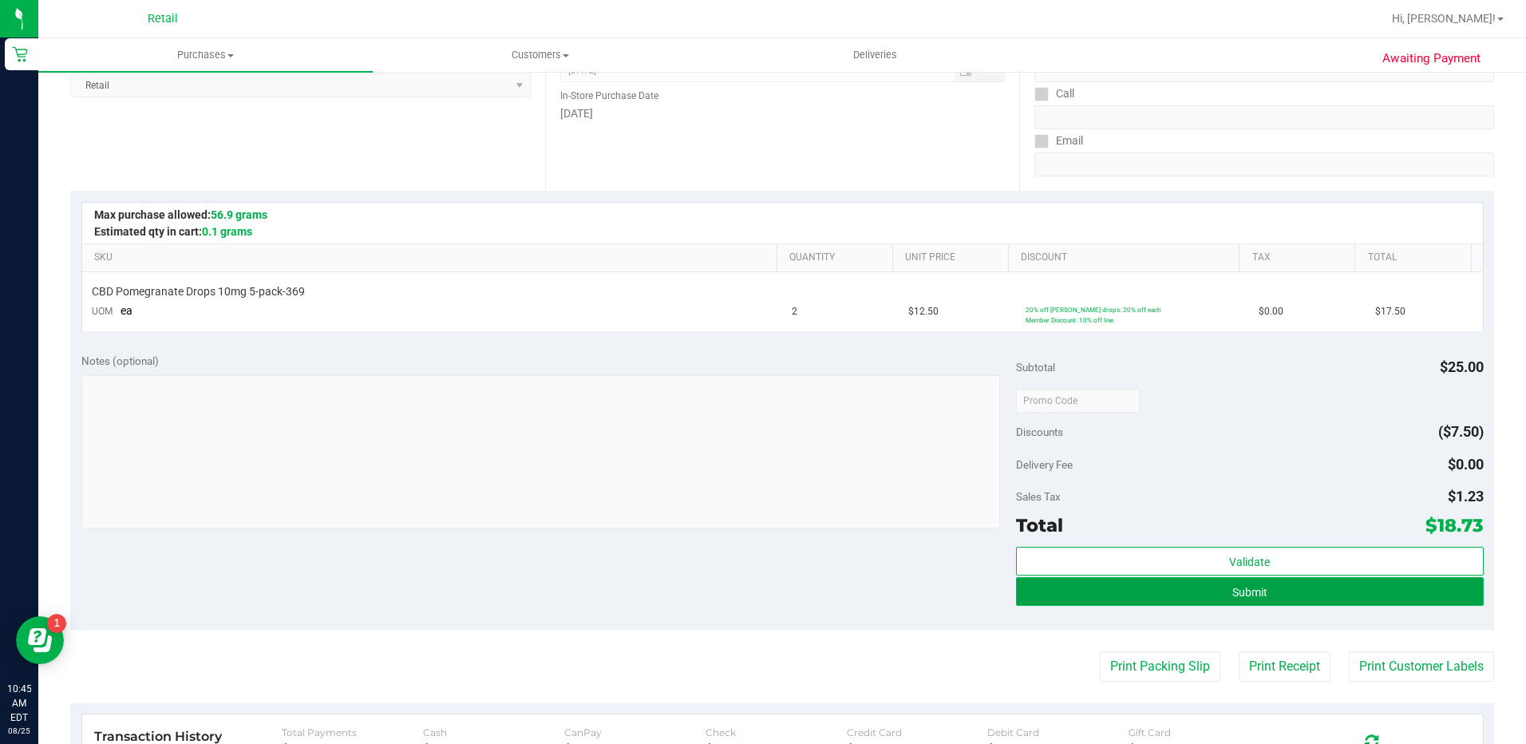
click at [1322, 585] on button "Submit" at bounding box center [1250, 591] width 468 height 29
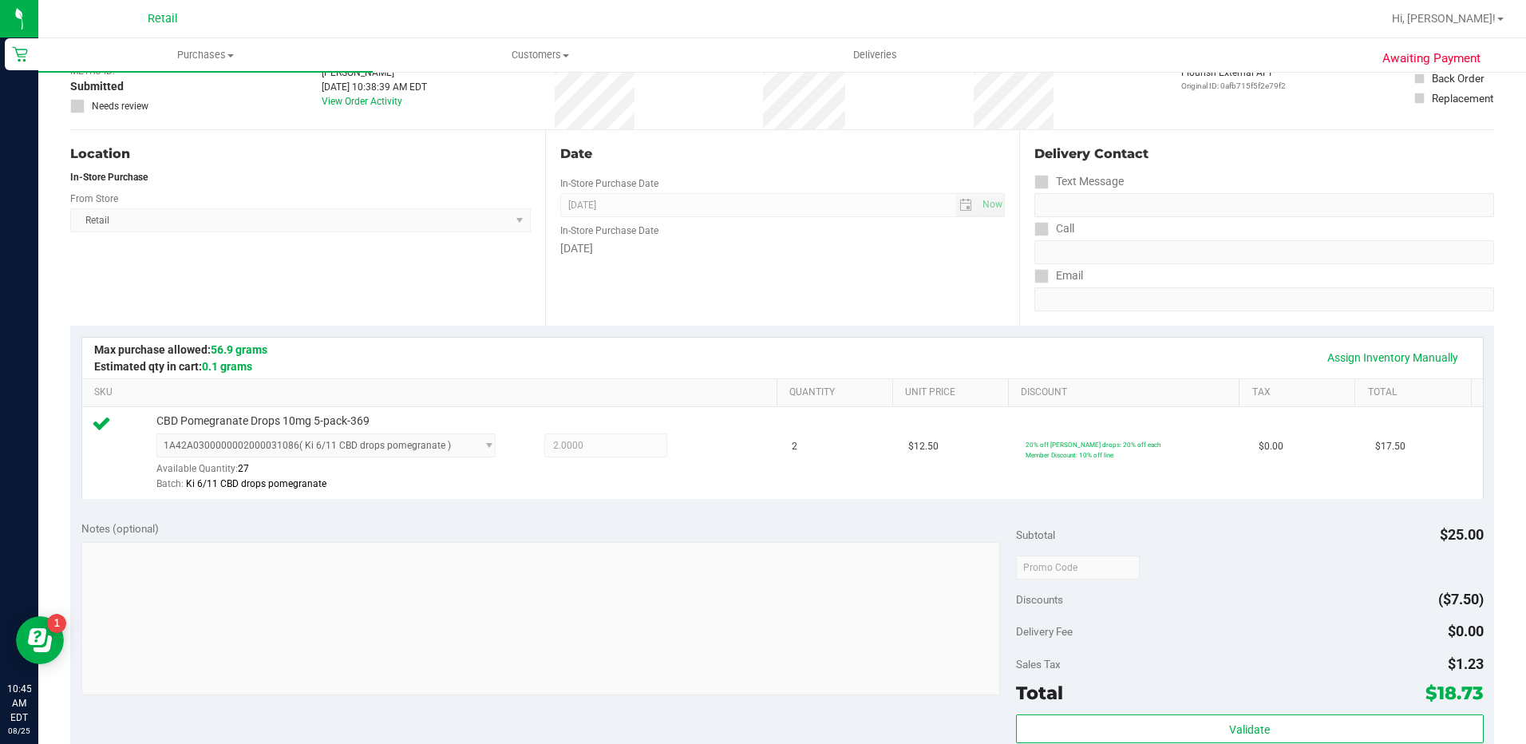
scroll to position [399, 0]
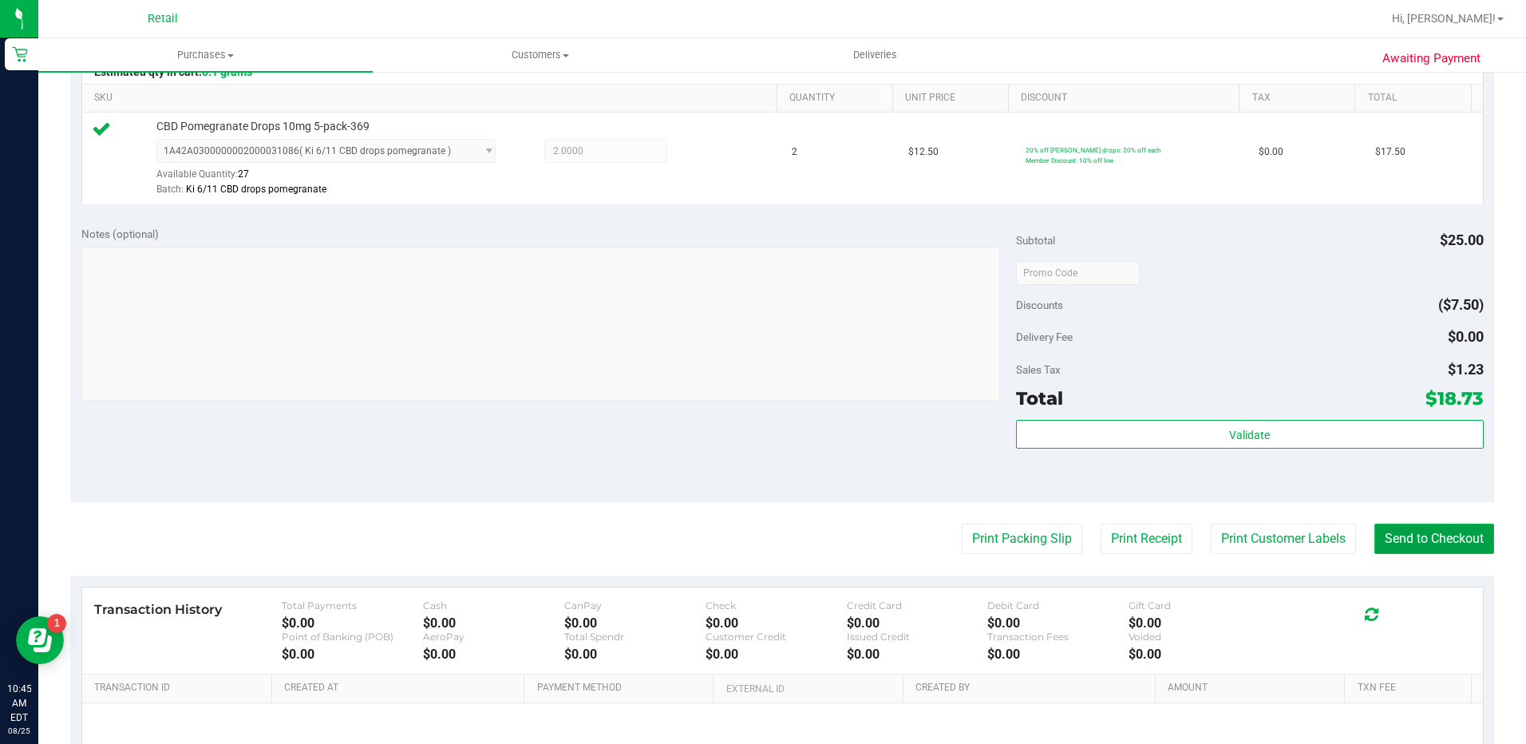
click at [1446, 540] on button "Send to Checkout" at bounding box center [1434, 539] width 120 height 30
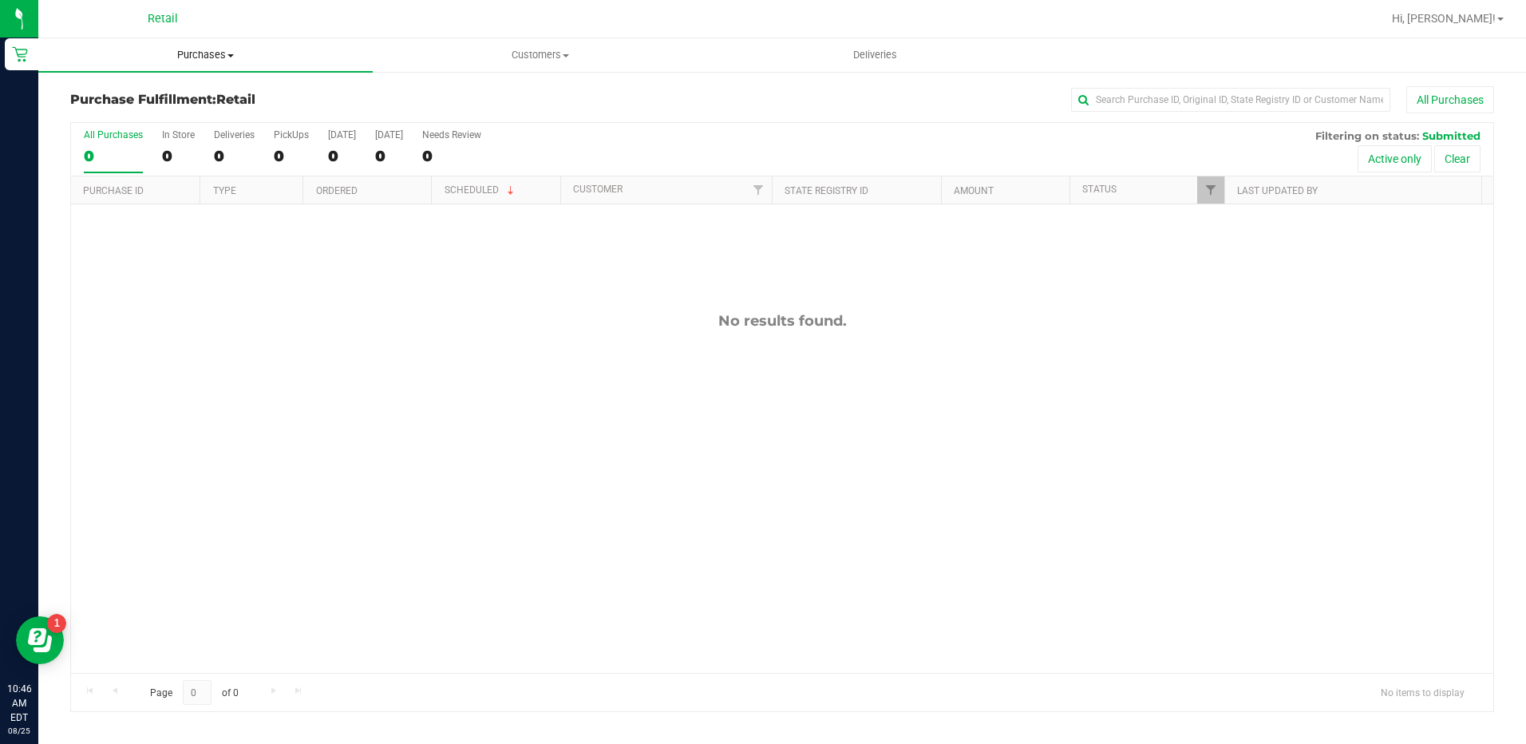
click at [220, 53] on span "Purchases" at bounding box center [205, 55] width 334 height 14
click at [225, 89] on li "Summary of purchases" at bounding box center [205, 96] width 334 height 19
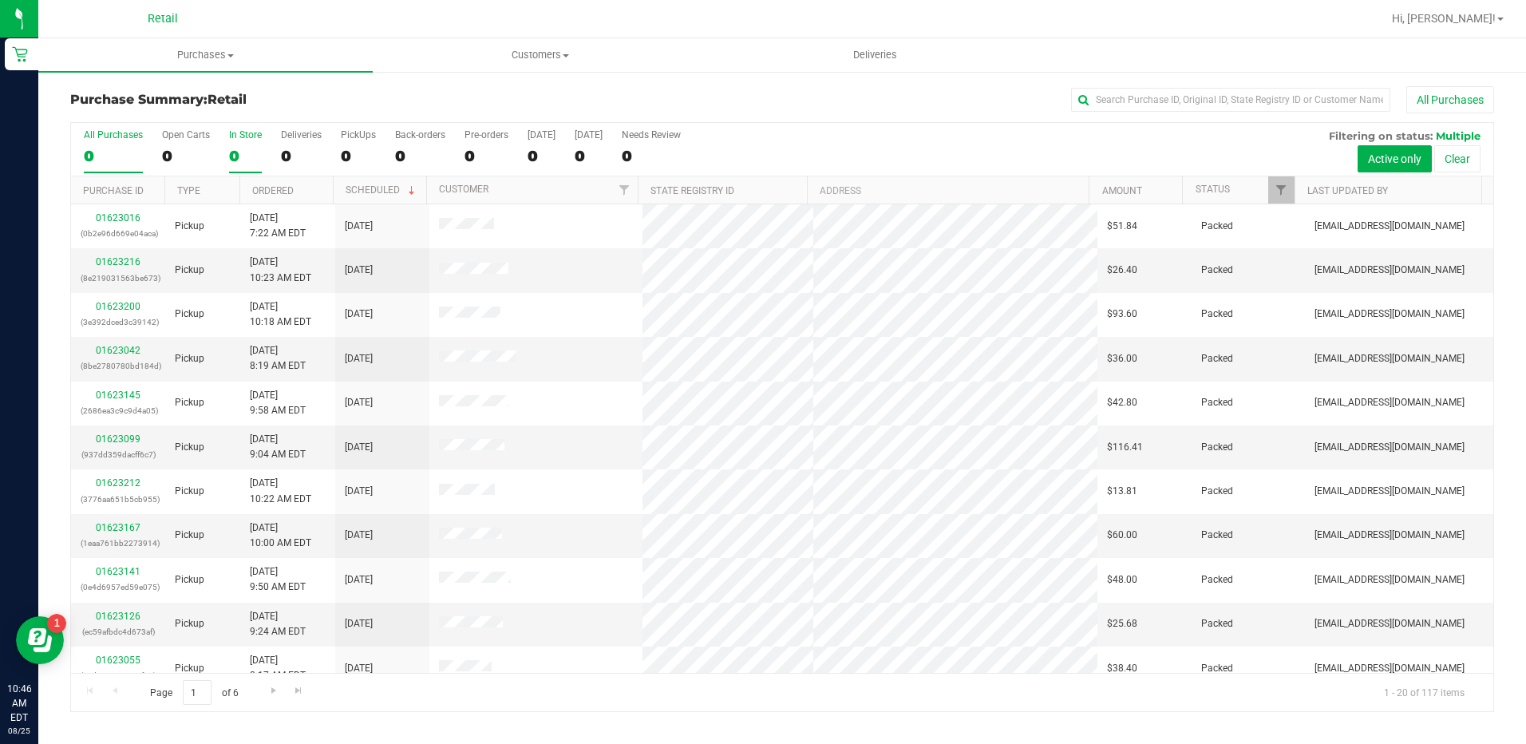
click at [254, 160] on div "0" at bounding box center [245, 156] width 33 height 18
click at [0, 0] on input "In Store 0" at bounding box center [0, 0] width 0 height 0
click at [124, 261] on link "01623177" at bounding box center [118, 261] width 45 height 11
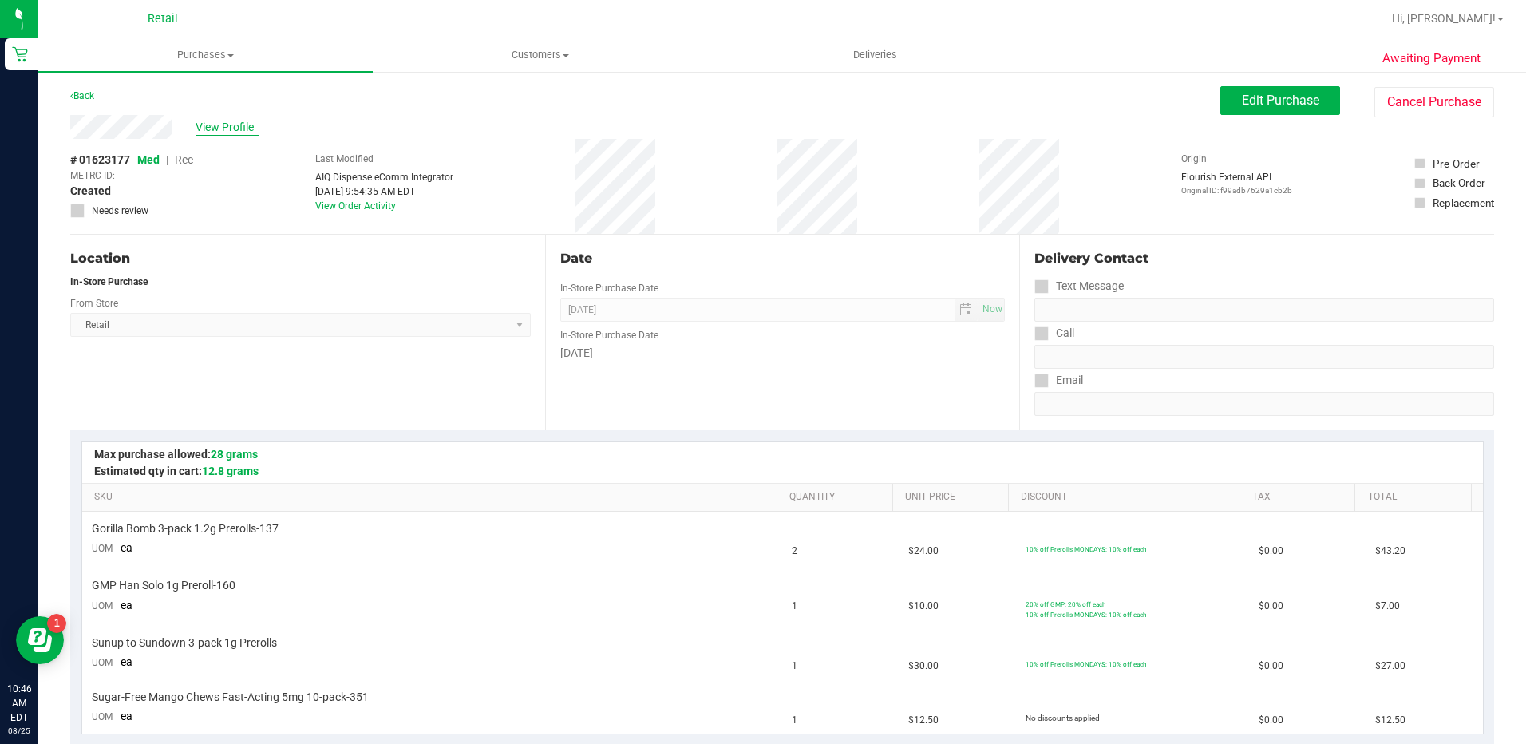
click at [231, 121] on span "View Profile" at bounding box center [228, 127] width 64 height 17
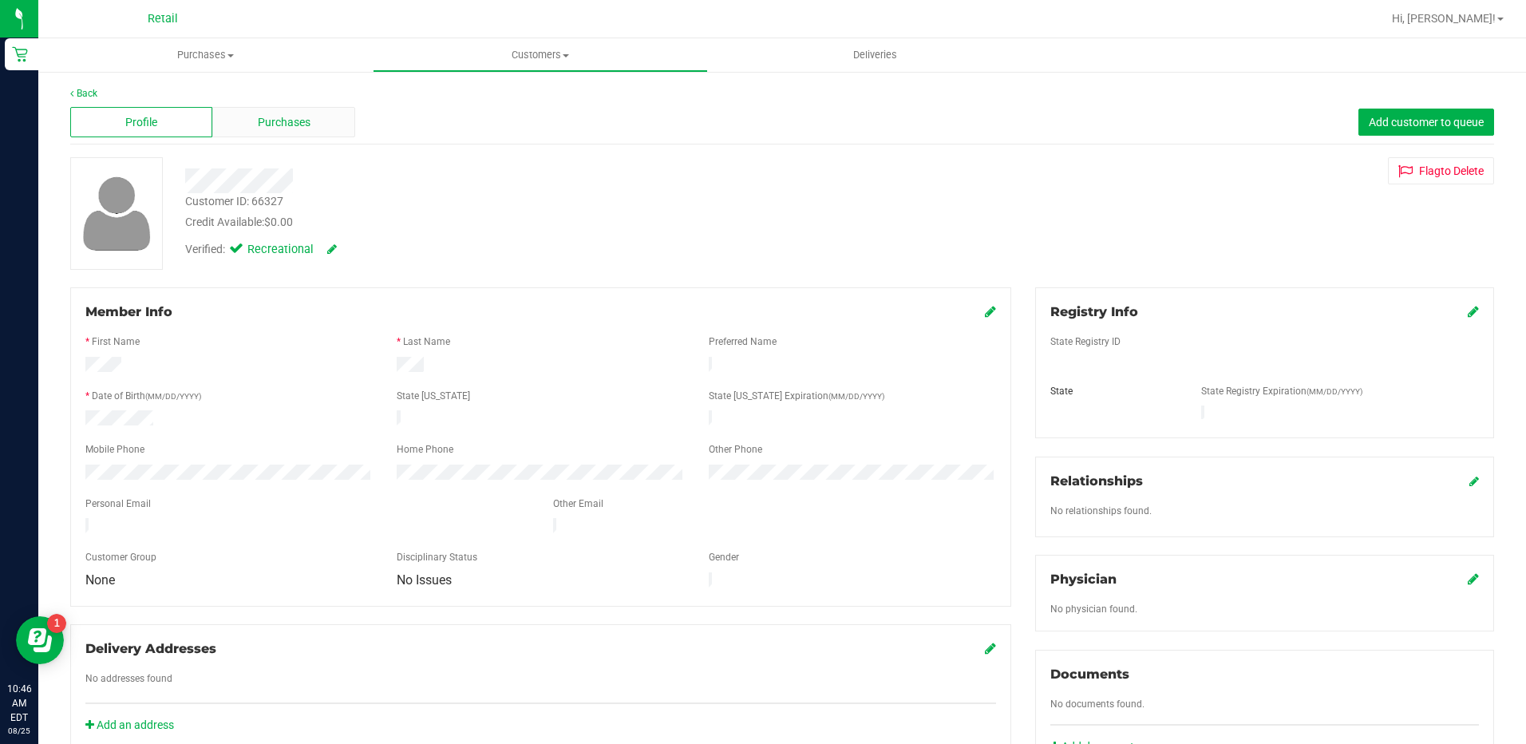
click at [302, 136] on div "Purchases" at bounding box center [283, 122] width 142 height 30
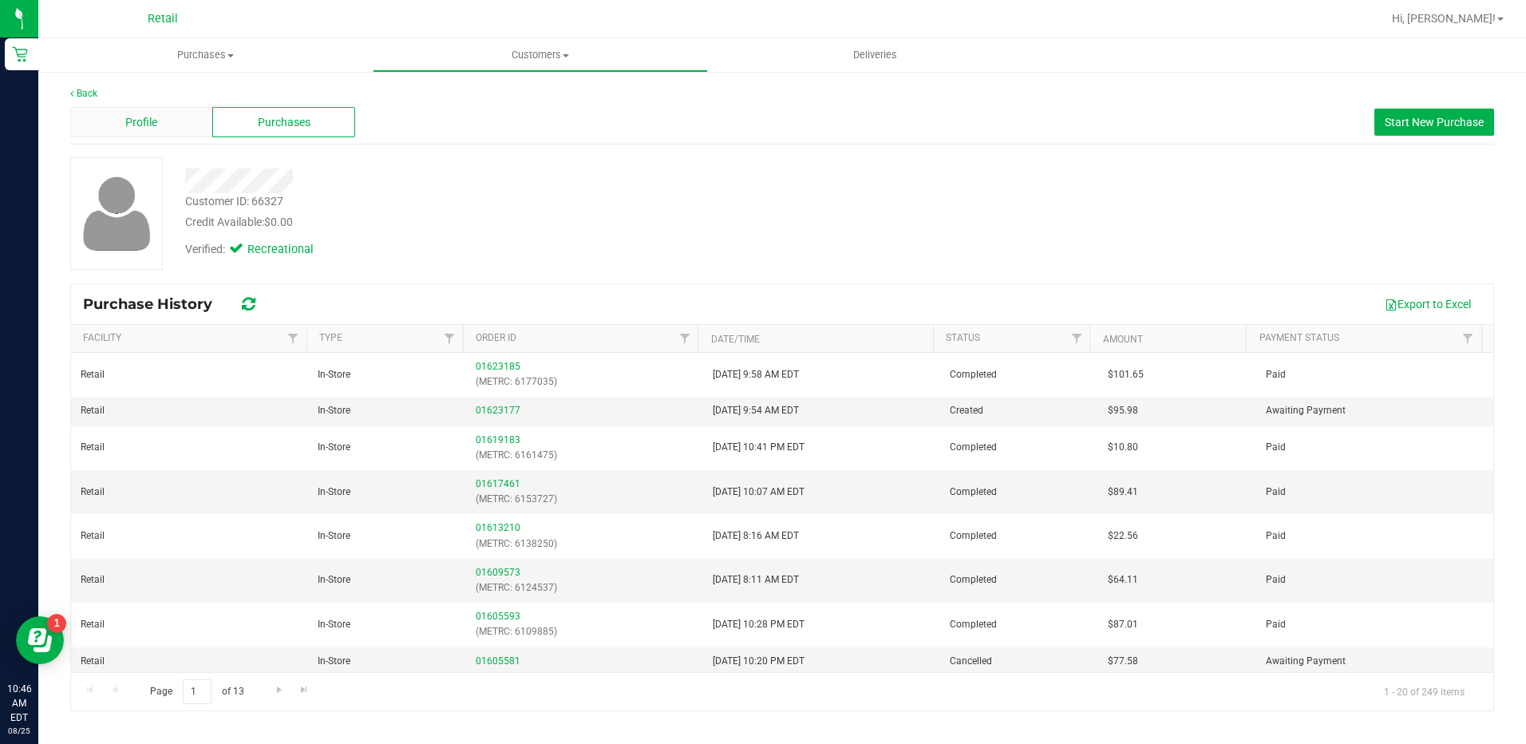
click at [176, 129] on div "Profile" at bounding box center [141, 122] width 142 height 30
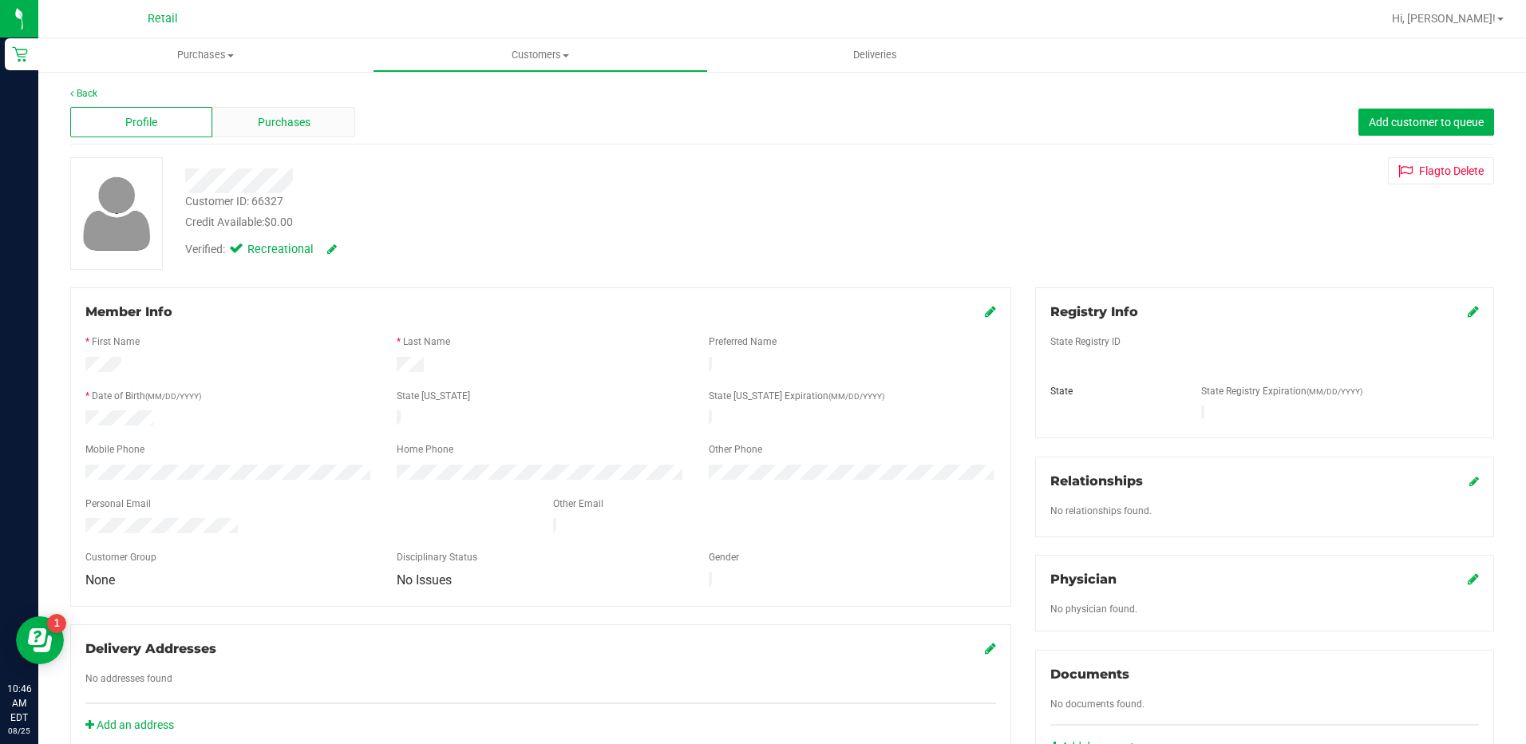
click at [292, 135] on div "Purchases" at bounding box center [283, 122] width 142 height 30
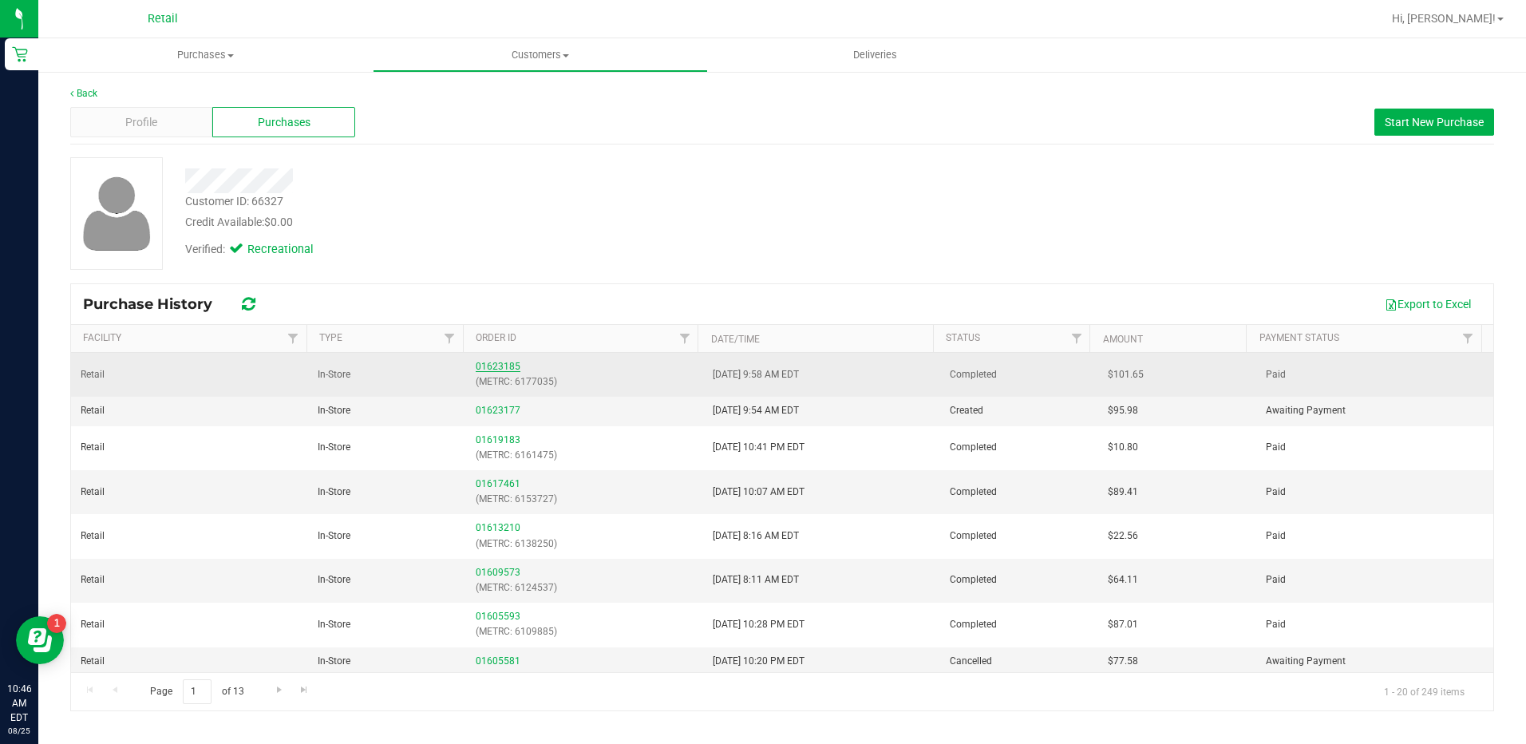
click at [504, 369] on link "01623185" at bounding box center [498, 366] width 45 height 11
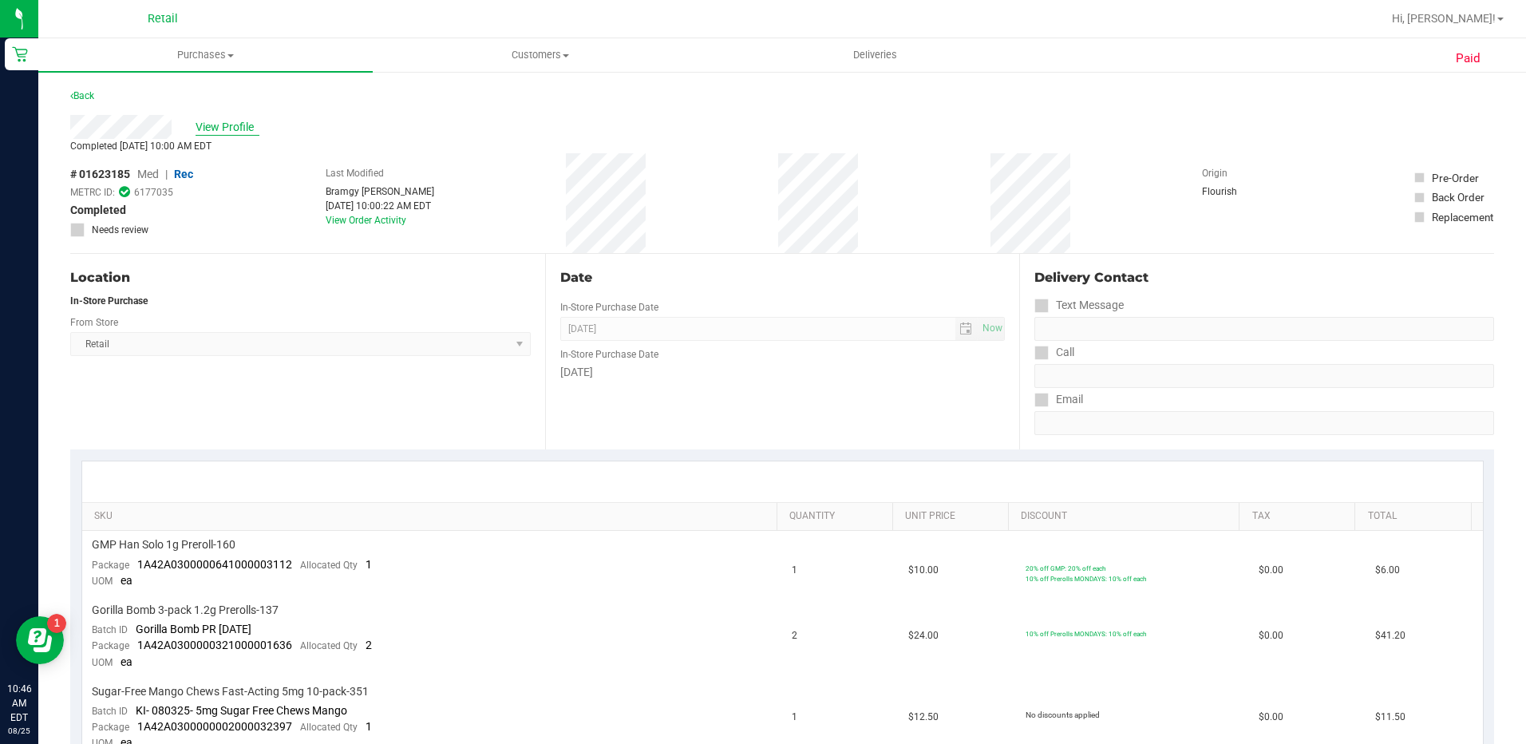
click at [254, 124] on span "View Profile" at bounding box center [228, 127] width 64 height 17
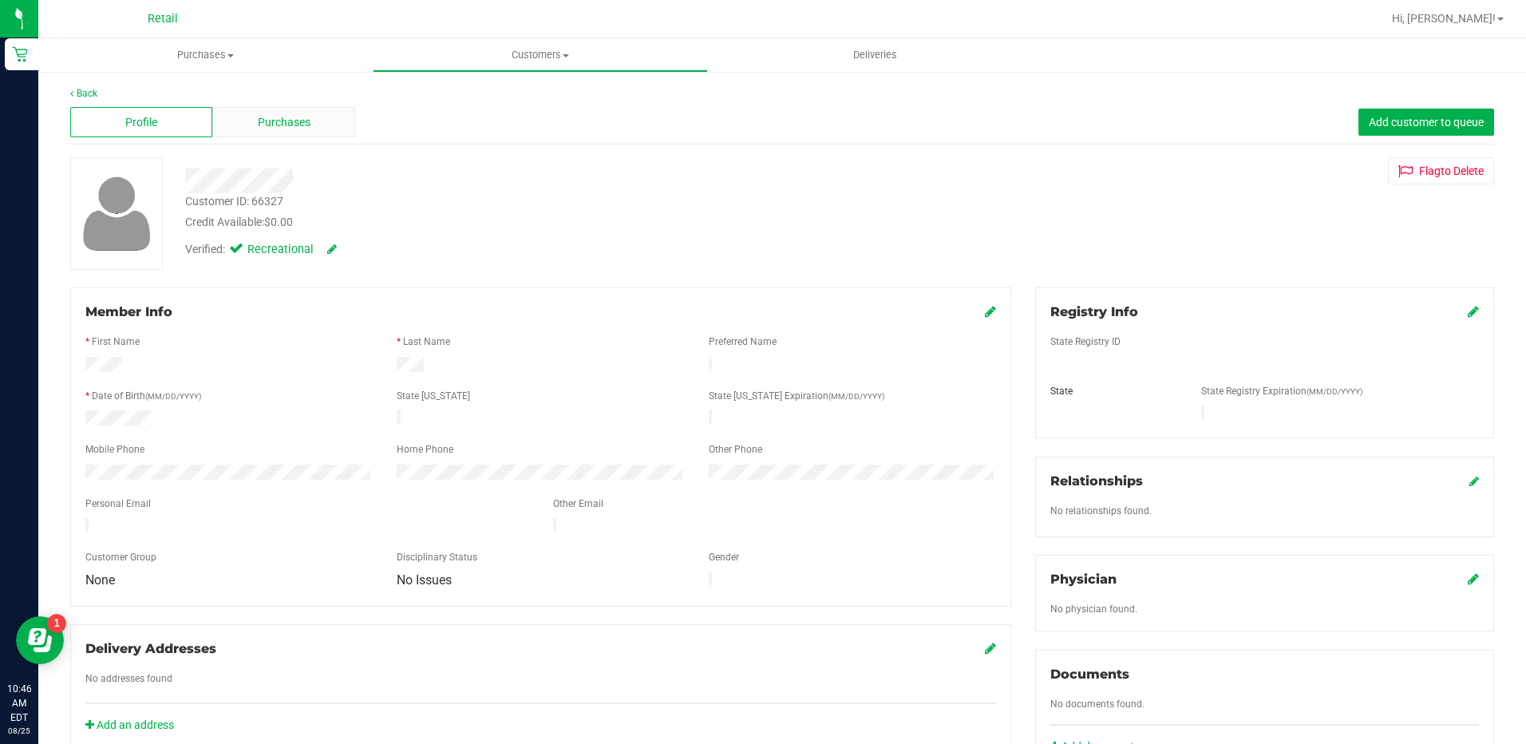
click at [258, 124] on span "Purchases" at bounding box center [284, 122] width 53 height 17
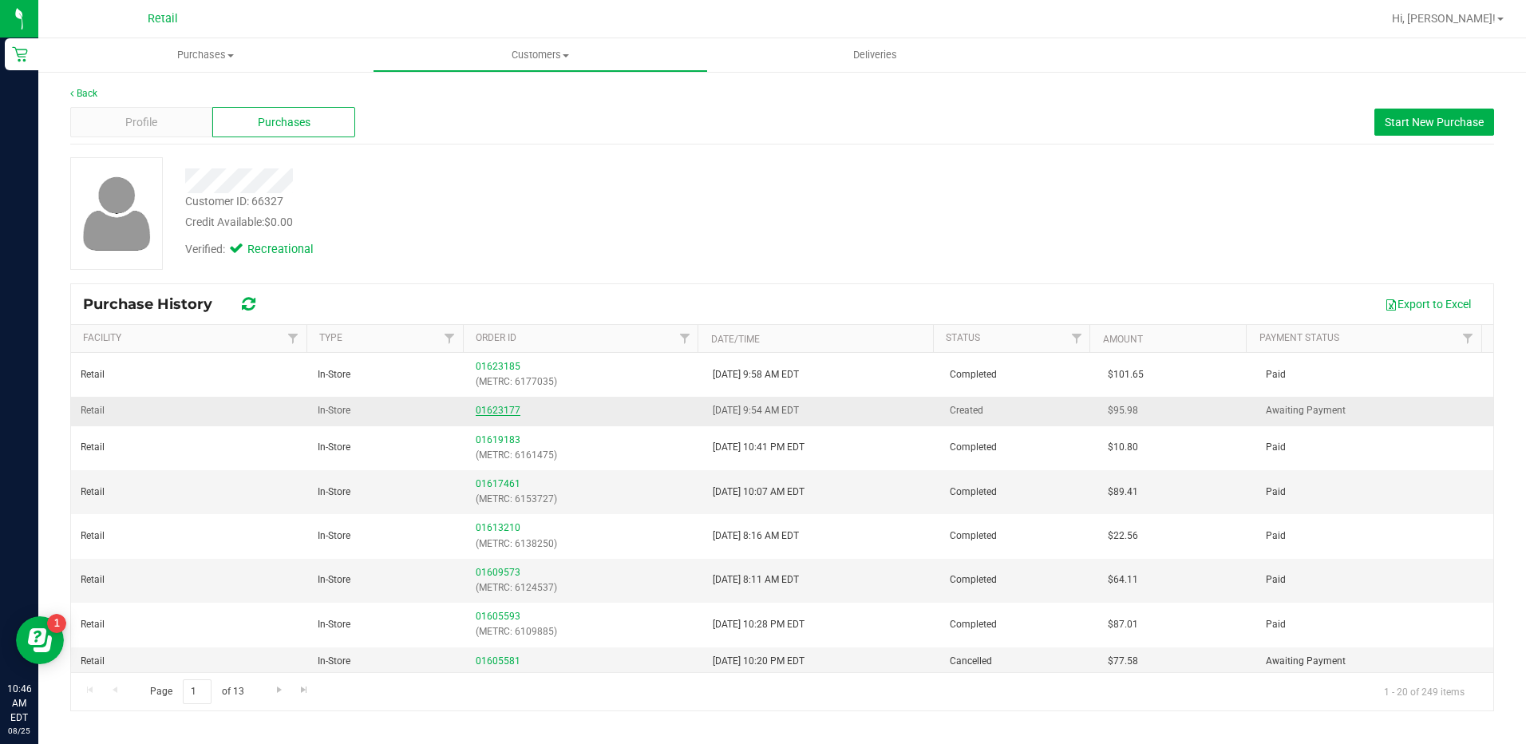
click at [511, 408] on link "01623177" at bounding box center [498, 410] width 45 height 11
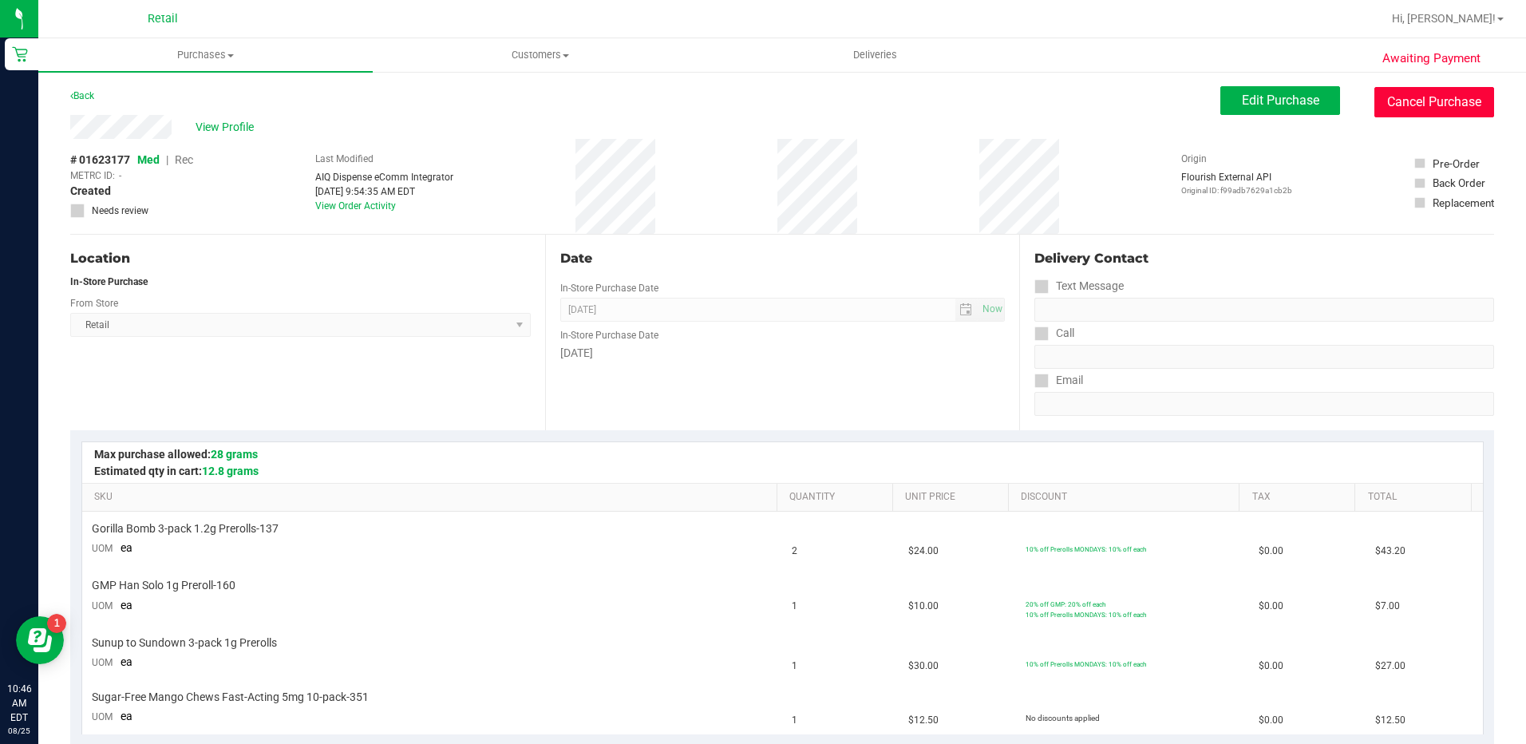
click at [1389, 103] on button "Cancel Purchase" at bounding box center [1434, 102] width 120 height 30
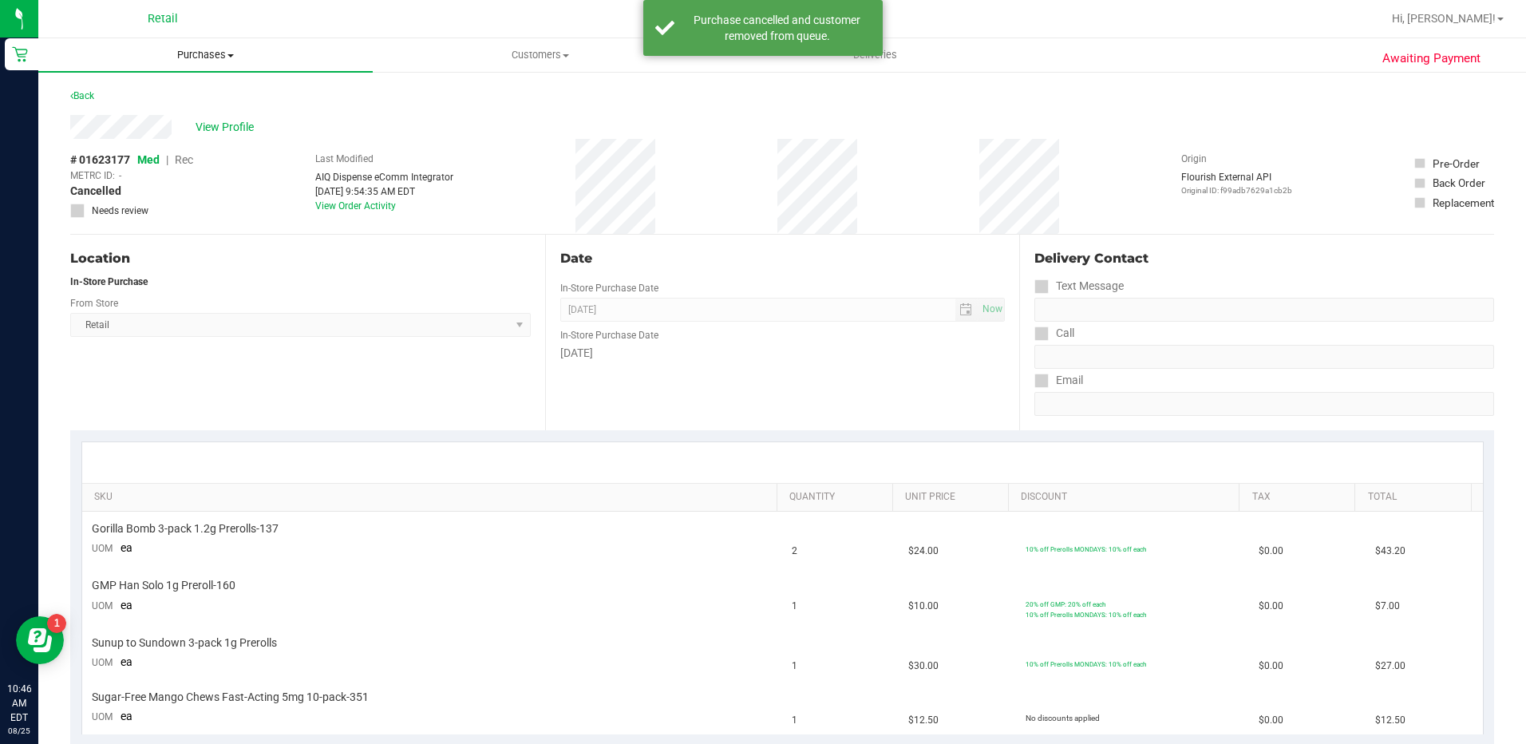
click at [205, 60] on span "Purchases" at bounding box center [205, 55] width 334 height 14
click at [205, 90] on li "Summary of purchases" at bounding box center [205, 96] width 334 height 19
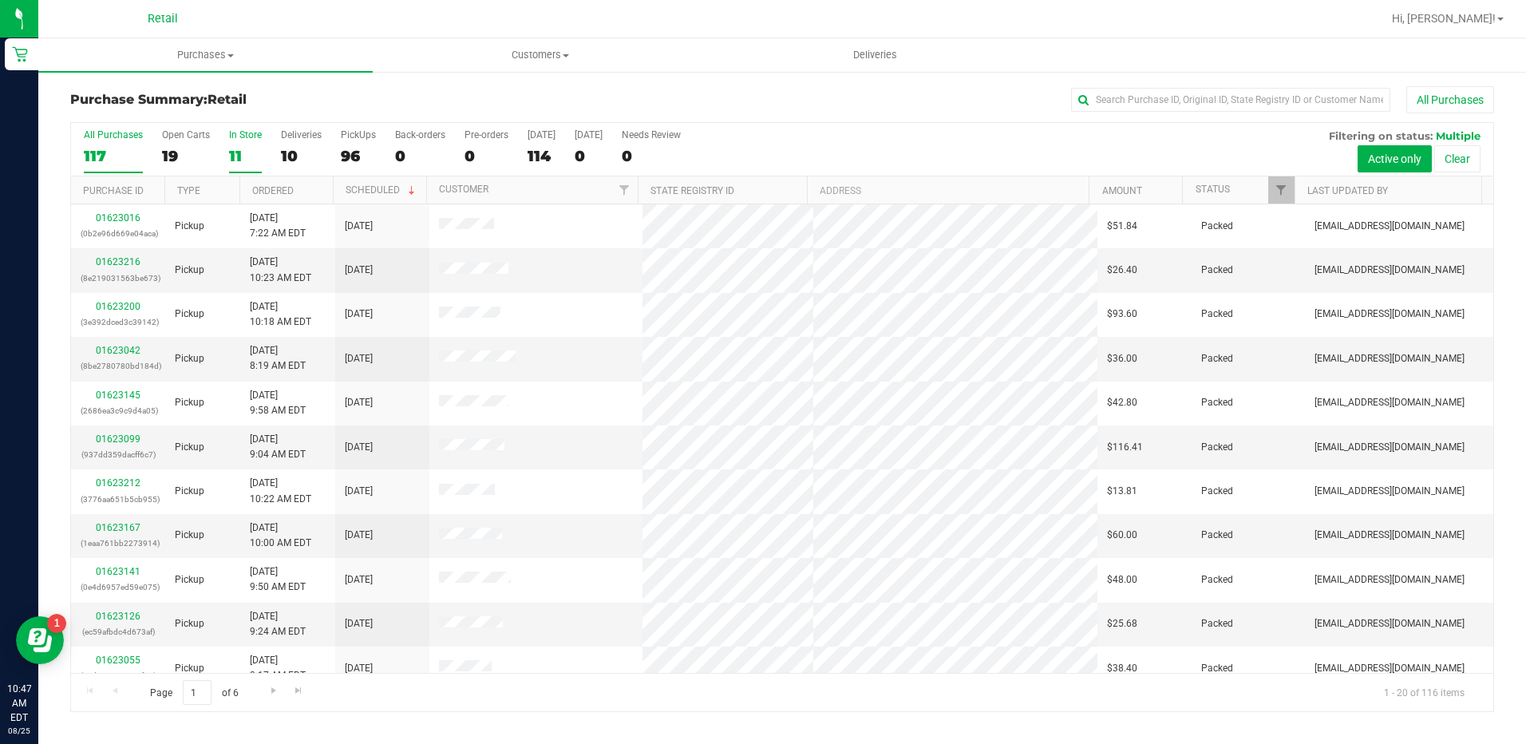
click at [245, 153] on div "11" at bounding box center [245, 156] width 33 height 18
click at [0, 0] on input "In Store 11" at bounding box center [0, 0] width 0 height 0
click at [201, 57] on span "Purchases" at bounding box center [205, 55] width 334 height 14
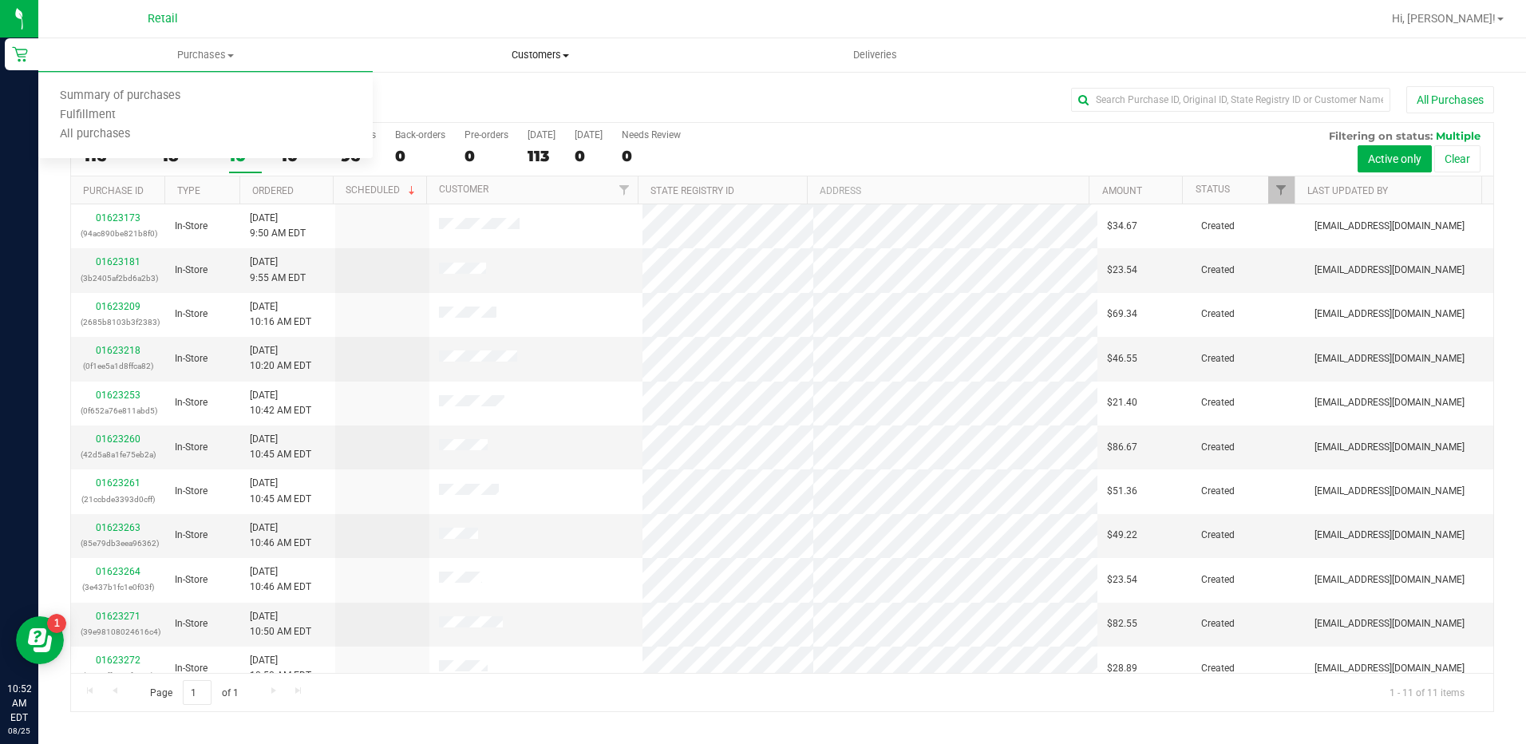
click at [425, 64] on uib-tab-heading "Customers All customers Add a new customer All physicians" at bounding box center [539, 55] width 333 height 32
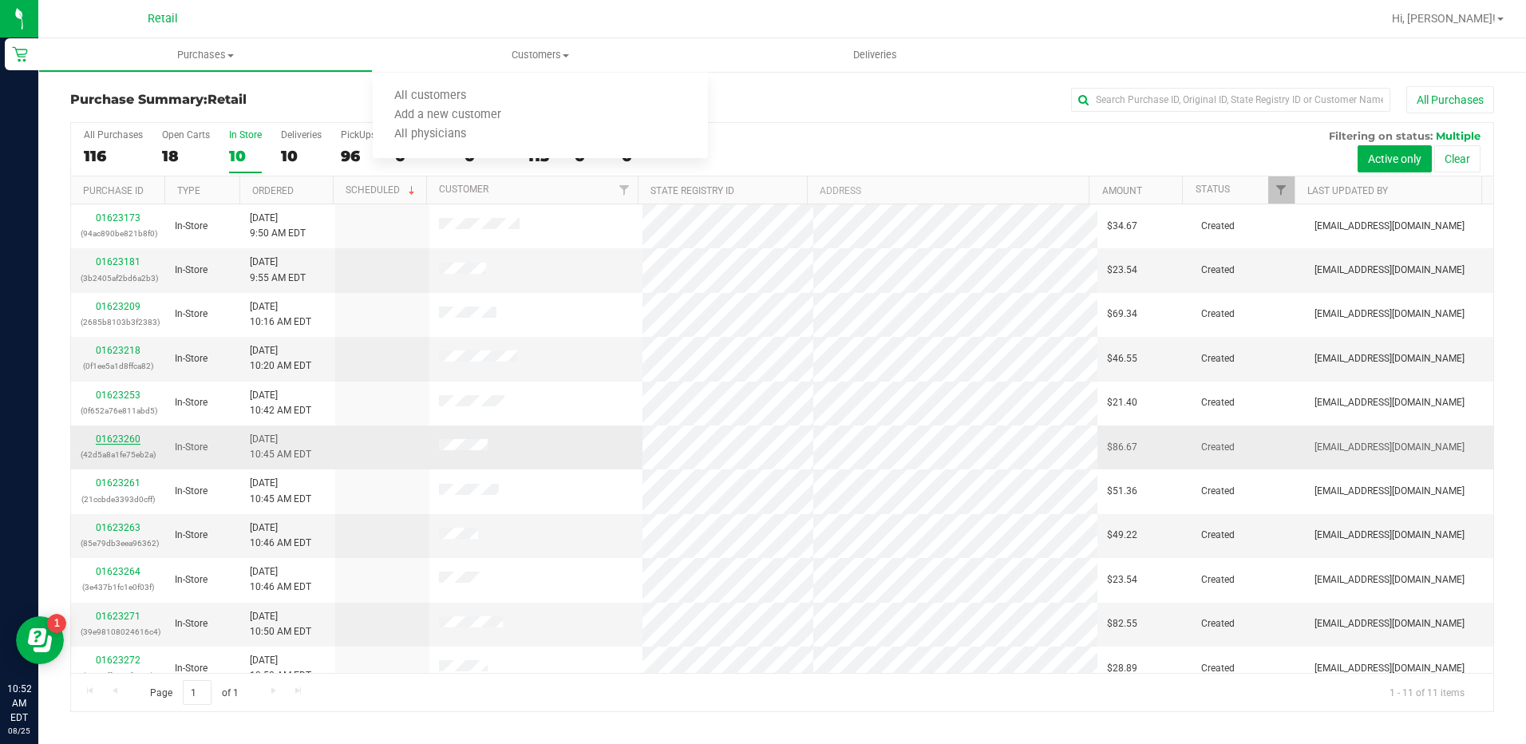
click at [116, 437] on link "01623260" at bounding box center [118, 438] width 45 height 11
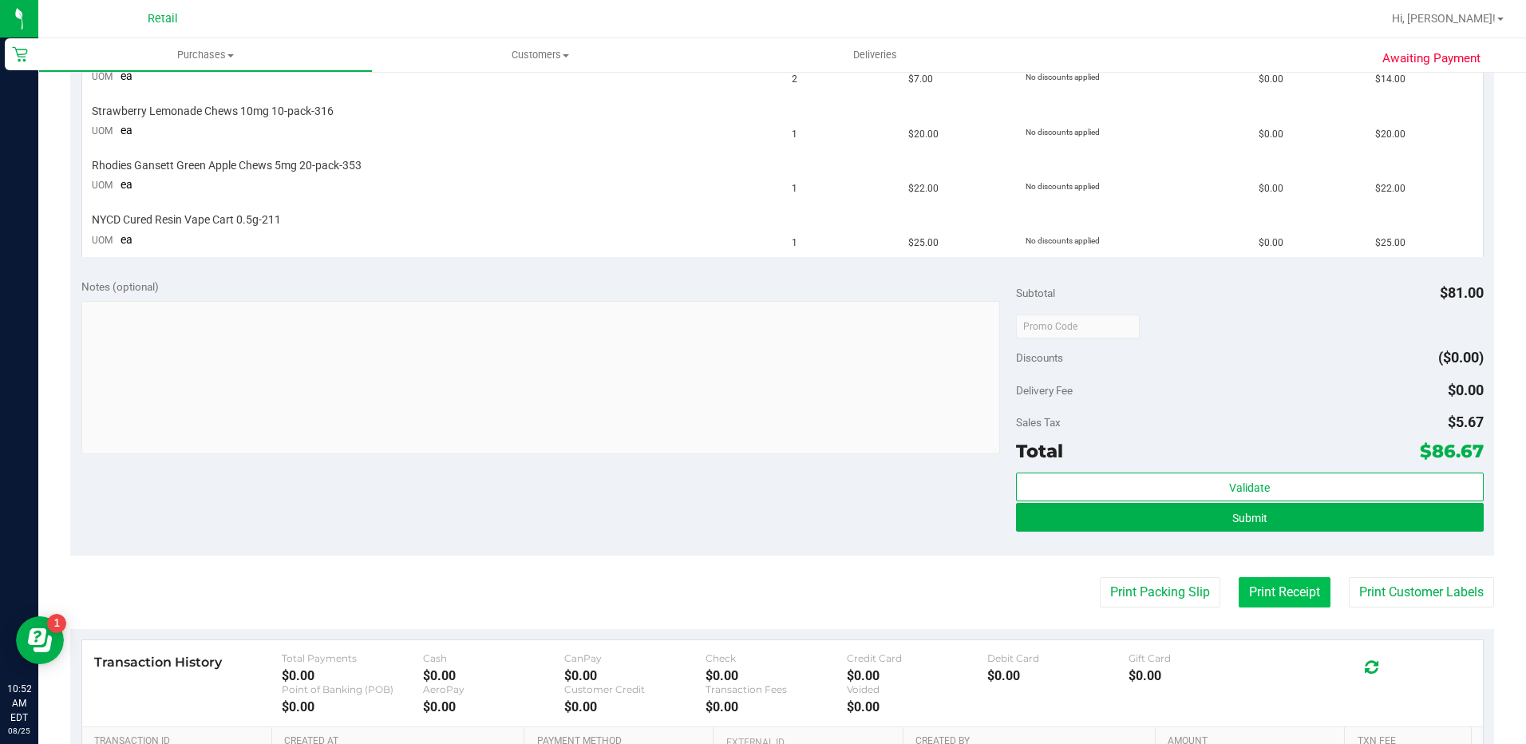
scroll to position [559, 0]
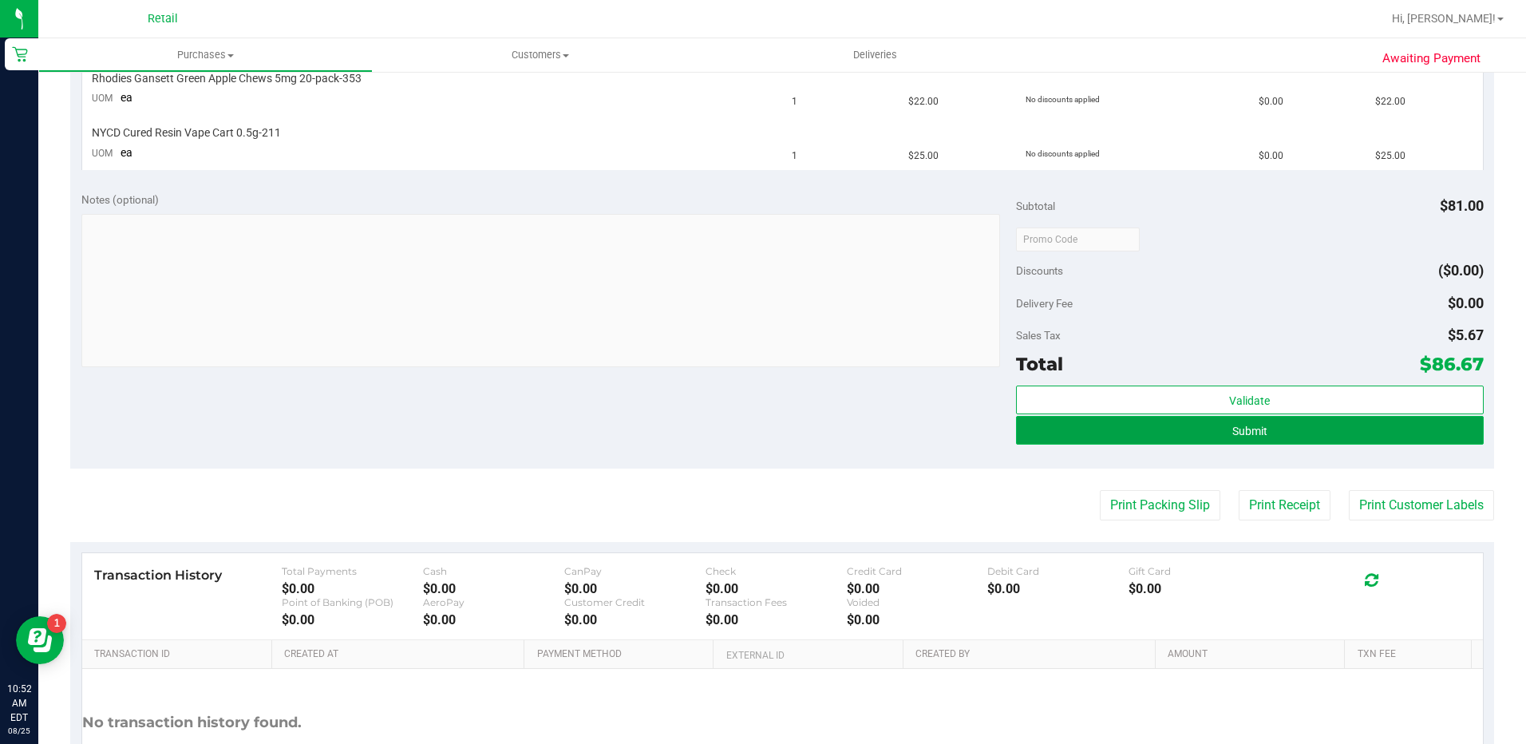
click at [1243, 429] on span "Submit" at bounding box center [1249, 431] width 35 height 13
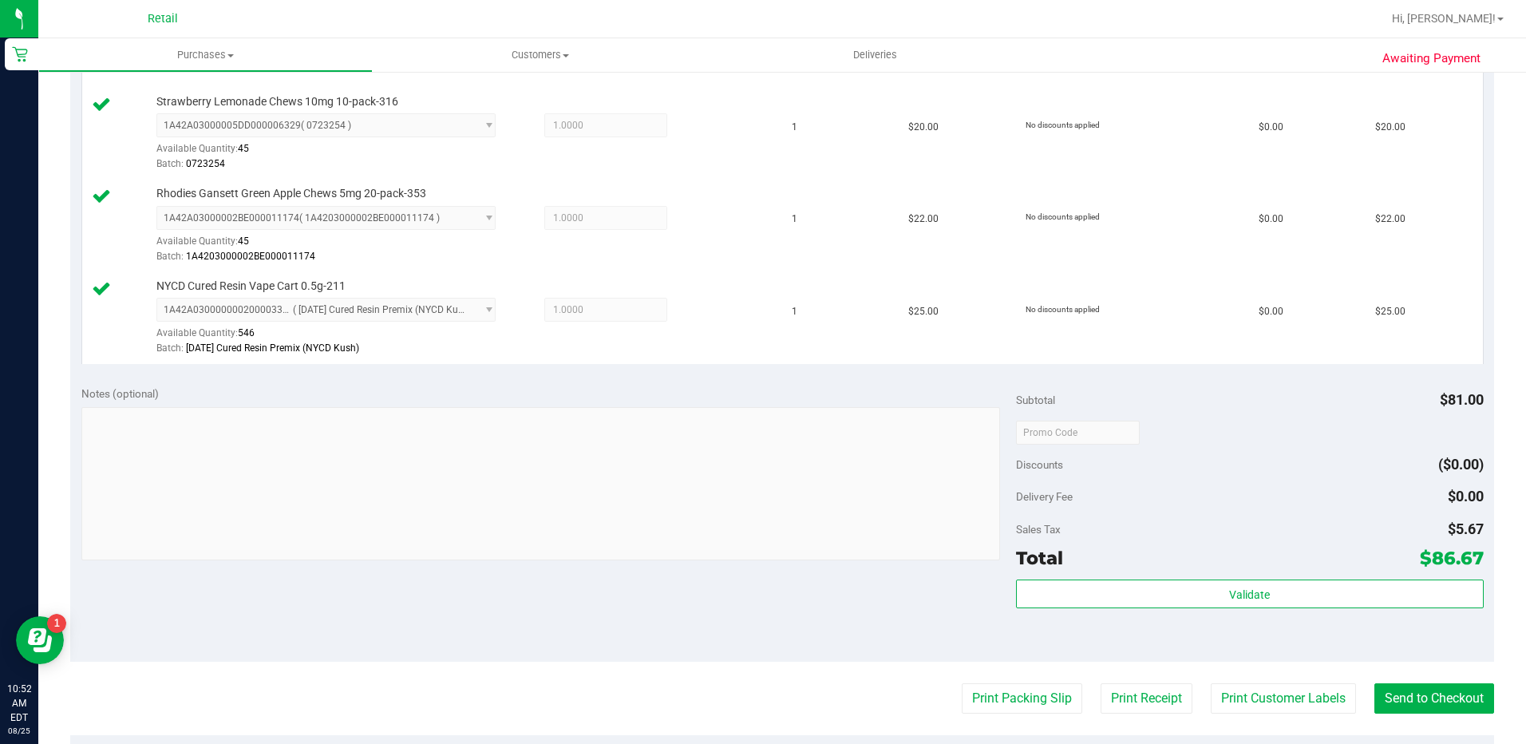
scroll to position [638, 0]
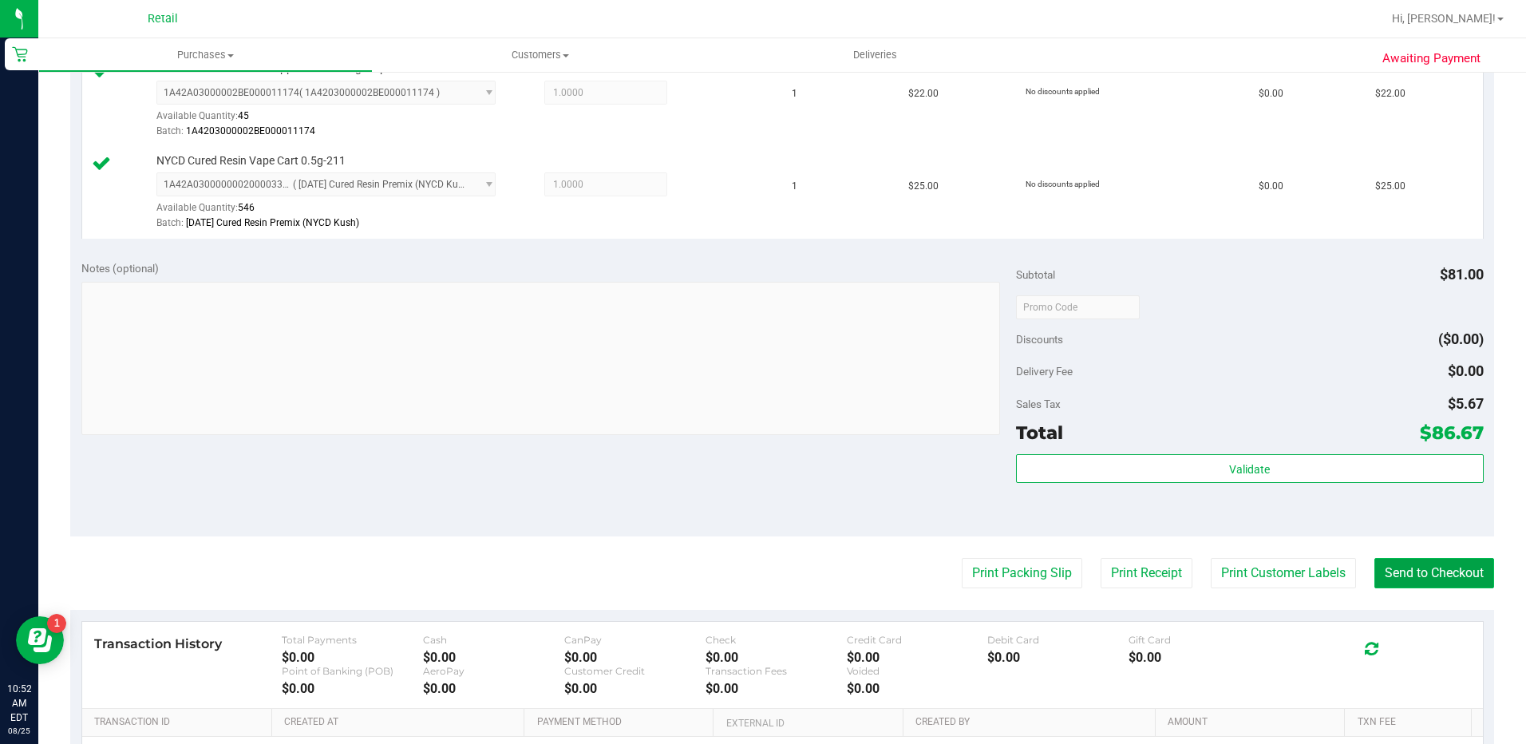
drag, startPoint x: 1393, startPoint y: 562, endPoint x: 1393, endPoint y: 577, distance: 15.2
click at [1393, 563] on button "Send to Checkout" at bounding box center [1434, 573] width 120 height 30
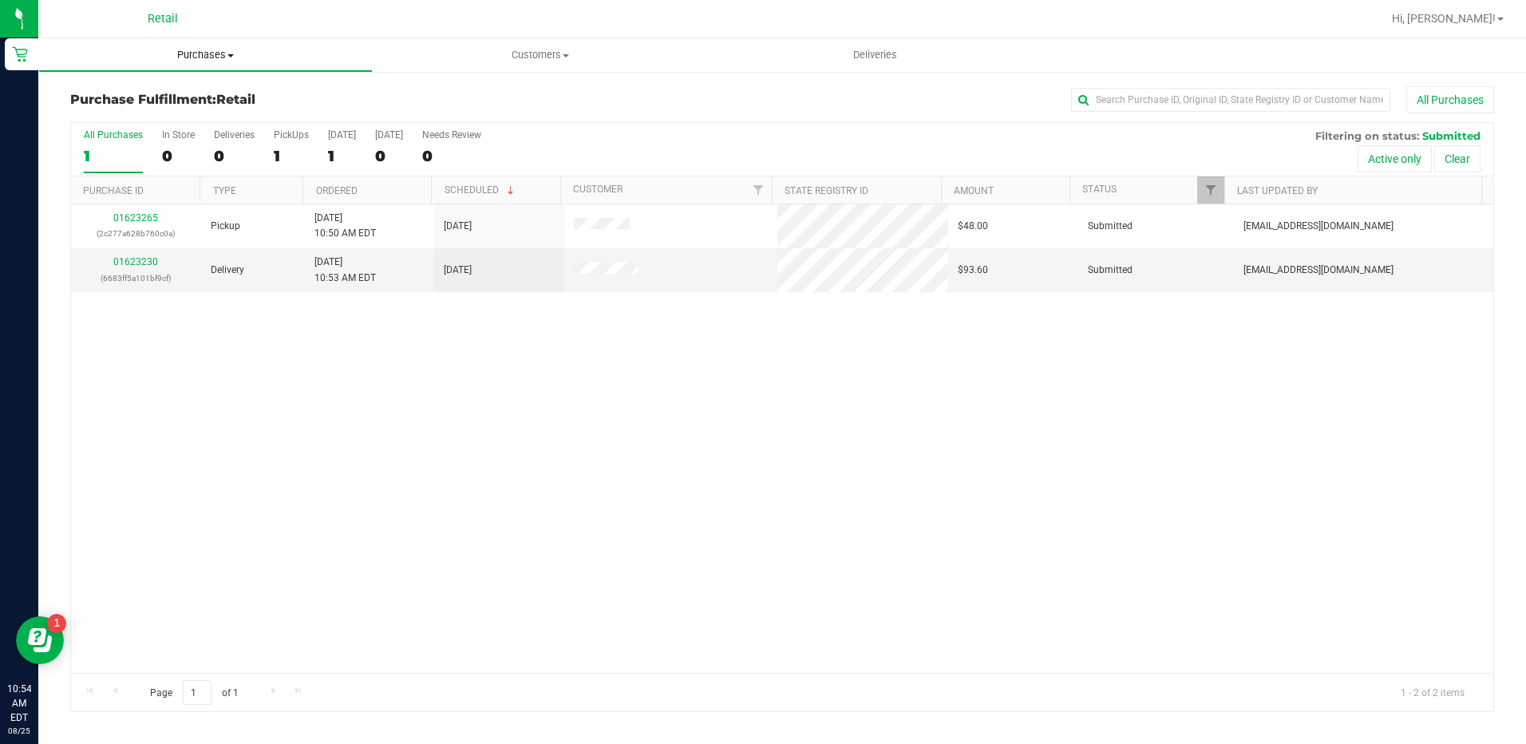
click at [216, 45] on uib-tab-heading "Purchases Summary of purchases Fulfillment All purchases" at bounding box center [205, 55] width 333 height 32
click at [199, 96] on span "Summary of purchases" at bounding box center [120, 96] width 164 height 14
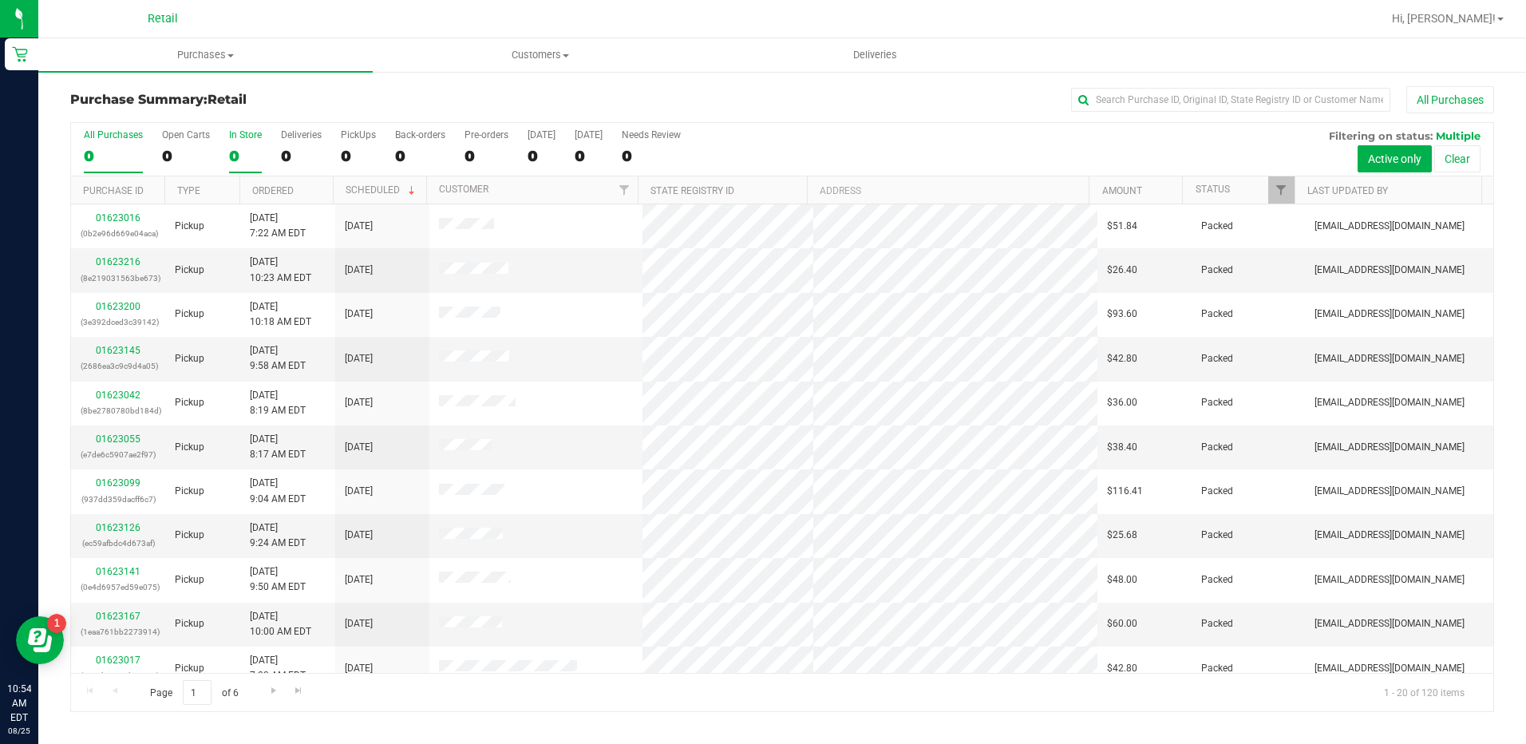
click at [245, 144] on label "In Store 0" at bounding box center [245, 151] width 33 height 44
click at [0, 0] on input "In Store 0" at bounding box center [0, 0] width 0 height 0
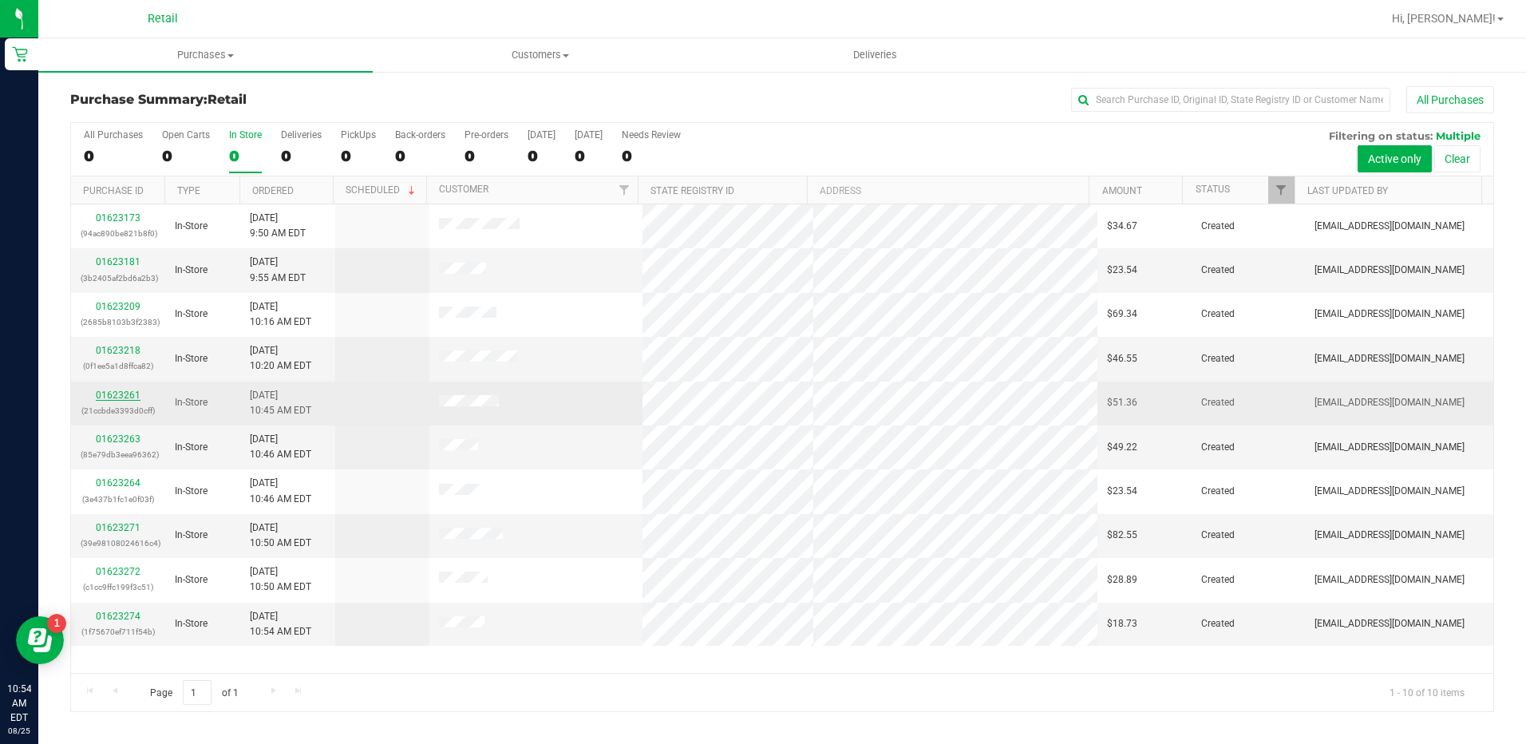
click at [131, 395] on link "01623261" at bounding box center [118, 394] width 45 height 11
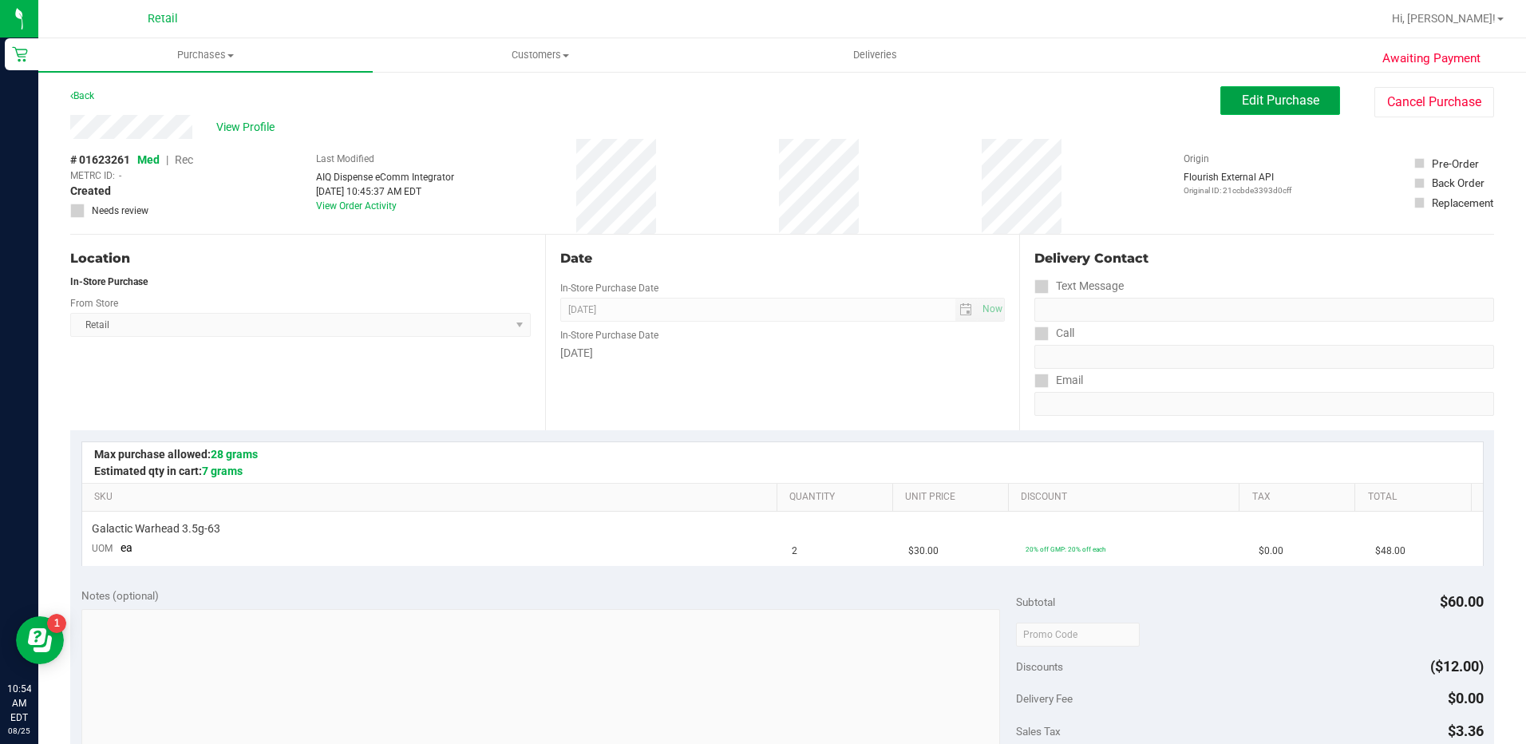
click at [1262, 93] on span "Edit Purchase" at bounding box center [1280, 100] width 77 height 15
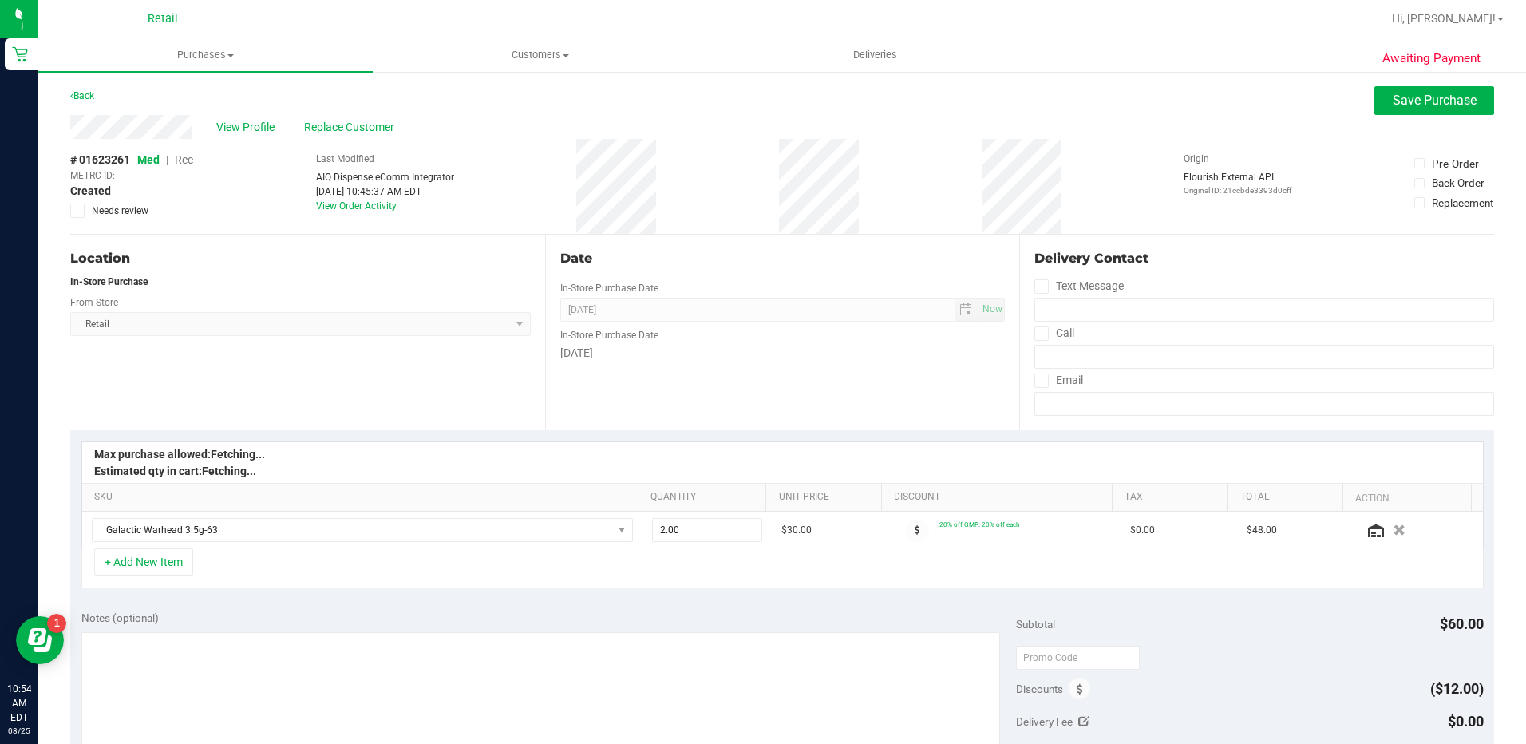
click at [191, 155] on span "Rec" at bounding box center [184, 159] width 18 height 13
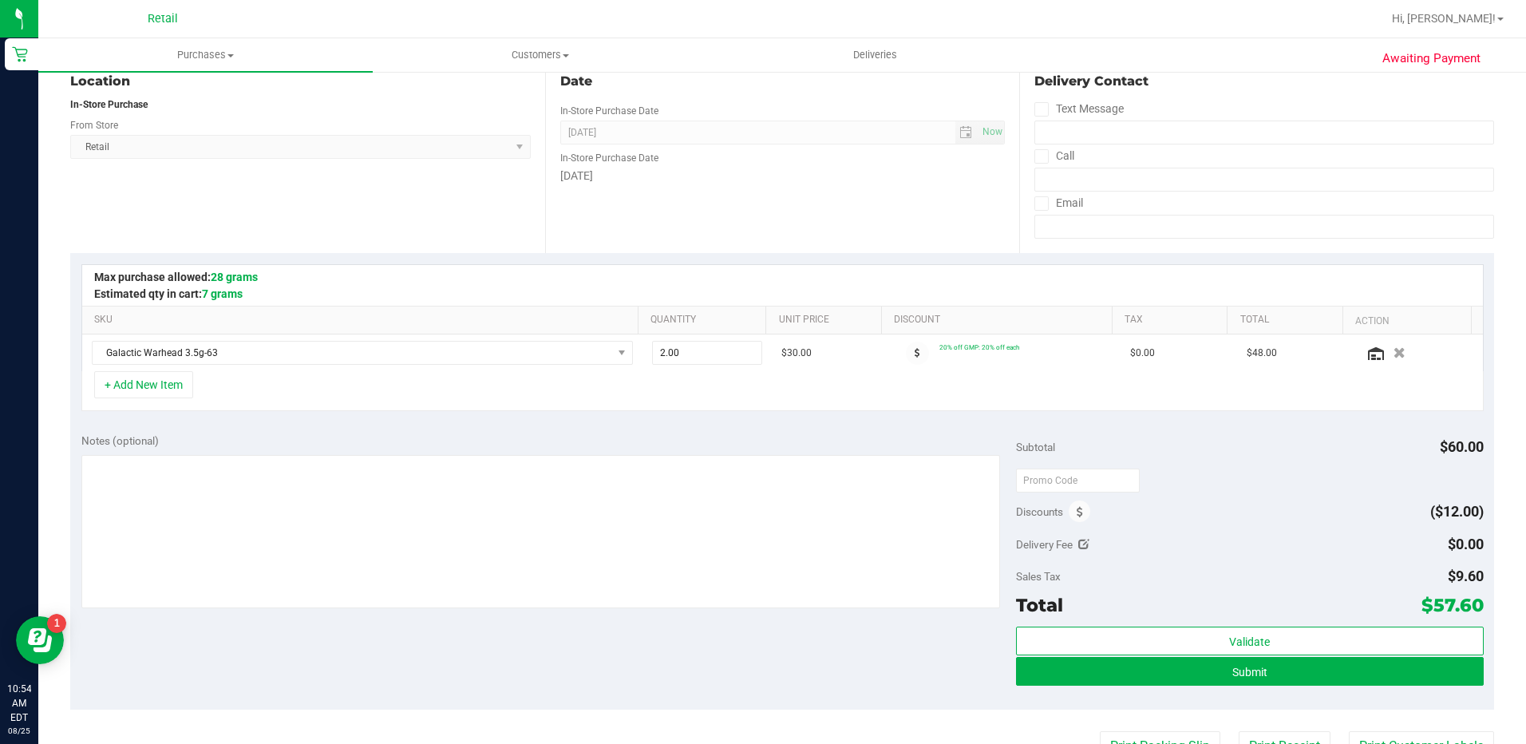
scroll to position [239, 0]
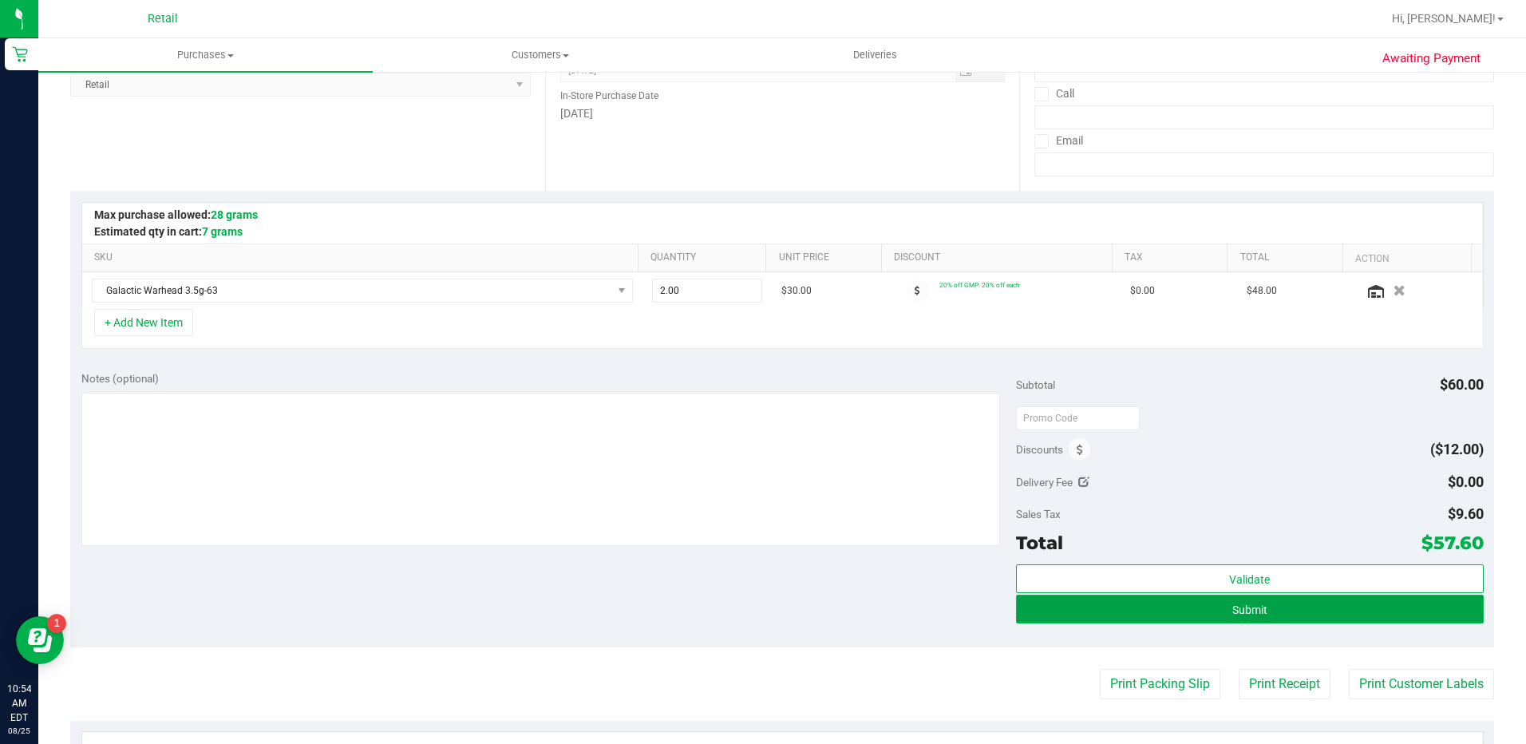
click at [1190, 614] on button "Submit" at bounding box center [1250, 609] width 468 height 29
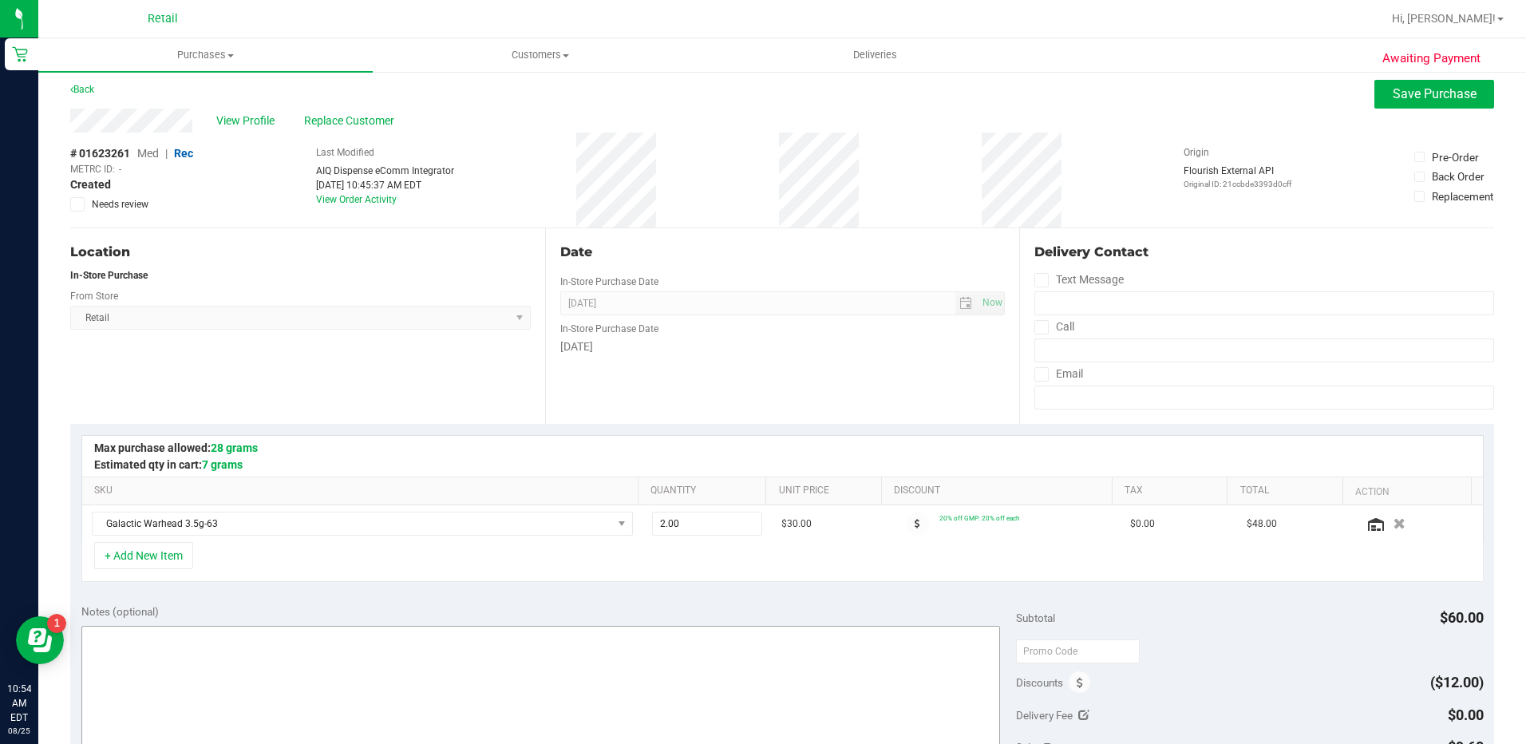
scroll to position [0, 0]
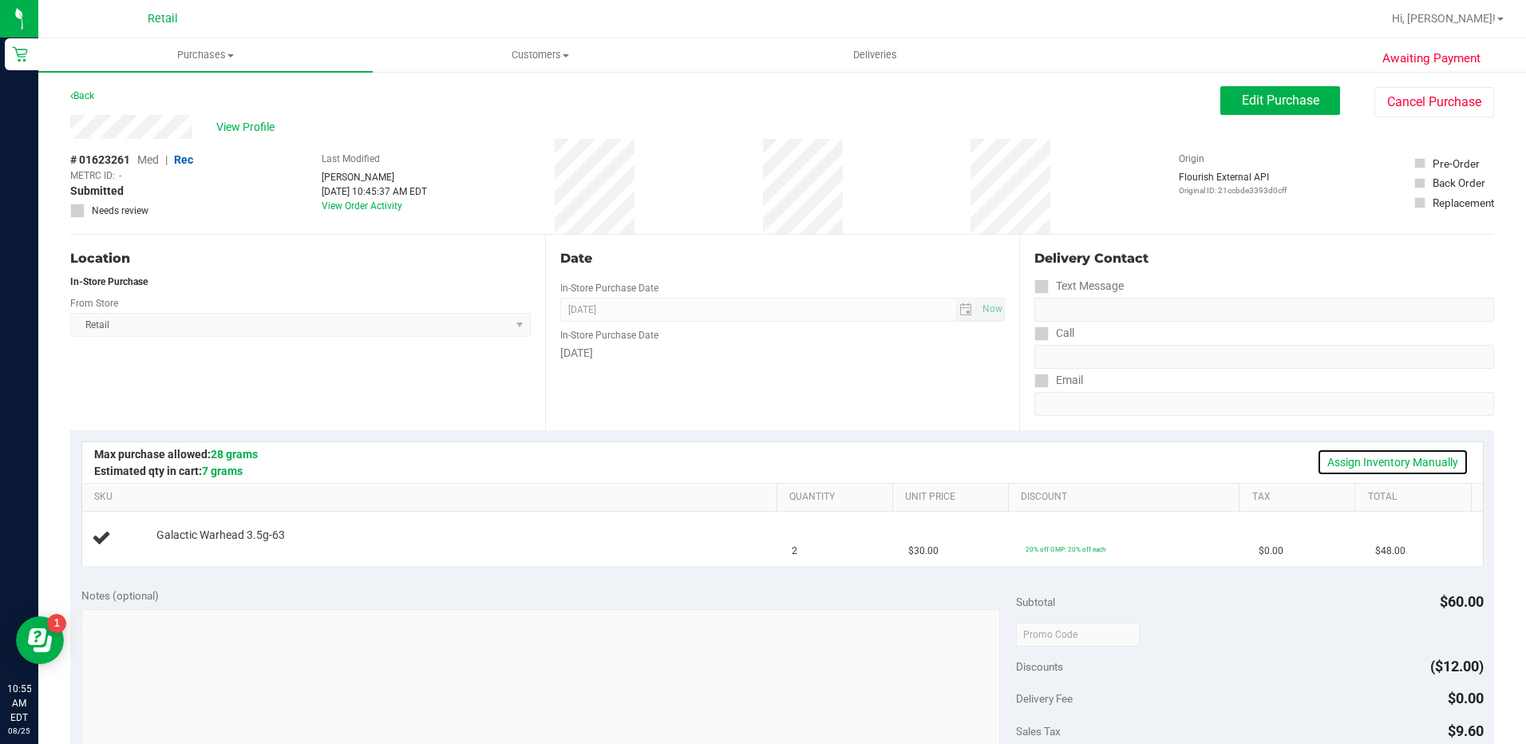
click at [1346, 460] on link "Assign Inventory Manually" at bounding box center [1393, 461] width 152 height 27
click at [191, 543] on link "Add Package" at bounding box center [184, 545] width 57 height 11
click at [389, 551] on span "Select Package" at bounding box center [316, 550] width 318 height 22
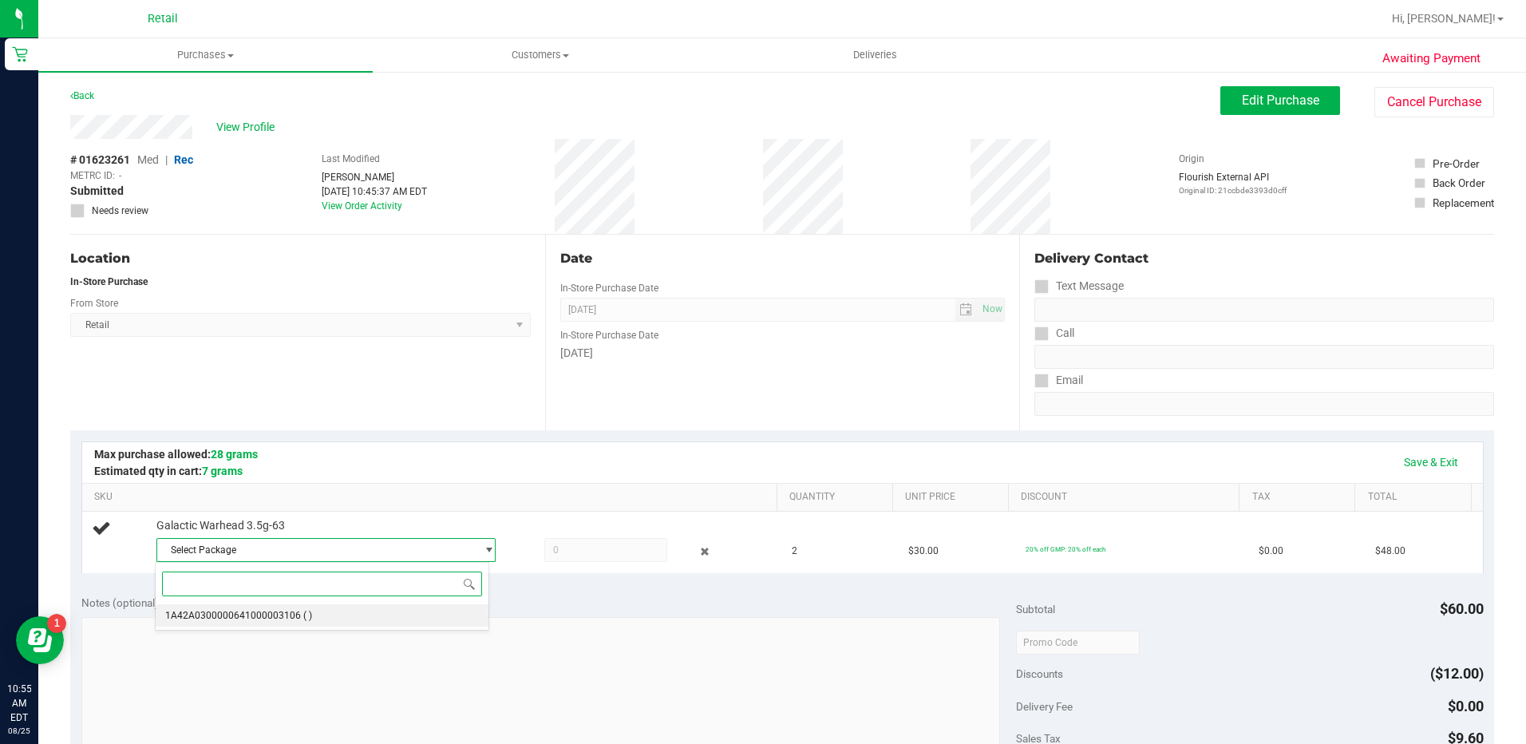
click at [389, 618] on li "1A42A0300000641000003106 ( )" at bounding box center [322, 615] width 332 height 22
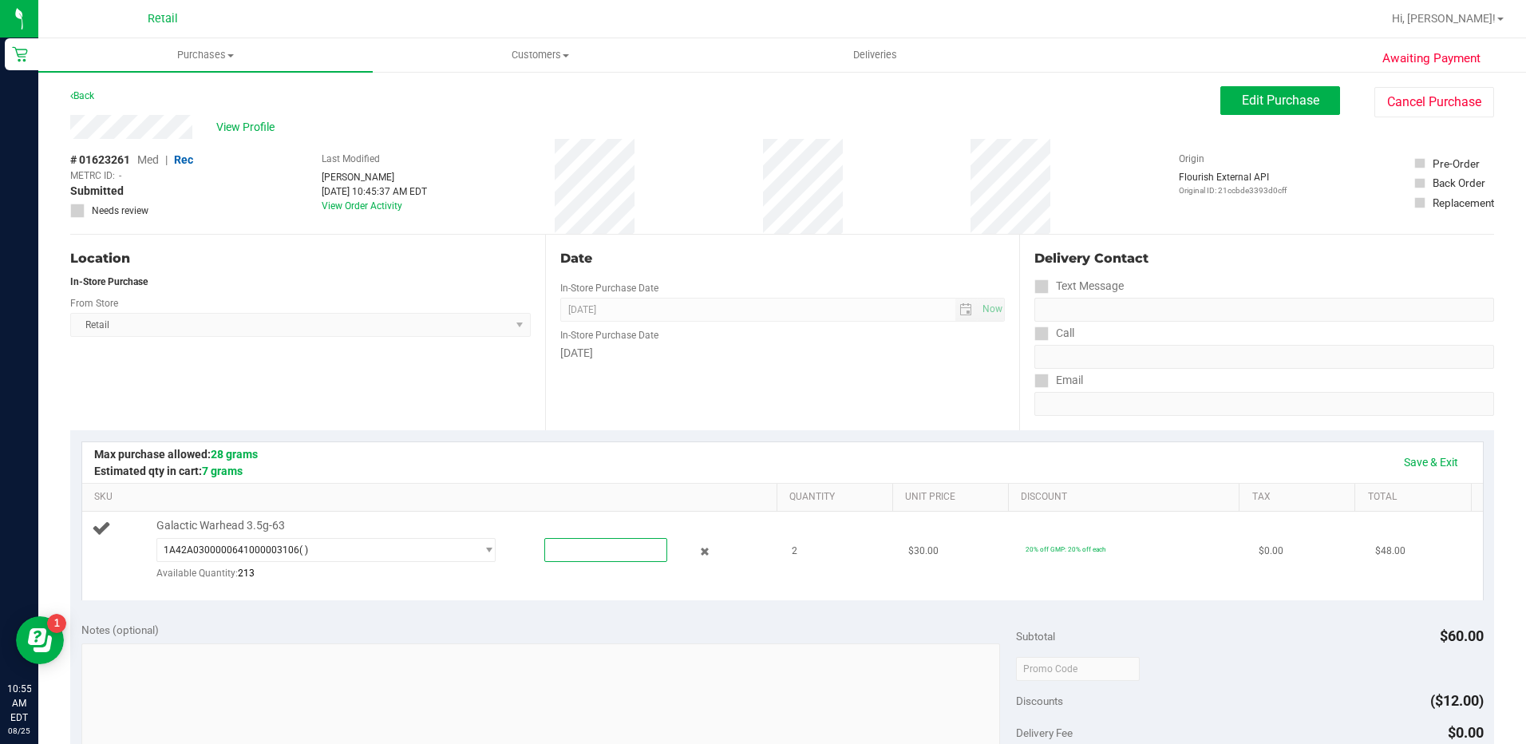
click at [581, 557] on span at bounding box center [605, 550] width 123 height 24
type input "2"
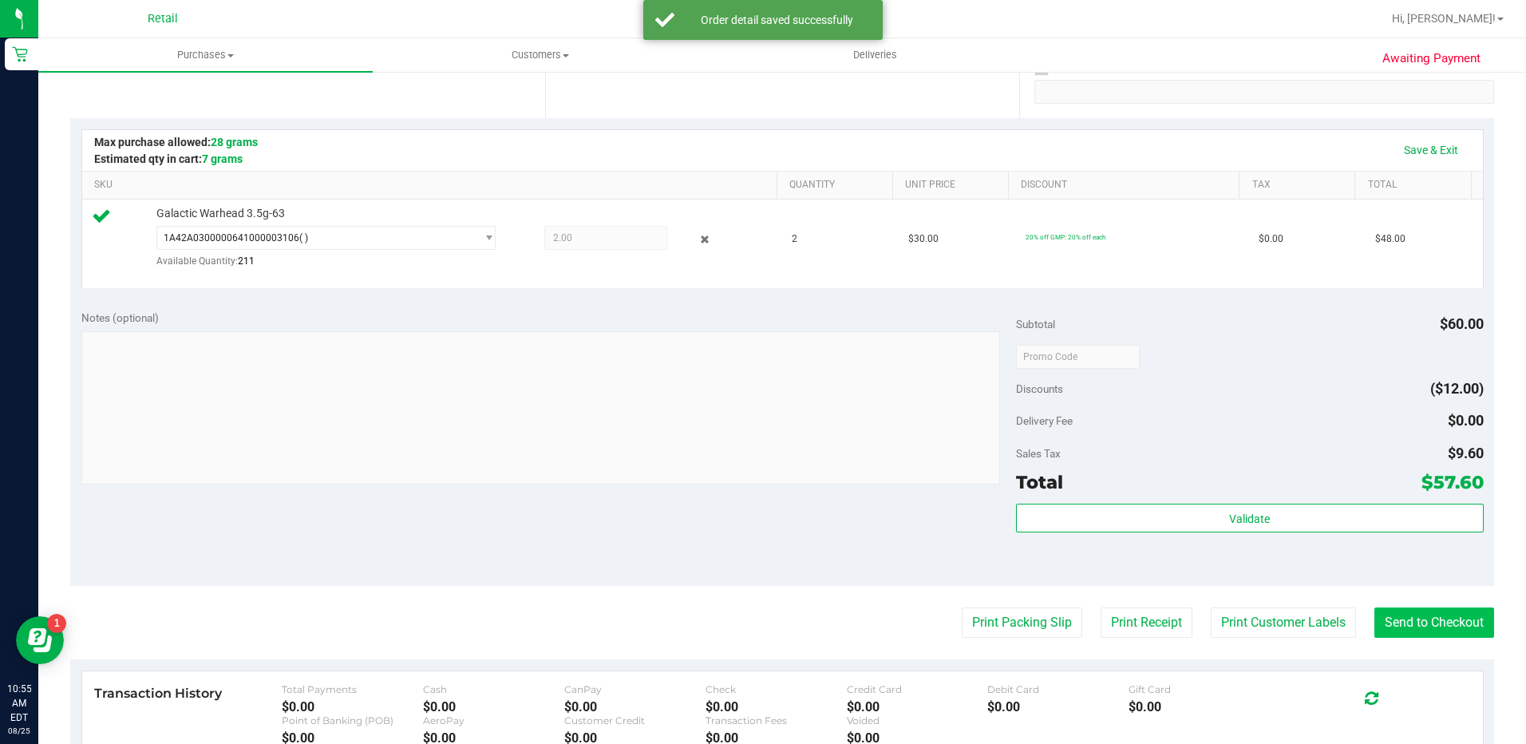
scroll to position [319, 0]
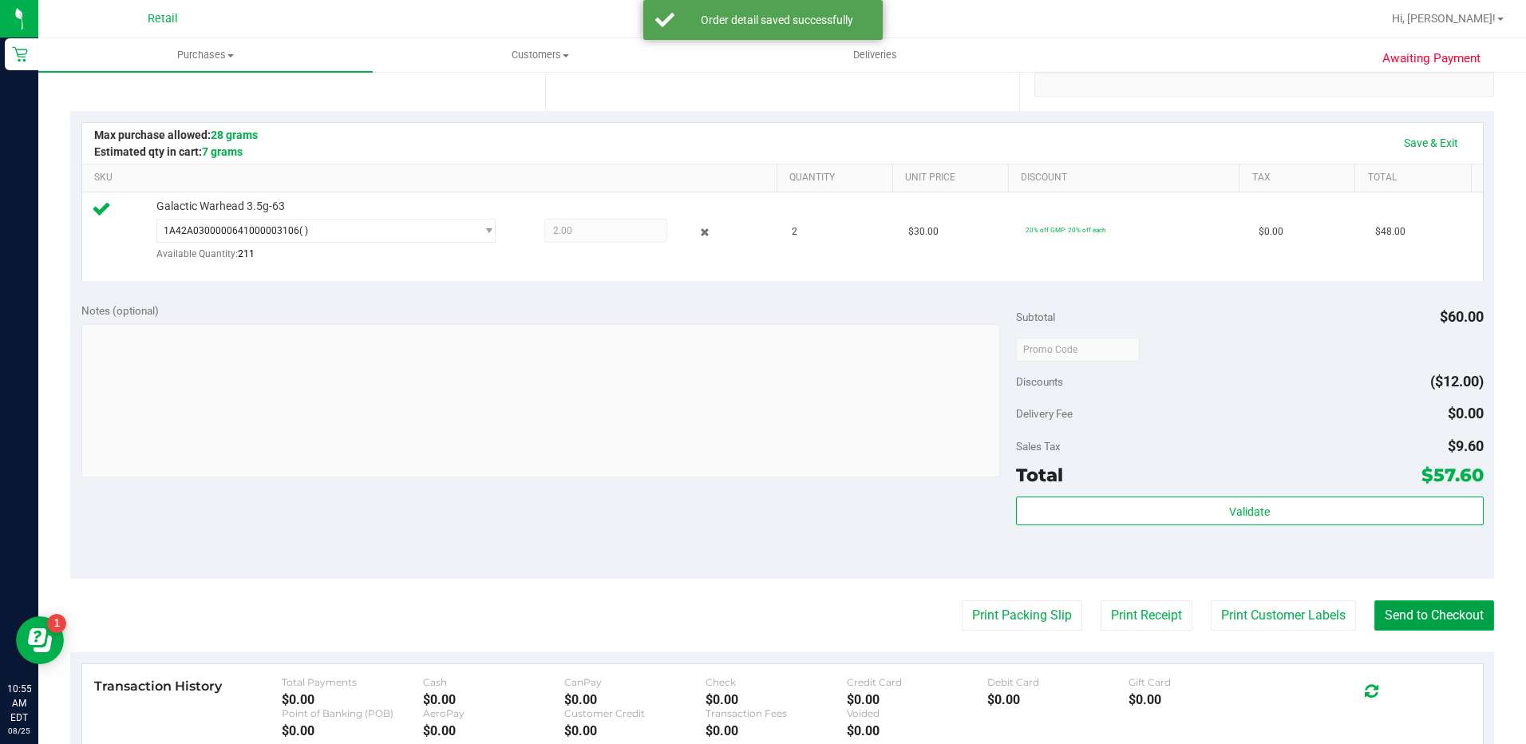
click at [1430, 614] on button "Send to Checkout" at bounding box center [1434, 615] width 120 height 30
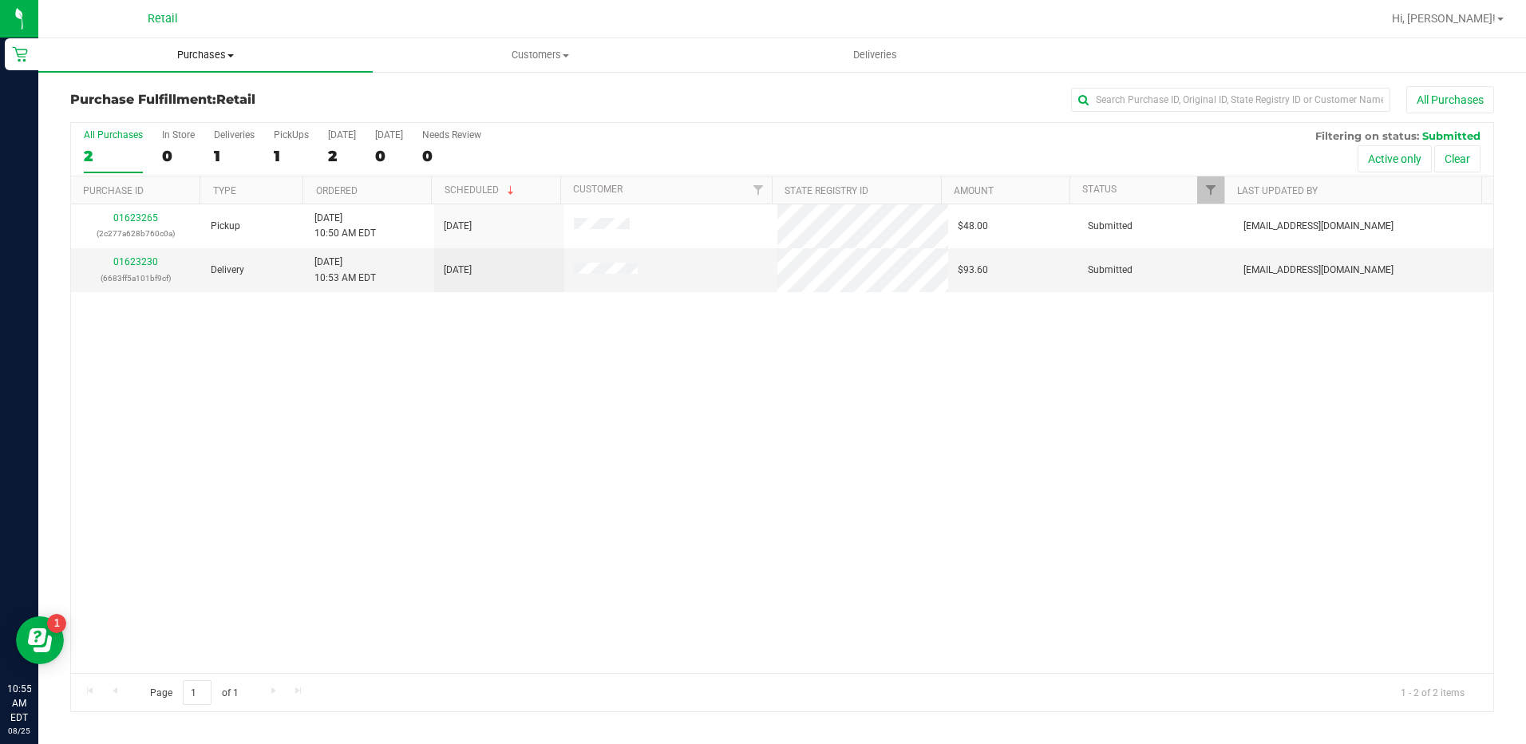
click at [189, 56] on span "Purchases" at bounding box center [205, 55] width 334 height 14
click at [192, 91] on span "Summary of purchases" at bounding box center [120, 96] width 164 height 14
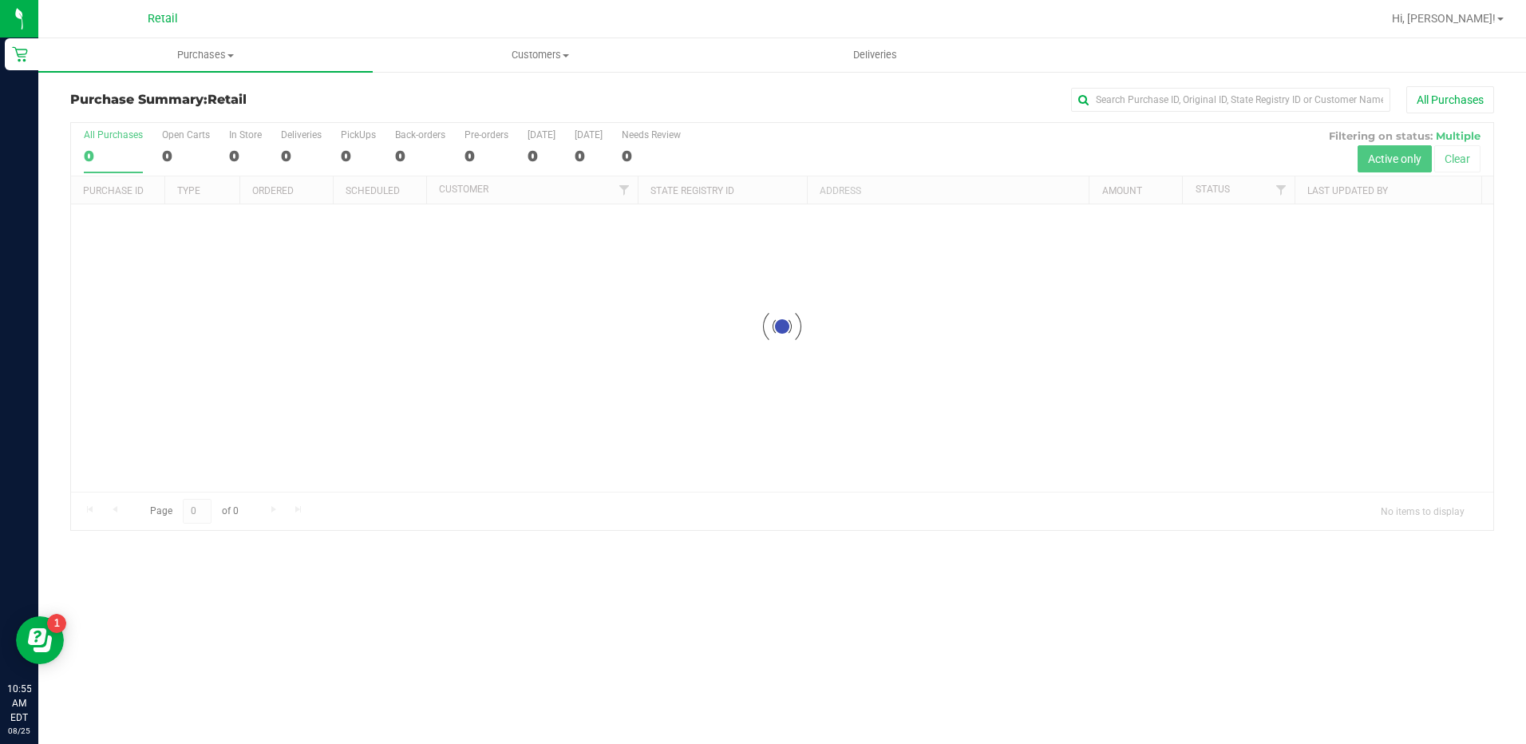
click at [1148, 85] on div "Purchase Summary: Retail All Purchases Loading... All Purchases 0 Open Carts 0 …" at bounding box center [782, 308] width 1488 height 476
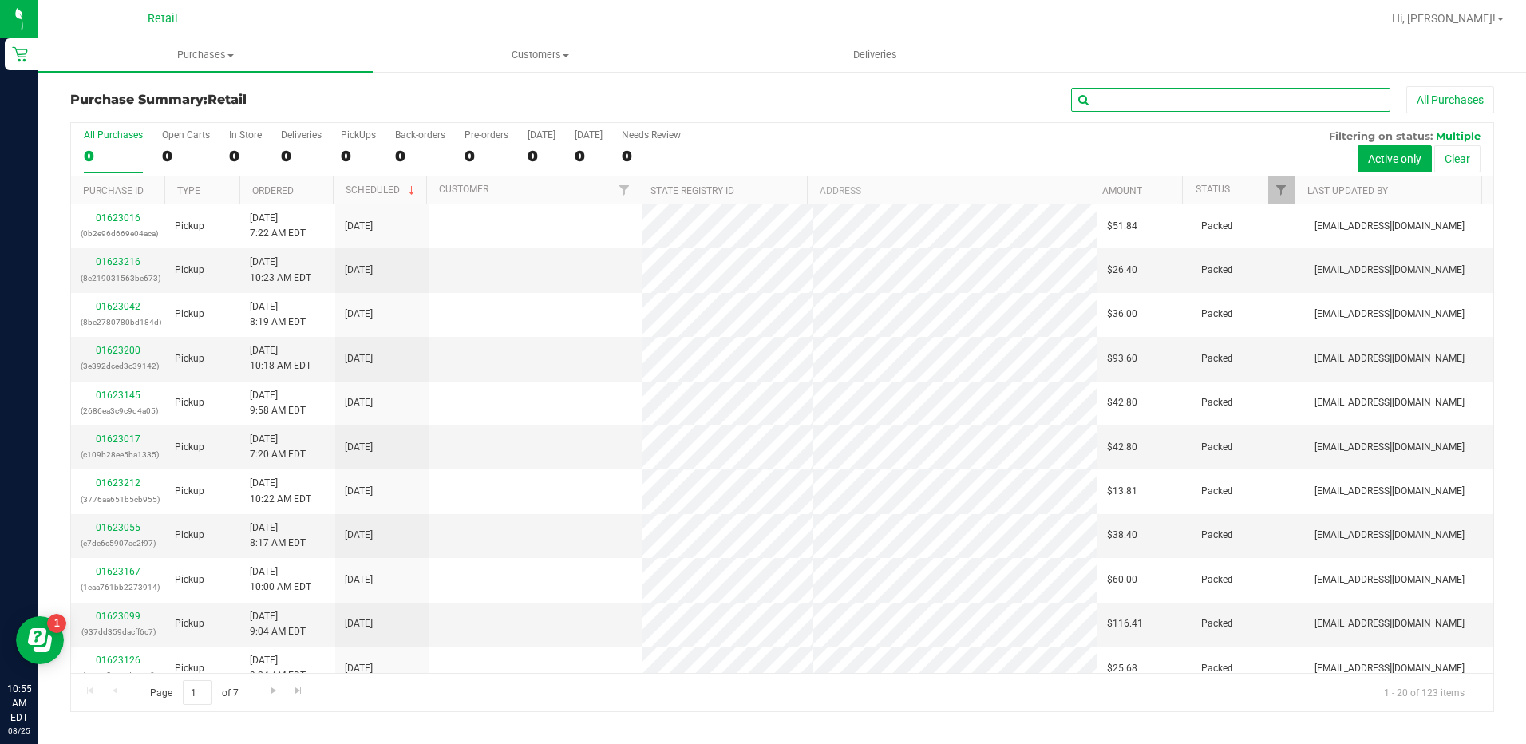
click at [1146, 101] on input "text" at bounding box center [1230, 100] width 319 height 24
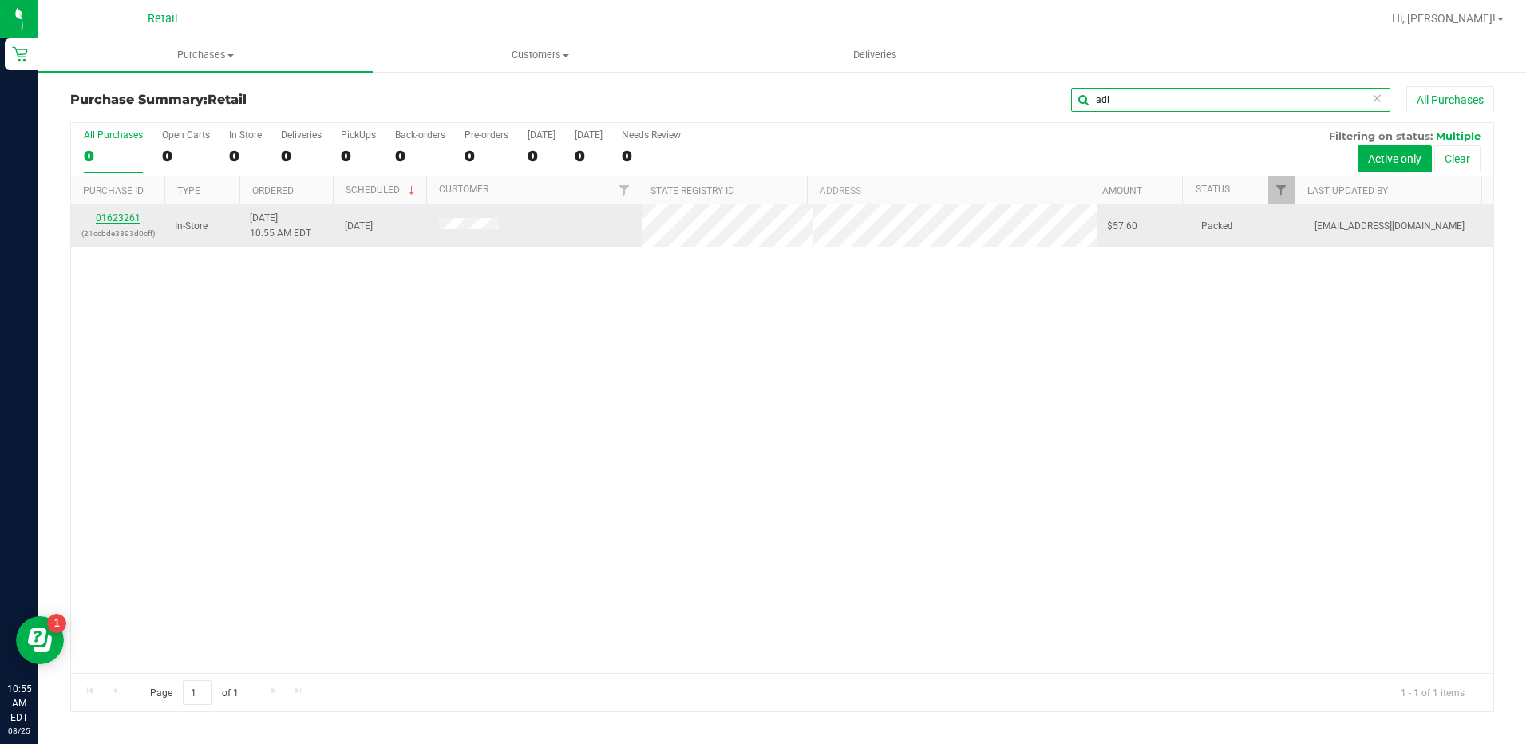
type input "adi"
click at [132, 219] on link "01623261" at bounding box center [118, 217] width 45 height 11
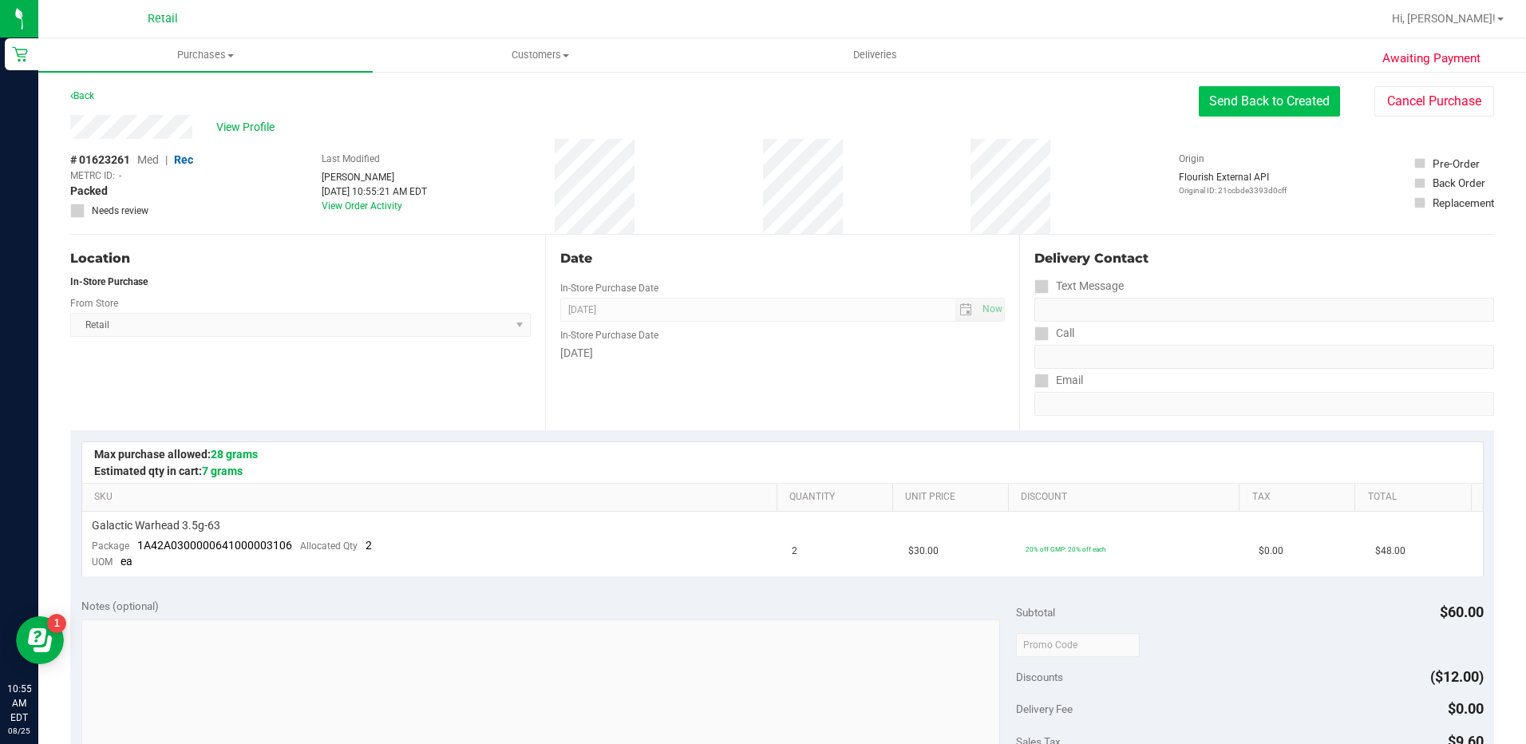
click at [1268, 105] on button "Send Back to Created" at bounding box center [1269, 101] width 141 height 30
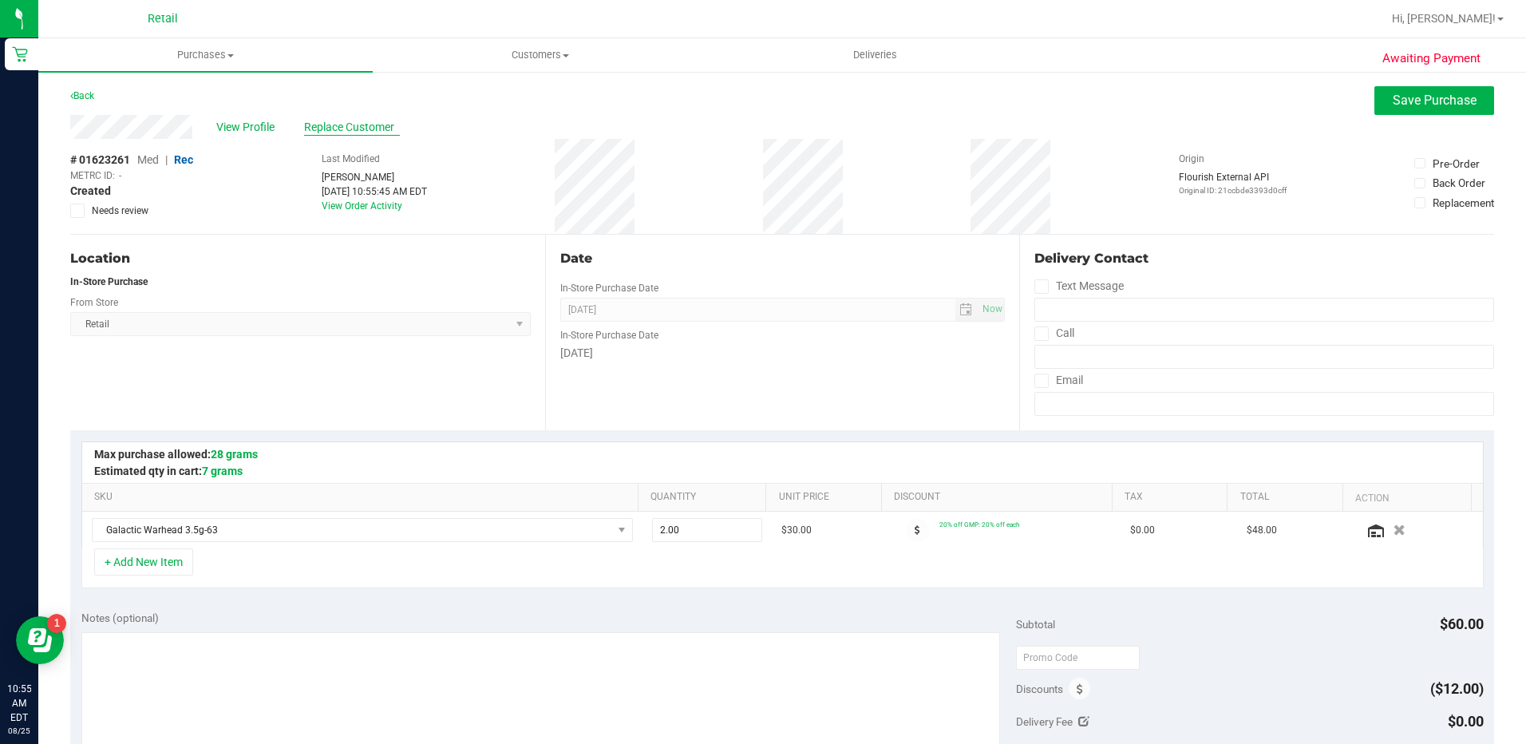
click at [338, 119] on span "Replace Customer" at bounding box center [352, 127] width 96 height 17
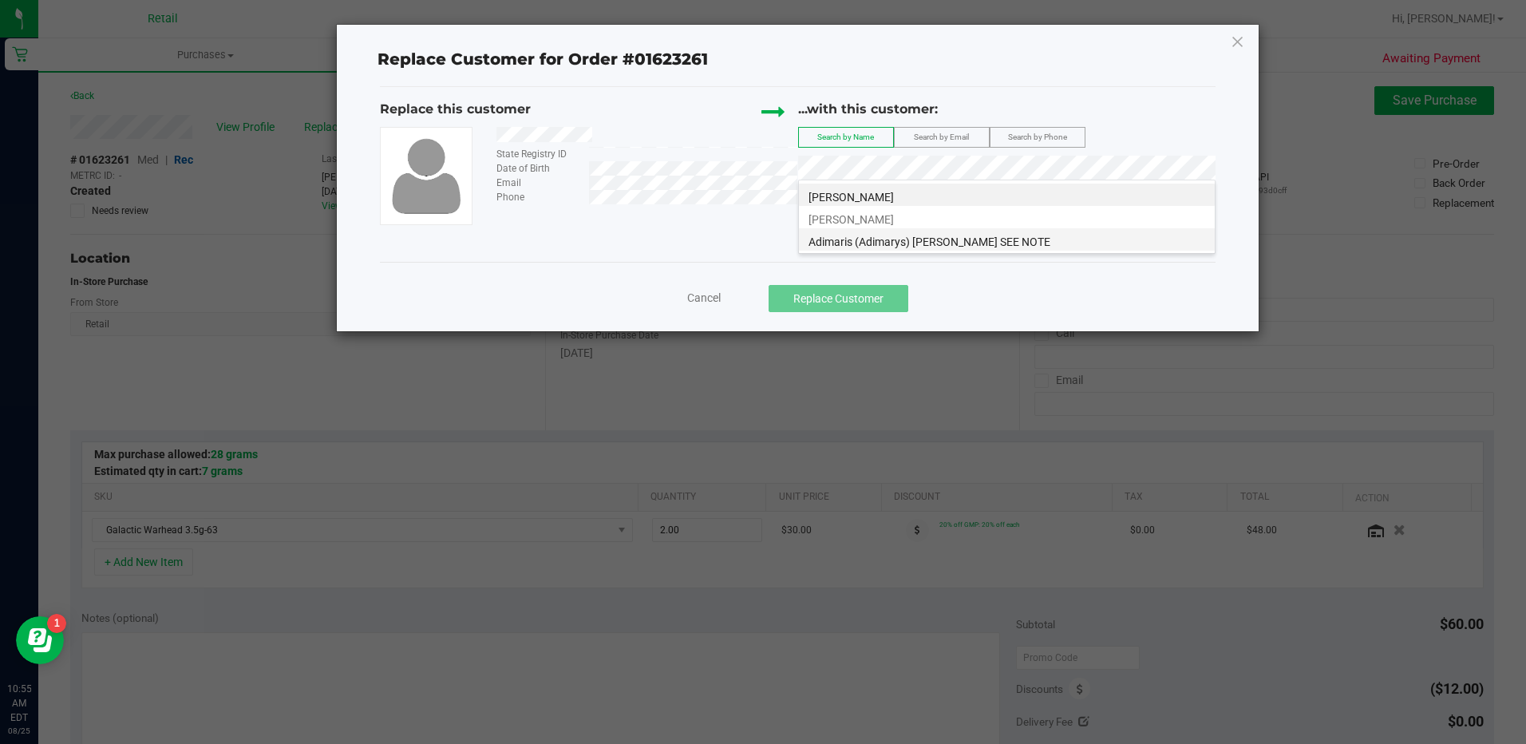
click at [982, 243] on span "Adimaris (Adimarys) Villanueva Rosario SEE NOTE" at bounding box center [929, 241] width 242 height 13
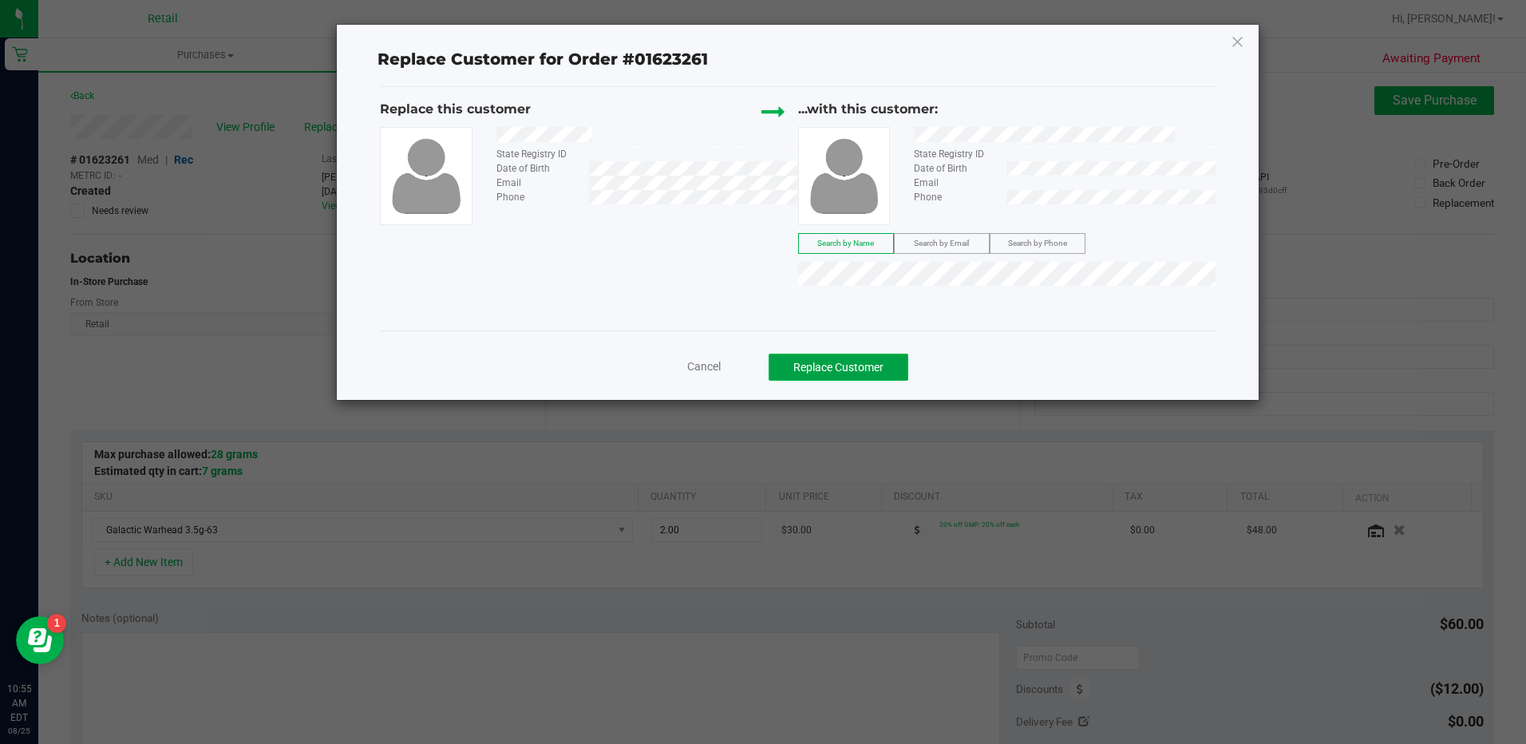
click at [891, 369] on button "Replace Customer" at bounding box center [839, 367] width 140 height 27
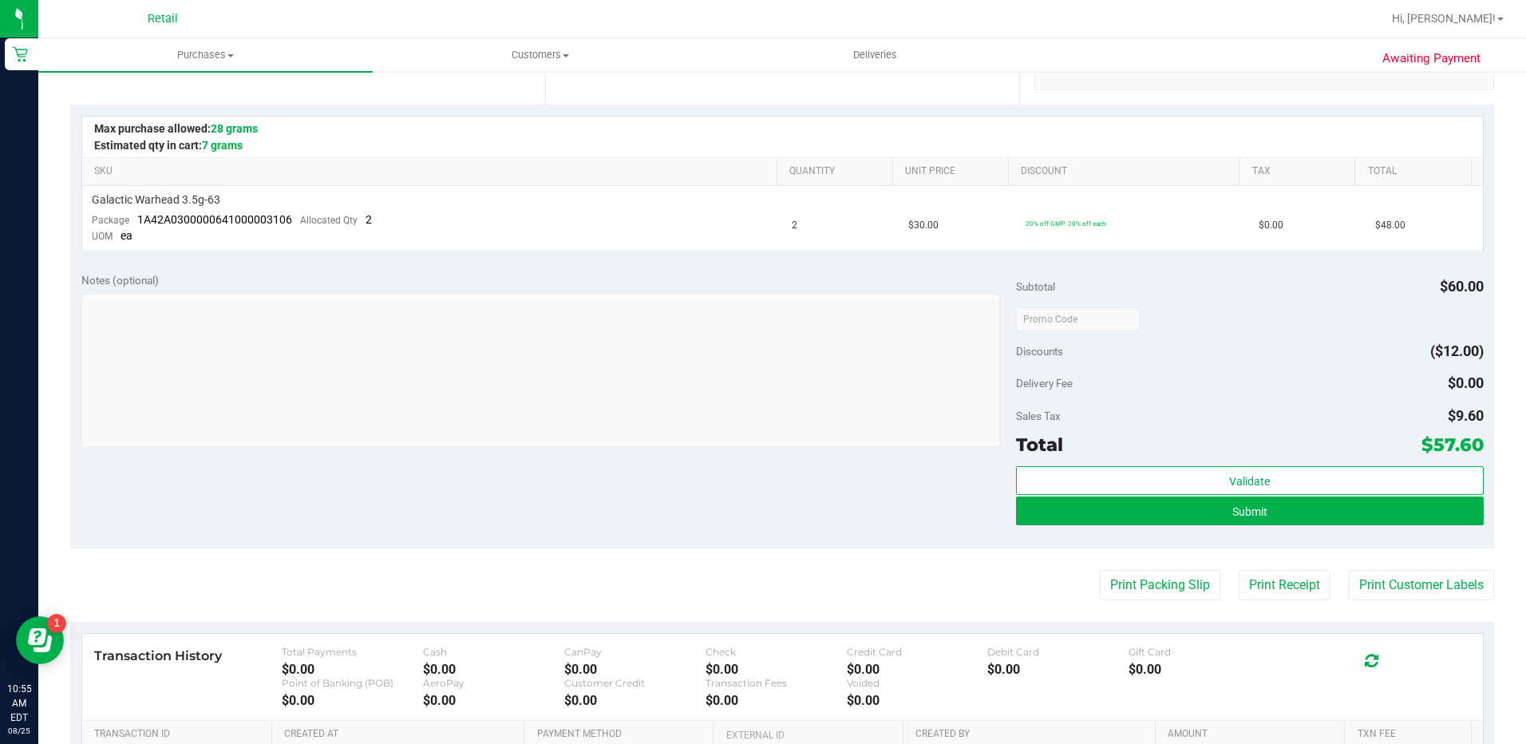
scroll to position [399, 0]
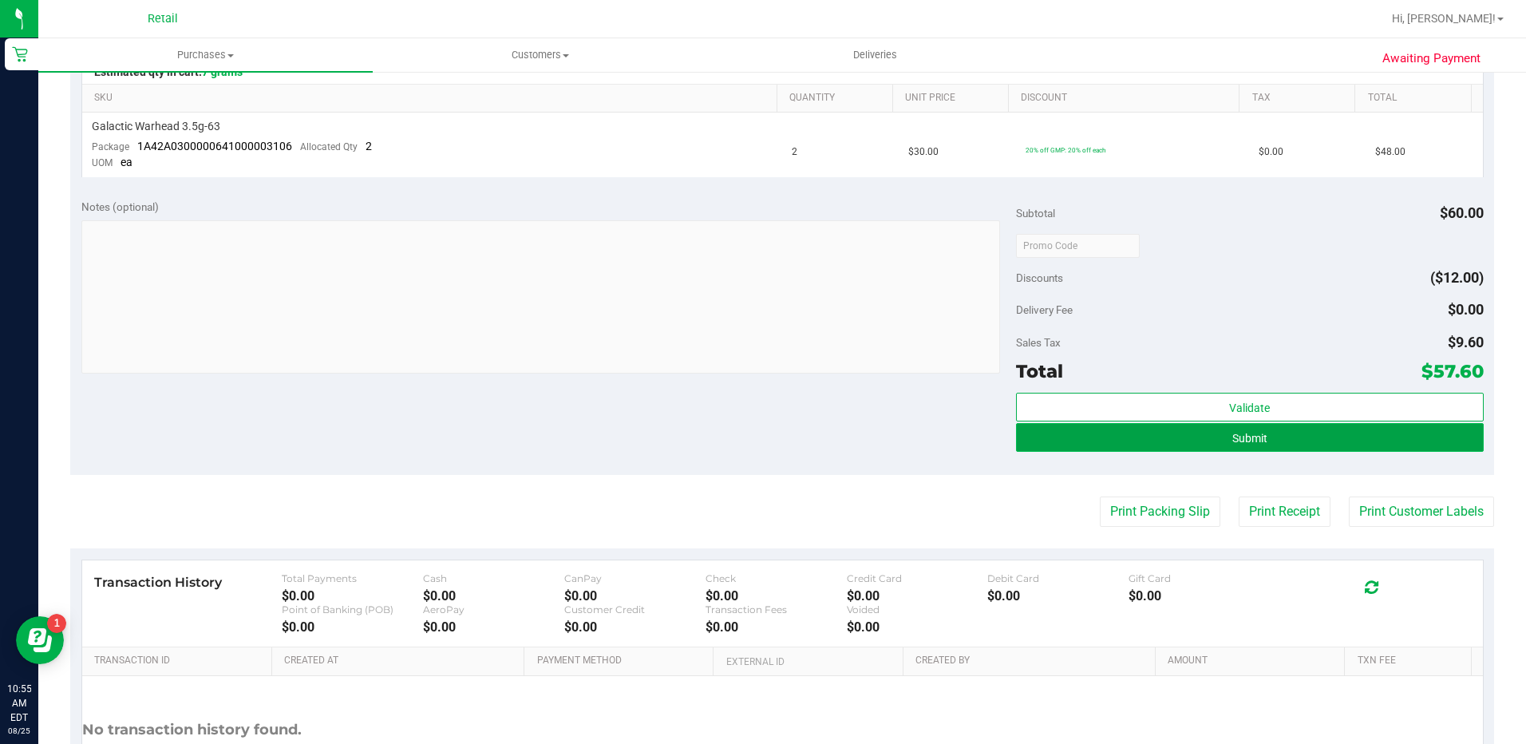
click at [1232, 441] on span "Submit" at bounding box center [1249, 438] width 35 height 13
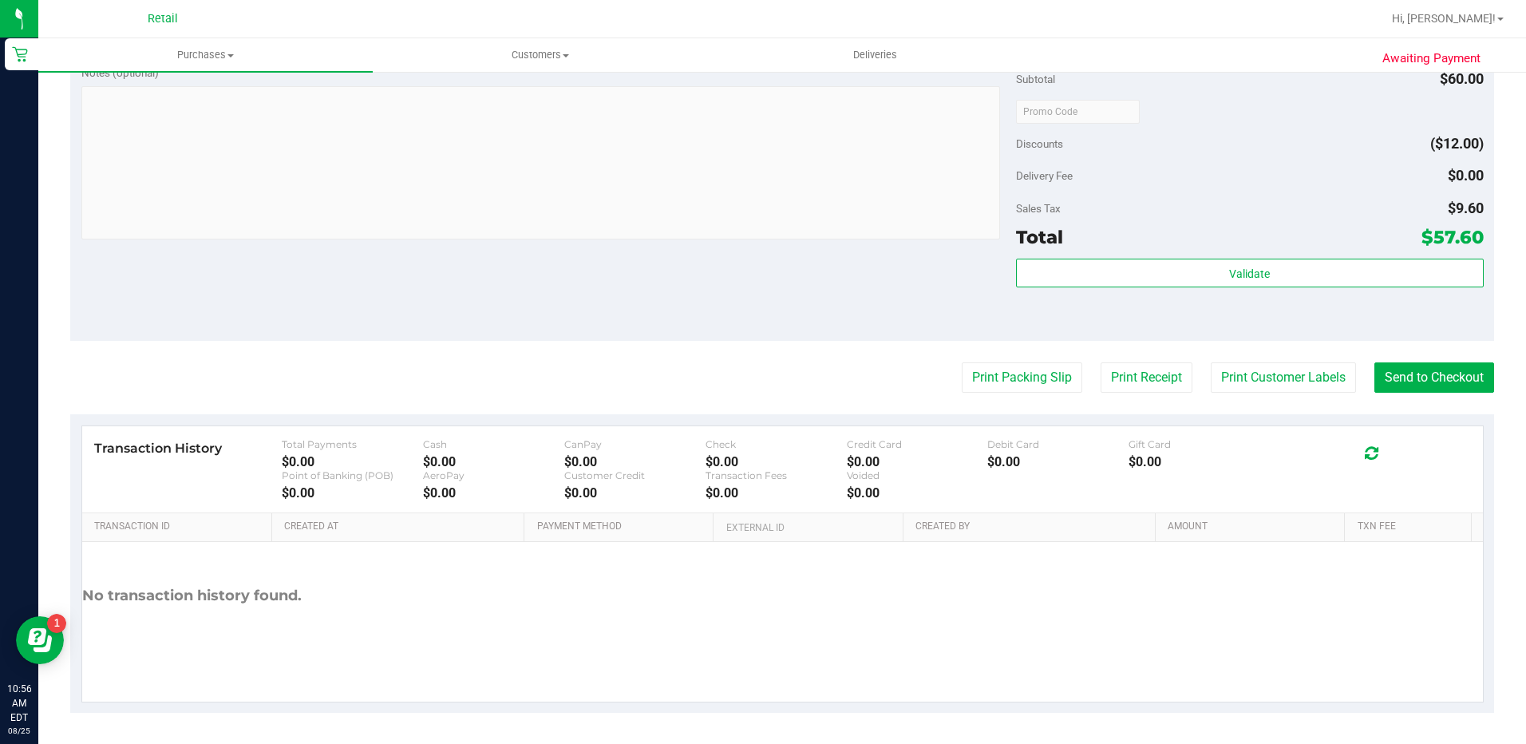
scroll to position [558, 0]
click at [1436, 373] on button "Send to Checkout" at bounding box center [1434, 377] width 120 height 30
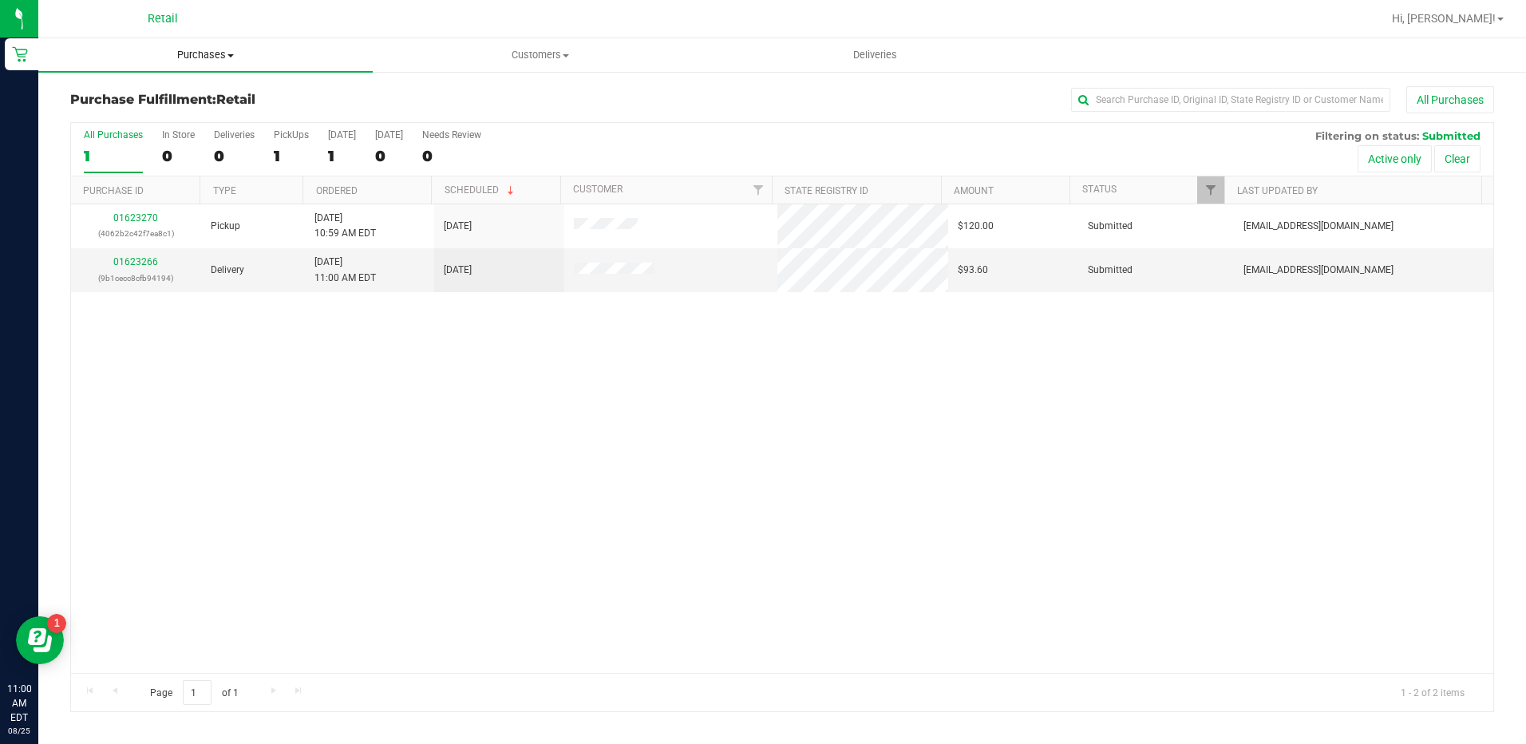
click at [210, 57] on span "Purchases" at bounding box center [205, 55] width 334 height 14
click at [216, 92] on li "Summary of purchases" at bounding box center [205, 96] width 334 height 19
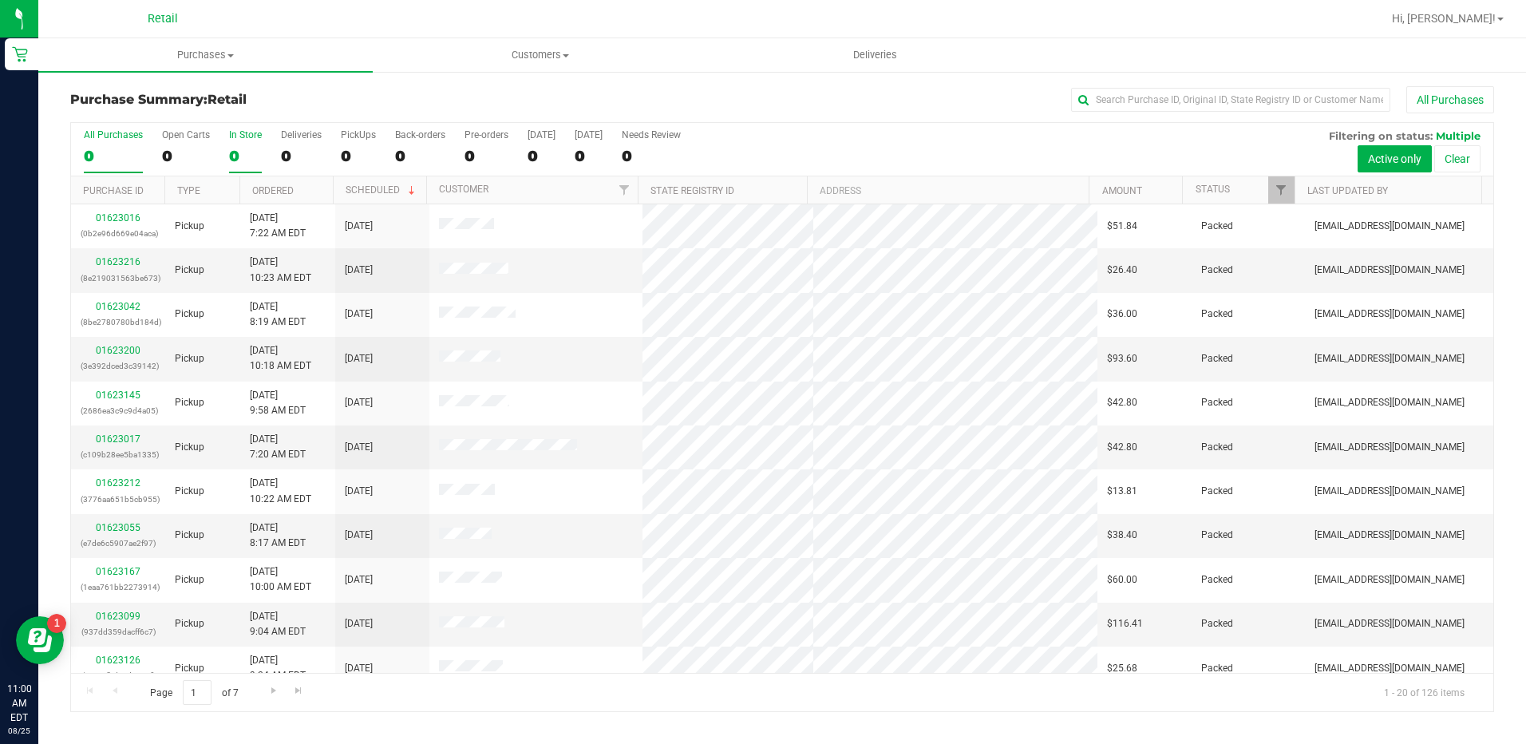
click at [247, 149] on div "0" at bounding box center [245, 156] width 33 height 18
click at [0, 0] on input "In Store 0" at bounding box center [0, 0] width 0 height 0
click at [117, 440] on link "01623264" at bounding box center [118, 438] width 45 height 11
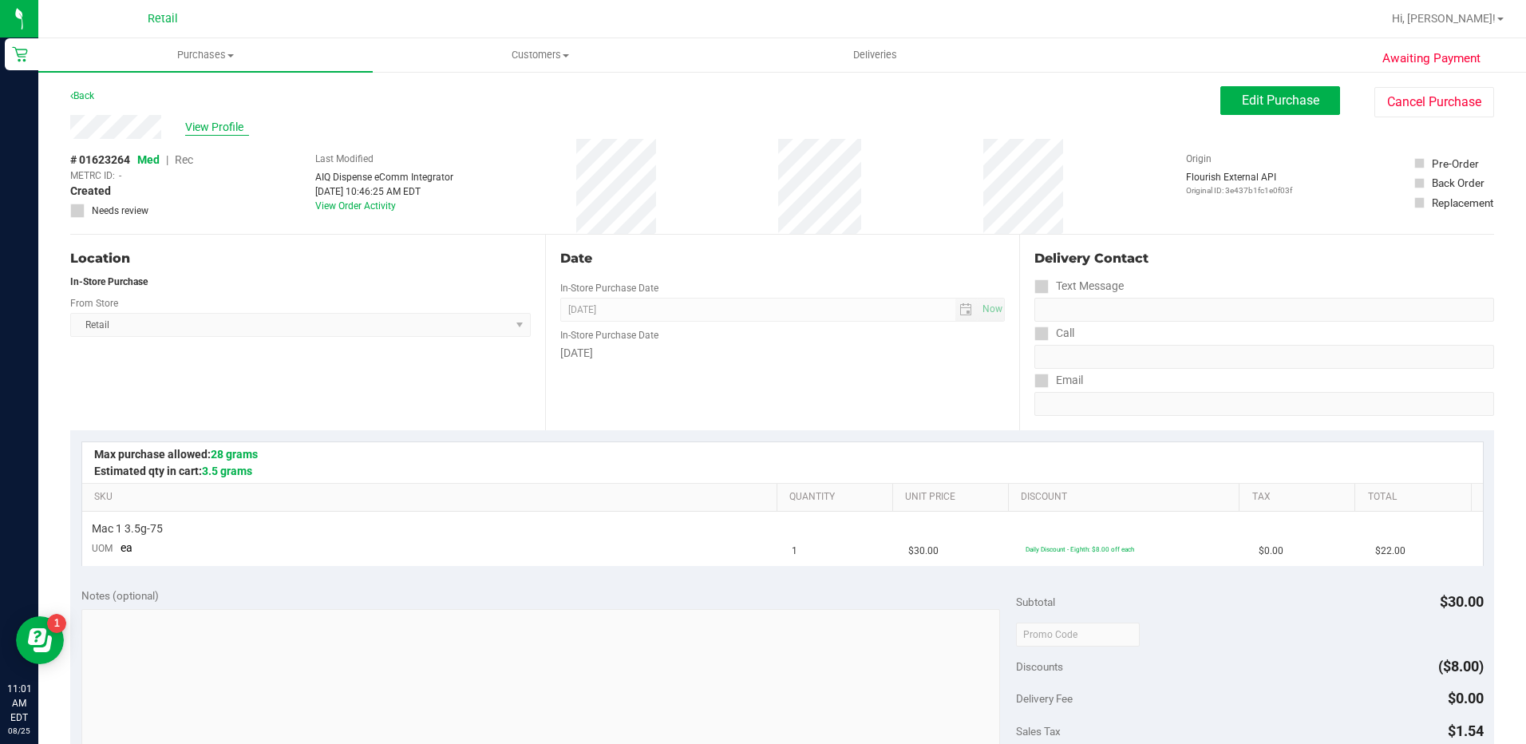
click at [230, 132] on span "View Profile" at bounding box center [217, 127] width 64 height 17
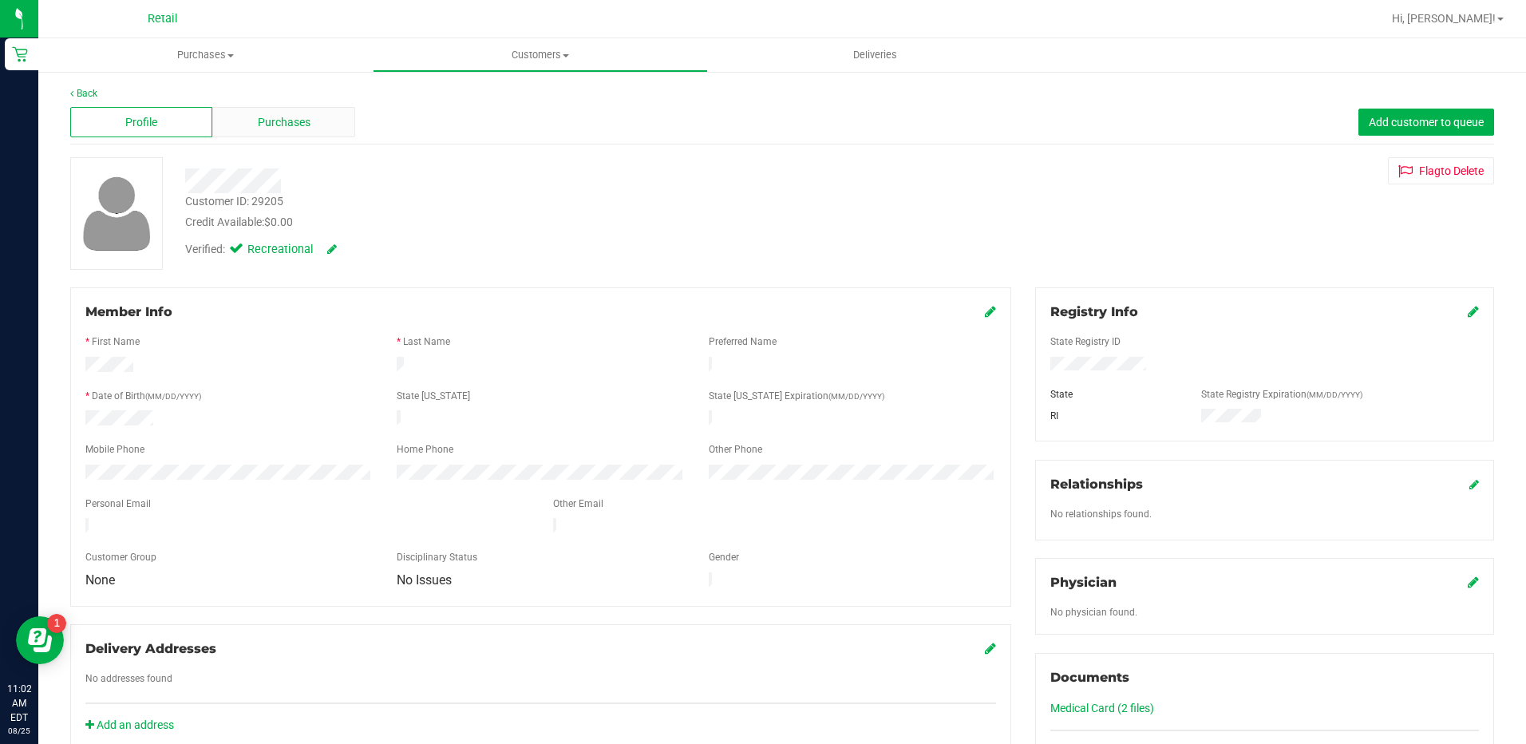
click at [301, 108] on div "Purchases" at bounding box center [283, 122] width 142 height 30
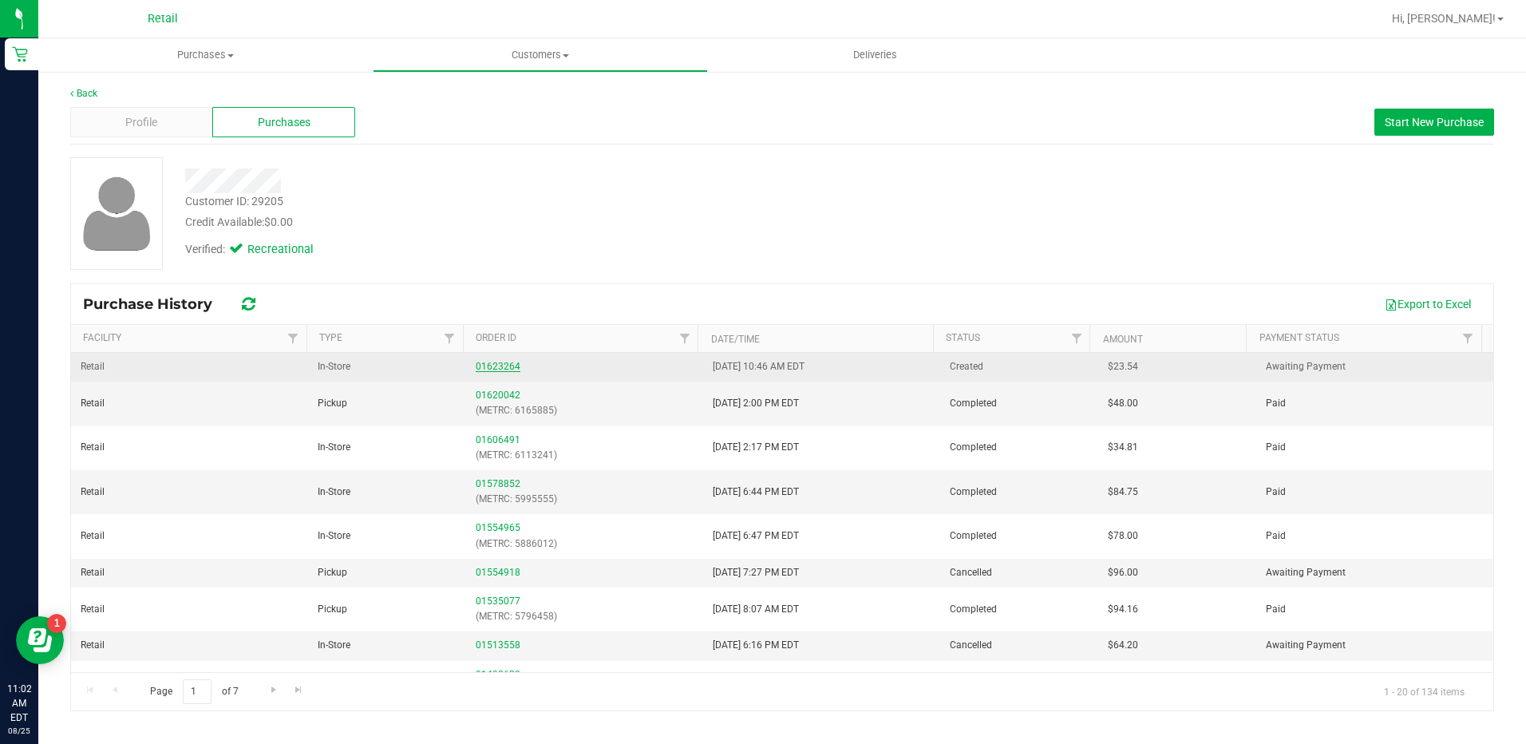
click at [513, 369] on link "01623264" at bounding box center [498, 366] width 45 height 11
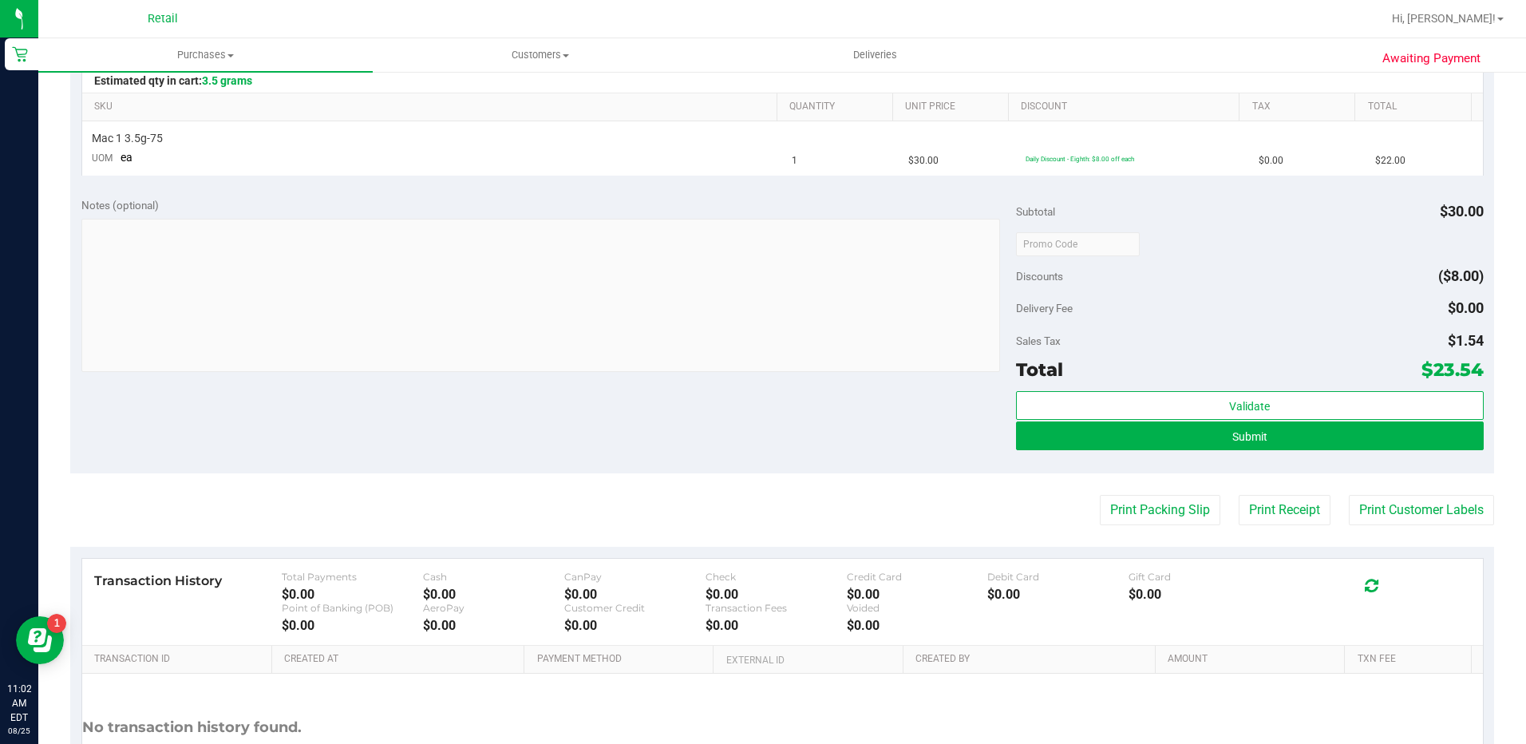
scroll to position [399, 0]
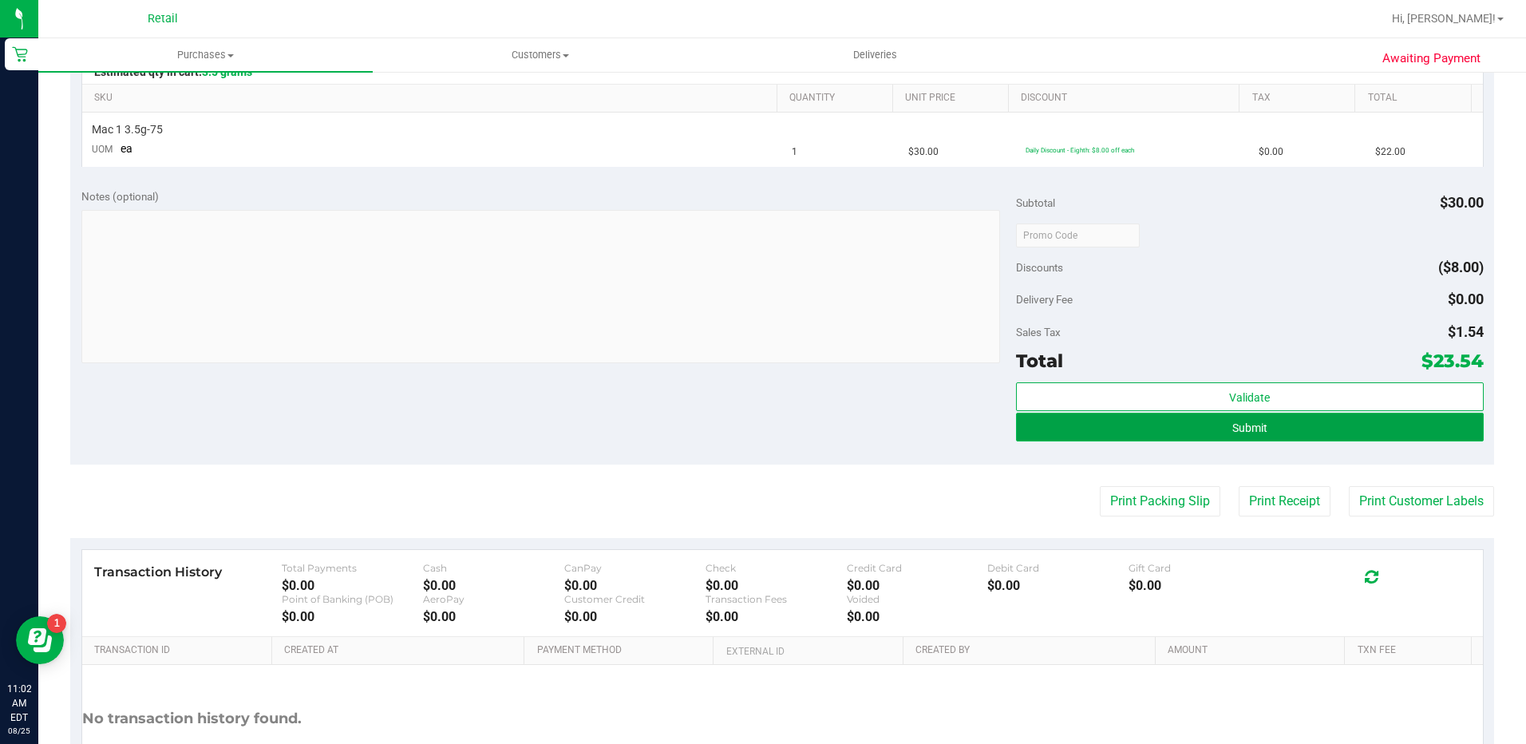
click at [1314, 438] on button "Submit" at bounding box center [1250, 427] width 468 height 29
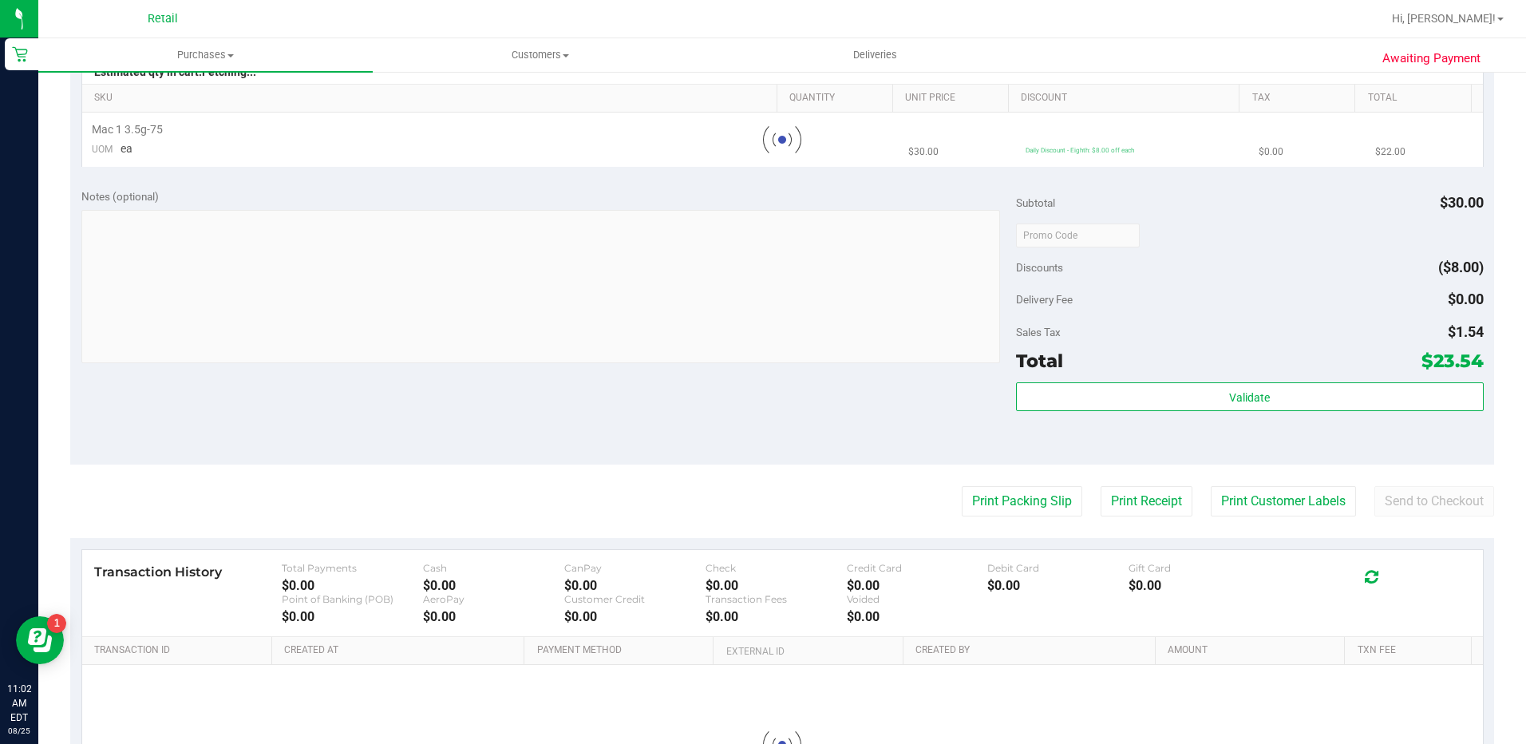
scroll to position [0, 0]
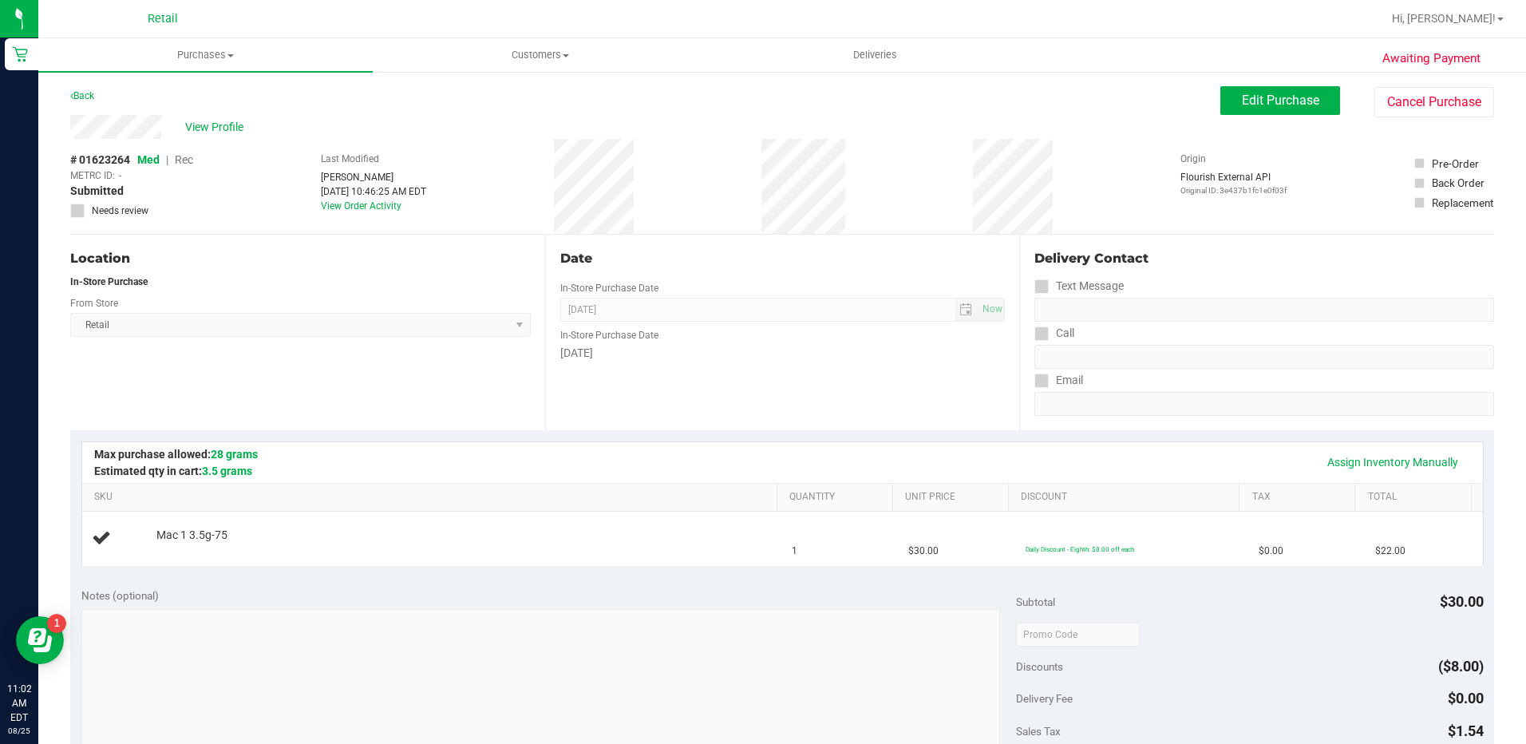
click at [181, 160] on span "Rec" at bounding box center [184, 159] width 18 height 13
click at [1267, 102] on span "Edit Purchase" at bounding box center [1280, 100] width 77 height 15
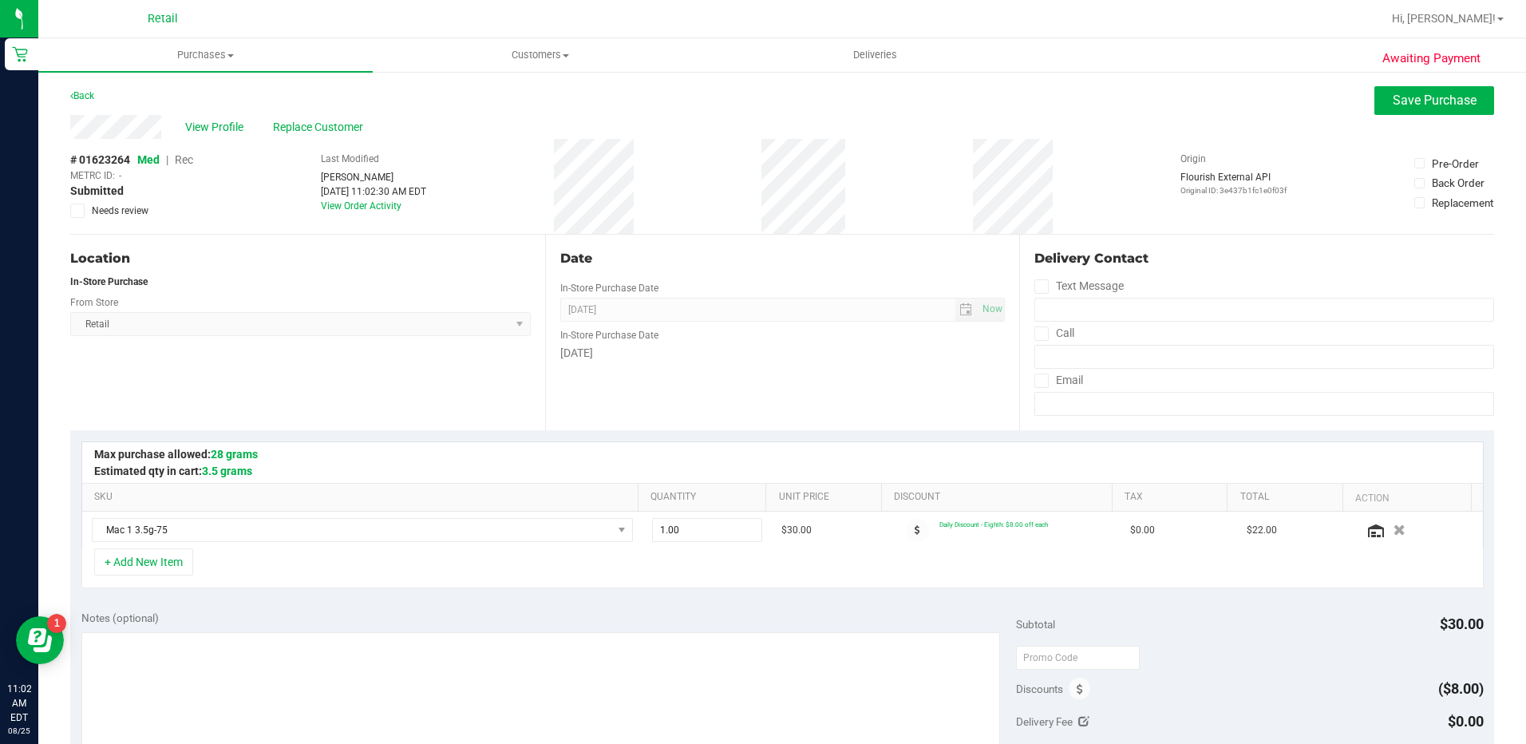
click at [184, 156] on span "Rec" at bounding box center [184, 159] width 18 height 13
click at [325, 128] on span "Replace Customer" at bounding box center [321, 127] width 96 height 17
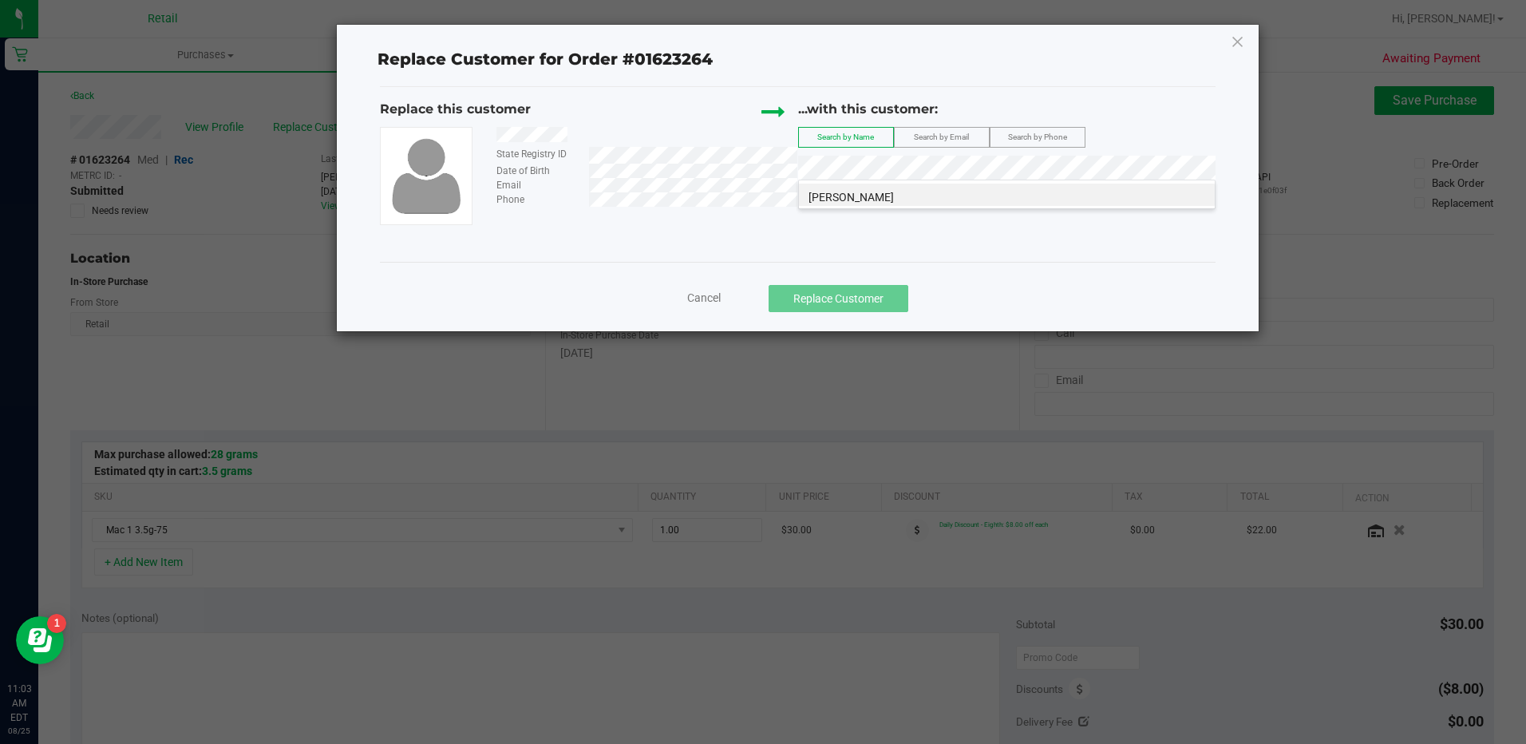
click at [825, 207] on div "Lynnette Lassiter" at bounding box center [1006, 195] width 417 height 30
click at [826, 196] on span "Lynnette Lassiter" at bounding box center [850, 197] width 85 height 13
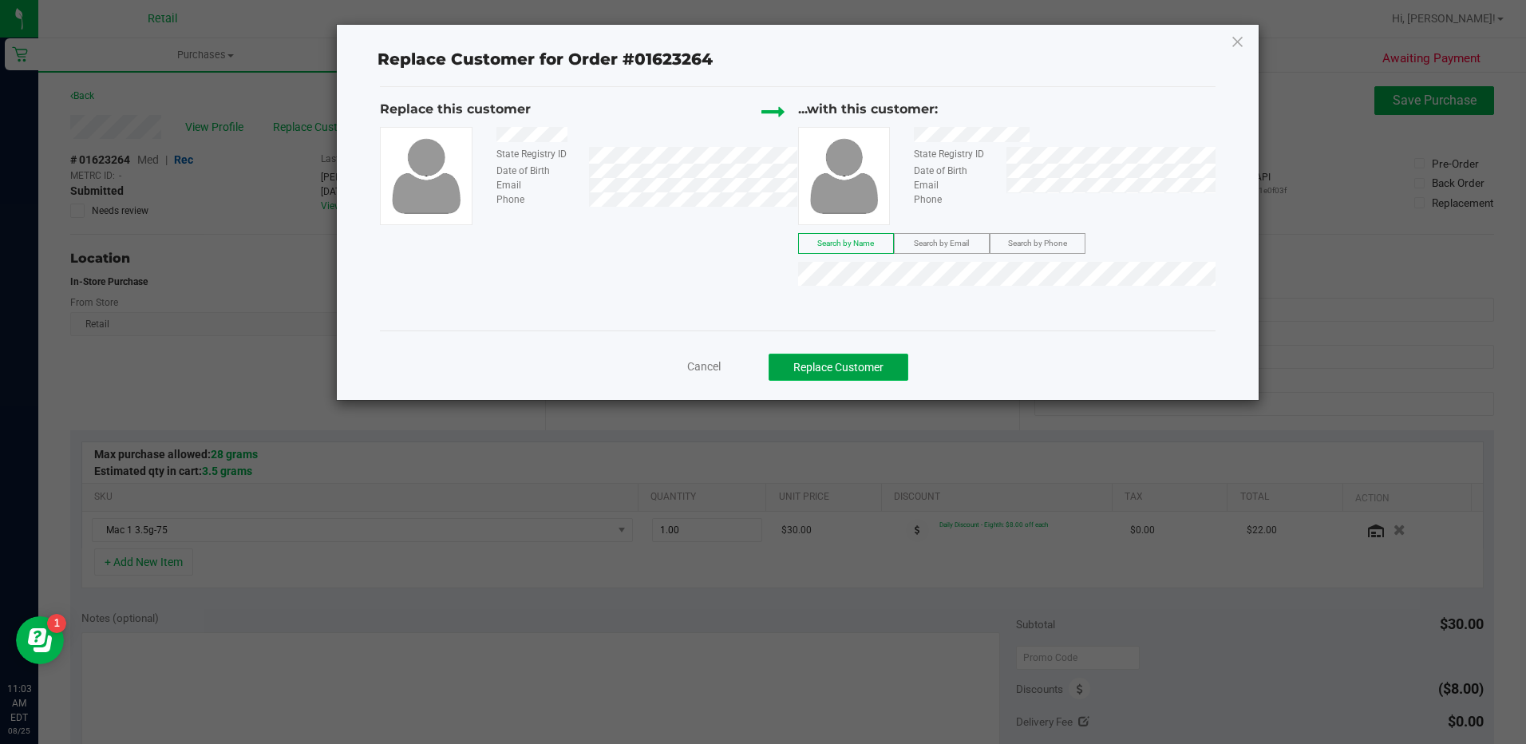
click at [869, 362] on button "Replace Customer" at bounding box center [839, 367] width 140 height 27
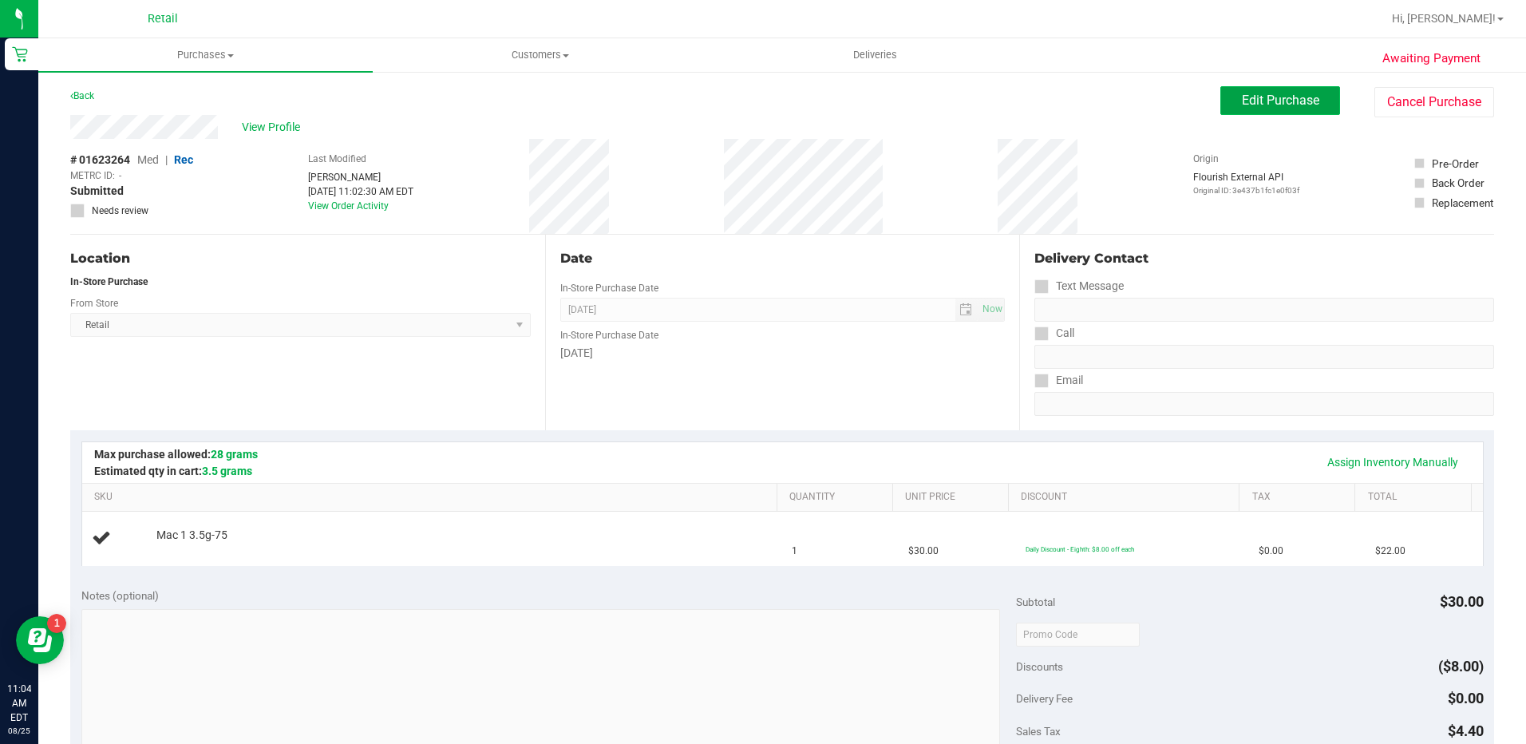
click at [1256, 108] on button "Edit Purchase" at bounding box center [1280, 100] width 120 height 29
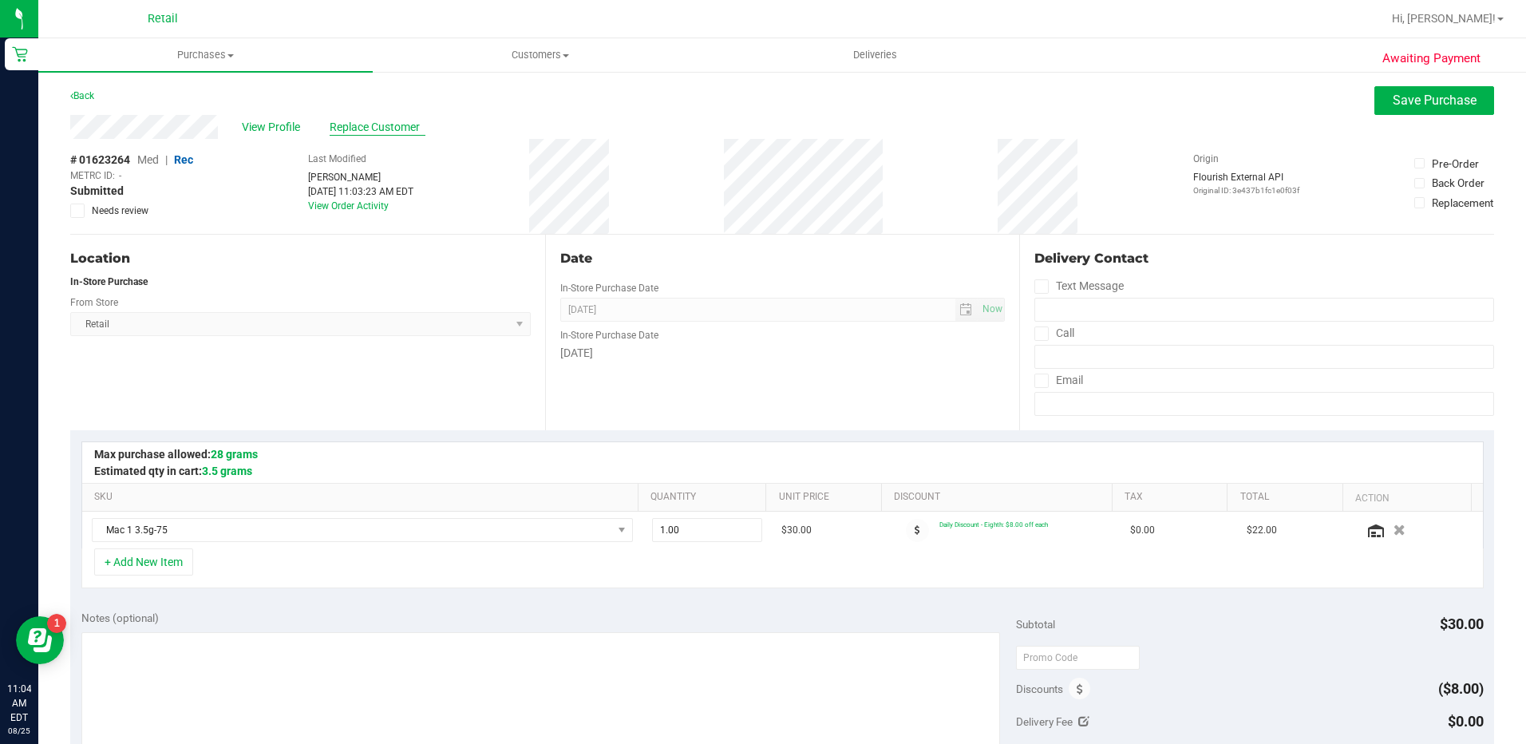
click at [346, 125] on span "Replace Customer" at bounding box center [378, 127] width 96 height 17
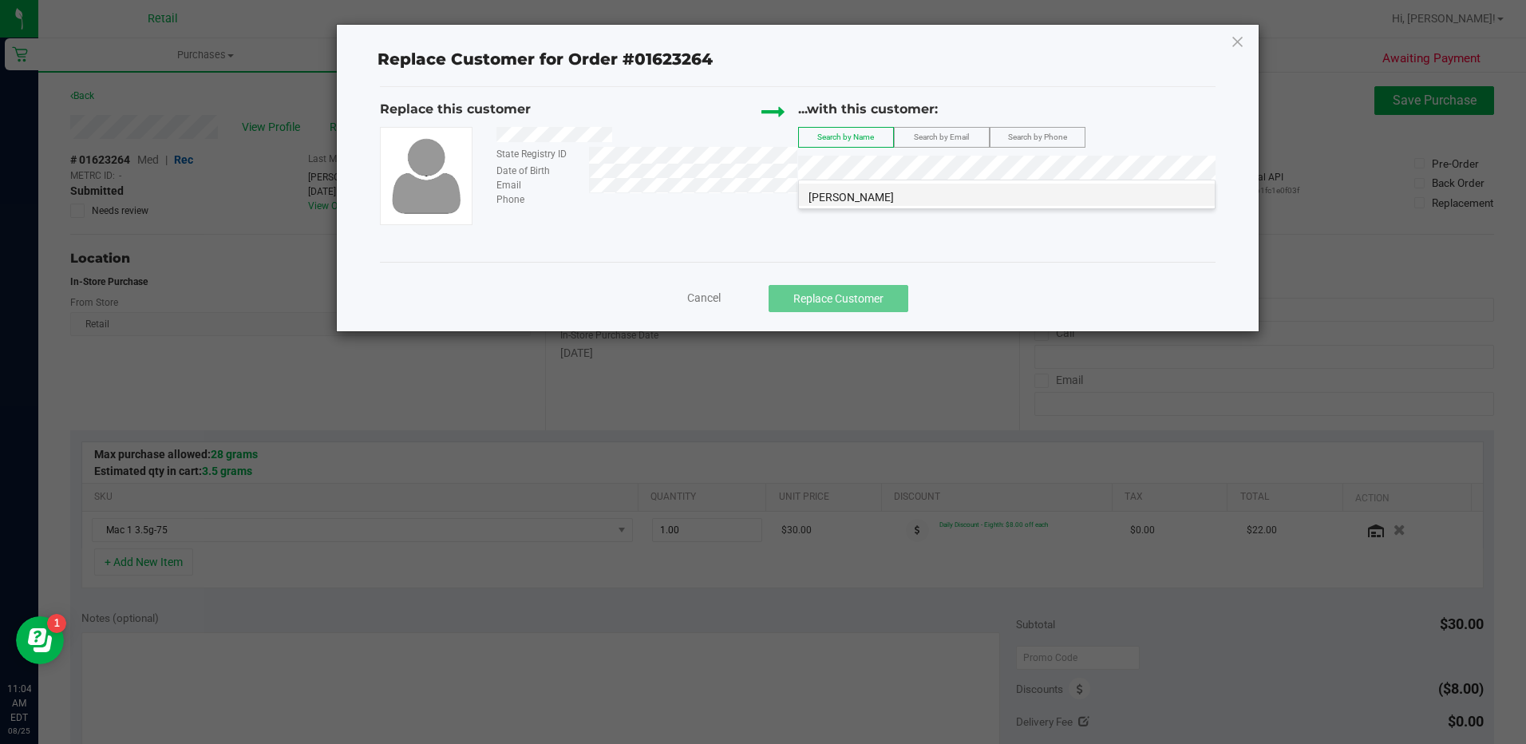
click at [850, 200] on span "Lynnette L" at bounding box center [850, 197] width 85 height 13
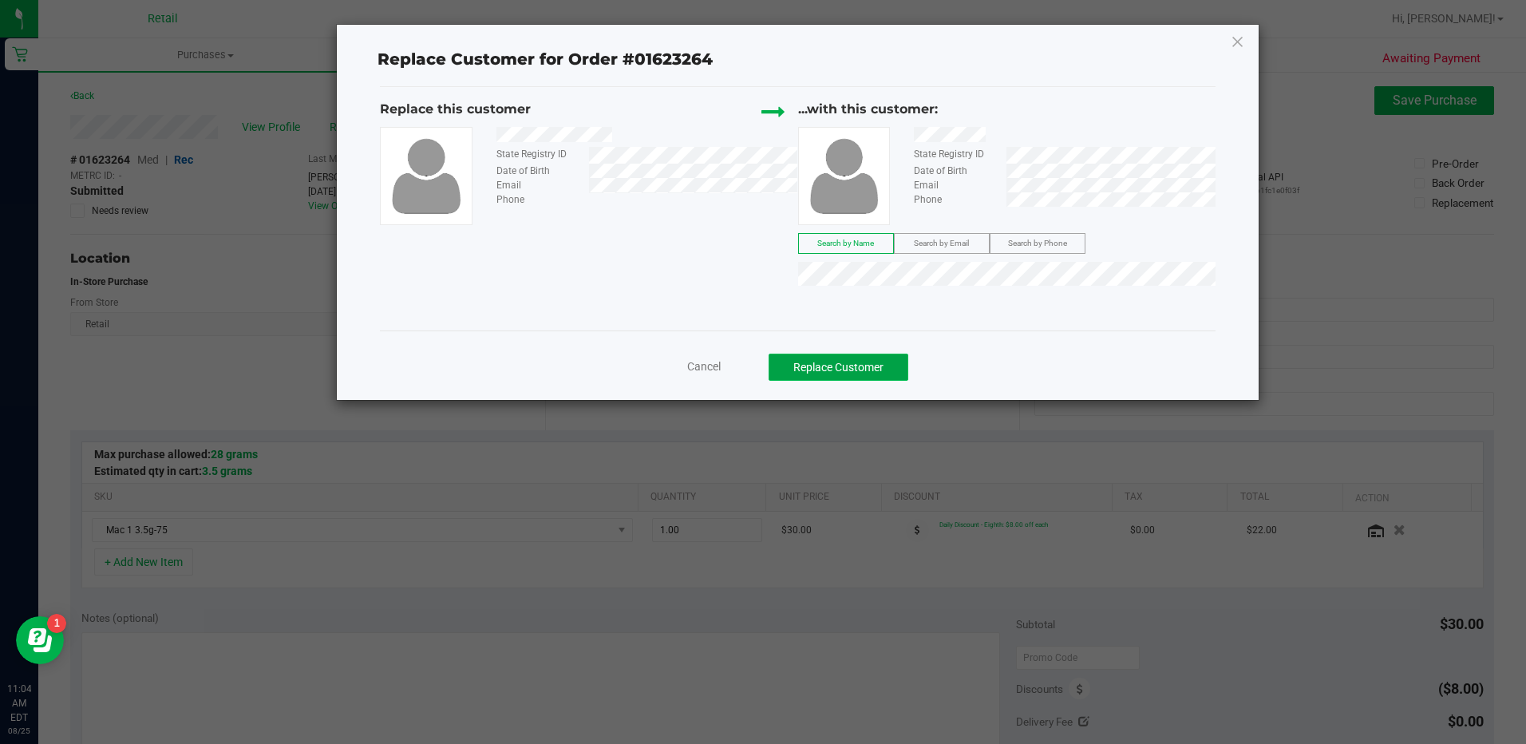
click at [852, 367] on button "Replace Customer" at bounding box center [839, 367] width 140 height 27
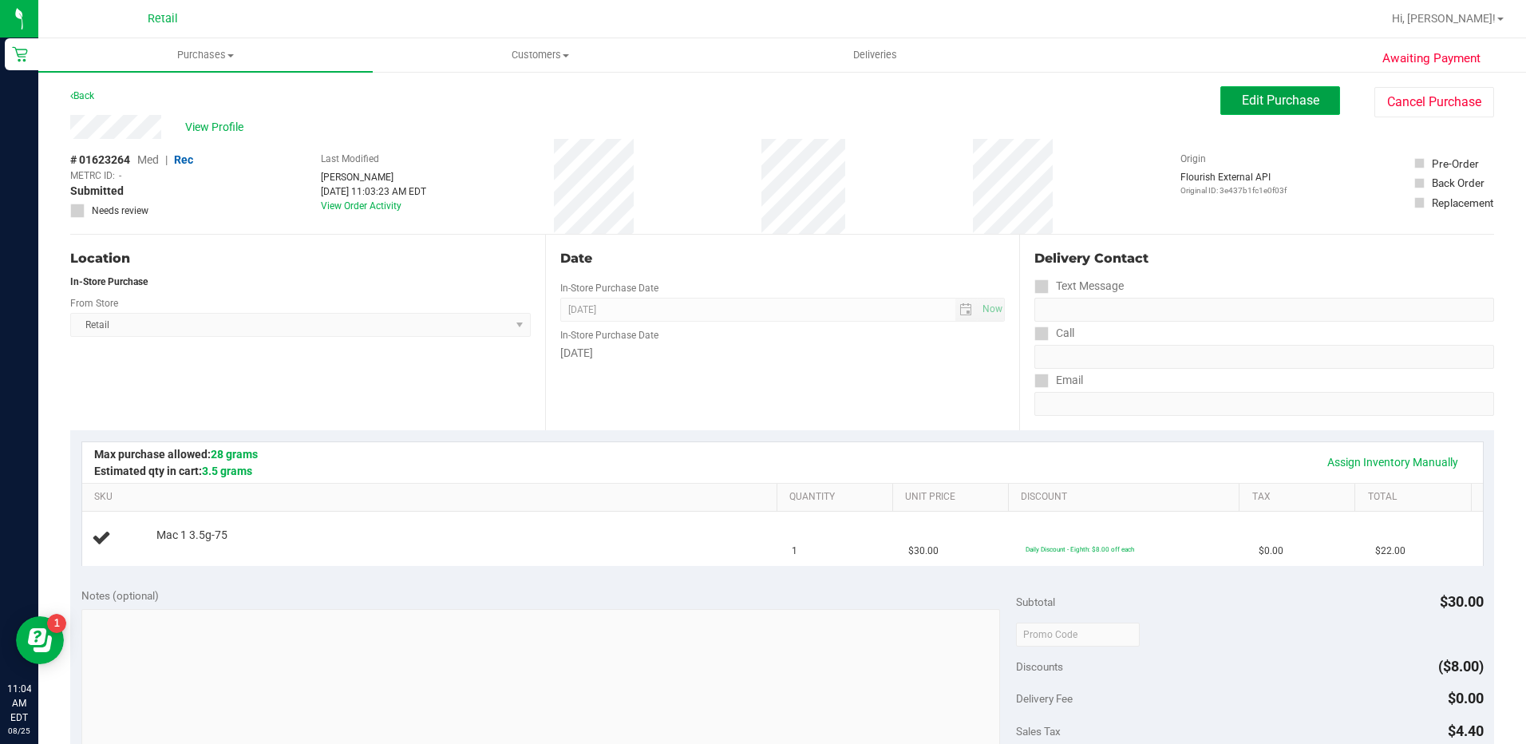
click at [1250, 109] on button "Edit Purchase" at bounding box center [1280, 100] width 120 height 29
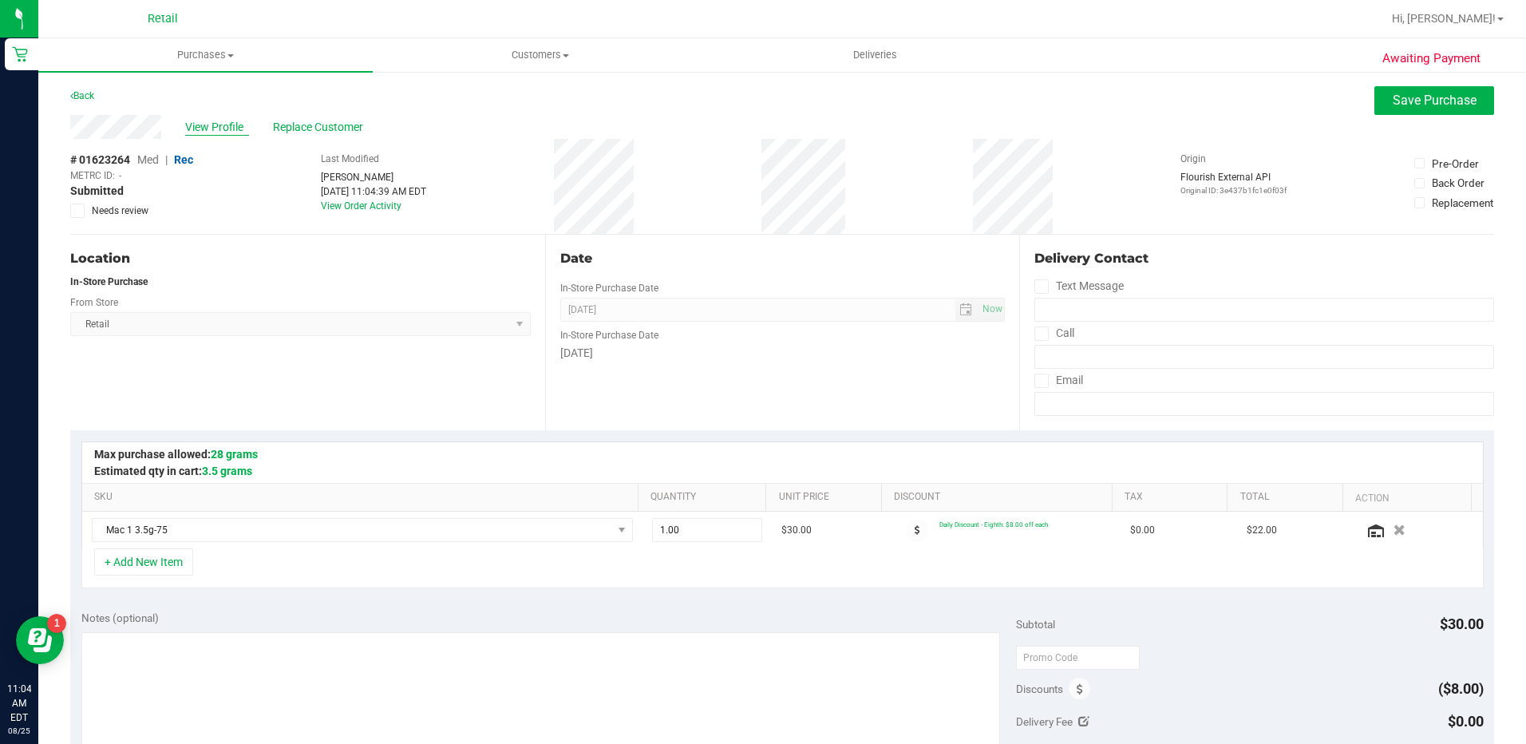
click at [209, 123] on span "View Profile" at bounding box center [217, 127] width 64 height 17
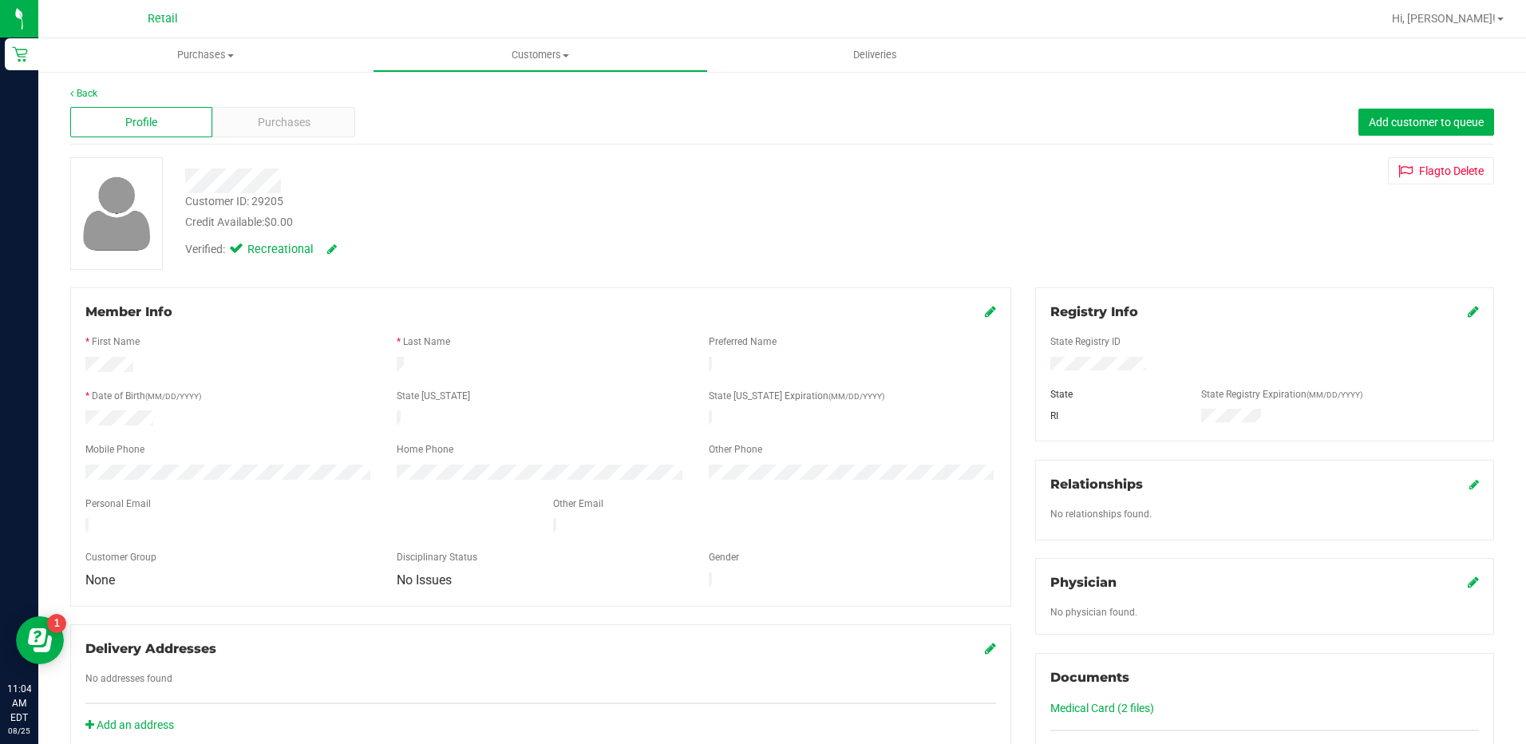
click at [985, 314] on icon at bounding box center [990, 311] width 11 height 13
click at [982, 313] on icon at bounding box center [989, 312] width 14 height 13
click at [299, 123] on span "Purchases" at bounding box center [284, 122] width 53 height 17
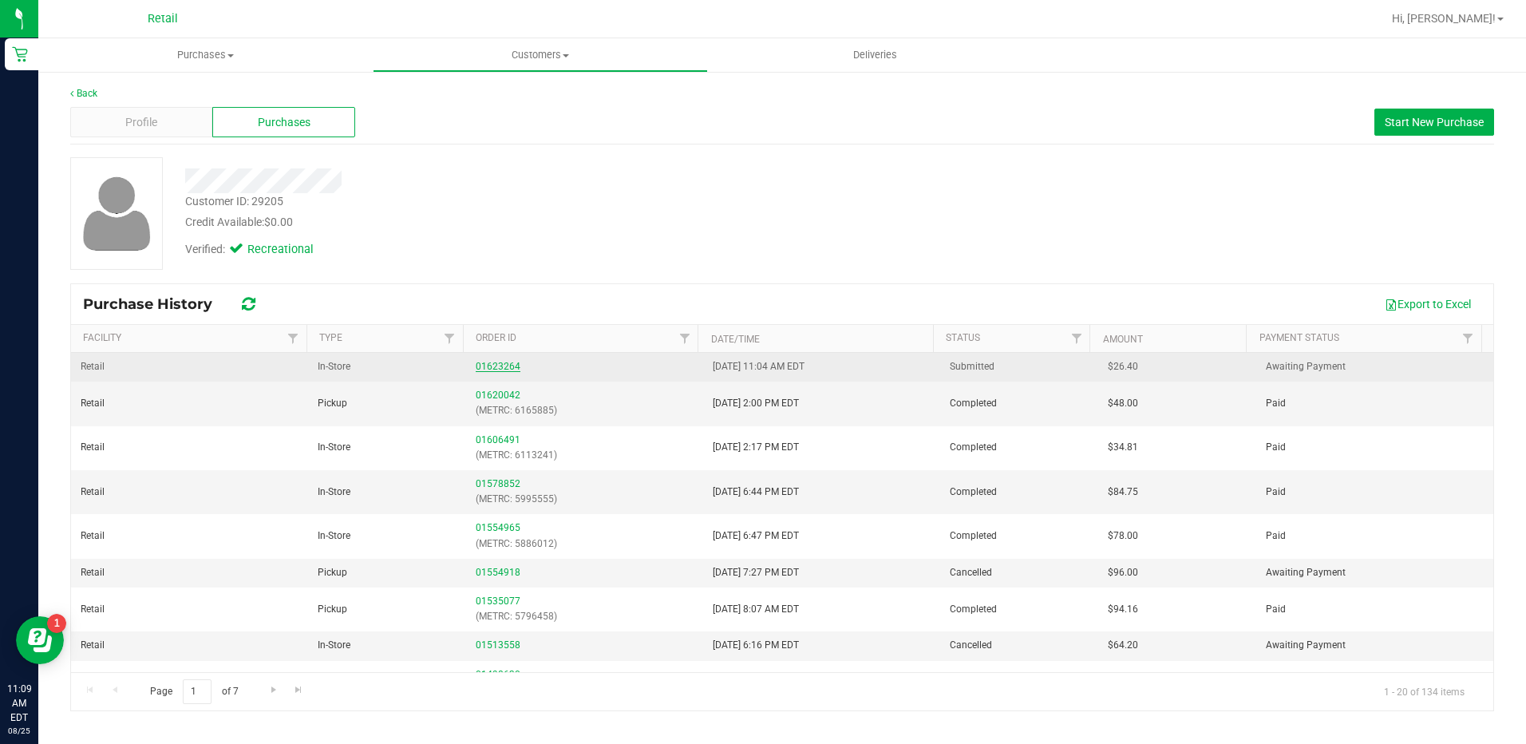
click at [510, 369] on link "01623264" at bounding box center [498, 366] width 45 height 11
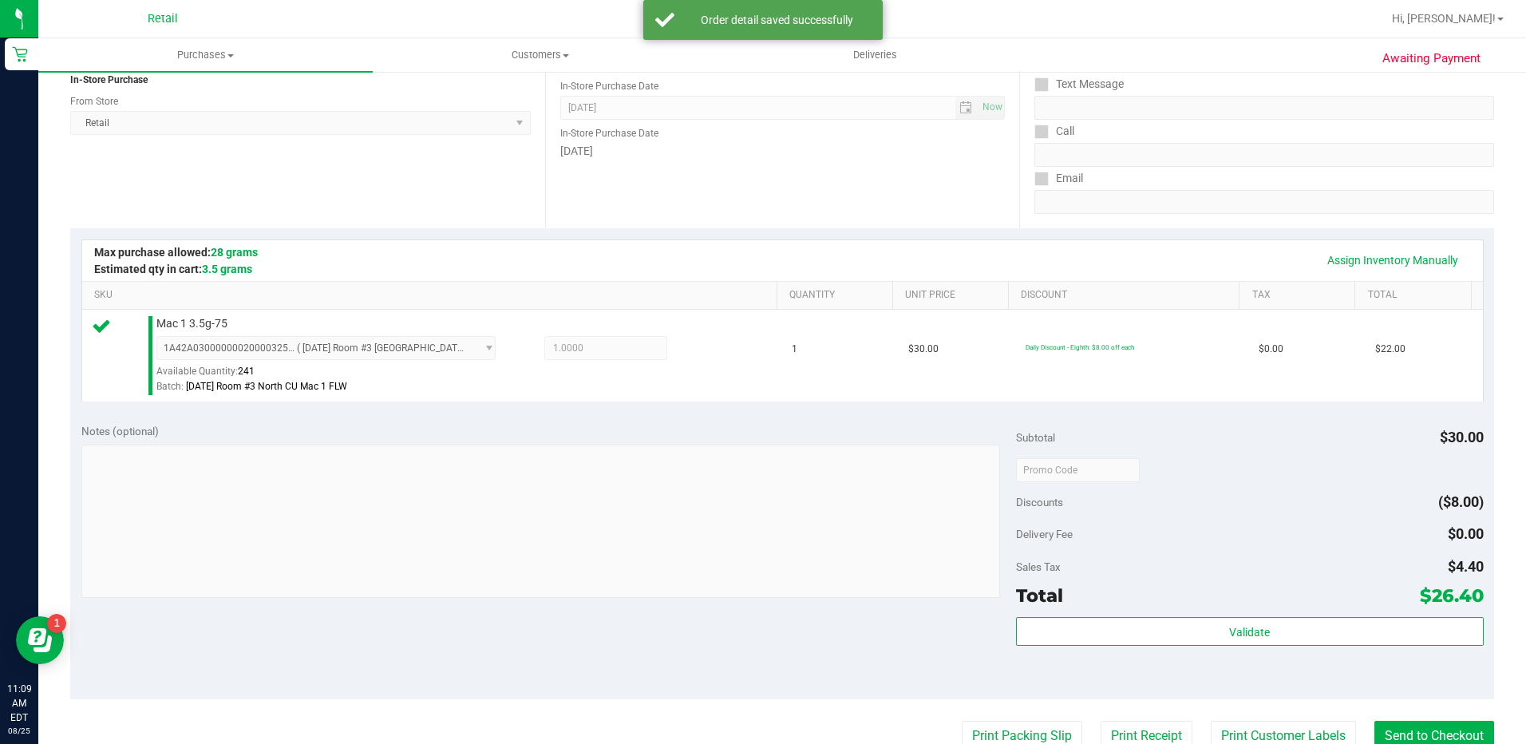
scroll to position [319, 0]
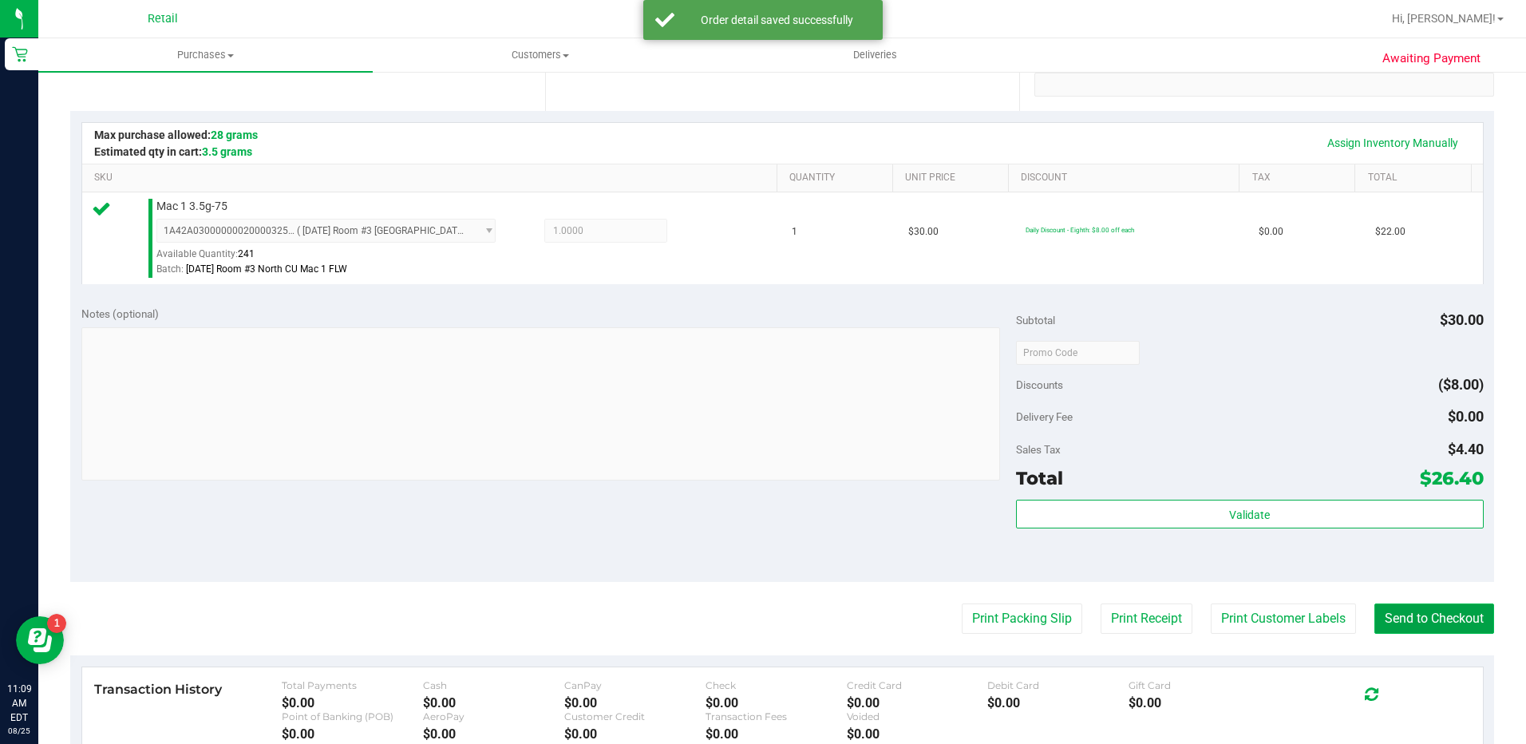
click at [1399, 621] on button "Send to Checkout" at bounding box center [1434, 618] width 120 height 30
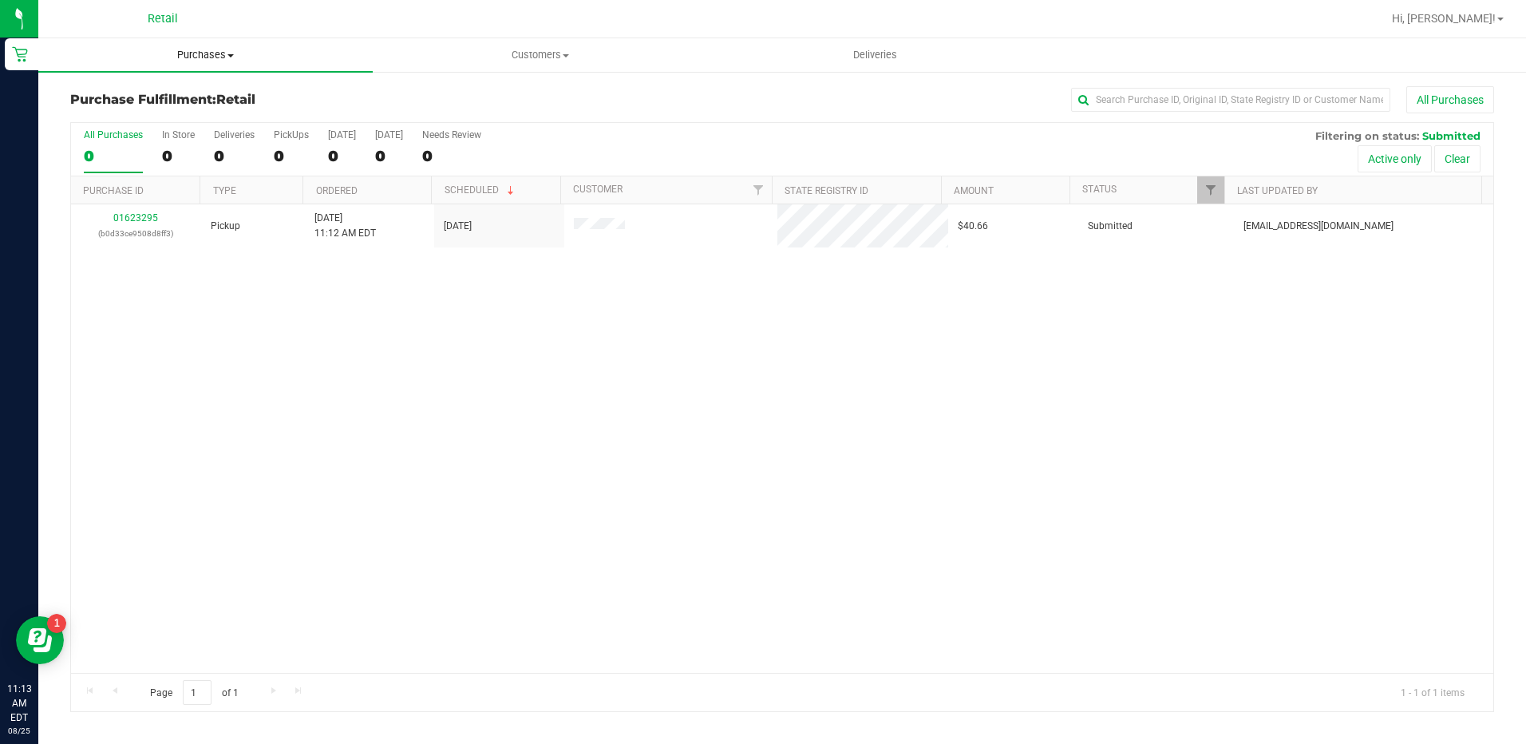
drag, startPoint x: 223, startPoint y: 59, endPoint x: 220, endPoint y: 72, distance: 13.2
click at [223, 59] on span "Purchases" at bounding box center [205, 55] width 334 height 14
click at [223, 95] on li "Summary of purchases" at bounding box center [205, 96] width 334 height 19
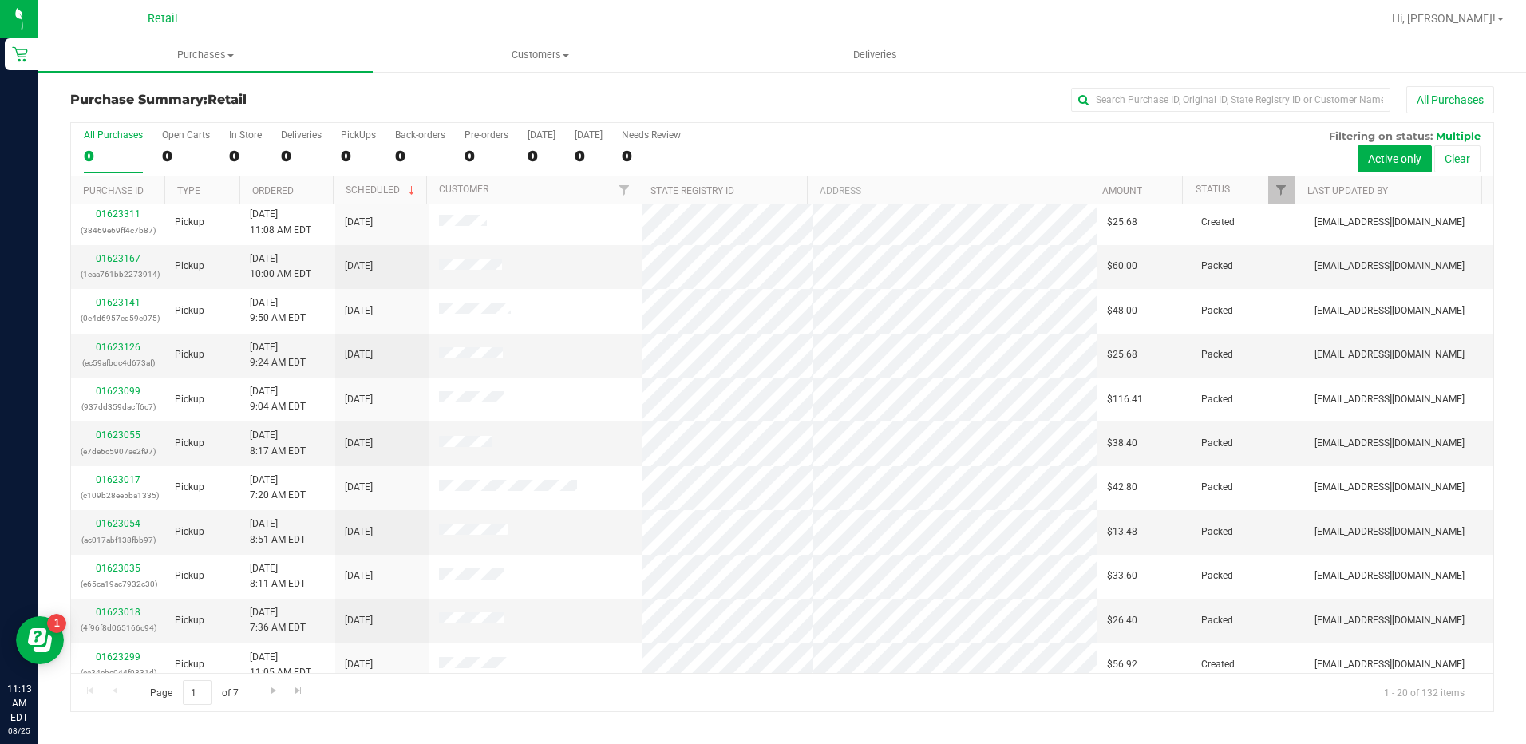
scroll to position [96, 0]
click at [241, 143] on label "In Store 0" at bounding box center [245, 151] width 33 height 44
click at [0, 0] on input "In Store 0" at bounding box center [0, 0] width 0 height 0
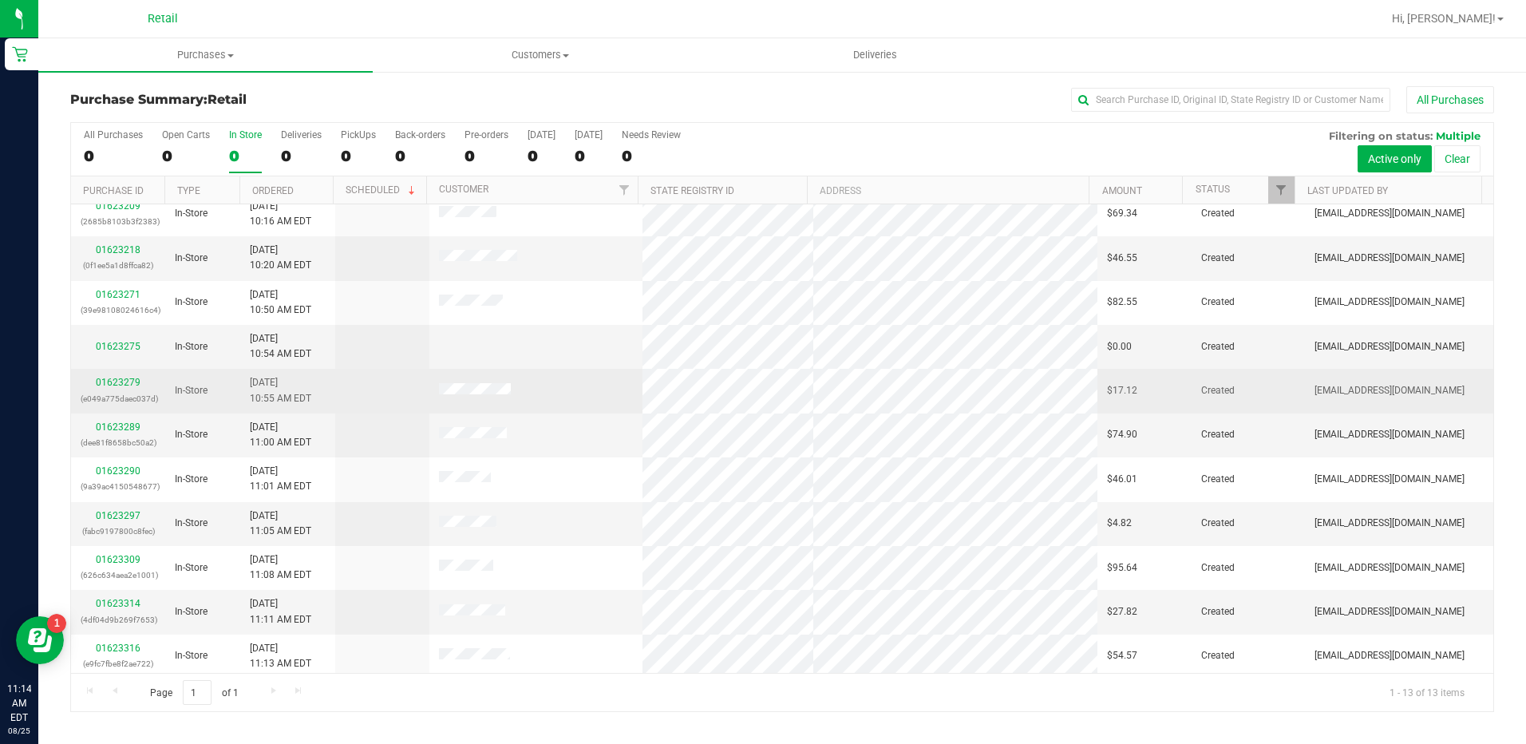
scroll to position [105, 0]
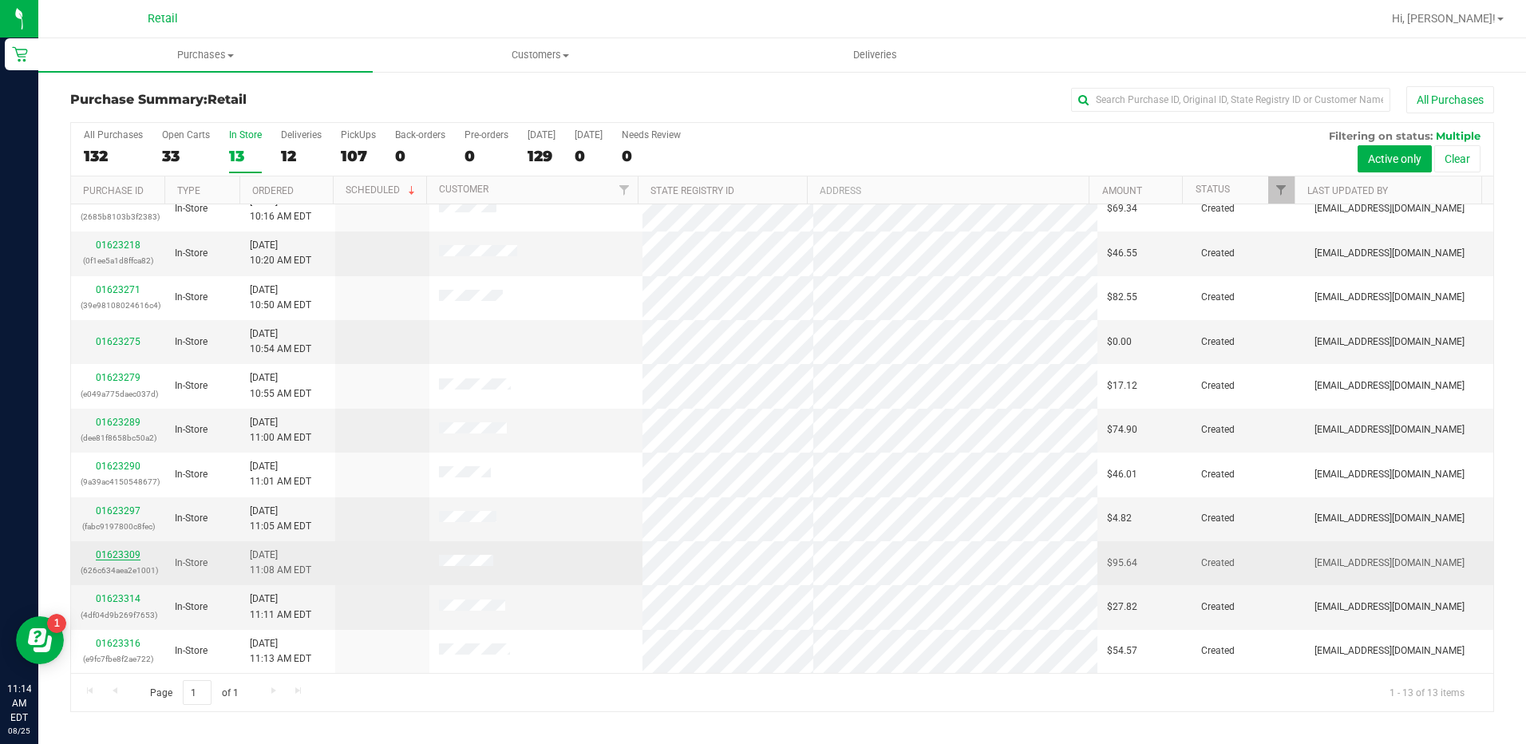
click at [122, 551] on link "01623309" at bounding box center [118, 554] width 45 height 11
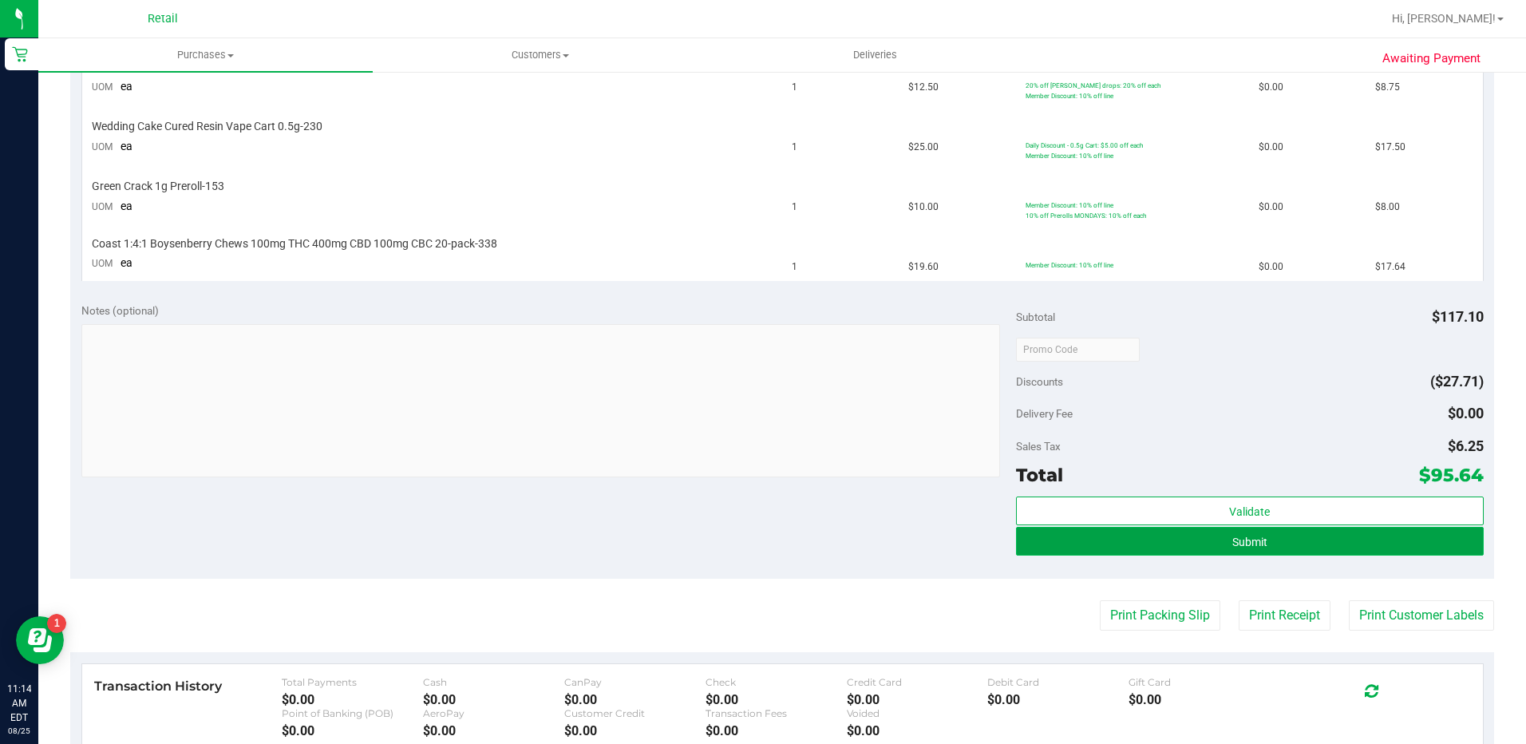
click at [1265, 542] on button "Submit" at bounding box center [1250, 541] width 468 height 29
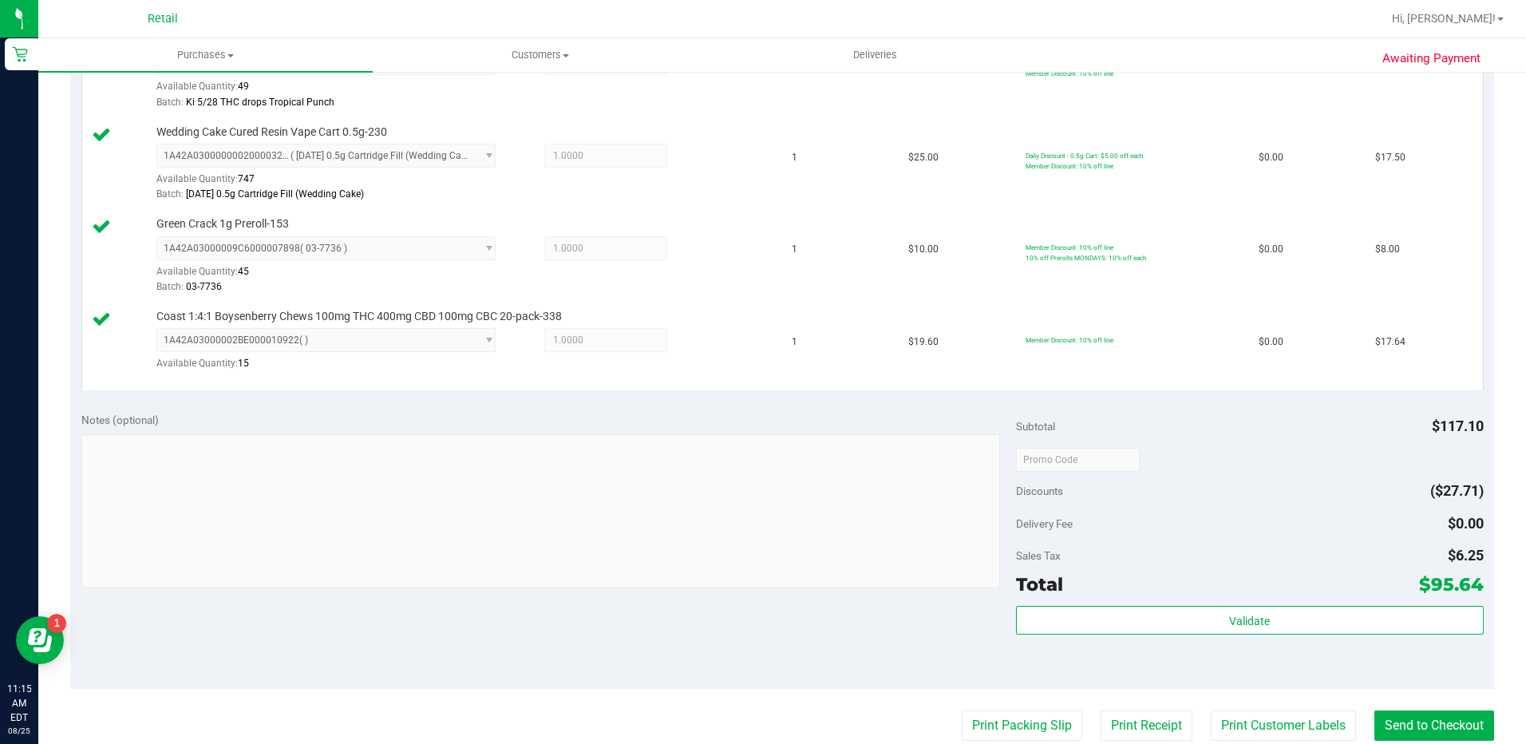
scroll to position [958, 0]
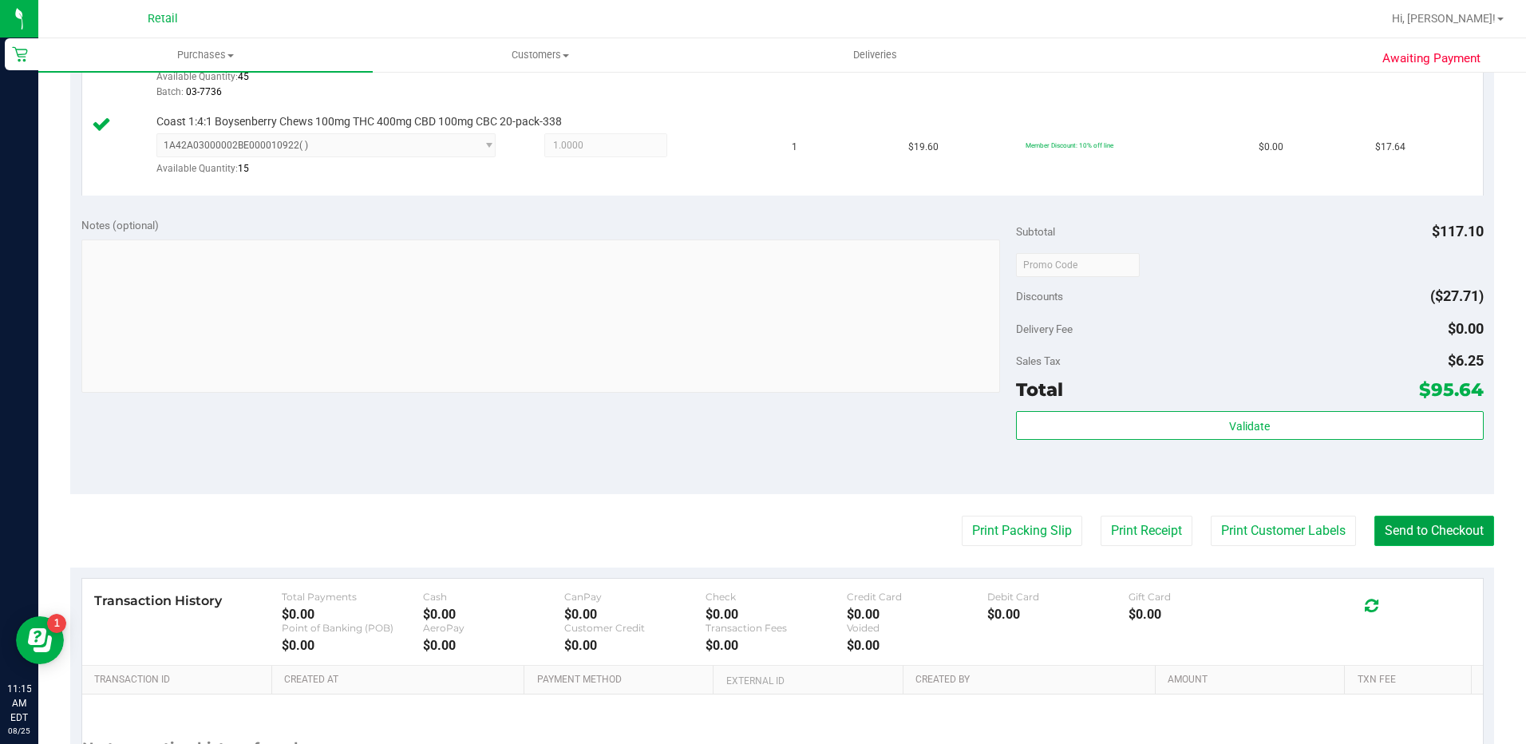
click at [1386, 536] on button "Send to Checkout" at bounding box center [1434, 531] width 120 height 30
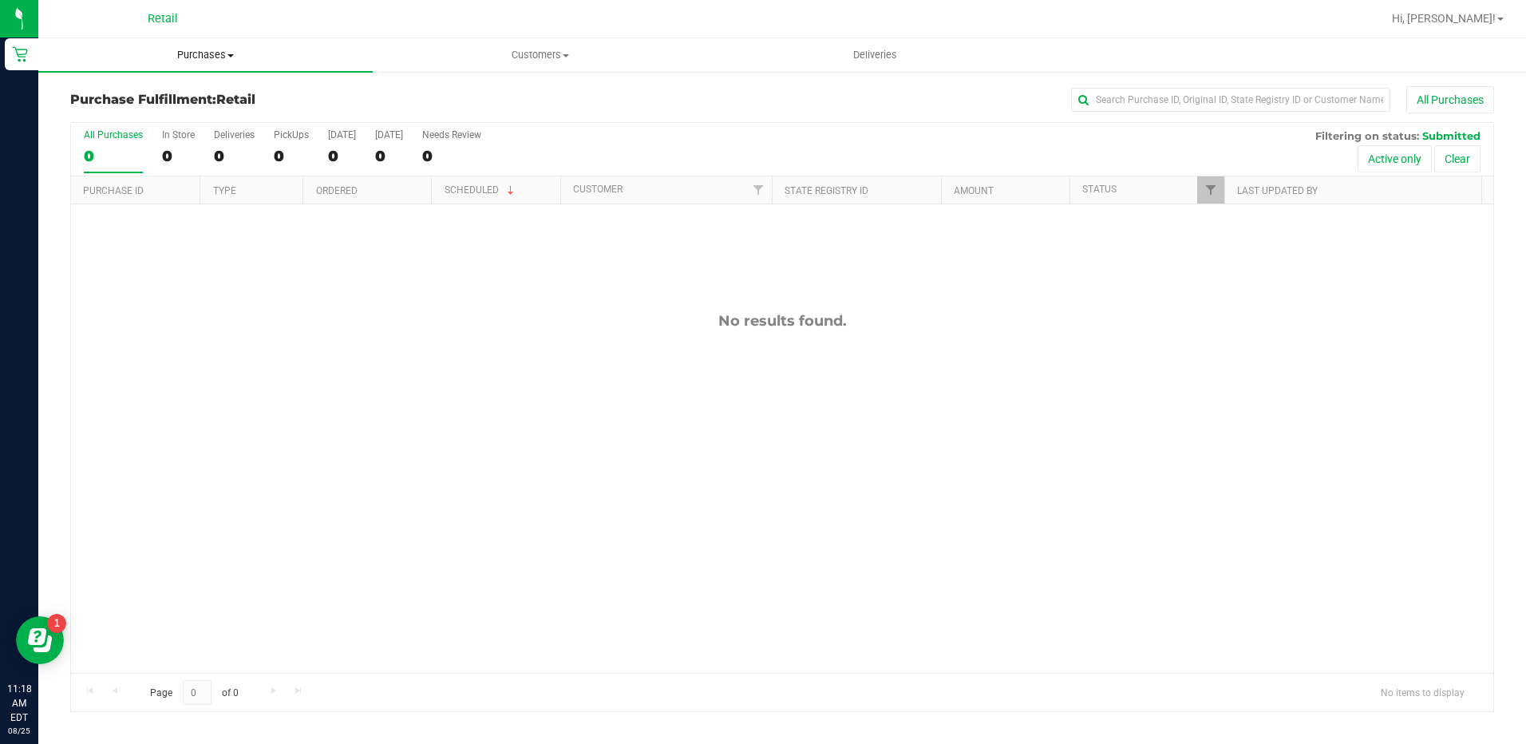
click at [230, 65] on uib-tab-heading "Purchases Summary of purchases Fulfillment All purchases" at bounding box center [205, 55] width 334 height 34
click at [225, 90] on li "Summary of purchases" at bounding box center [205, 96] width 334 height 19
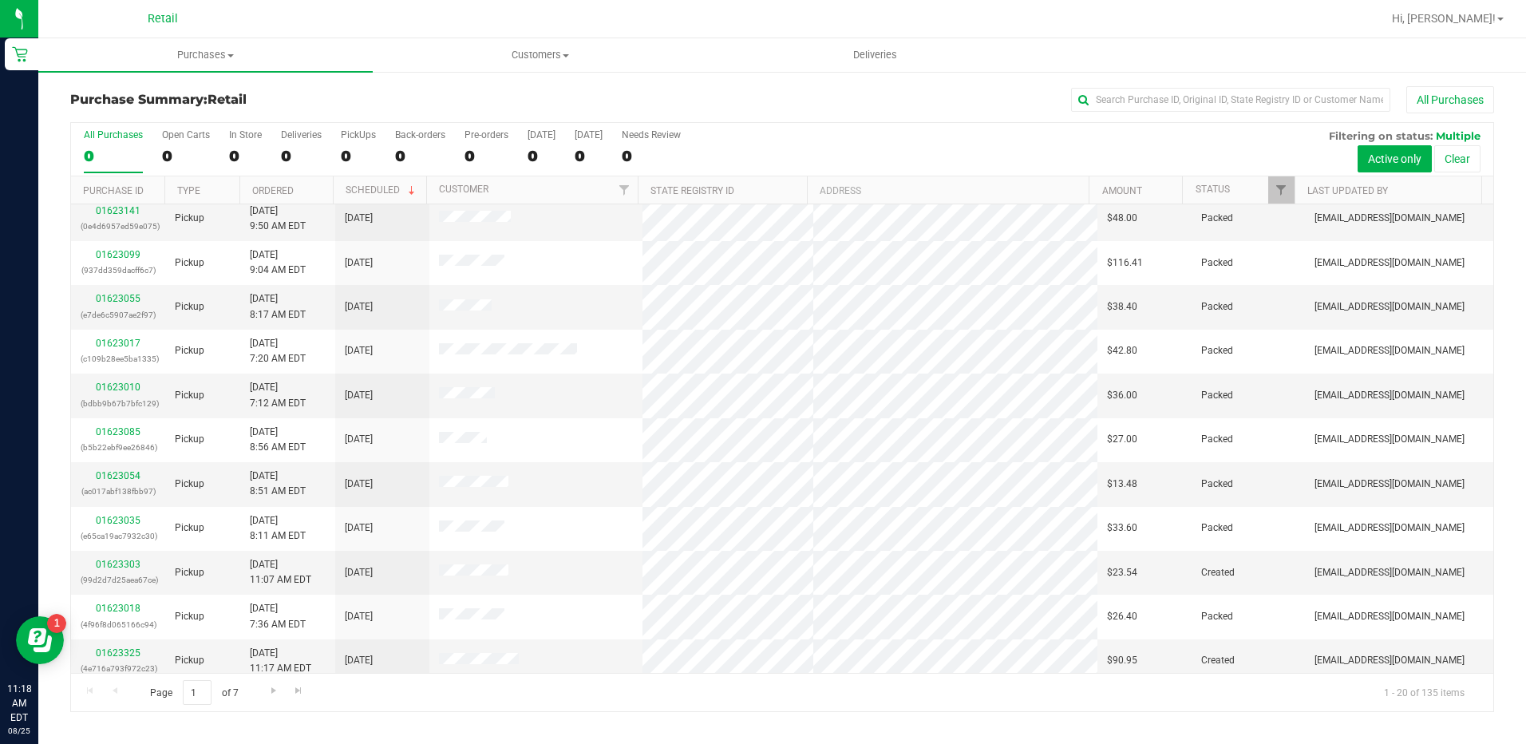
scroll to position [415, 0]
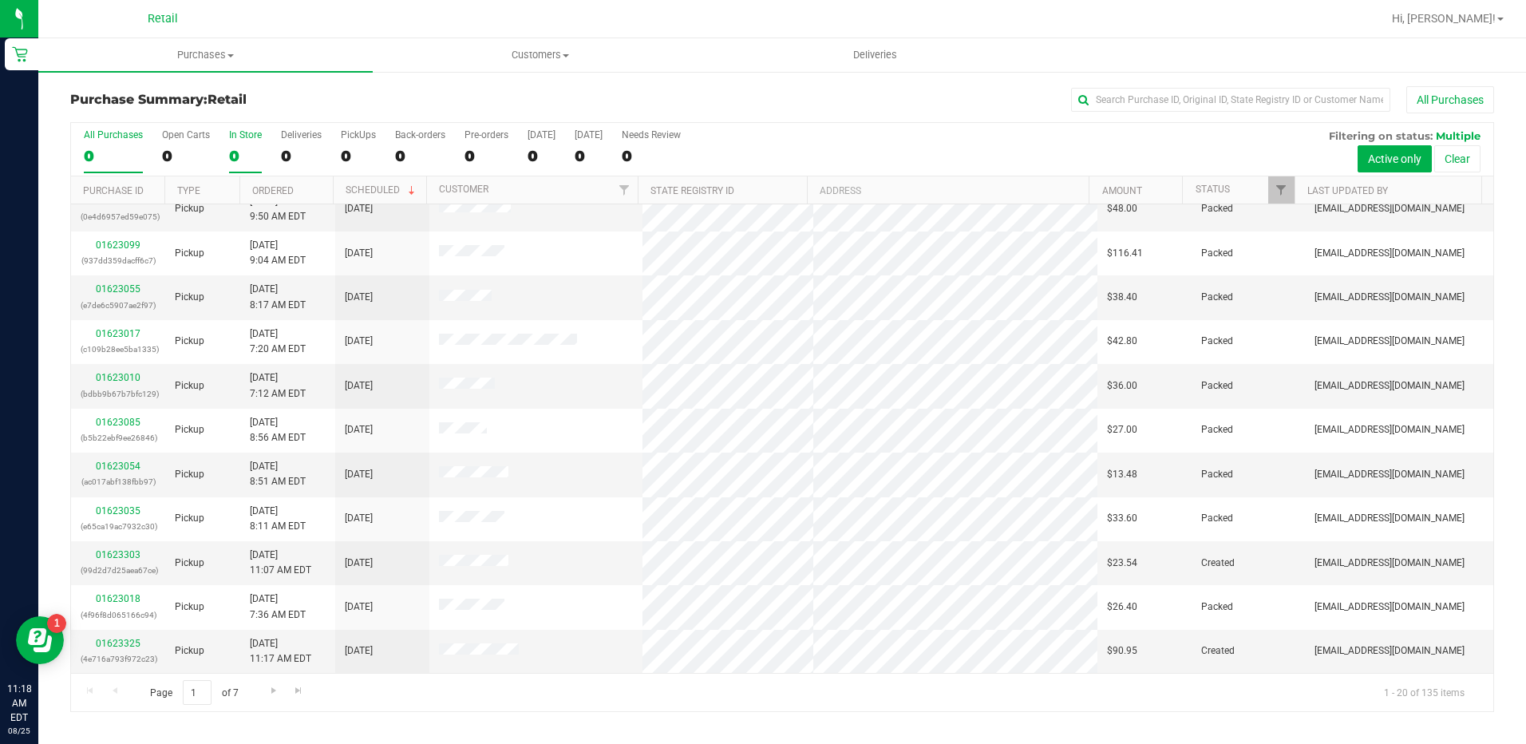
click at [240, 165] on label "In Store 0" at bounding box center [245, 151] width 33 height 44
click at [0, 0] on input "In Store 0" at bounding box center [0, 0] width 0 height 0
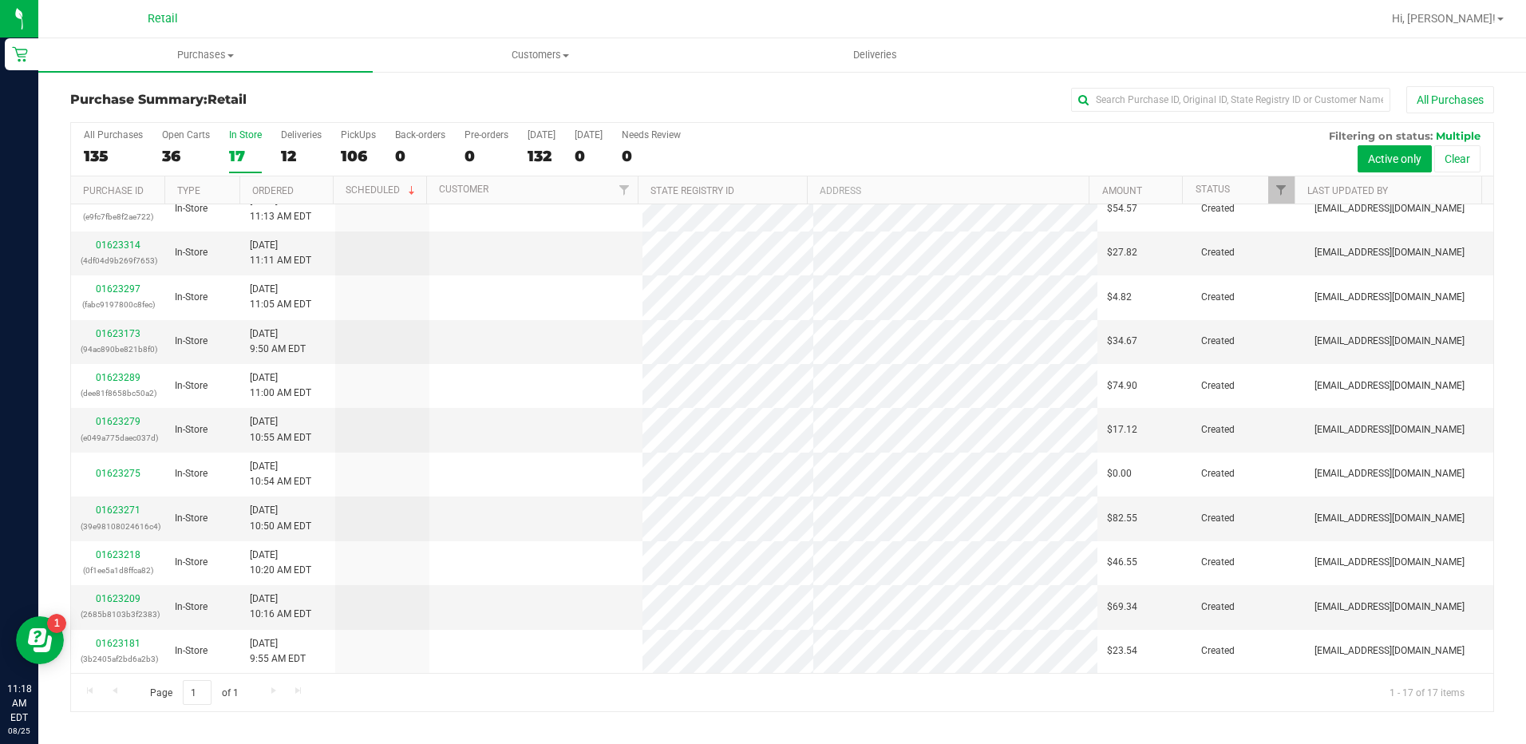
scroll to position [0, 0]
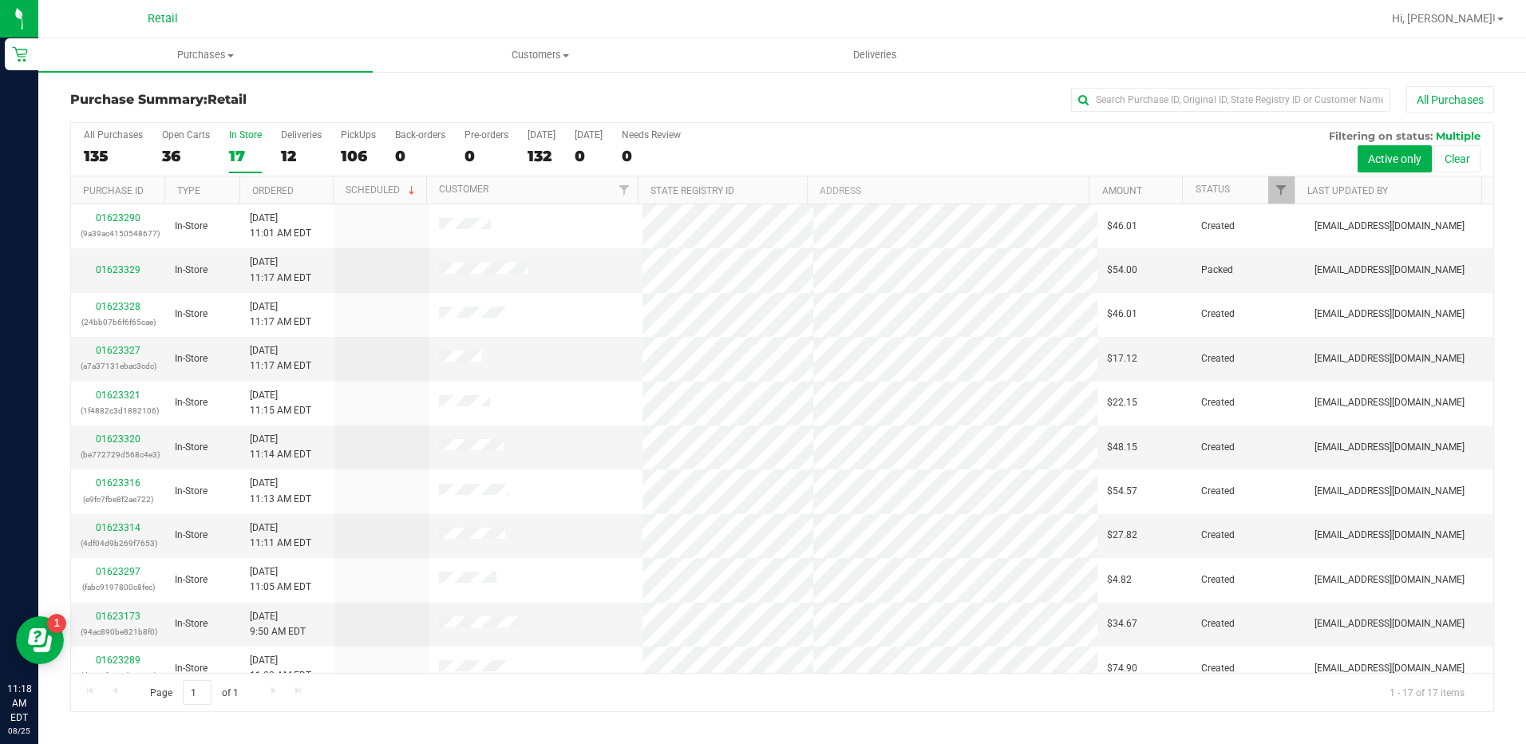
click at [255, 145] on label "In Store 17" at bounding box center [245, 151] width 33 height 44
click at [0, 0] on input "In Store 17" at bounding box center [0, 0] width 0 height 0
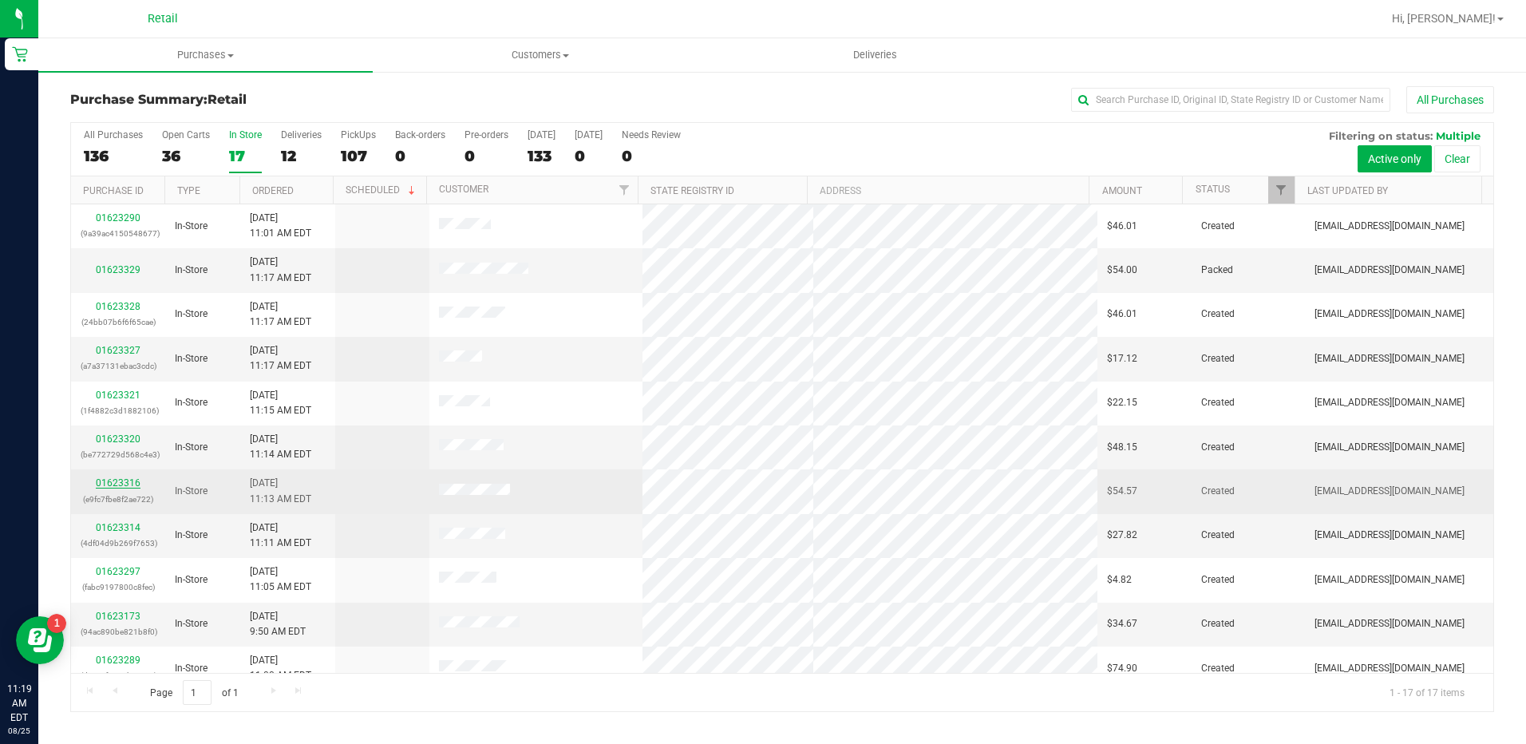
click at [116, 484] on link "01623316" at bounding box center [118, 482] width 45 height 11
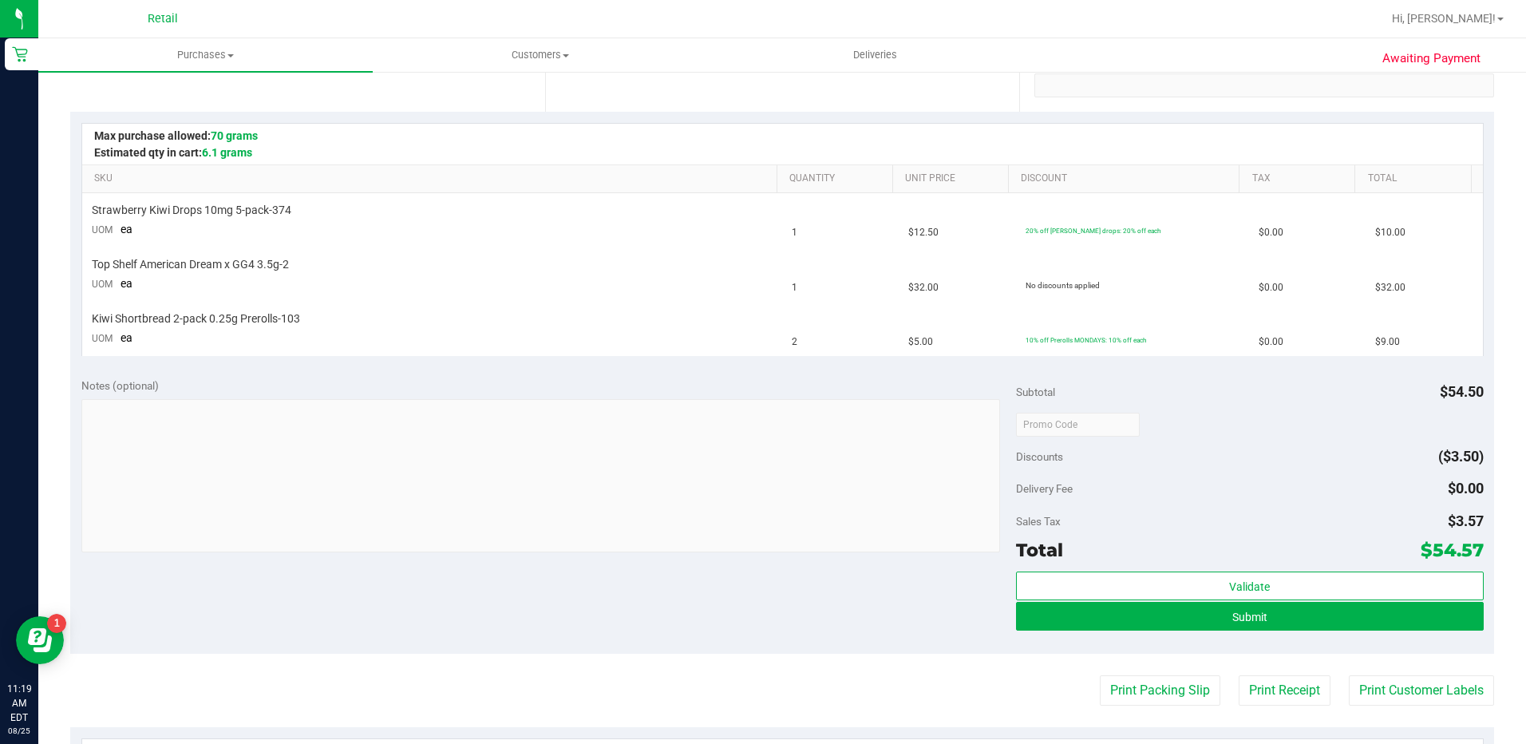
scroll to position [319, 0]
click at [1268, 616] on button "Submit" at bounding box center [1250, 615] width 468 height 29
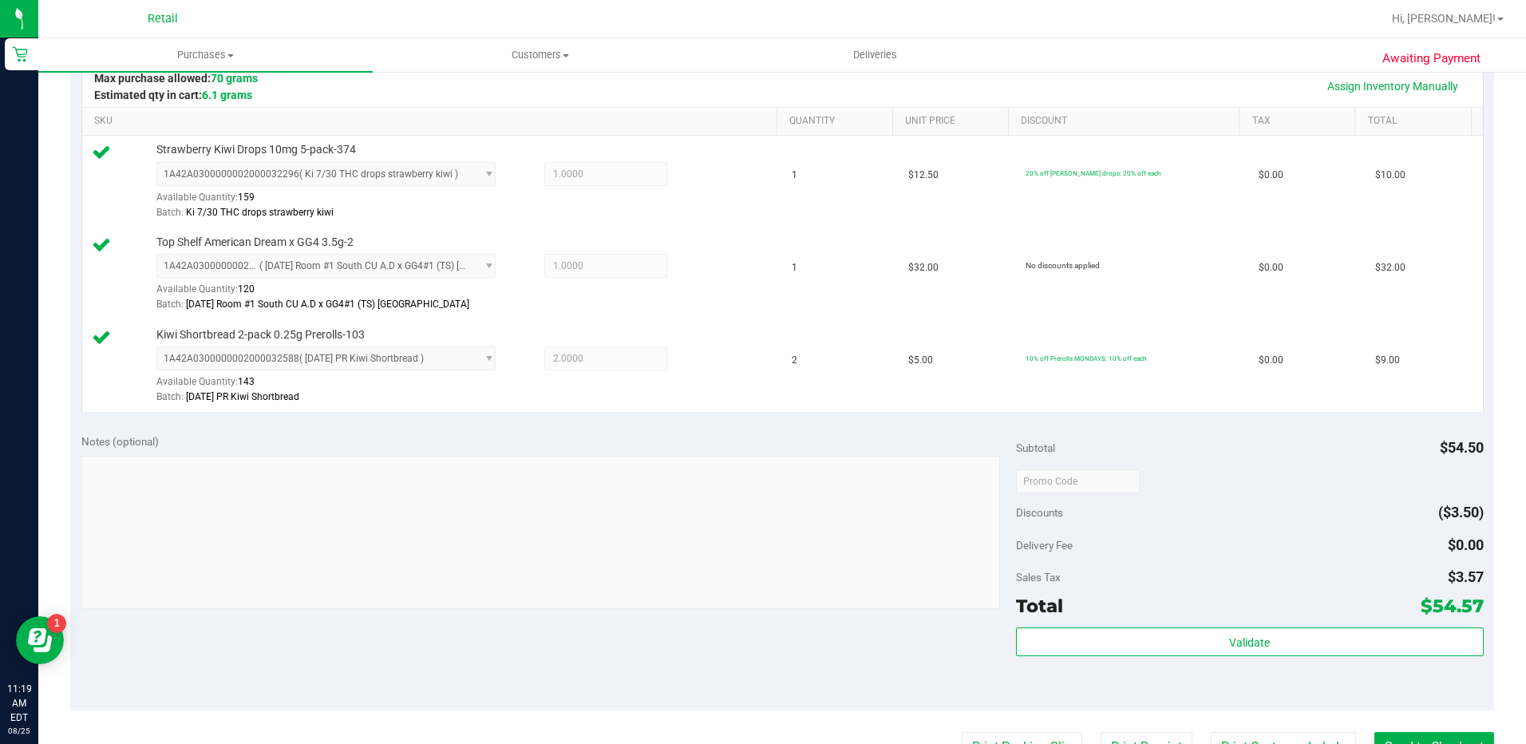
scroll to position [399, 0]
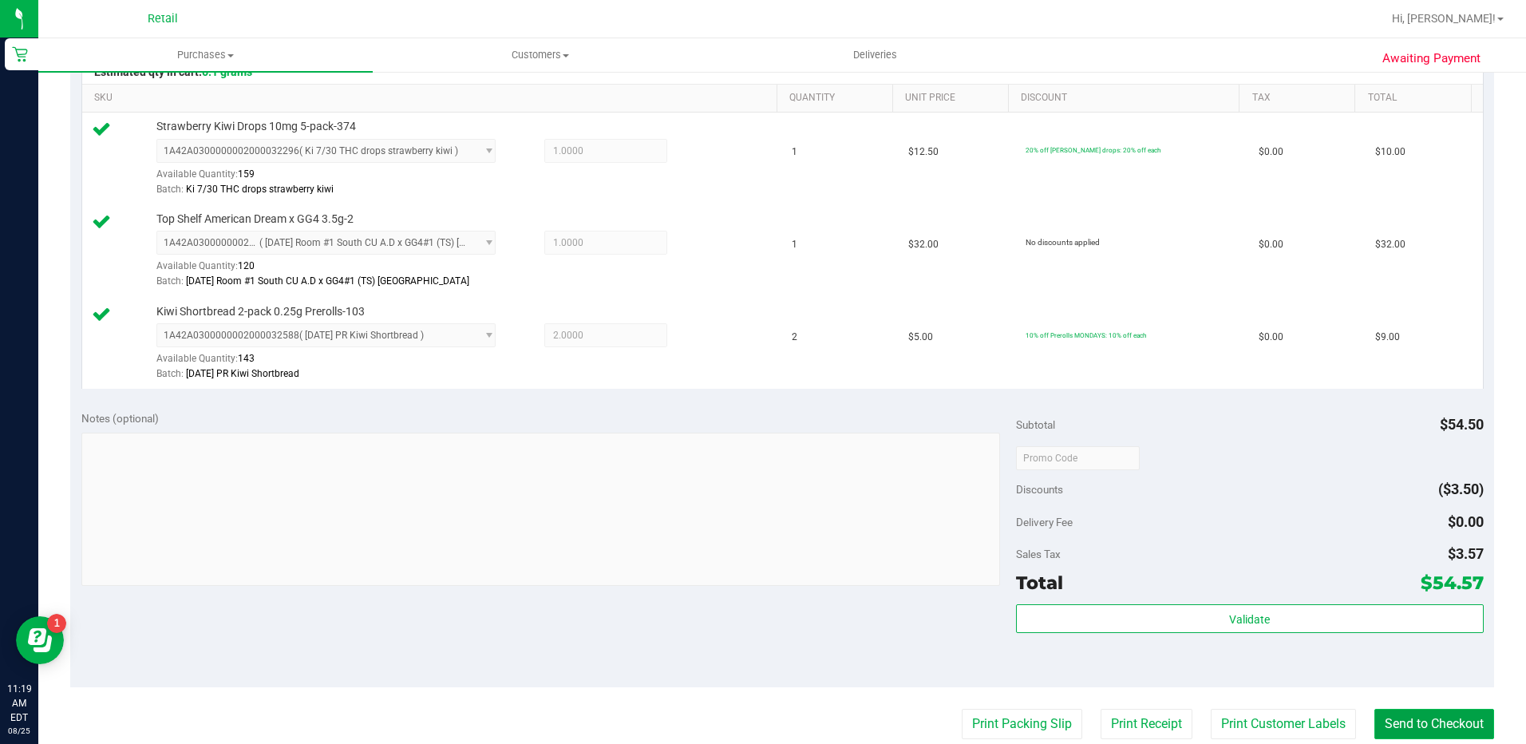
click at [1439, 720] on button "Send to Checkout" at bounding box center [1434, 724] width 120 height 30
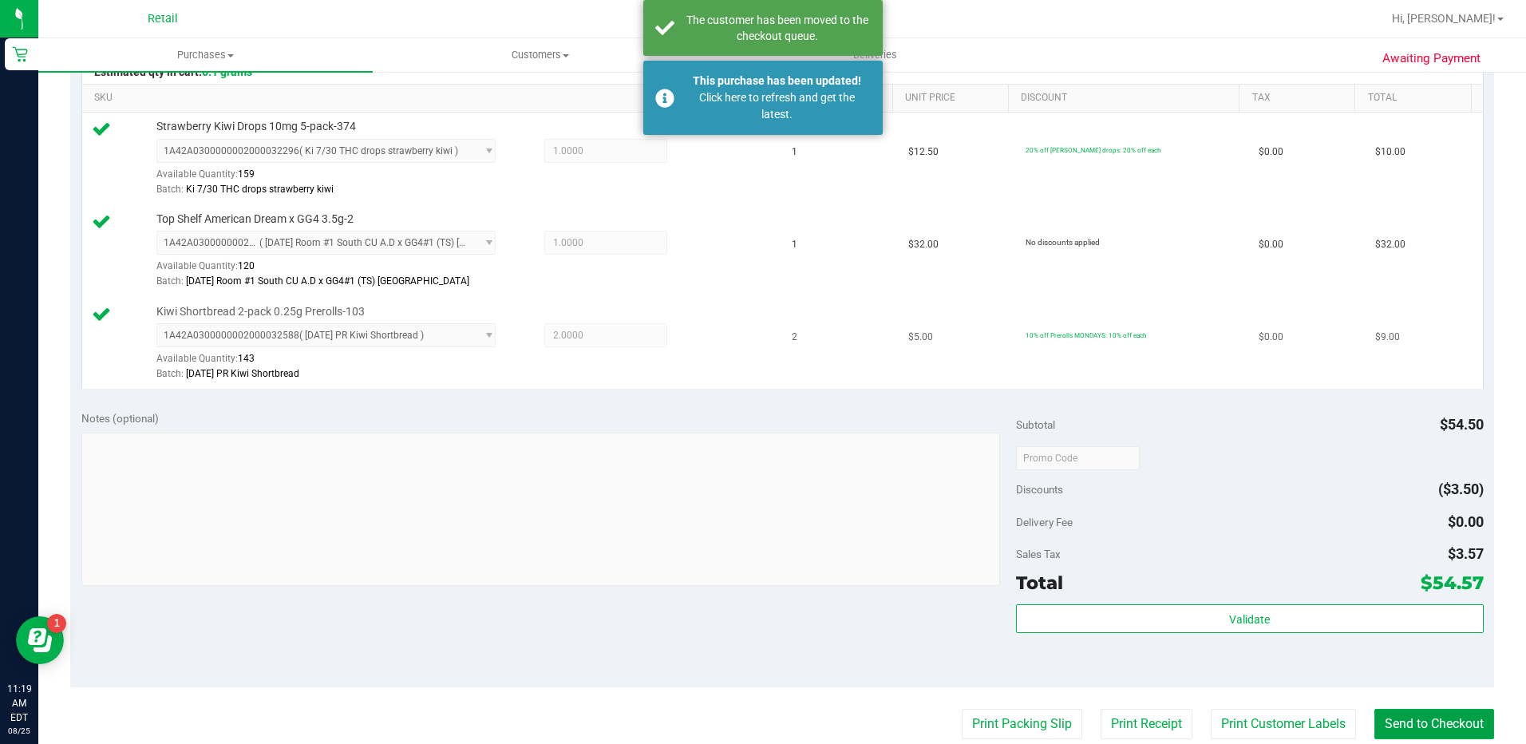
scroll to position [0, 0]
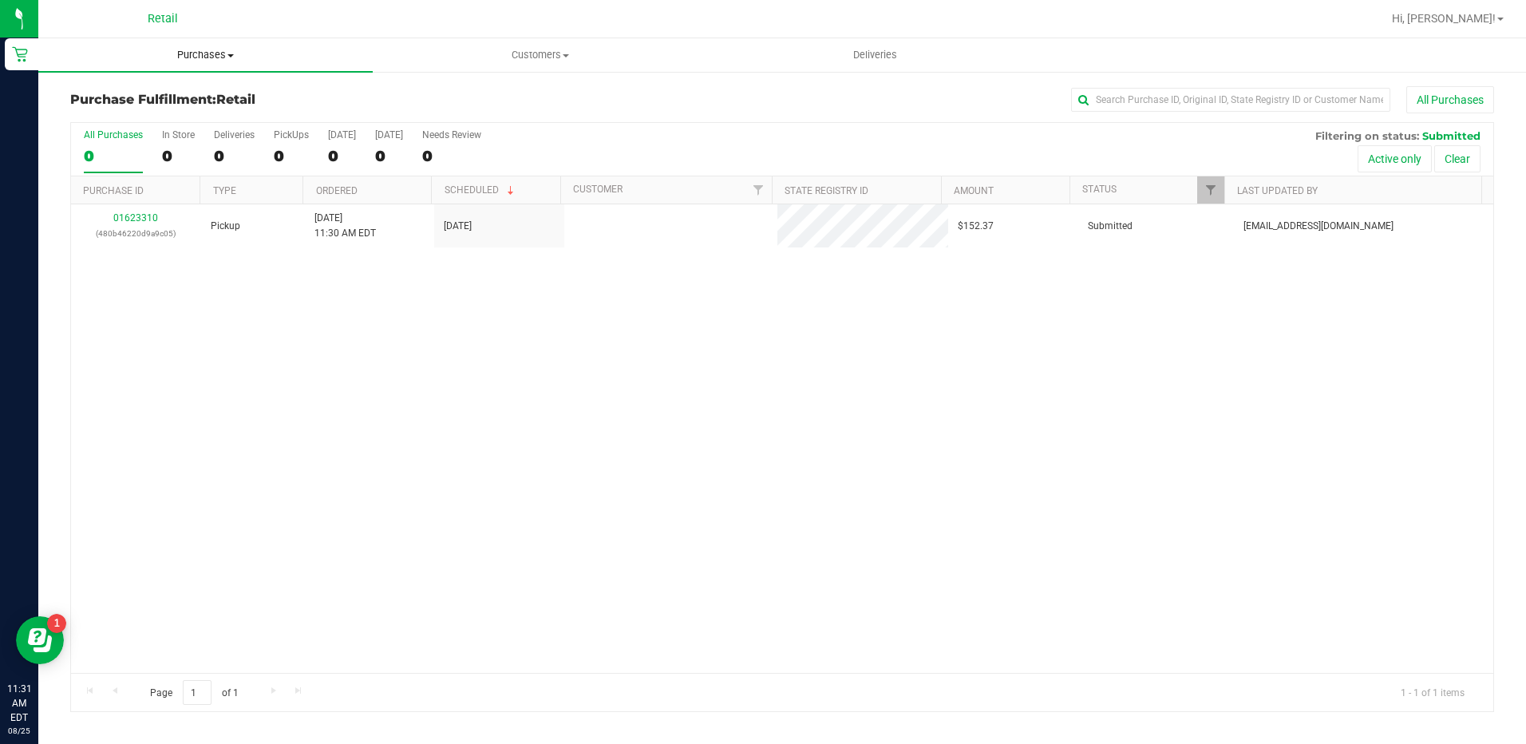
click at [204, 45] on uib-tab-heading "Purchases Summary of purchases Fulfillment All purchases" at bounding box center [205, 55] width 334 height 34
click at [235, 99] on li "Summary of purchases" at bounding box center [205, 96] width 334 height 19
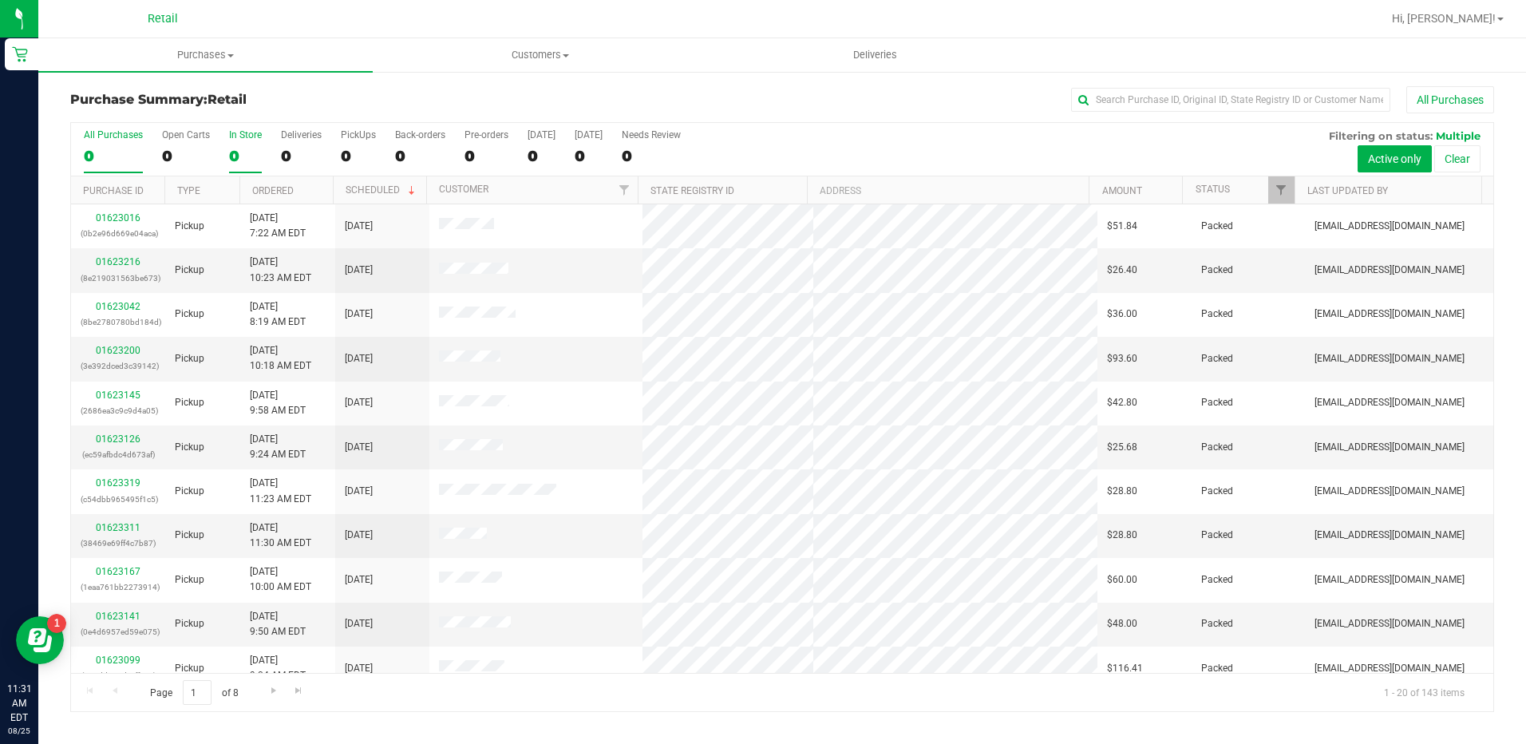
click at [255, 165] on label "In Store 0" at bounding box center [245, 151] width 33 height 44
click at [0, 0] on input "In Store 0" at bounding box center [0, 0] width 0 height 0
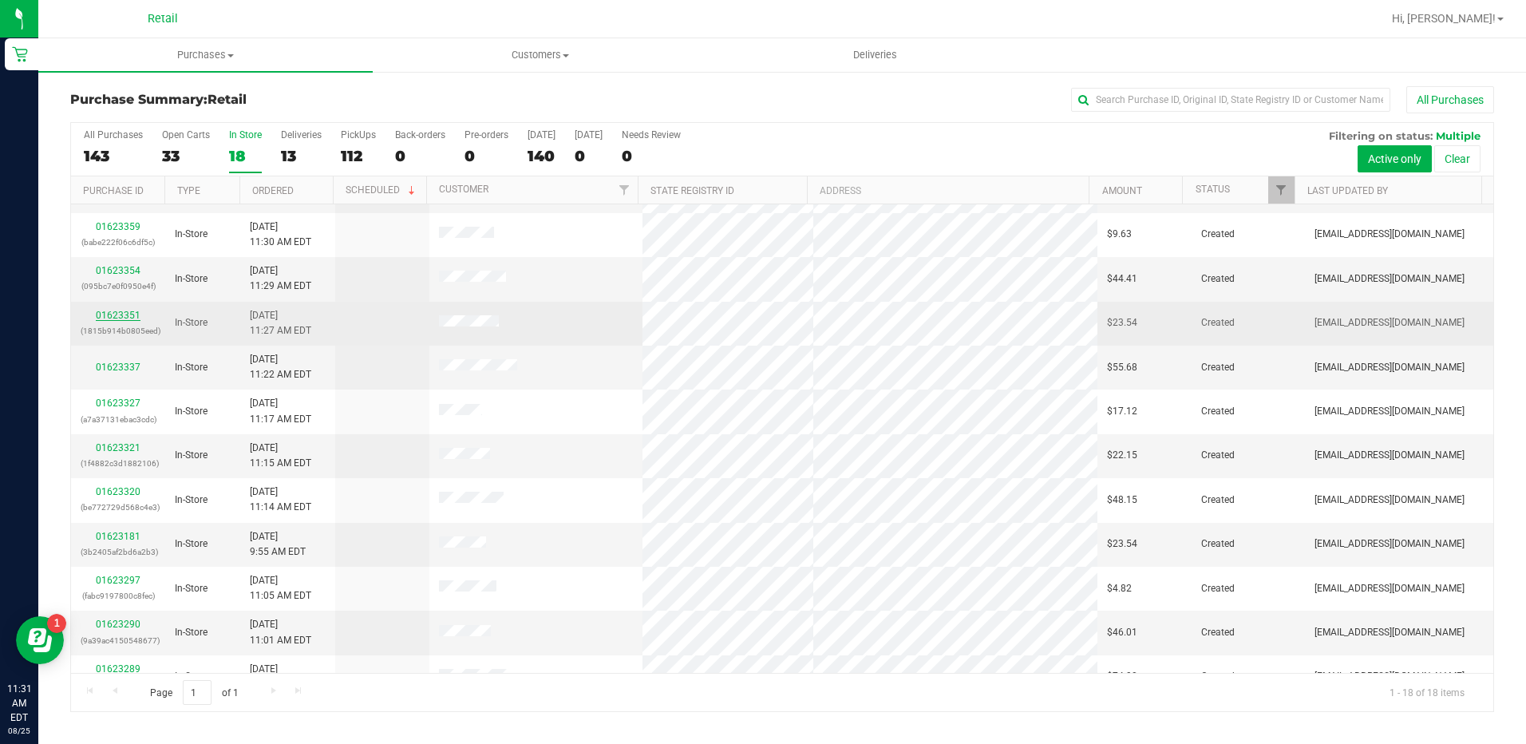
click at [113, 319] on link "01623351" at bounding box center [118, 315] width 45 height 11
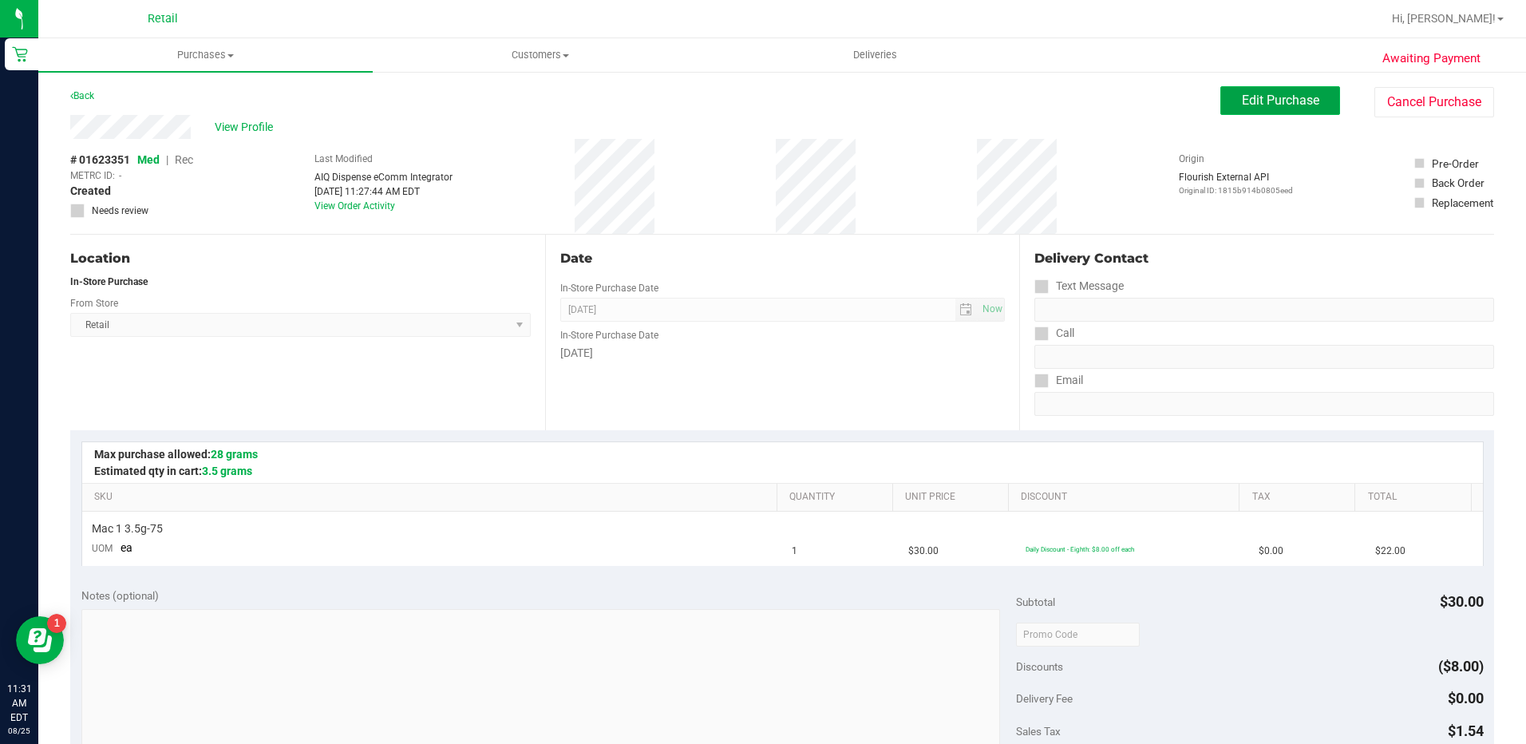
click at [1242, 93] on span "Edit Purchase" at bounding box center [1280, 100] width 77 height 15
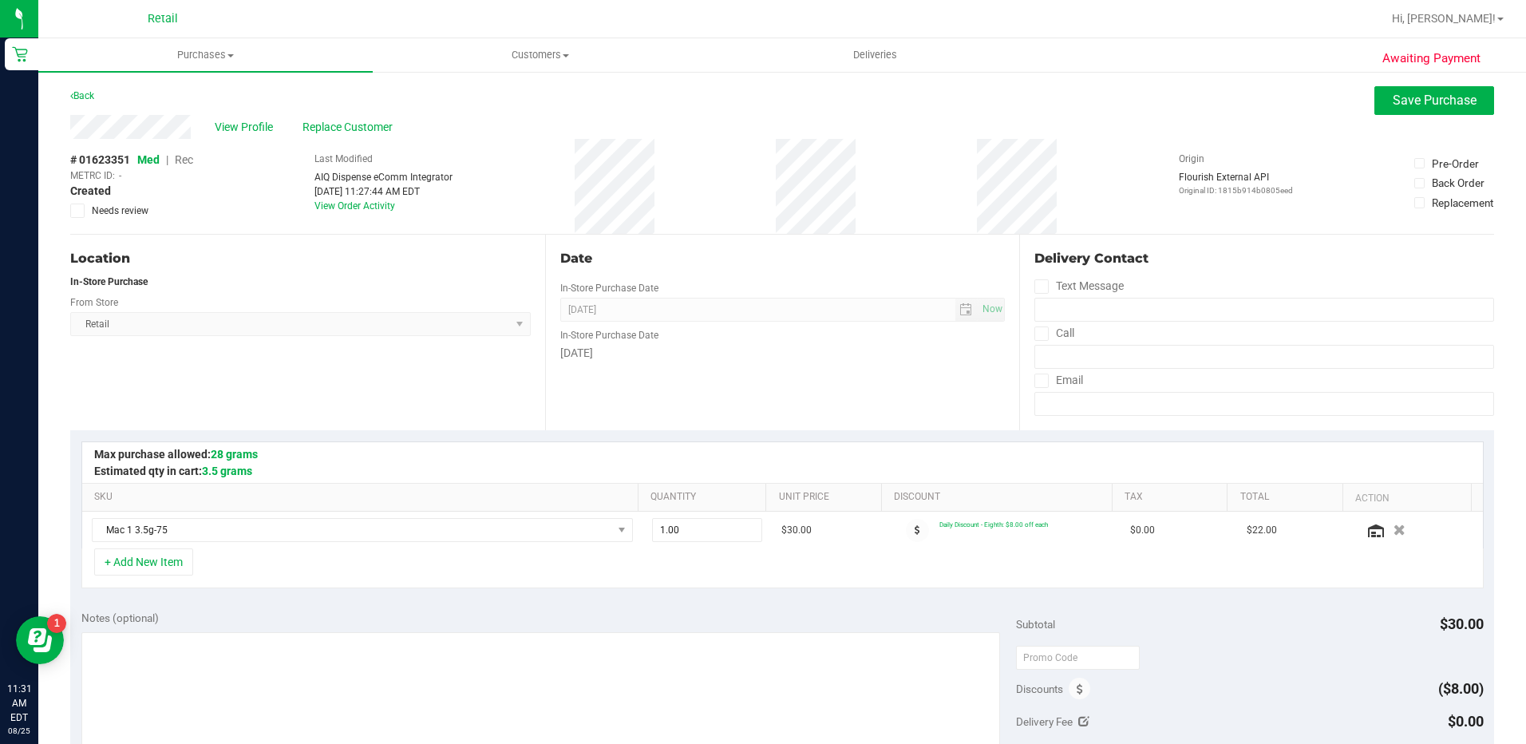
click at [184, 155] on span "Rec" at bounding box center [184, 159] width 18 height 13
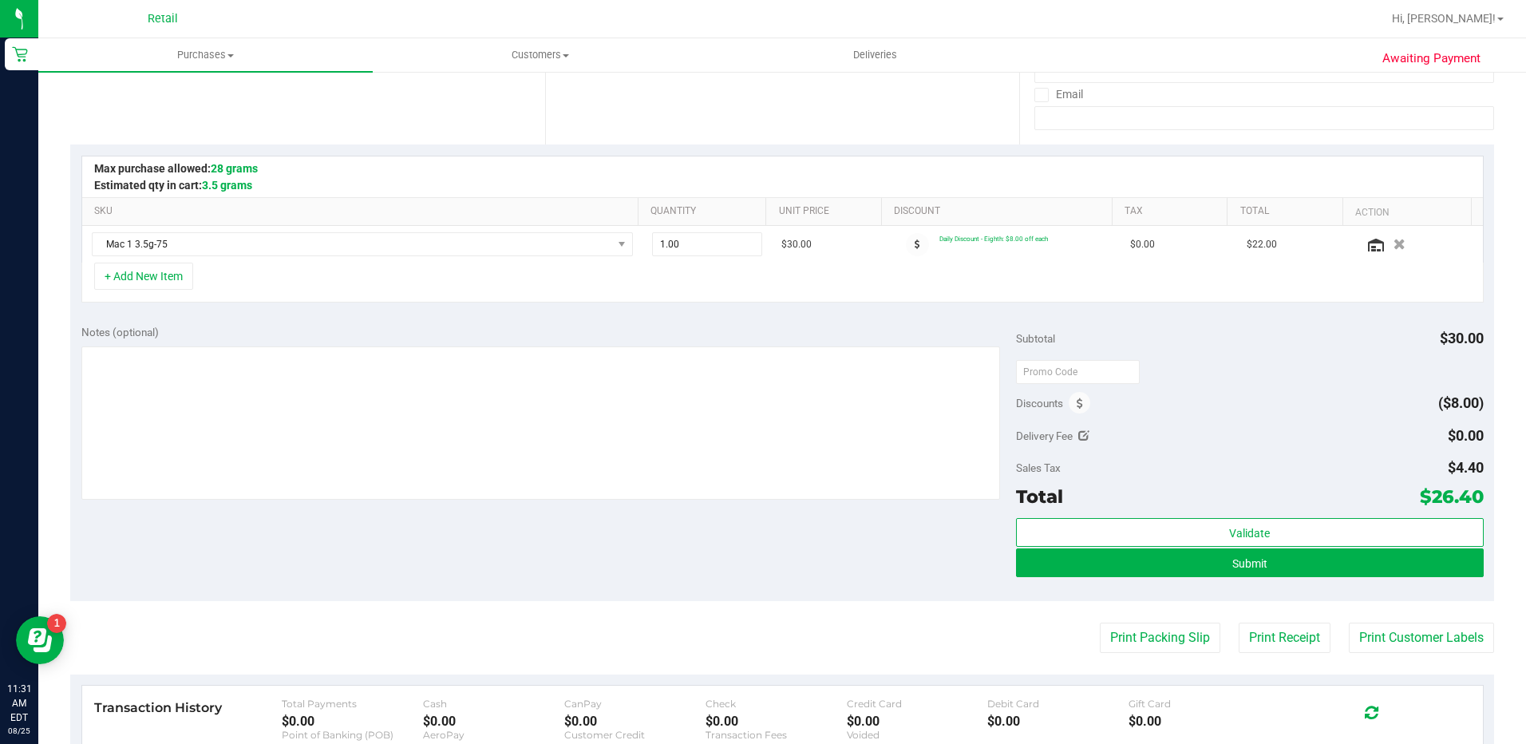
scroll to position [319, 0]
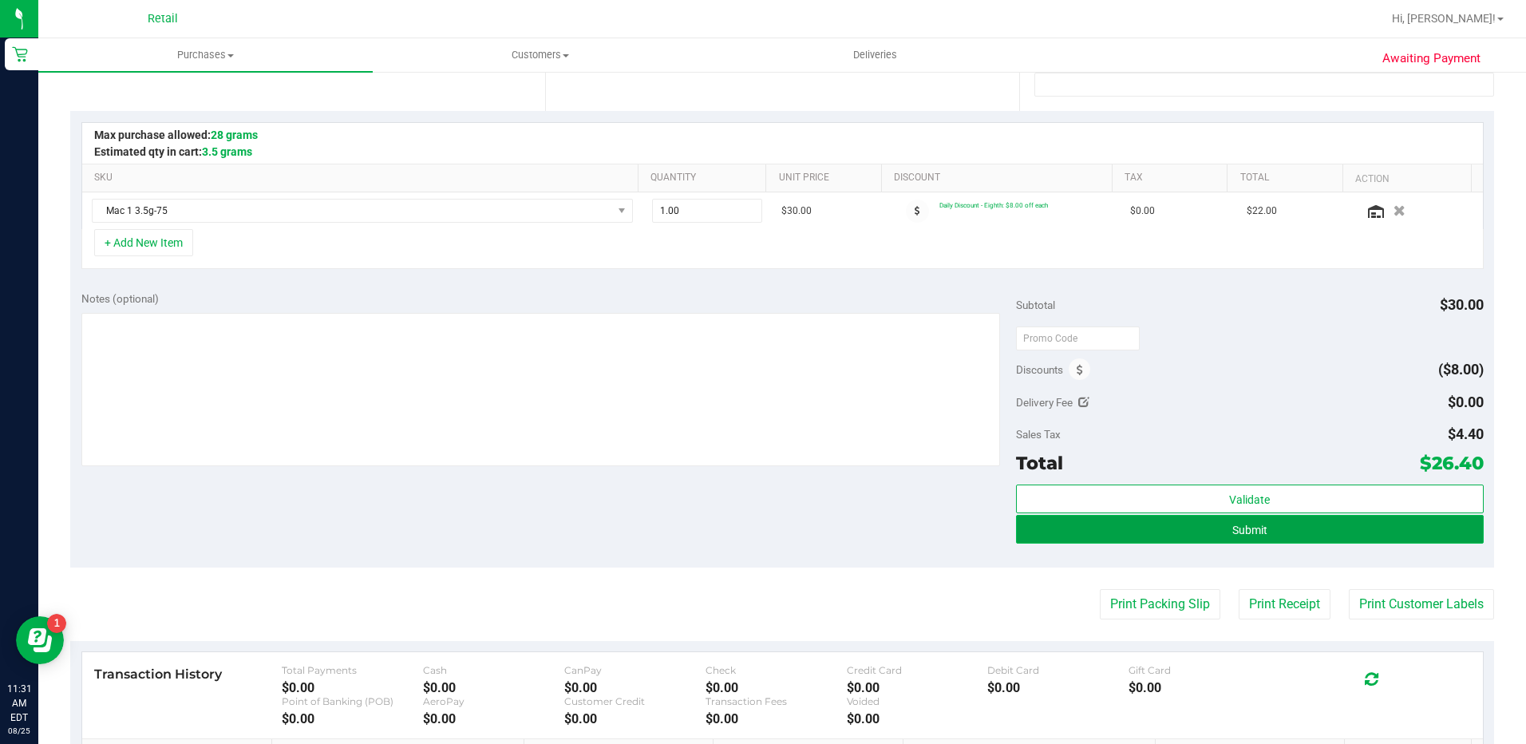
click at [1072, 520] on button "Submit" at bounding box center [1250, 529] width 468 height 29
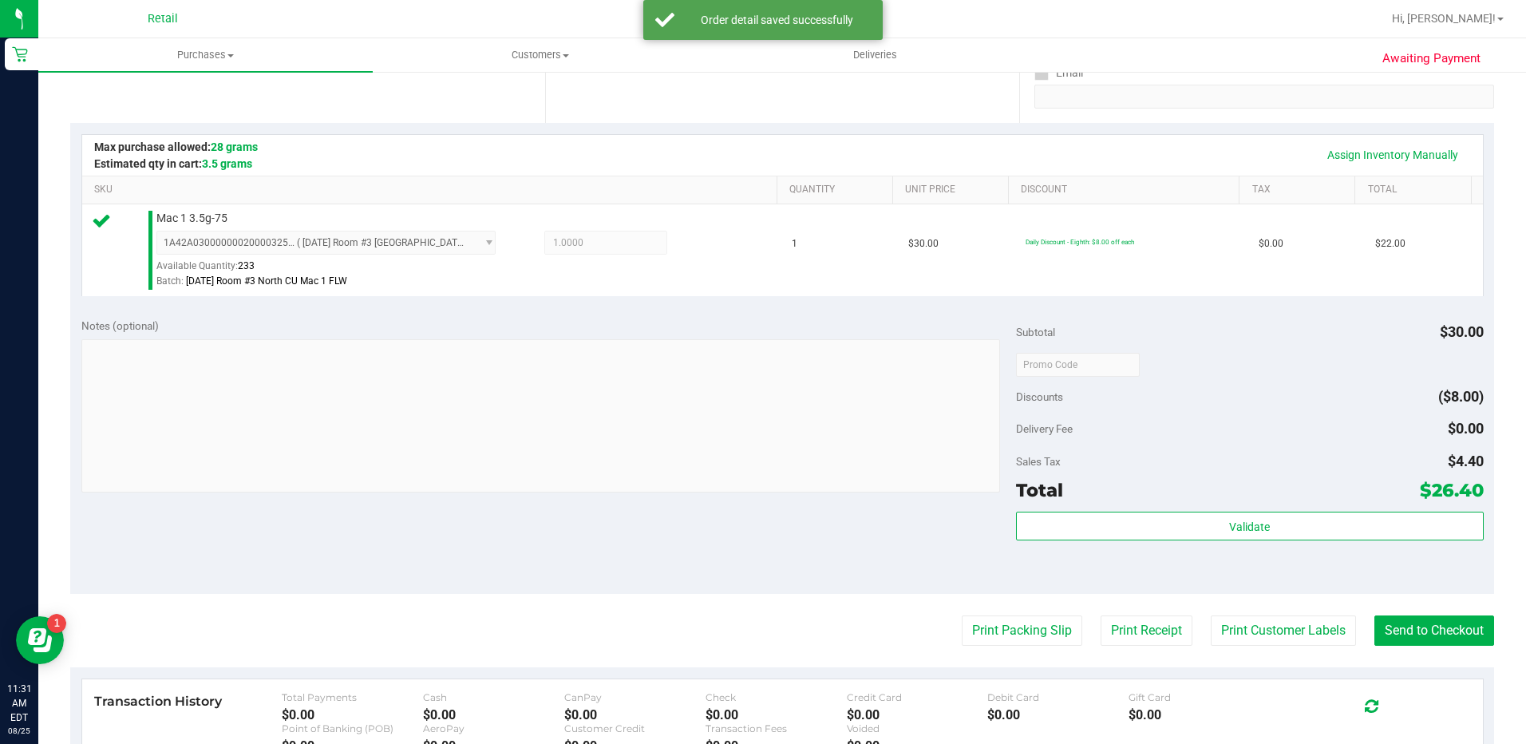
scroll to position [319, 0]
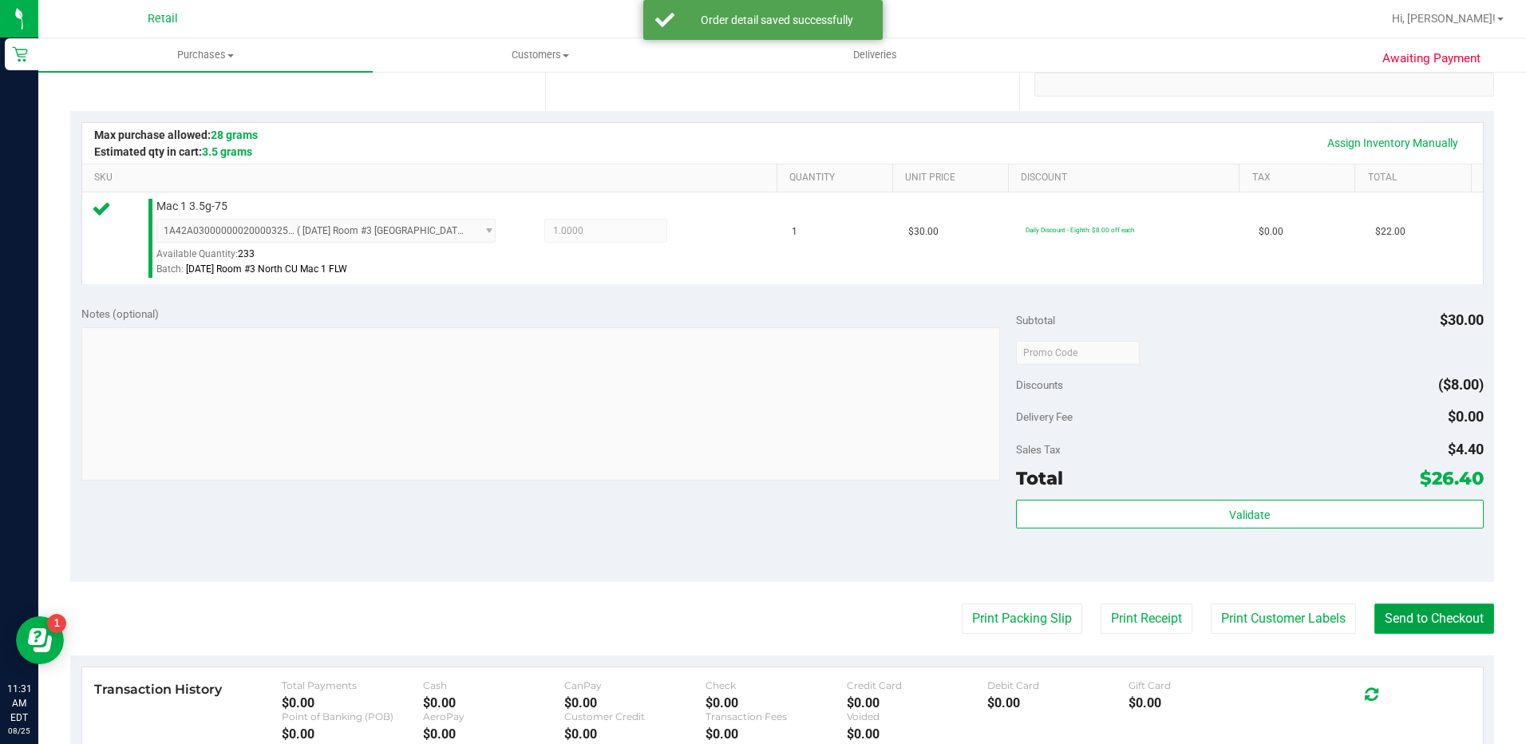
click at [1377, 622] on button "Send to Checkout" at bounding box center [1434, 618] width 120 height 30
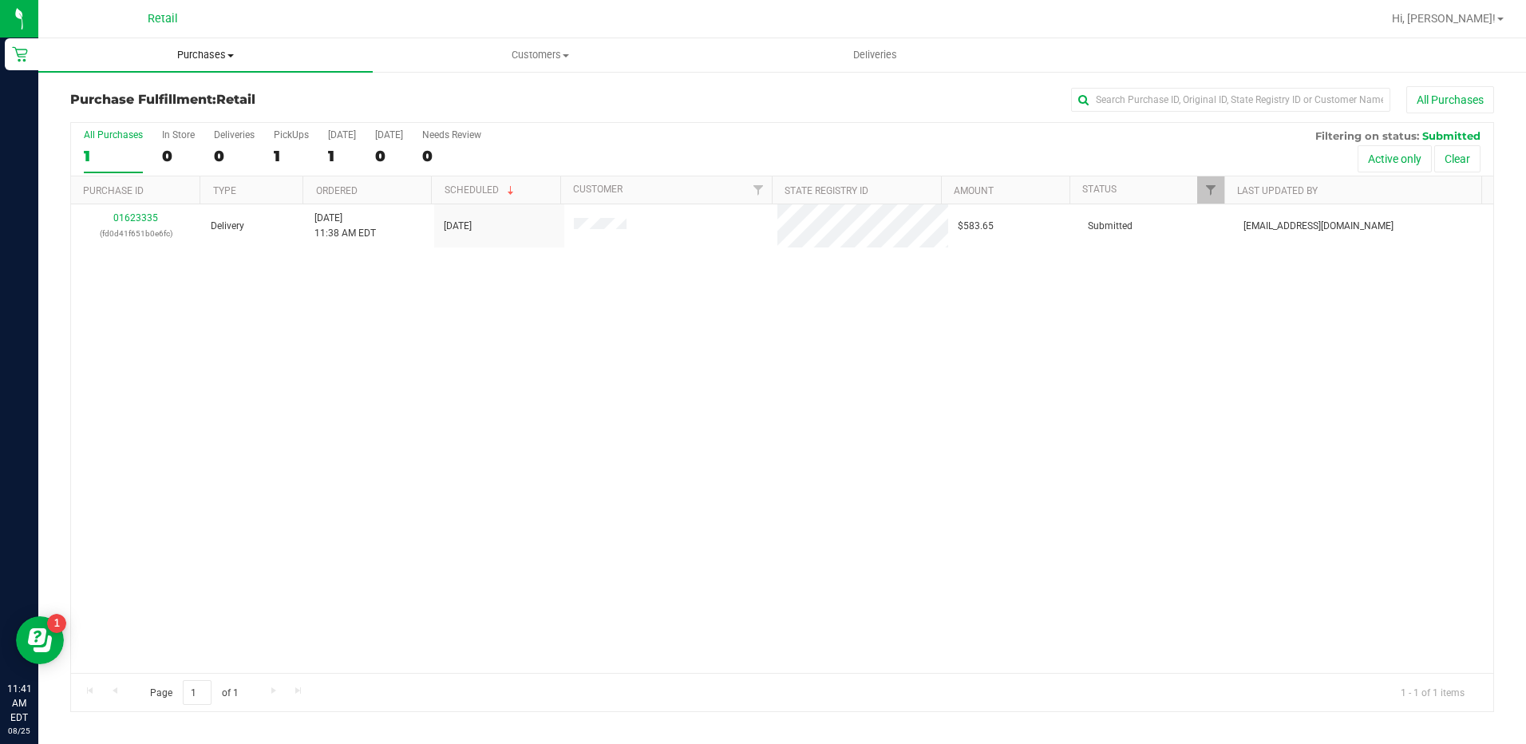
click at [207, 54] on span "Purchases" at bounding box center [205, 55] width 334 height 14
click at [215, 97] on li "Summary of purchases" at bounding box center [205, 96] width 334 height 19
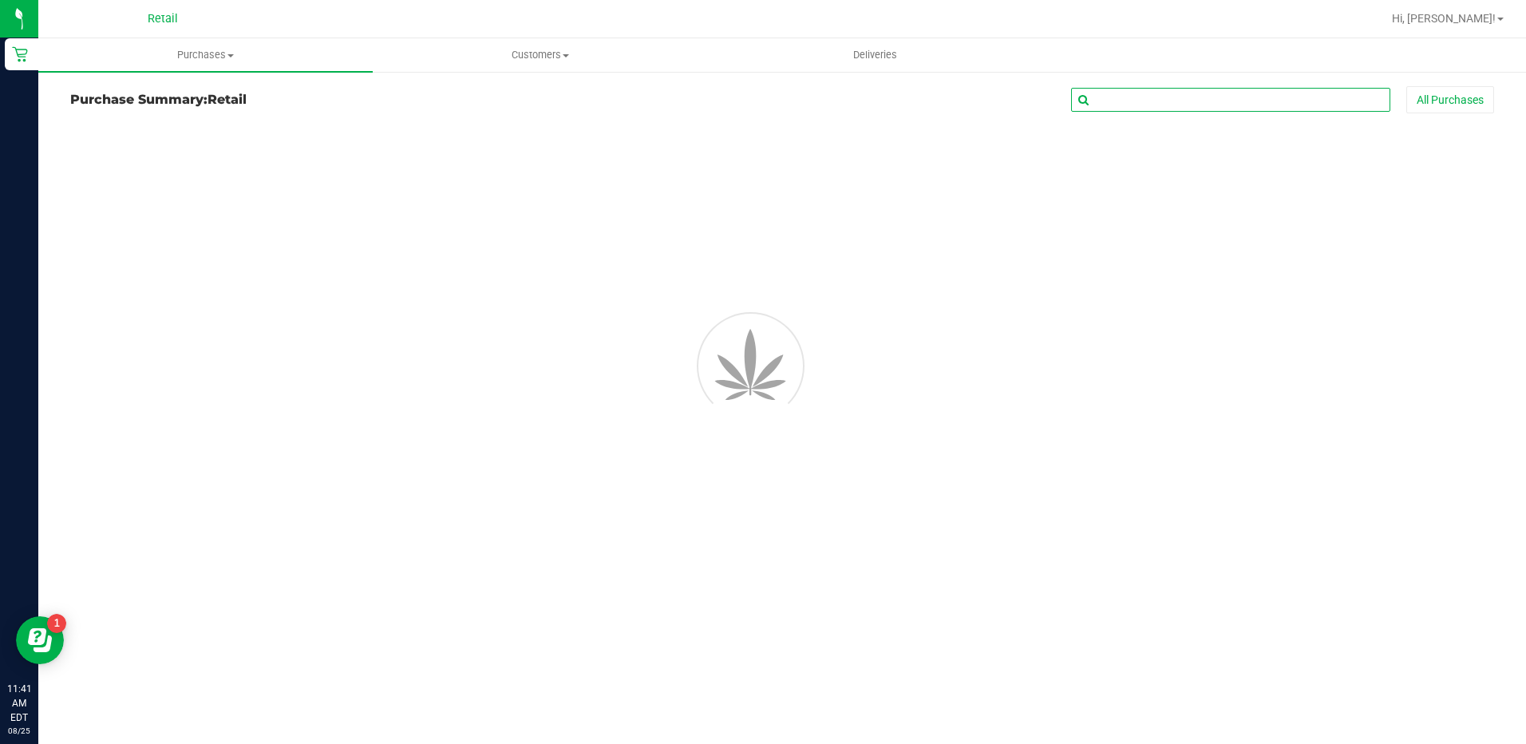
click at [1157, 101] on input "text" at bounding box center [1230, 100] width 319 height 24
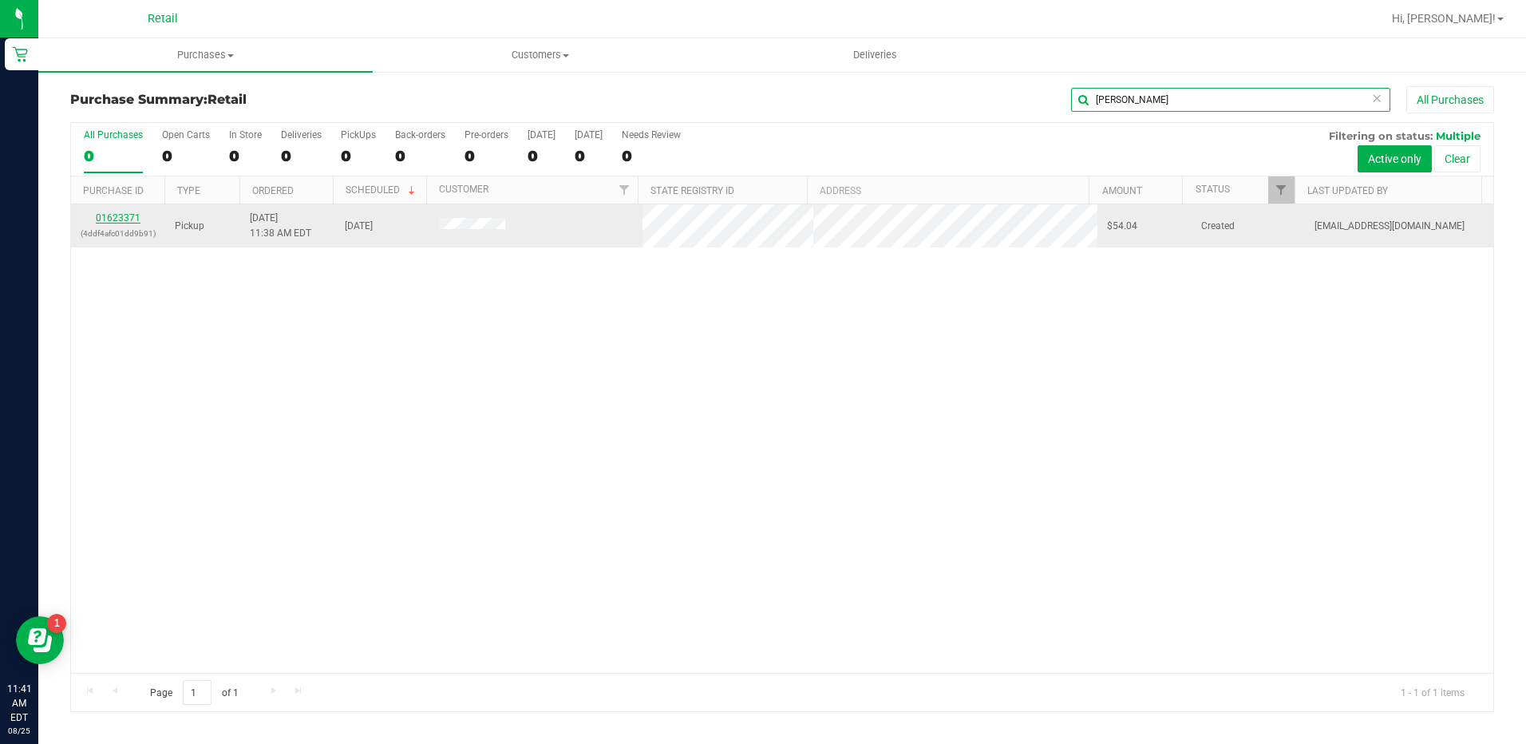
type input "charle"
click at [123, 214] on link "01623371" at bounding box center [118, 217] width 45 height 11
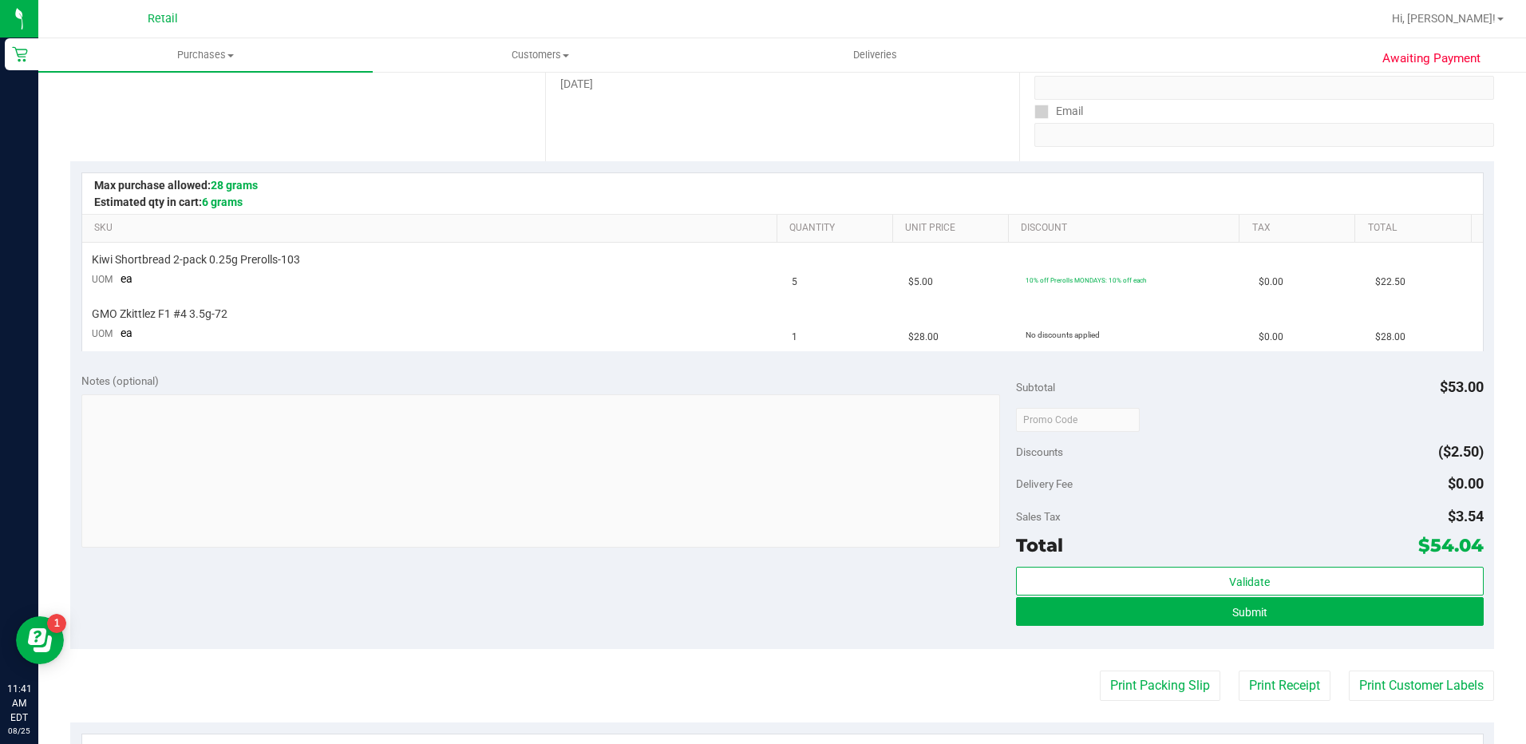
scroll to position [399, 0]
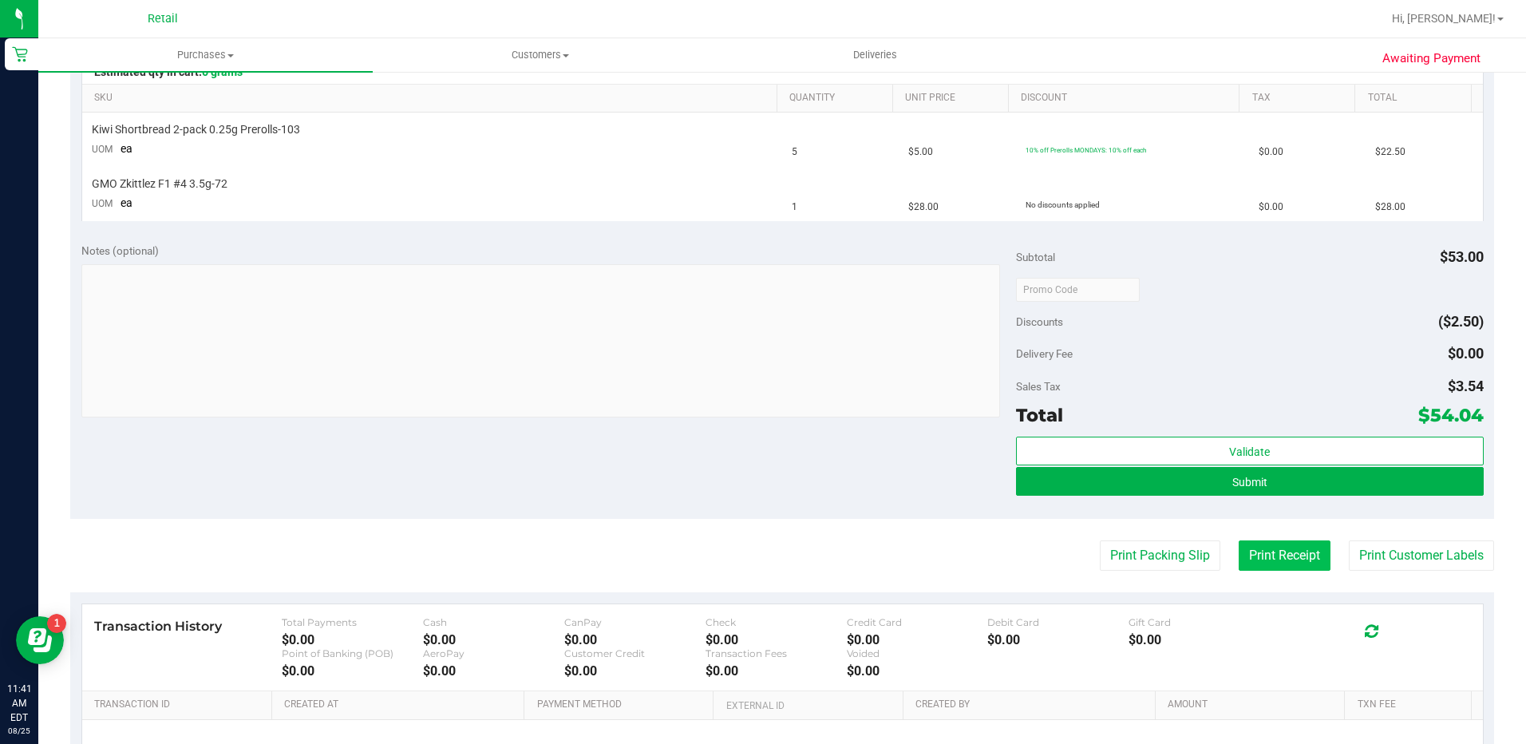
click at [1247, 553] on button "Print Receipt" at bounding box center [1285, 555] width 92 height 30
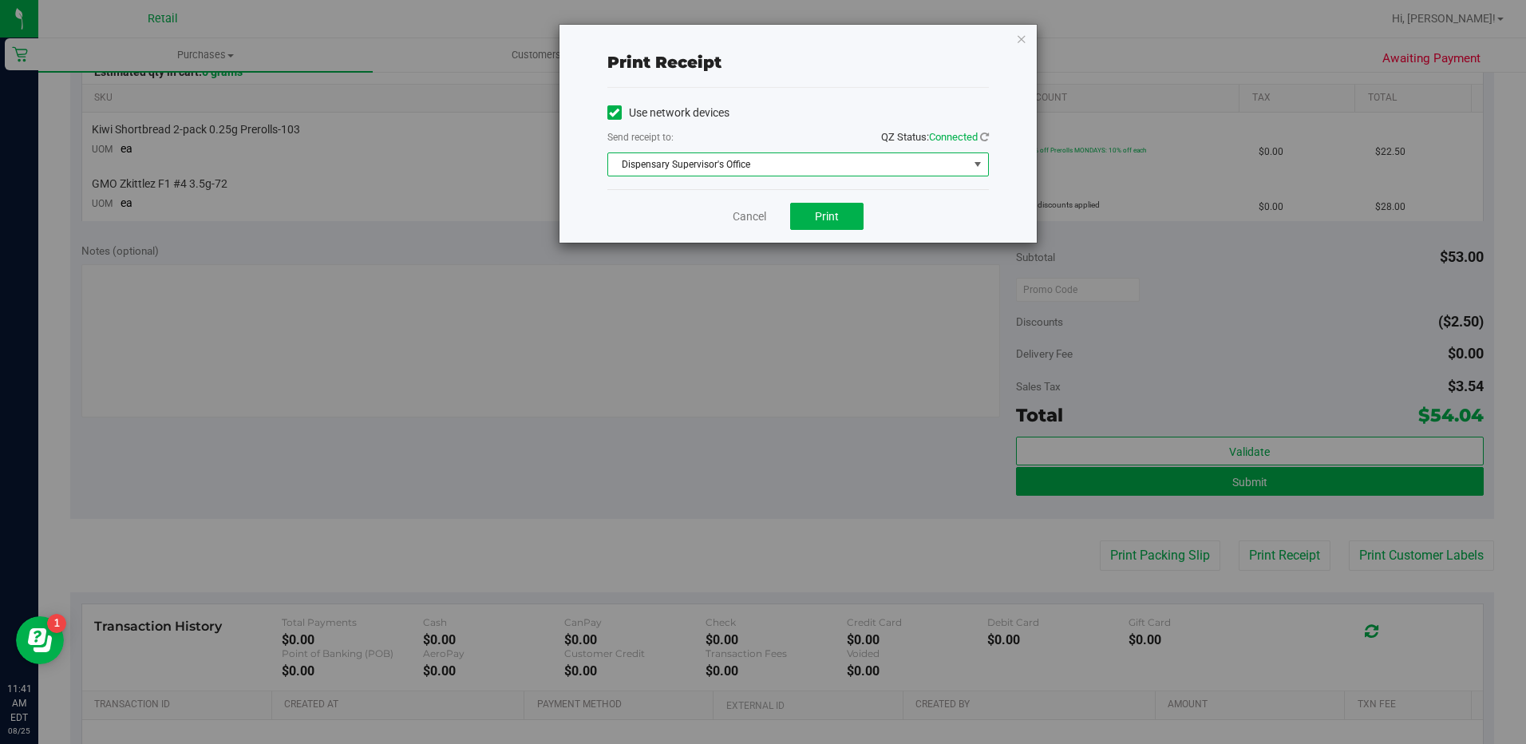
click at [873, 165] on span "Dispensary Supervisor's Office" at bounding box center [788, 164] width 360 height 22
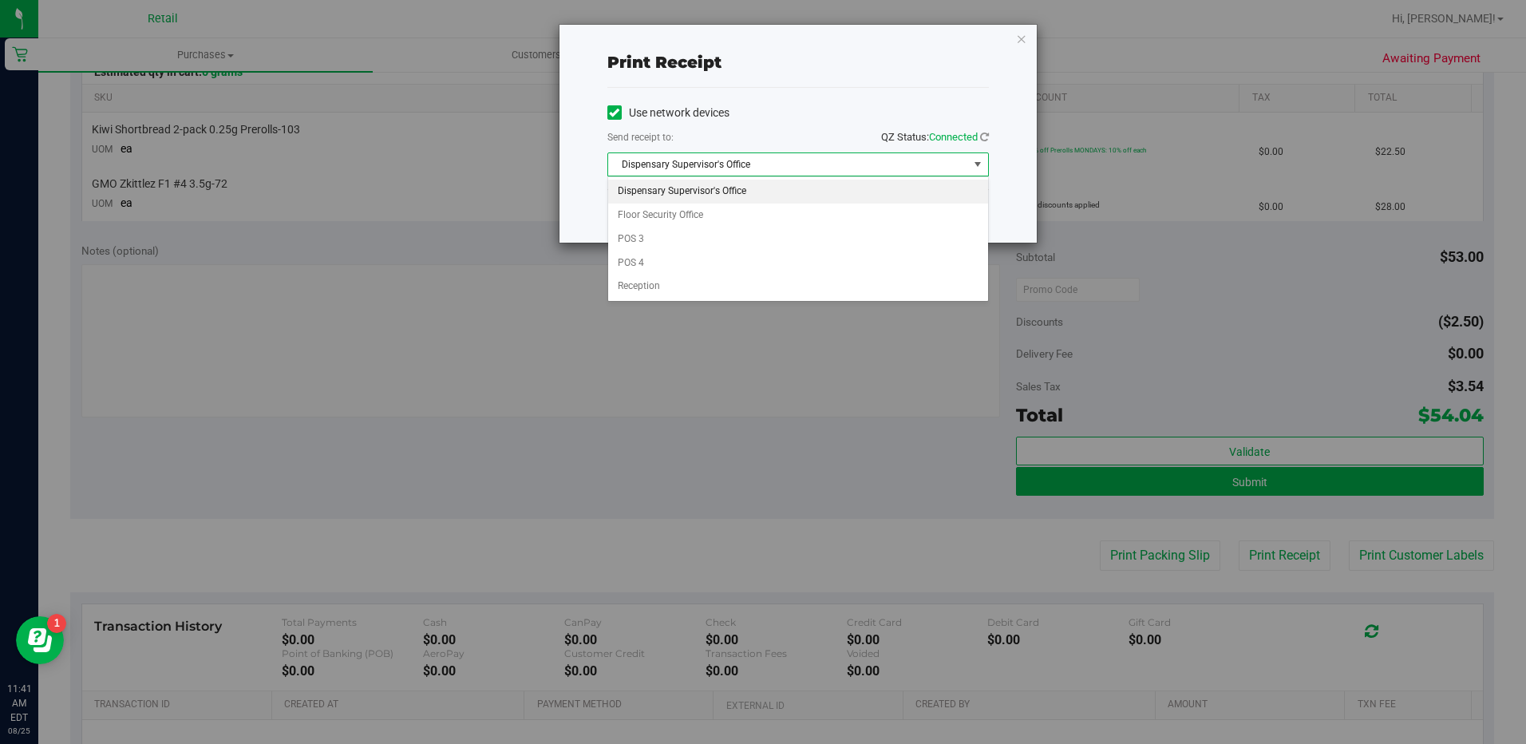
click at [608, 117] on span at bounding box center [614, 112] width 14 height 14
click at [0, 0] on input "Use network devices" at bounding box center [0, 0] width 0 height 0
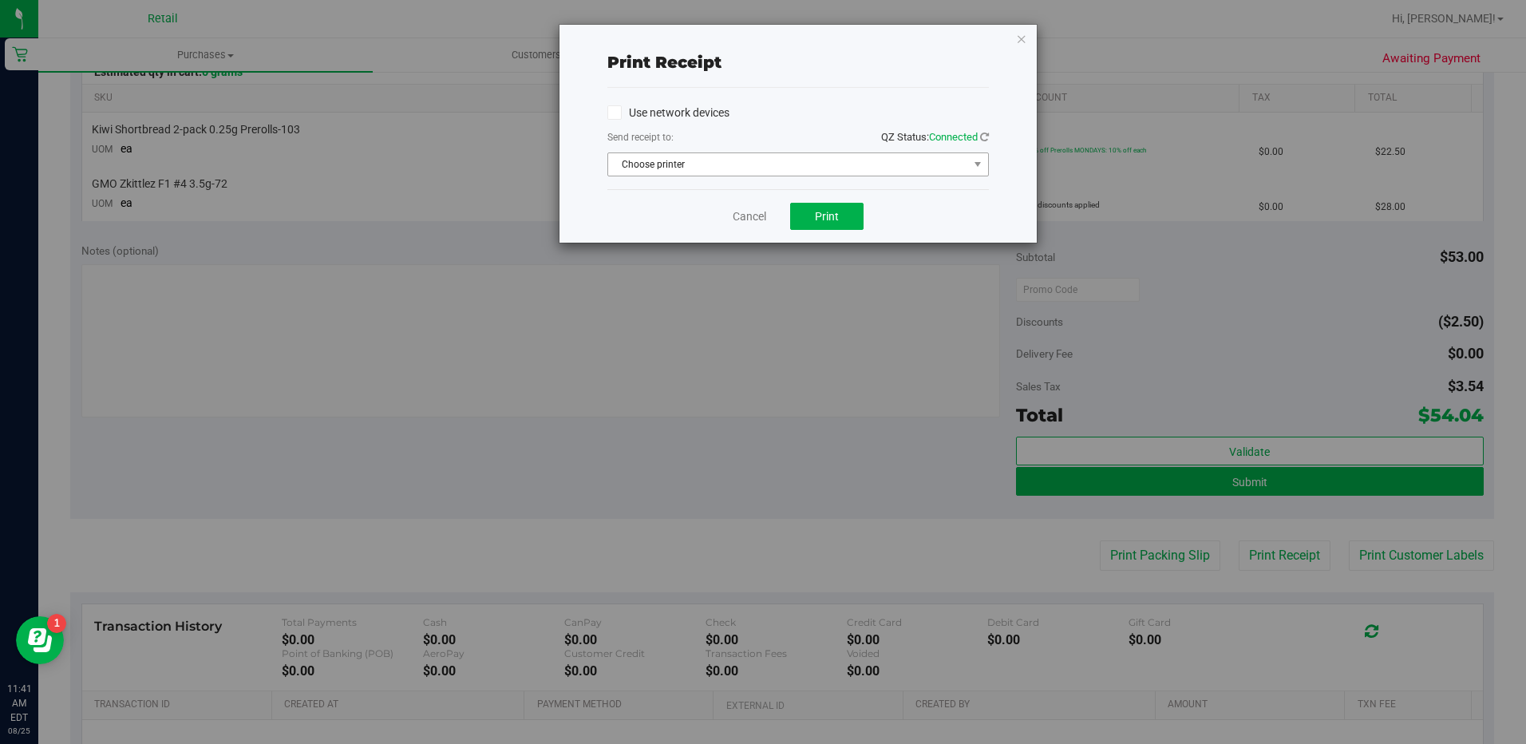
click at [692, 168] on span "Choose printer" at bounding box center [788, 164] width 360 height 22
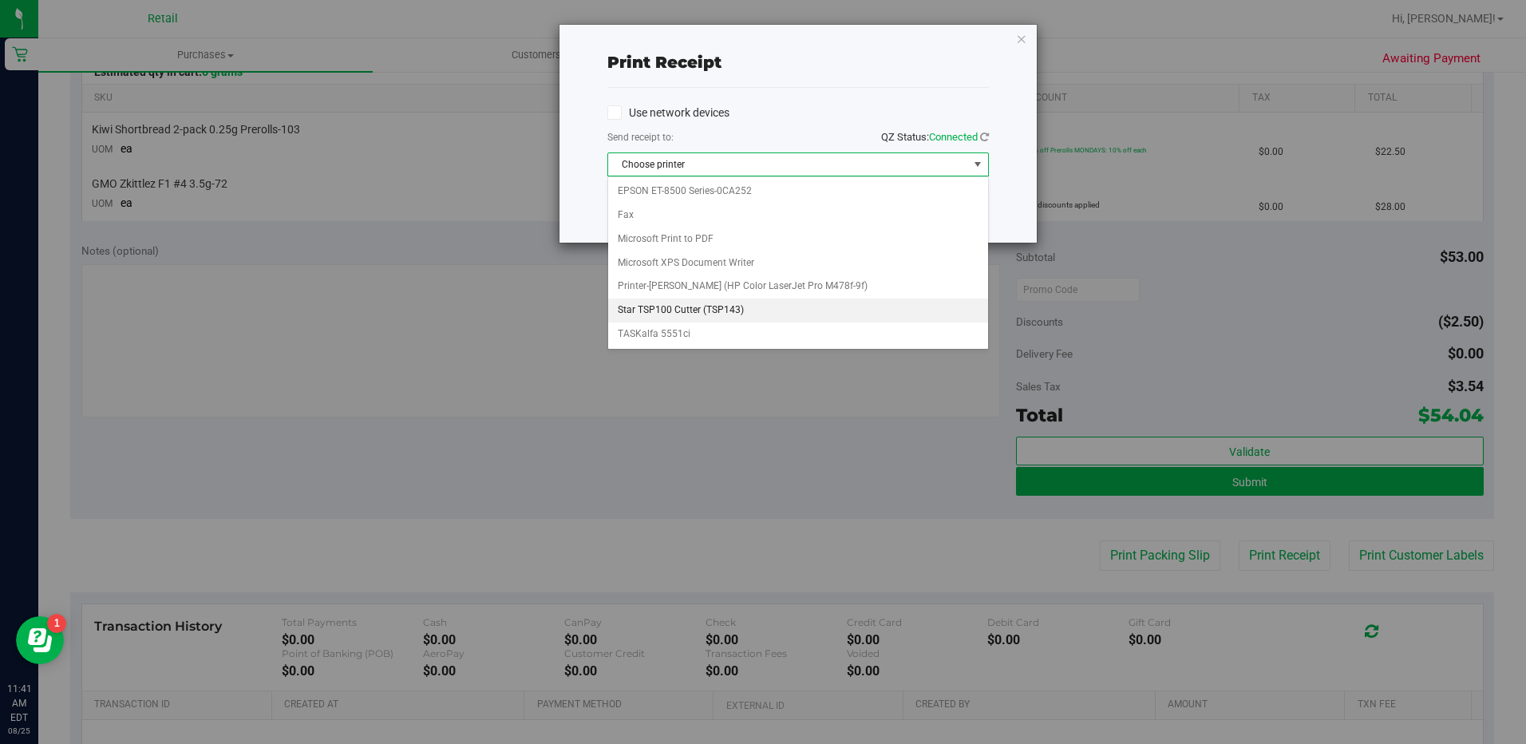
click at [753, 301] on li "Star TSP100 Cutter (TSP143)" at bounding box center [798, 310] width 380 height 24
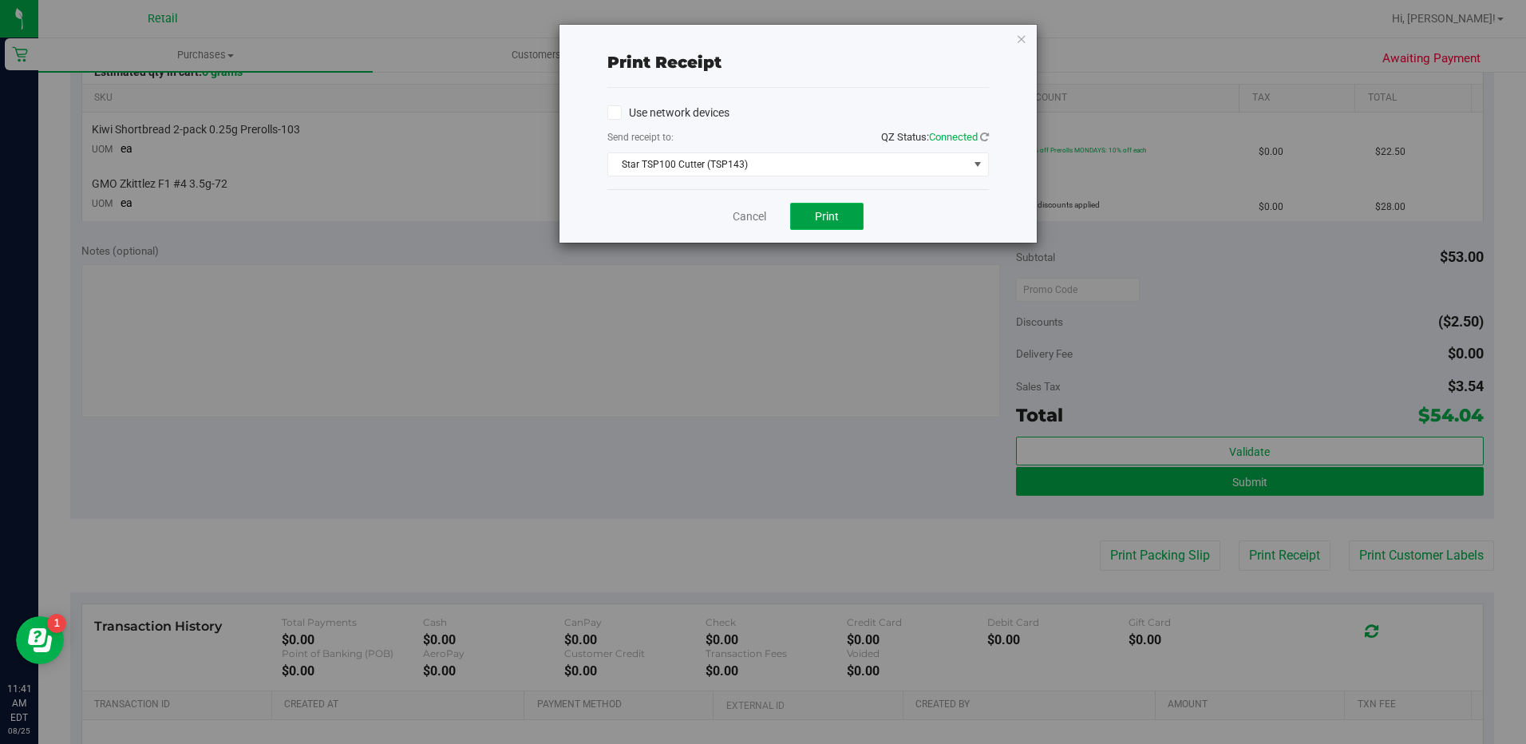
click at [814, 220] on button "Print" at bounding box center [826, 216] width 73 height 27
click at [746, 224] on link "Cancel" at bounding box center [750, 216] width 34 height 17
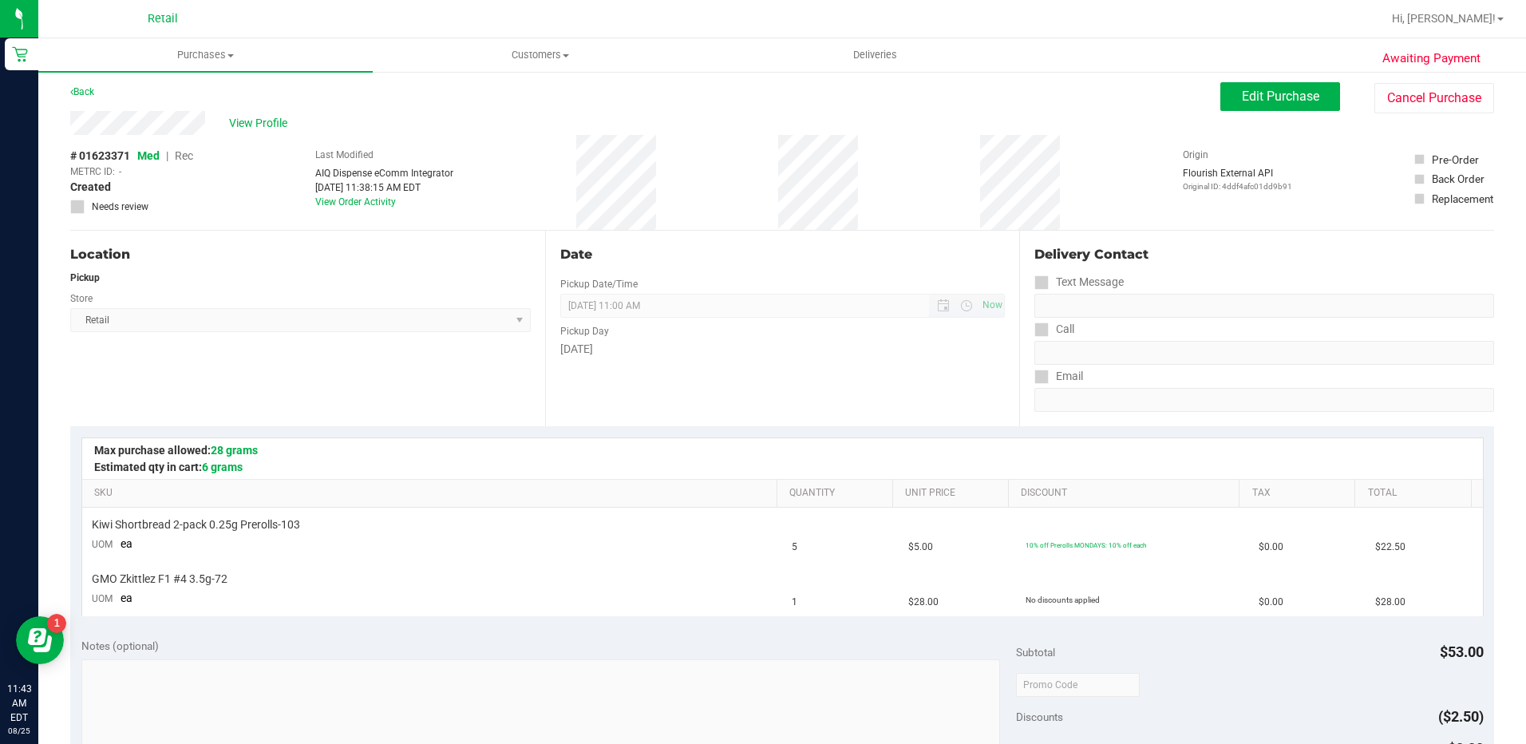
scroll to position [0, 0]
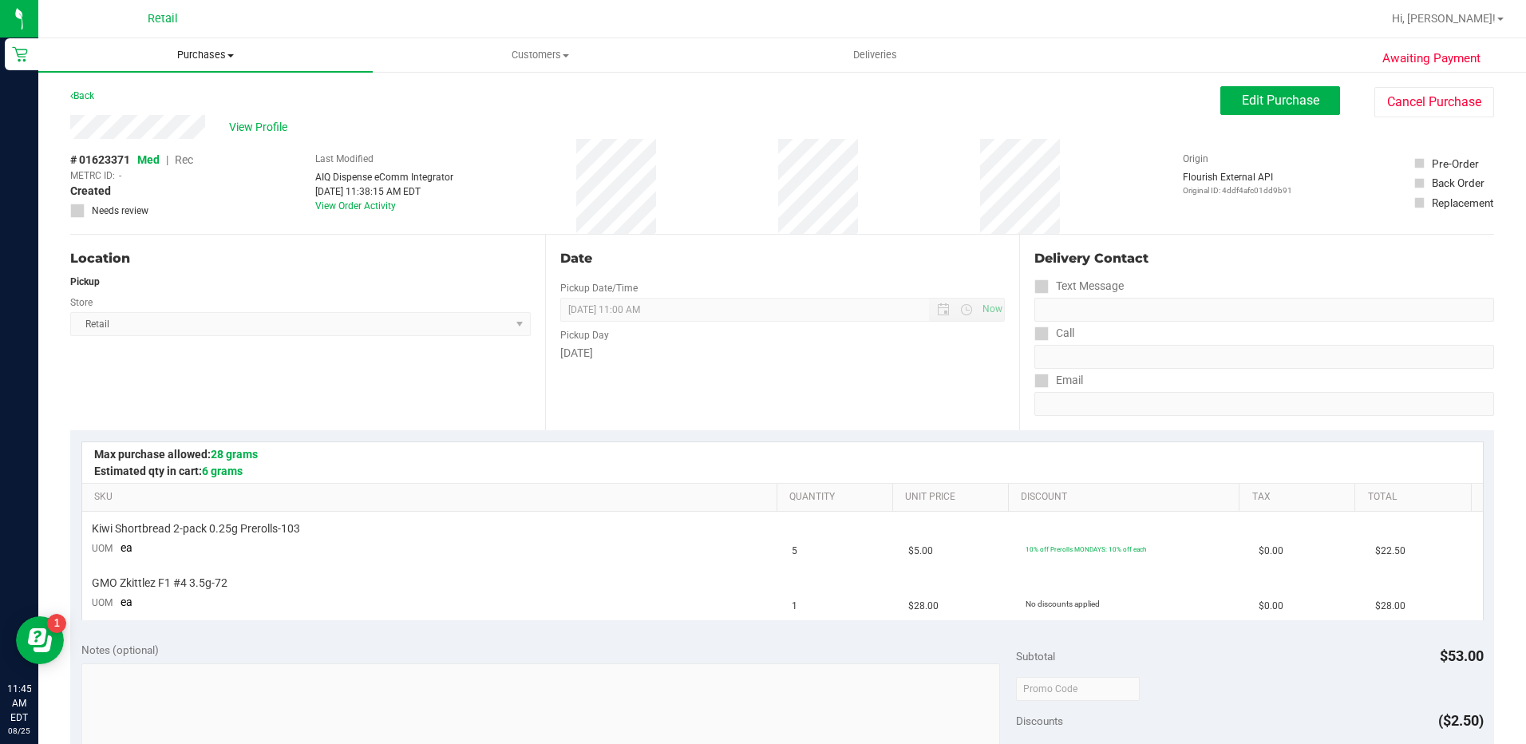
click at [178, 51] on span "Purchases" at bounding box center [205, 55] width 334 height 14
click at [186, 99] on span "Summary of purchases" at bounding box center [120, 96] width 164 height 14
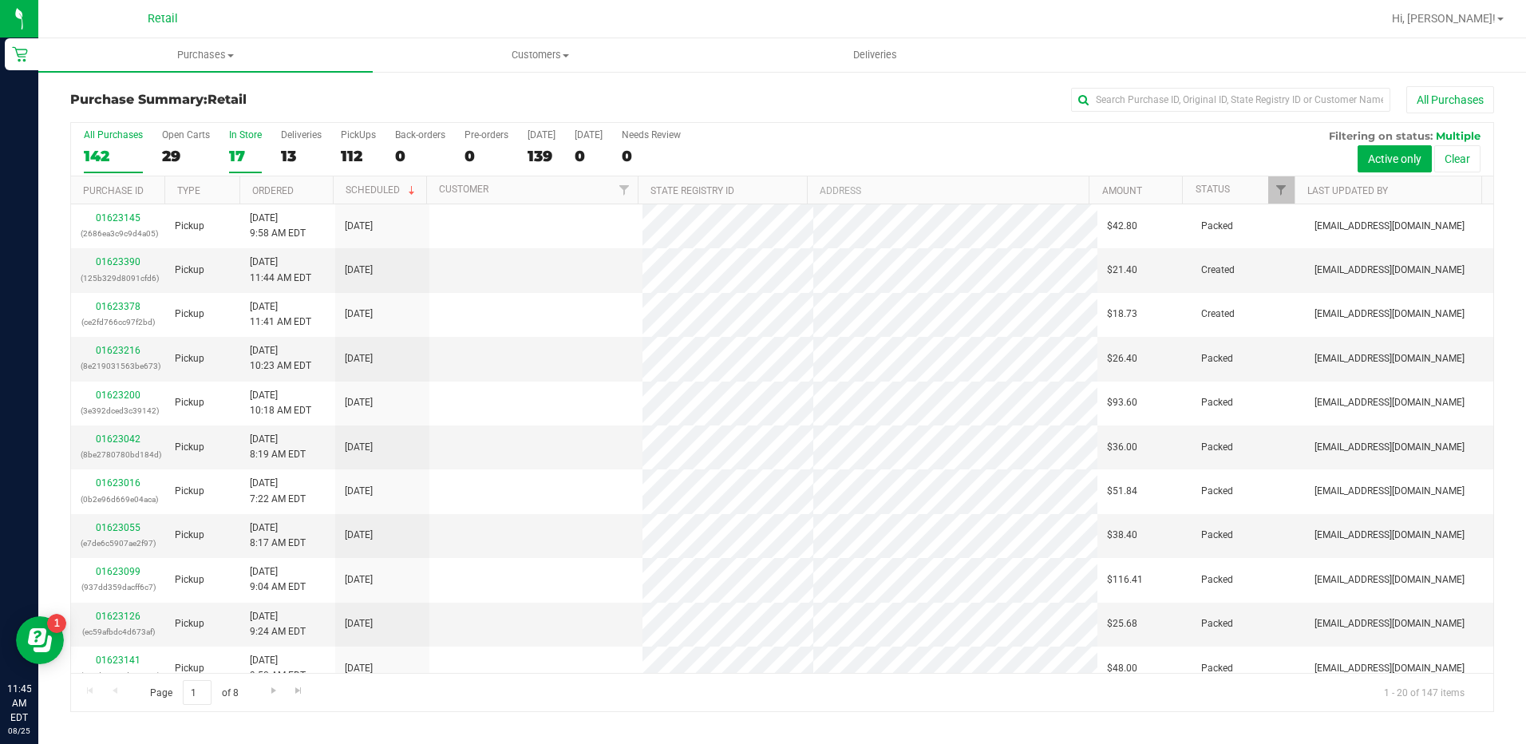
click at [243, 149] on div "17" at bounding box center [245, 156] width 33 height 18
click at [0, 0] on input "In Store 17" at bounding box center [0, 0] width 0 height 0
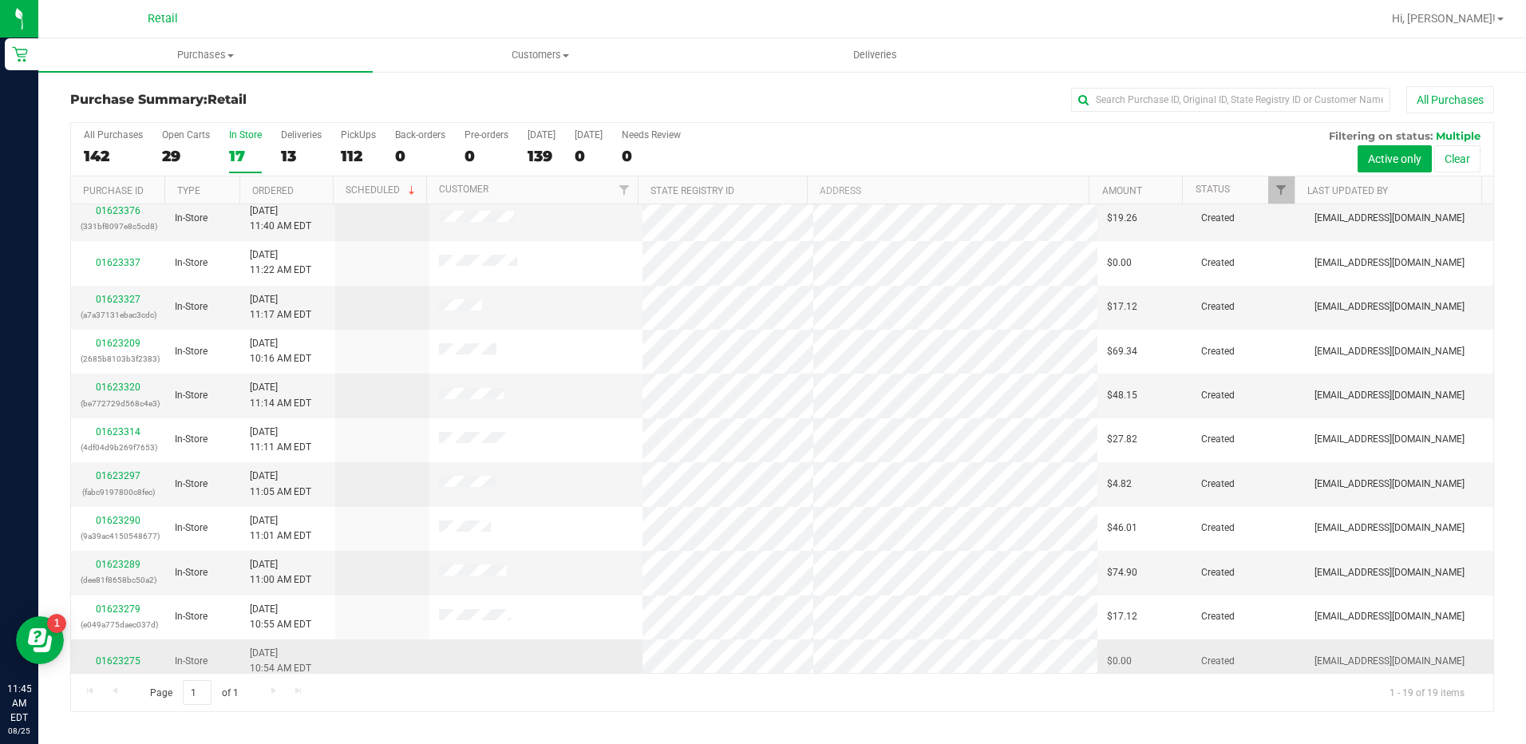
scroll to position [211, 0]
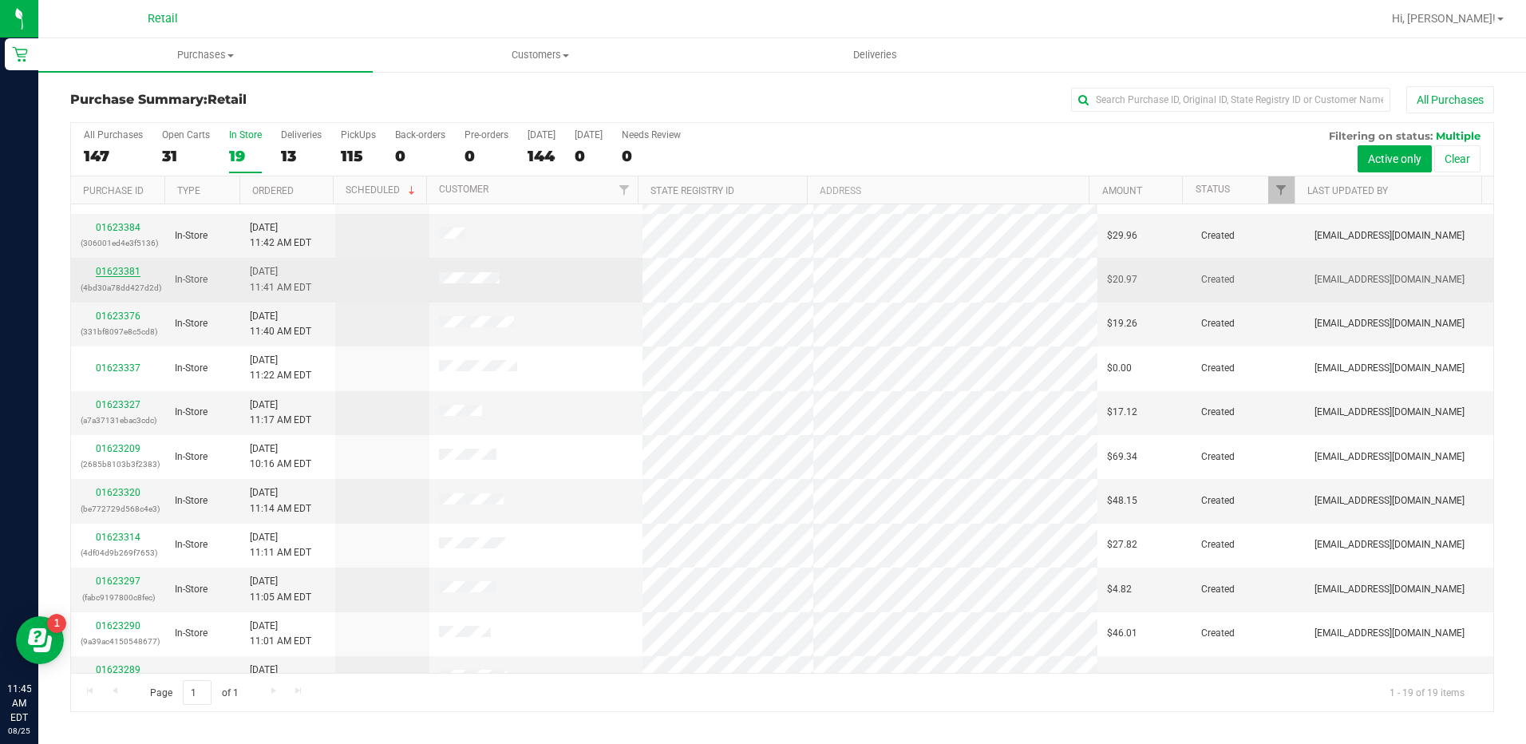
click at [122, 268] on link "01623381" at bounding box center [118, 271] width 45 height 11
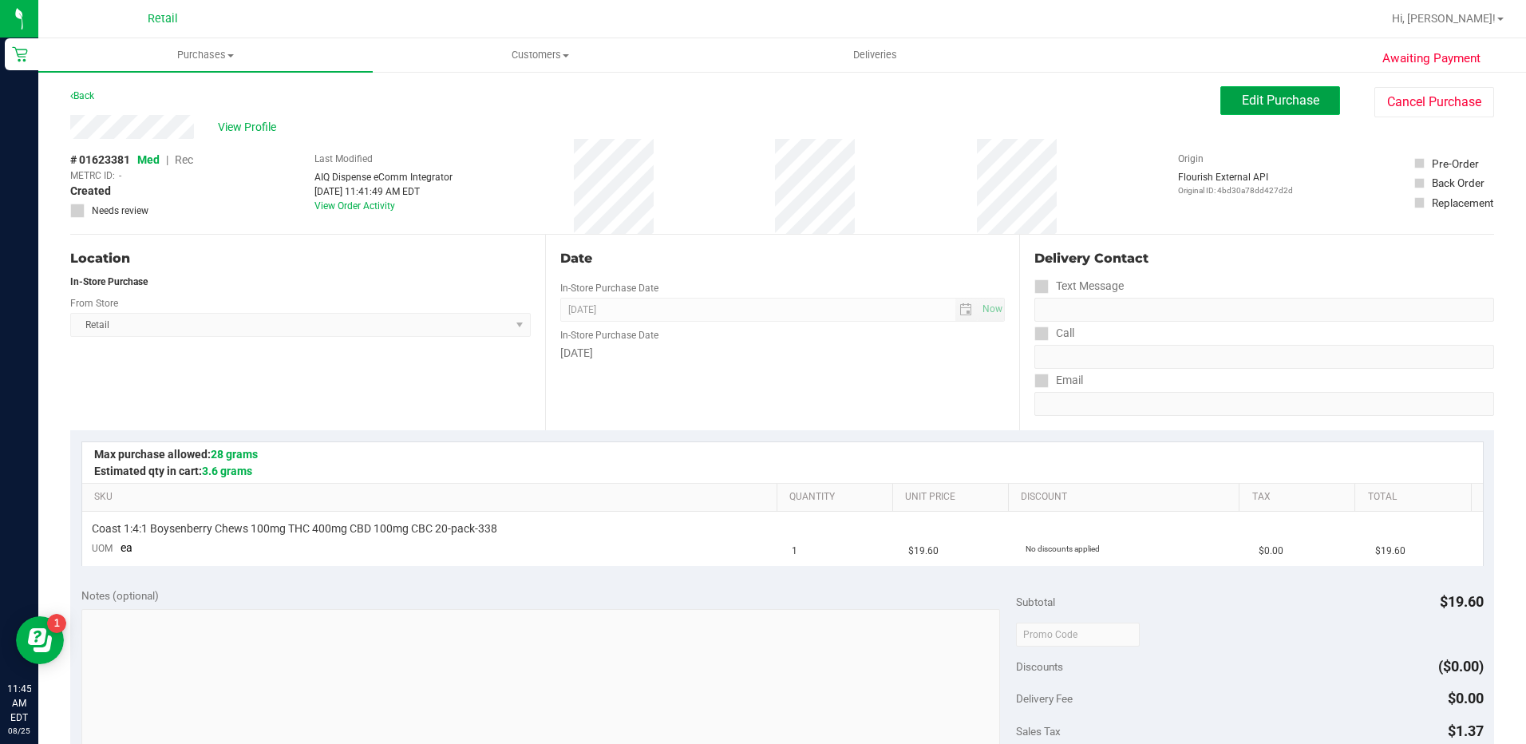
click at [1276, 111] on button "Edit Purchase" at bounding box center [1280, 100] width 120 height 29
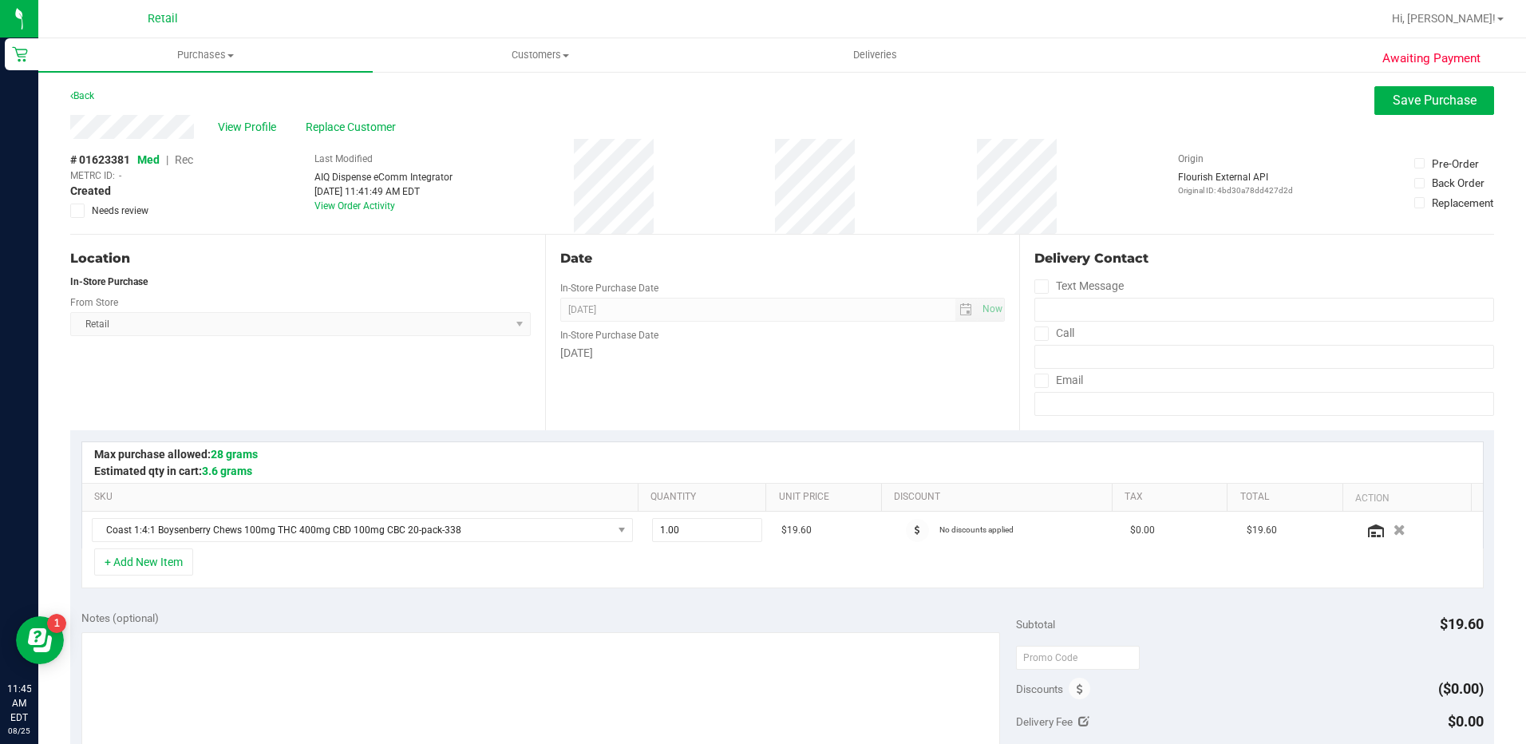
click at [184, 160] on span "Rec" at bounding box center [184, 159] width 18 height 13
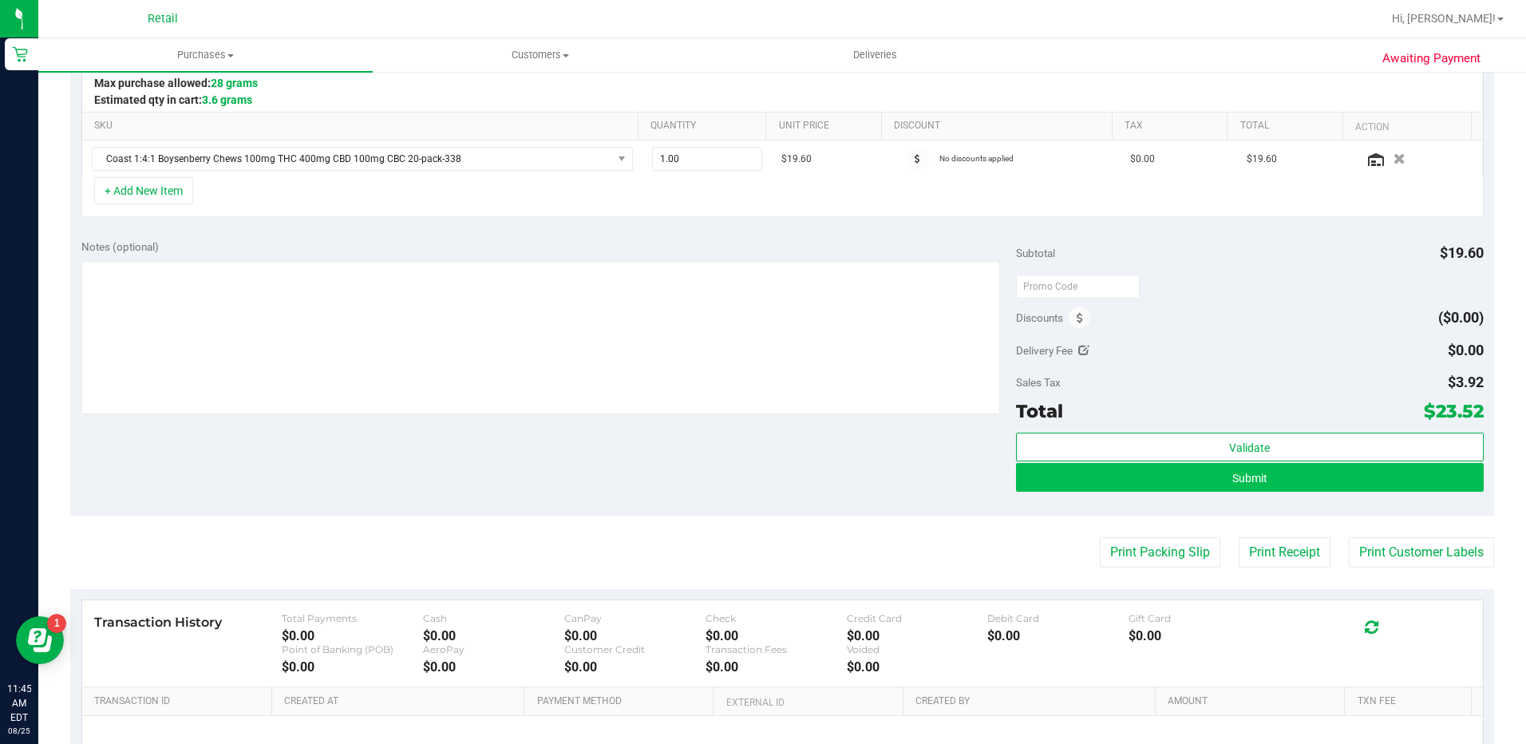
scroll to position [399, 0]
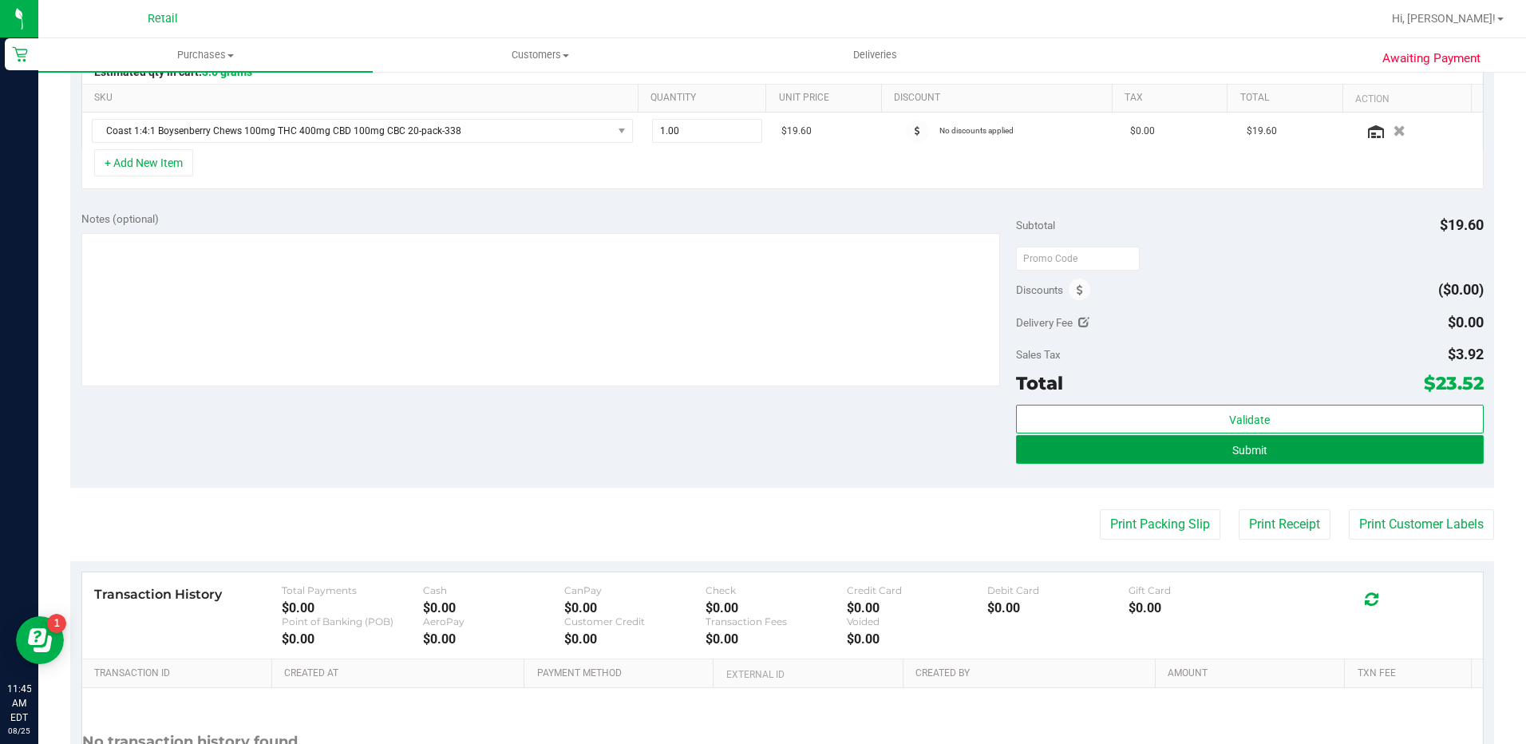
click at [1232, 454] on span "Submit" at bounding box center [1249, 450] width 35 height 13
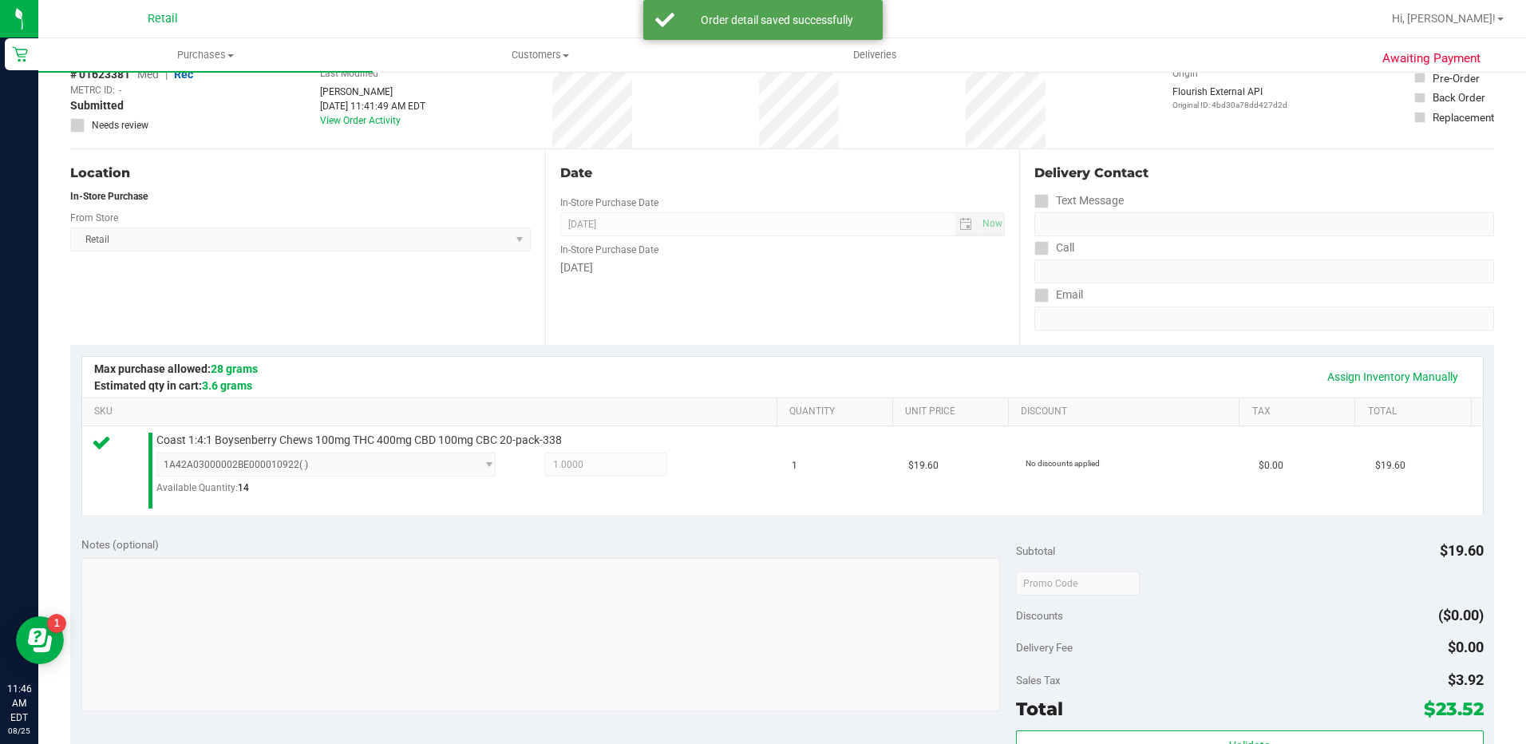
scroll to position [239, 0]
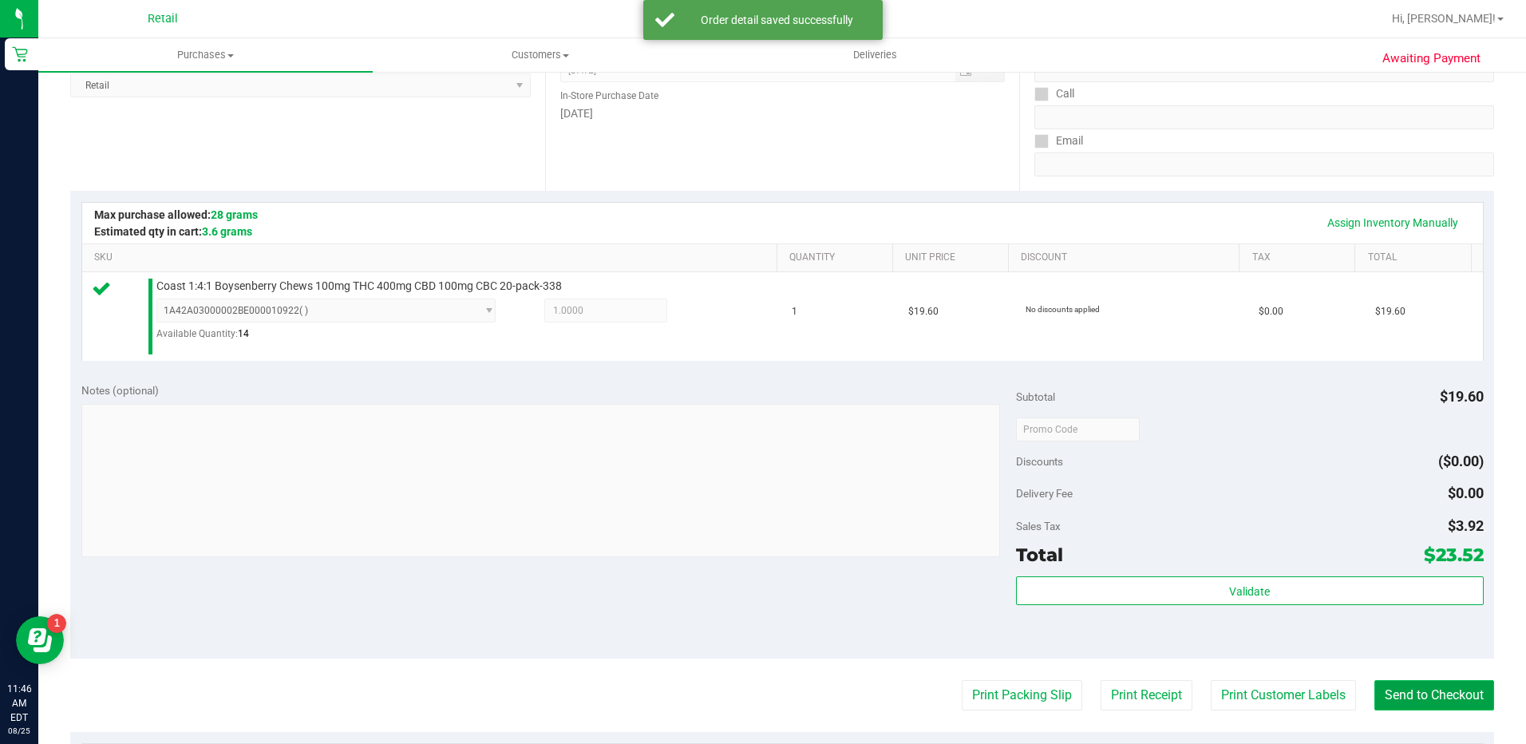
click at [1441, 702] on button "Send to Checkout" at bounding box center [1434, 695] width 120 height 30
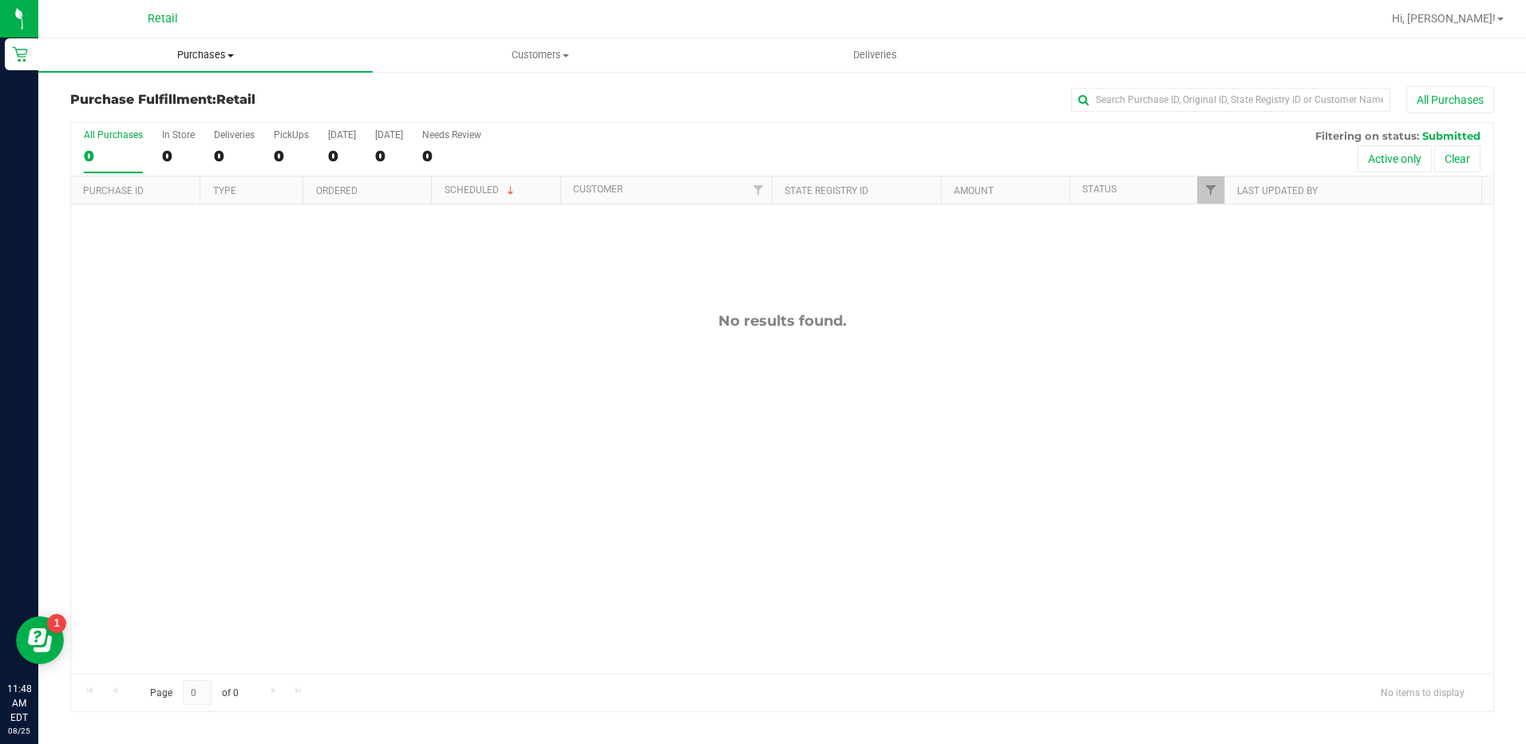
click at [193, 53] on span "Purchases" at bounding box center [205, 55] width 334 height 14
click at [193, 93] on span "Summary of purchases" at bounding box center [120, 96] width 164 height 14
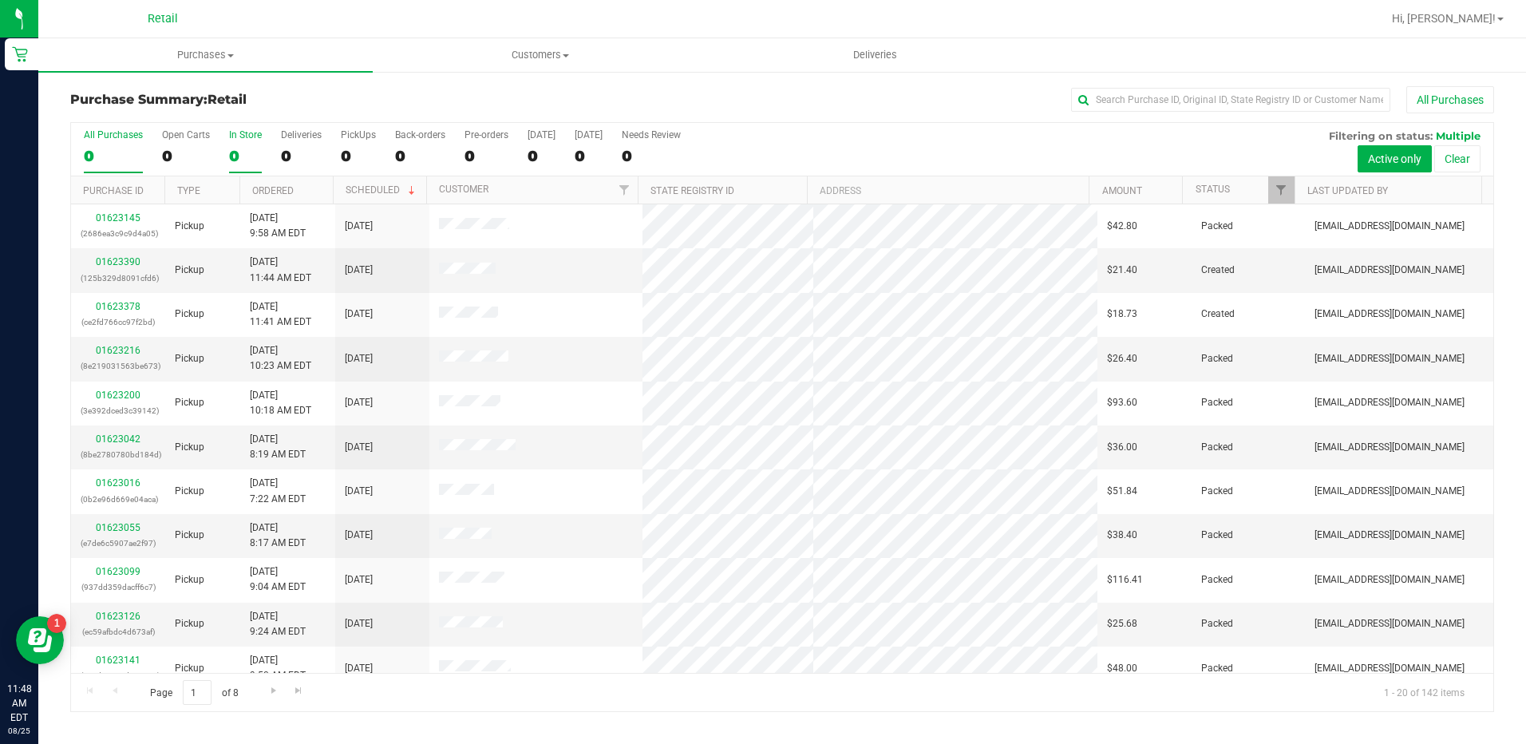
click at [231, 152] on div "0" at bounding box center [245, 156] width 33 height 18
click at [0, 0] on input "In Store 0" at bounding box center [0, 0] width 0 height 0
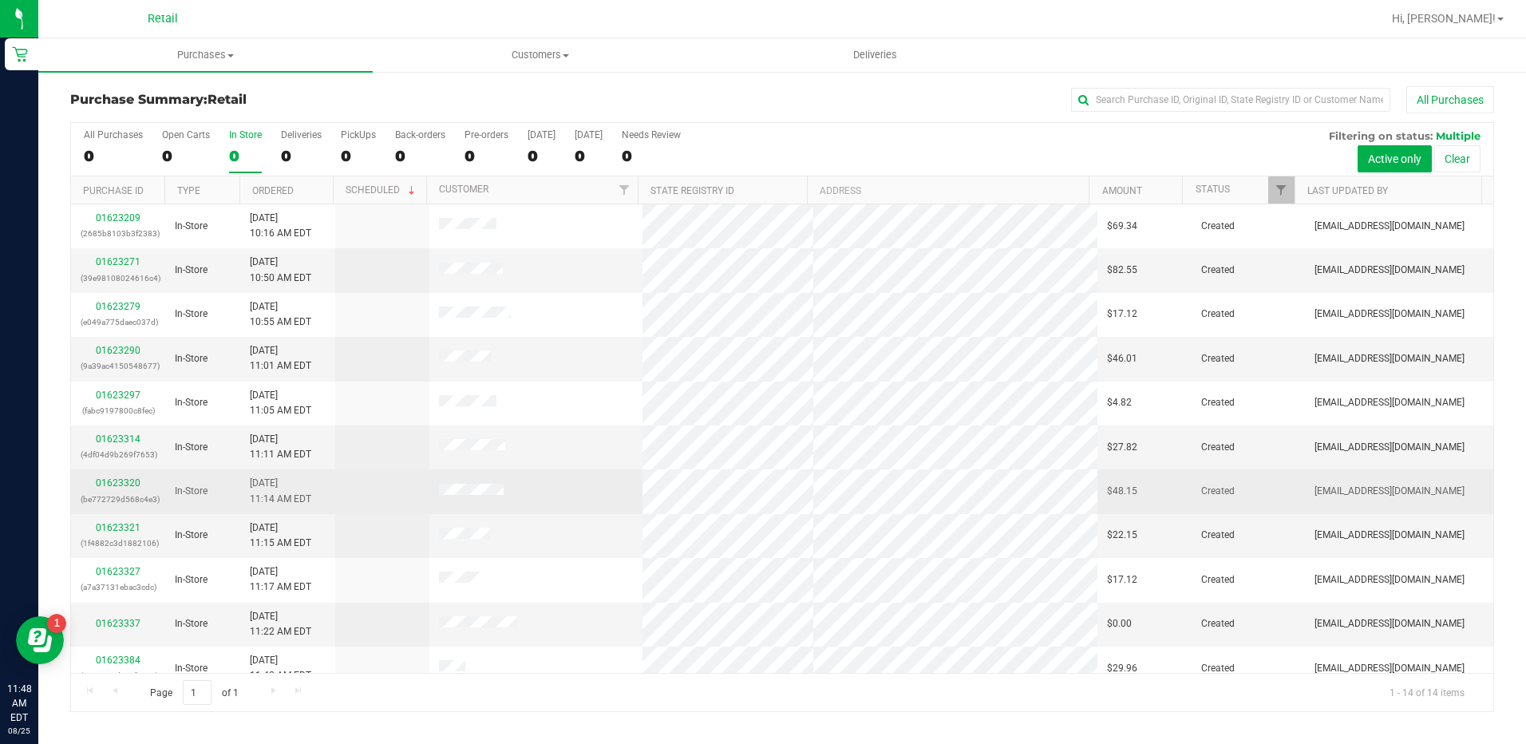
scroll to position [150, 0]
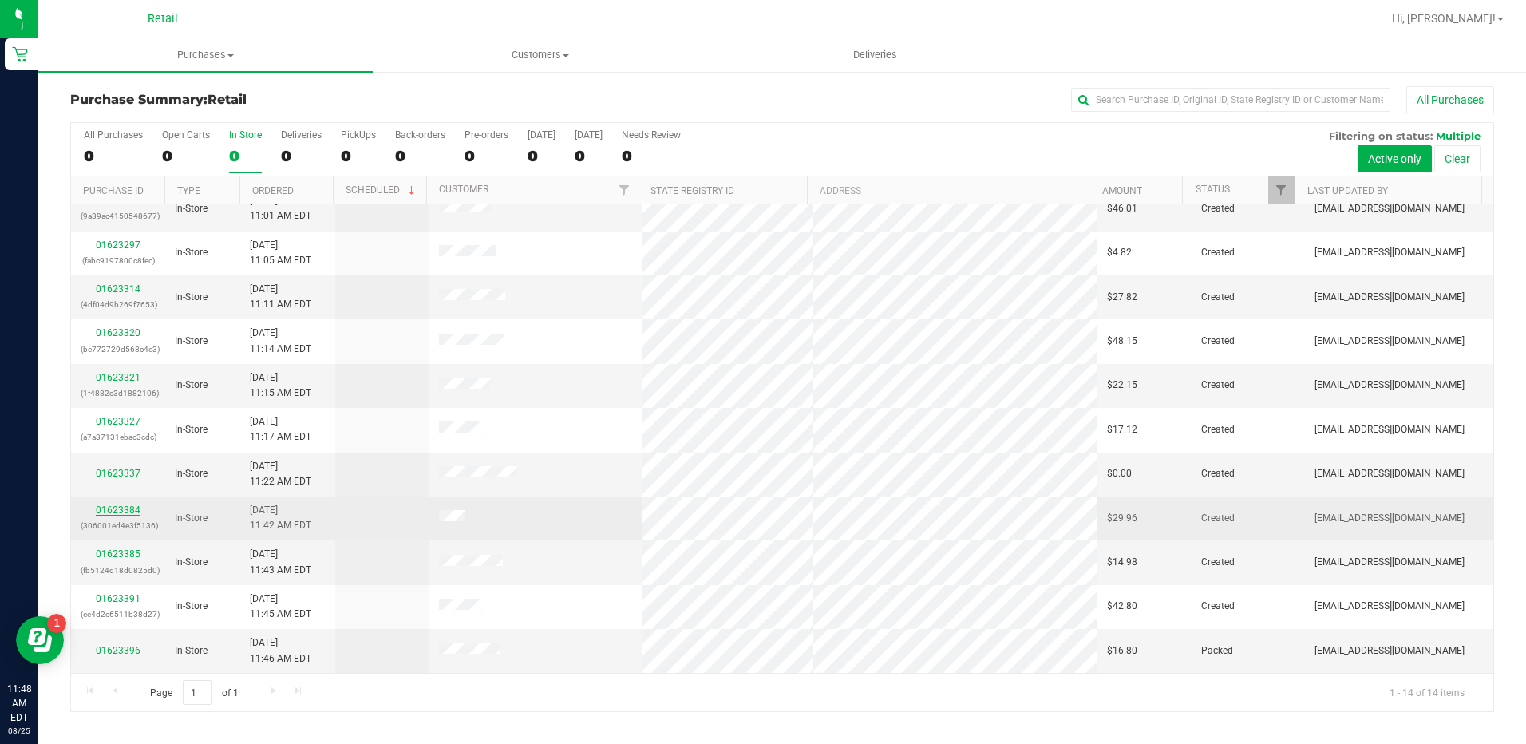
click at [123, 512] on link "01623384" at bounding box center [118, 509] width 45 height 11
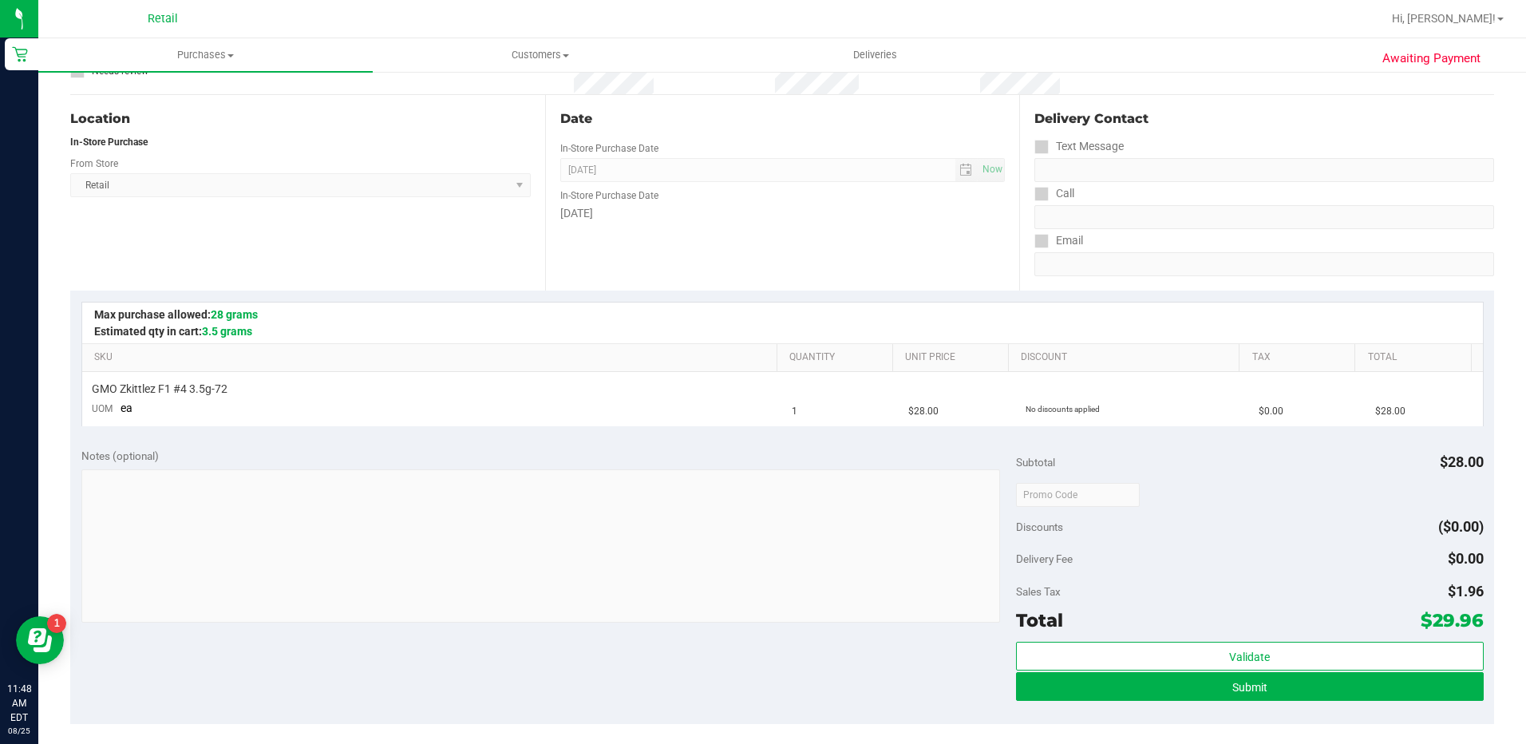
scroll to position [319, 0]
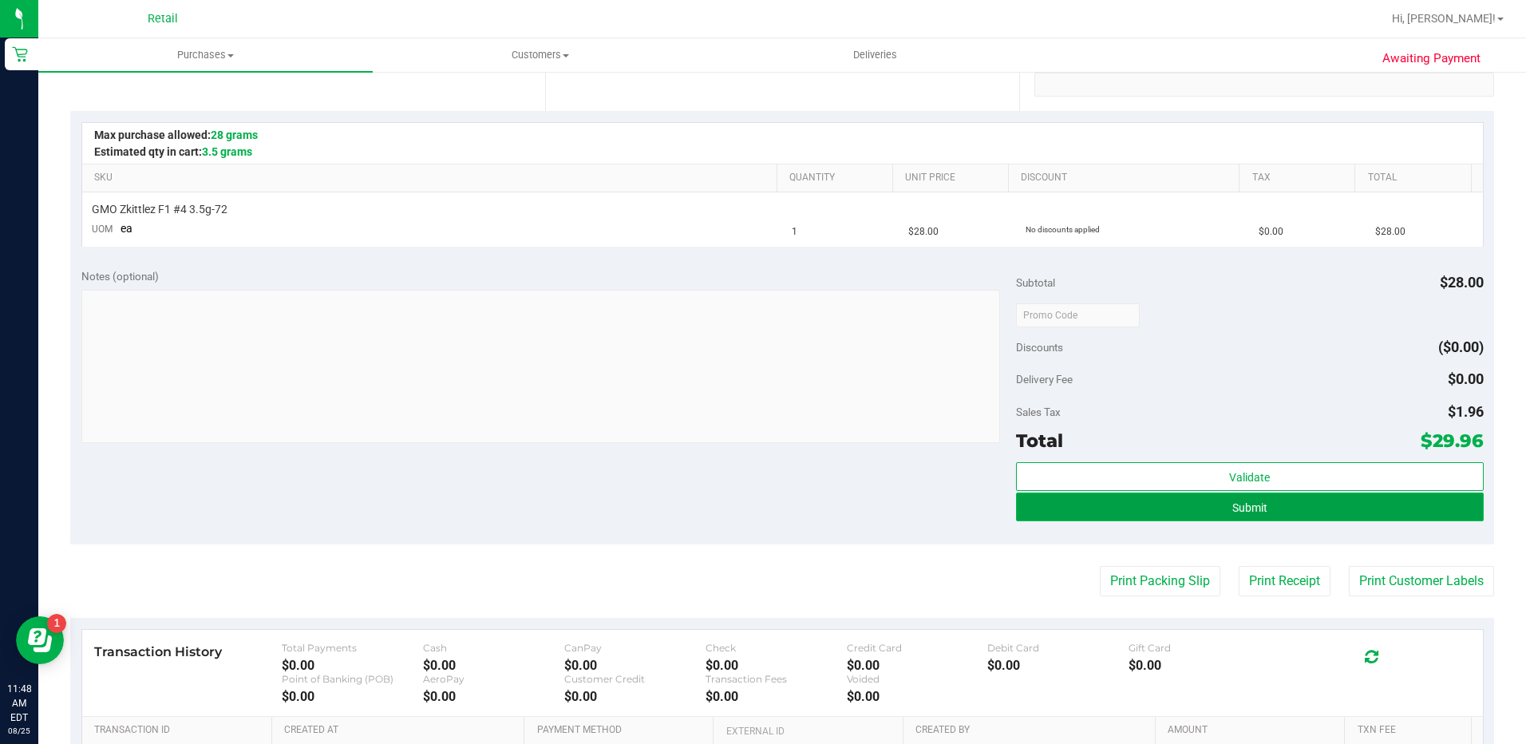
click at [1333, 514] on button "Submit" at bounding box center [1250, 506] width 468 height 29
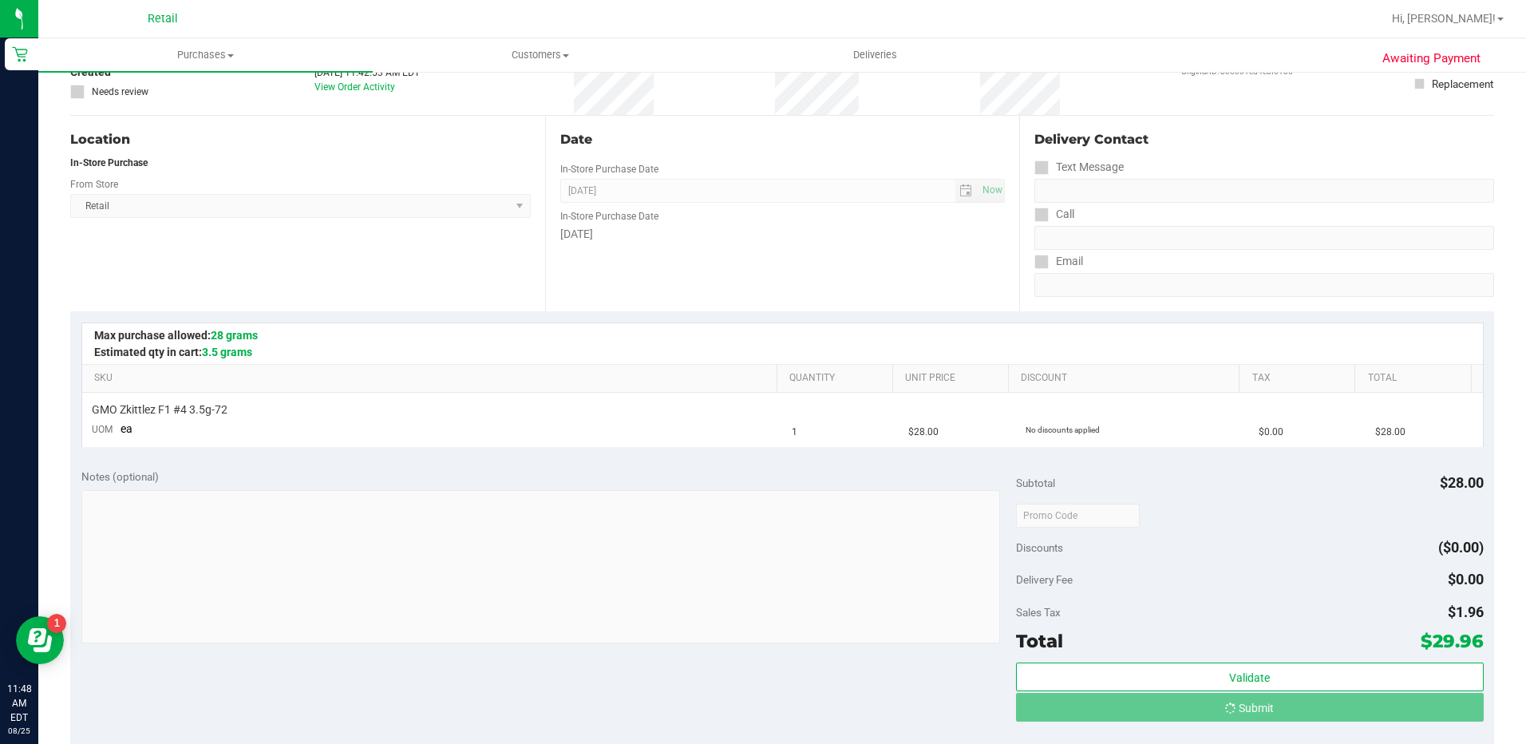
scroll to position [0, 0]
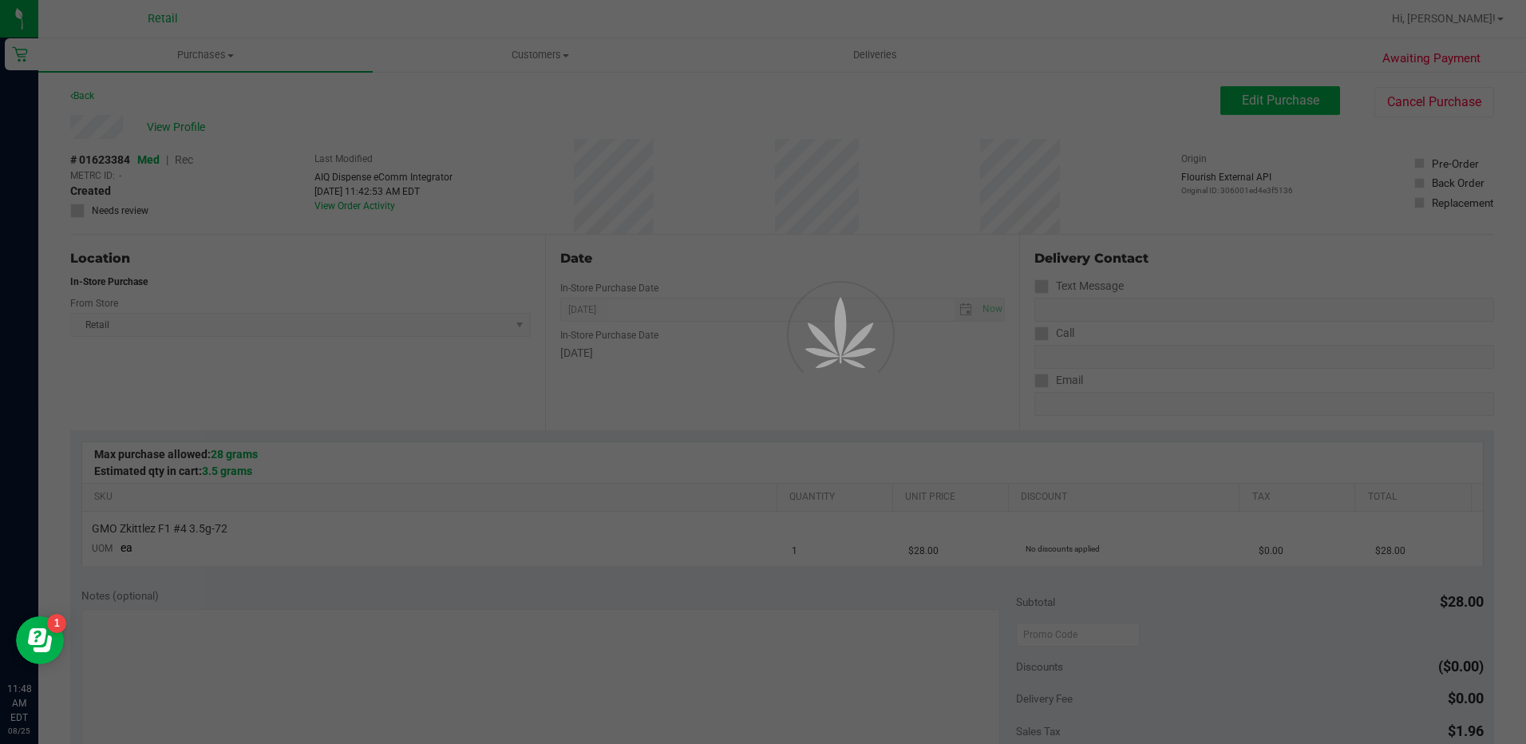
click at [1256, 96] on div at bounding box center [763, 372] width 1526 height 744
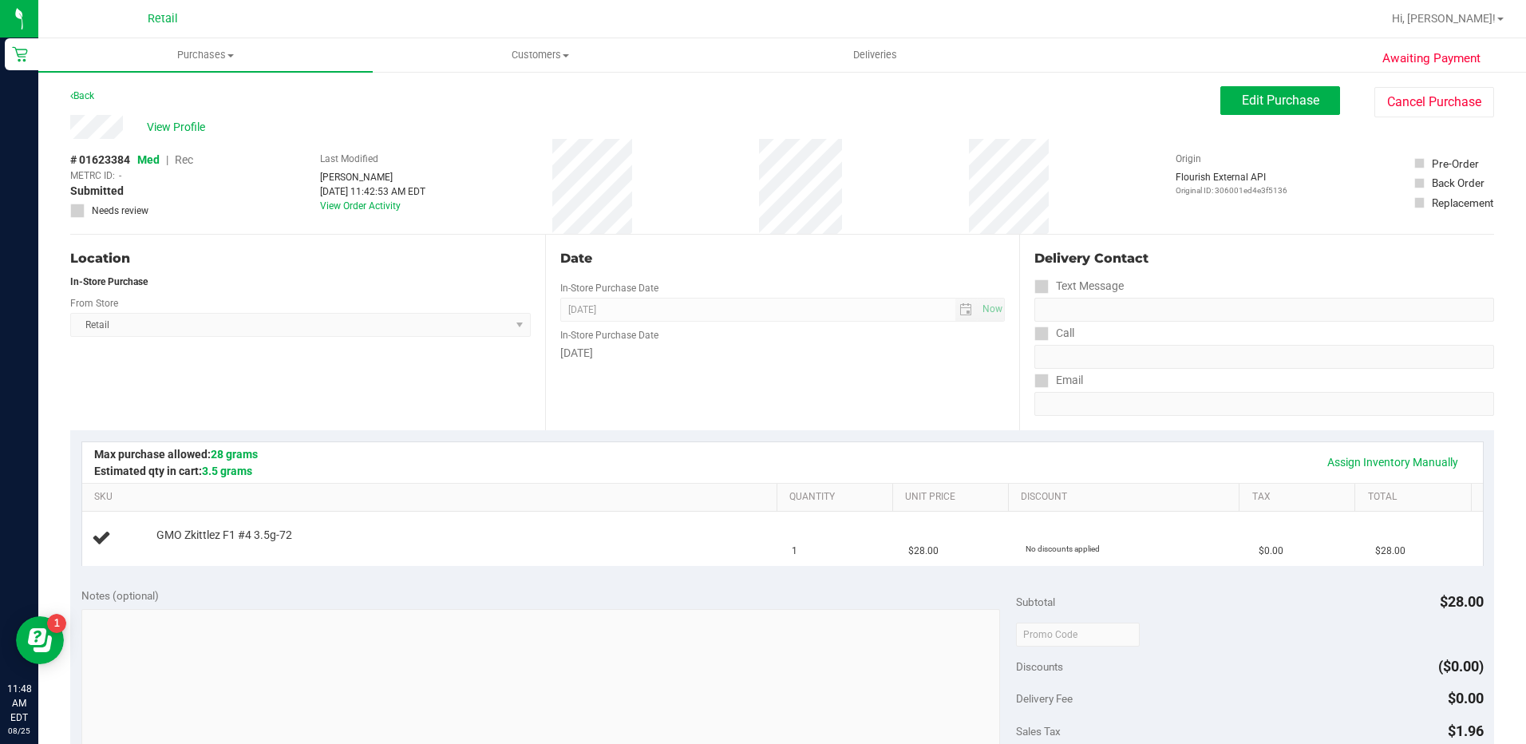
click at [190, 158] on span "Rec" at bounding box center [184, 159] width 18 height 13
click at [184, 160] on span "Rec" at bounding box center [184, 159] width 18 height 13
click at [1265, 101] on span "Edit Purchase" at bounding box center [1280, 100] width 77 height 15
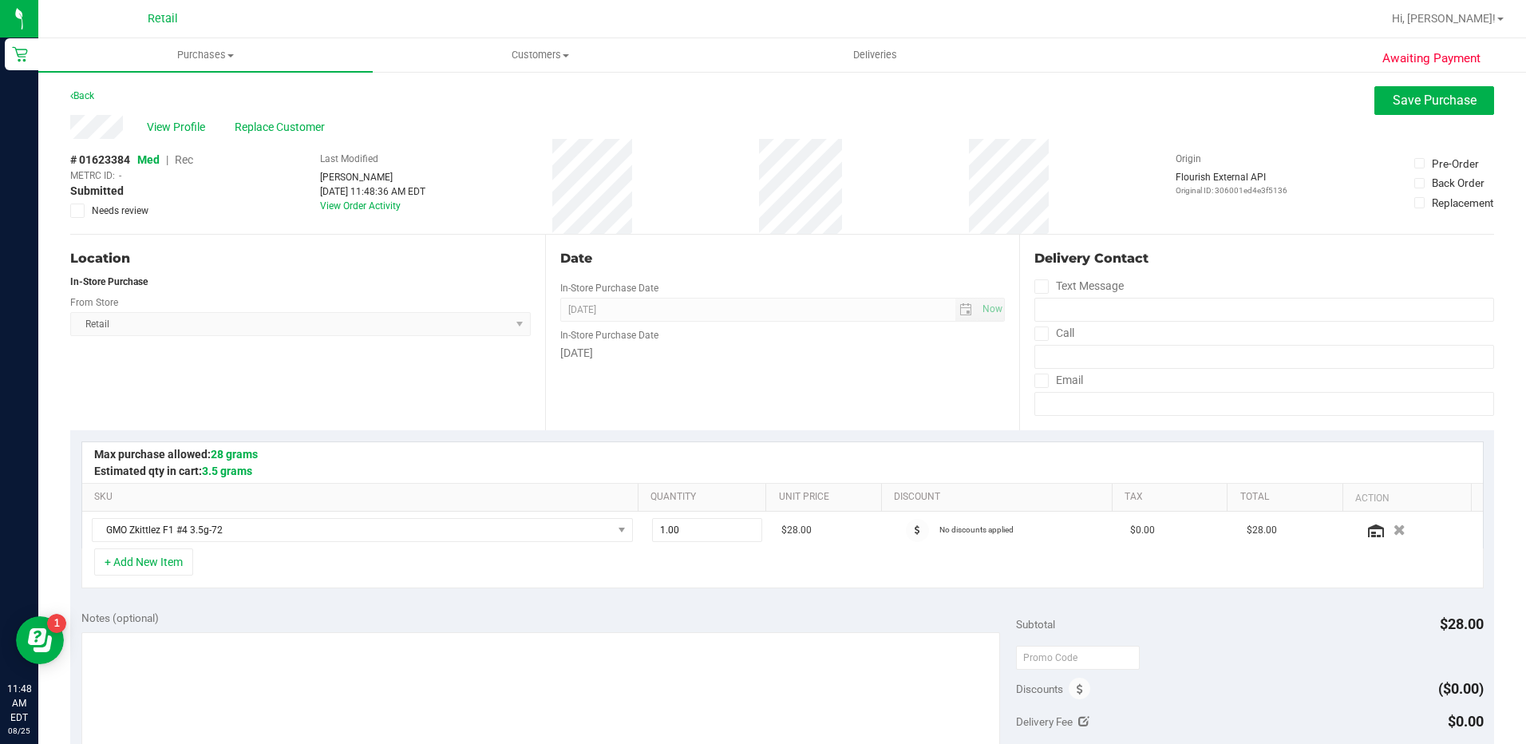
drag, startPoint x: 188, startPoint y: 156, endPoint x: 198, endPoint y: 160, distance: 11.4
click at [189, 156] on span "Rec" at bounding box center [184, 159] width 18 height 13
click at [1424, 104] on span "Save Purchase" at bounding box center [1435, 100] width 84 height 15
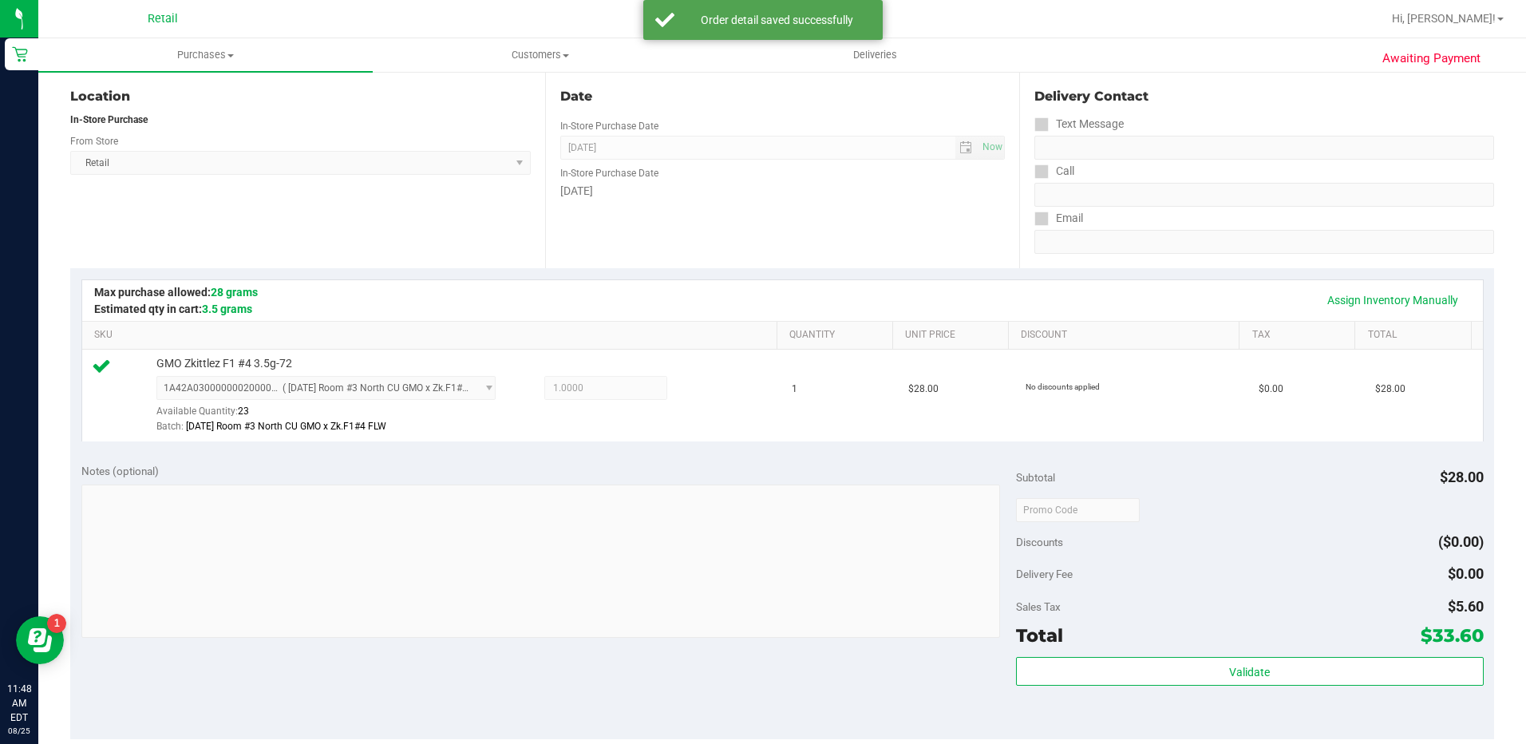
scroll to position [239, 0]
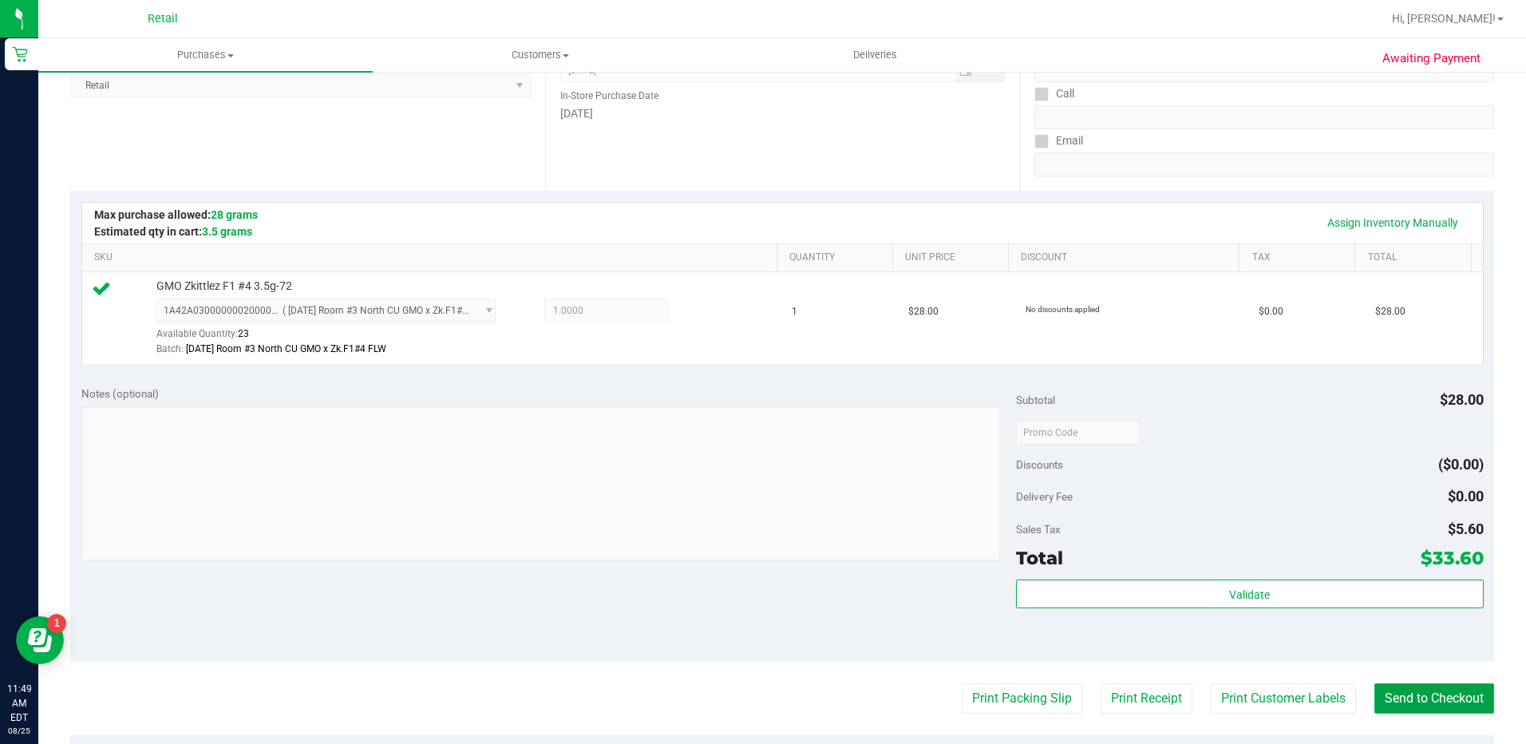
click at [1391, 695] on button "Send to Checkout" at bounding box center [1434, 698] width 120 height 30
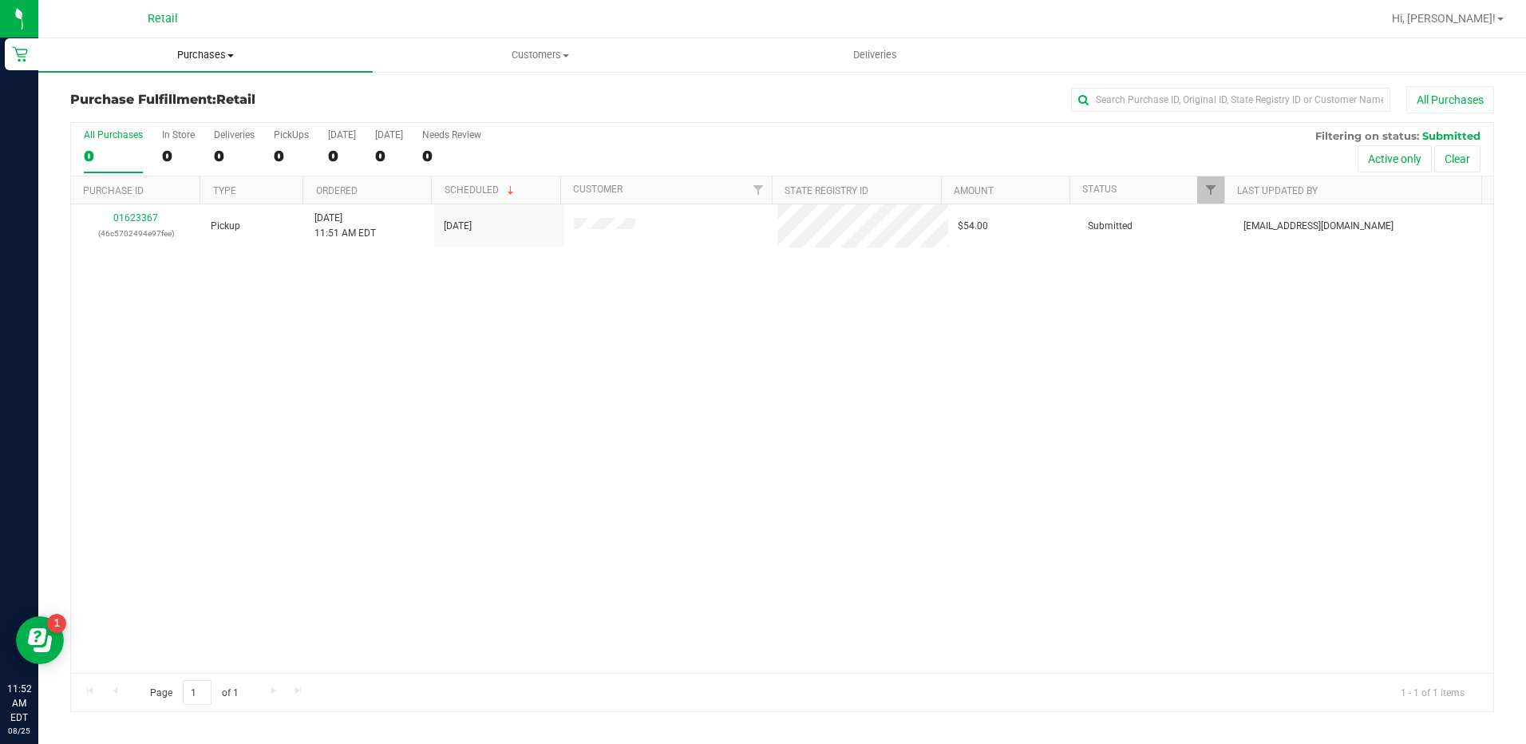
click at [196, 53] on span "Purchases" at bounding box center [205, 55] width 334 height 14
click at [207, 105] on li "Summary of purchases" at bounding box center [205, 96] width 334 height 19
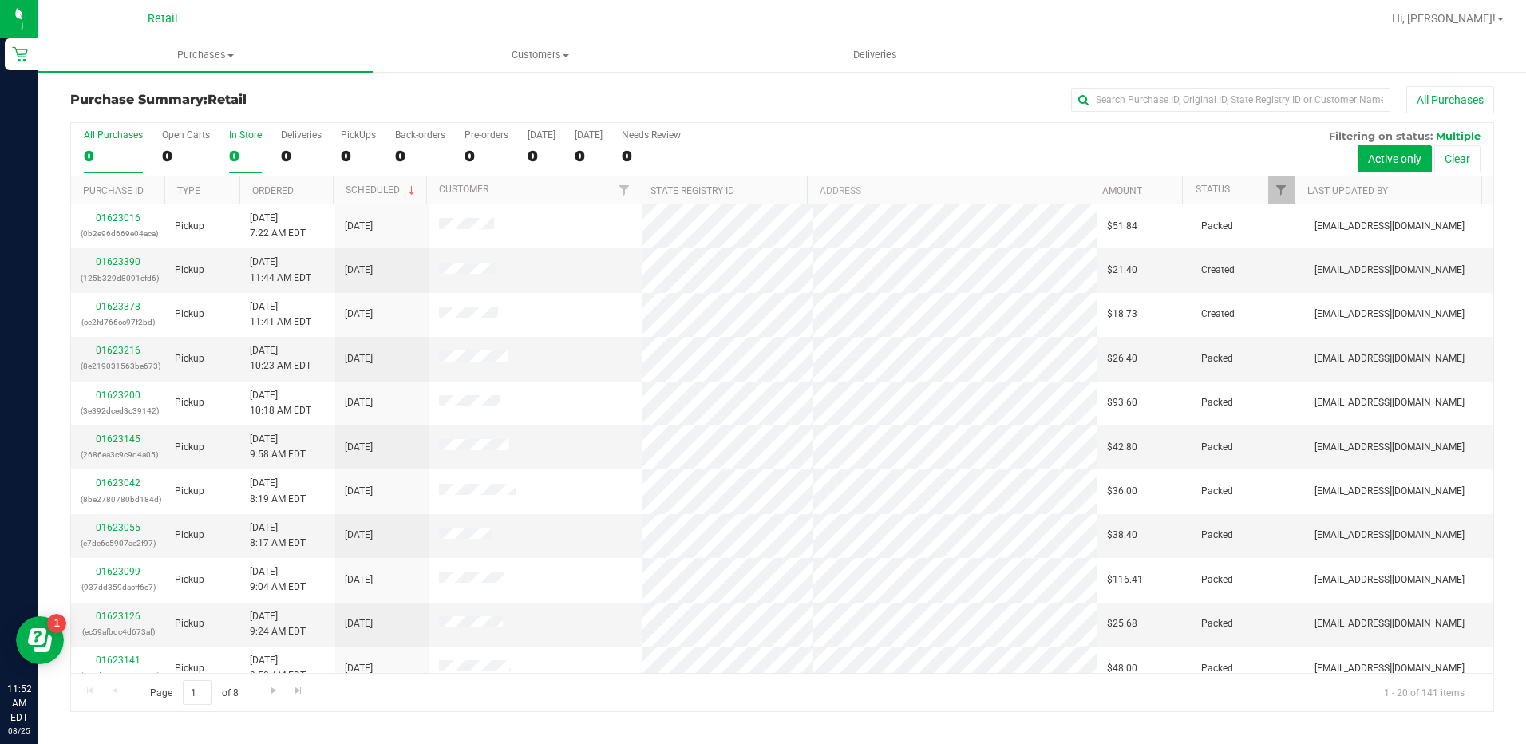
click at [245, 157] on div "0" at bounding box center [245, 156] width 33 height 18
click at [0, 0] on input "In Store 0" at bounding box center [0, 0] width 0 height 0
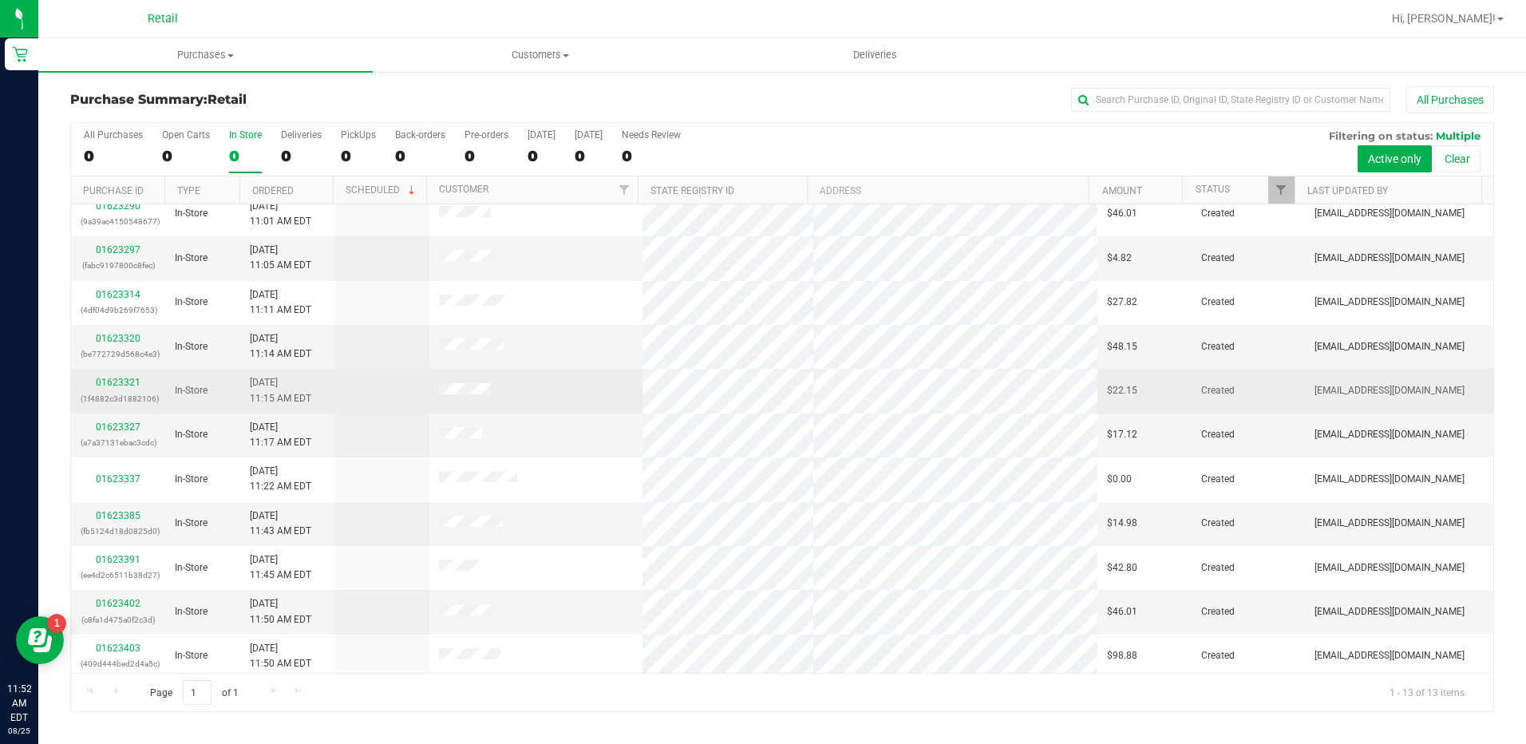
scroll to position [105, 0]
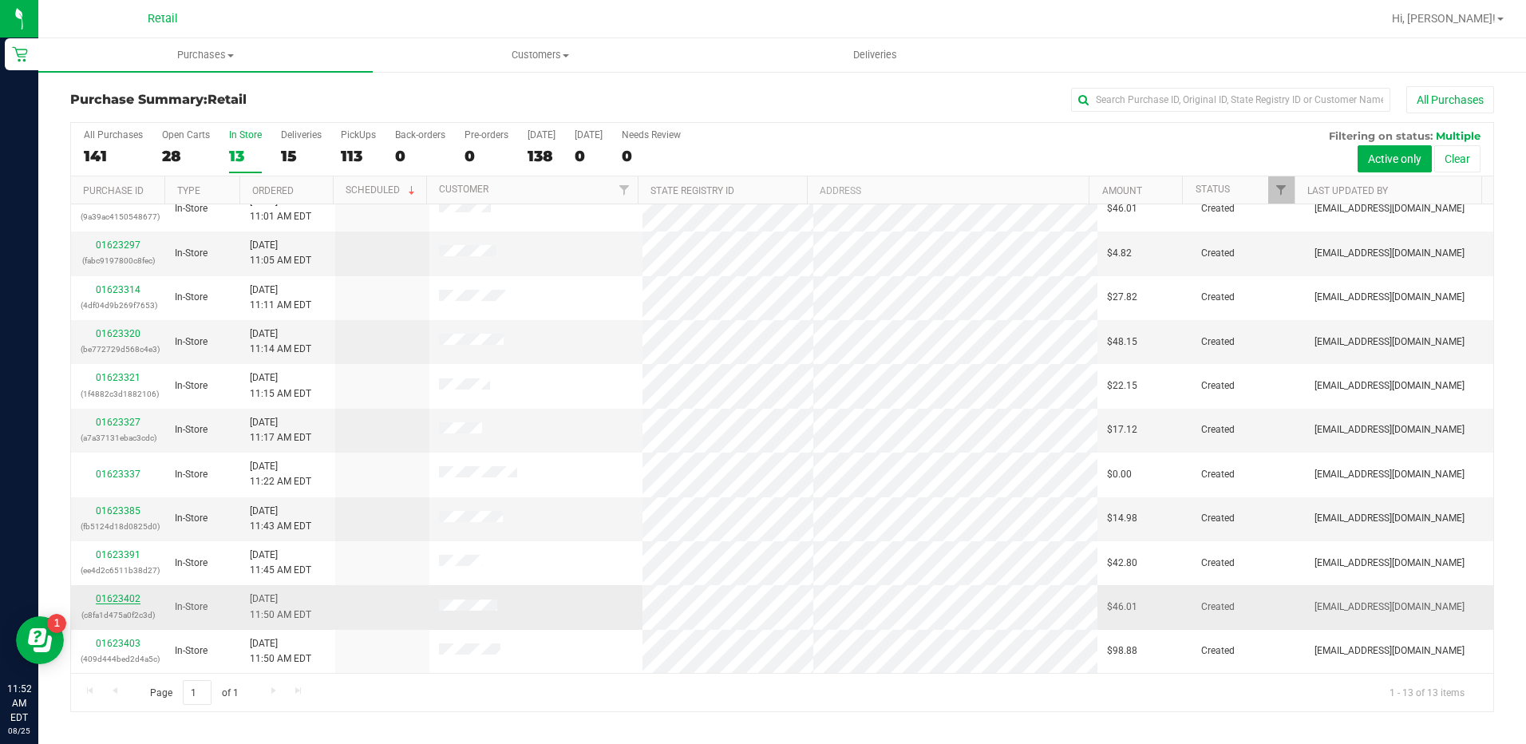
click at [131, 595] on link "01623402" at bounding box center [118, 598] width 45 height 11
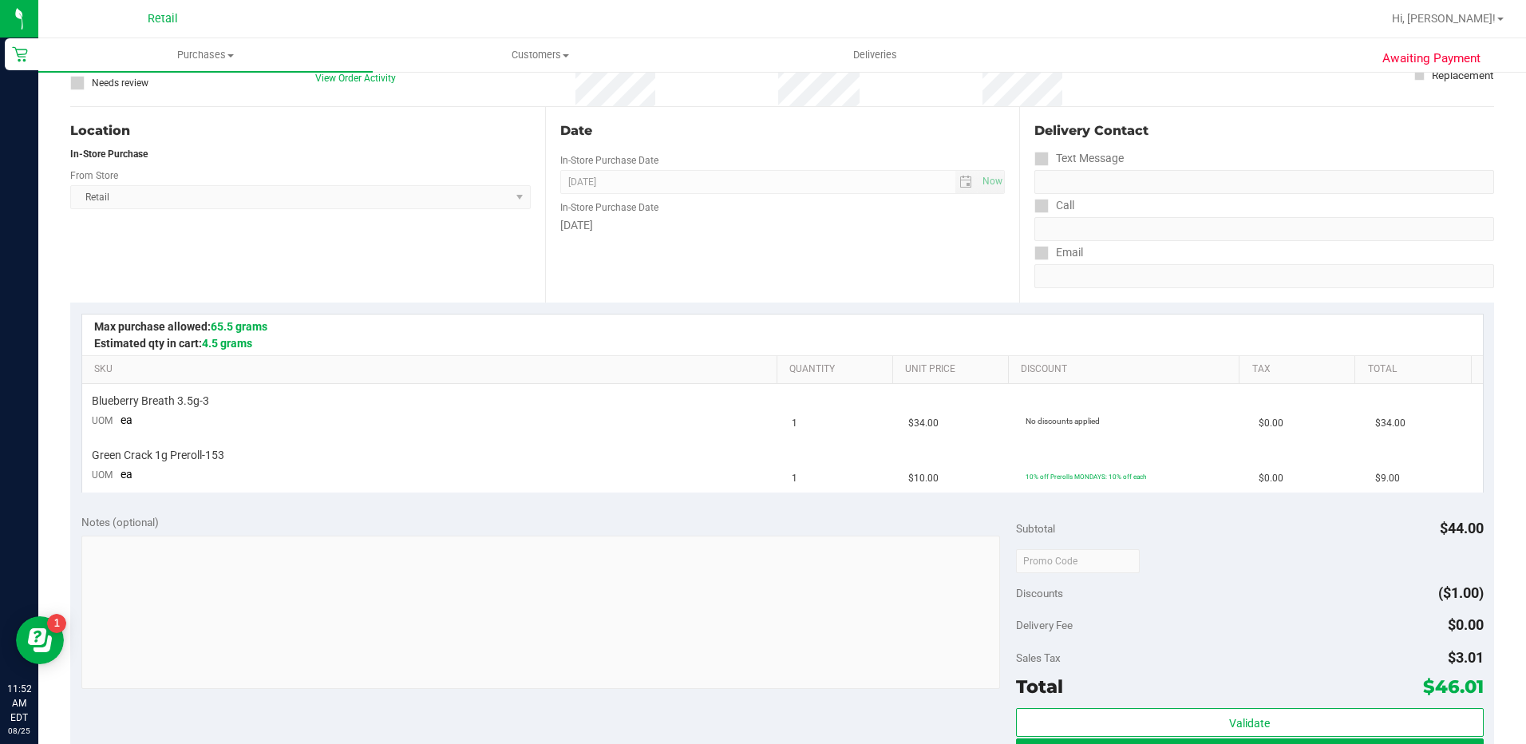
scroll to position [319, 0]
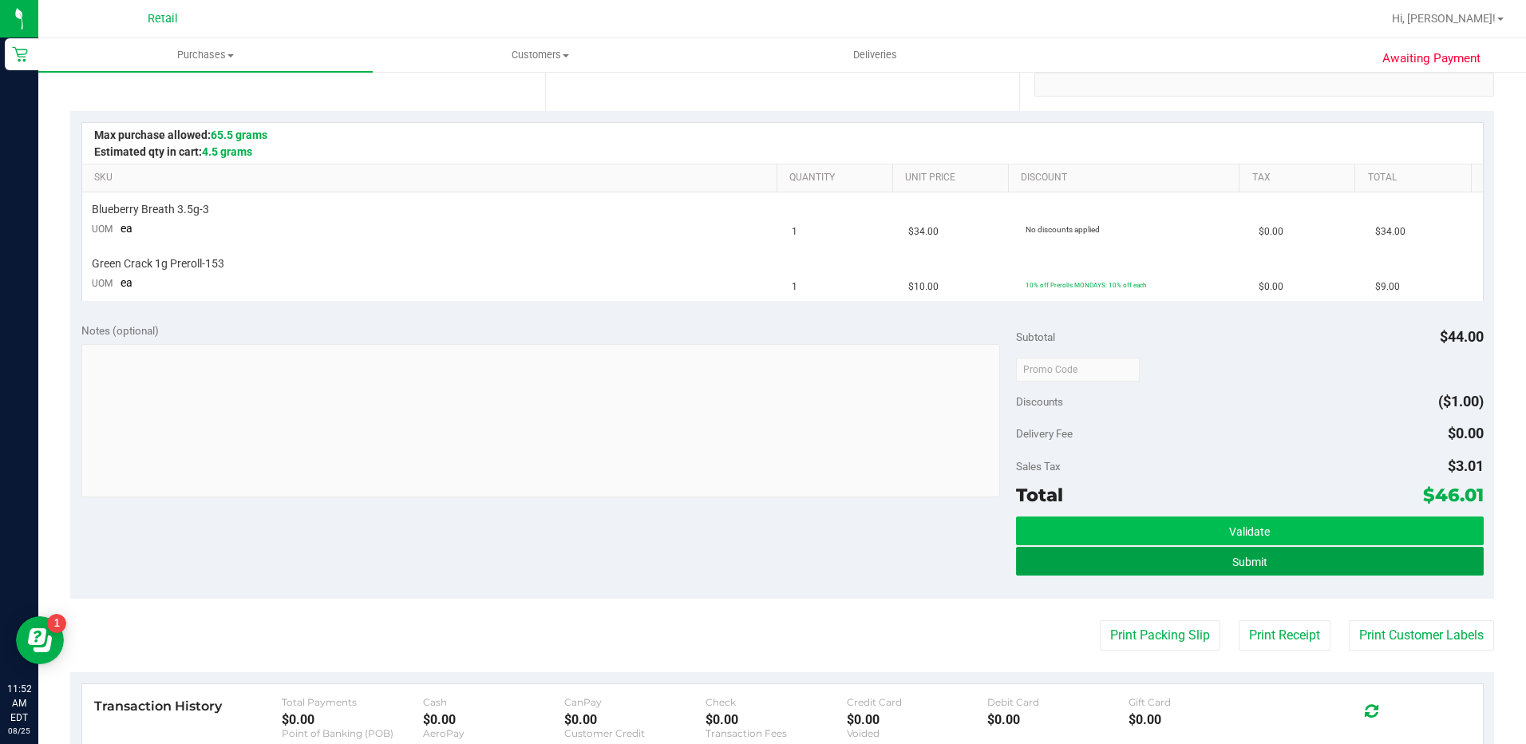
drag, startPoint x: 1099, startPoint y: 561, endPoint x: 1092, endPoint y: 540, distance: 22.0
click at [1099, 560] on button "Submit" at bounding box center [1250, 561] width 468 height 29
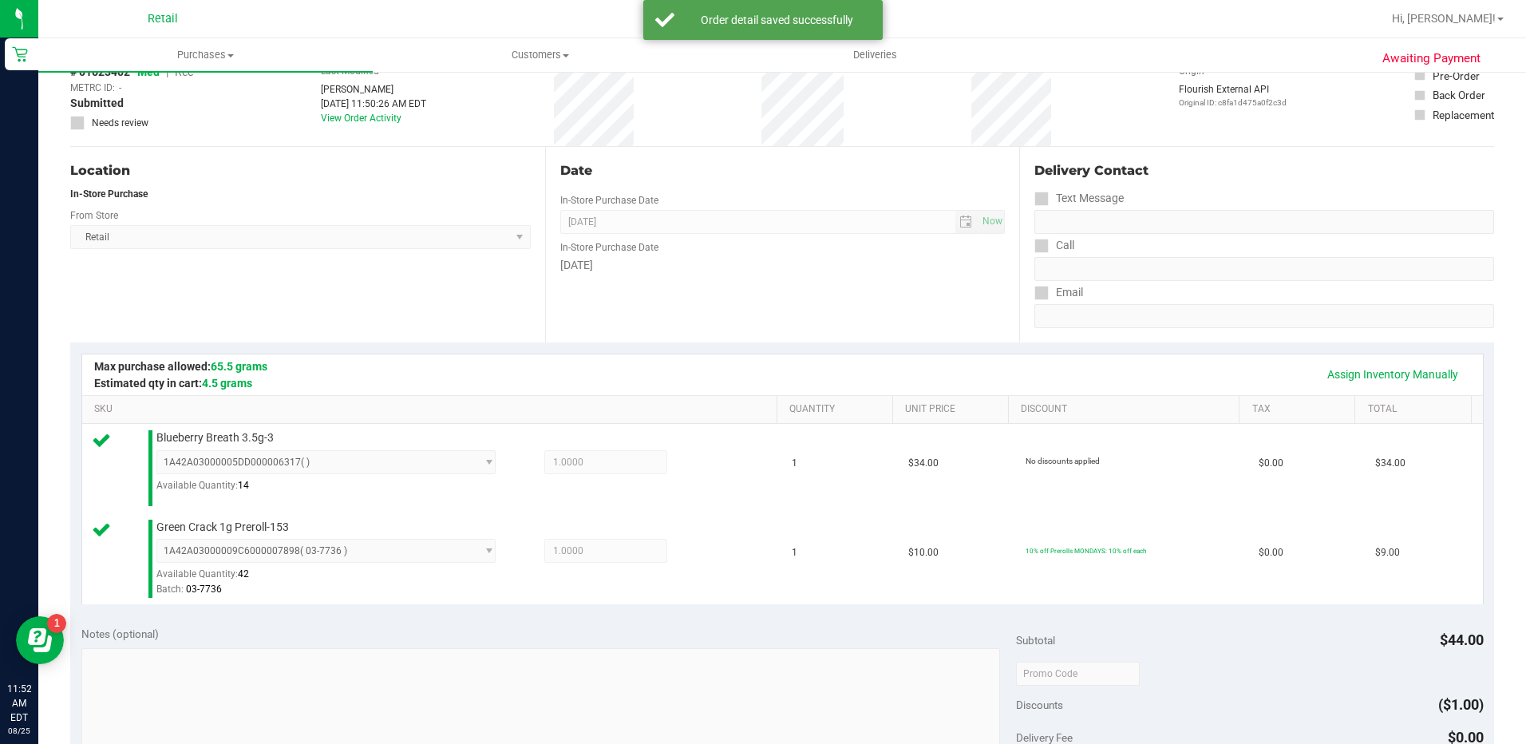
scroll to position [399, 0]
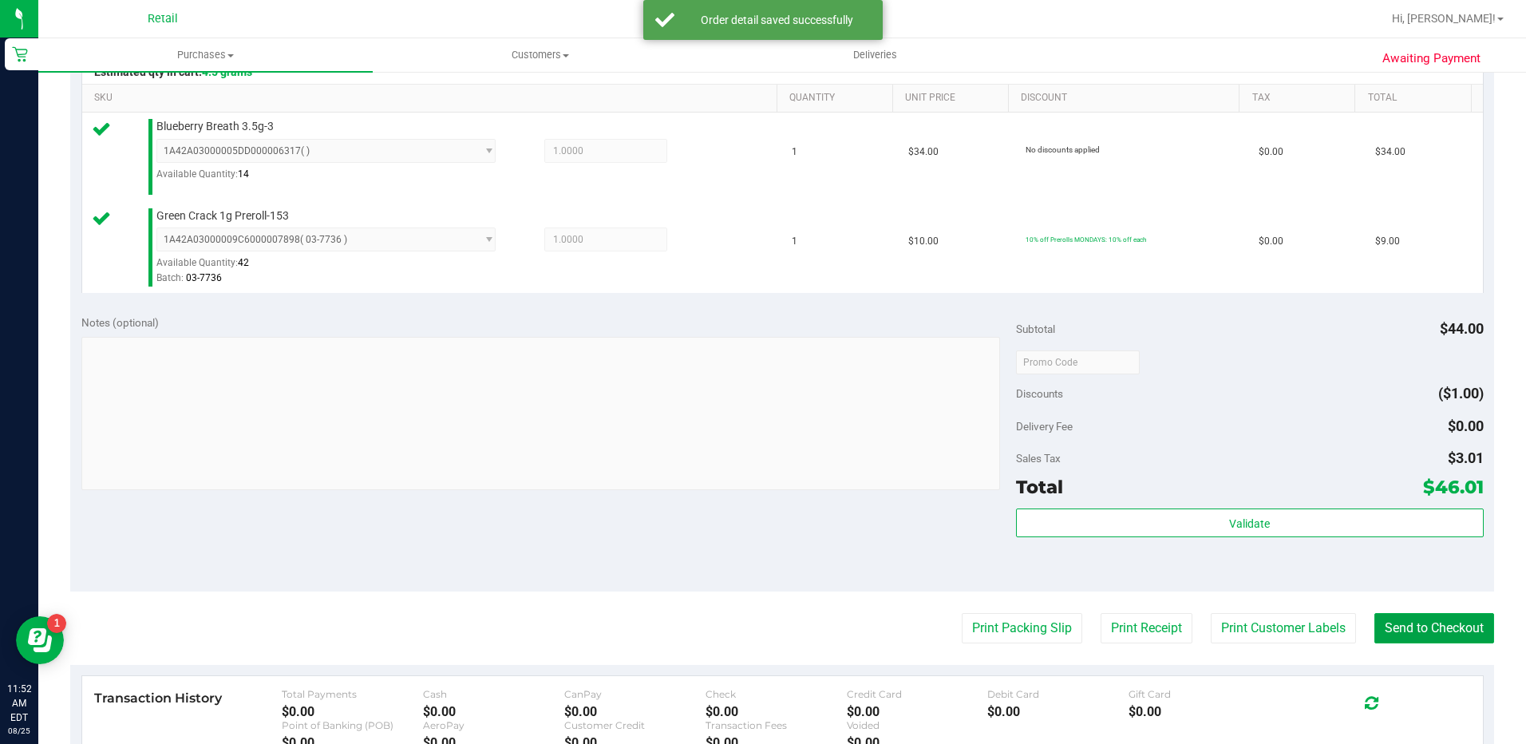
drag, startPoint x: 1420, startPoint y: 622, endPoint x: 1137, endPoint y: 401, distance: 359.3
click at [1420, 621] on button "Send to Checkout" at bounding box center [1434, 628] width 120 height 30
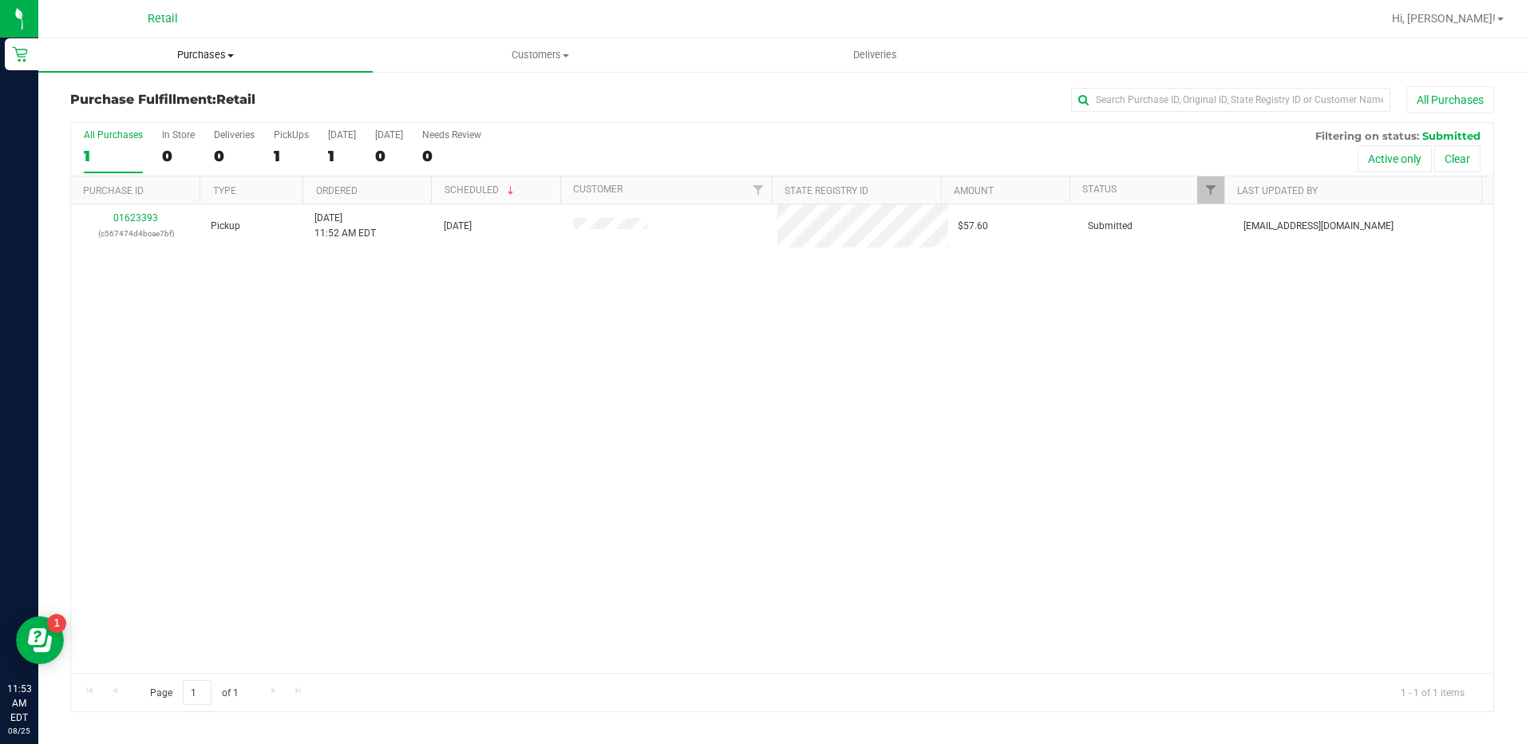
click at [187, 53] on span "Purchases" at bounding box center [205, 55] width 334 height 14
click at [180, 99] on span "Summary of purchases" at bounding box center [120, 96] width 164 height 14
